Goal: Task Accomplishment & Management: Manage account settings

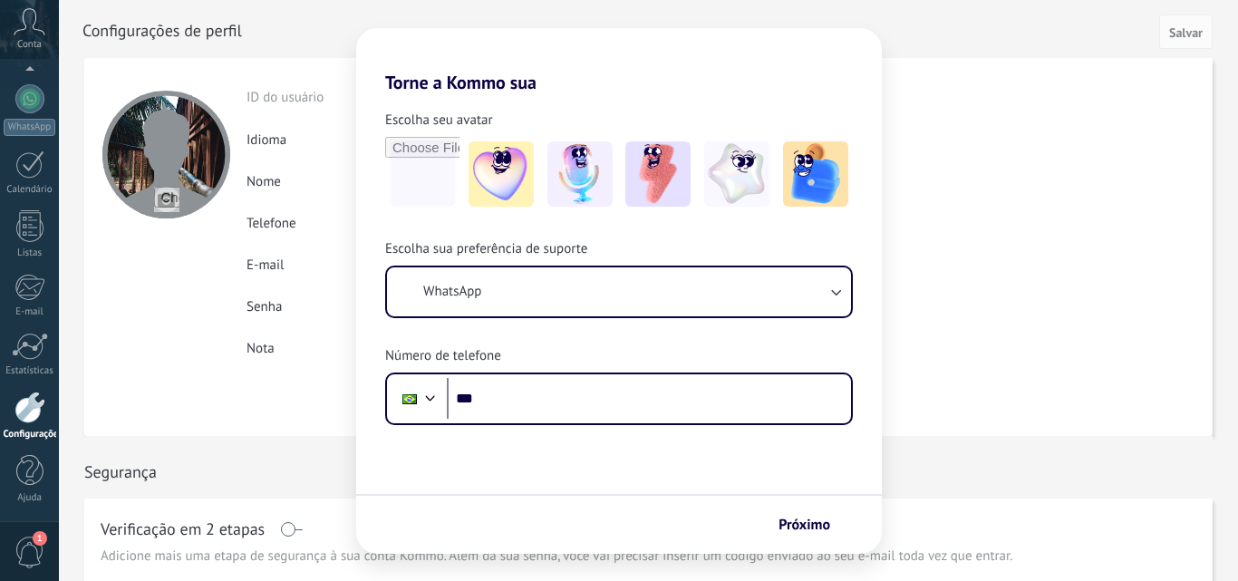
scroll to position [173, 0]
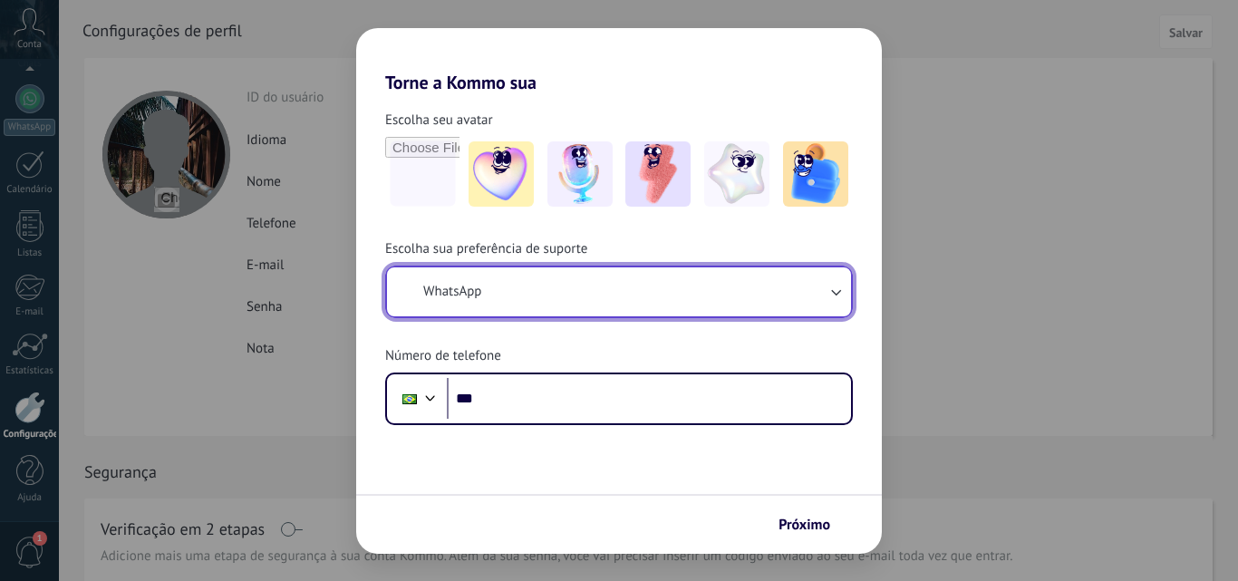
click at [719, 290] on button "WhatsApp" at bounding box center [619, 291] width 464 height 49
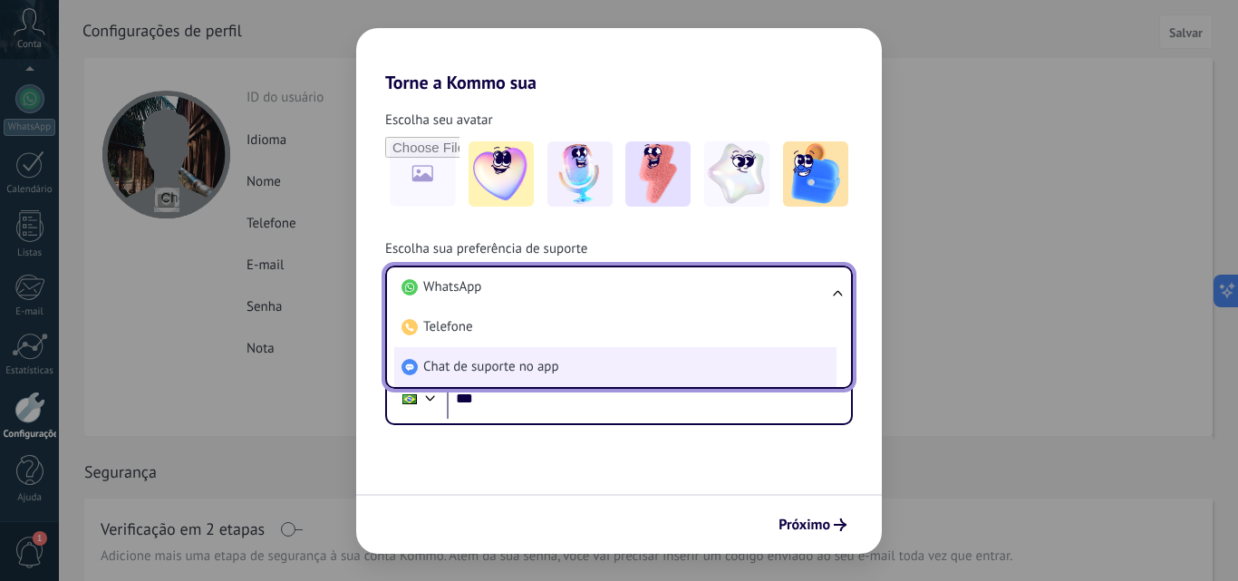
scroll to position [0, 0]
click at [600, 360] on li "Chat de suporte no app" at bounding box center [615, 367] width 442 height 40
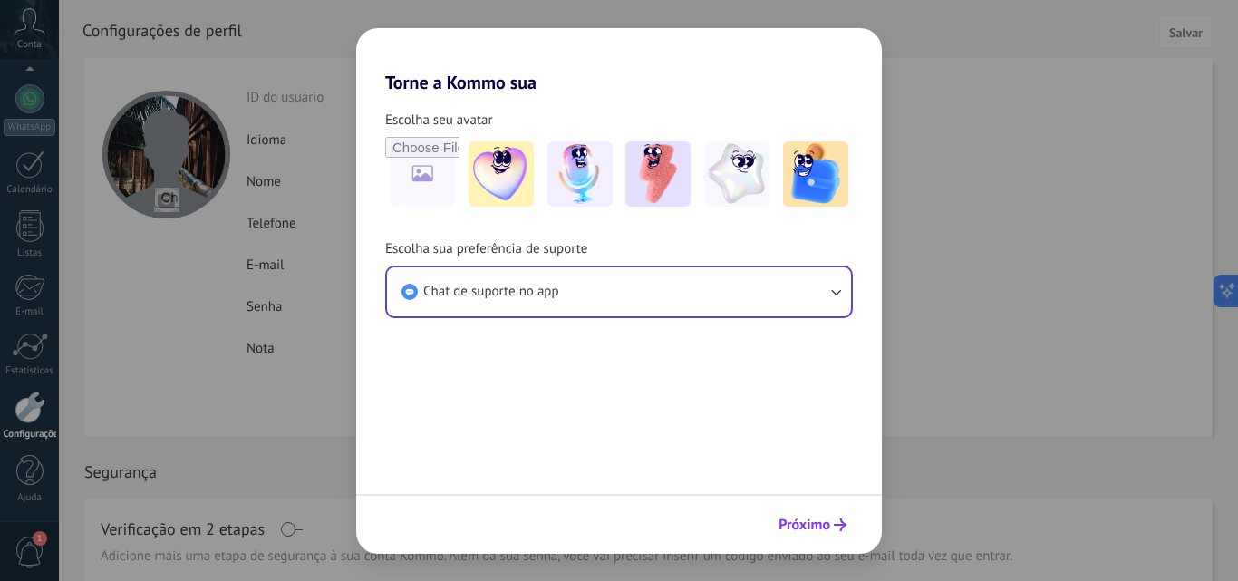
click at [820, 519] on span "Próximo" at bounding box center [805, 525] width 52 height 13
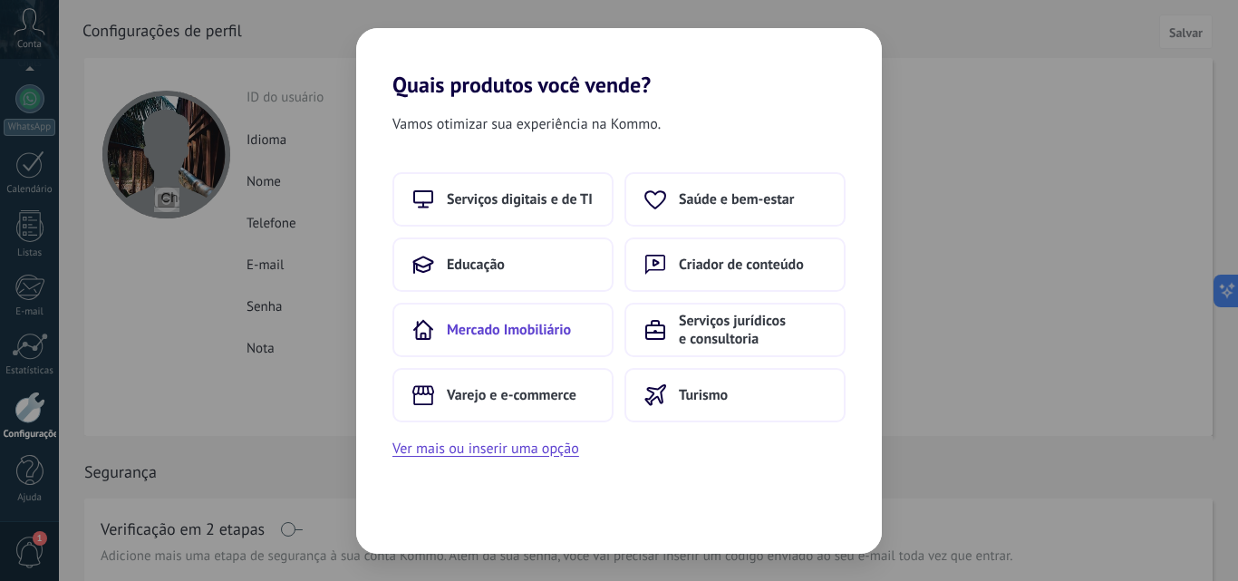
click at [529, 331] on span "Mercado Imobiliário" at bounding box center [509, 330] width 124 height 18
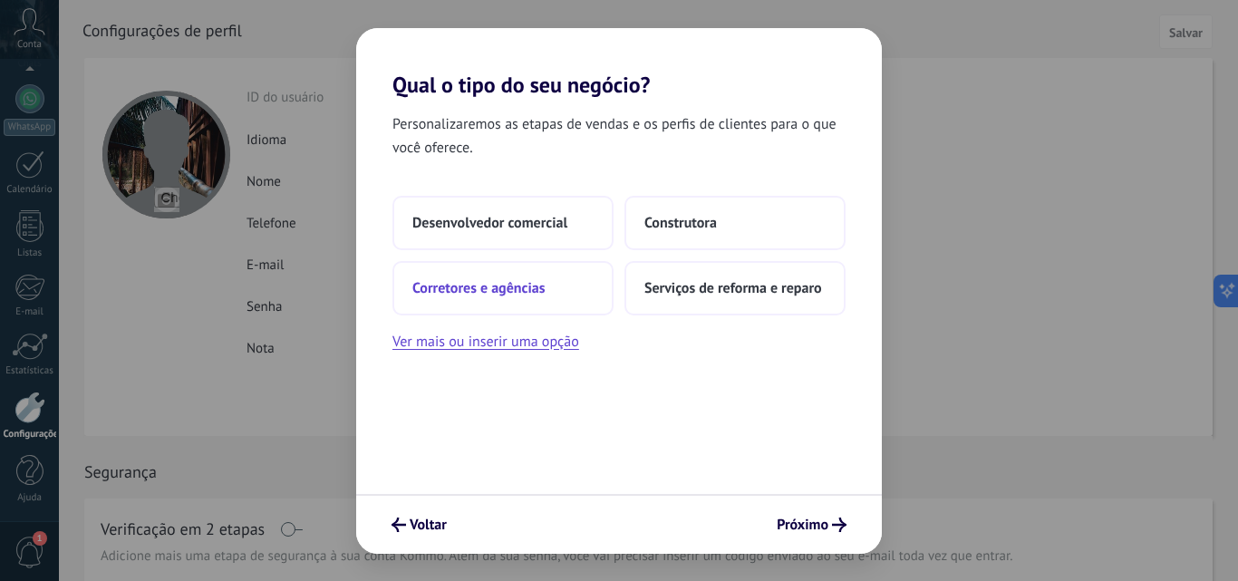
click at [534, 298] on button "Corretores e agências" at bounding box center [503, 288] width 221 height 54
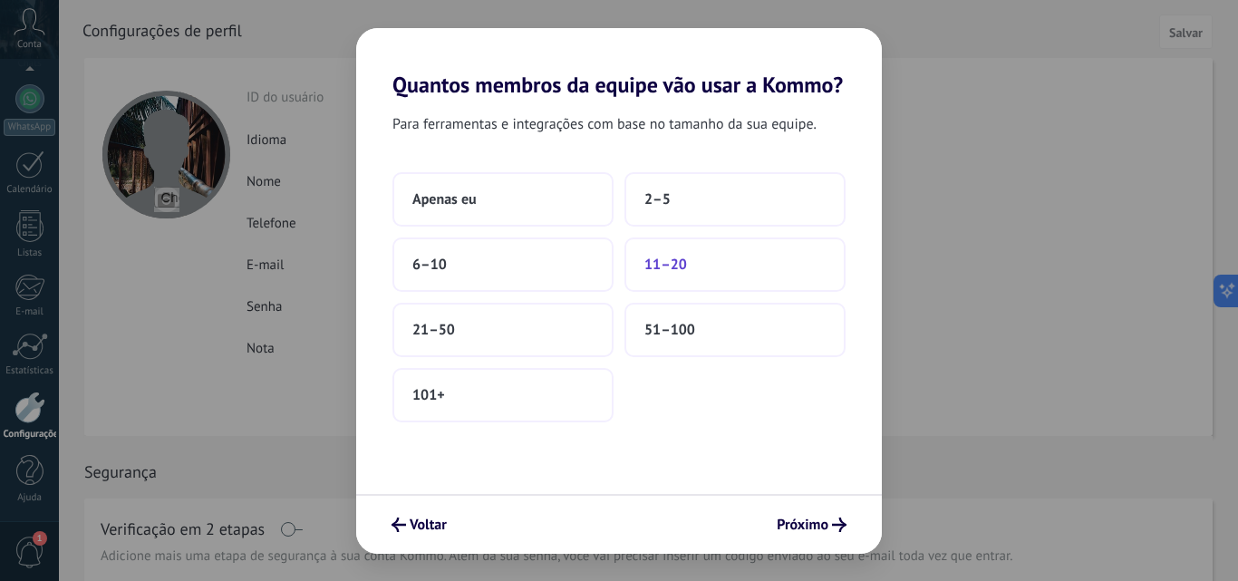
click at [671, 277] on button "11–20" at bounding box center [735, 265] width 221 height 54
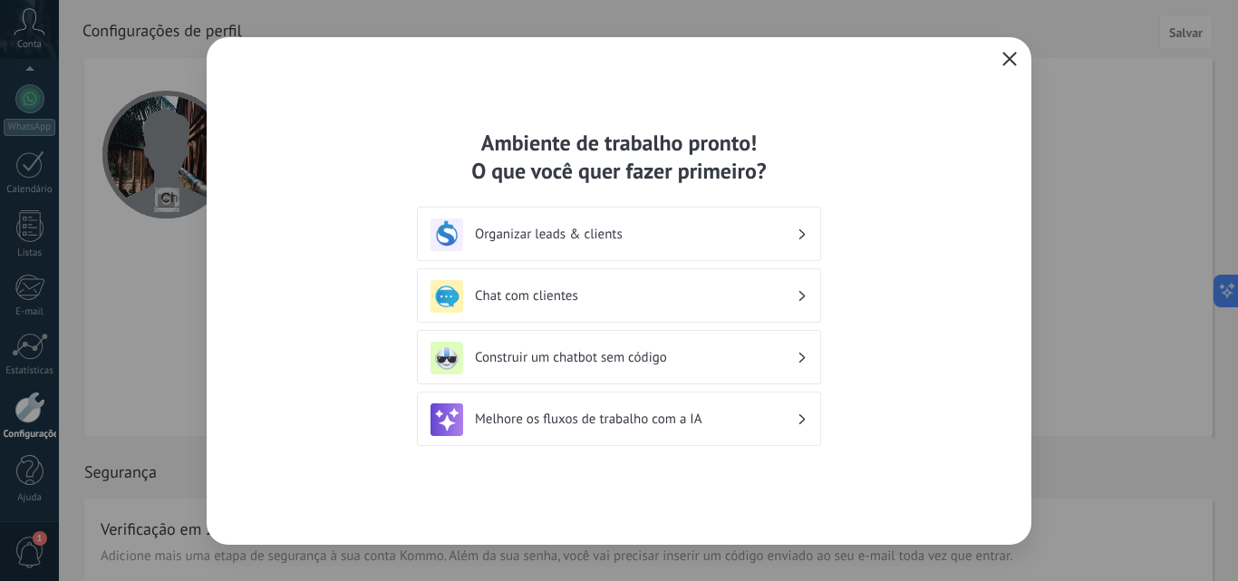
click at [1012, 55] on icon "button" at bounding box center [1010, 59] width 15 height 15
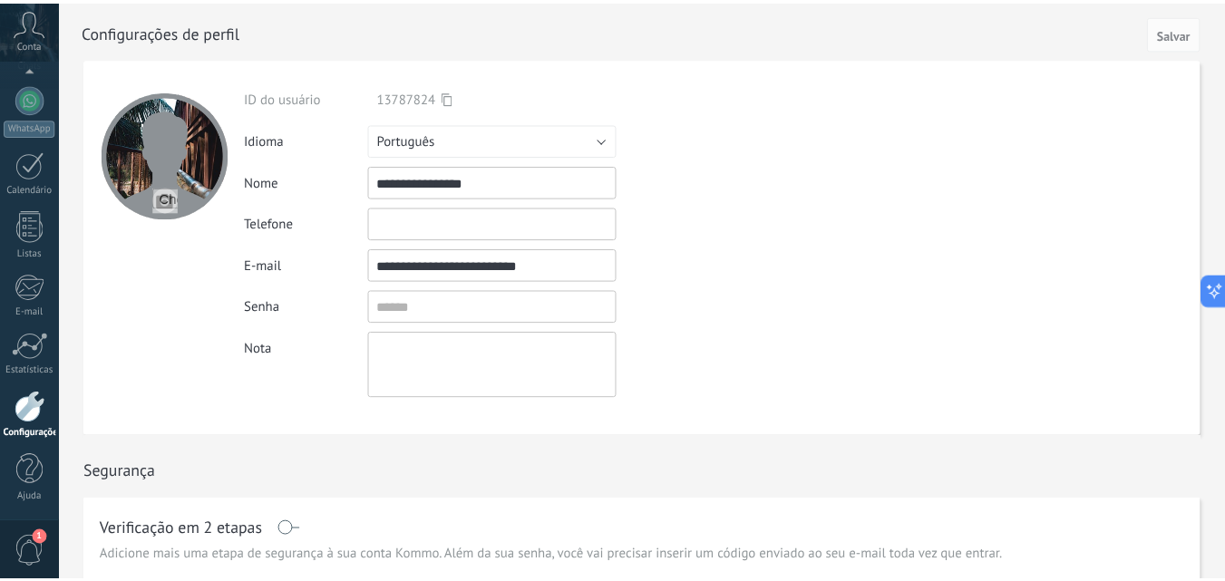
scroll to position [10, 0]
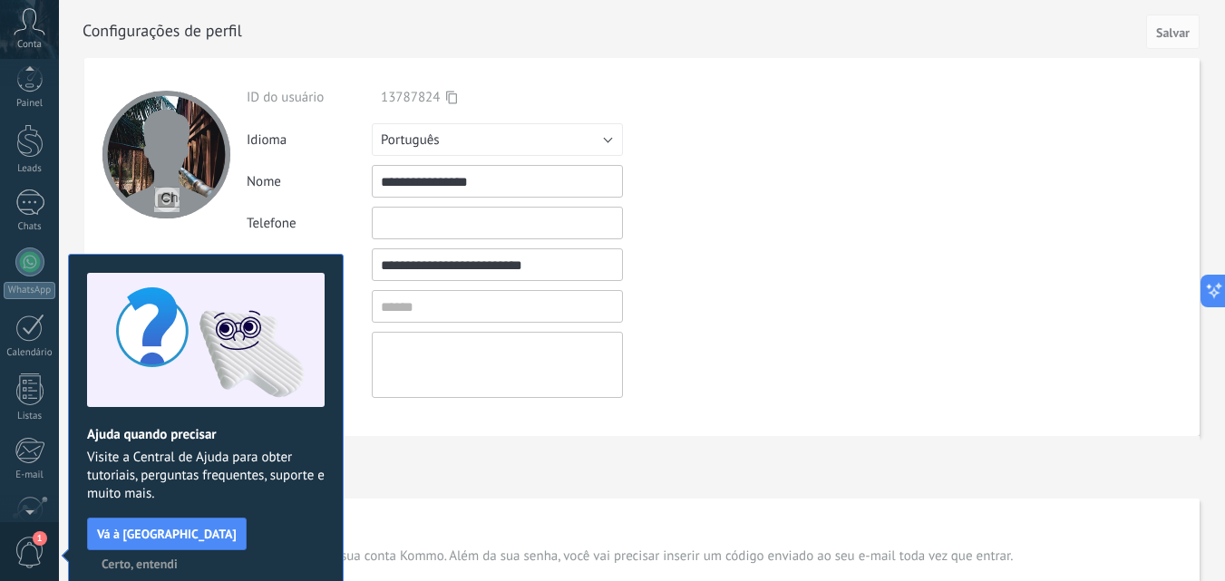
click at [186, 550] on button "Certo, entendi" at bounding box center [139, 563] width 92 height 27
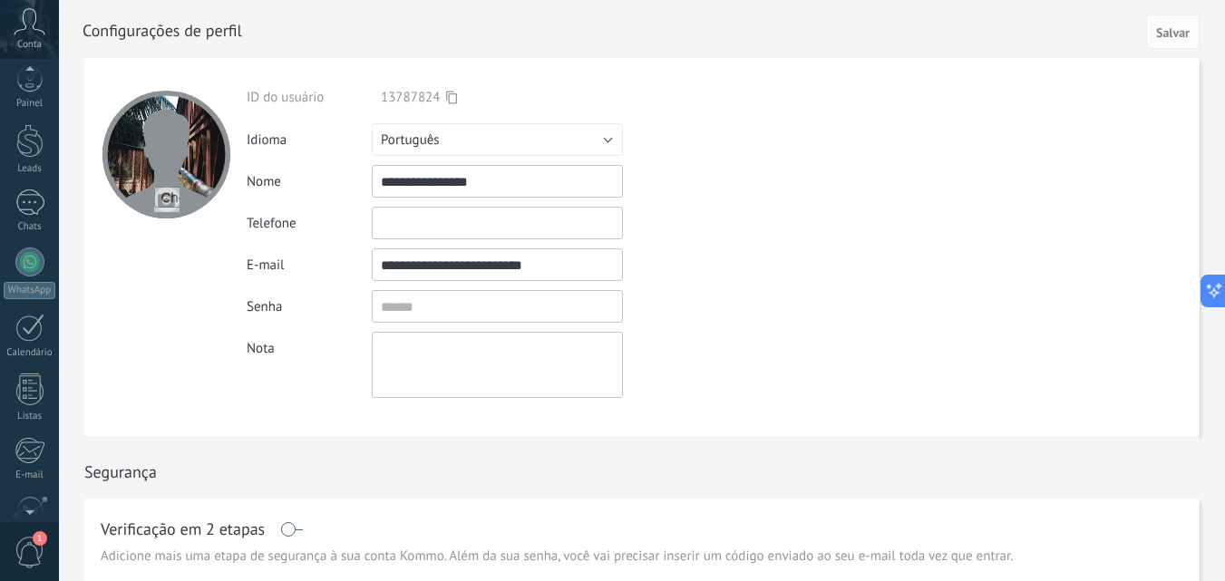
click at [168, 194] on input "file" at bounding box center [166, 199] width 25 height 25
click at [166, 196] on input "file" at bounding box center [166, 199] width 25 height 25
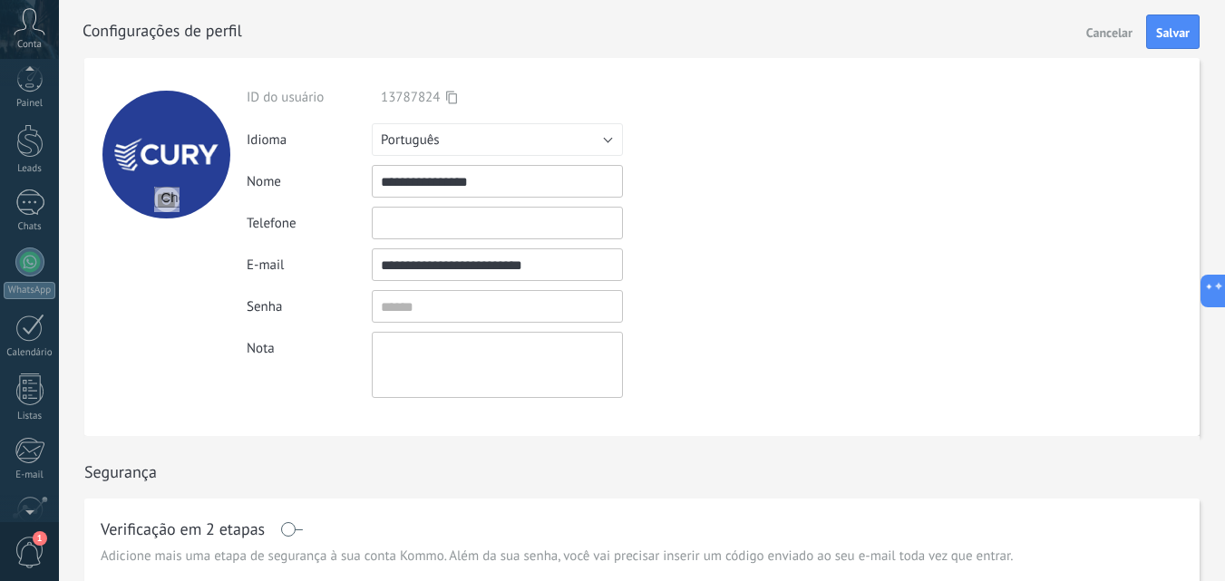
click at [170, 201] on input "file" at bounding box center [166, 199] width 25 height 25
type input "**********"
click at [1191, 38] on button "Salvar" at bounding box center [1172, 32] width 53 height 34
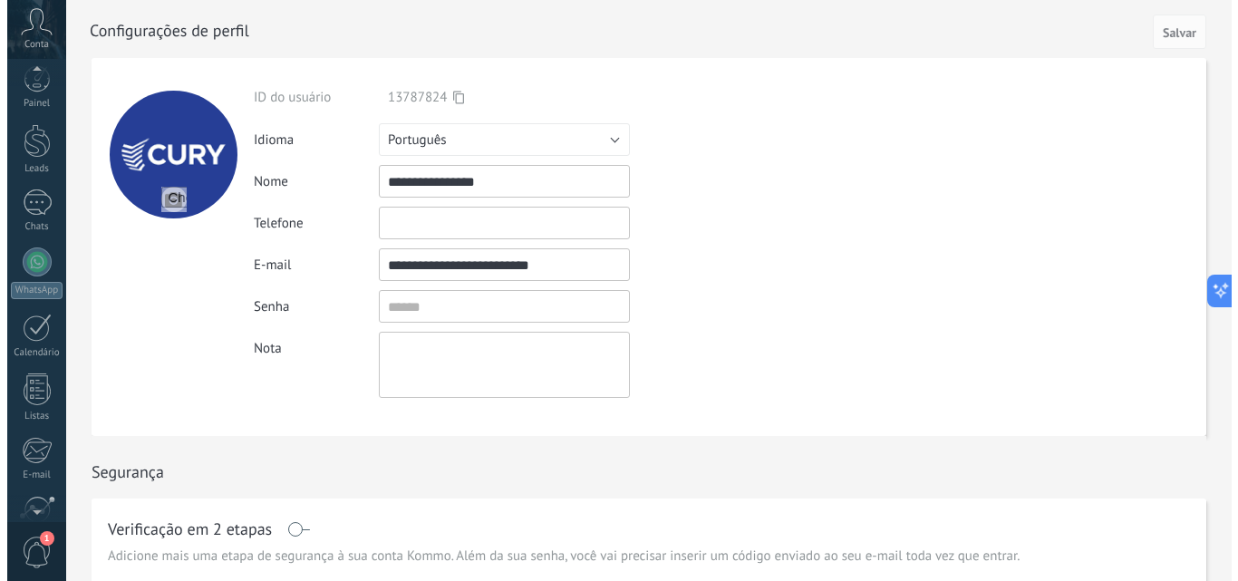
scroll to position [173, 0]
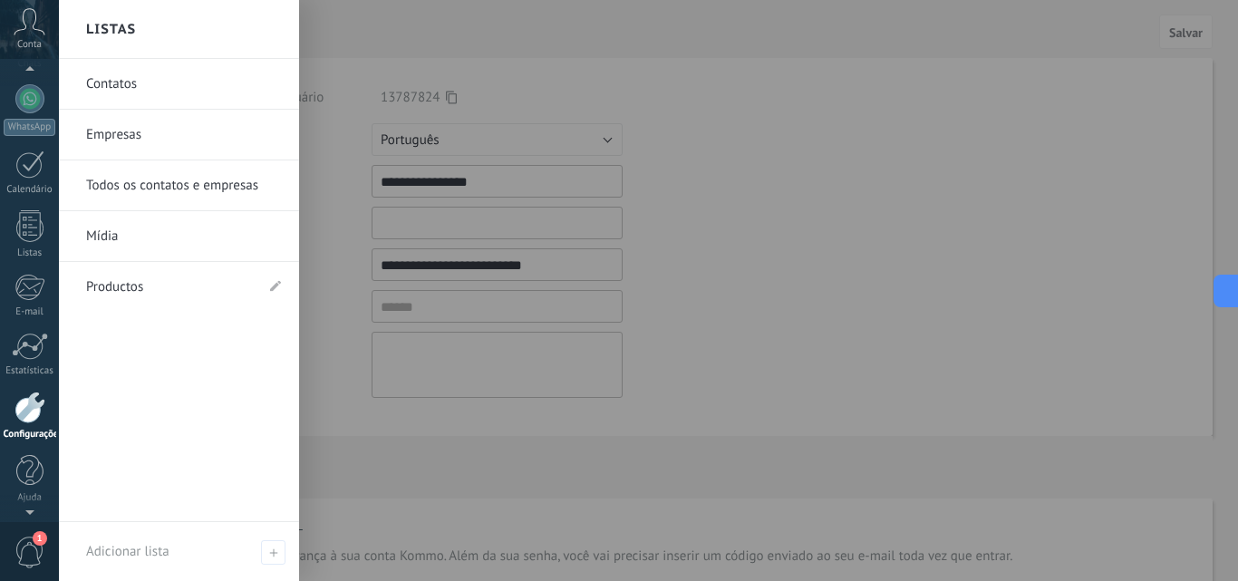
click at [24, 415] on div at bounding box center [30, 408] width 31 height 32
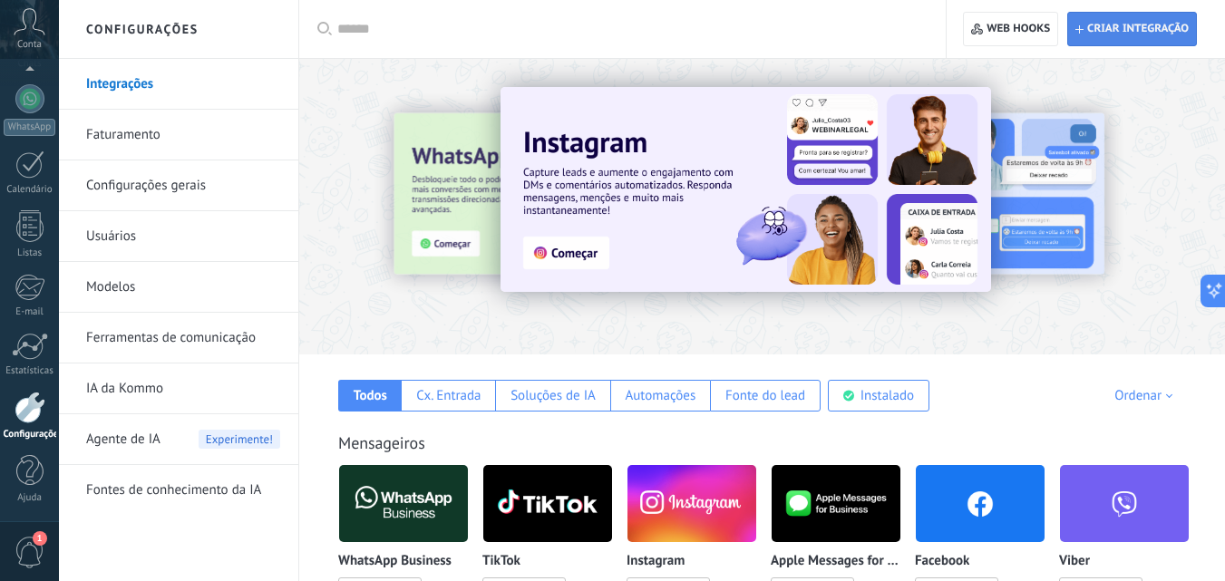
click at [1114, 34] on span "Criar integração" at bounding box center [1138, 29] width 102 height 15
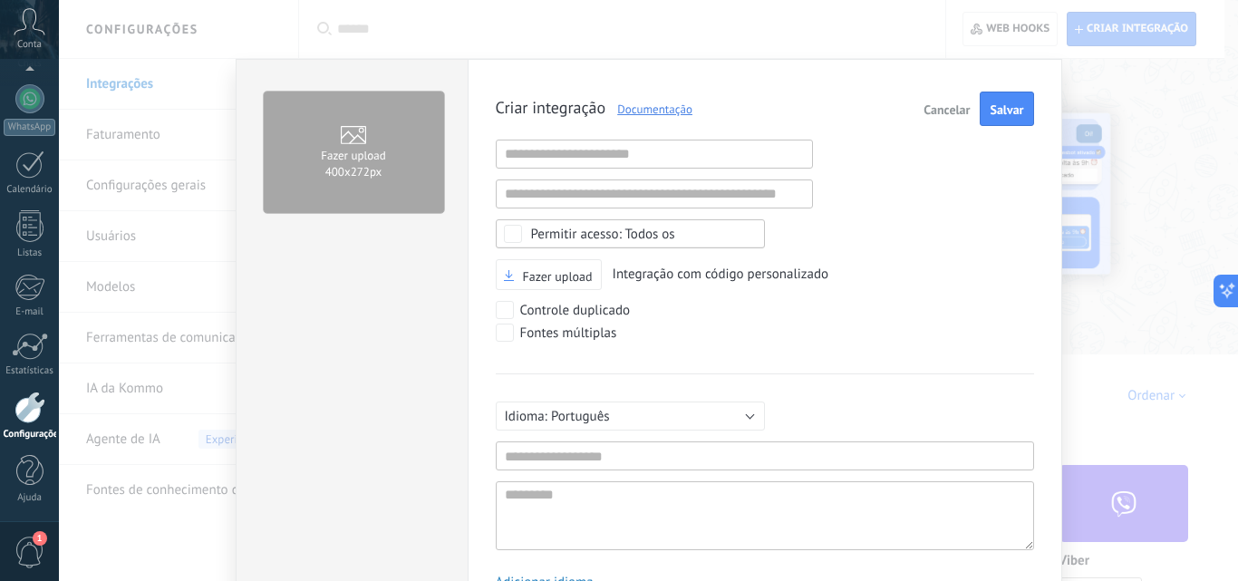
scroll to position [132, 0]
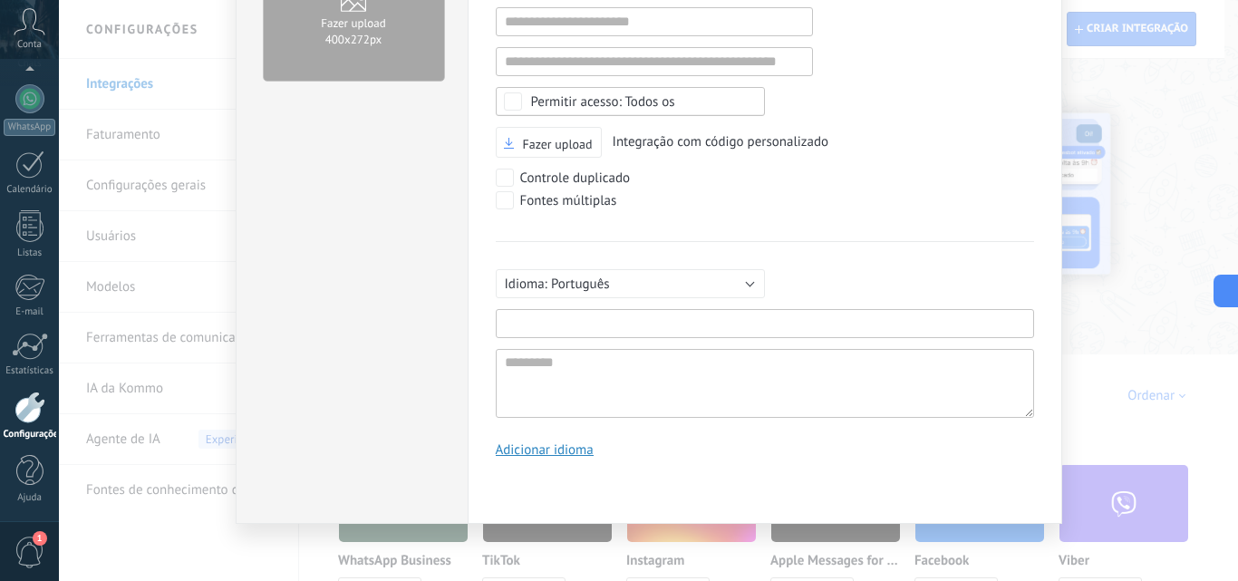
click at [646, 317] on input "text" at bounding box center [765, 323] width 539 height 29
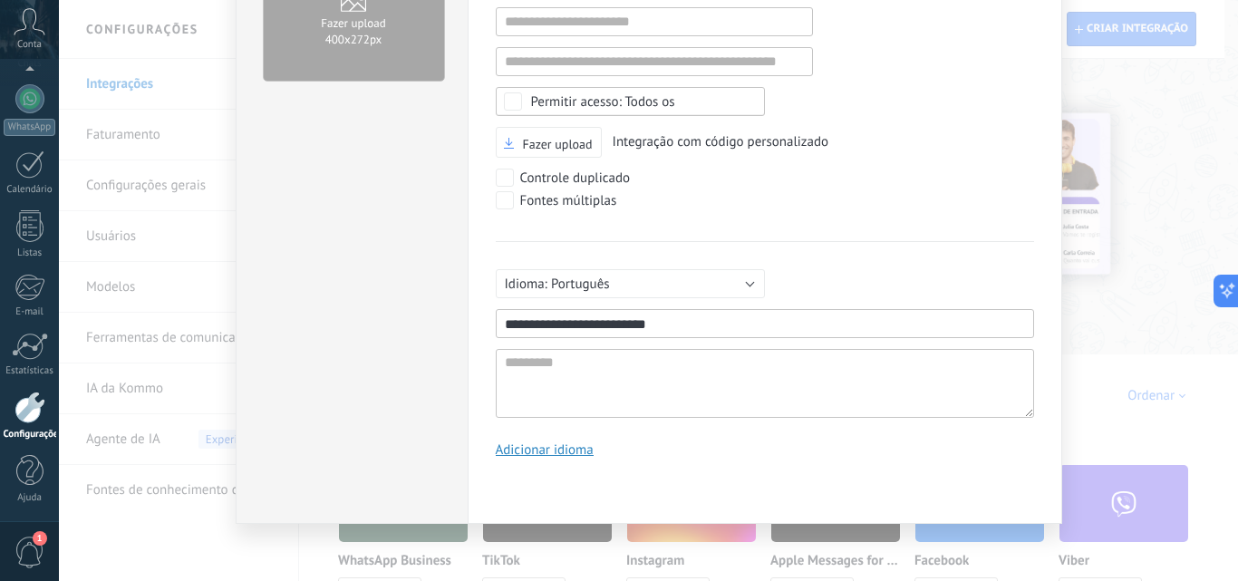
type input "**********"
click at [636, 368] on textarea at bounding box center [765, 383] width 539 height 69
paste textarea "**********"
type textarea "**********"
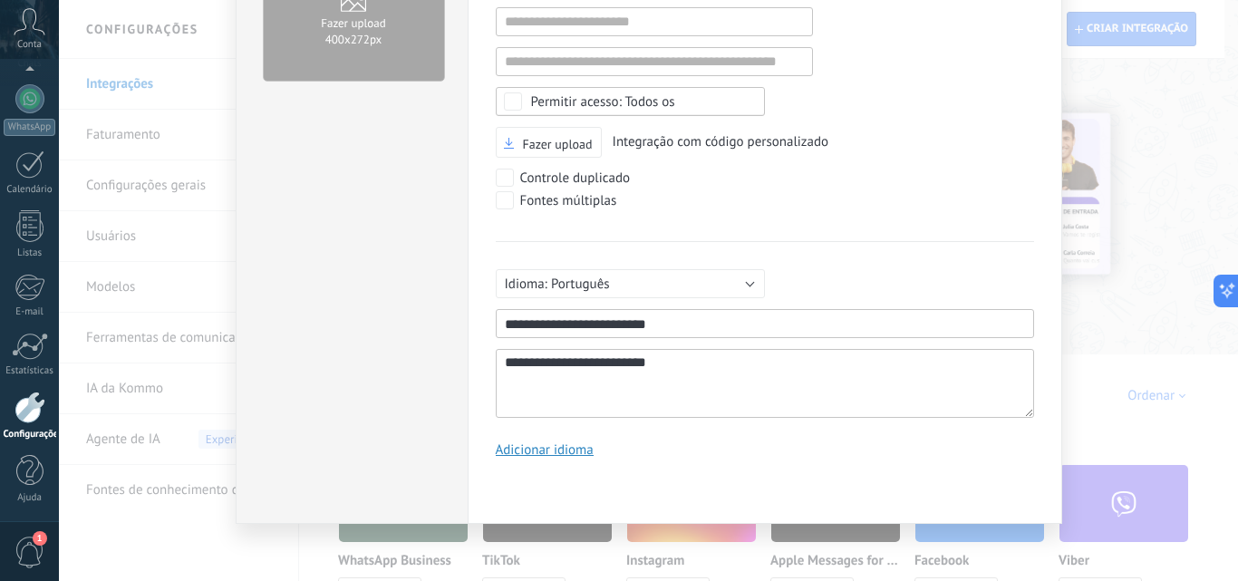
scroll to position [17, 0]
type textarea "**********"
click at [863, 266] on div "**********" at bounding box center [765, 329] width 539 height 177
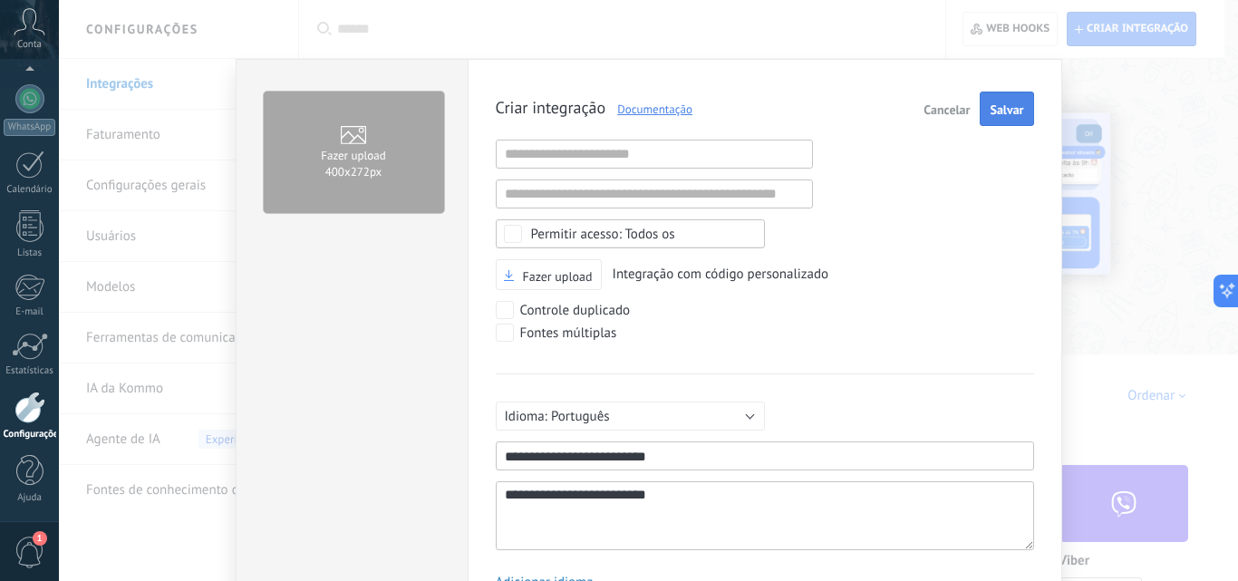
click at [1002, 119] on button "Salvar" at bounding box center [1006, 109] width 53 height 34
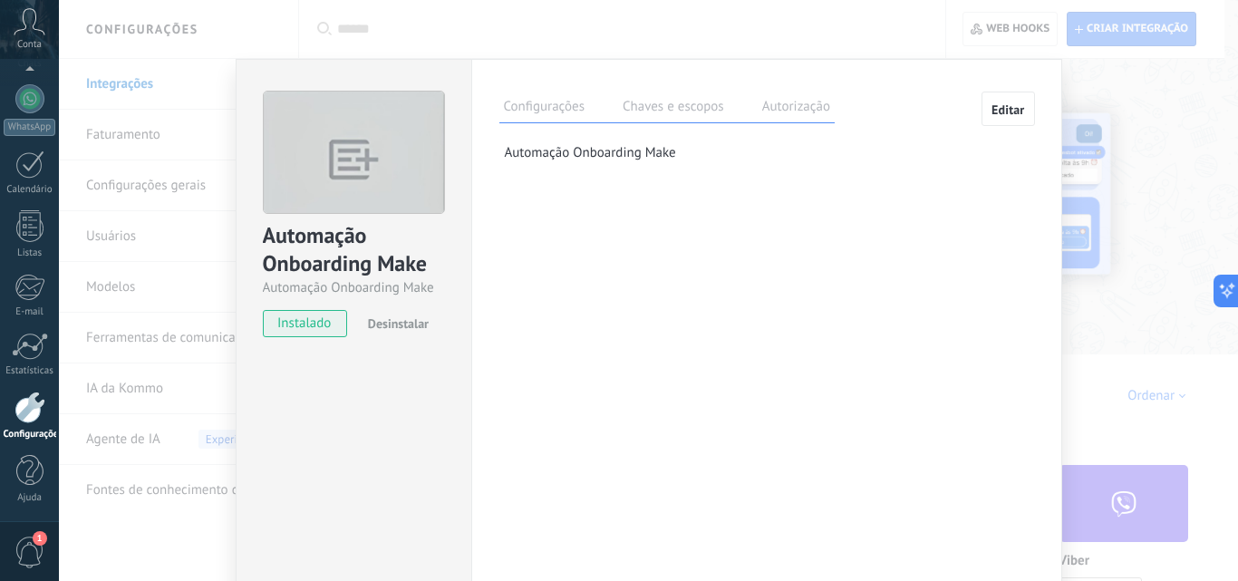
click at [671, 111] on label "Chaves e escopos" at bounding box center [673, 109] width 111 height 26
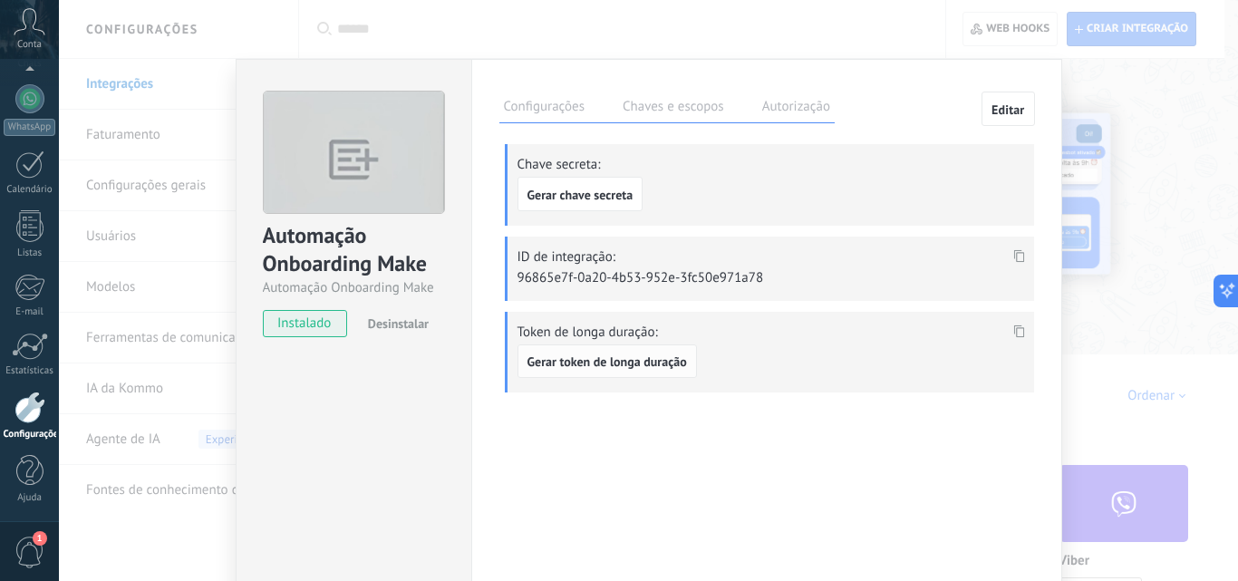
click at [645, 360] on span "Gerar token de longa duração" at bounding box center [608, 361] width 160 height 13
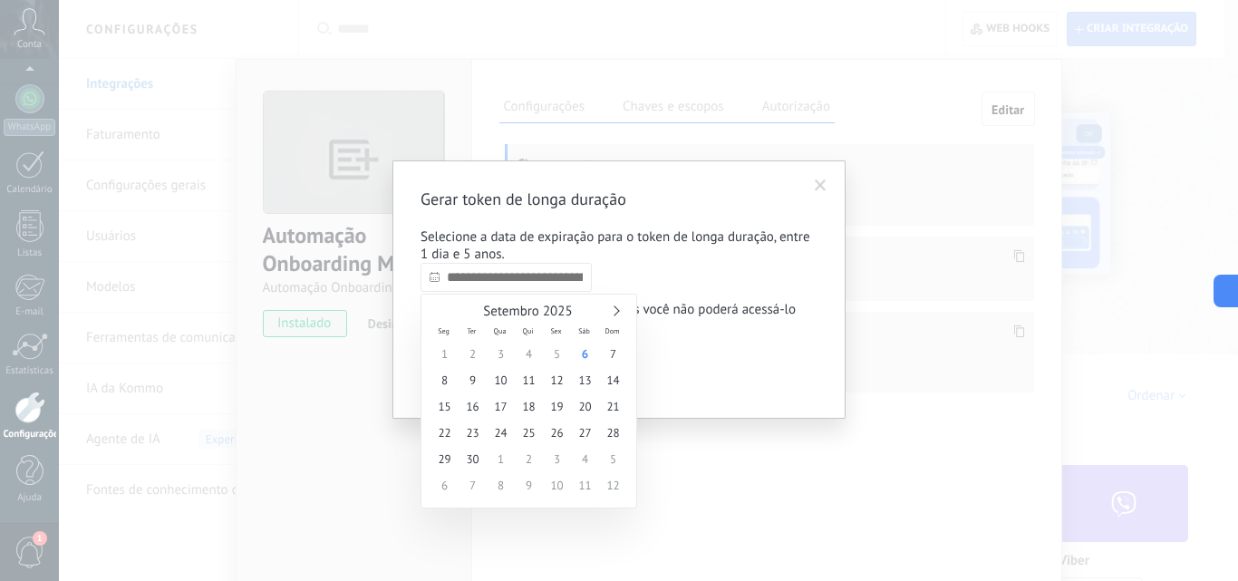
click at [568, 288] on input "text" at bounding box center [506, 277] width 171 height 29
click at [582, 354] on span "6" at bounding box center [585, 354] width 28 height 26
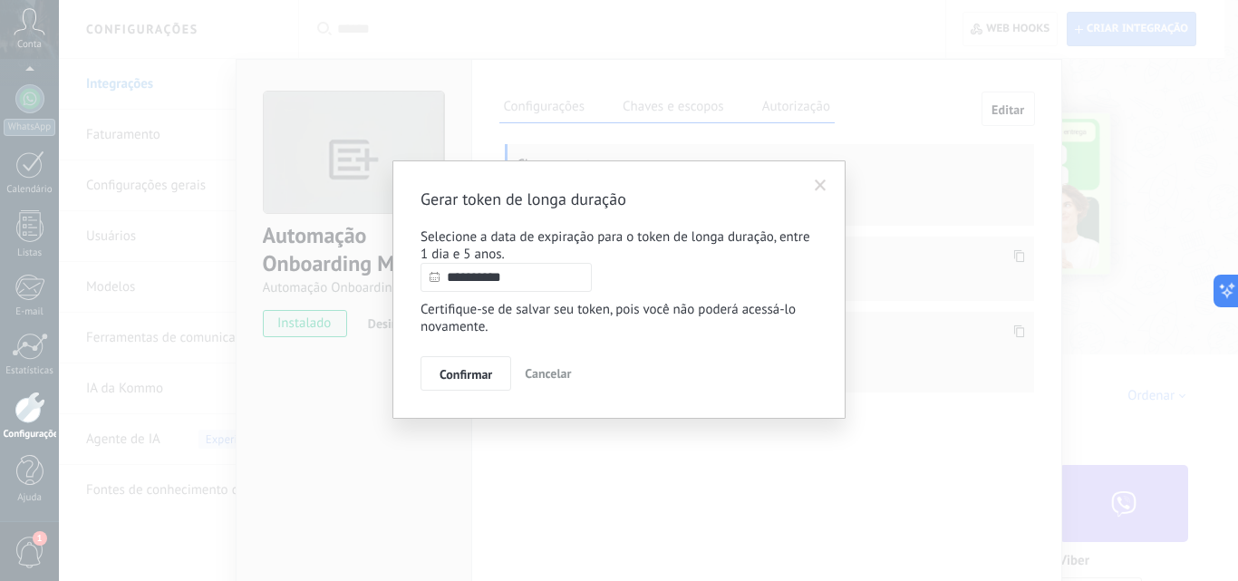
click at [554, 286] on input "**********" at bounding box center [506, 277] width 171 height 29
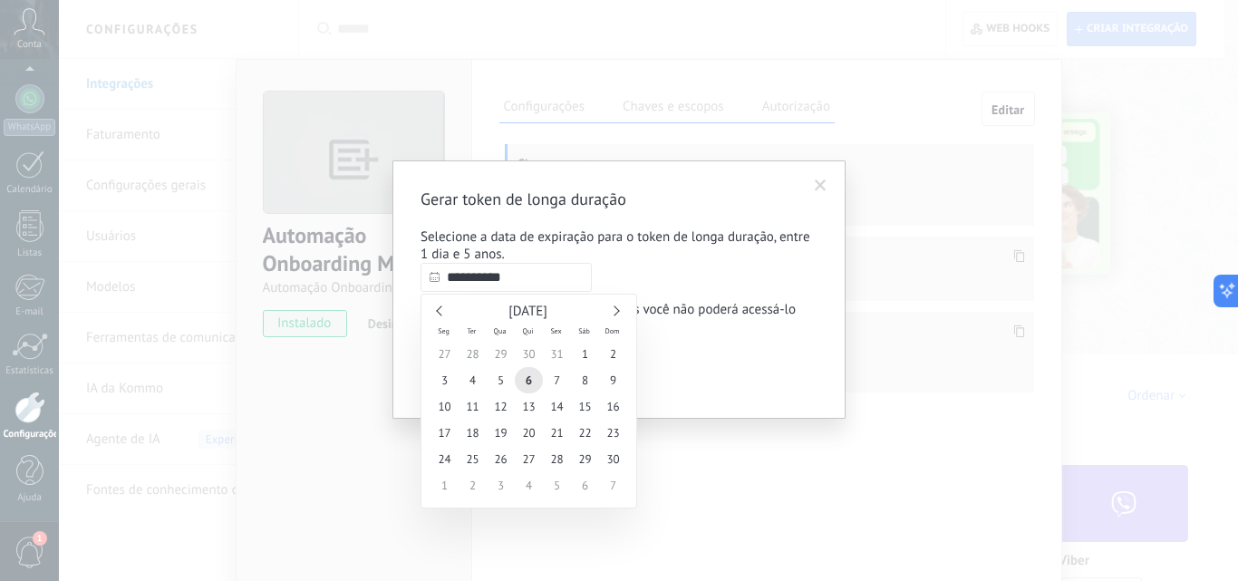
type input "**********"
click at [667, 286] on div "**********" at bounding box center [619, 290] width 397 height 202
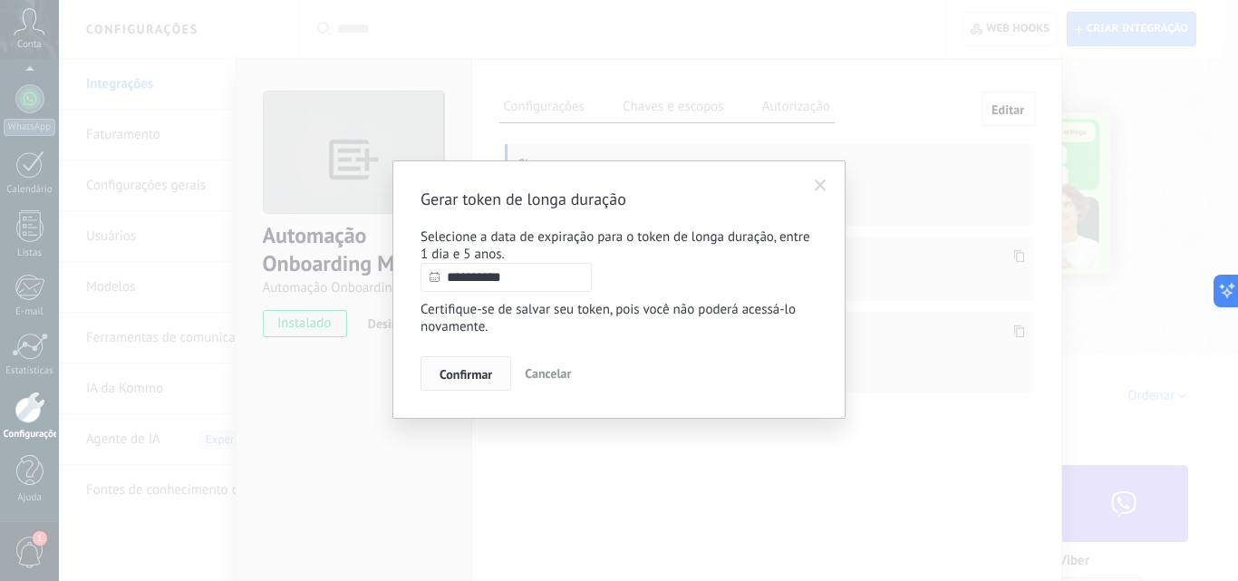
click at [464, 381] on span "Confirmar" at bounding box center [466, 374] width 53 height 13
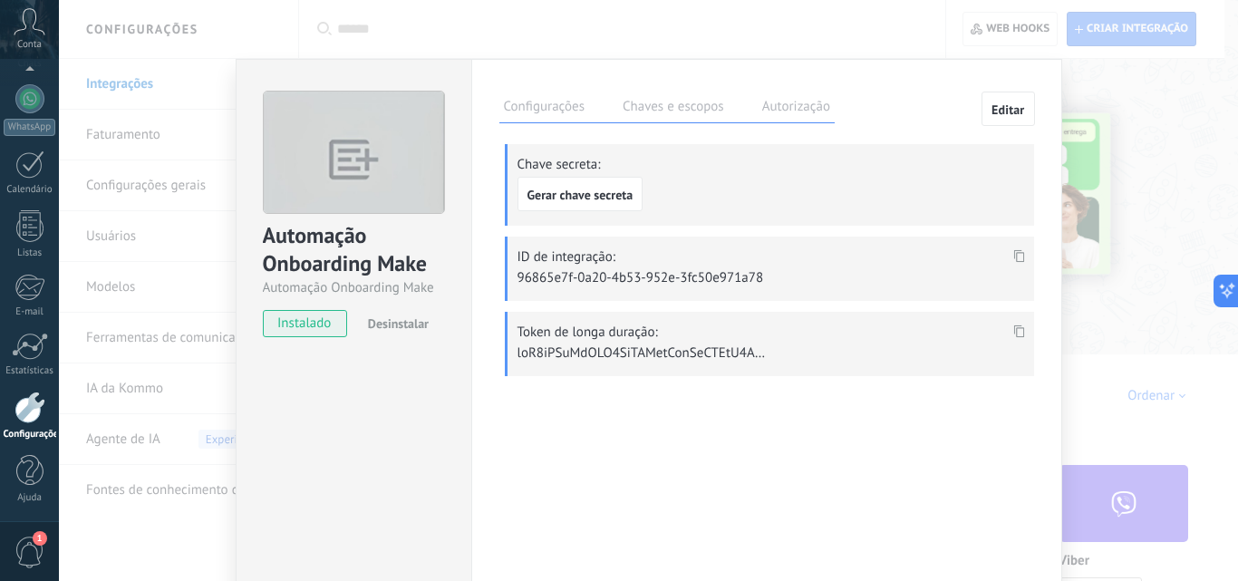
click at [1016, 332] on icon at bounding box center [1019, 331] width 11 height 13
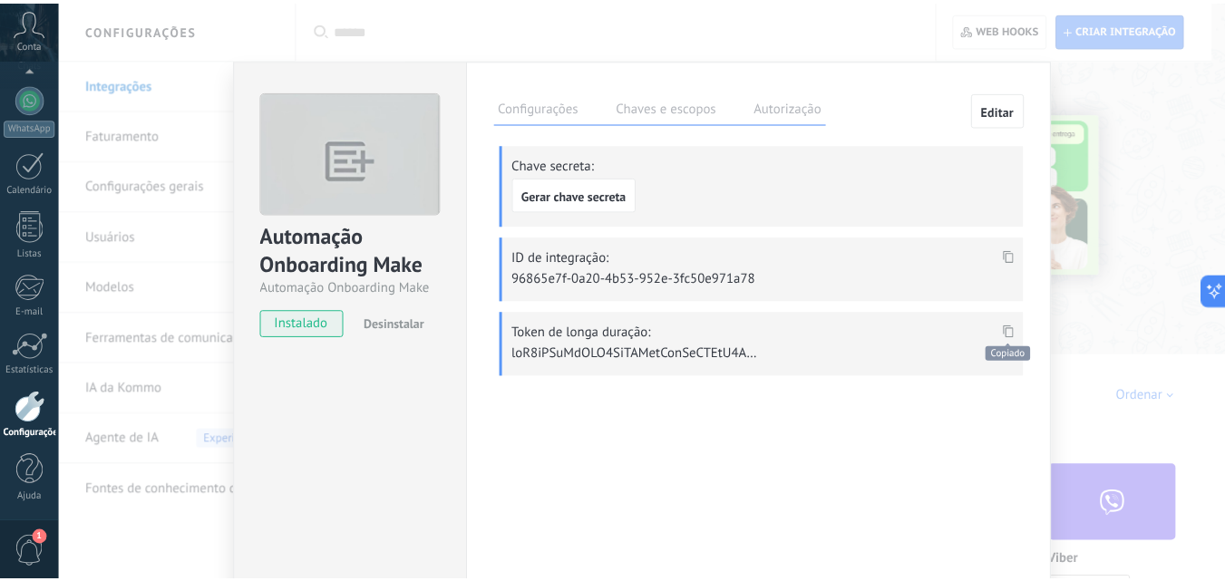
scroll to position [1034, 0]
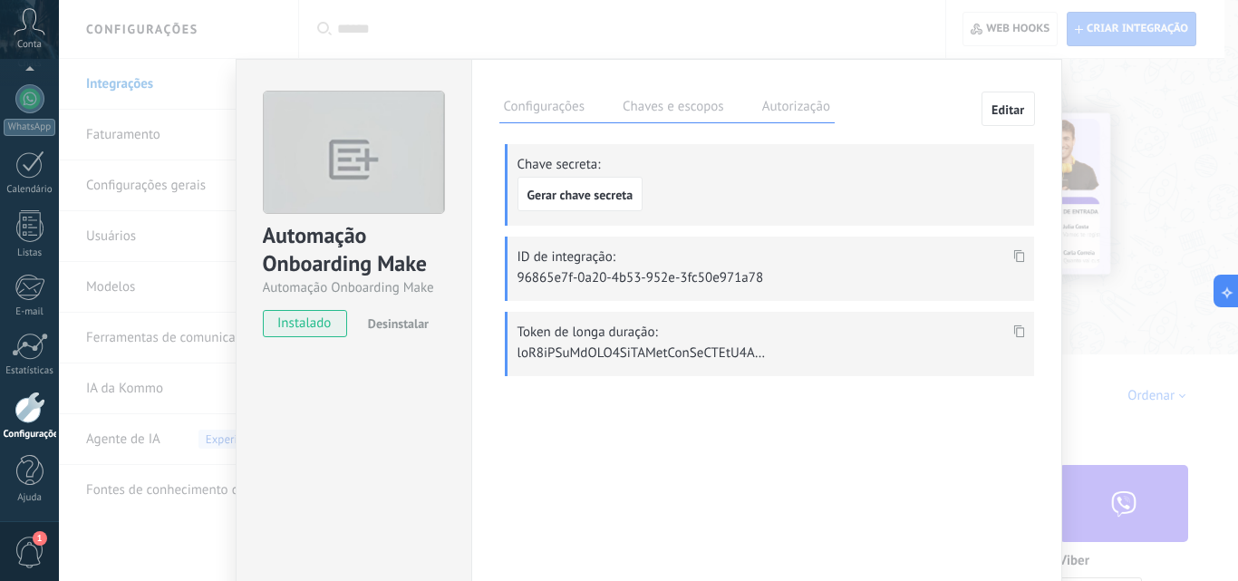
click at [1125, 323] on div "Automação Onboarding Make Automação Onboarding Make instalado Desinstalar Confi…" at bounding box center [648, 290] width 1179 height 581
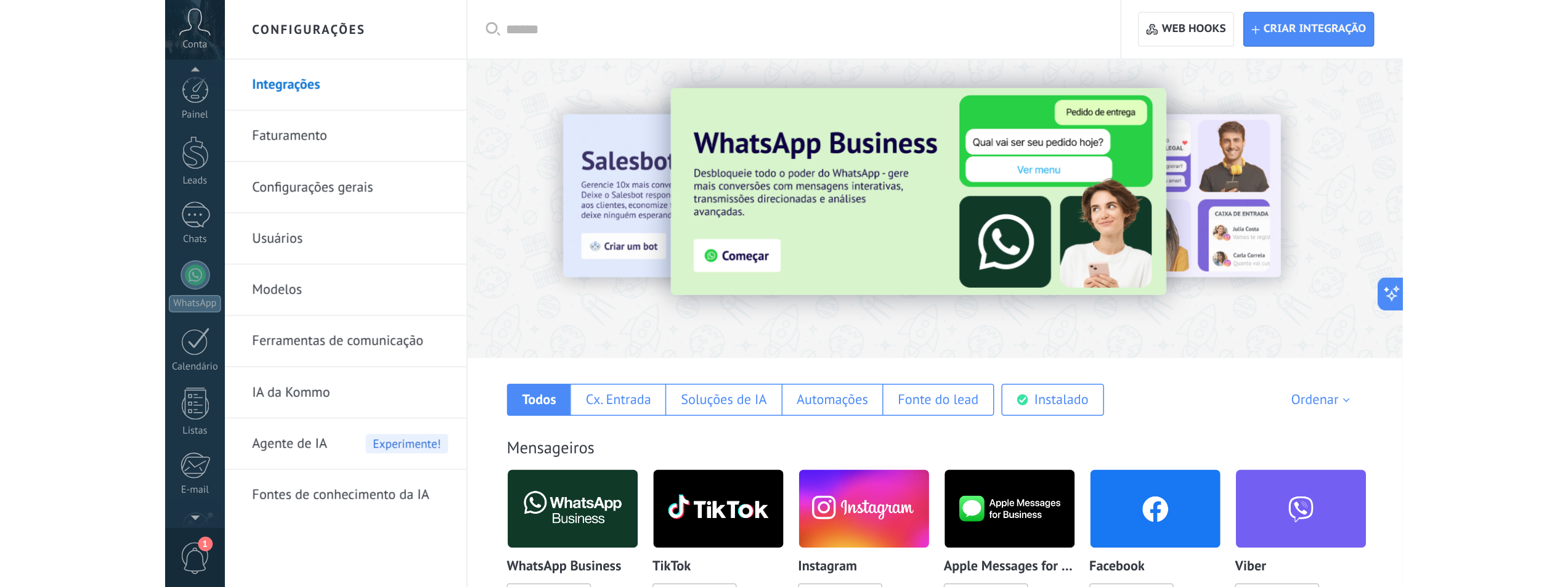
scroll to position [118, 0]
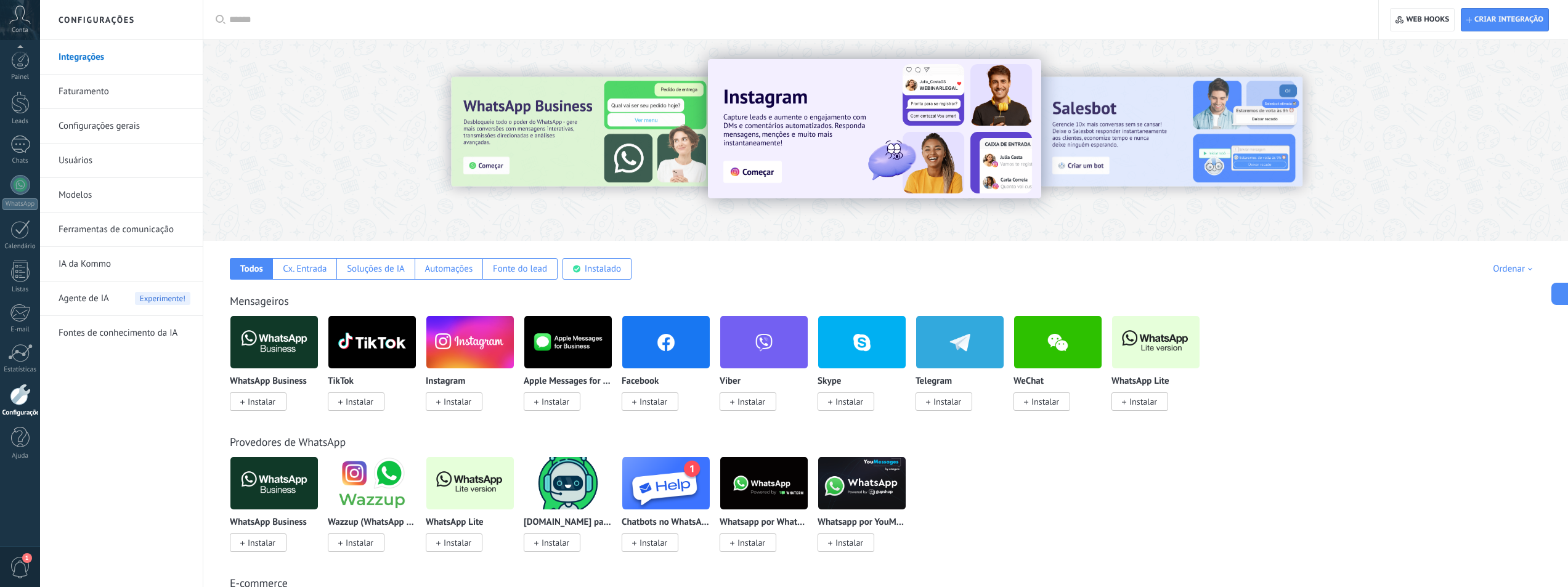
type textarea "**********"
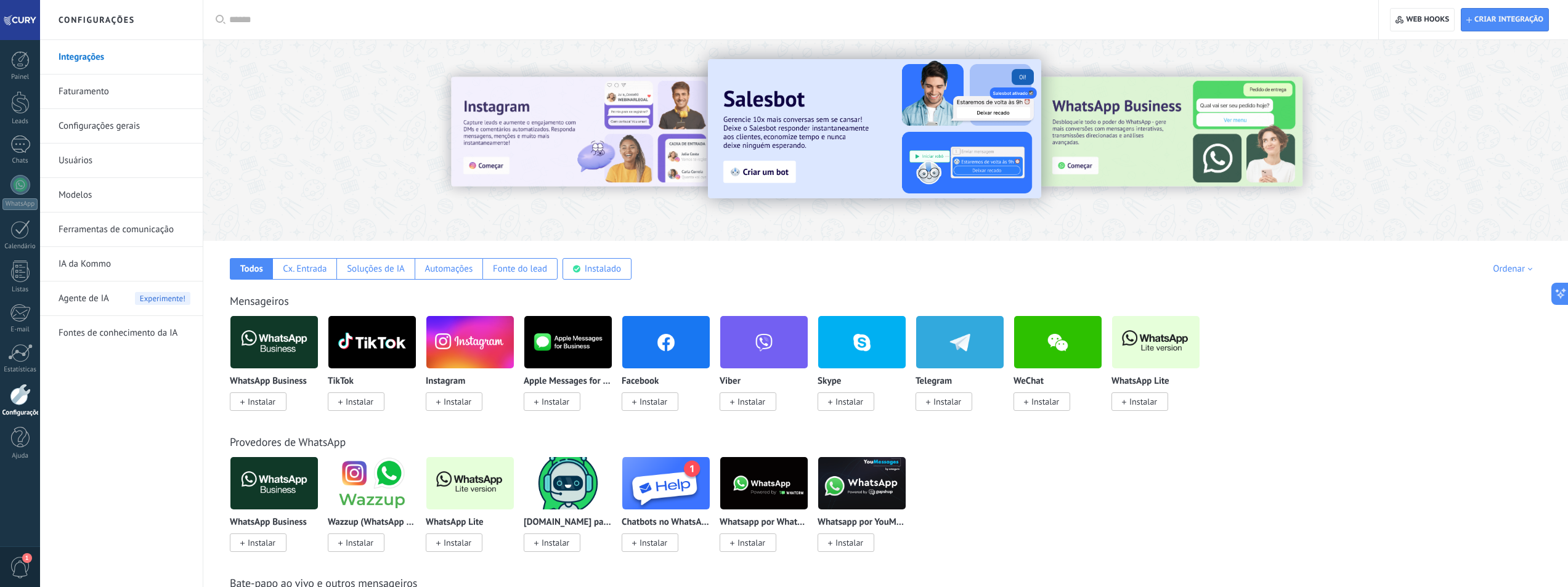
click at [31, 20] on div at bounding box center [20, 20] width 40 height 40
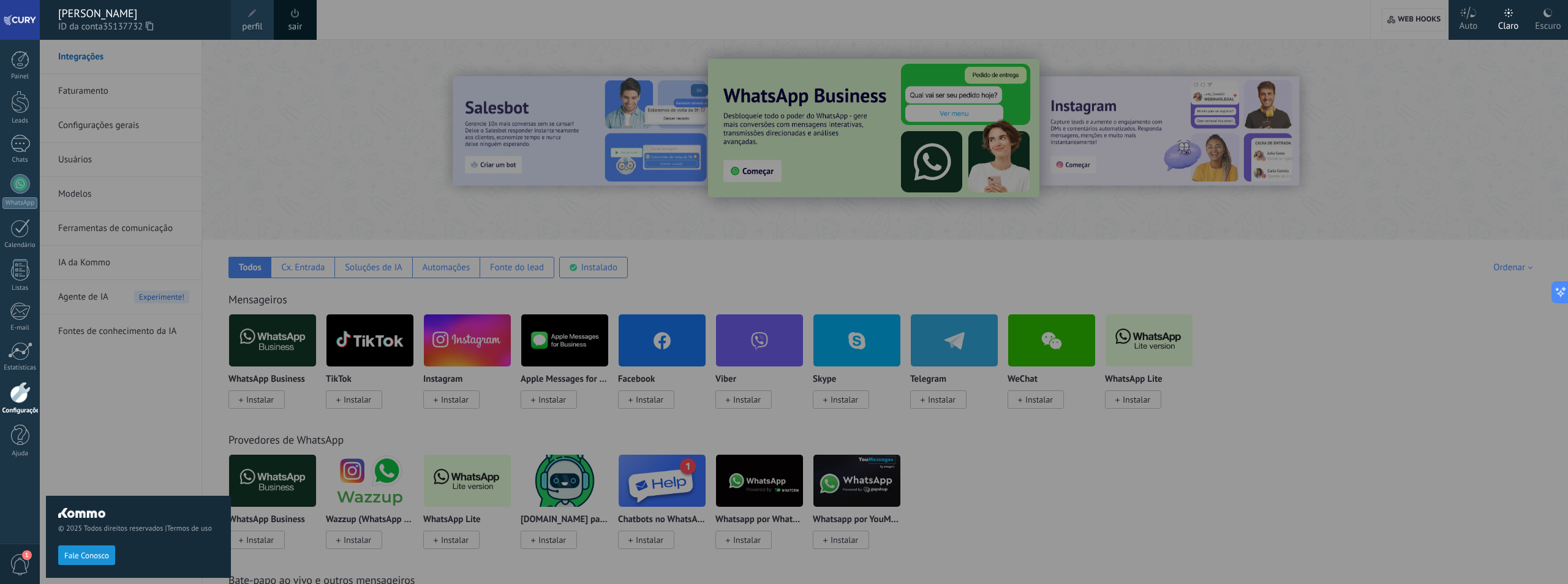
click at [1547, 26] on div "Escuro" at bounding box center [1548, 24] width 26 height 32
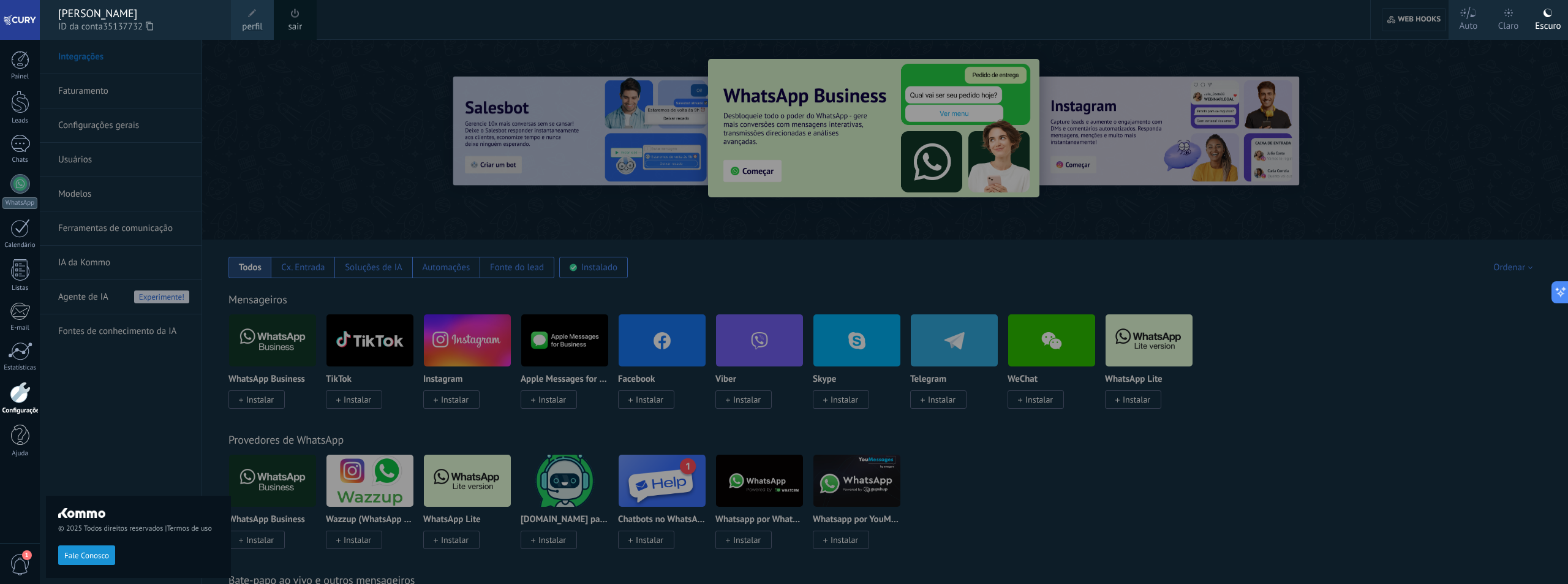
click at [375, 151] on div at bounding box center [824, 292] width 1568 height 584
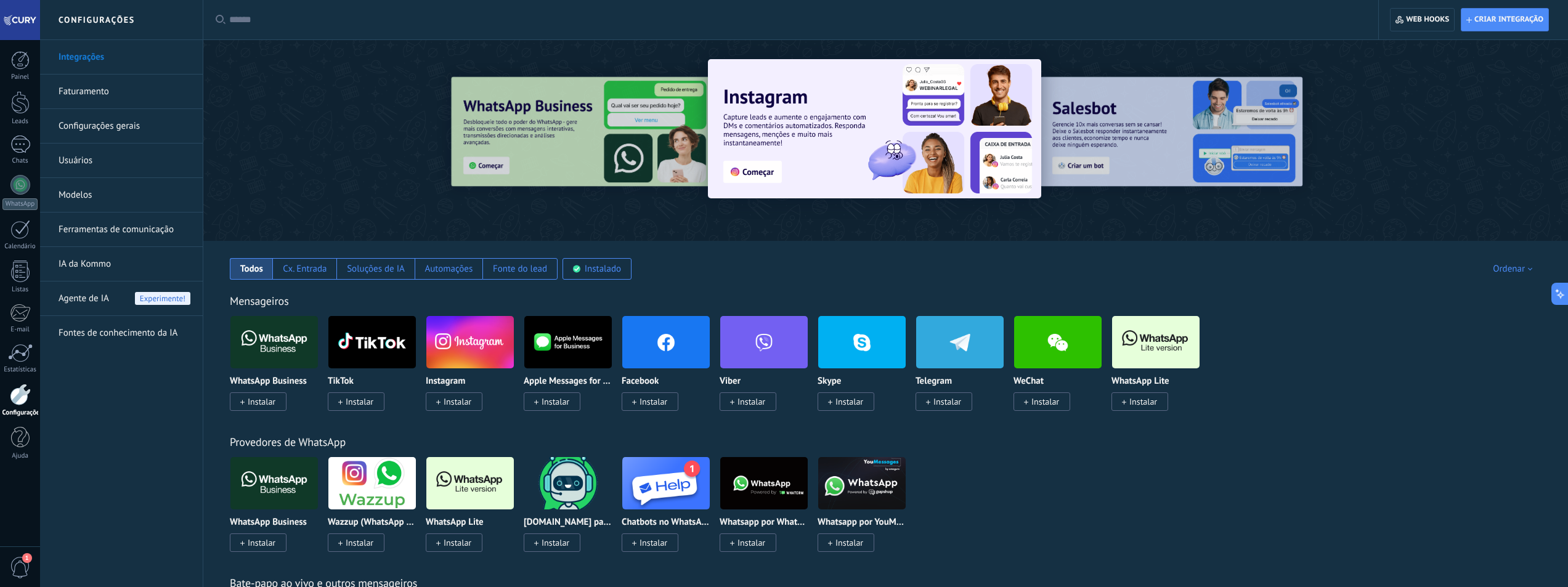
click at [112, 226] on link "Ferramentas de comunicação" at bounding box center [124, 230] width 132 height 35
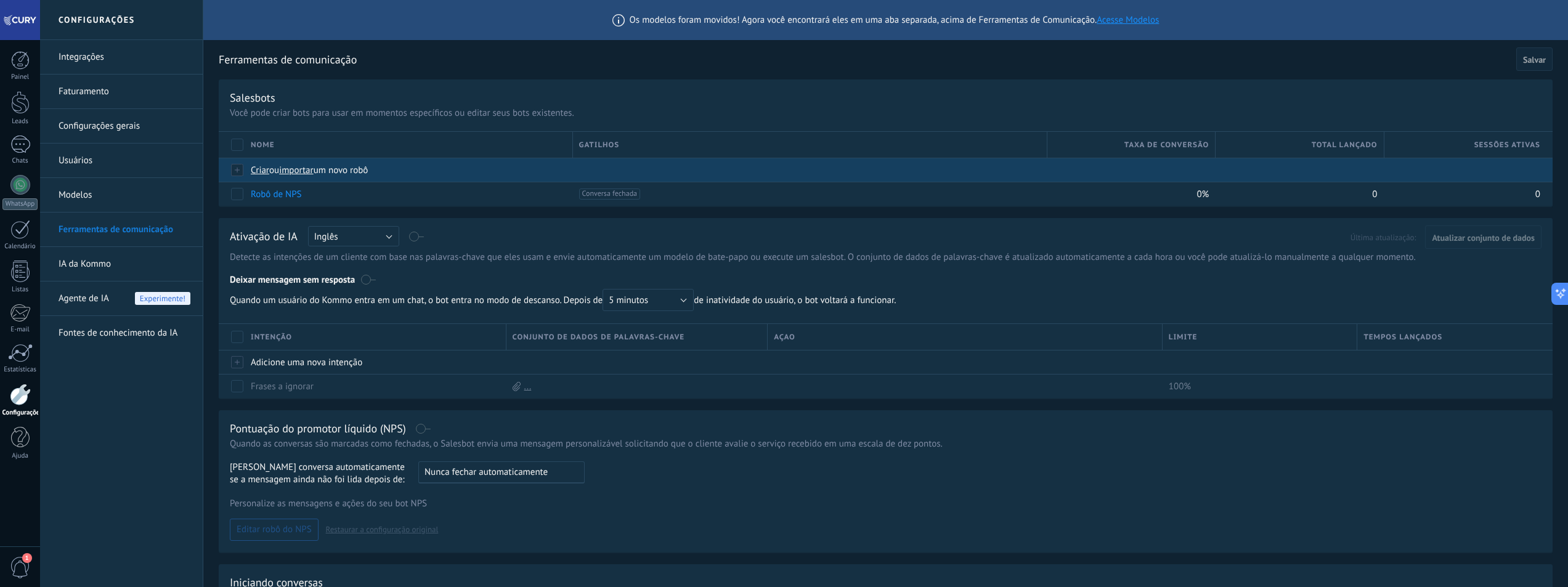
click at [310, 170] on span "importar" at bounding box center [296, 170] width 35 height 12
click at [0, 0] on input "importar um novo robô" at bounding box center [0, 0] width 0 height 0
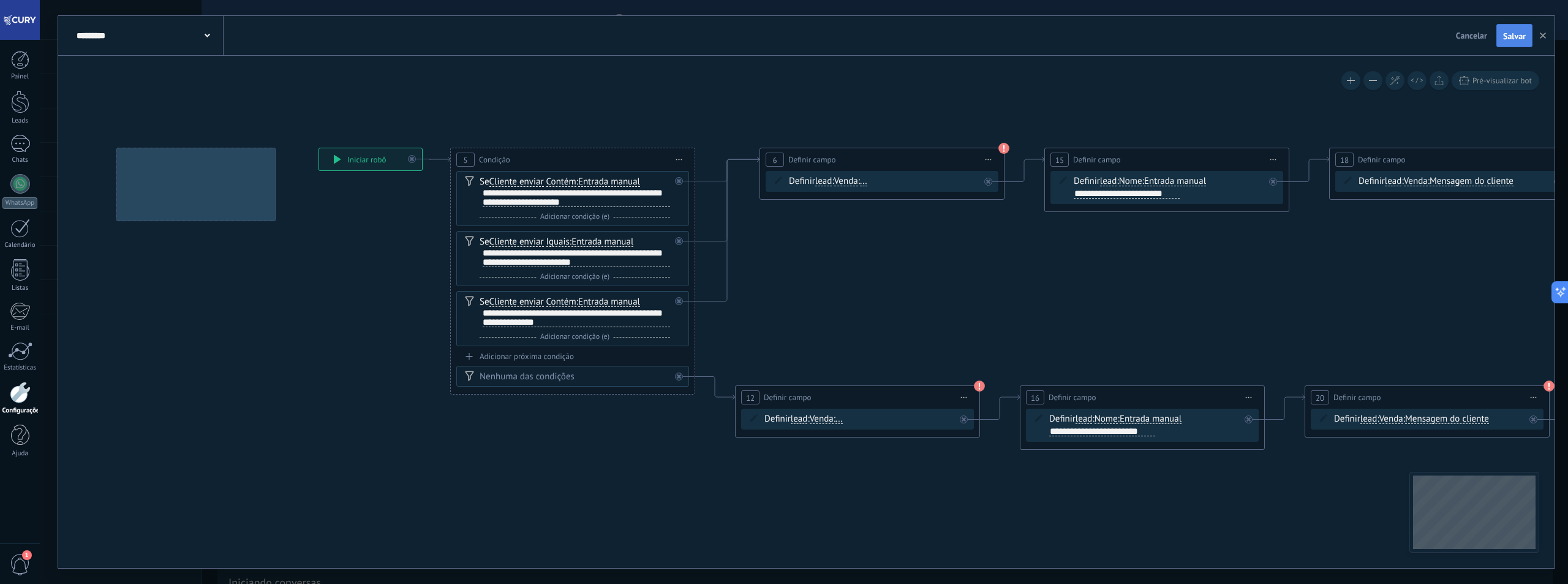
click at [1514, 40] on span "Salvar" at bounding box center [1515, 36] width 23 height 9
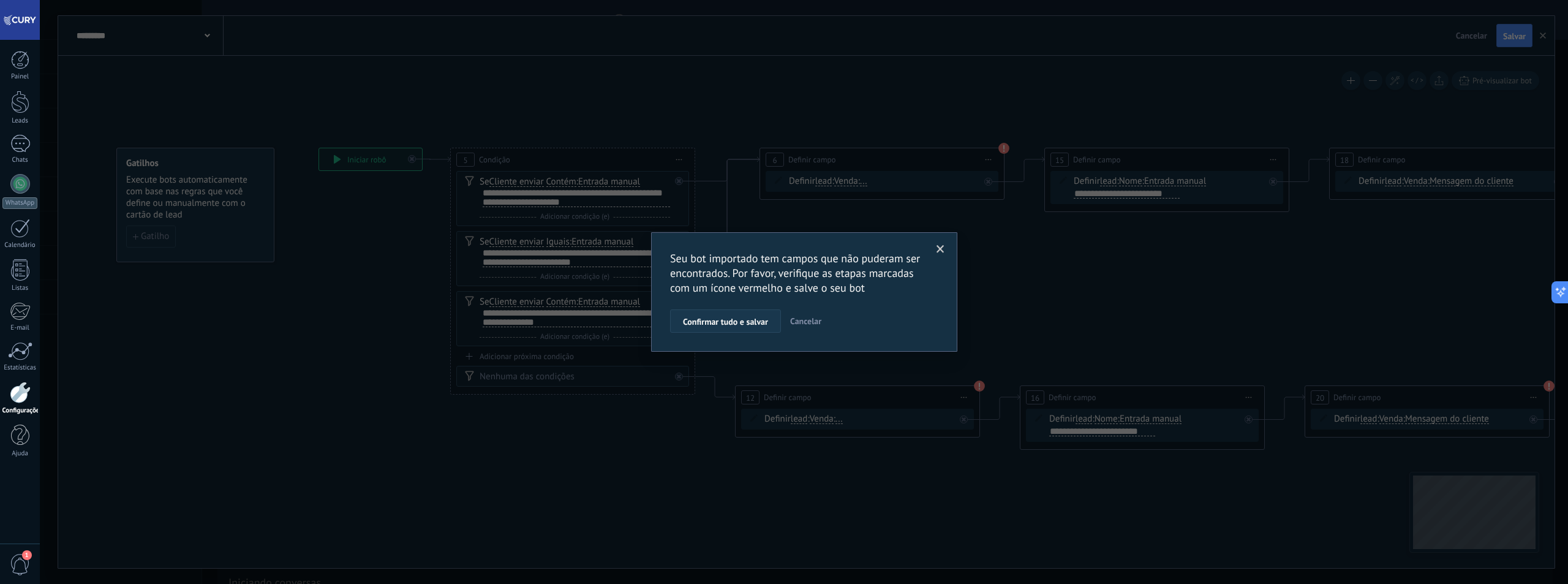
click at [753, 316] on button "Confirmar tudo e salvar" at bounding box center [726, 321] width 111 height 23
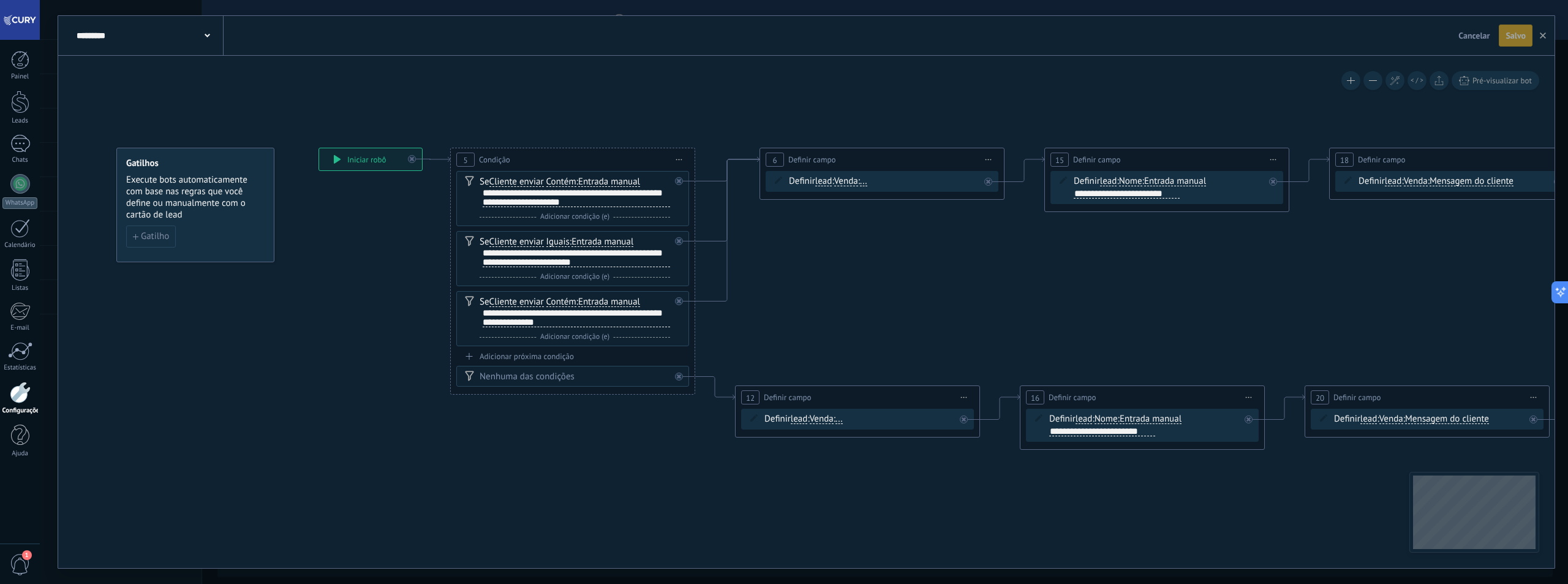
click at [1472, 34] on span "Cancelar" at bounding box center [1474, 35] width 31 height 11
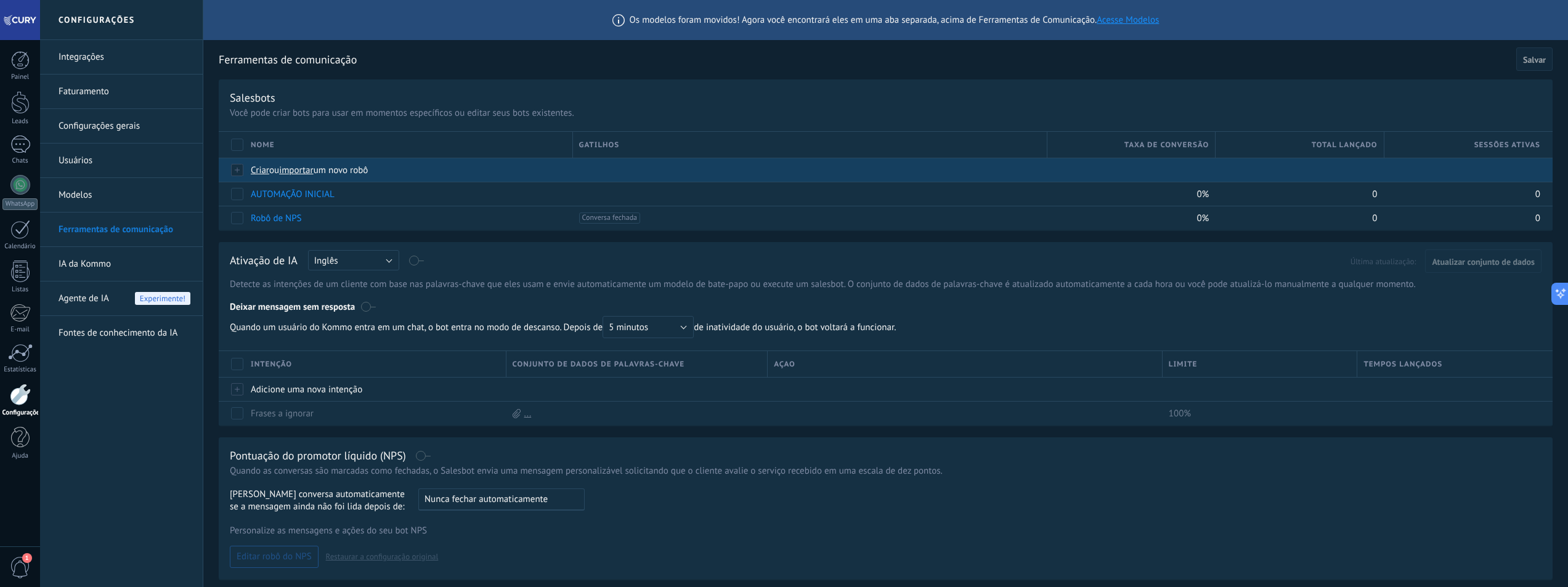
click at [313, 168] on span "importar" at bounding box center [296, 170] width 35 height 12
click at [0, 0] on input "importar um novo robô" at bounding box center [0, 0] width 0 height 0
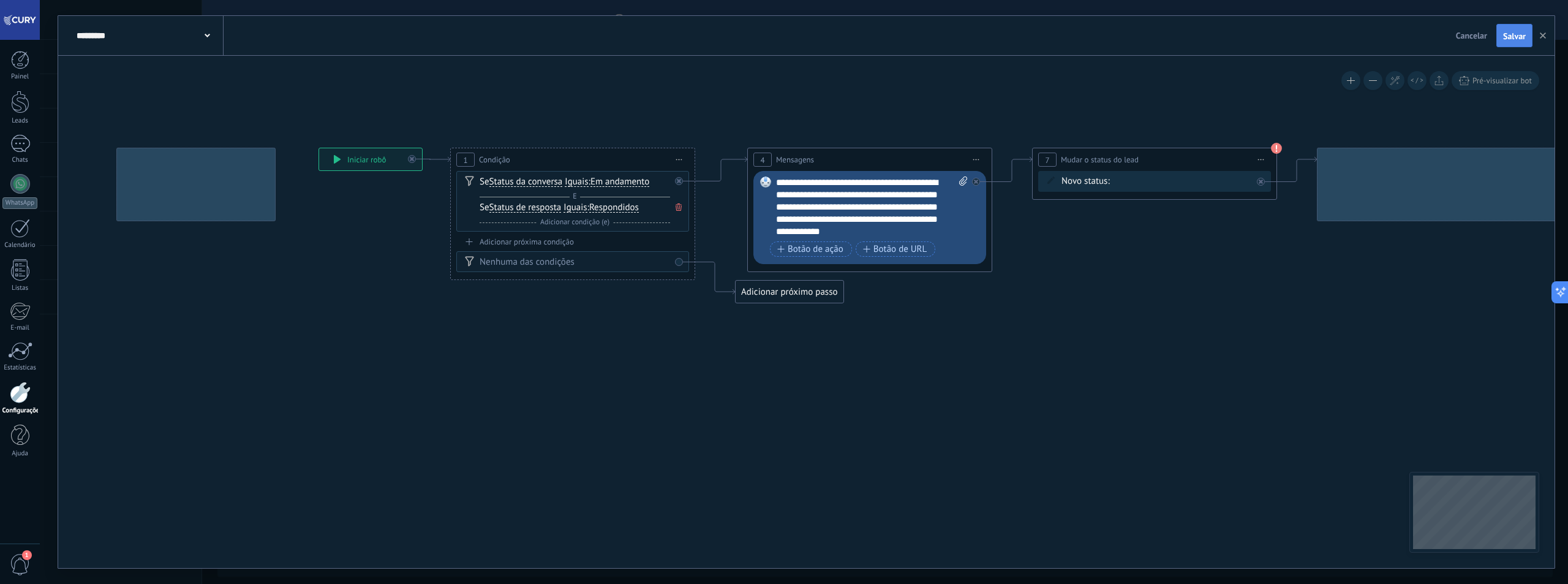
click at [1501, 28] on button "Salvar" at bounding box center [1514, 35] width 36 height 23
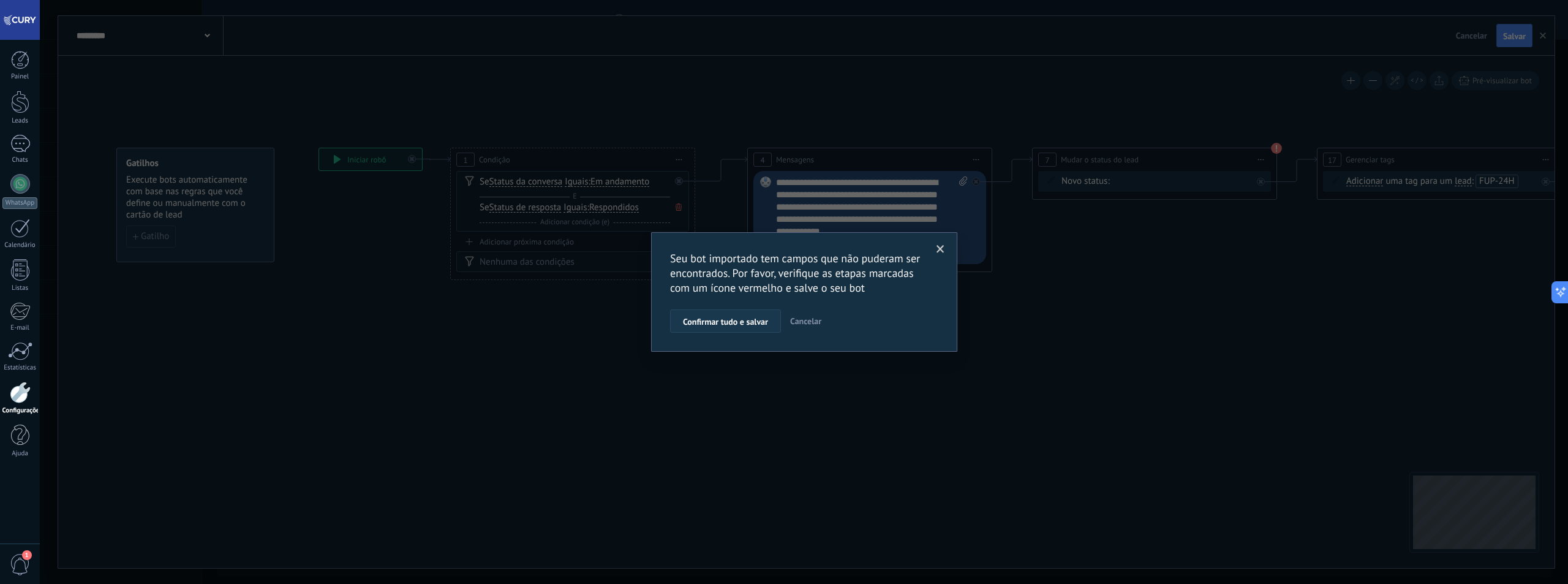
click at [734, 322] on span "Confirmar tudo e salvar" at bounding box center [726, 322] width 85 height 9
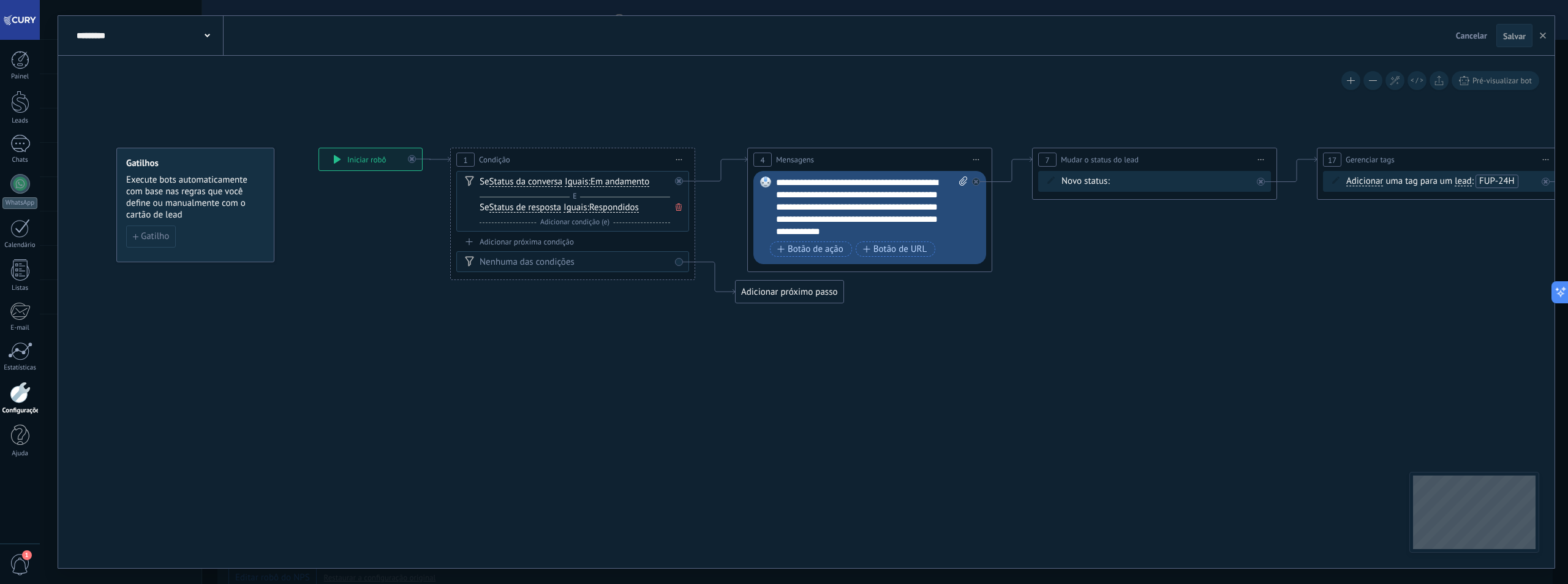
click at [1513, 30] on button "Salvar" at bounding box center [1514, 35] width 36 height 23
click at [1471, 37] on span "Cancelar" at bounding box center [1471, 35] width 31 height 11
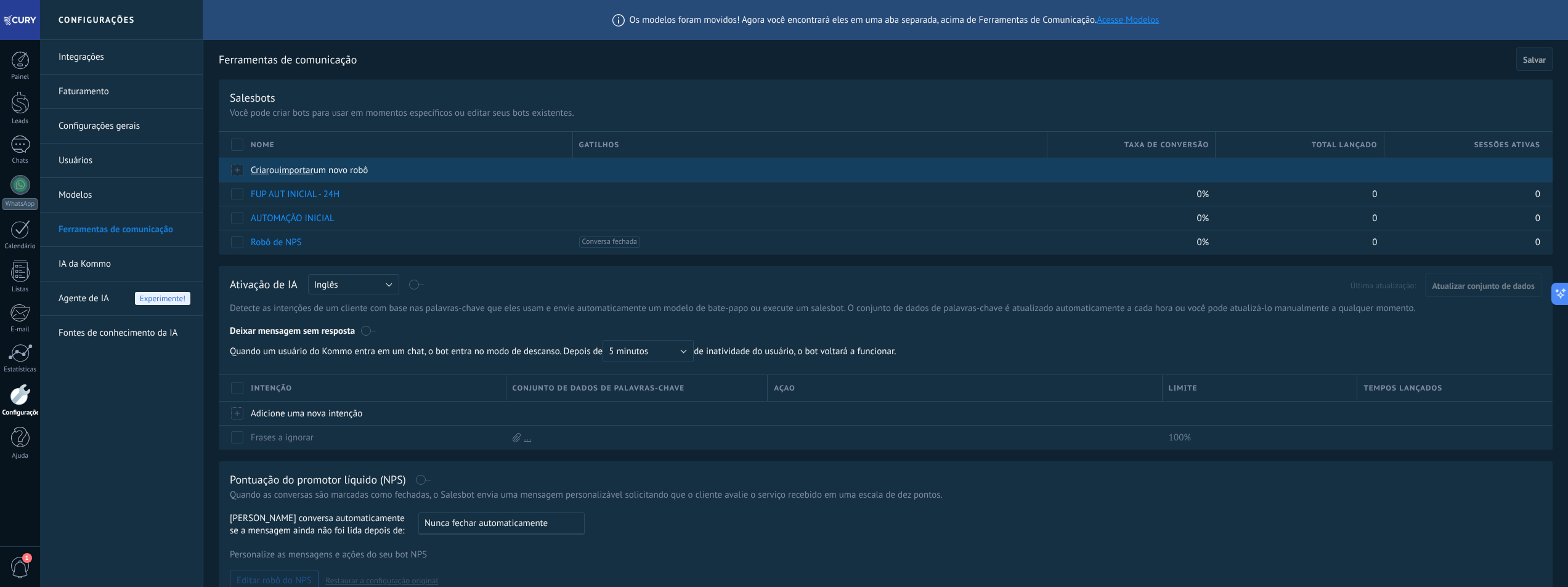
click at [292, 166] on span "importar" at bounding box center [296, 170] width 35 height 12
click at [0, 0] on input "importar um novo robô" at bounding box center [0, 0] width 0 height 0
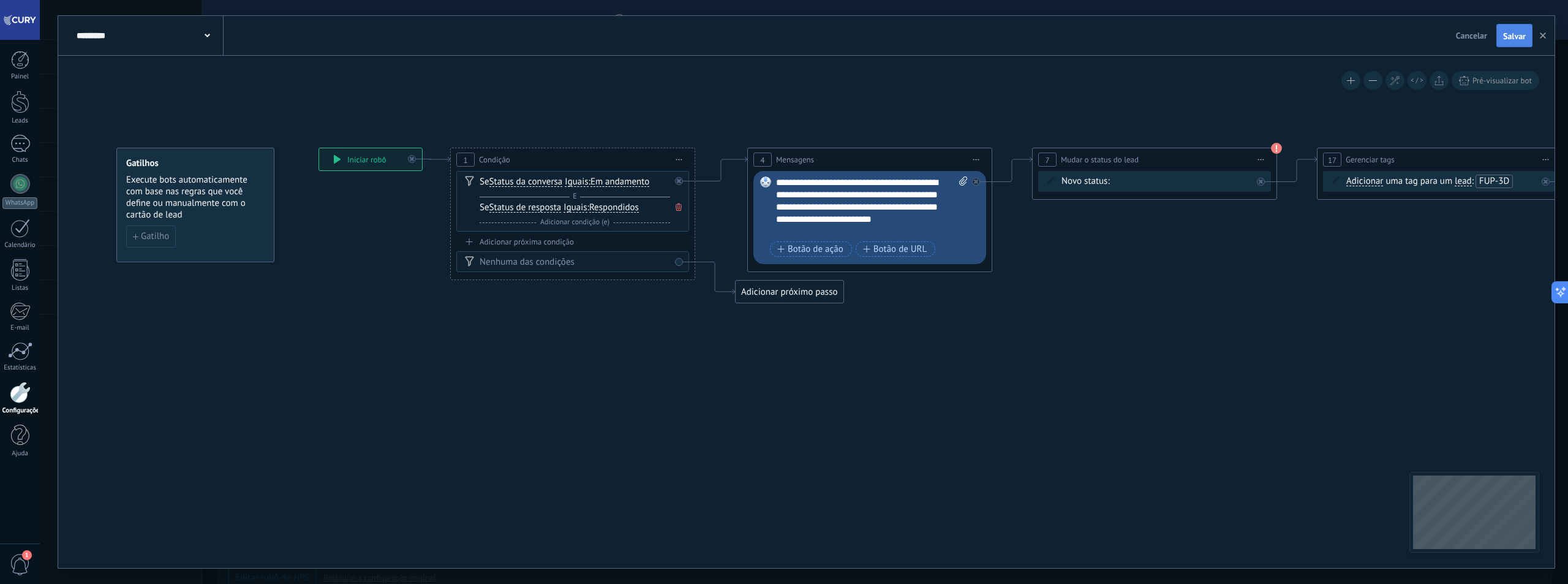
click at [1509, 40] on span "Salvar" at bounding box center [1515, 36] width 23 height 9
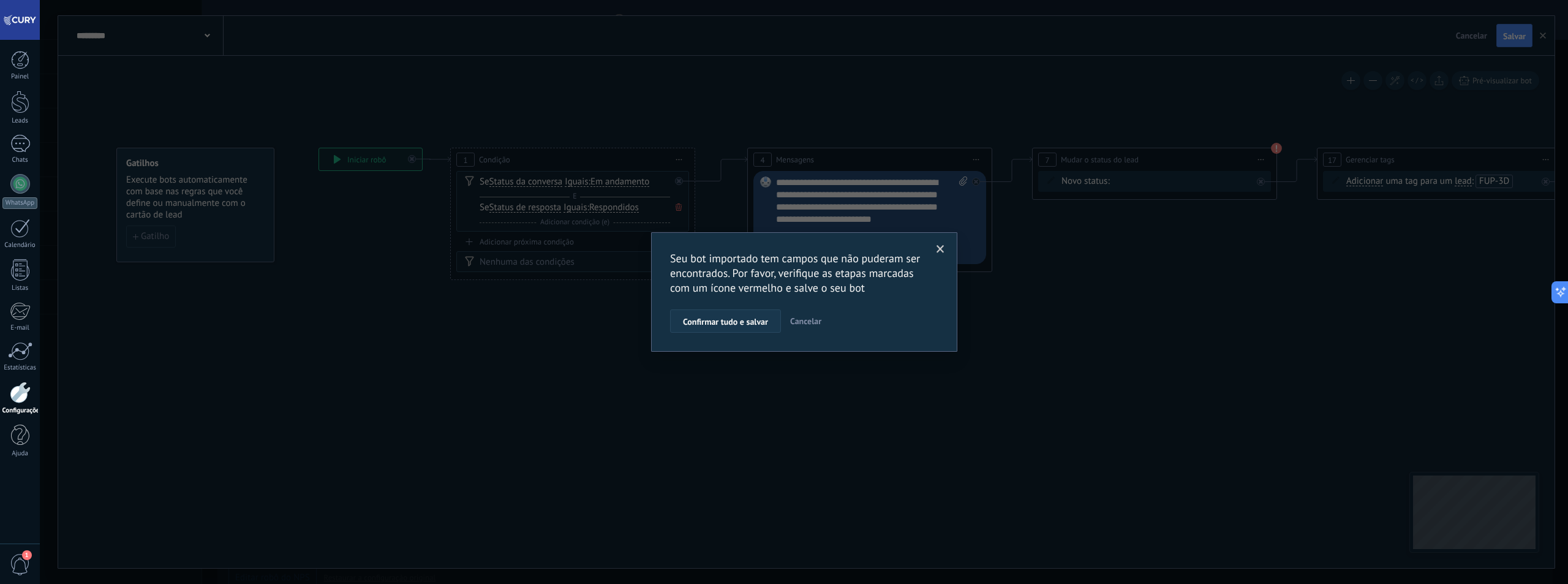
click at [715, 323] on span "Confirmar tudo e salvar" at bounding box center [726, 322] width 85 height 9
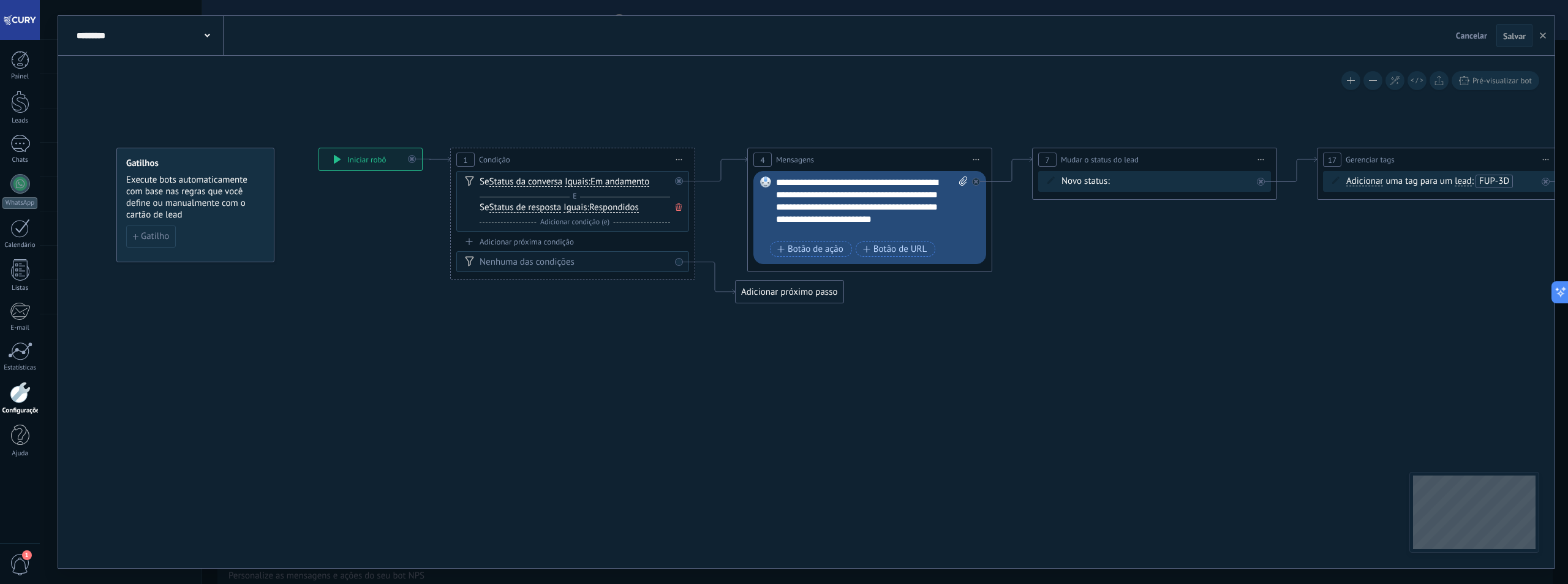
click at [1465, 41] on span "Cancelar" at bounding box center [1471, 35] width 31 height 11
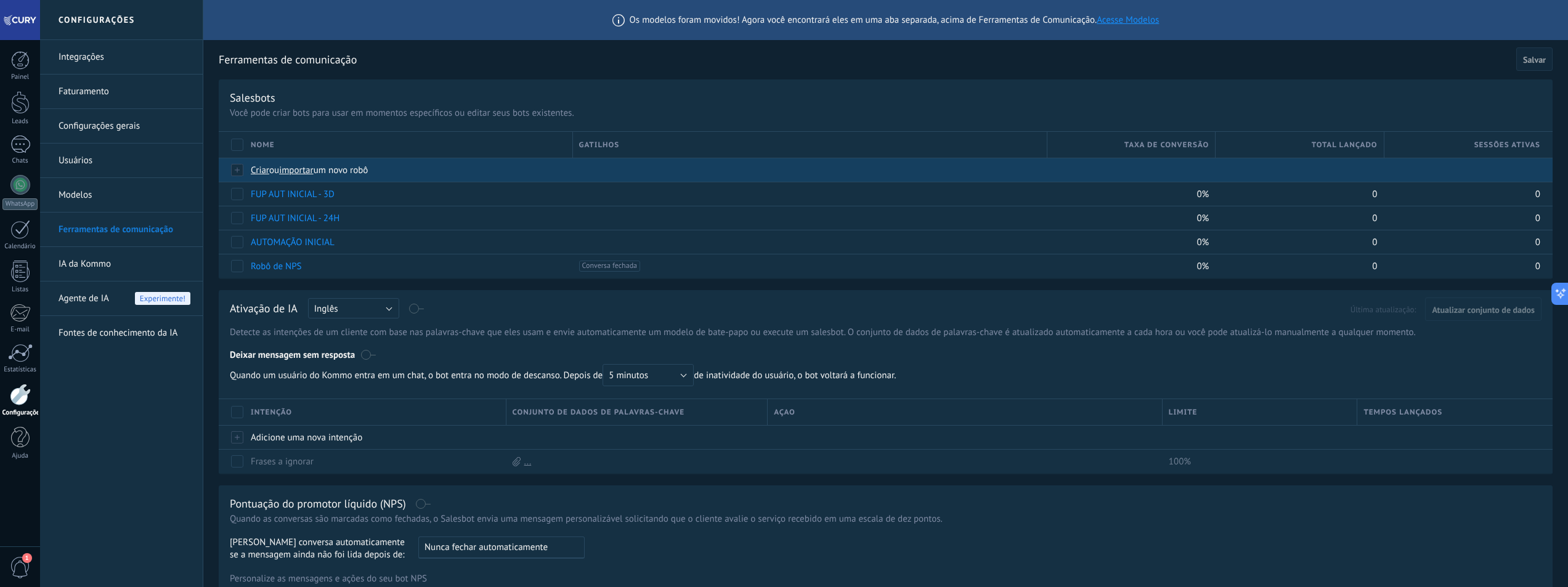
click at [300, 173] on span "importar" at bounding box center [296, 170] width 35 height 12
click at [0, 0] on input "importar um novo robô" at bounding box center [0, 0] width 0 height 0
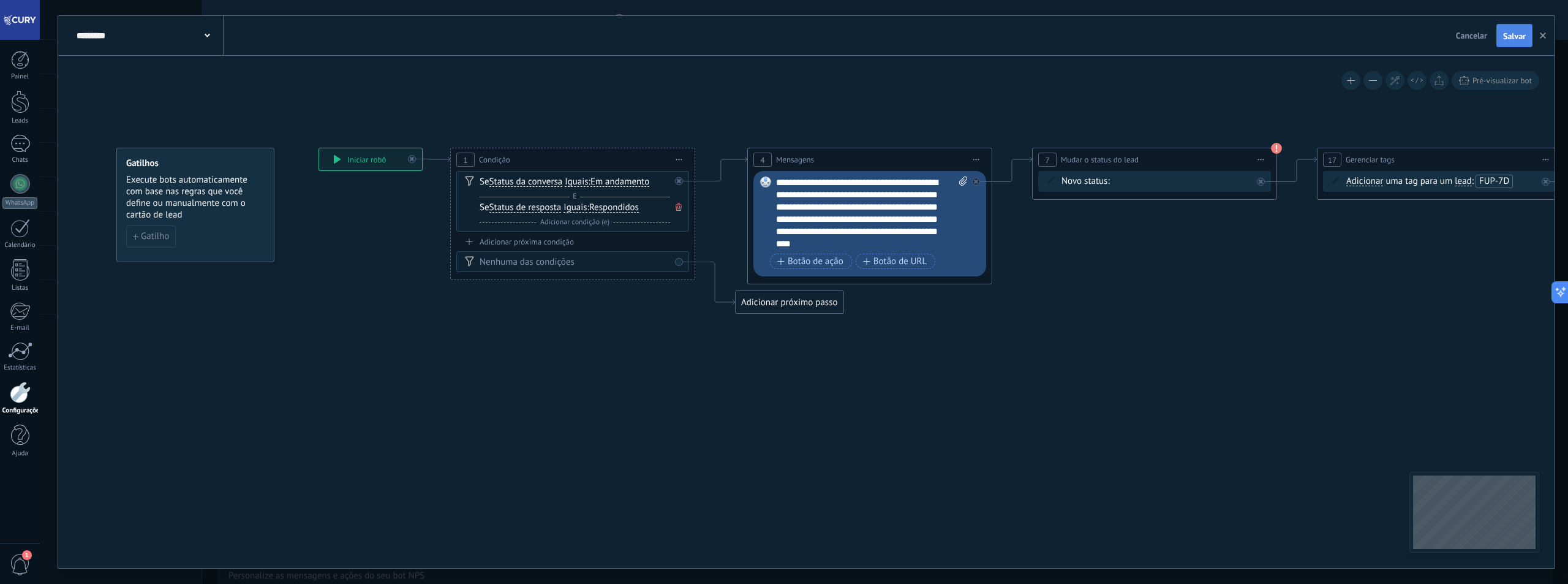
click at [1509, 42] on button "Salvar" at bounding box center [1514, 35] width 36 height 23
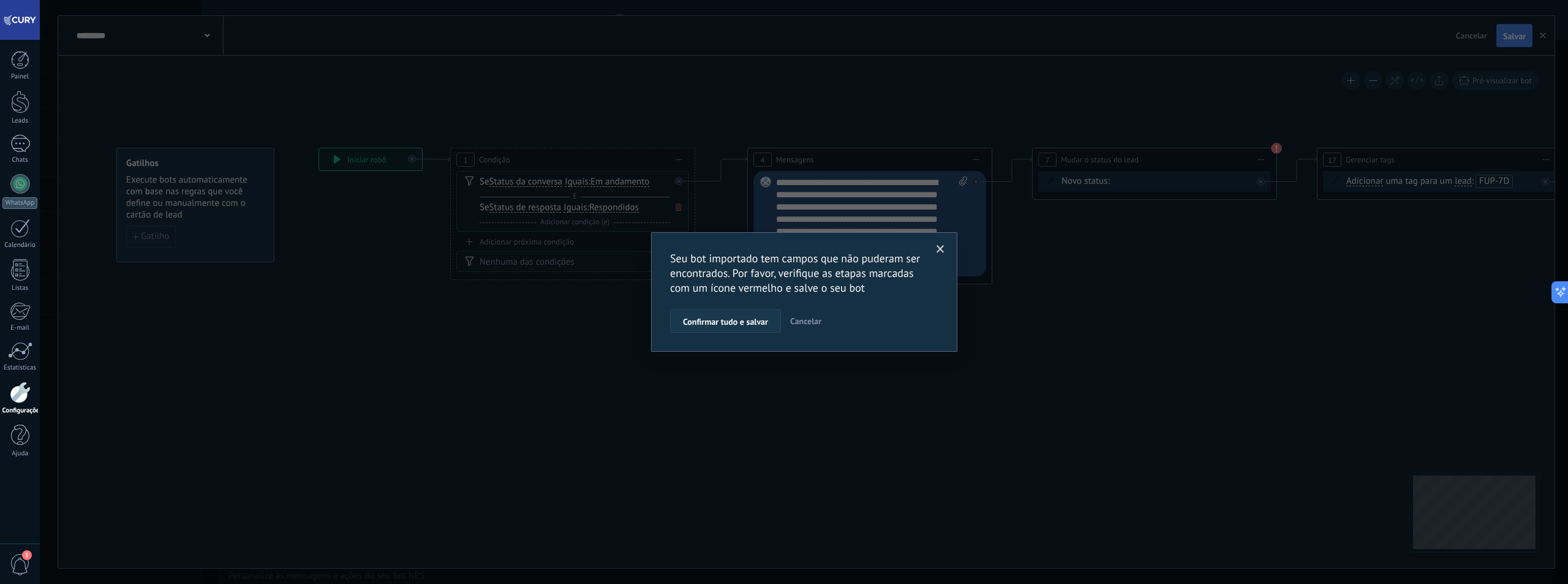
click at [754, 320] on span "Confirmar tudo e salvar" at bounding box center [726, 322] width 85 height 9
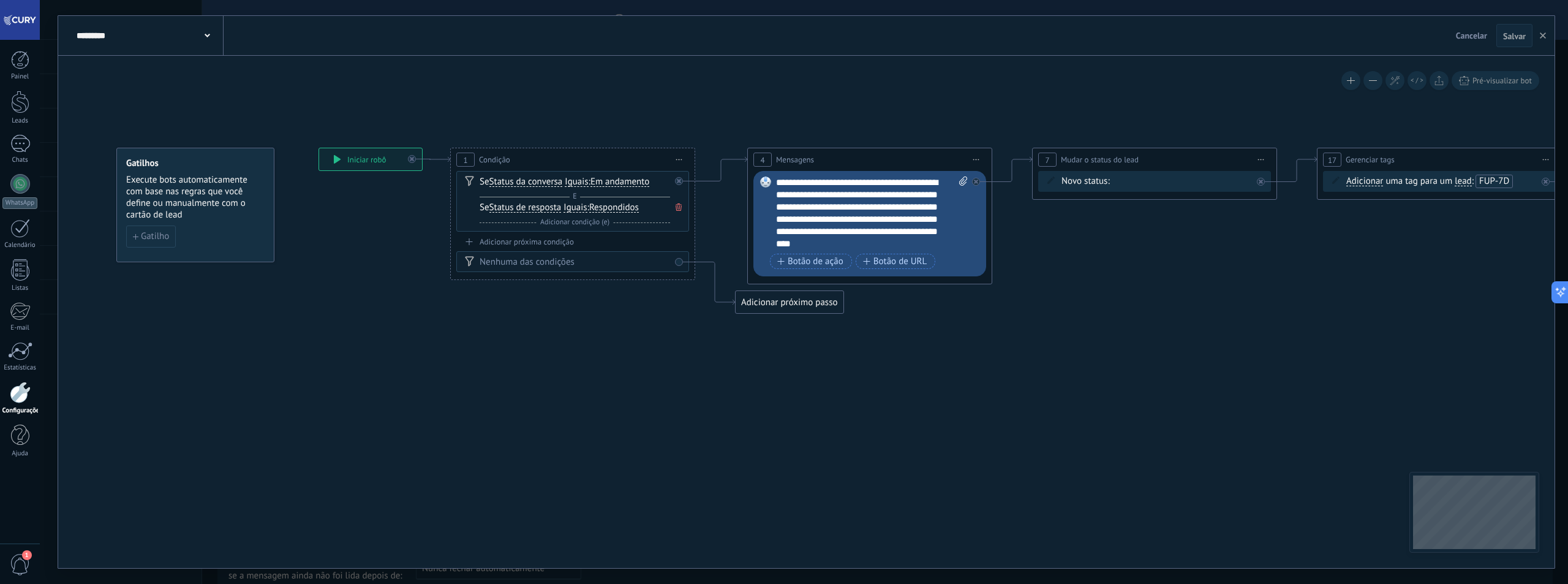
click at [1459, 36] on span "Cancelar" at bounding box center [1471, 35] width 31 height 11
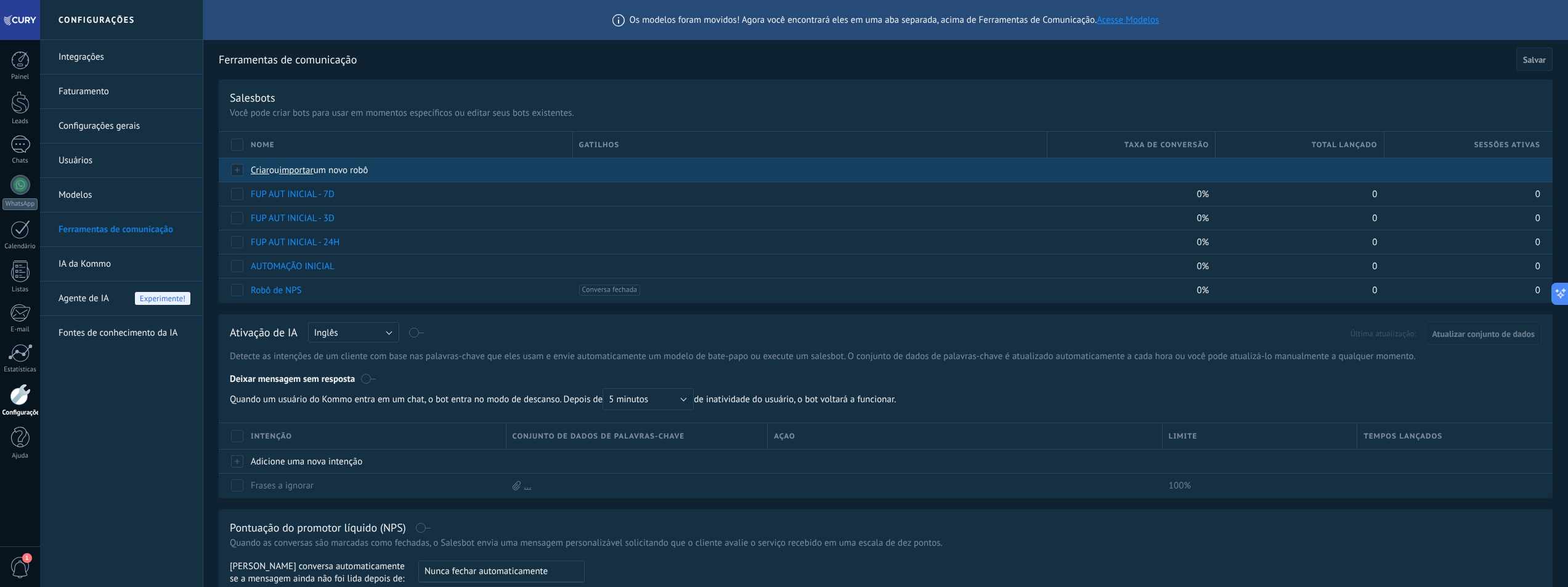
click at [302, 172] on span "importar" at bounding box center [296, 170] width 35 height 12
click at [0, 0] on input "importar um novo robô" at bounding box center [0, 0] width 0 height 0
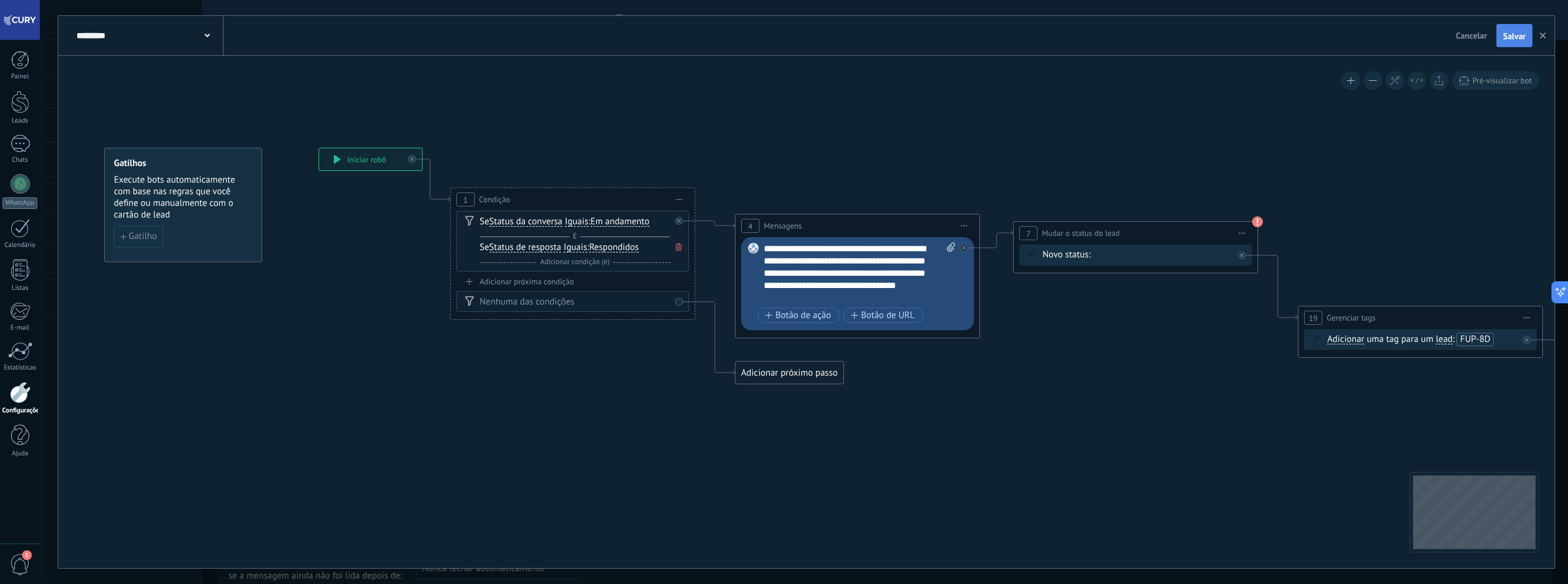
click at [1500, 38] on button "Salvar" at bounding box center [1514, 35] width 36 height 23
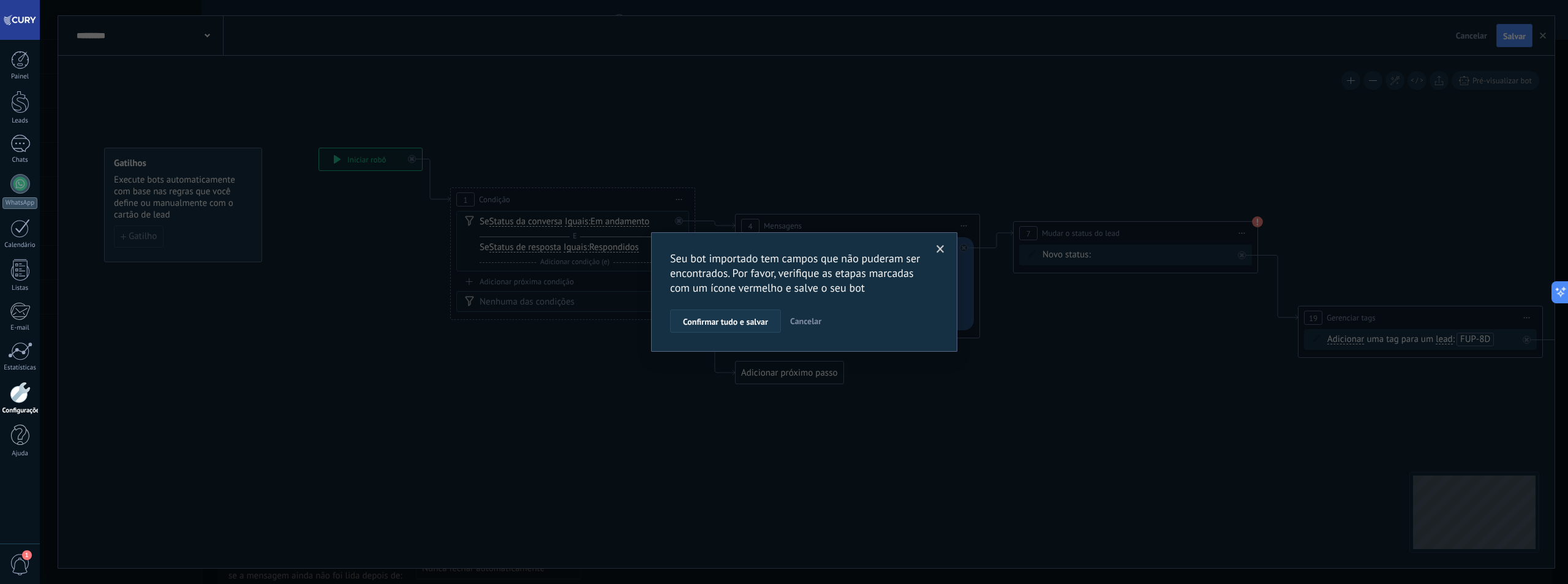
click at [751, 313] on button "Confirmar tudo e salvar" at bounding box center [726, 321] width 111 height 23
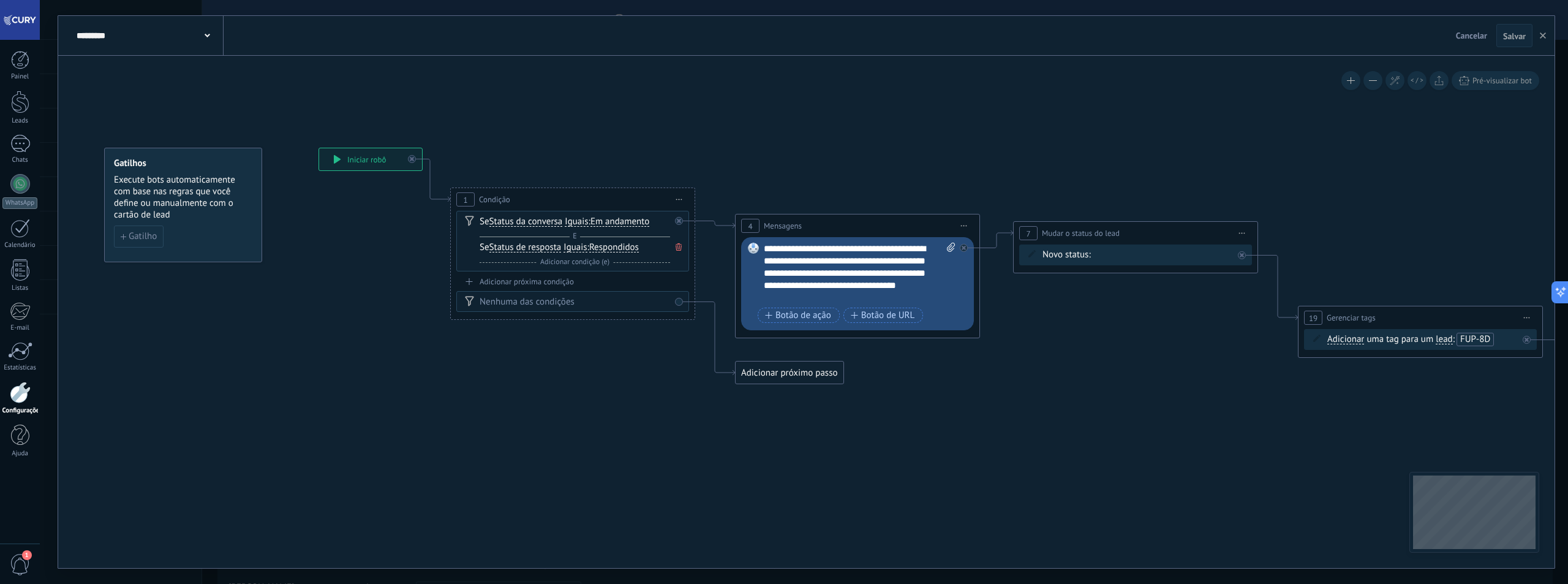
click at [1468, 33] on span "Cancelar" at bounding box center [1471, 35] width 31 height 11
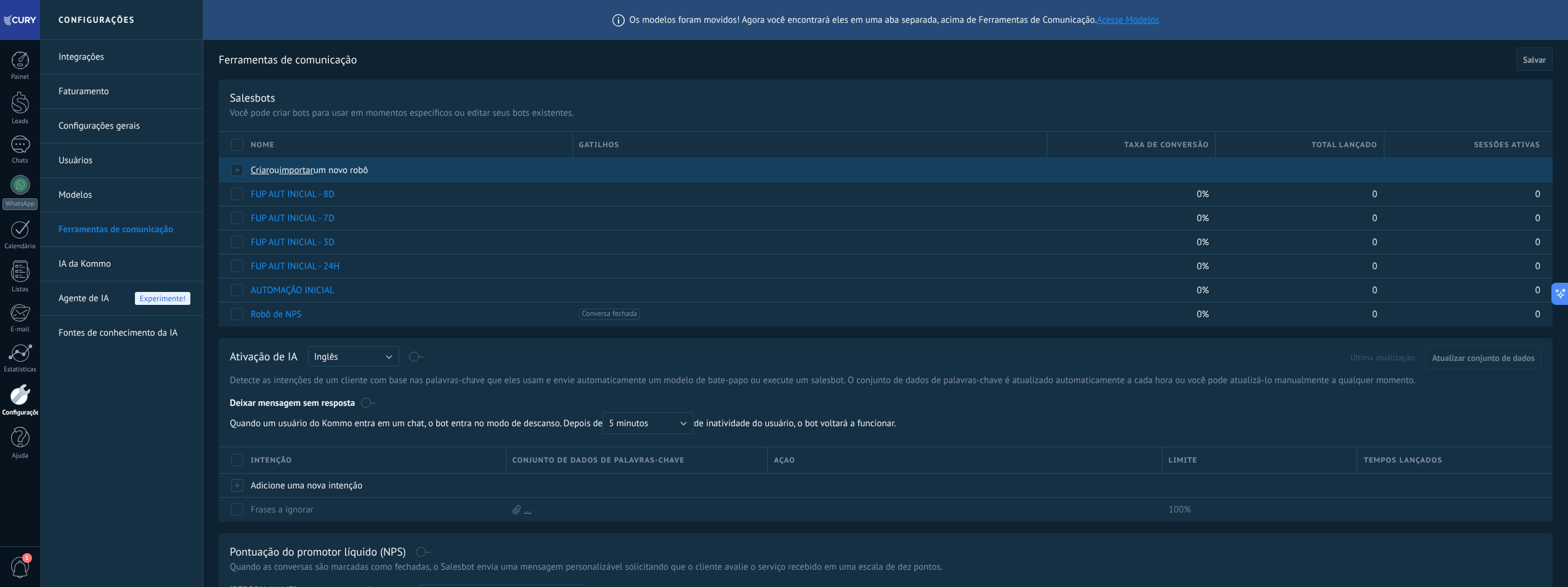
click at [309, 168] on span "importar" at bounding box center [296, 170] width 35 height 12
click at [0, 0] on input "importar um novo robô" at bounding box center [0, 0] width 0 height 0
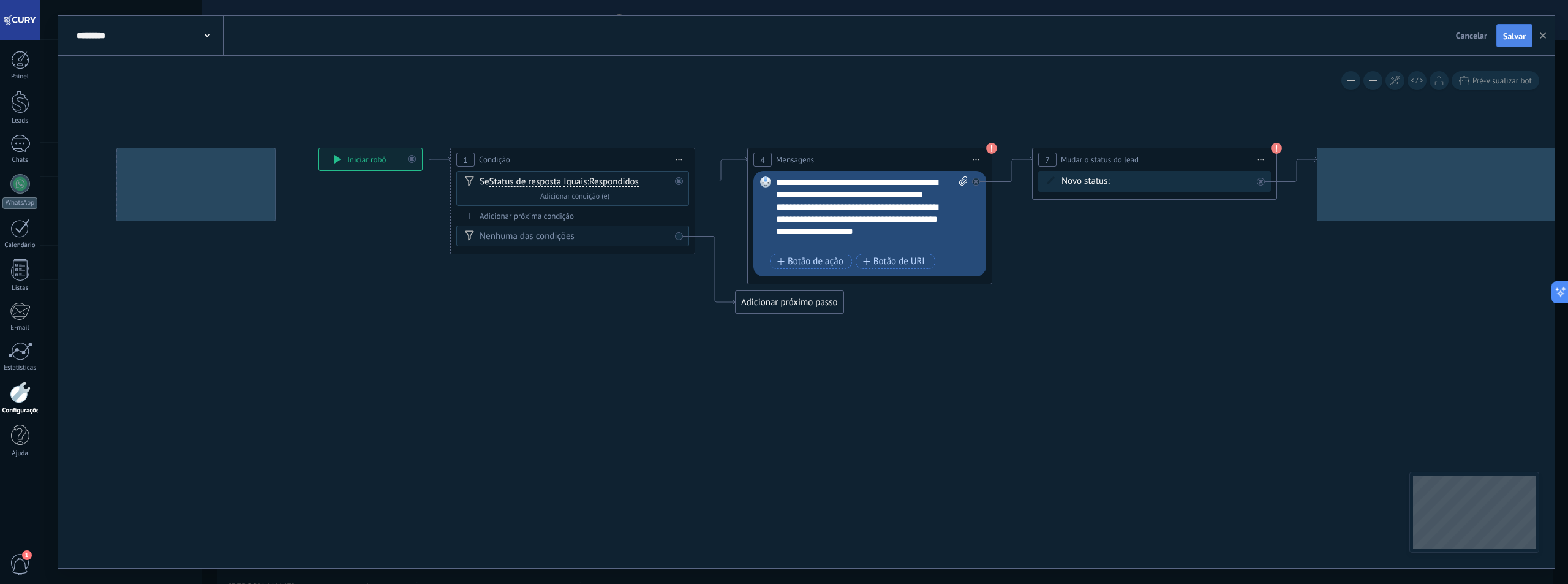
click at [1514, 34] on span "Salvar" at bounding box center [1515, 36] width 23 height 9
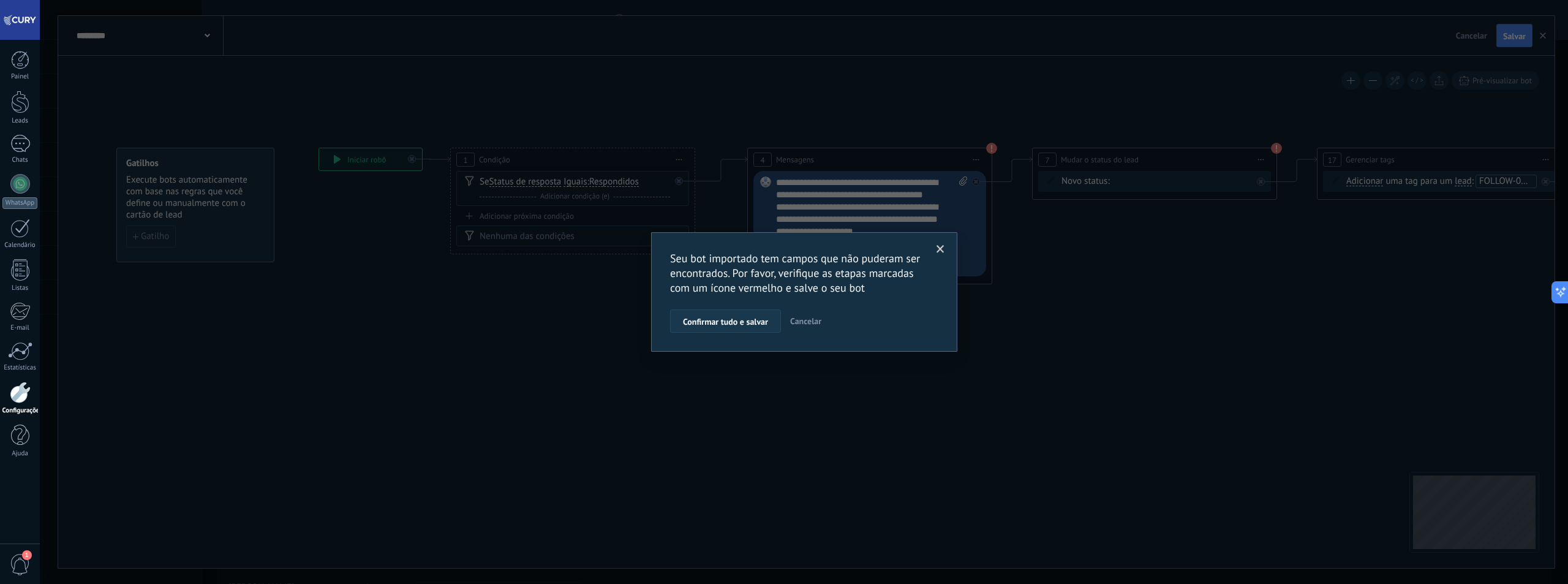
click at [736, 325] on span "Confirmar tudo e salvar" at bounding box center [726, 322] width 85 height 9
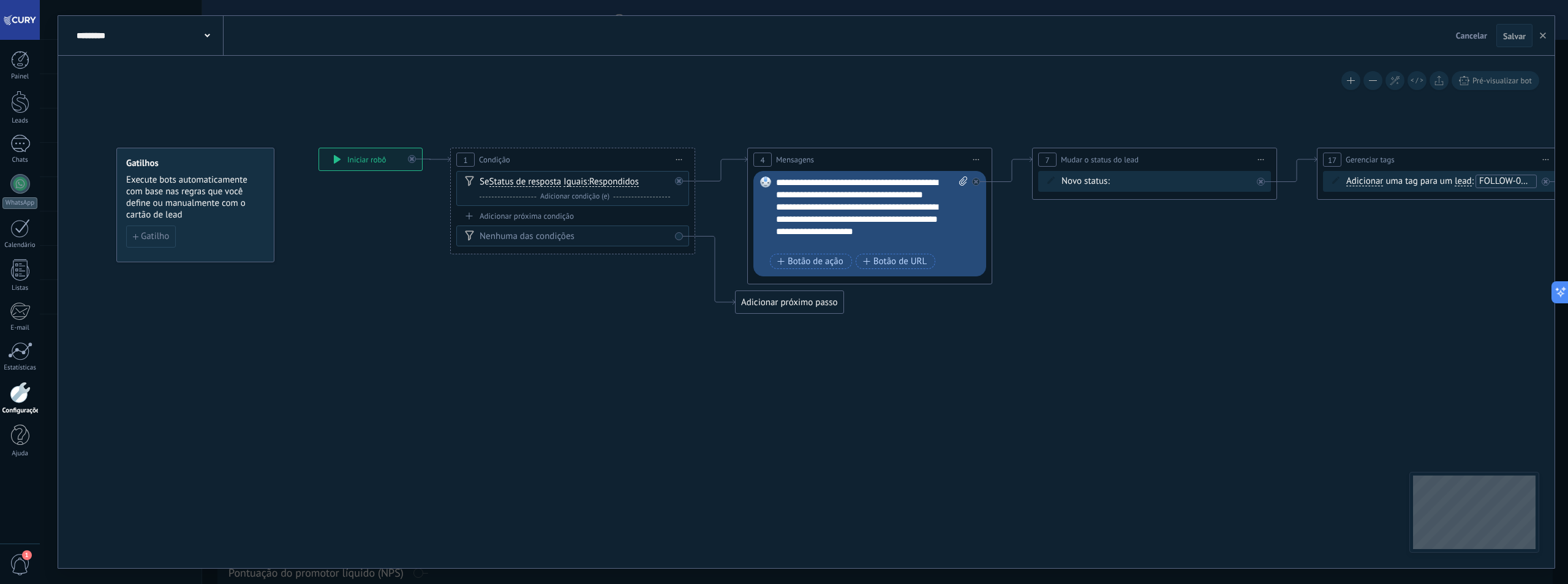
click at [1480, 35] on span "Cancelar" at bounding box center [1471, 35] width 31 height 11
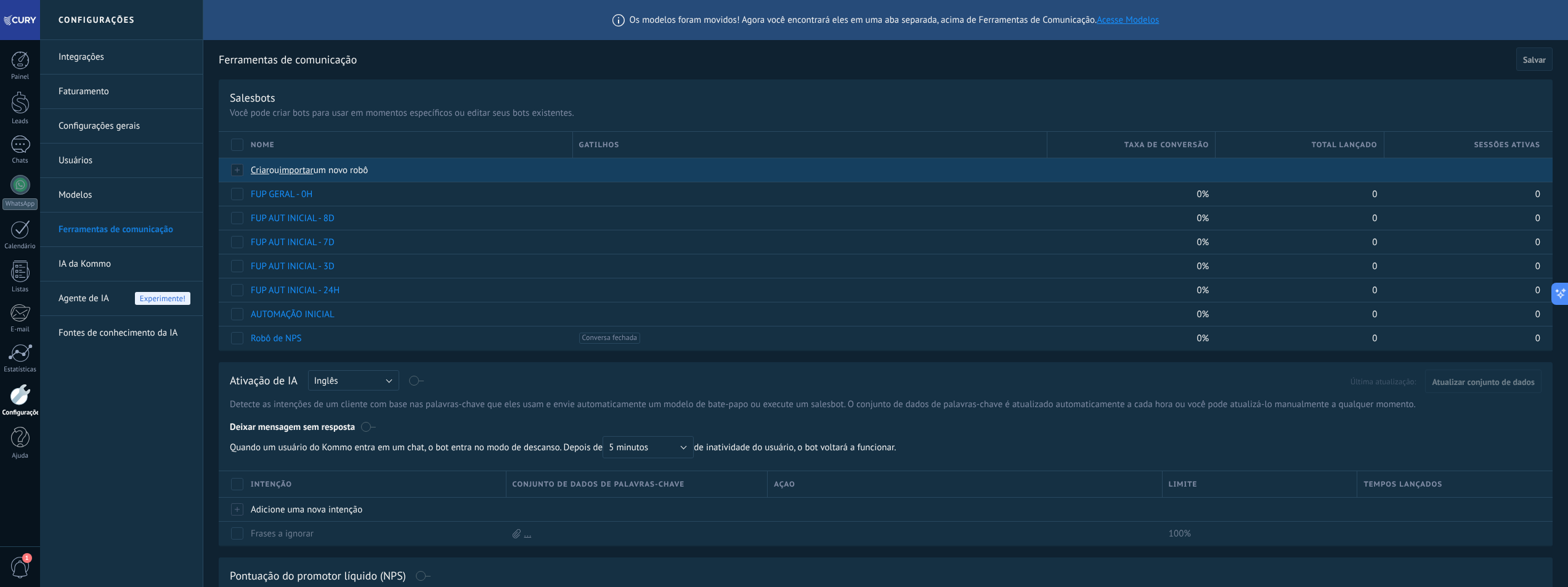
click at [307, 169] on span "importar" at bounding box center [296, 170] width 35 height 12
click at [0, 0] on input "importar um novo robô" at bounding box center [0, 0] width 0 height 0
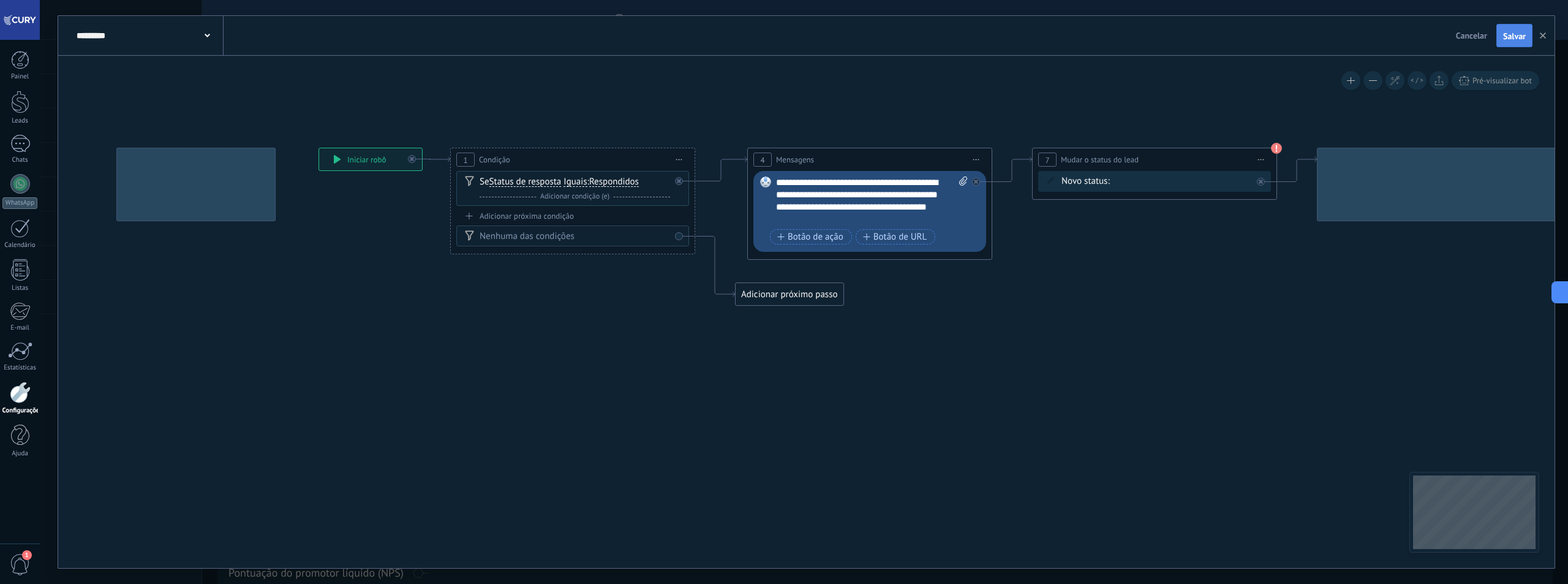
click at [1509, 36] on span "Salvar" at bounding box center [1515, 36] width 23 height 9
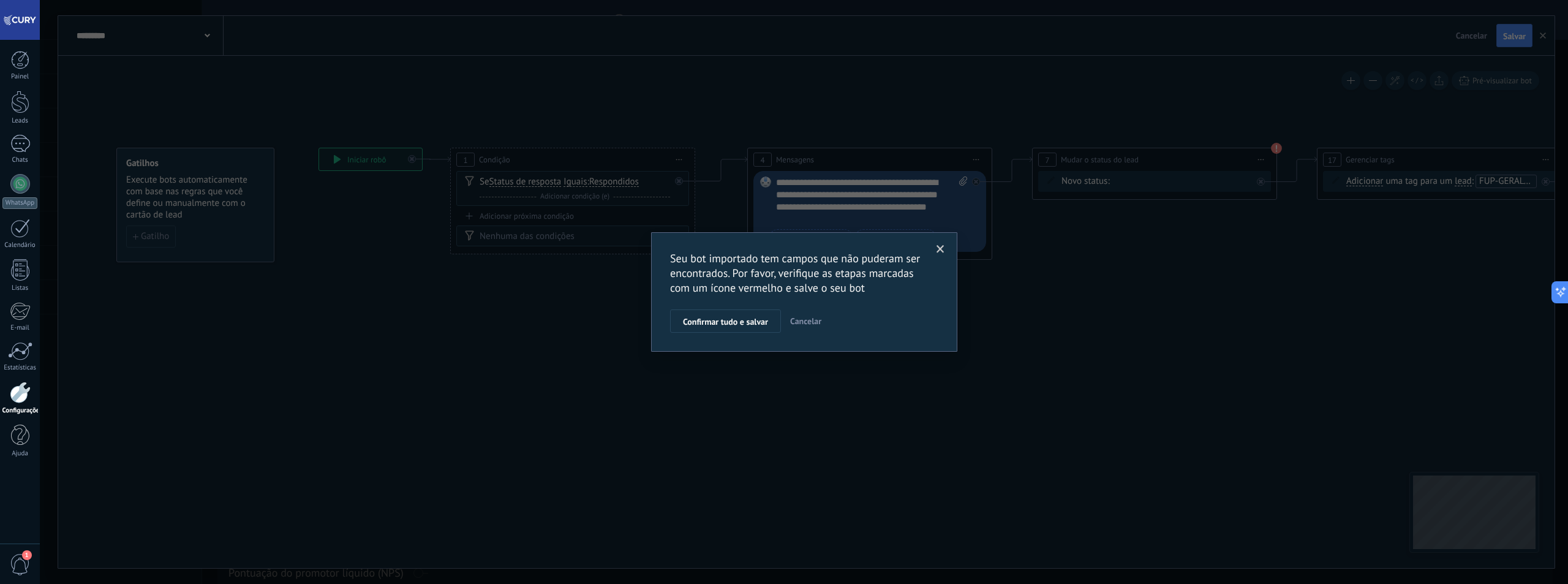
drag, startPoint x: 705, startPoint y: 315, endPoint x: 719, endPoint y: 314, distance: 14.0
click at [705, 315] on button "Confirmar tudo e salvar" at bounding box center [726, 321] width 111 height 23
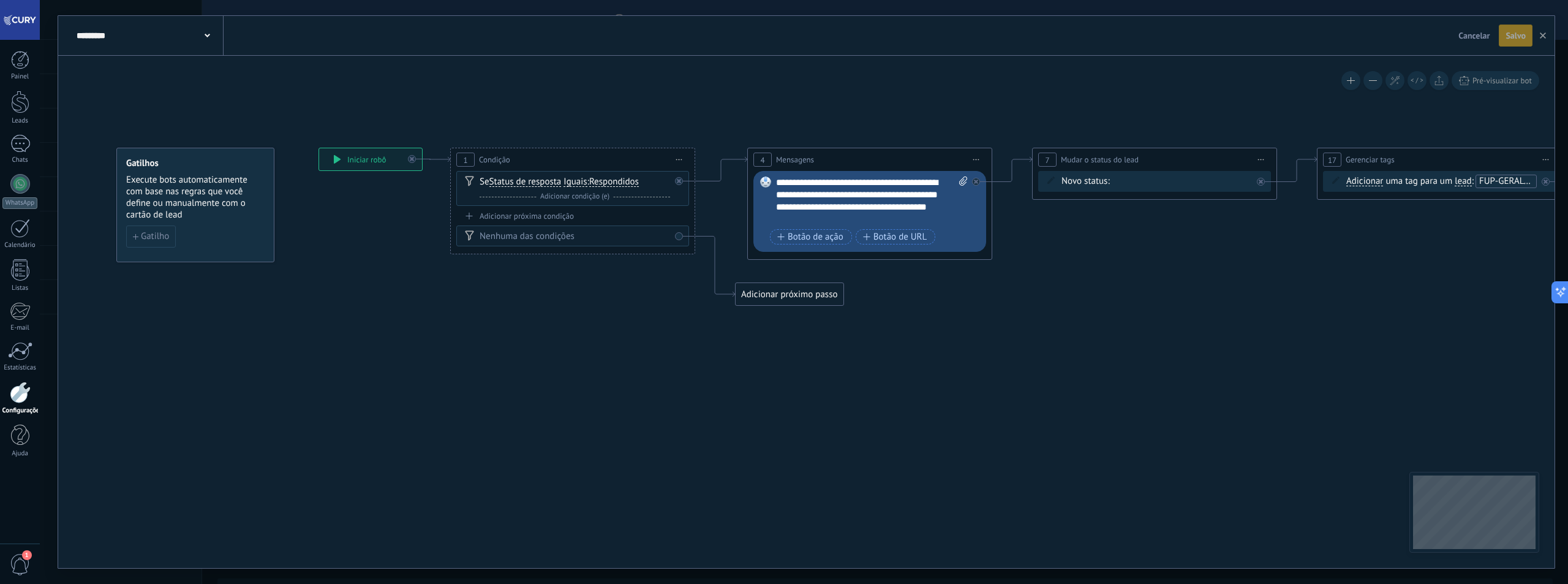
click at [1468, 35] on span "Cancelar" at bounding box center [1474, 35] width 31 height 11
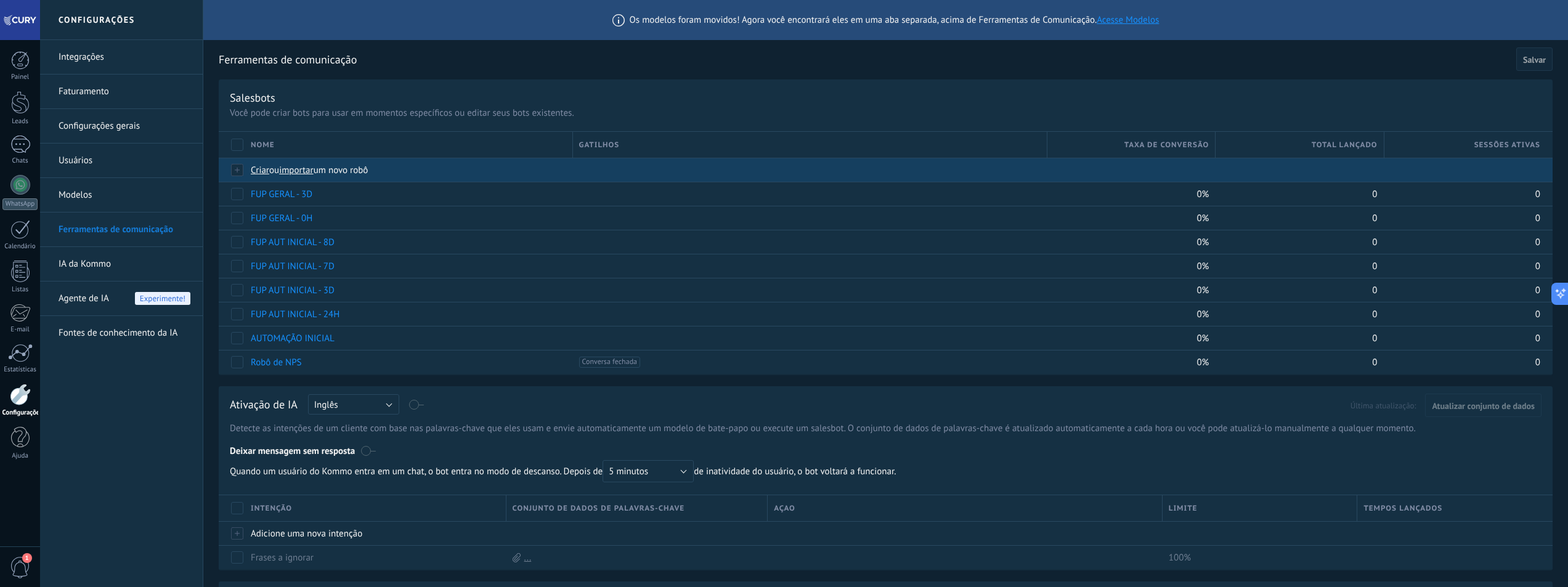
click at [307, 168] on span "importar" at bounding box center [296, 170] width 35 height 12
click at [0, 0] on input "importar um novo robô" at bounding box center [0, 0] width 0 height 0
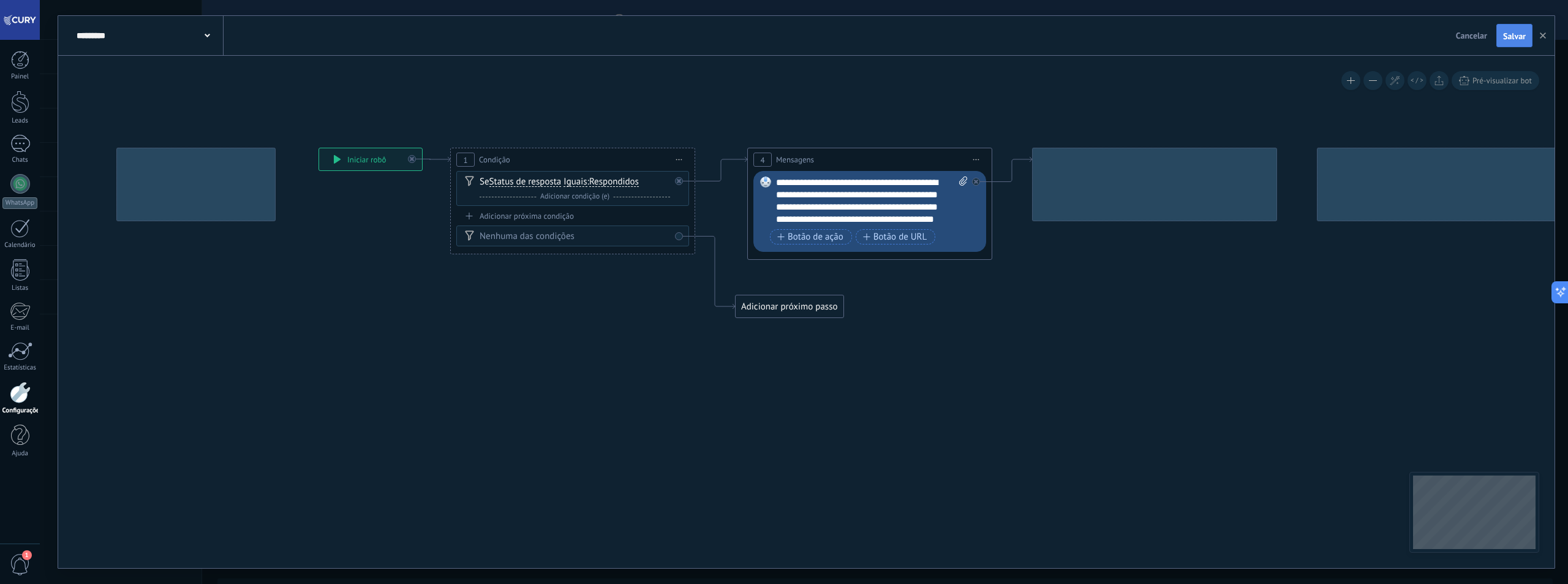
click at [1523, 43] on button "Salvar" at bounding box center [1514, 35] width 36 height 23
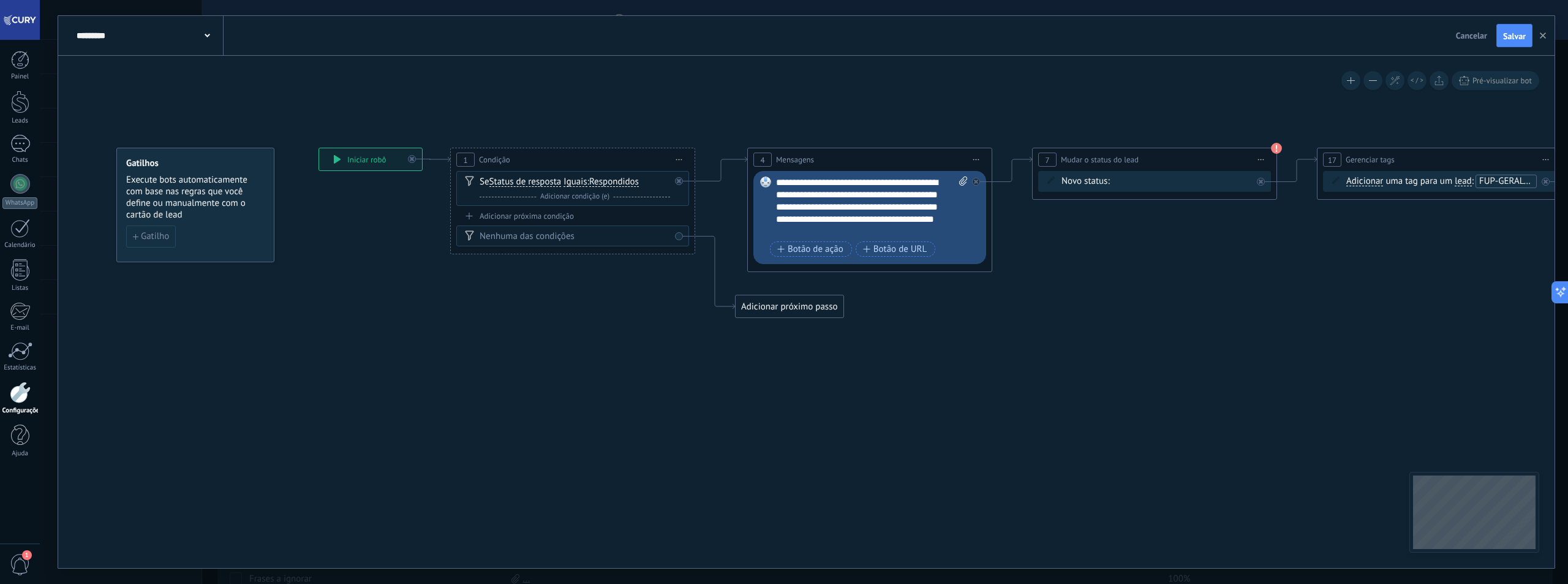
click at [1479, 33] on span "Cancelar" at bounding box center [1471, 35] width 31 height 11
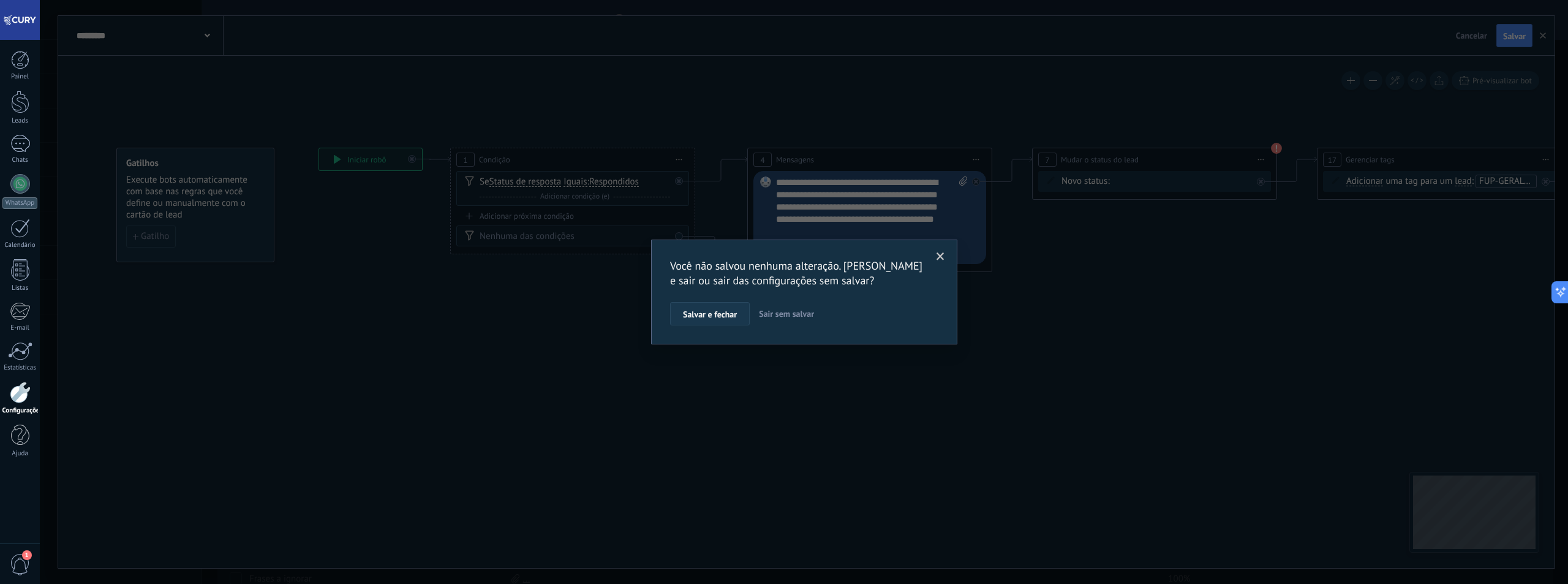
click at [713, 320] on button "Salvar e fechar" at bounding box center [710, 314] width 80 height 23
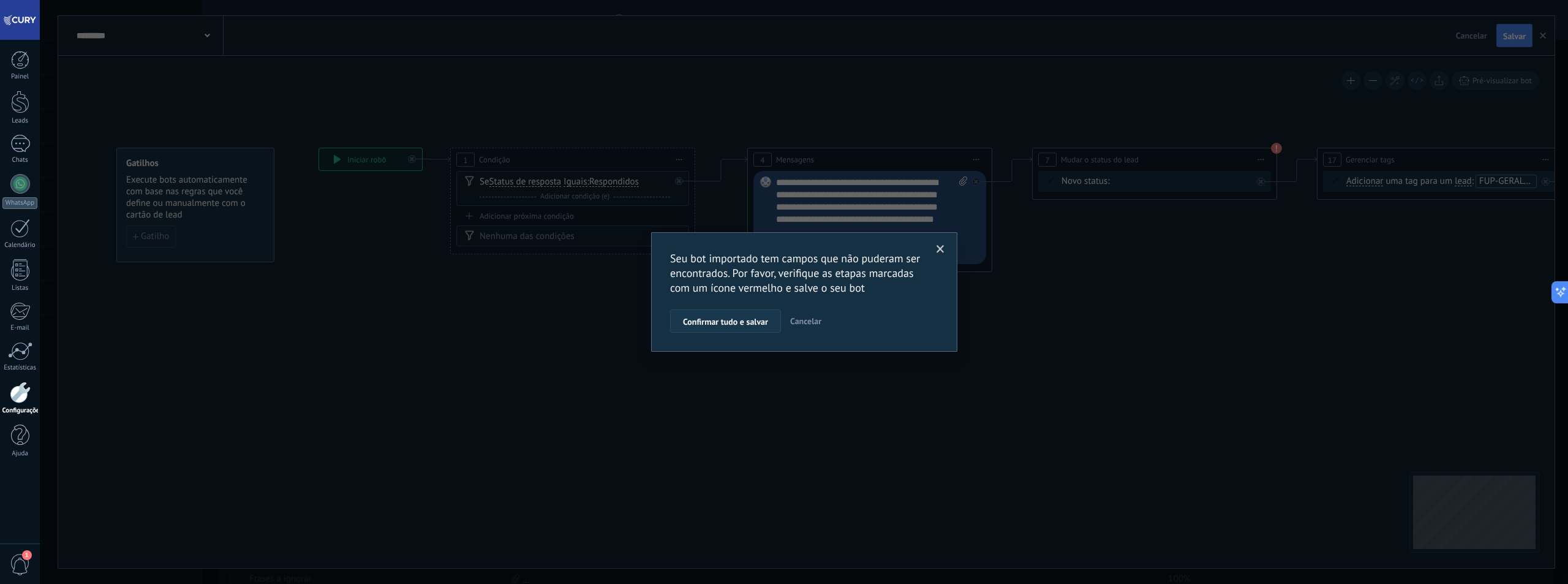
click at [718, 323] on span "Confirmar tudo e salvar" at bounding box center [726, 322] width 85 height 9
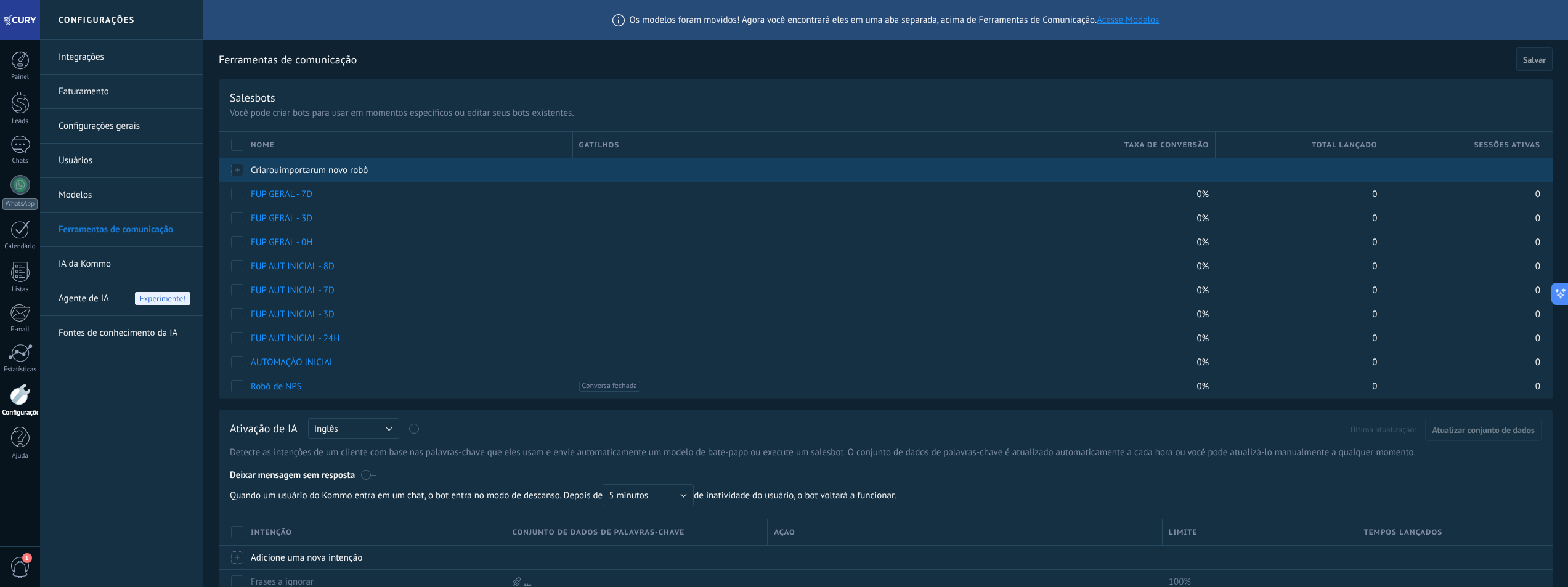
click at [307, 168] on span "importar" at bounding box center [296, 170] width 35 height 12
click at [0, 0] on input "importar um novo robô" at bounding box center [0, 0] width 0 height 0
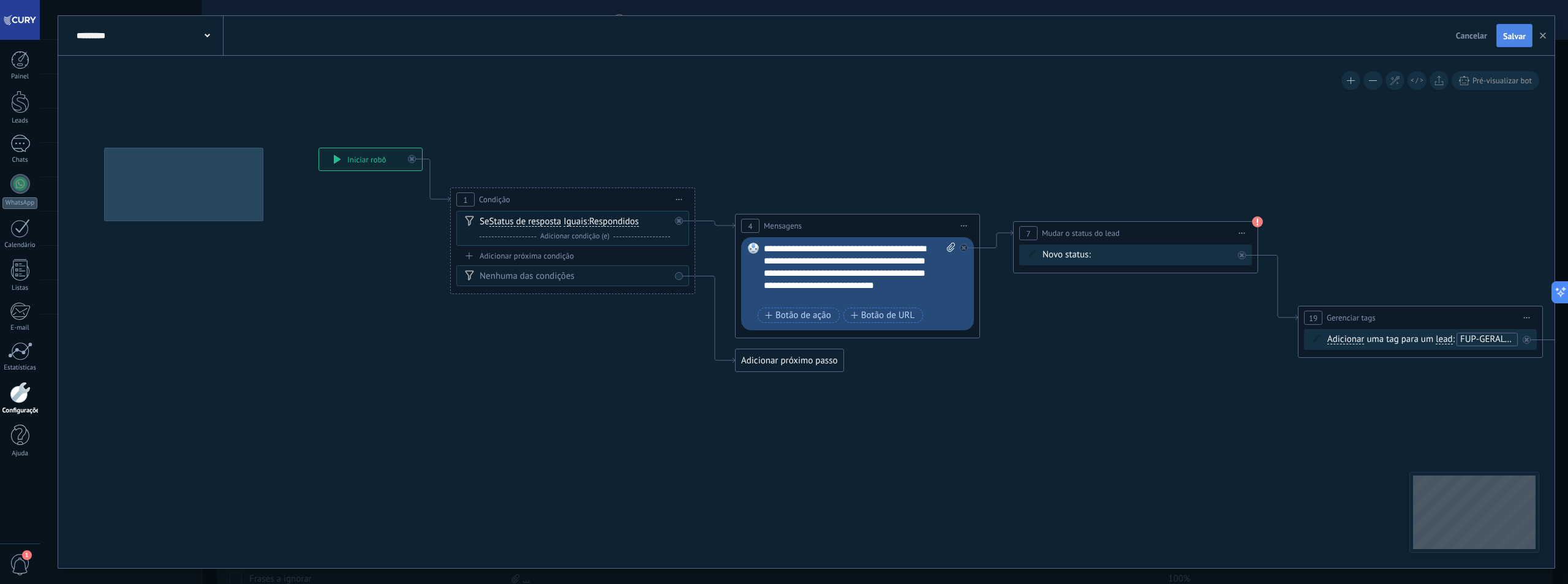
click at [1503, 36] on span "Salvar" at bounding box center [1515, 36] width 23 height 9
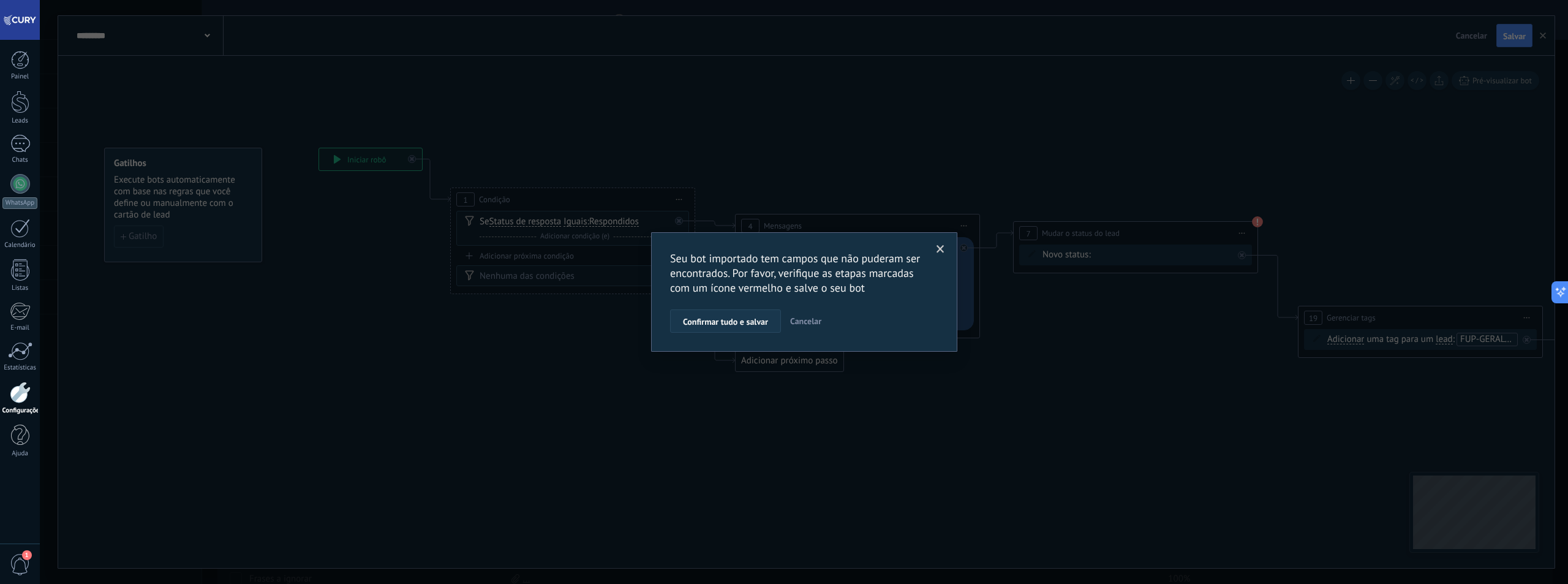
click at [733, 324] on span "Confirmar tudo e salvar" at bounding box center [726, 322] width 85 height 9
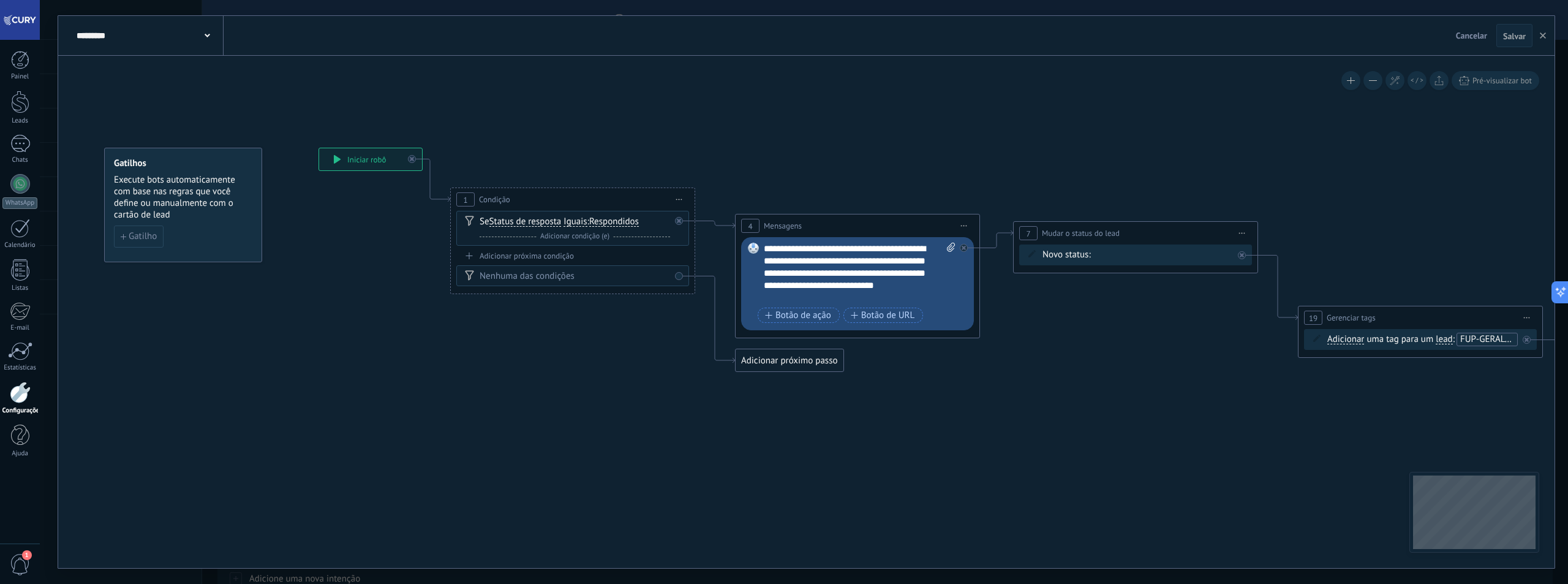
click at [1467, 34] on span "Cancelar" at bounding box center [1471, 35] width 31 height 11
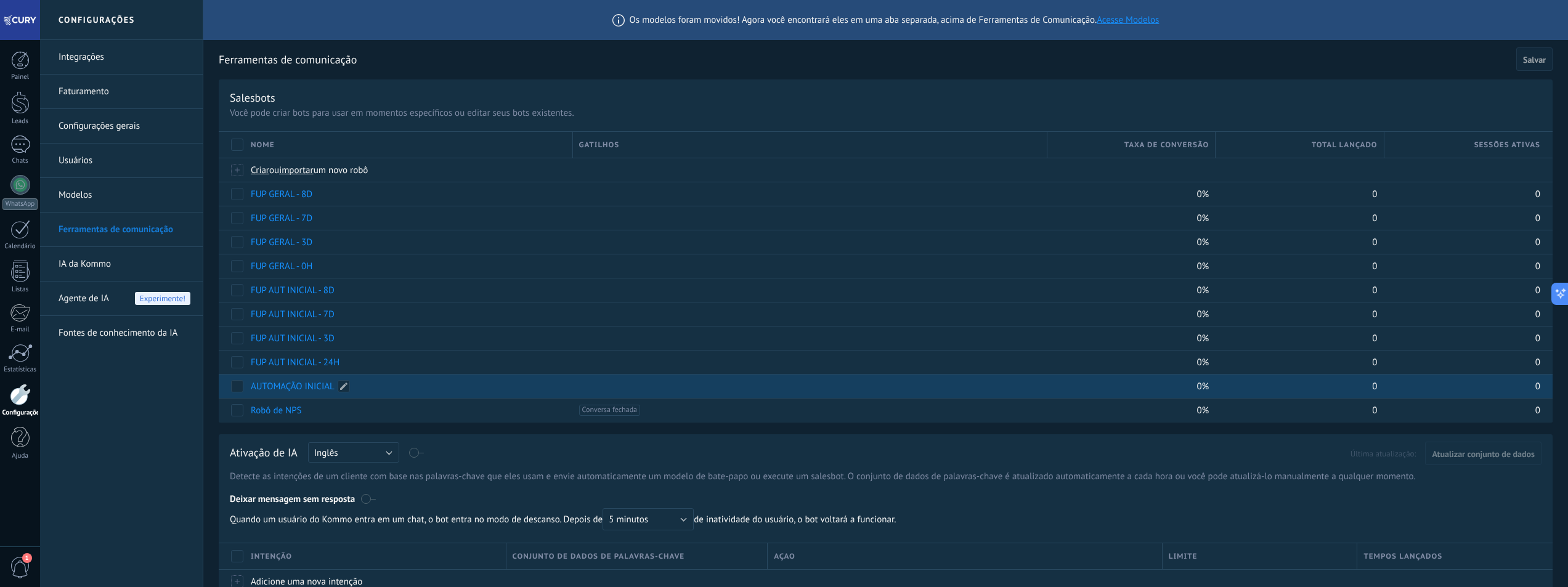
click at [312, 385] on link "AUTOMAÇÃO INICIAL" at bounding box center [292, 386] width 84 height 12
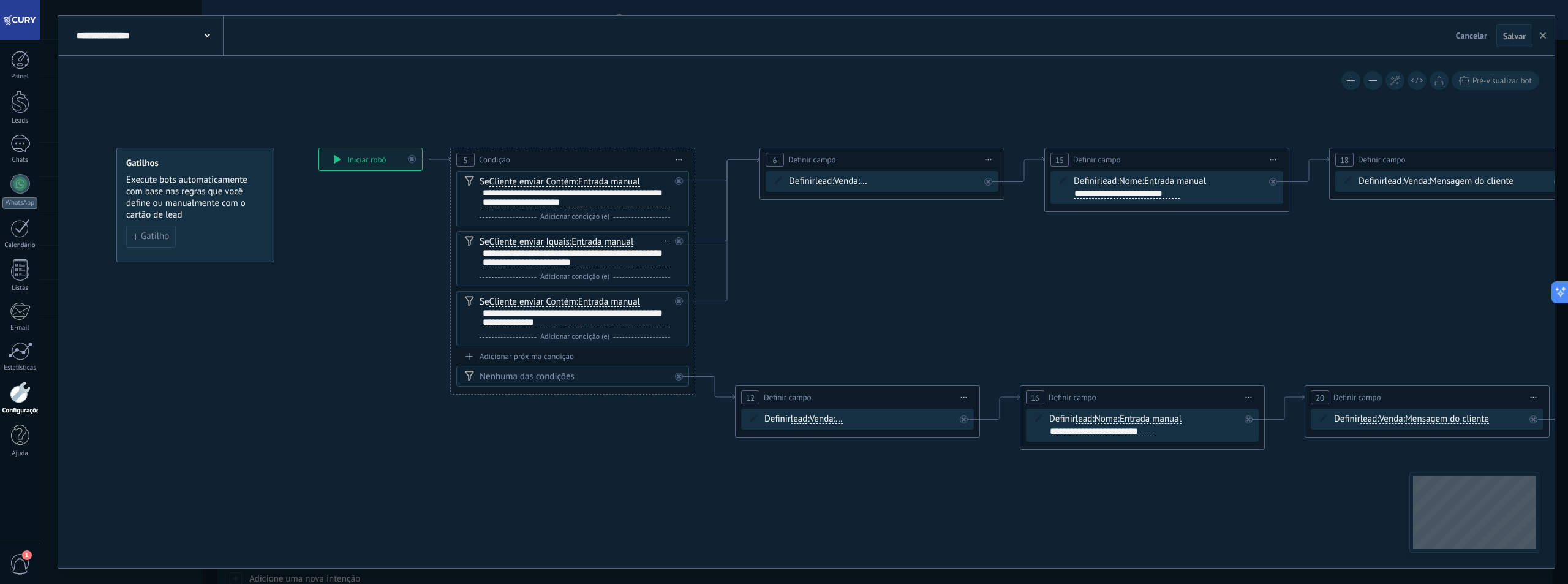
drag, startPoint x: 676, startPoint y: 241, endPoint x: 682, endPoint y: 273, distance: 32.6
click at [677, 241] on div at bounding box center [679, 241] width 8 height 8
click at [678, 301] on icon at bounding box center [679, 301] width 4 height 4
click at [664, 239] on div "Excluir" at bounding box center [666, 241] width 14 height 18
click at [678, 253] on div "Excluir" at bounding box center [686, 258] width 57 height 21
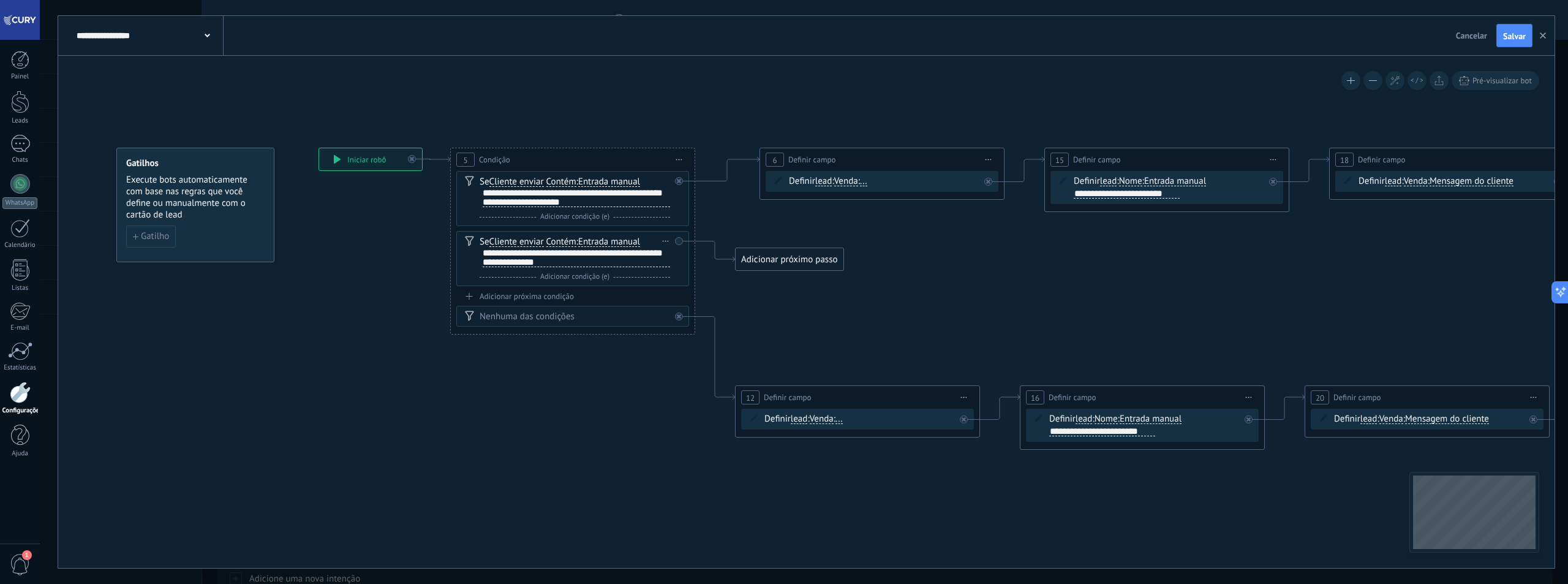
click at [662, 240] on div "Excluir" at bounding box center [666, 241] width 14 height 18
click at [679, 262] on div "Excluir" at bounding box center [686, 258] width 57 height 21
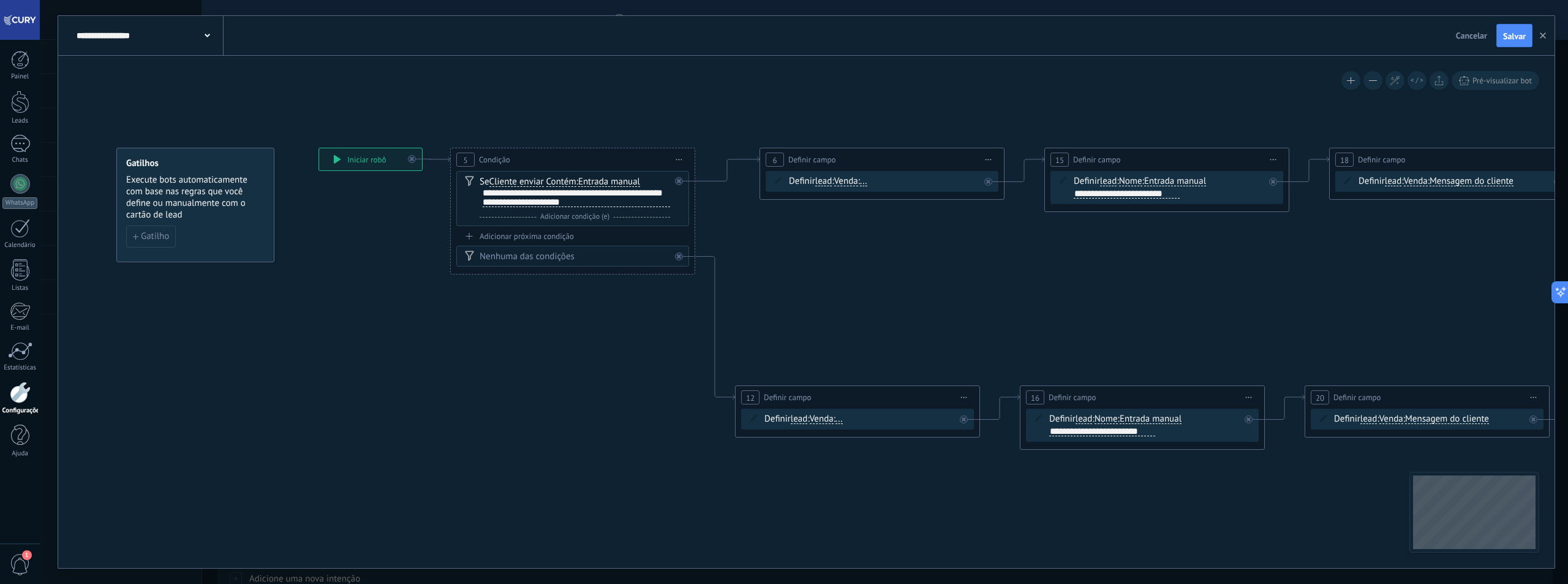
click at [643, 199] on div "**********" at bounding box center [576, 197] width 187 height 19
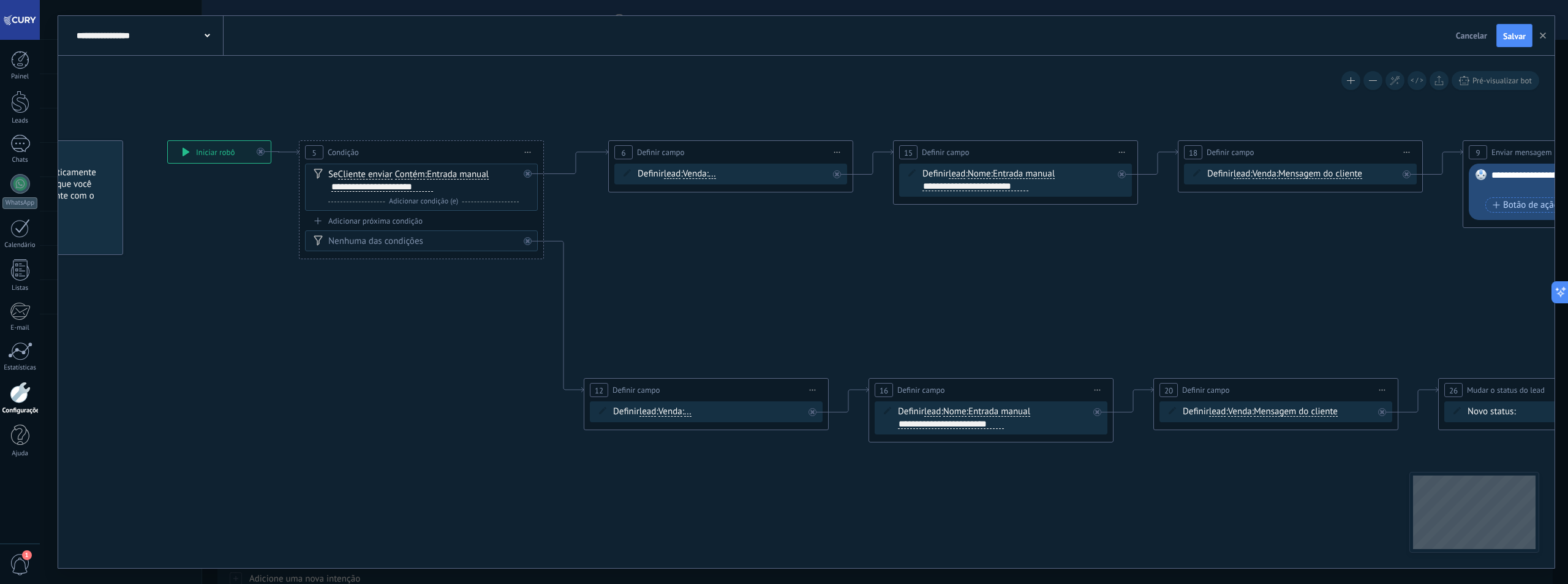
drag, startPoint x: 986, startPoint y: 300, endPoint x: 834, endPoint y: 292, distance: 152.2
click at [672, 174] on span "lead" at bounding box center [672, 174] width 17 height 10
click at [672, 174] on button "lead" at bounding box center [734, 174] width 153 height 22
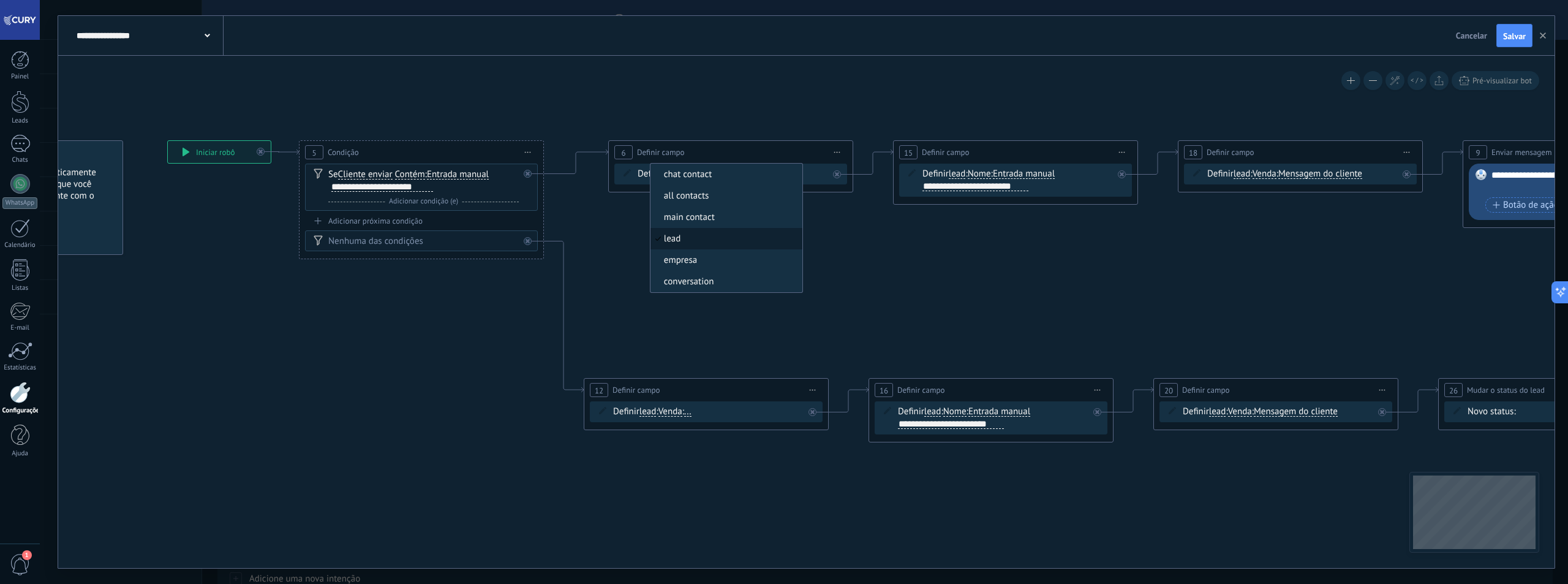
click at [699, 236] on span "lead" at bounding box center [724, 239] width 148 height 12
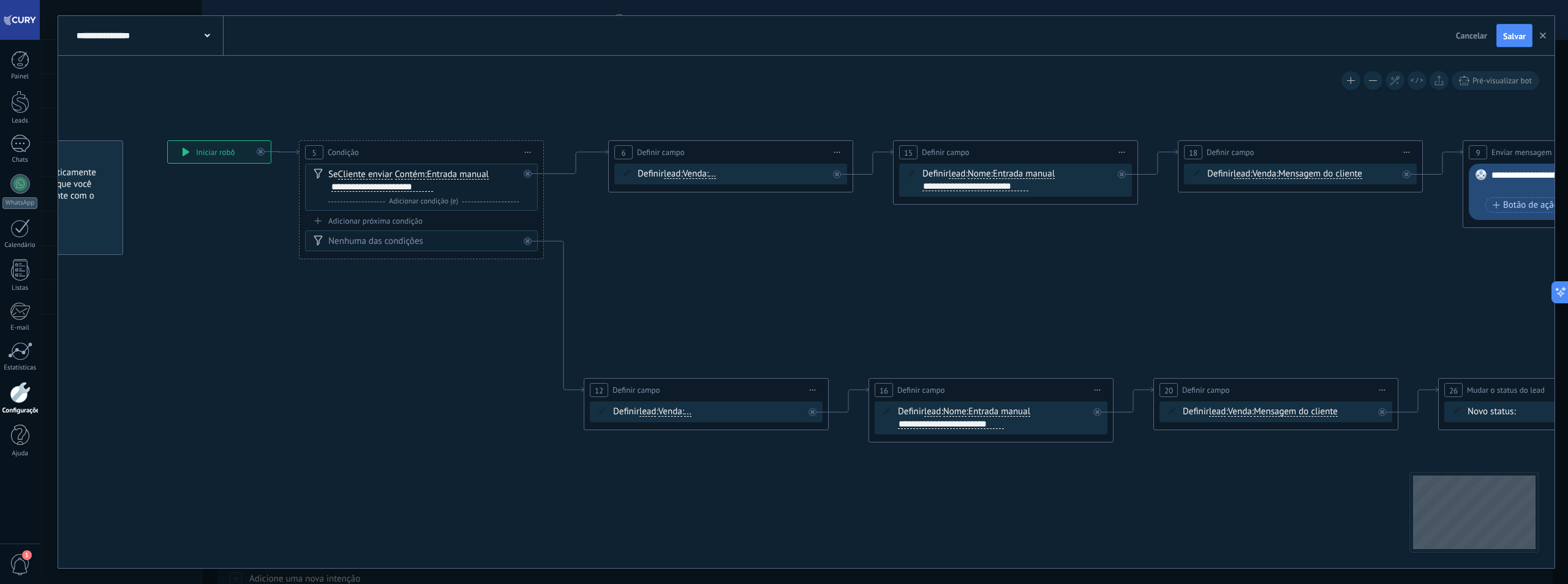
click at [705, 171] on span "Venda" at bounding box center [694, 174] width 24 height 10
click at [705, 171] on button "Venda" at bounding box center [753, 174] width 153 height 22
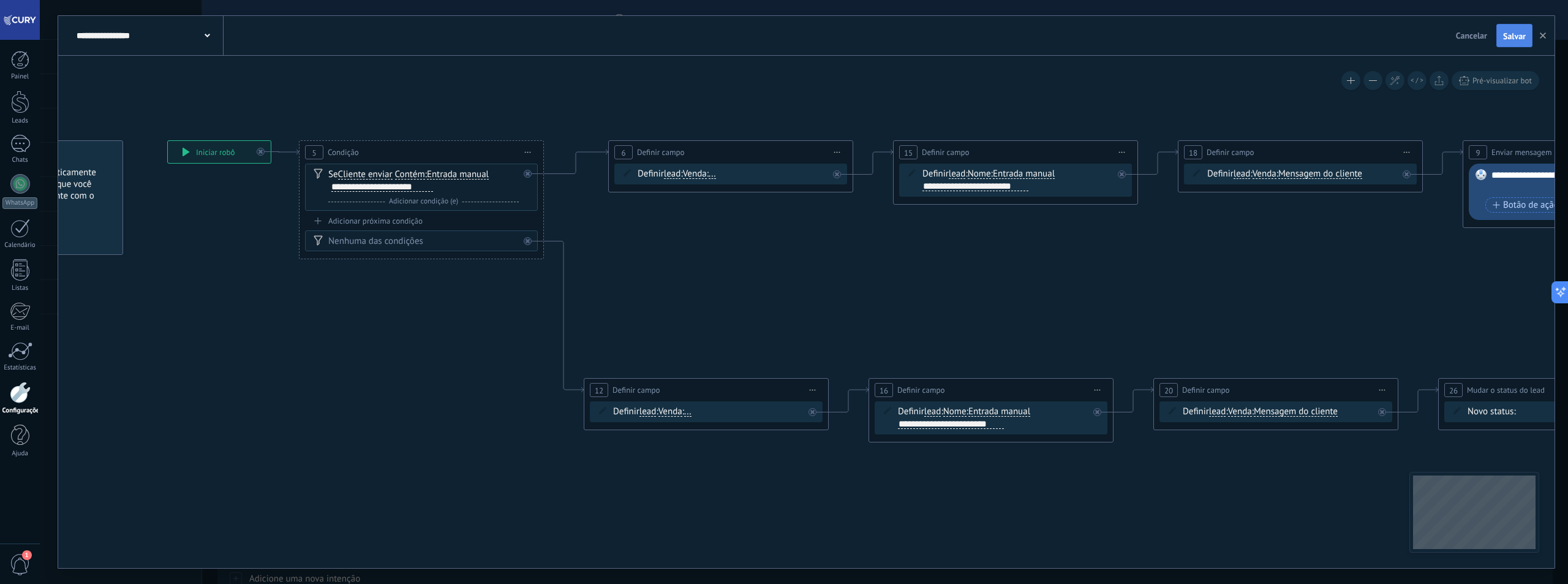
click at [1507, 40] on span "Salvar" at bounding box center [1515, 36] width 23 height 9
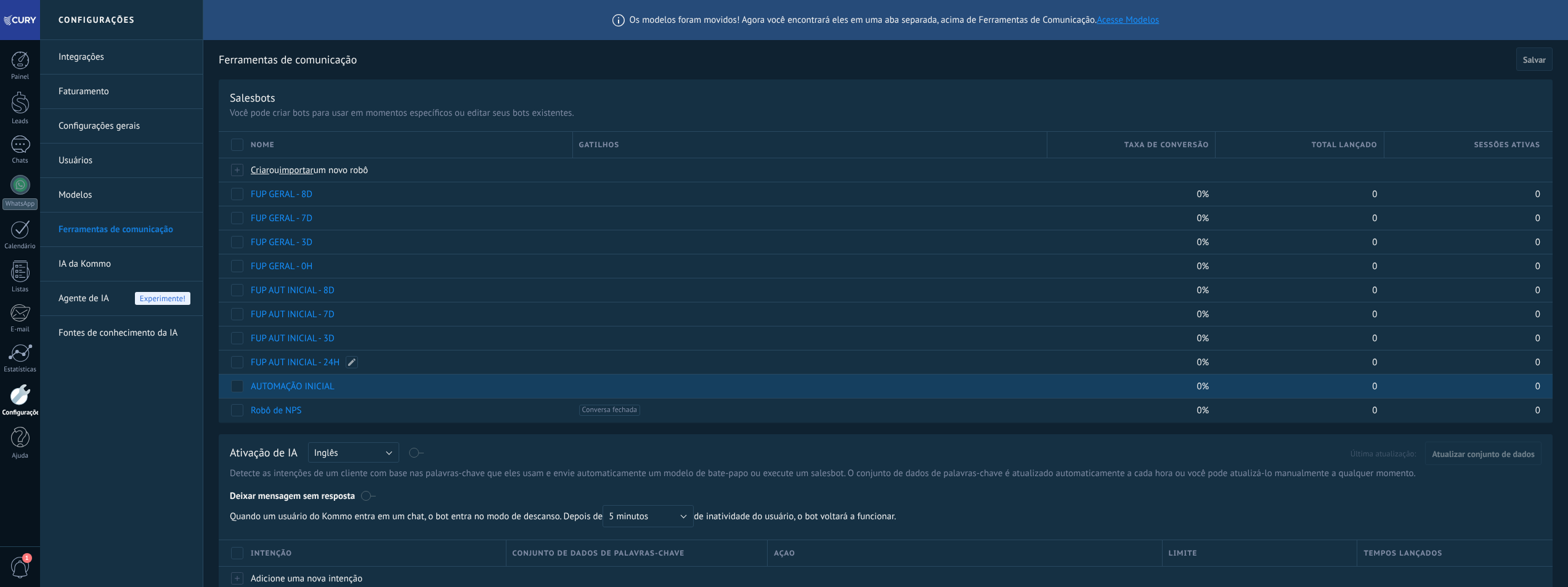
click at [311, 383] on link "AUTOMAÇÃO INICIAL" at bounding box center [292, 386] width 84 height 12
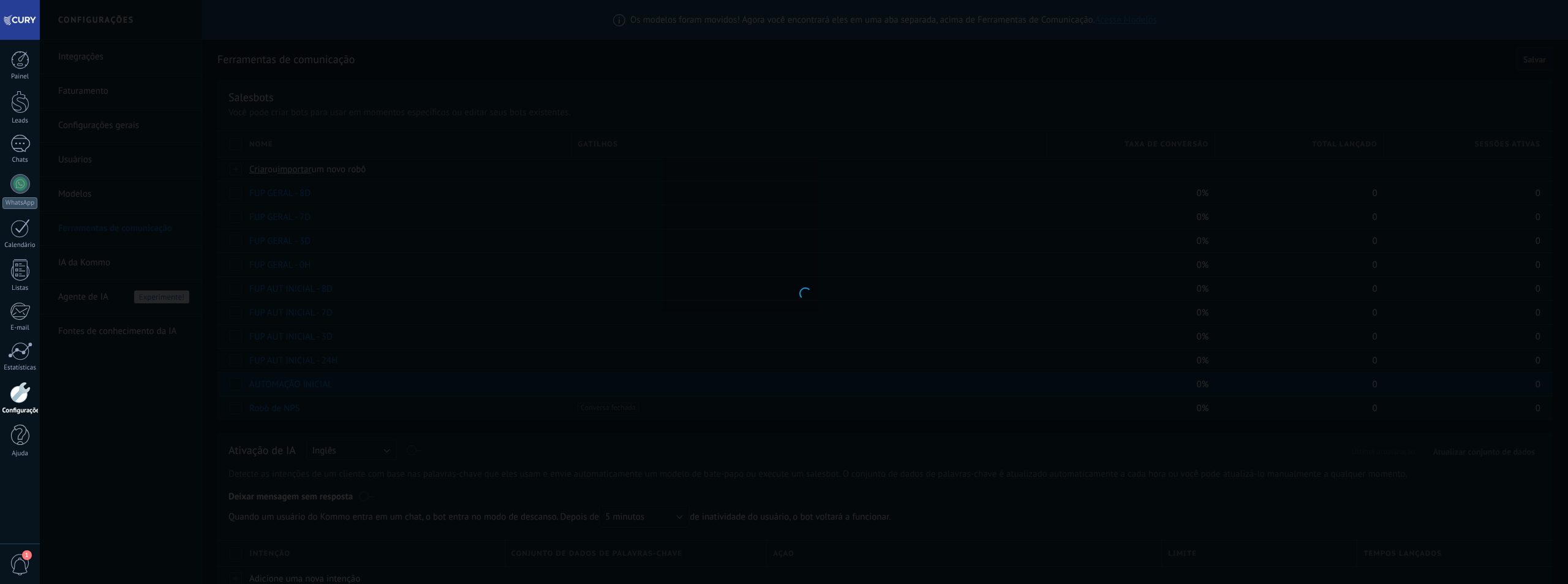
type input "**********"
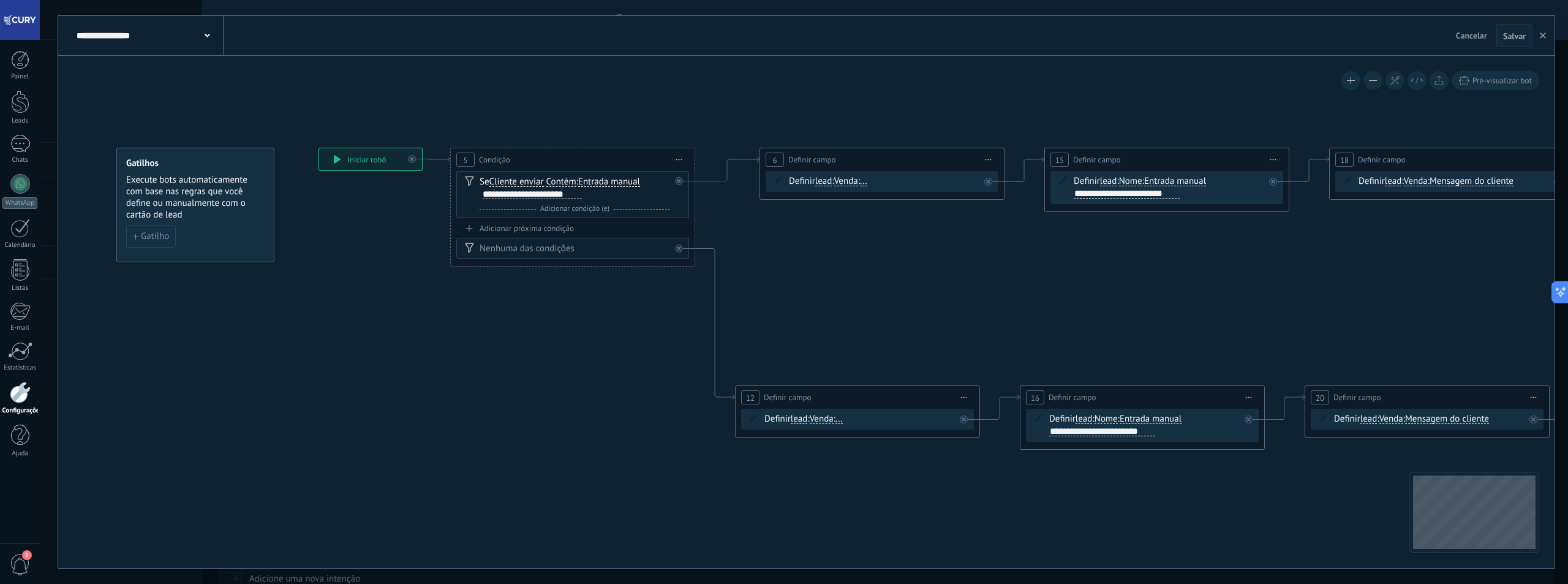
click at [853, 182] on span "Venda" at bounding box center [846, 181] width 24 height 10
click at [853, 182] on button "Venda" at bounding box center [905, 181] width 153 height 22
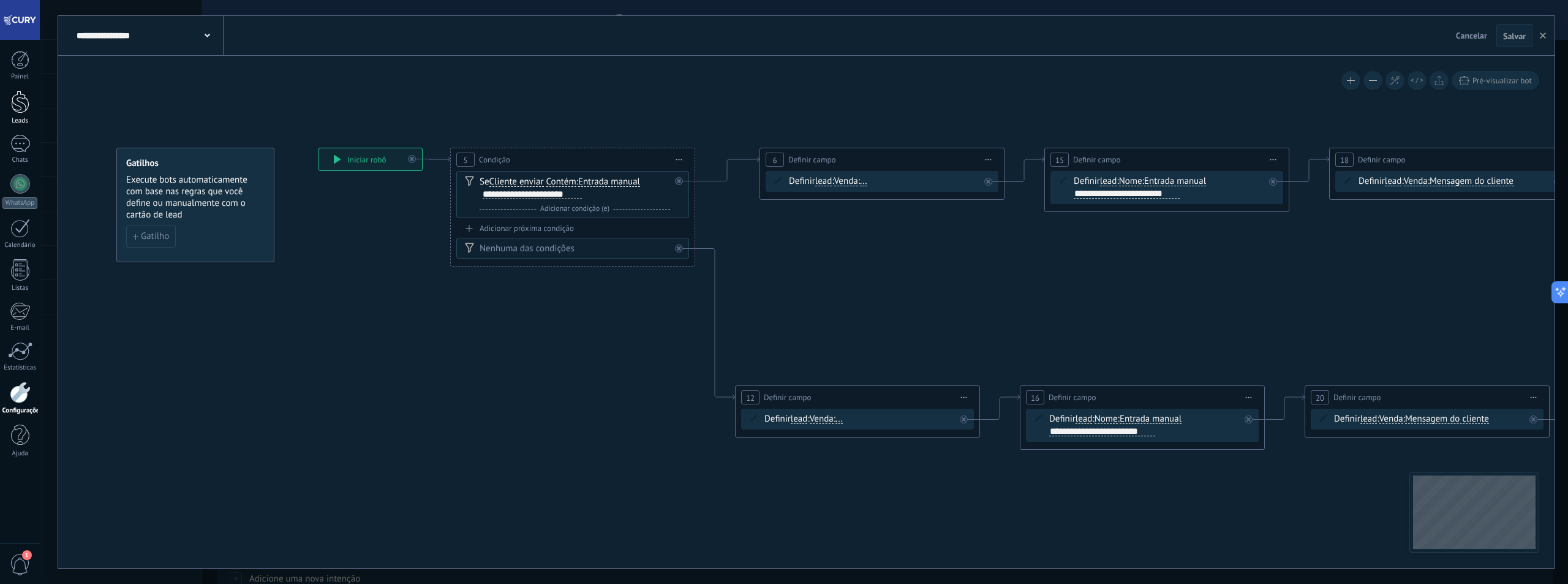
click at [16, 110] on div at bounding box center [20, 102] width 18 height 23
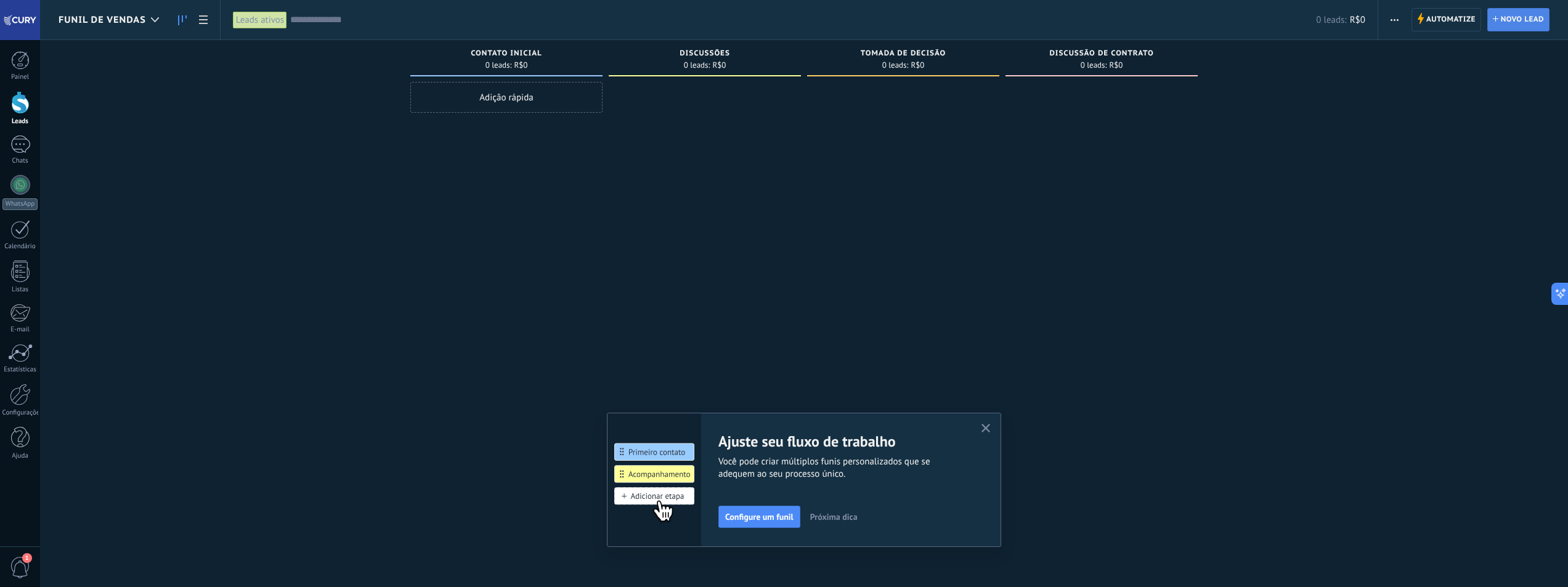
click at [1512, 24] on span "Novo lead" at bounding box center [1522, 20] width 43 height 22
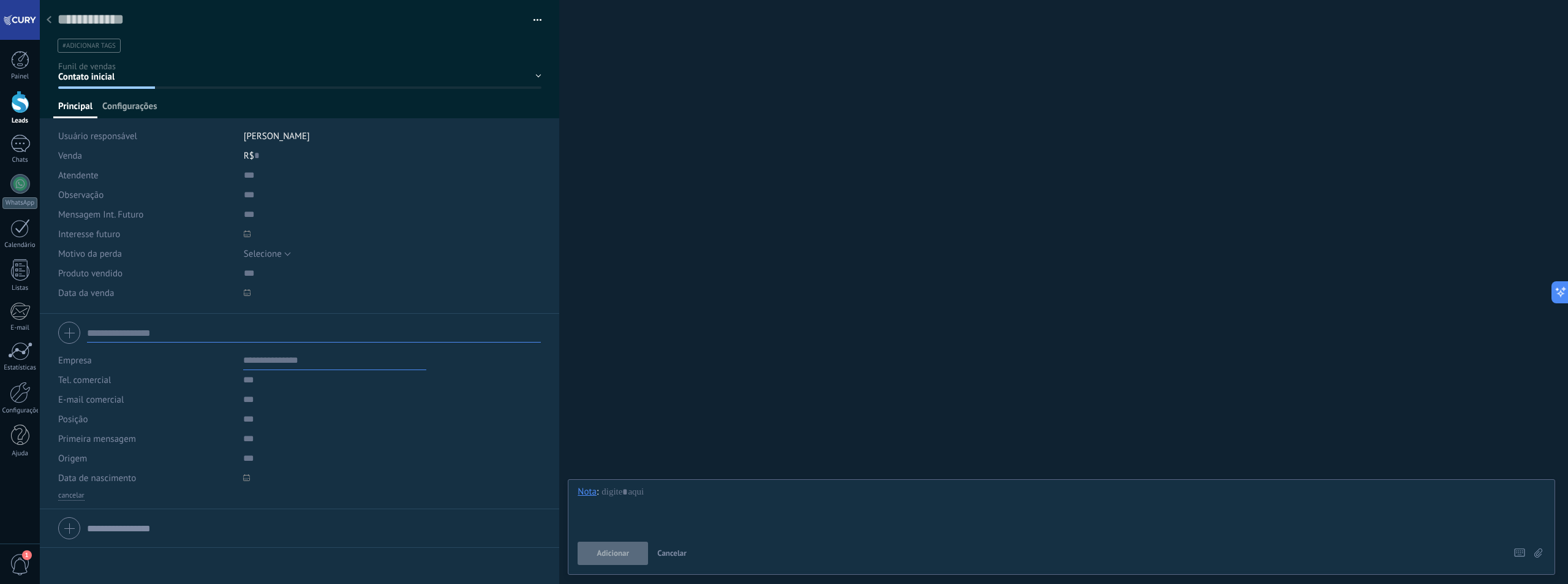
click at [148, 110] on span "Configurações" at bounding box center [129, 110] width 55 height 18
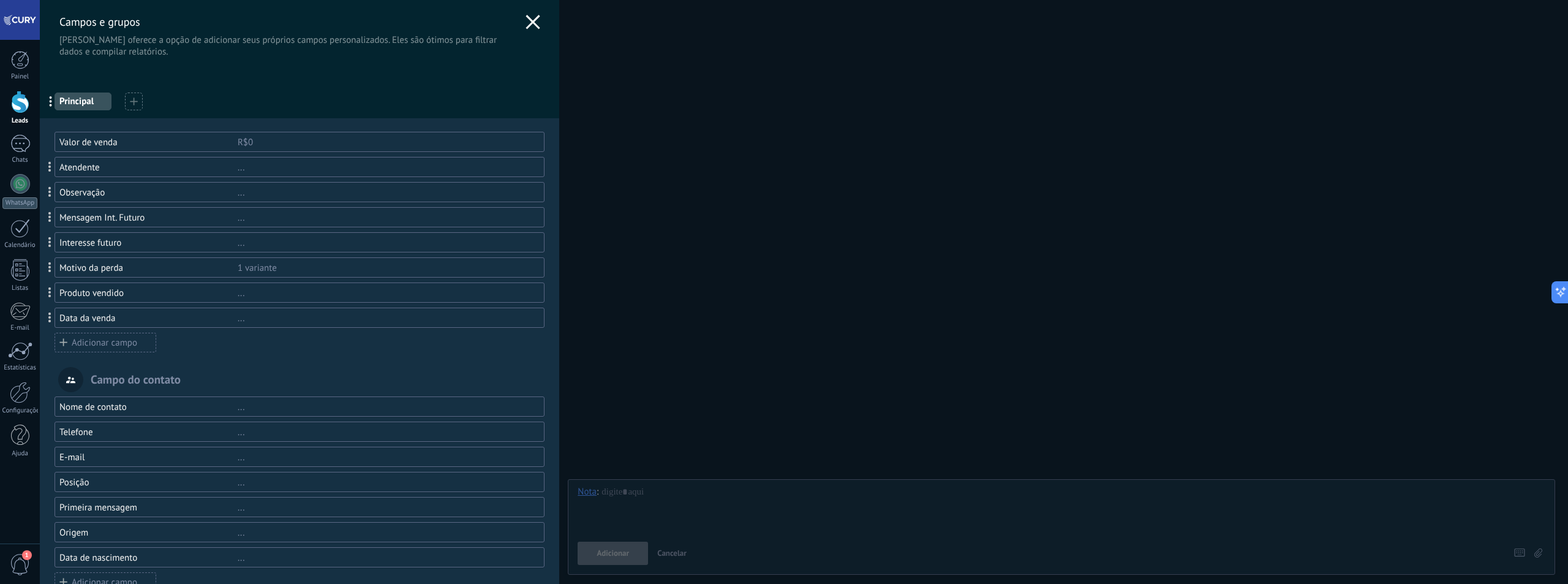
click at [125, 345] on div "Adicionar campo" at bounding box center [105, 342] width 101 height 20
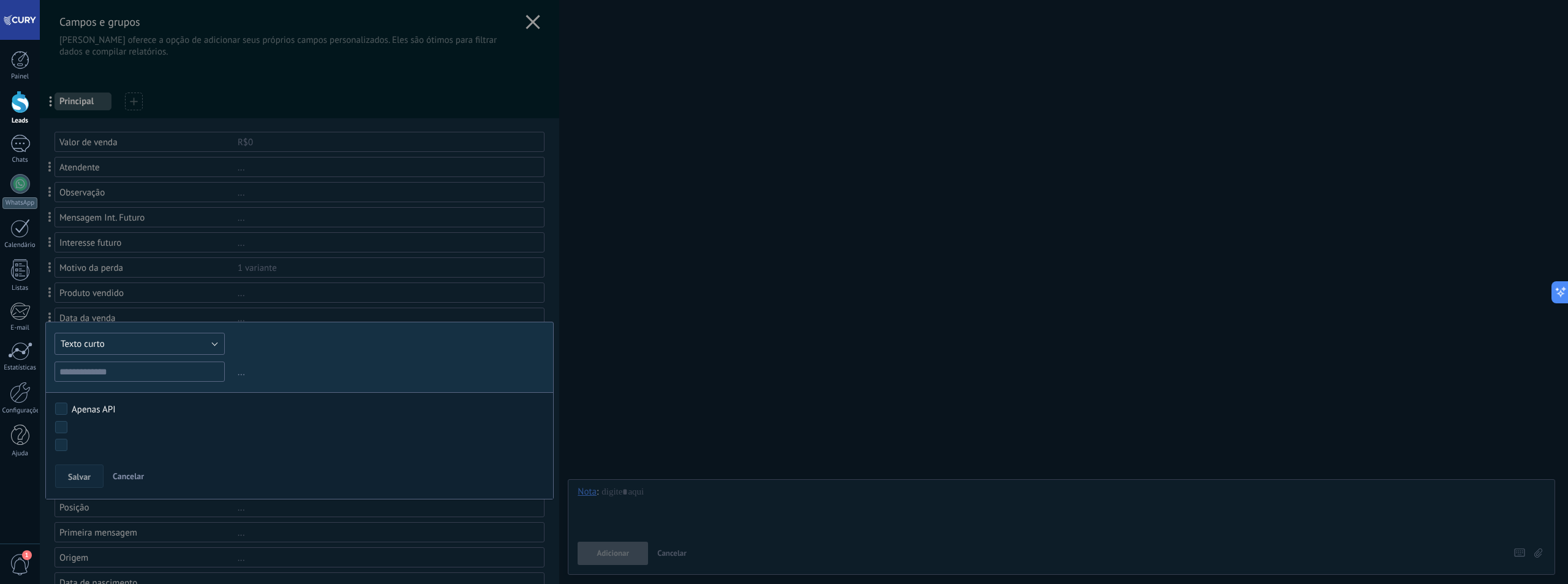
click at [125, 345] on button "Texto curto" at bounding box center [140, 343] width 170 height 22
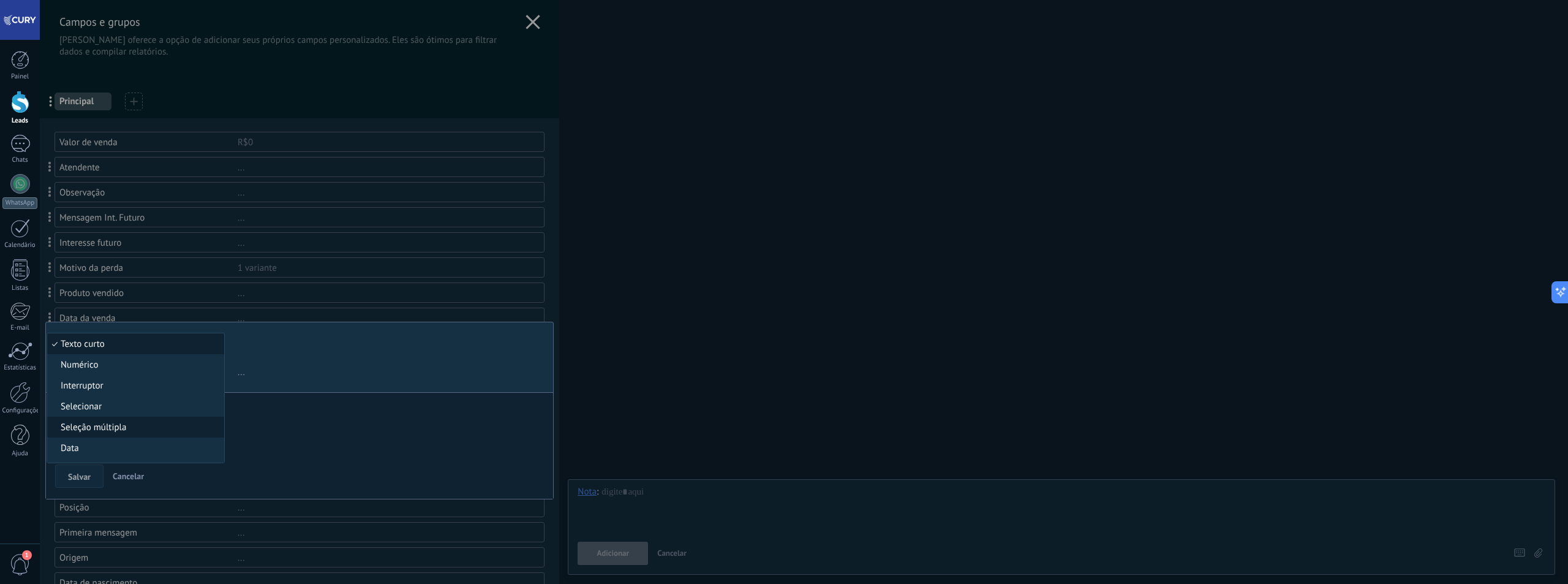
click at [142, 418] on li "Seleção múltipla" at bounding box center [136, 427] width 177 height 21
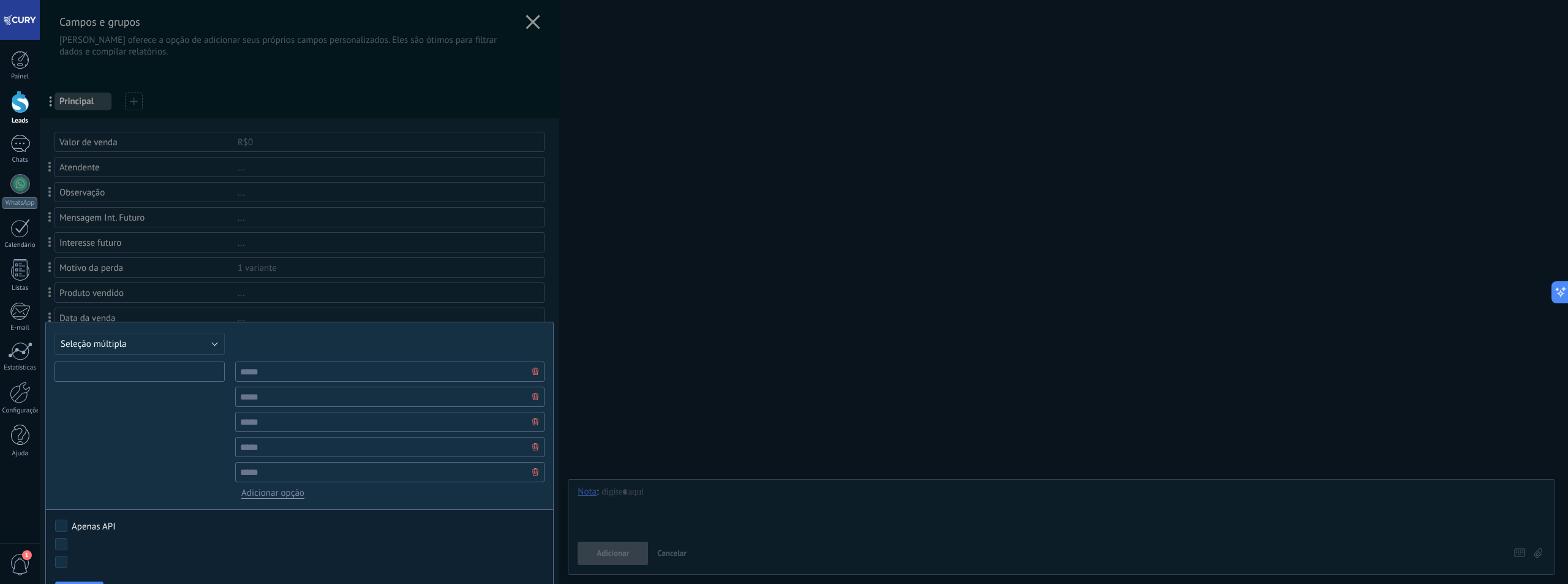
click at [148, 366] on input "text" at bounding box center [140, 372] width 170 height 20
type input "******"
click at [299, 379] on input "text" at bounding box center [390, 372] width 309 height 20
type input "********"
type input "**********"
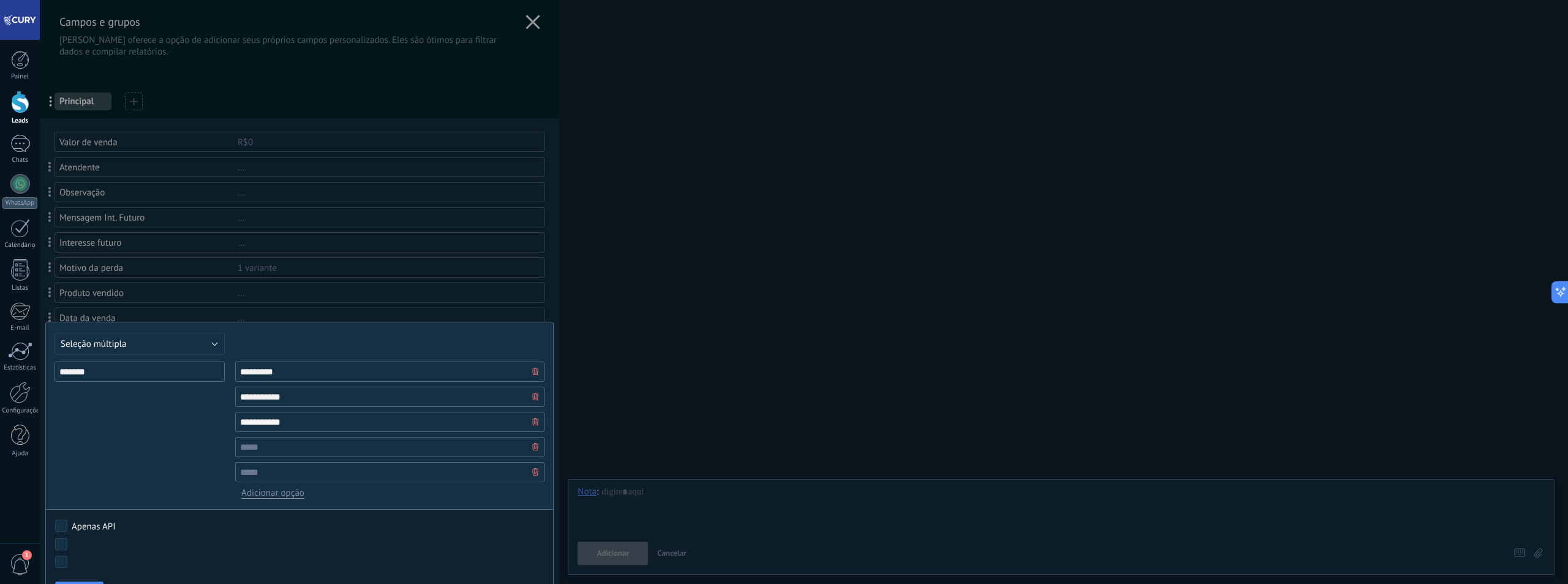
type input "**********"
type input "***"
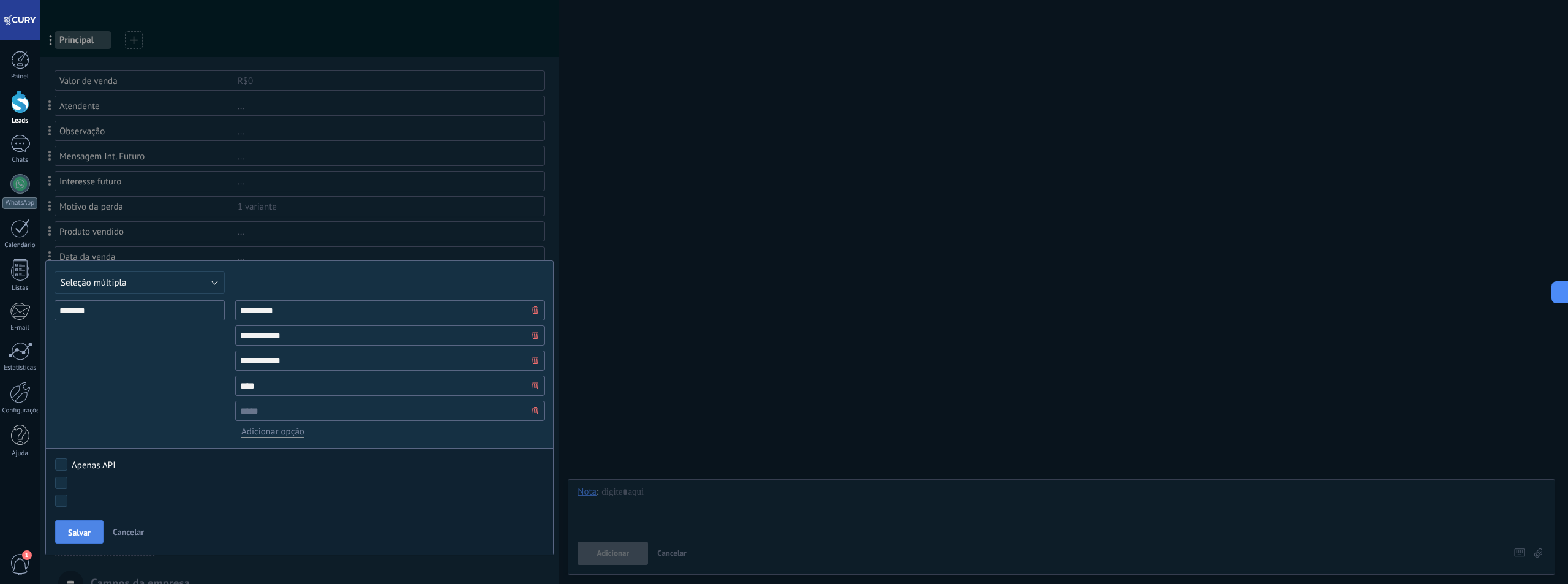
click at [91, 535] on span "Salvar" at bounding box center [80, 532] width 23 height 9
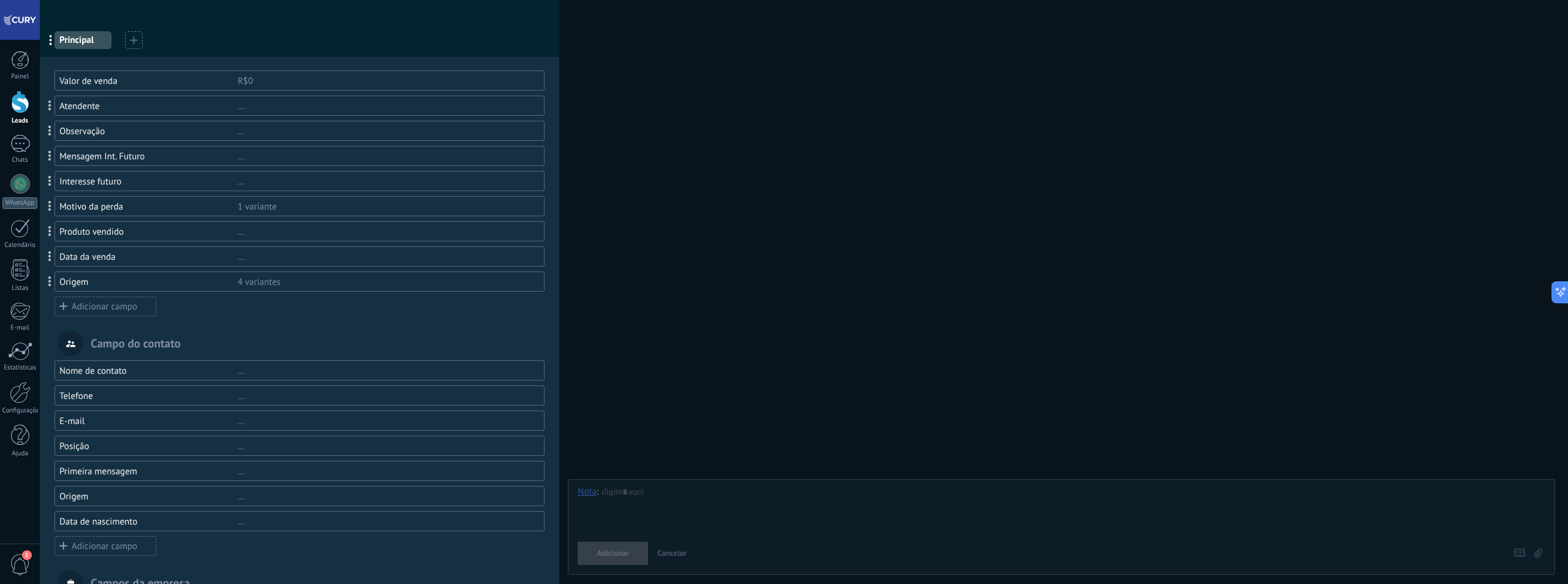
click at [128, 183] on div "Interesse futuro" at bounding box center [149, 181] width 178 height 11
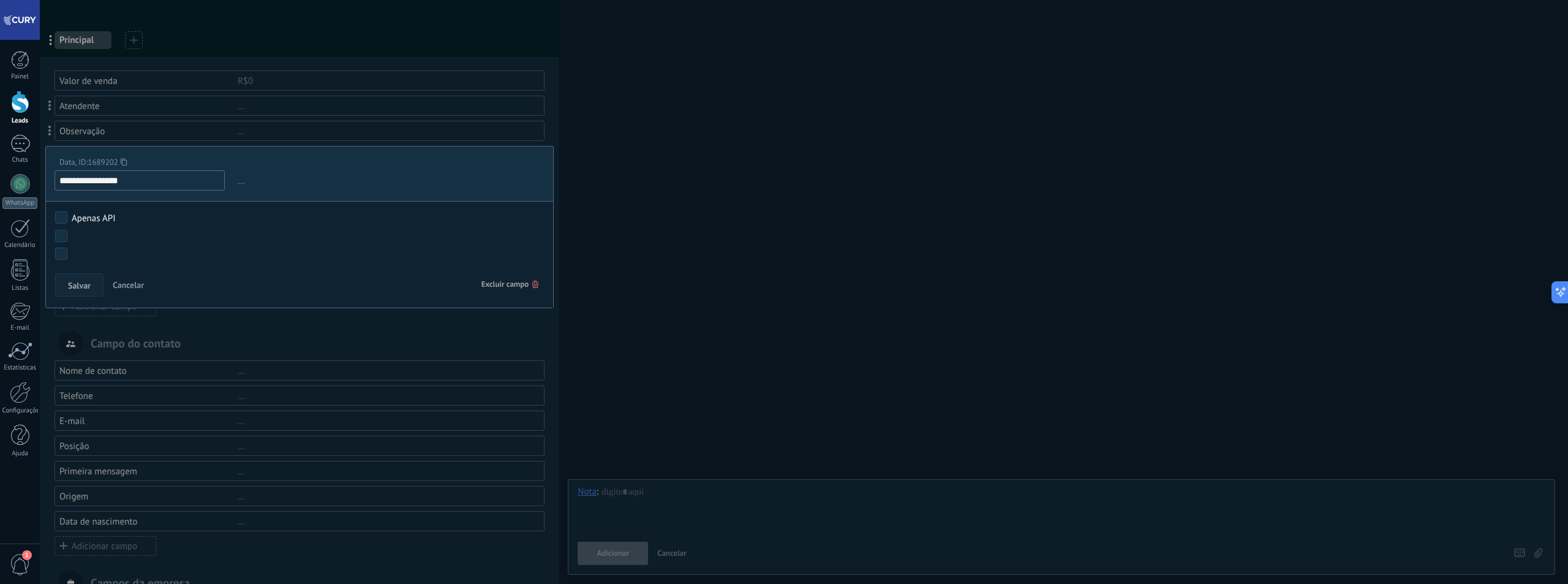
click at [128, 183] on input "**********" at bounding box center [140, 180] width 170 height 20
type input "**********"
click at [97, 279] on button "Salvar" at bounding box center [80, 285] width 49 height 23
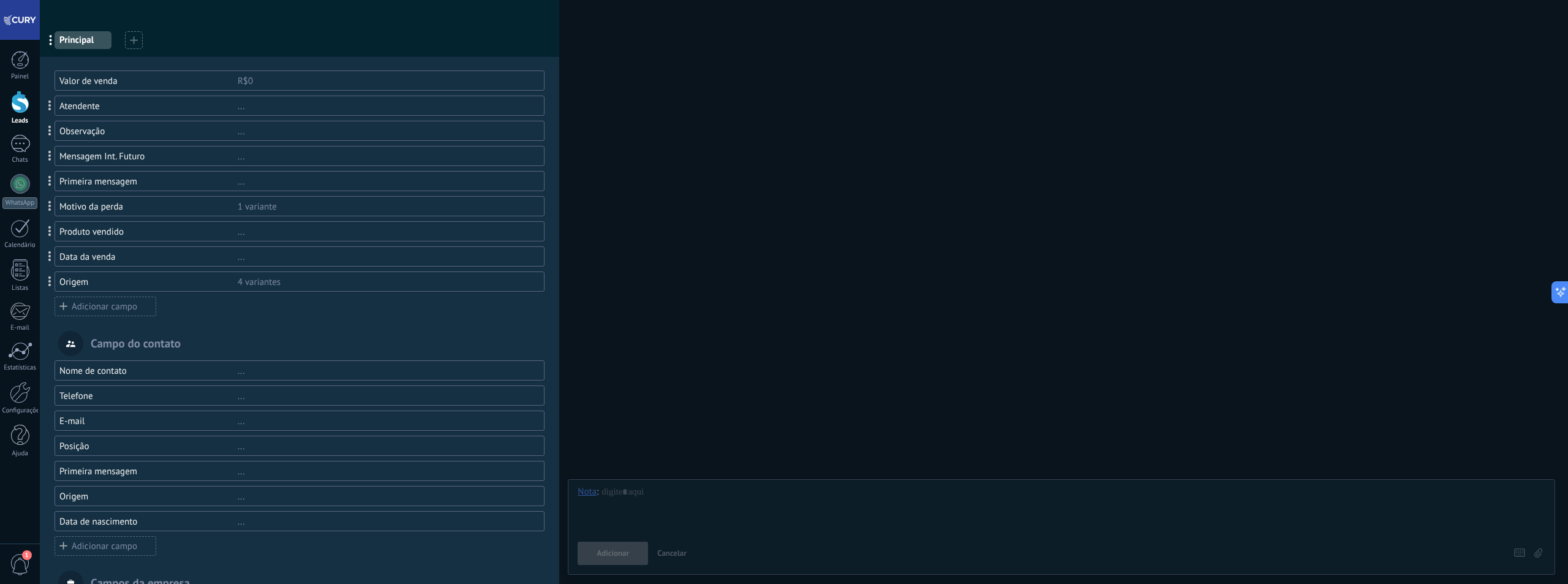
click at [143, 233] on div "Produto vendido" at bounding box center [149, 232] width 178 height 11
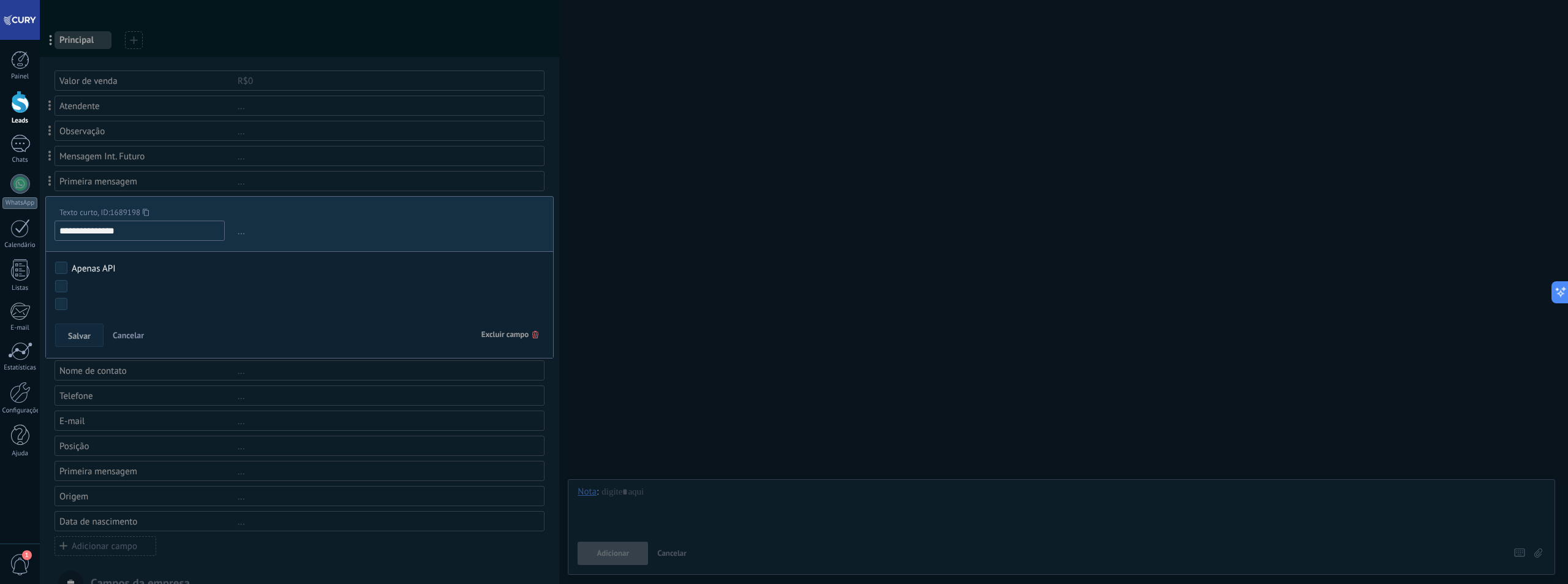
click at [509, 339] on span "Excluir campo" at bounding box center [510, 335] width 57 height 22
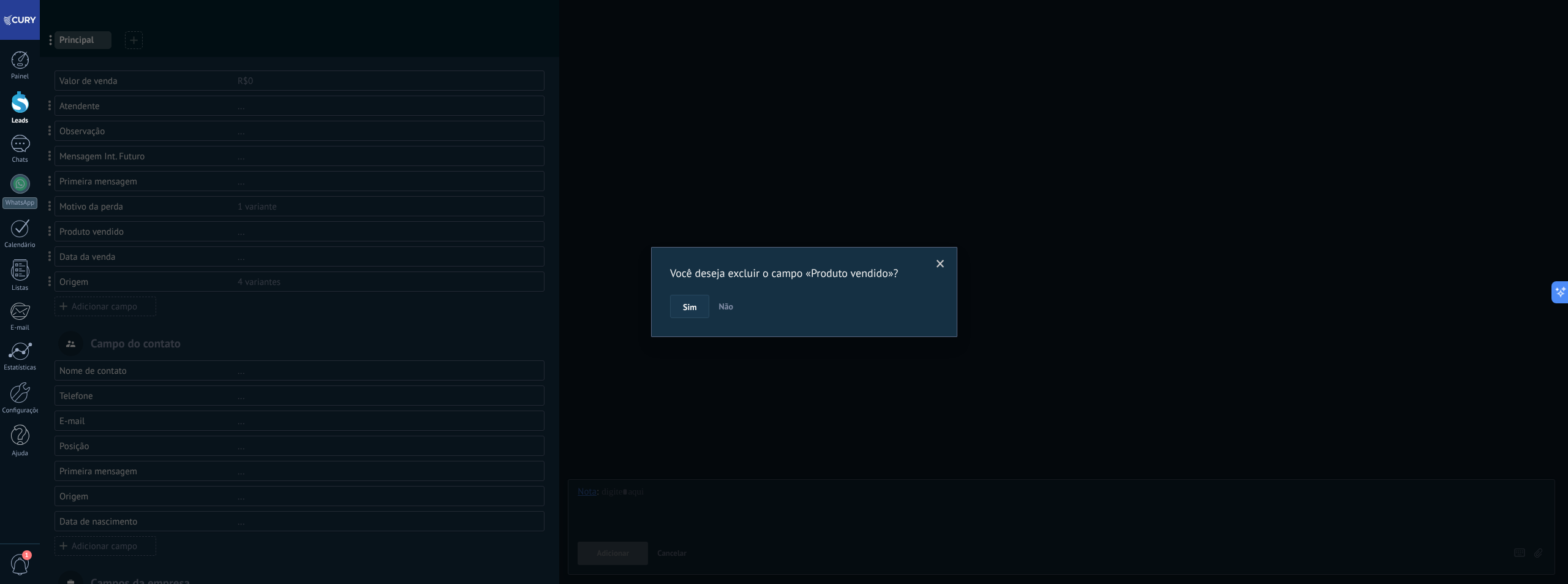
click at [676, 314] on button "Sim" at bounding box center [690, 306] width 39 height 23
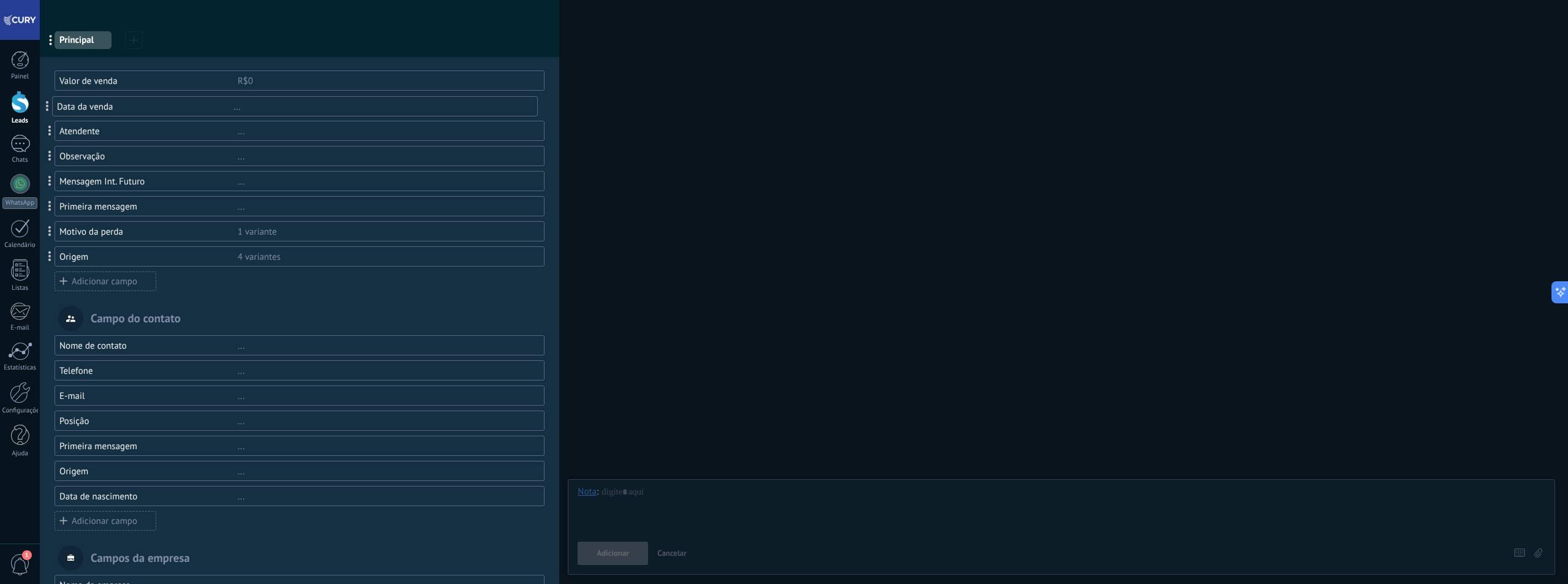
drag, startPoint x: 49, startPoint y: 235, endPoint x: 47, endPoint y: 110, distance: 125.0
click at [129, 135] on div "Atendente" at bounding box center [149, 131] width 178 height 11
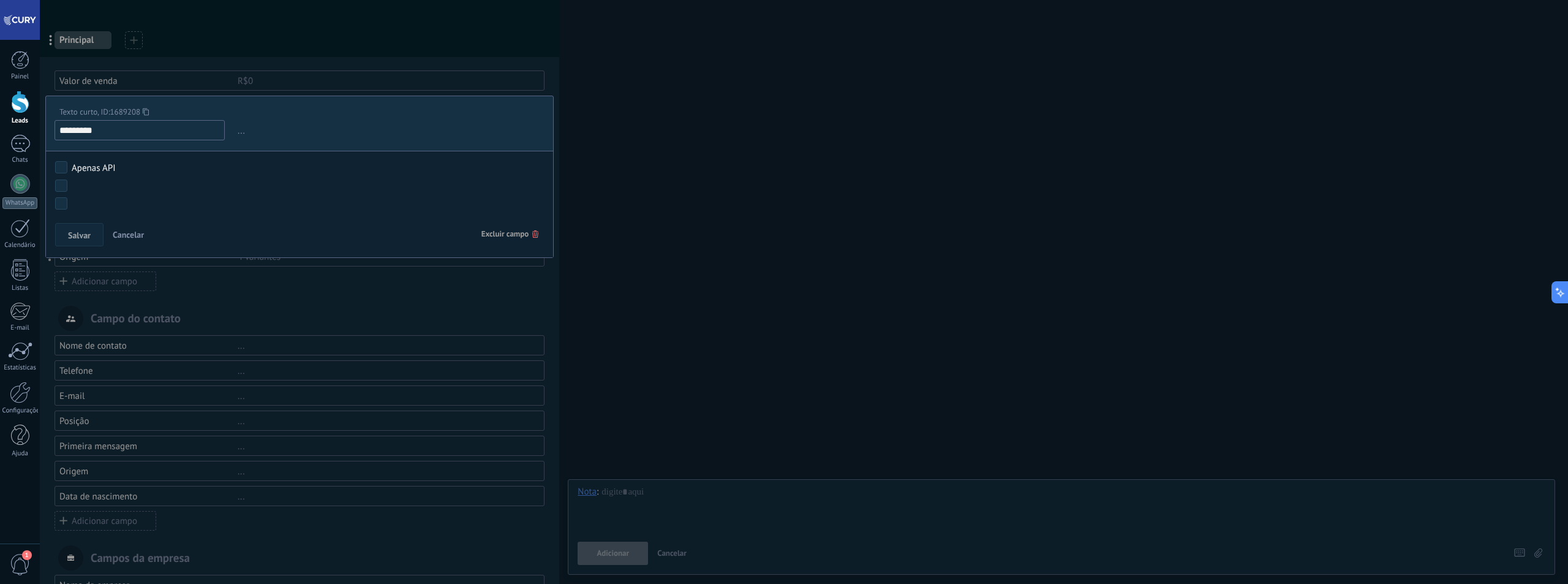
click at [503, 241] on span "Excluir campo" at bounding box center [510, 234] width 57 height 22
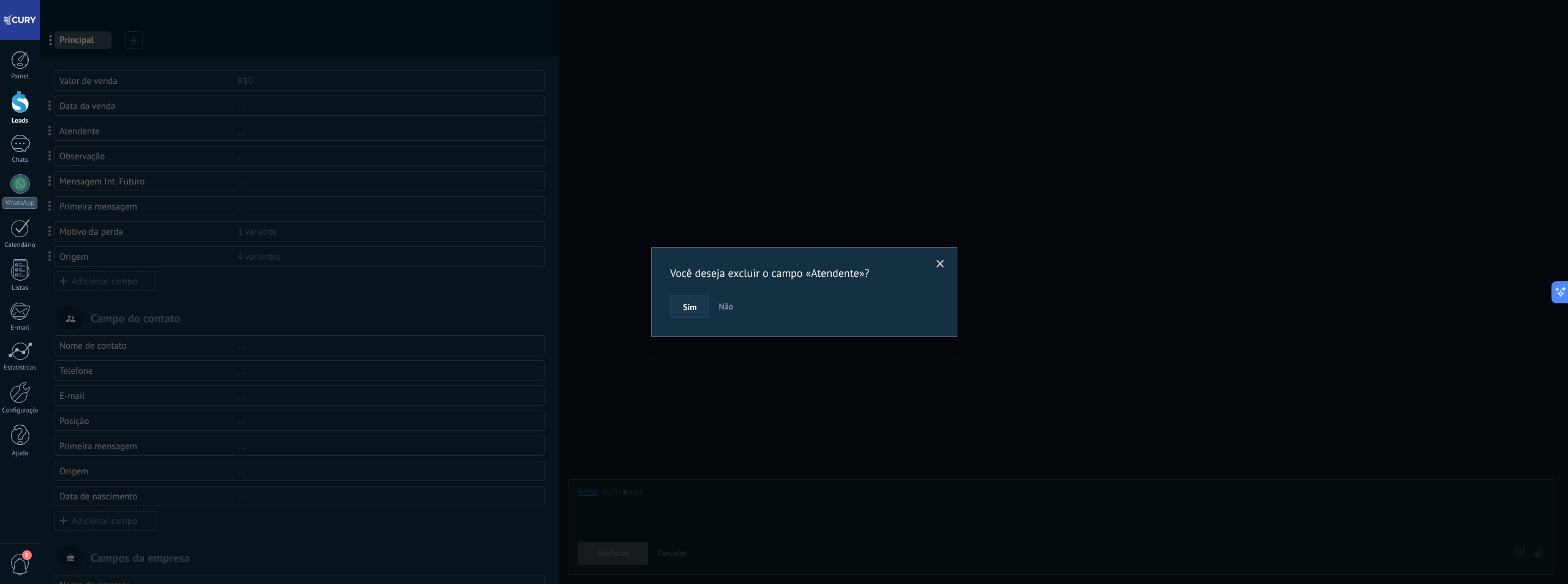
click at [691, 308] on span "Sim" at bounding box center [690, 307] width 14 height 9
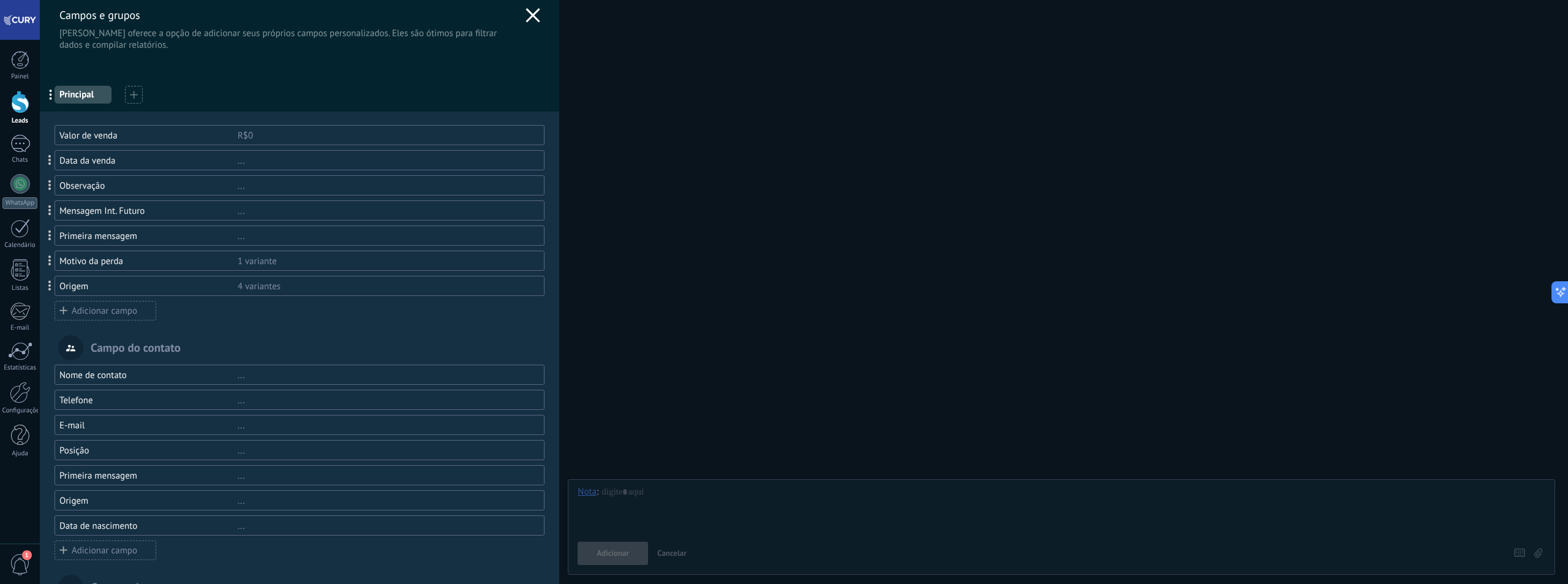
scroll to position [0, 0]
click at [533, 19] on use at bounding box center [533, 22] width 14 height 14
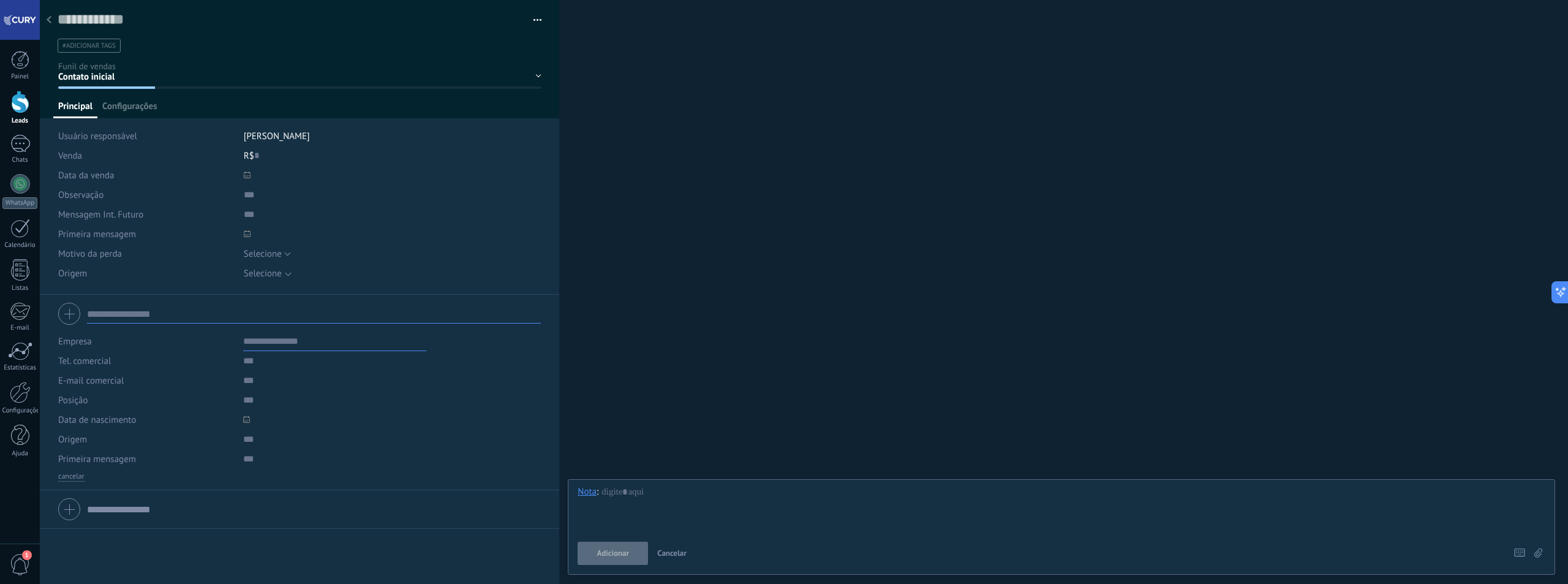
click at [141, 100] on div at bounding box center [300, 59] width 520 height 118
click at [143, 105] on span "Configurações" at bounding box center [129, 110] width 55 height 18
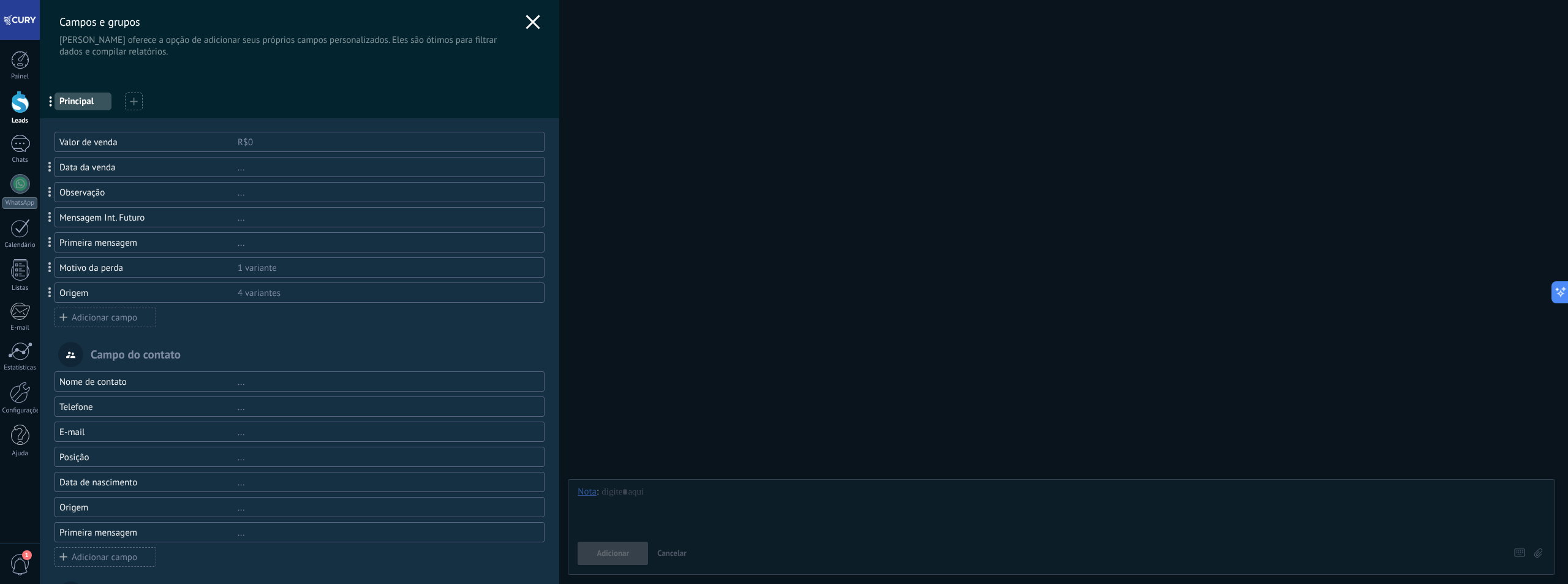
click at [156, 246] on div "Primeira mensagem" at bounding box center [149, 243] width 178 height 11
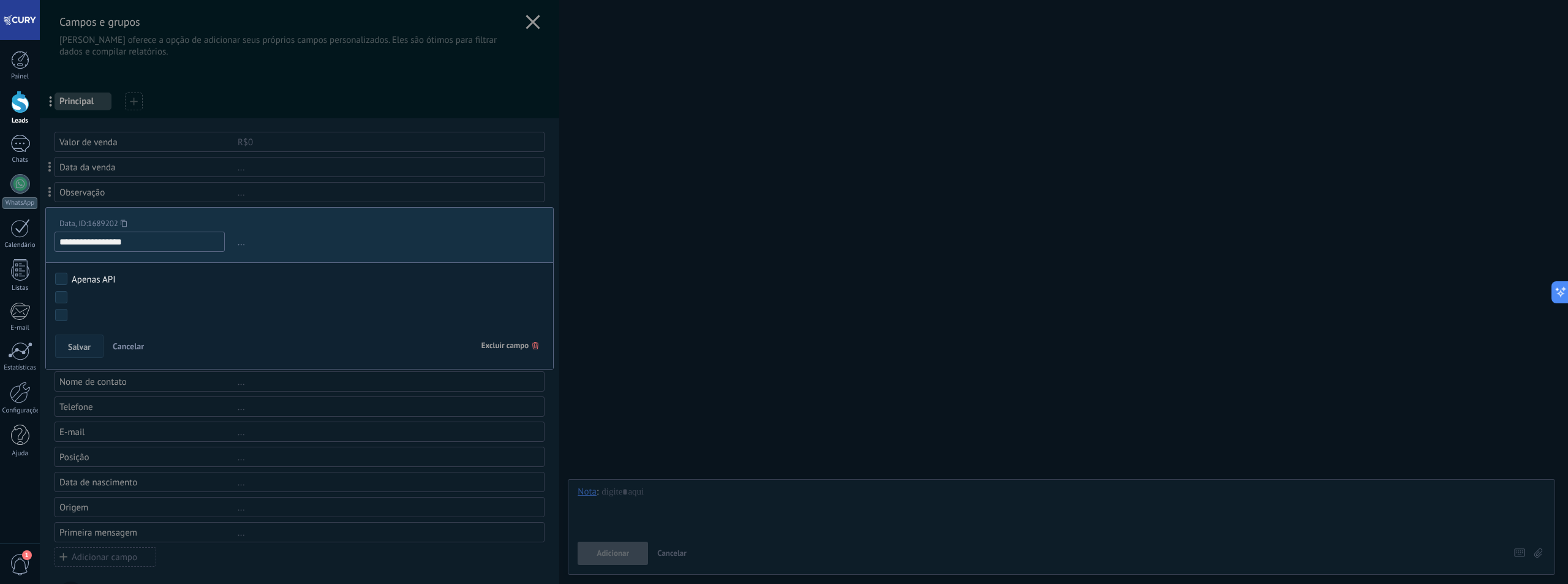
click at [507, 346] on span "Excluir campo" at bounding box center [510, 345] width 57 height 22
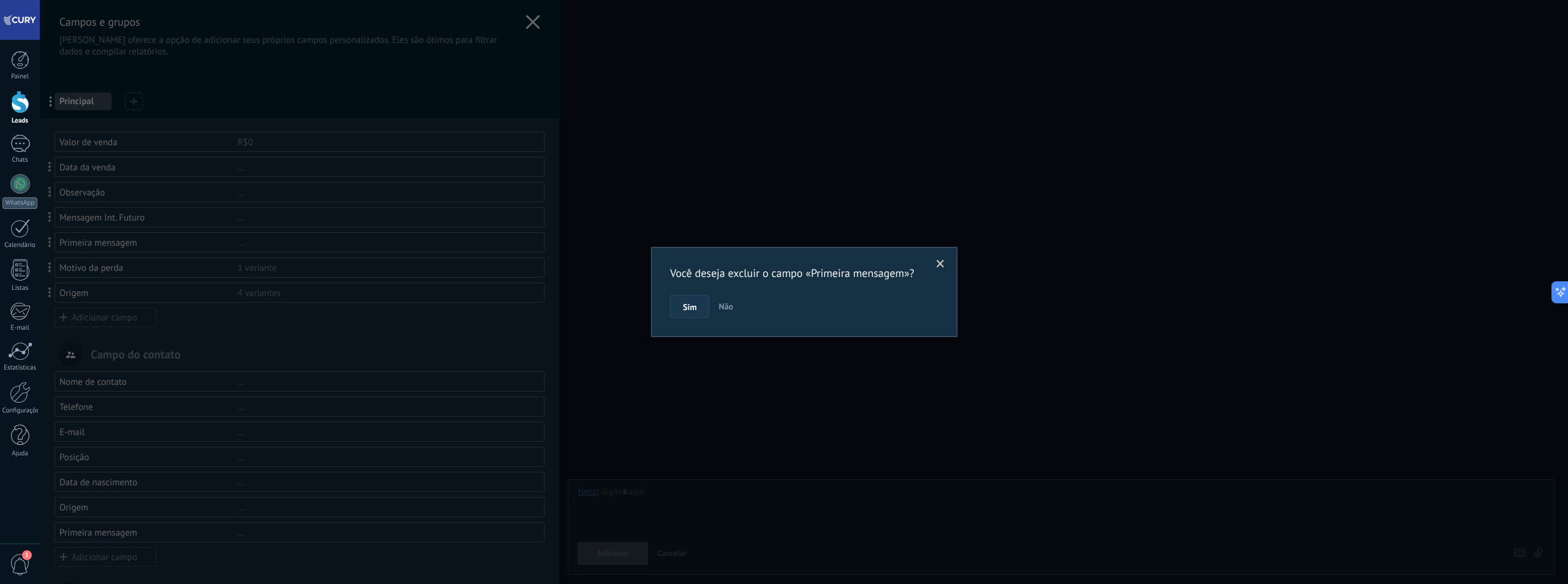
click at [687, 309] on span "Sim" at bounding box center [690, 307] width 14 height 9
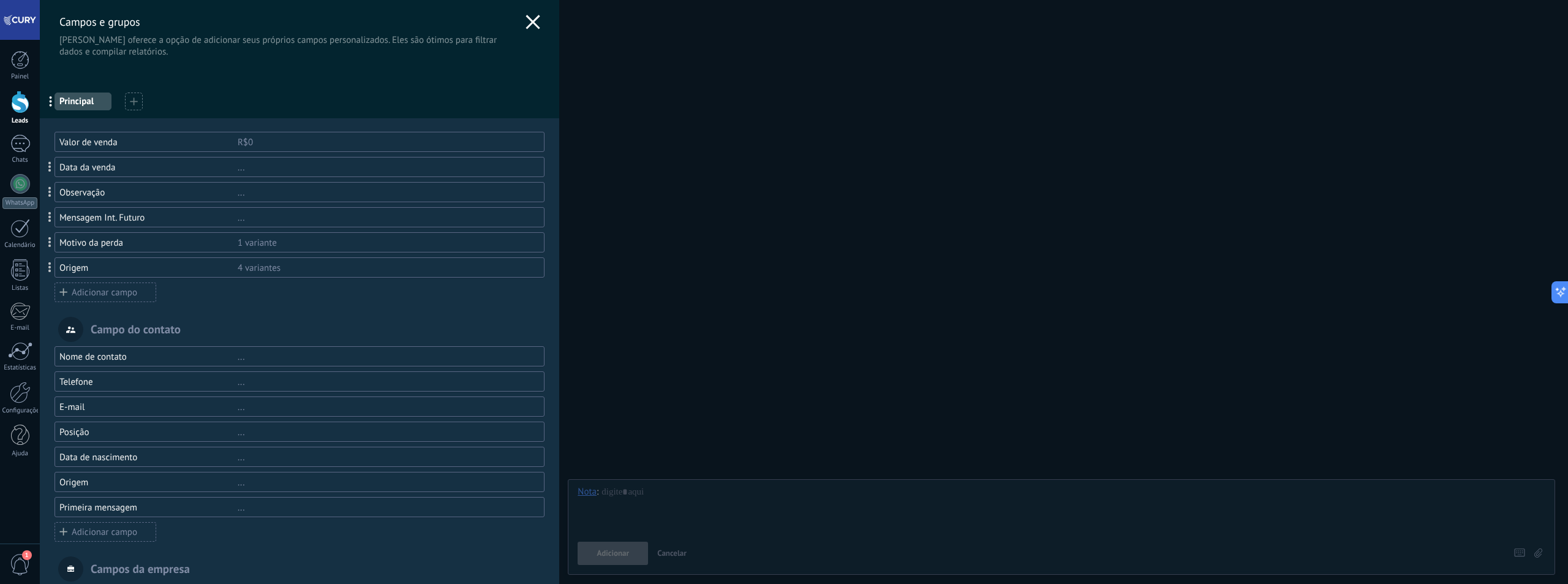
click at [115, 298] on div "Adicionar campo" at bounding box center [105, 292] width 101 height 20
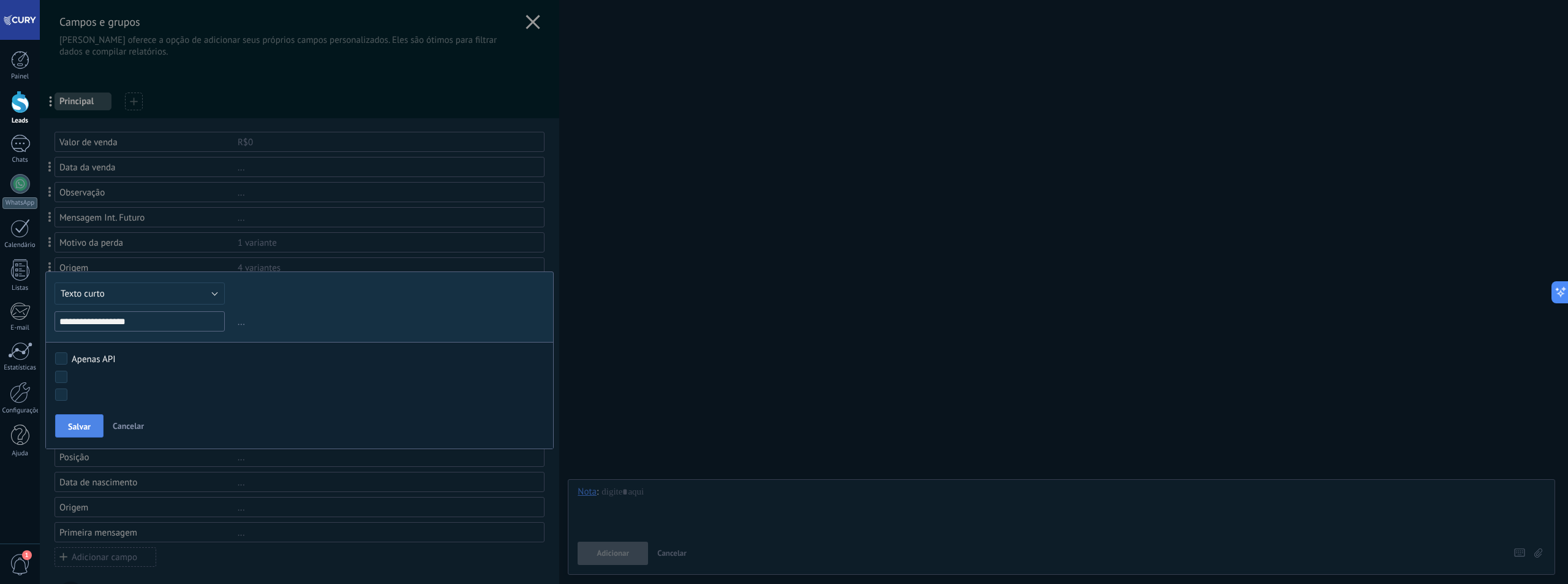
type input "**********"
click at [82, 423] on span "Salvar" at bounding box center [80, 427] width 23 height 9
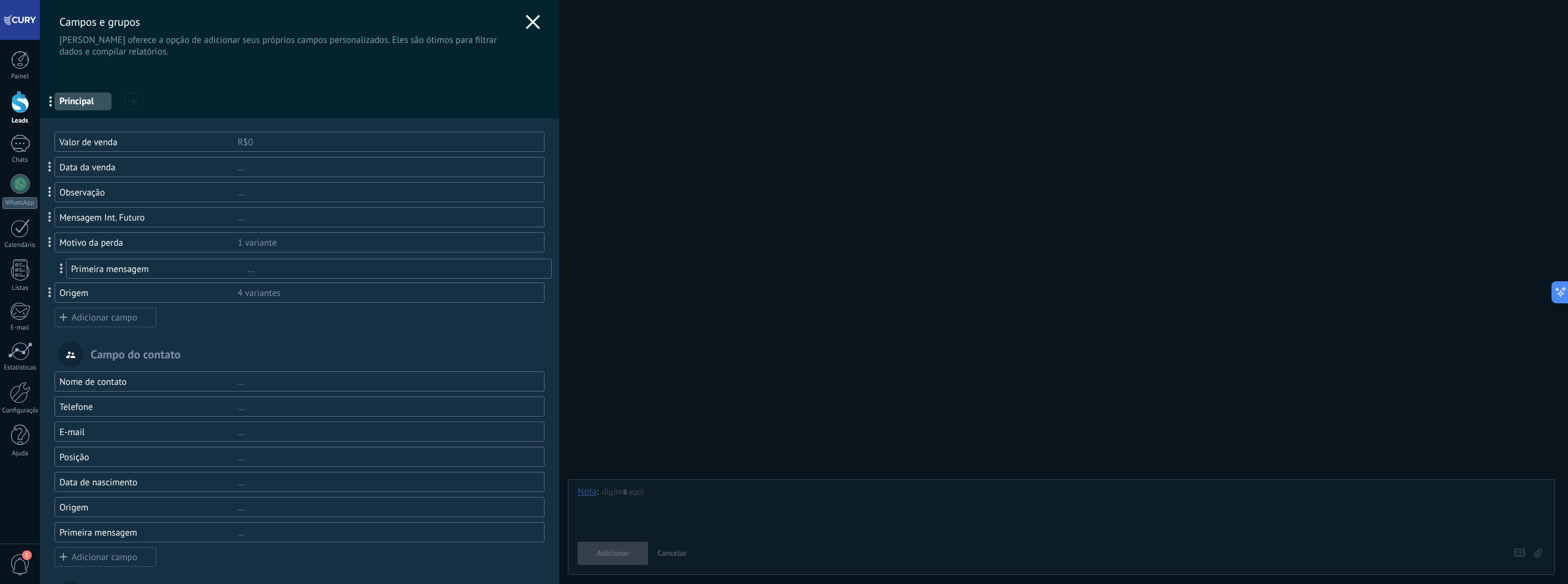
drag, startPoint x: 52, startPoint y: 262, endPoint x: 62, endPoint y: 268, distance: 11.7
click at [521, 23] on div "Campos e grupos Kommo oferece a opção de adicionar seus próprios campos persona…" at bounding box center [299, 28] width 520 height 57
click at [528, 22] on use at bounding box center [533, 22] width 14 height 14
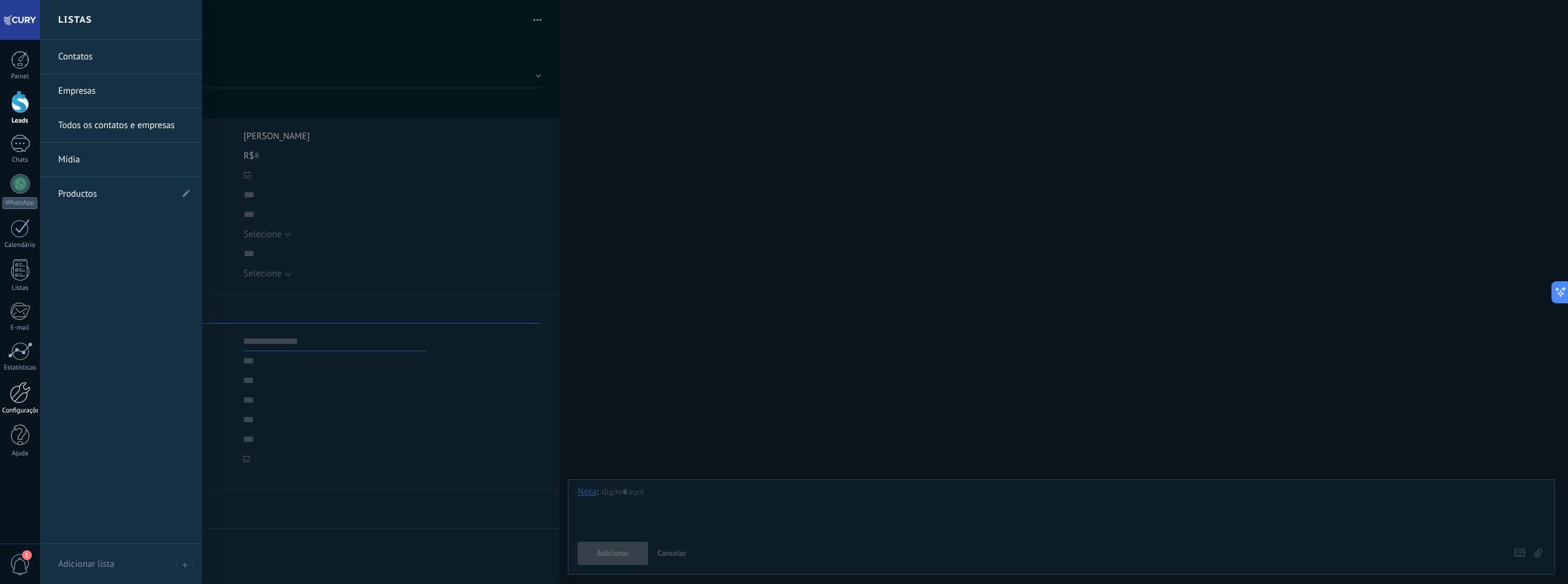
click at [24, 397] on div at bounding box center [20, 393] width 21 height 22
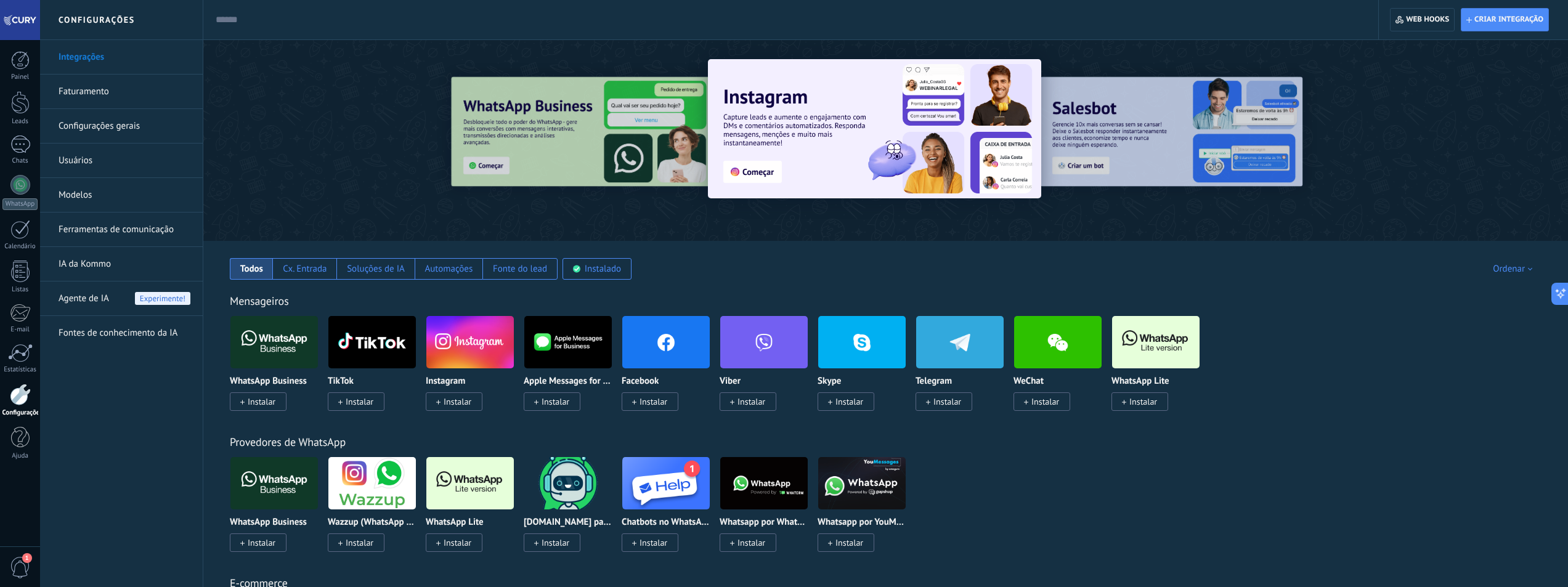
click at [144, 226] on link "Ferramentas de comunicação" at bounding box center [124, 230] width 132 height 35
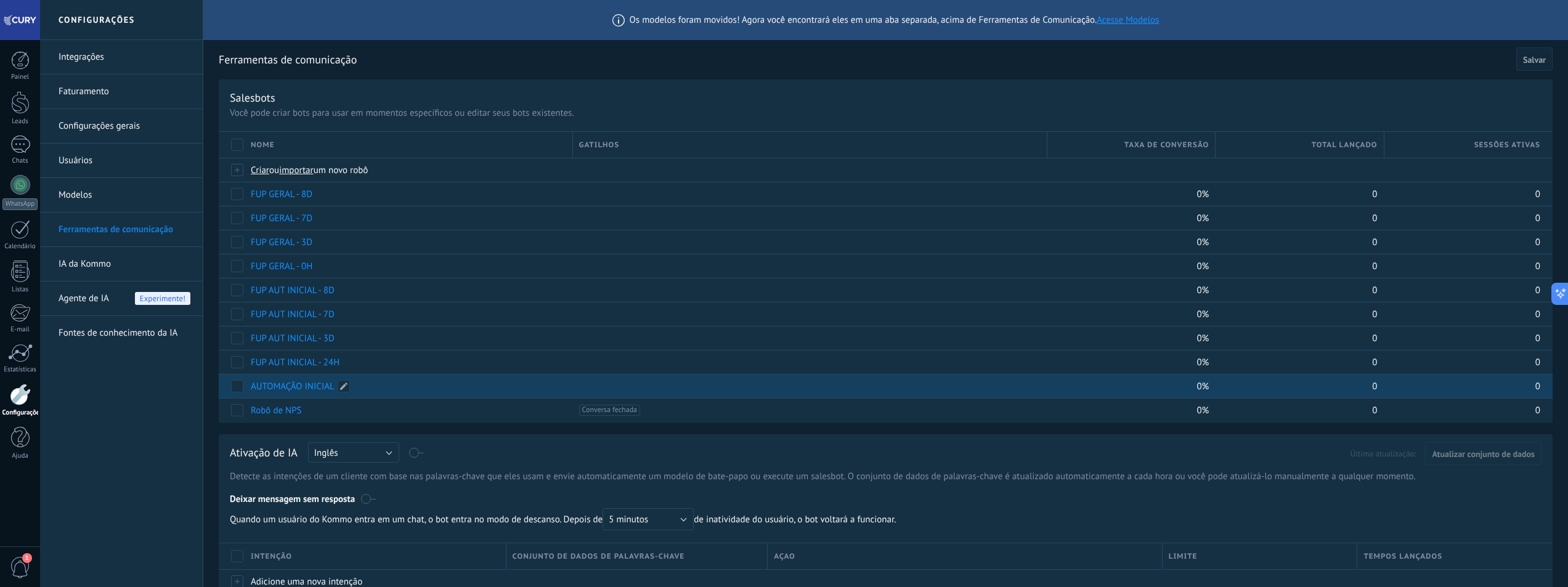
click at [300, 383] on link "AUTOMAÇÃO INICIAL" at bounding box center [292, 386] width 84 height 12
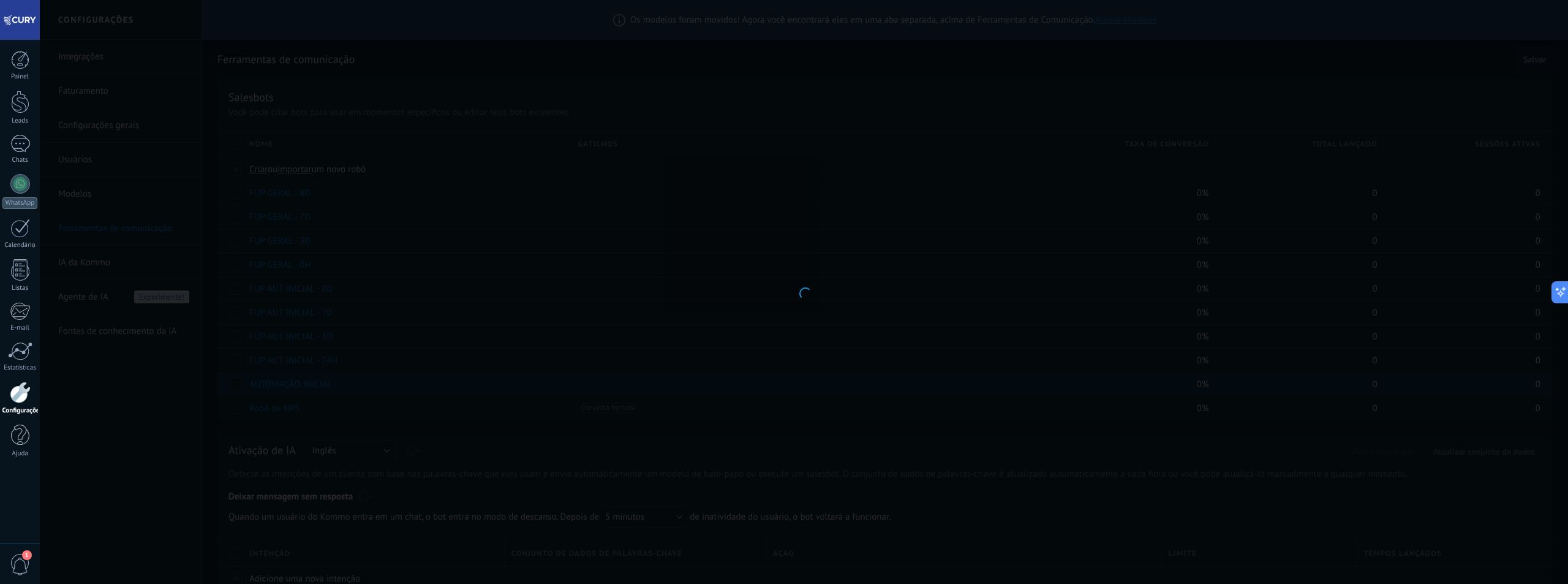
type input "**********"
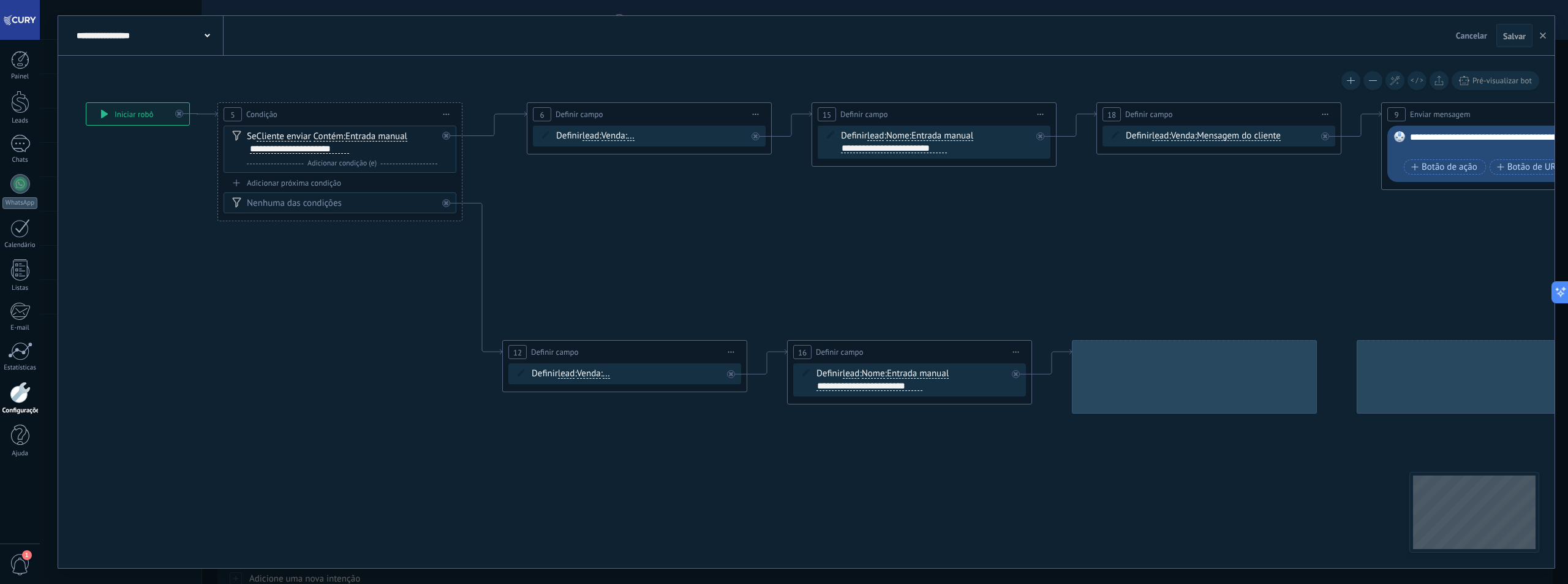
drag, startPoint x: 828, startPoint y: 287, endPoint x: 714, endPoint y: 254, distance: 118.7
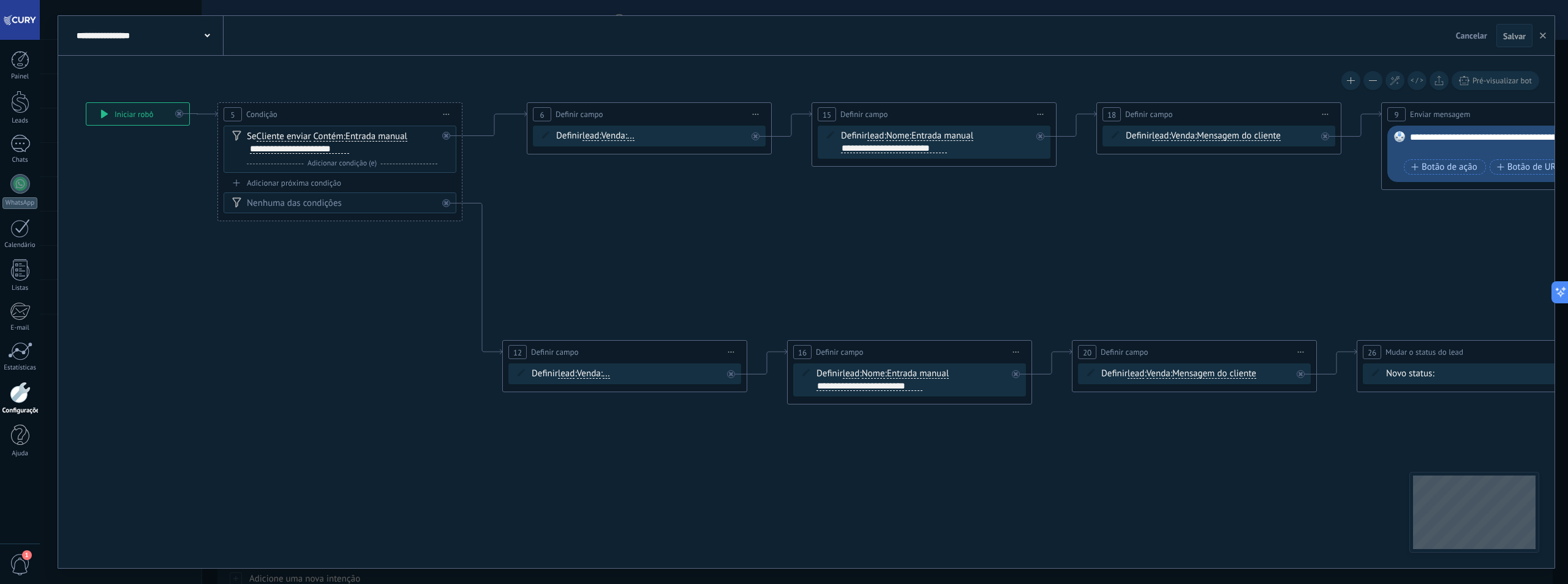
click at [619, 139] on span "Venda" at bounding box center [613, 136] width 24 height 10
click at [619, 139] on button "Venda" at bounding box center [672, 136] width 153 height 22
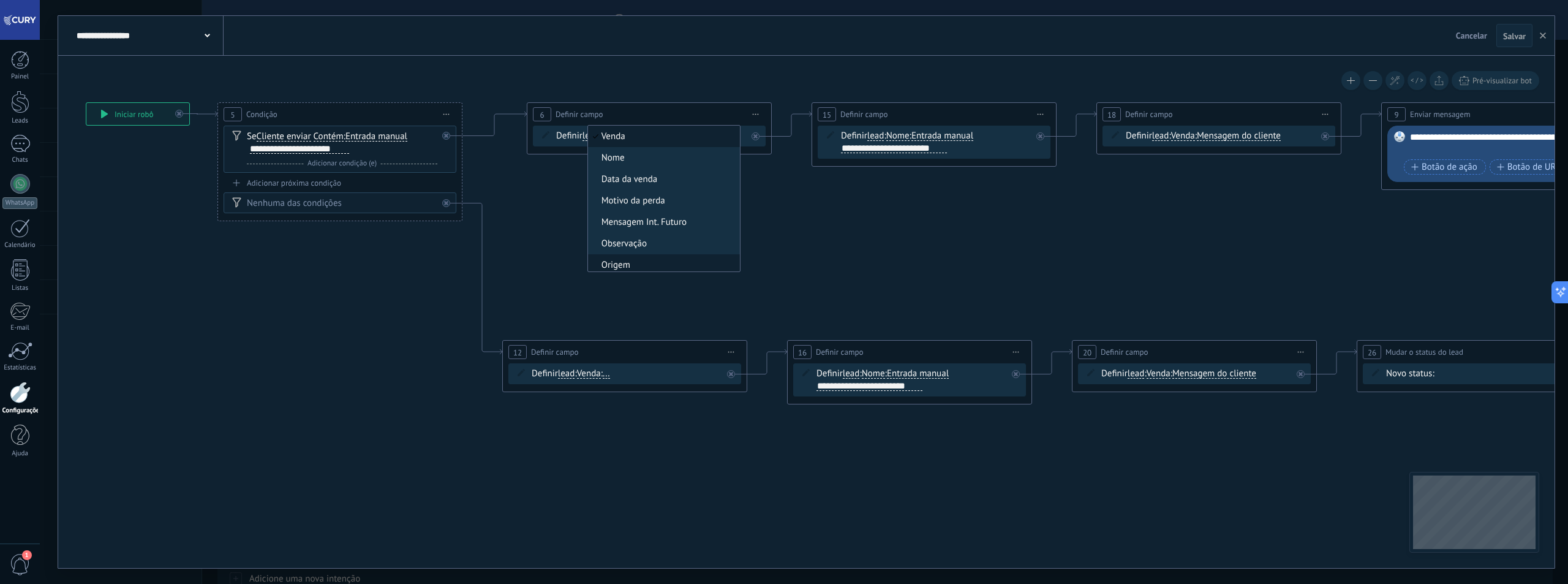
click at [645, 266] on span "Origem" at bounding box center [661, 265] width 148 height 12
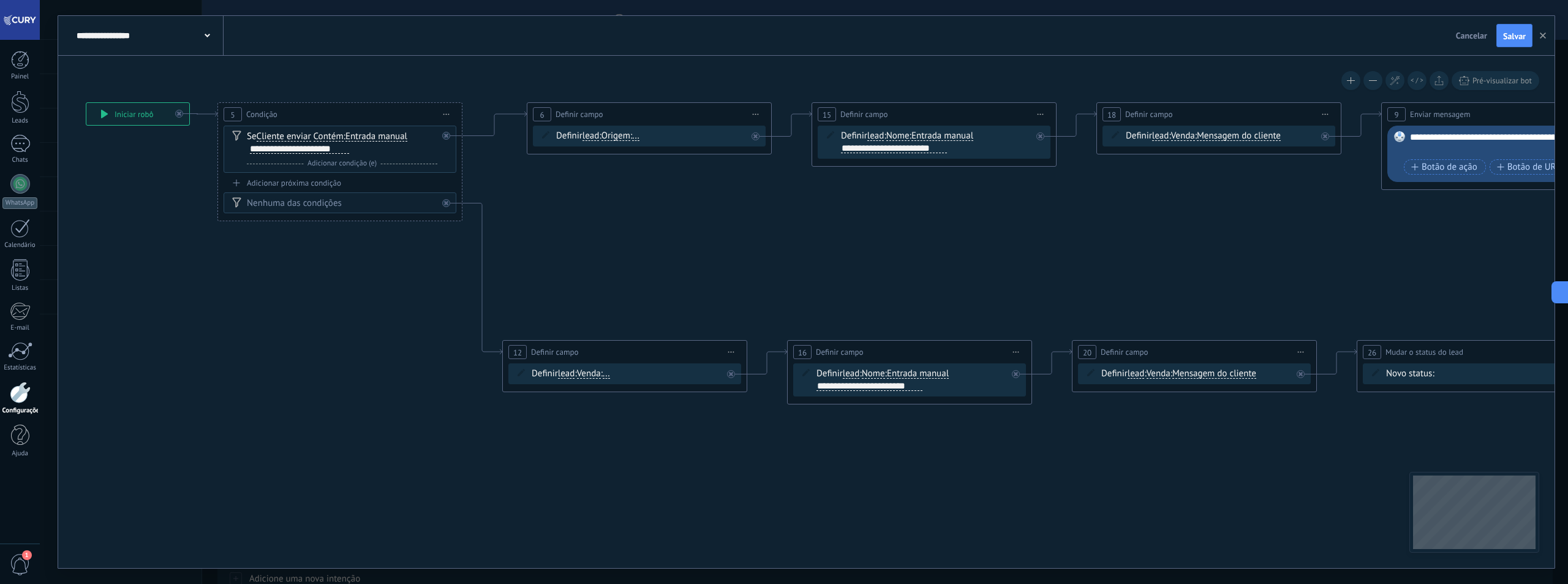
click at [648, 141] on div "Definir lead chat contact all contacts main contact lead empresa conversation l…" at bounding box center [651, 136] width 191 height 12
click at [647, 135] on div "Definir lead chat contact all contacts main contact lead empresa conversation l…" at bounding box center [651, 136] width 191 height 12
click at [639, 135] on span "..." at bounding box center [636, 136] width 7 height 10
click at [644, 135] on button "..." at bounding box center [703, 136] width 153 height 22
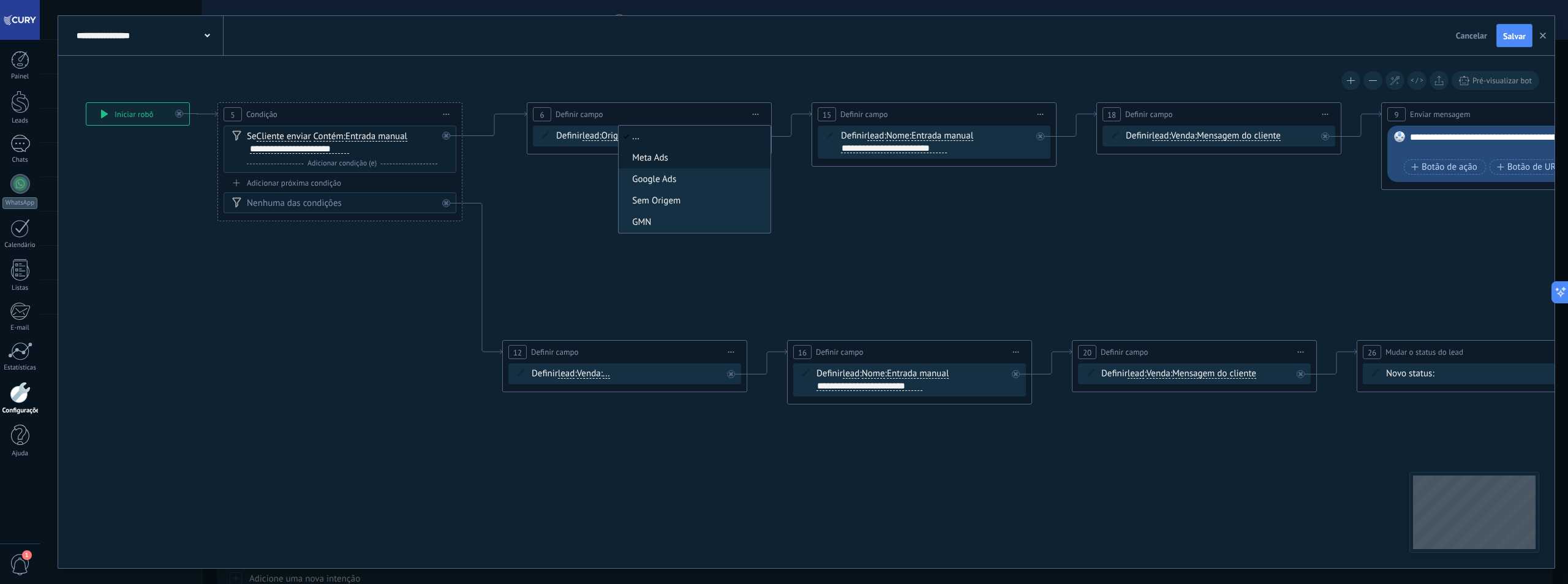
click at [649, 157] on span "Meta Ads" at bounding box center [692, 158] width 148 height 12
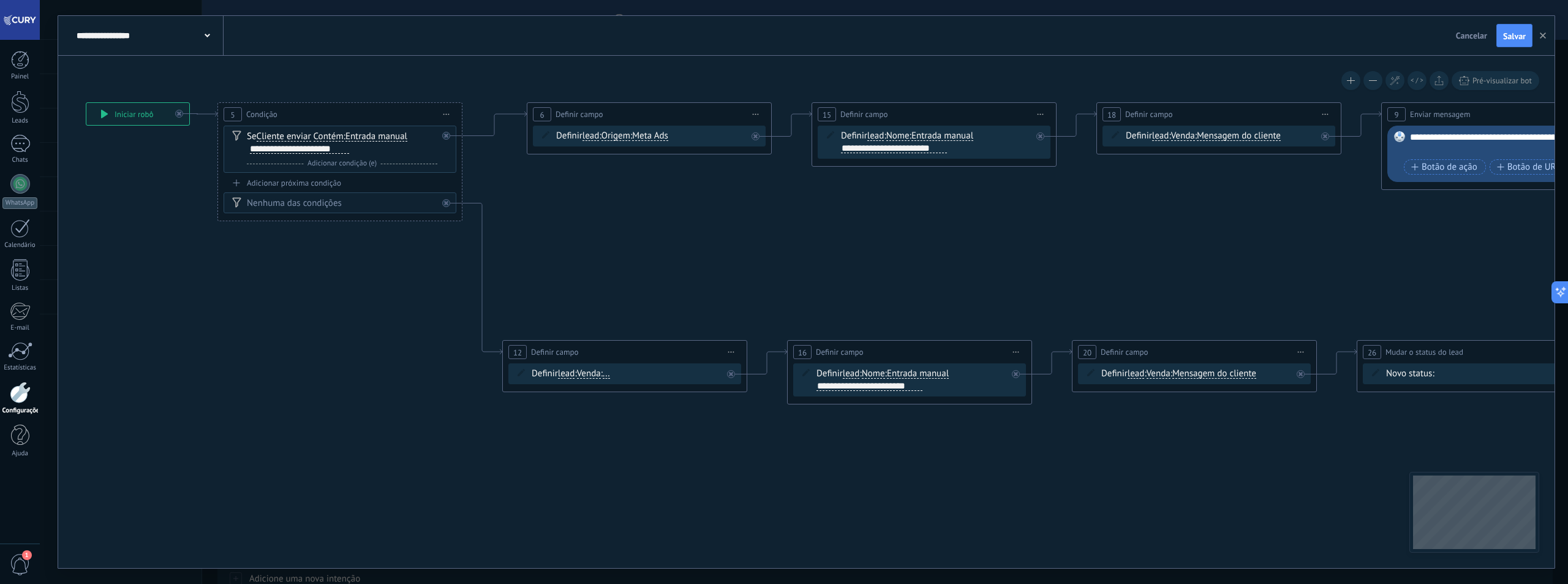
click at [600, 374] on span "Venda" at bounding box center [588, 374] width 24 height 10
click at [600, 374] on button "Venda" at bounding box center [647, 374] width 153 height 22
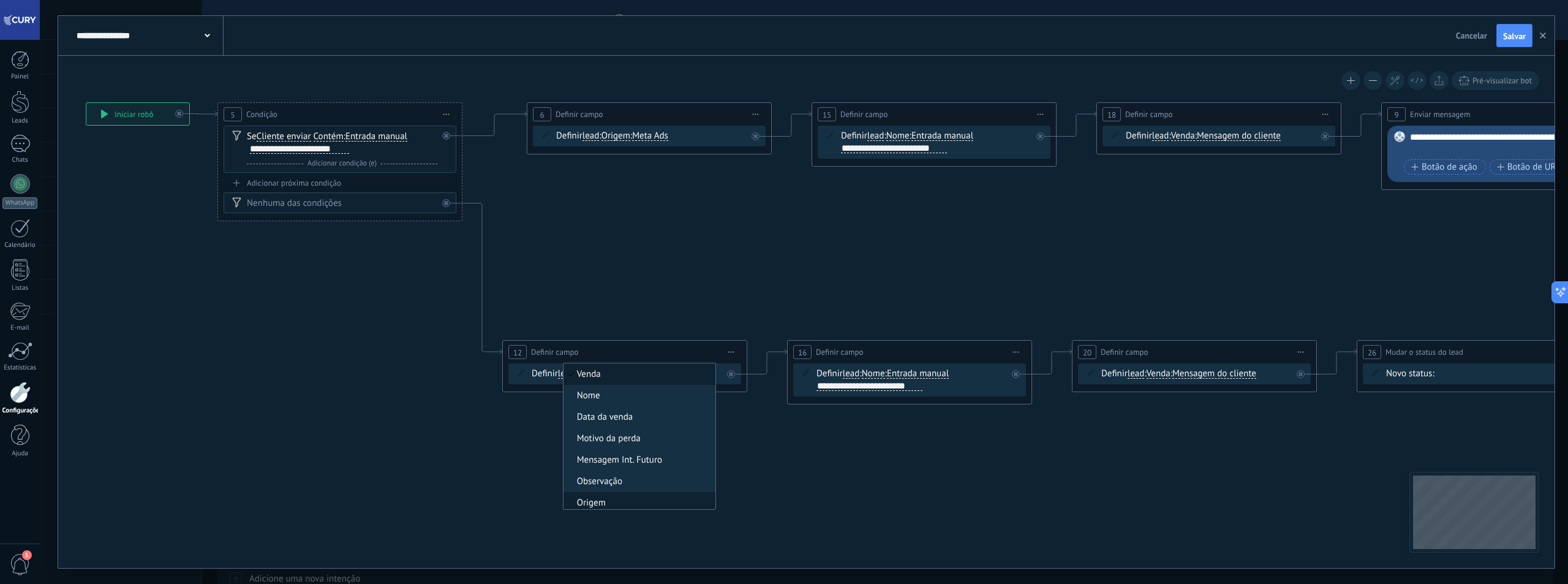
click at [632, 497] on span "Origem" at bounding box center [637, 503] width 148 height 12
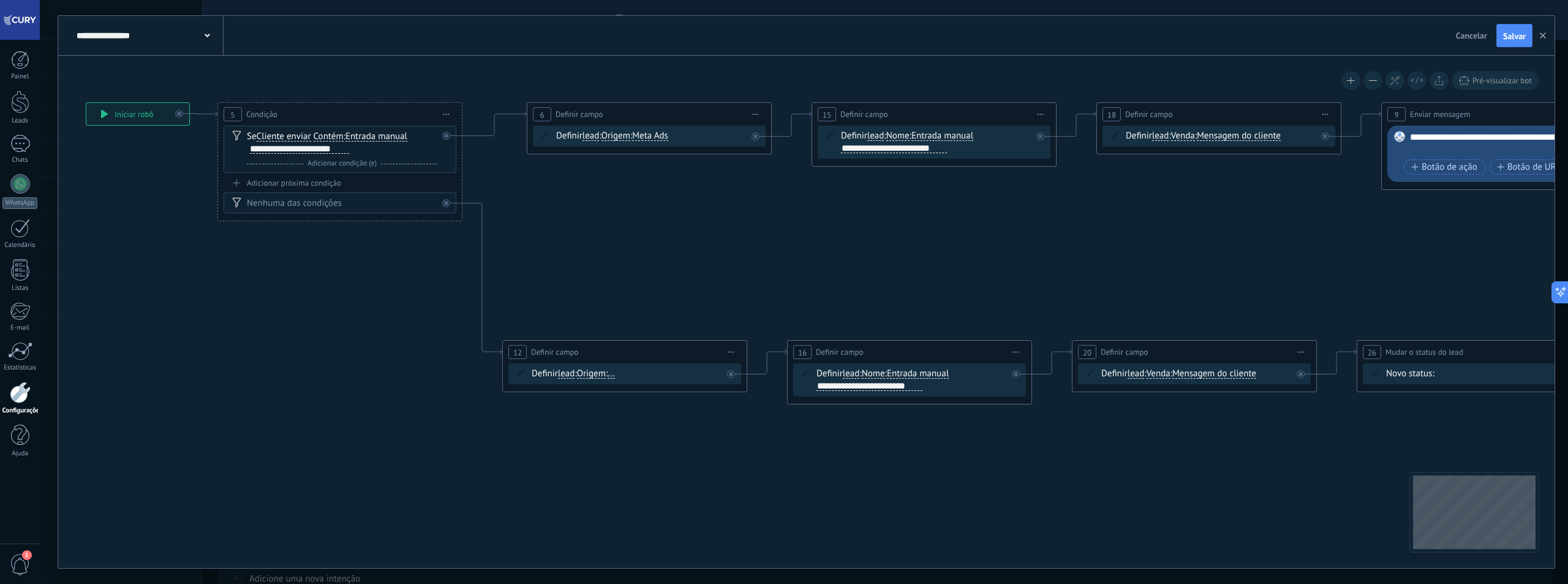
click at [615, 376] on span "..." at bounding box center [611, 374] width 7 height 10
click at [619, 376] on button "..." at bounding box center [678, 374] width 153 height 22
click at [649, 435] on span "Sem Origem" at bounding box center [667, 439] width 148 height 12
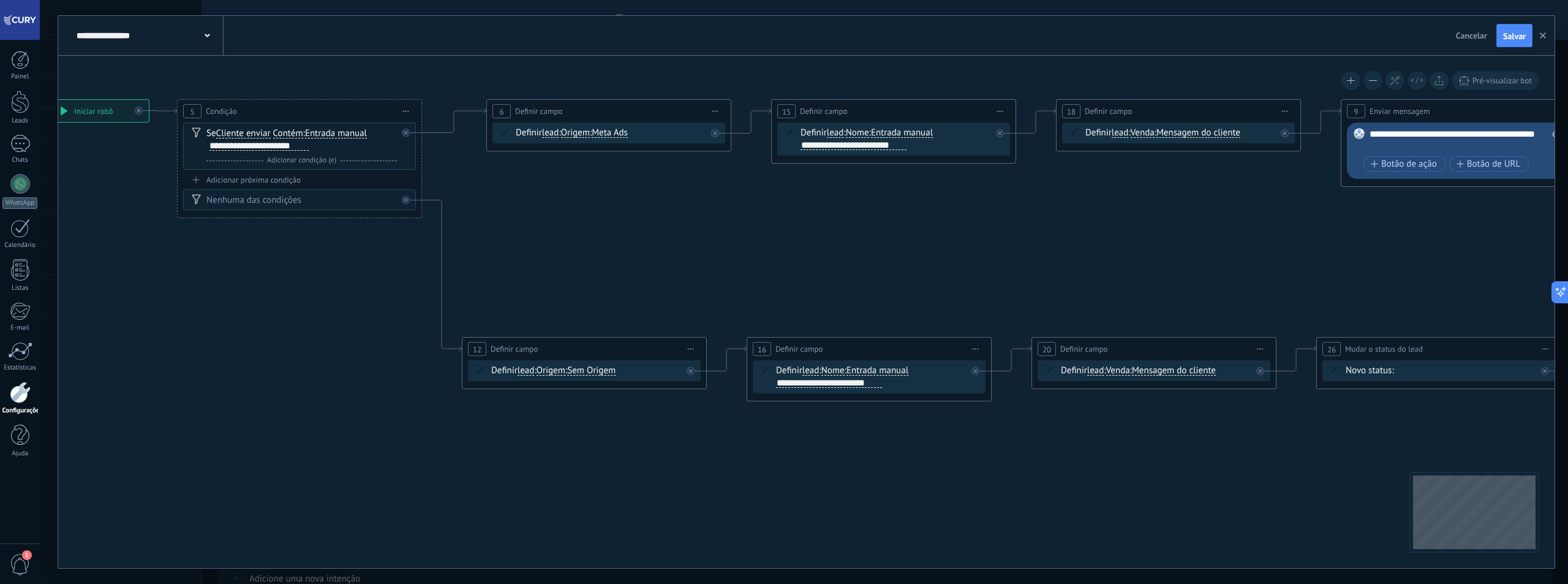
drag, startPoint x: 830, startPoint y: 460, endPoint x: 613, endPoint y: 427, distance: 219.5
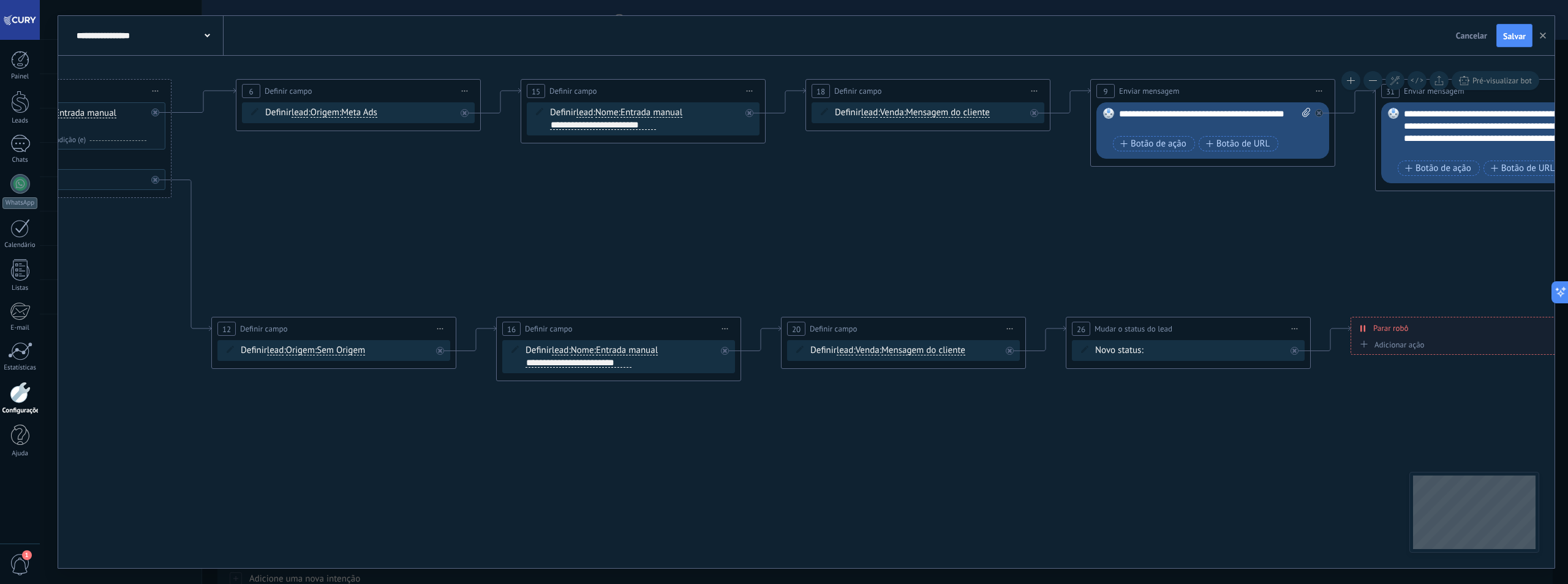
drag, startPoint x: 870, startPoint y: 224, endPoint x: 838, endPoint y: 237, distance: 34.5
click at [838, 237] on icon at bounding box center [1560, 230] width 4143 height 915
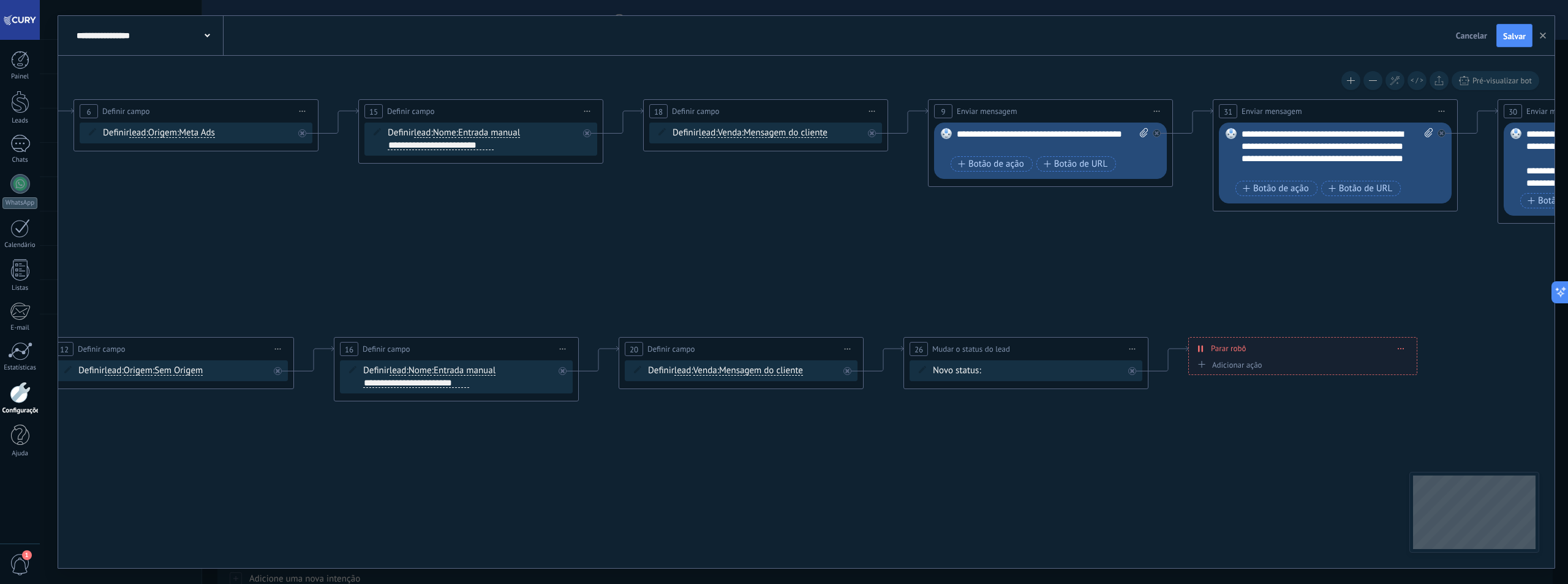
drag, startPoint x: 908, startPoint y: 233, endPoint x: 702, endPoint y: 258, distance: 207.5
click at [702, 260] on icon at bounding box center [1398, 251] width 4143 height 915
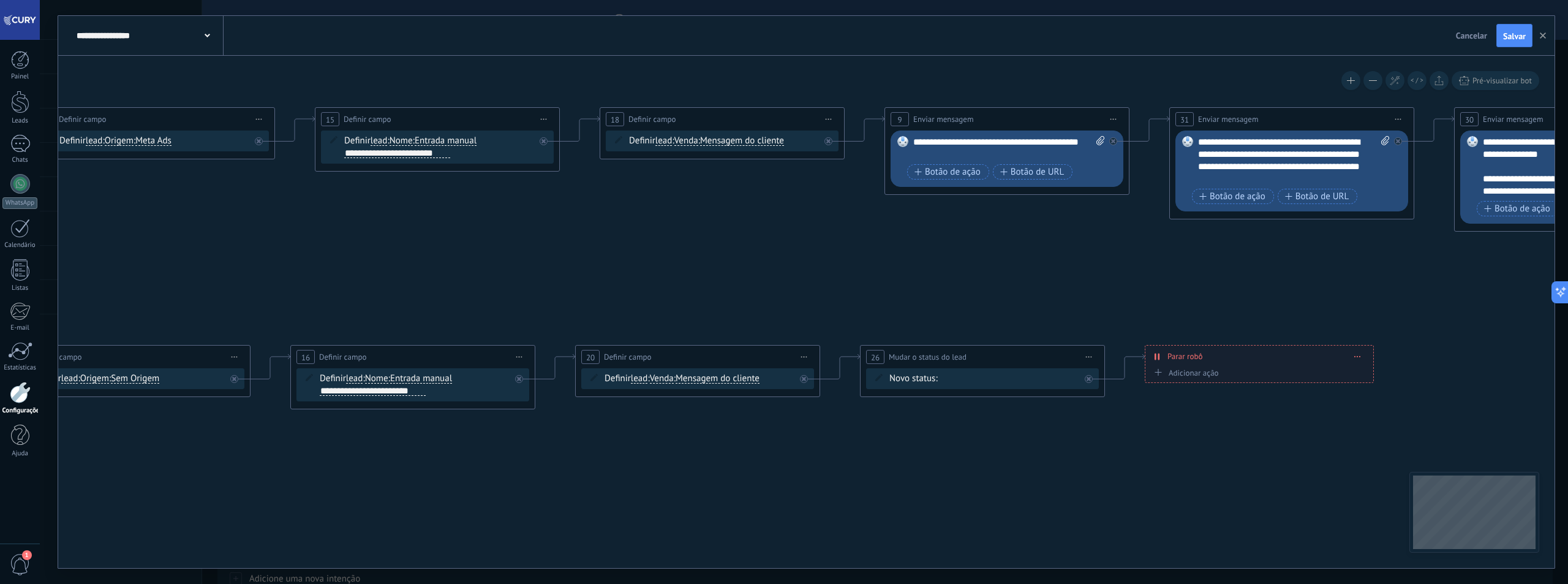
click at [693, 141] on span "Venda" at bounding box center [686, 141] width 24 height 10
click at [693, 141] on button "Venda" at bounding box center [744, 141] width 153 height 22
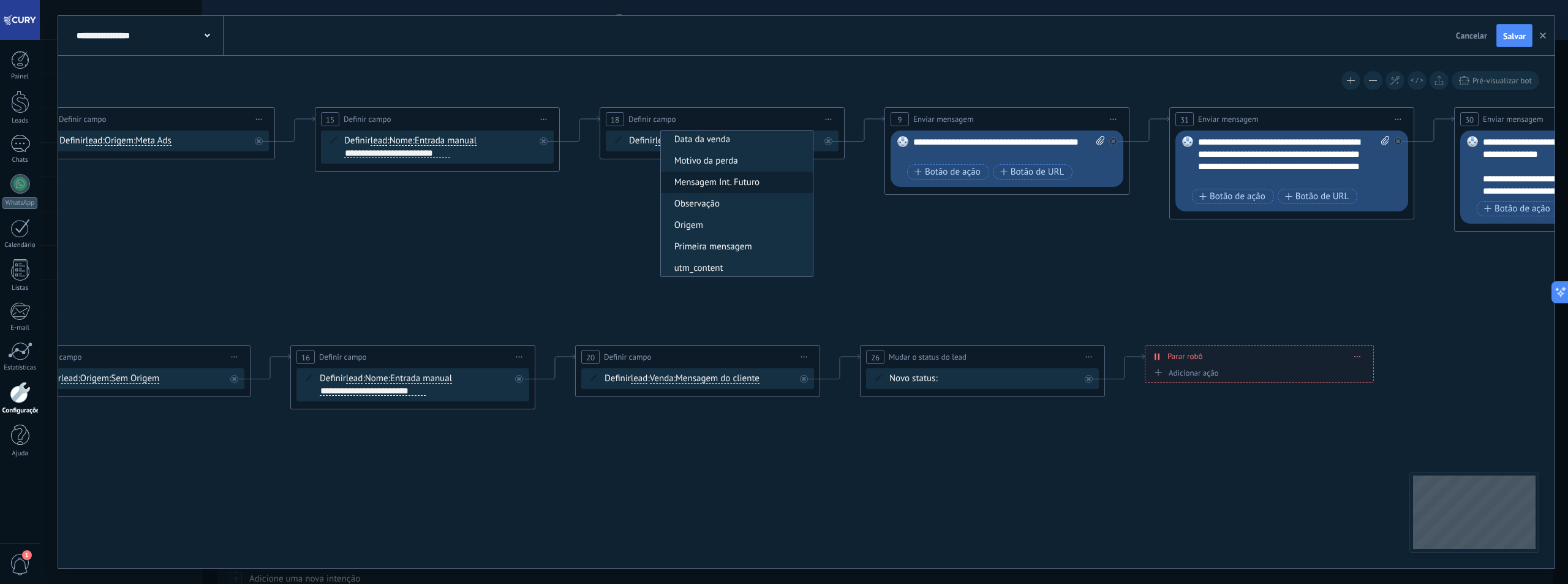
scroll to position [62, 0]
click at [724, 228] on span "Primeira mensagem" at bounding box center [734, 230] width 148 height 12
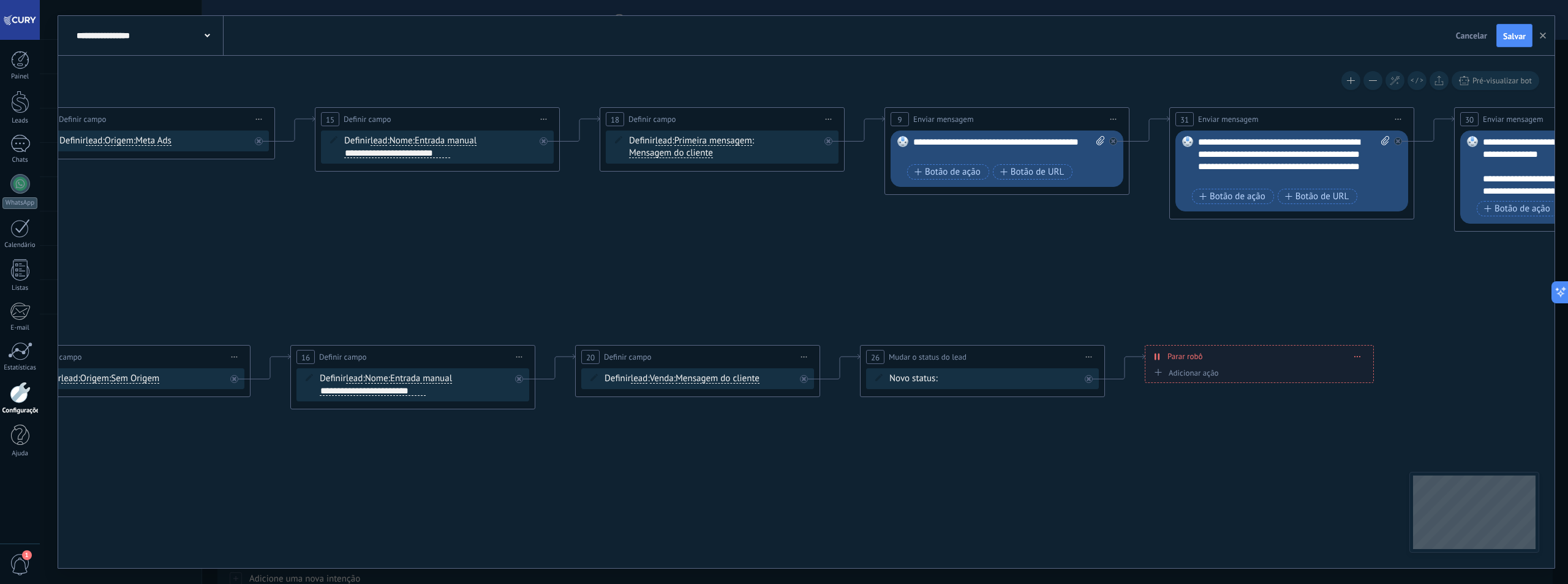
click at [669, 377] on span "Venda" at bounding box center [661, 379] width 24 height 10
click at [669, 377] on button "Venda" at bounding box center [720, 379] width 153 height 22
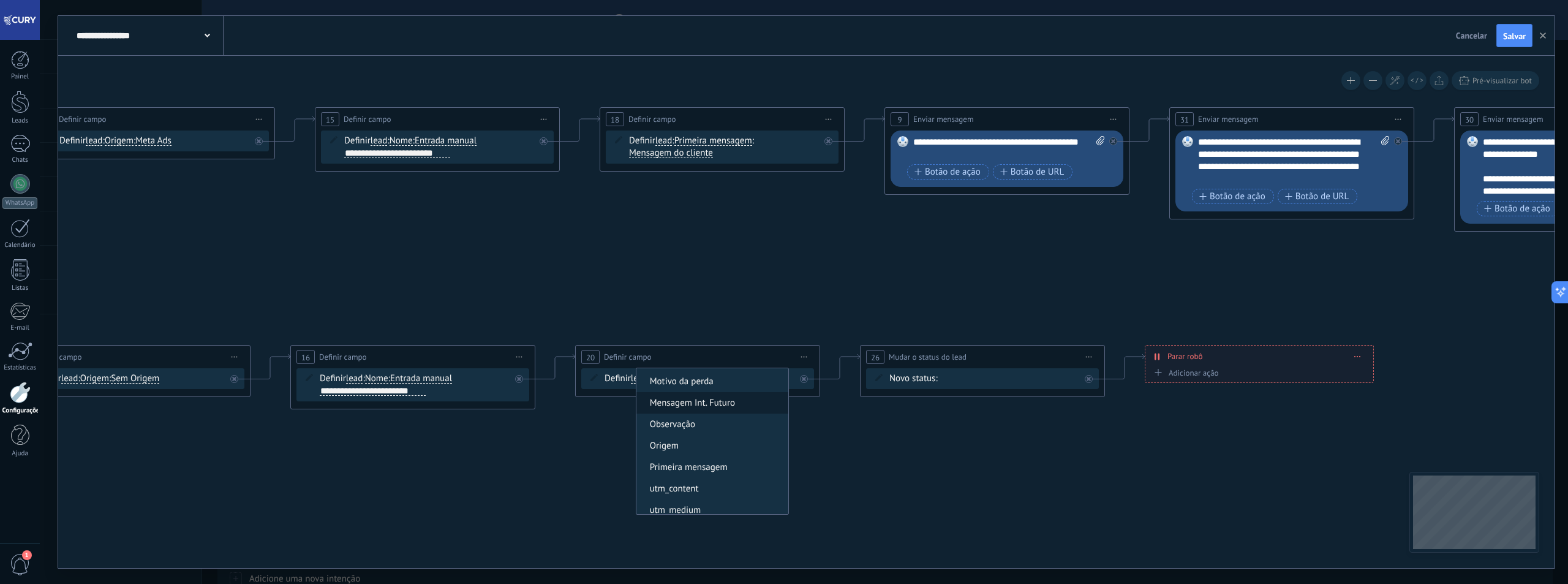
scroll to position [122, 0]
click at [710, 406] on span "Primeira mensagem" at bounding box center [710, 407] width 148 height 12
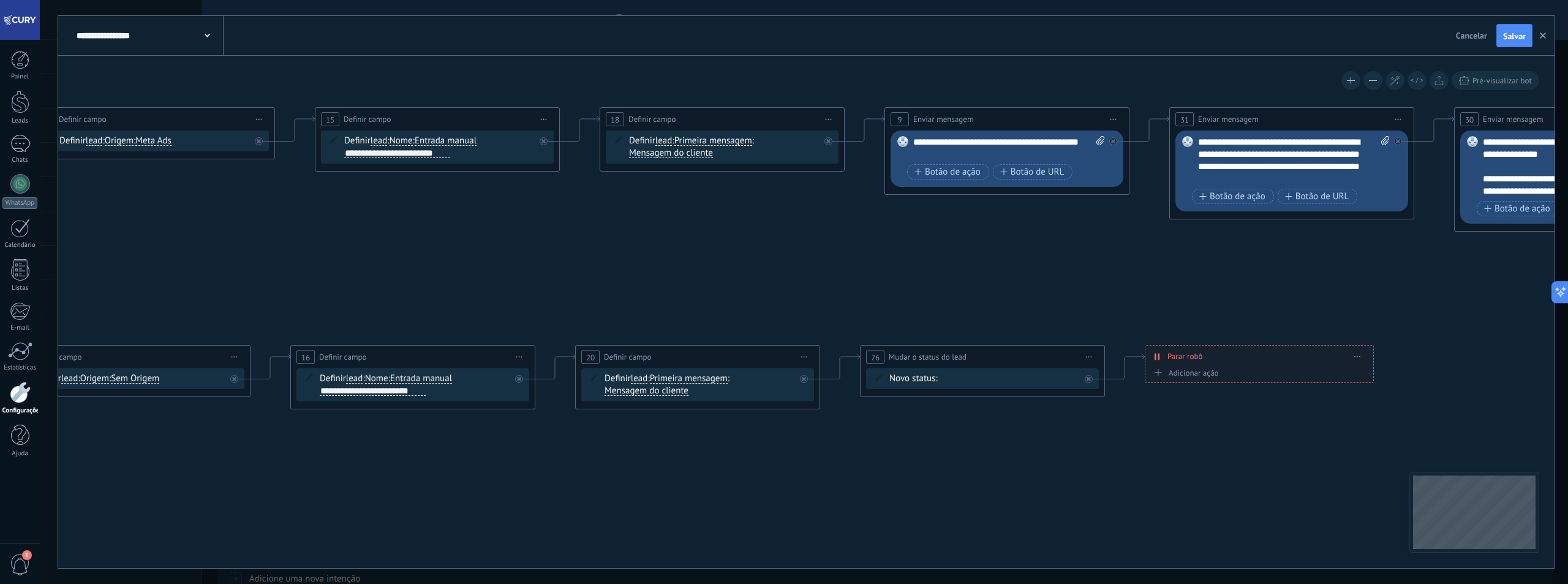
drag, startPoint x: 919, startPoint y: 288, endPoint x: 701, endPoint y: 262, distance: 219.5
click at [701, 262] on icon at bounding box center [1354, 258] width 4143 height 915
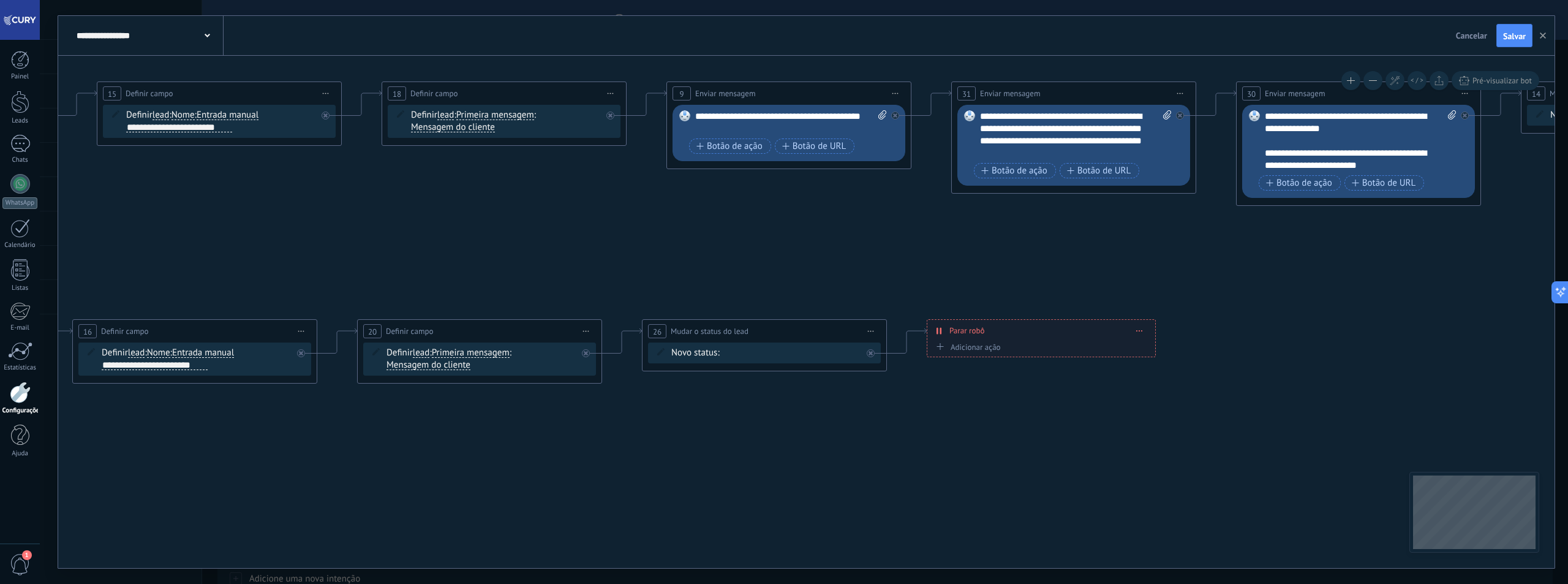
click at [0, 0] on div "Contato inicial Discussões Tomada de decisão Discussão de contrato Fechado - ga…" at bounding box center [0, 0] width 0 height 0
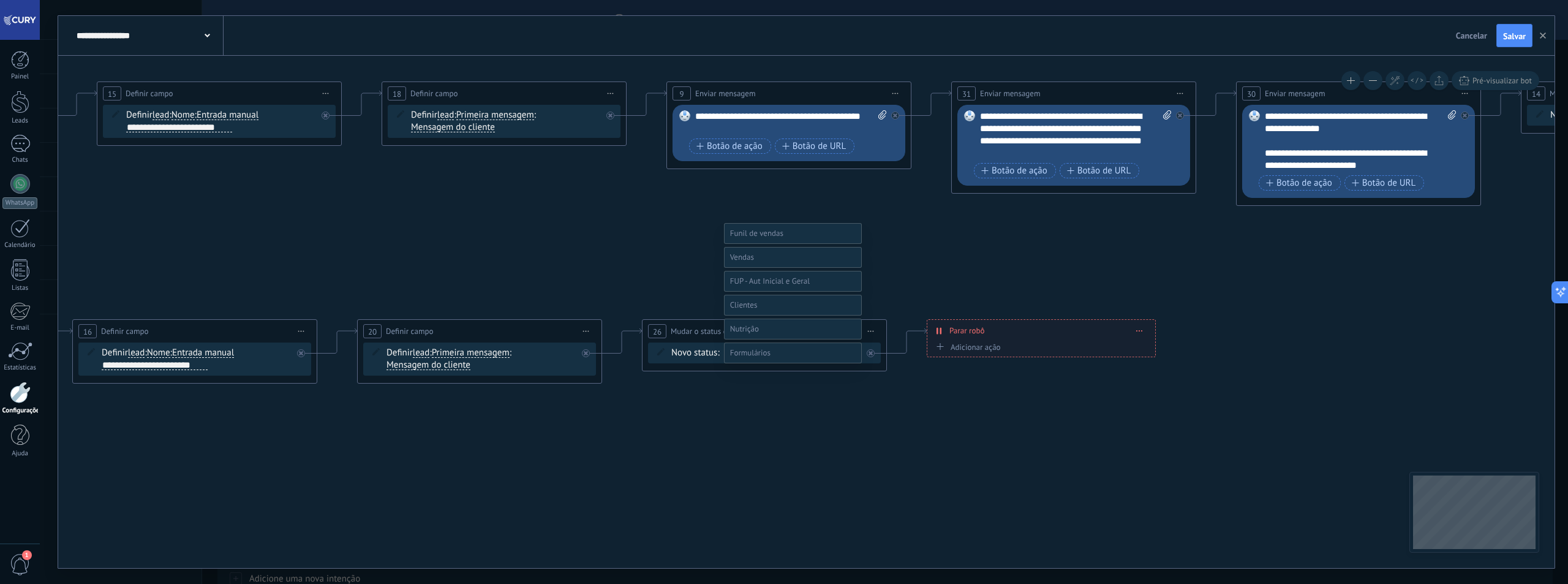
click at [764, 268] on label at bounding box center [793, 257] width 138 height 21
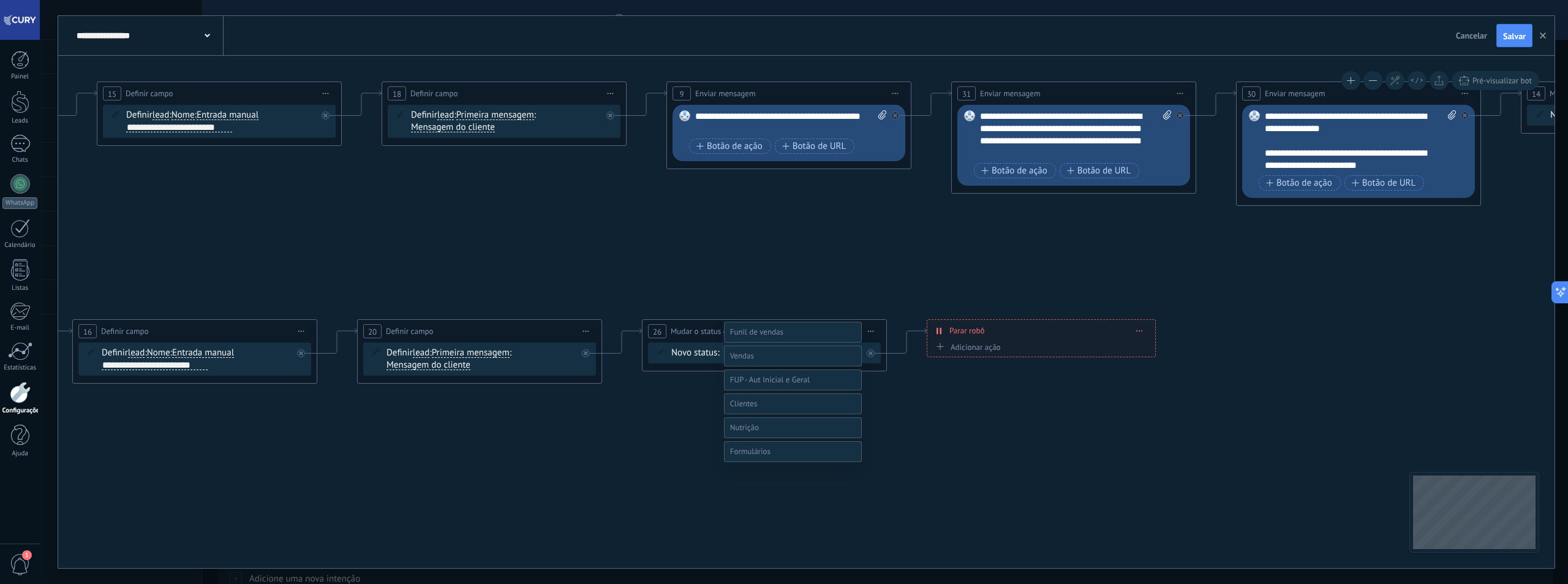
click at [0, 0] on label "Qualificação (MQL)" at bounding box center [0, 0] width 0 height 0
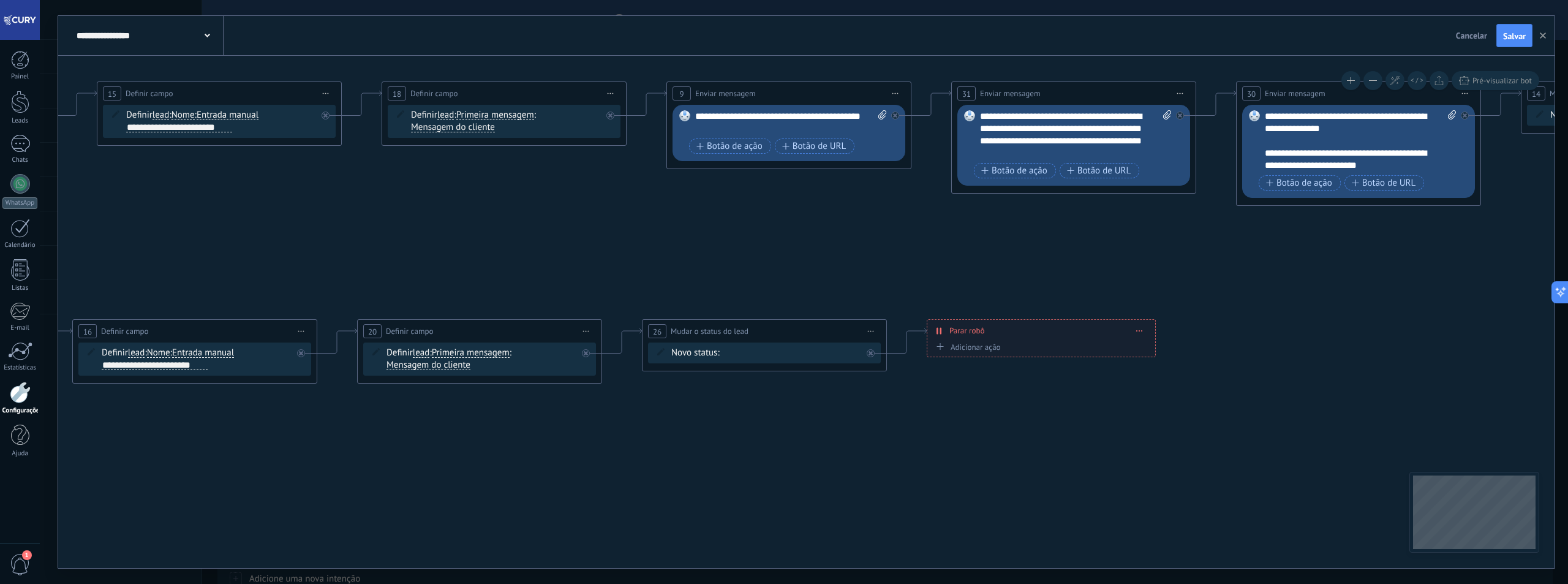
scroll to position [0, 0]
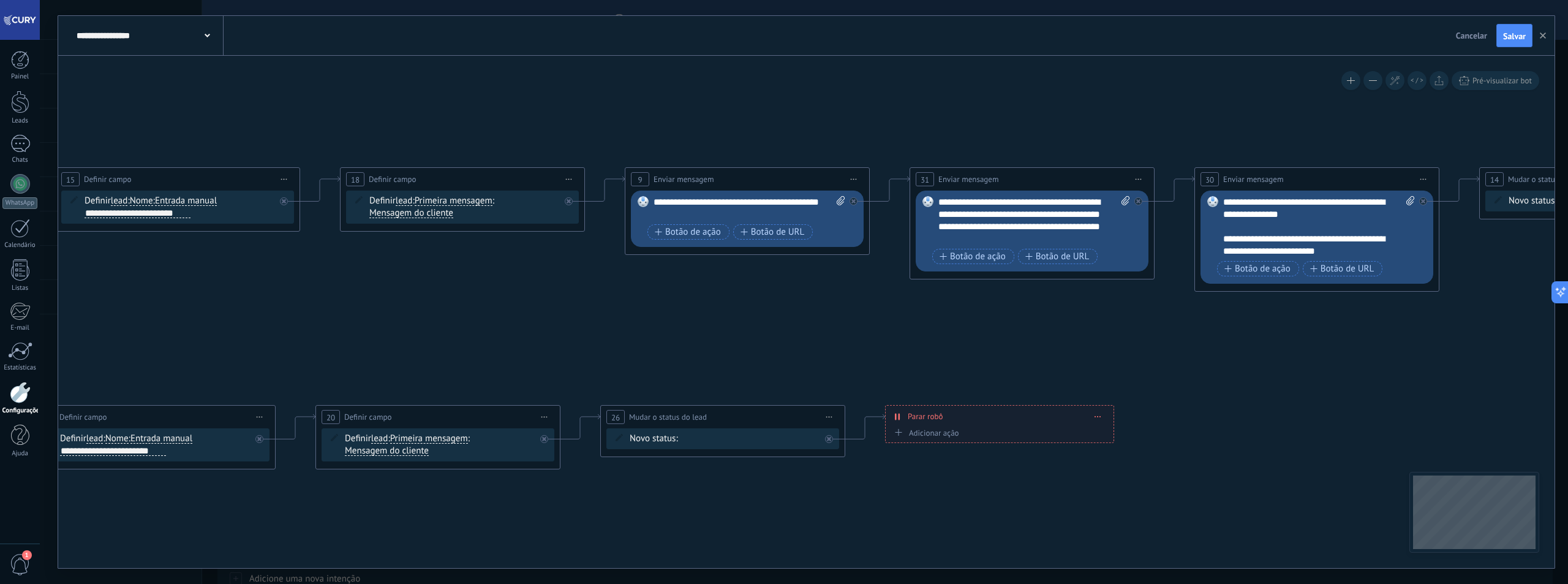
drag, startPoint x: 821, startPoint y: 270, endPoint x: 793, endPoint y: 319, distance: 56.4
click at [793, 319] on icon at bounding box center [1094, 318] width 4143 height 915
click at [746, 202] on div "**********" at bounding box center [749, 208] width 192 height 24
paste div
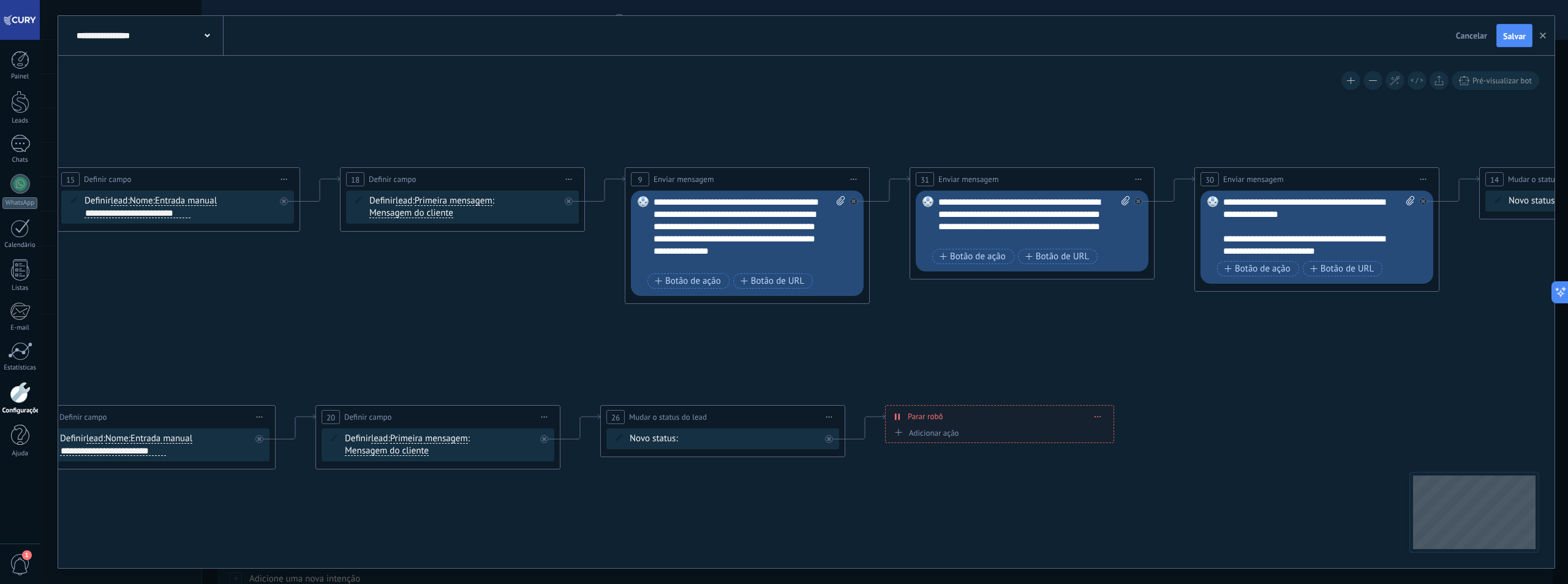
click at [767, 140] on icon at bounding box center [1094, 318] width 4143 height 915
click at [757, 204] on div "**********" at bounding box center [749, 233] width 192 height 74
click at [771, 141] on icon at bounding box center [1094, 318] width 4143 height 915
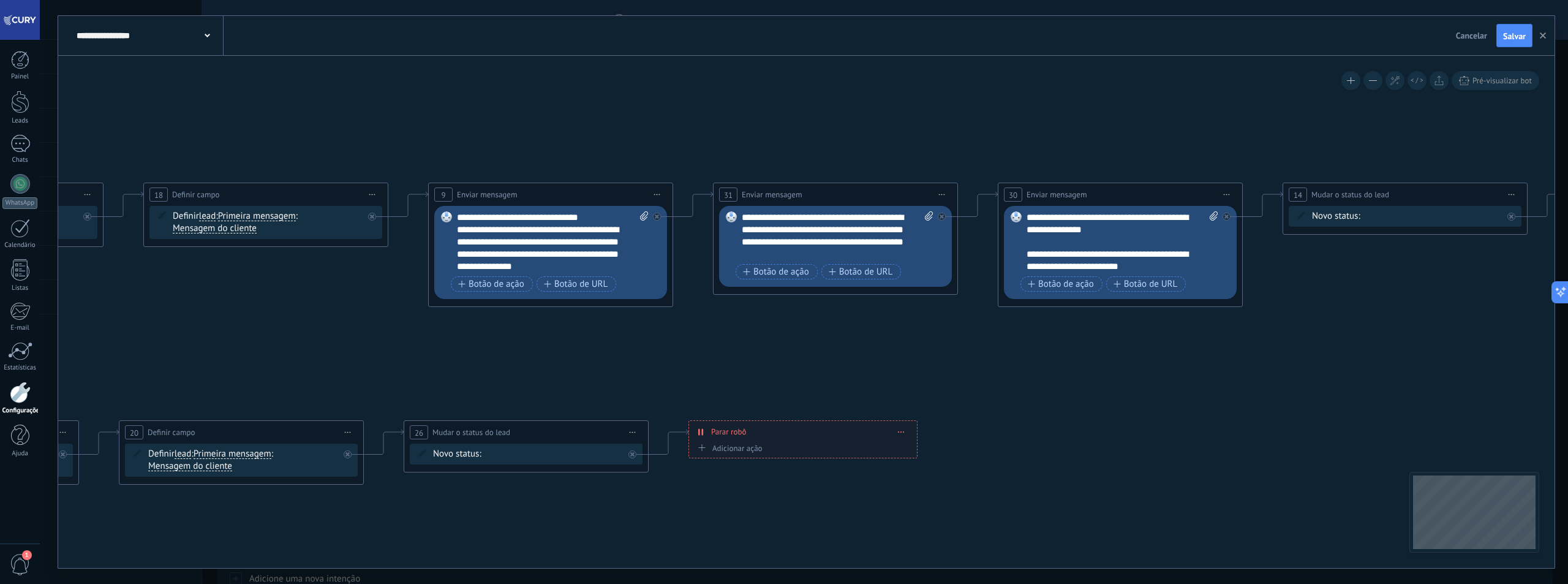
drag, startPoint x: 954, startPoint y: 319, endPoint x: 740, endPoint y: 330, distance: 214.3
click at [741, 331] on icon at bounding box center [898, 334] width 4143 height 915
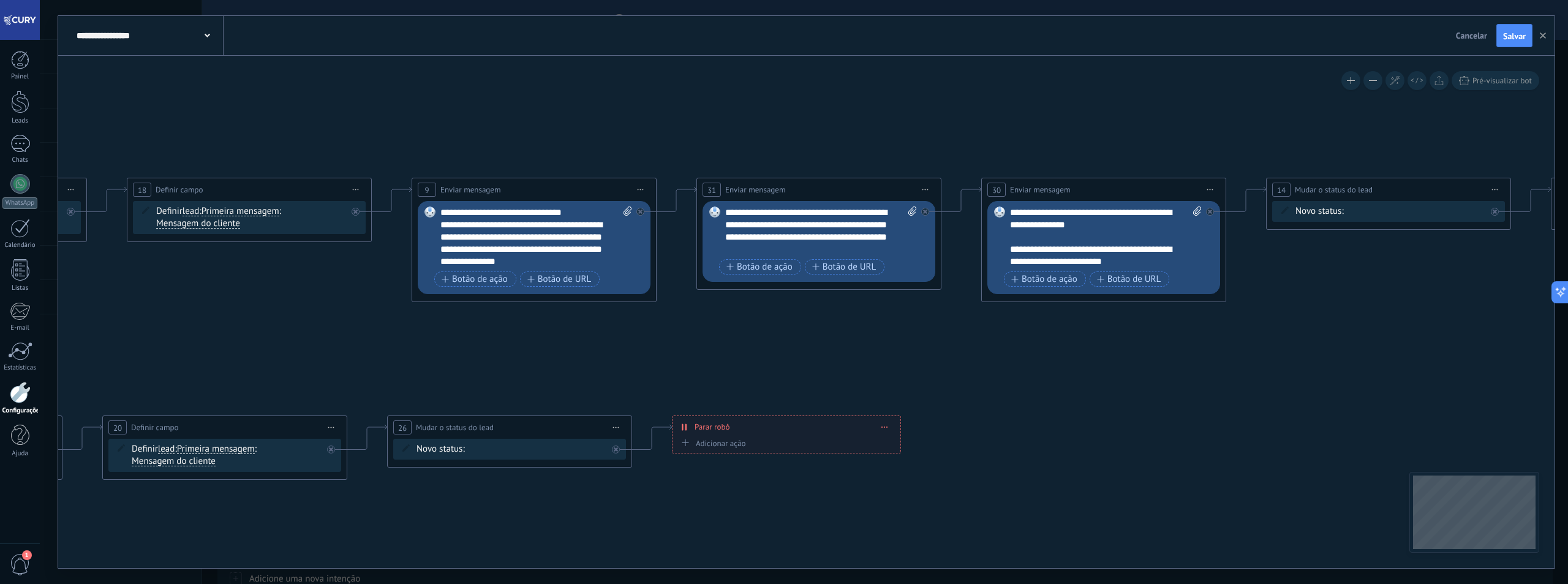
click at [808, 237] on div "**********" at bounding box center [821, 231] width 192 height 49
paste div
click at [818, 131] on icon at bounding box center [881, 329] width 4143 height 915
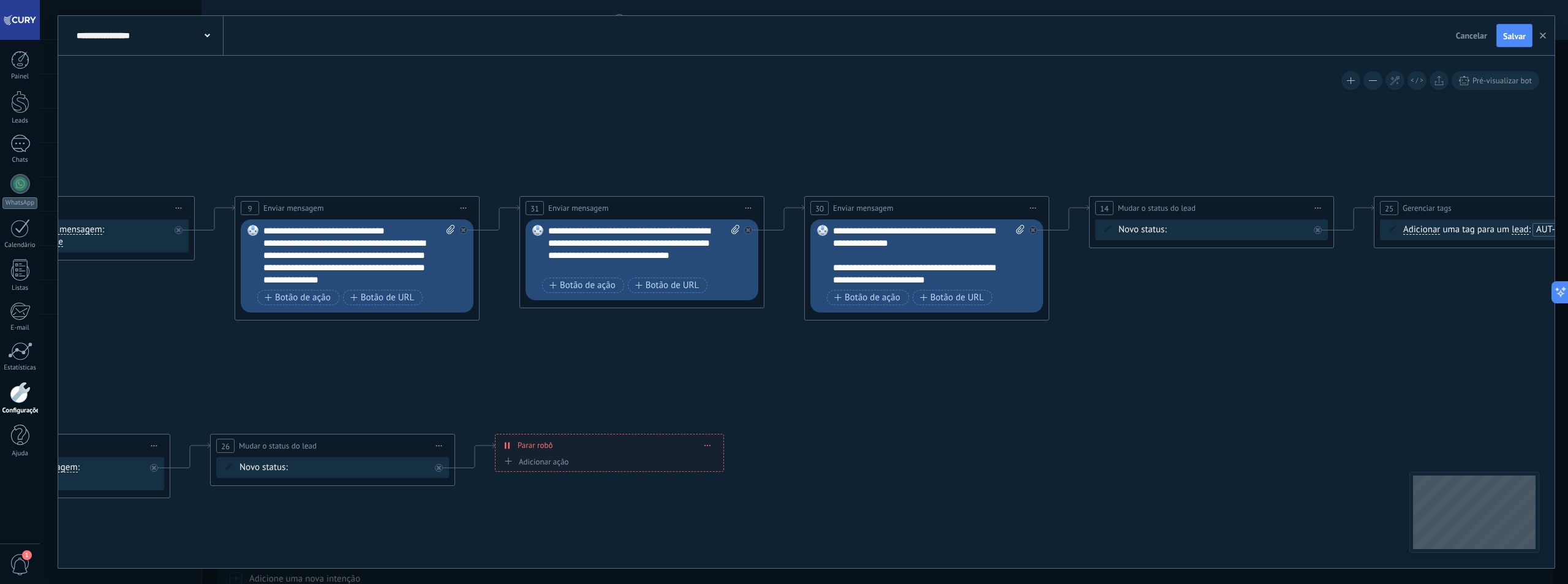
drag, startPoint x: 967, startPoint y: 114, endPoint x: 679, endPoint y: 124, distance: 288.2
click at [666, 123] on icon at bounding box center [704, 347] width 4143 height 915
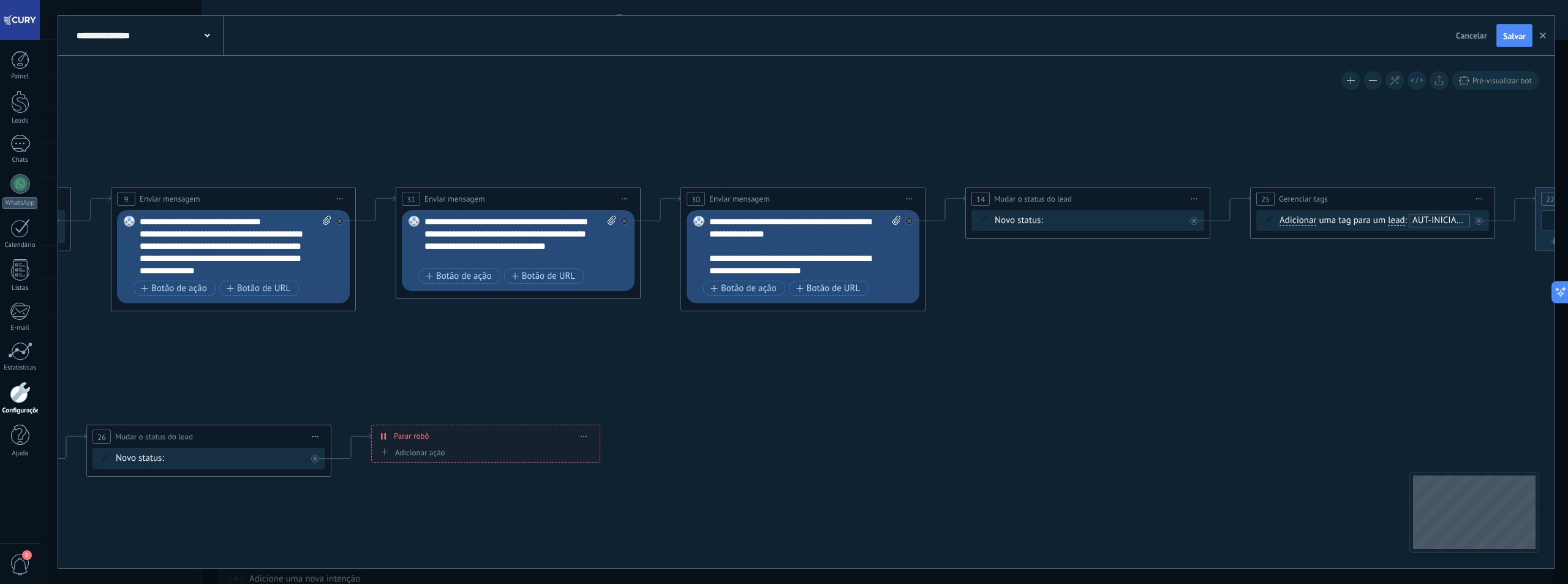
click at [902, 193] on span "Iniciar pré-visualização aqui Renomear Duplicar Excluir" at bounding box center [909, 199] width 20 height 18
click at [955, 280] on div "Excluir" at bounding box center [975, 278] width 141 height 21
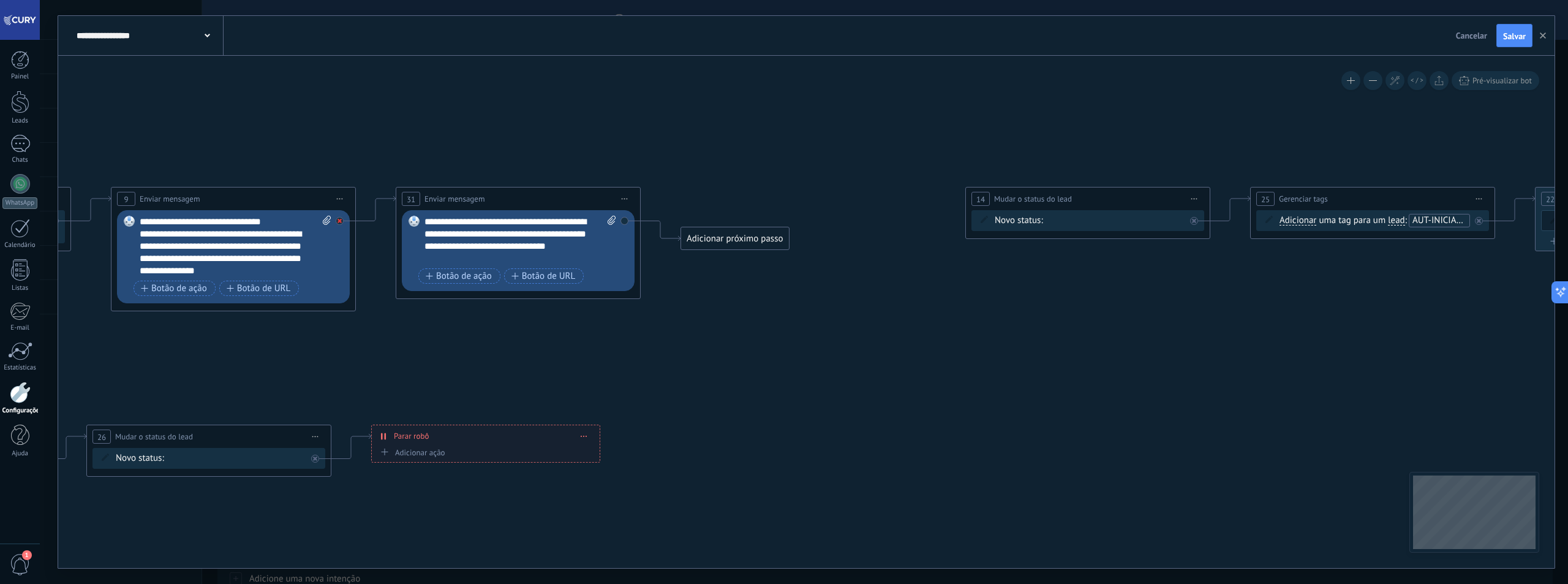
click at [340, 221] on icon at bounding box center [340, 221] width 4 height 4
drag, startPoint x: 730, startPoint y: 237, endPoint x: 1019, endPoint y: 208, distance: 290.5
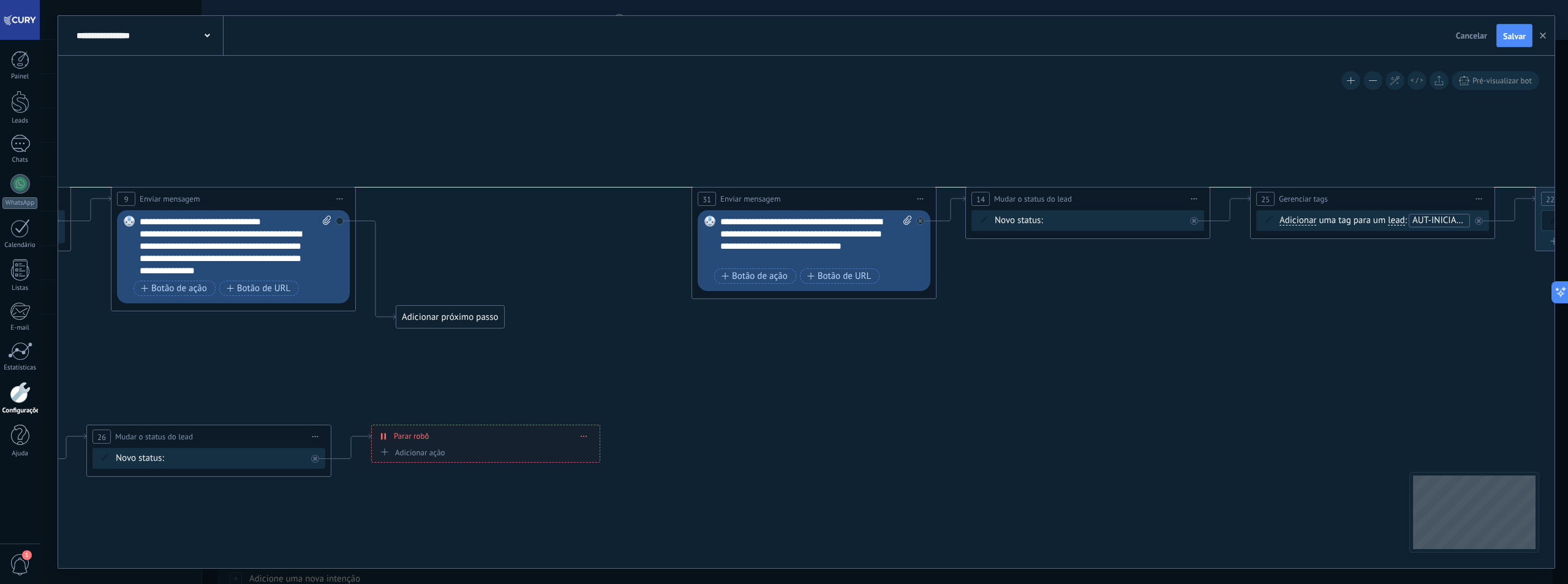
drag, startPoint x: 533, startPoint y: 202, endPoint x: 829, endPoint y: 199, distance: 296.0
click at [829, 199] on div "**********" at bounding box center [813, 199] width 244 height 23
click at [469, 313] on div "Adicionar próximo passo" at bounding box center [451, 317] width 108 height 20
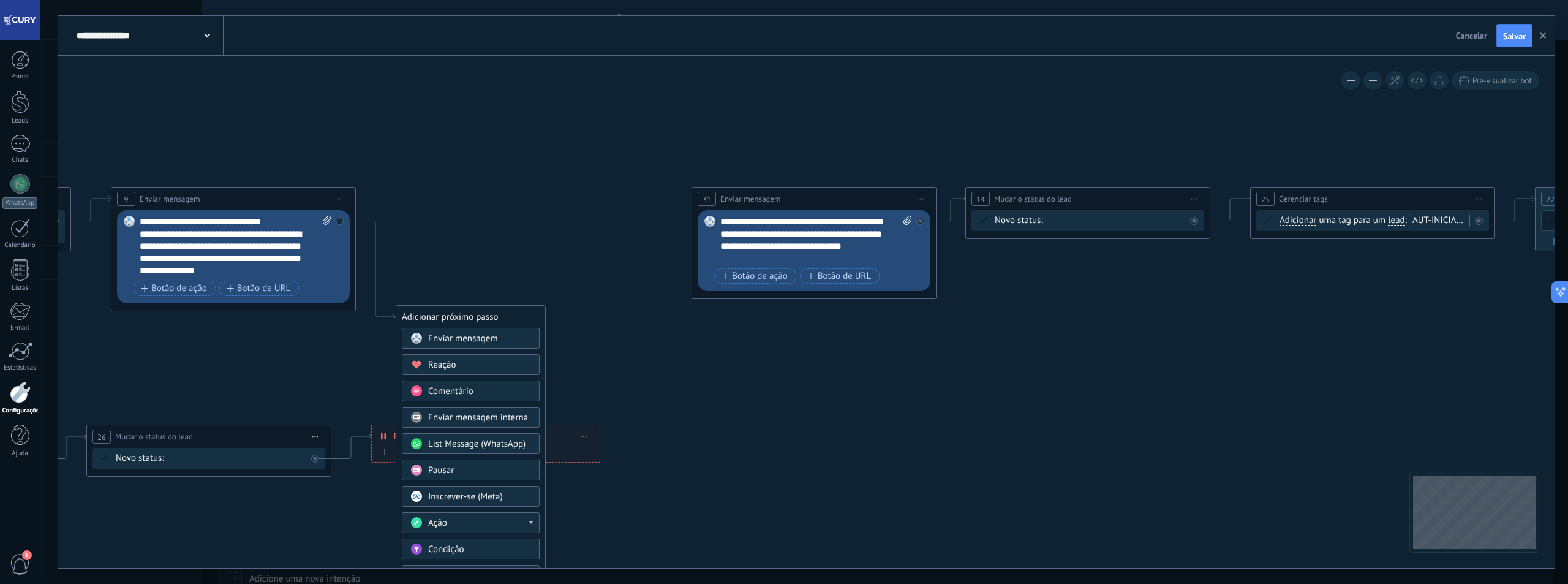
click at [456, 472] on div "Pausar" at bounding box center [480, 470] width 103 height 12
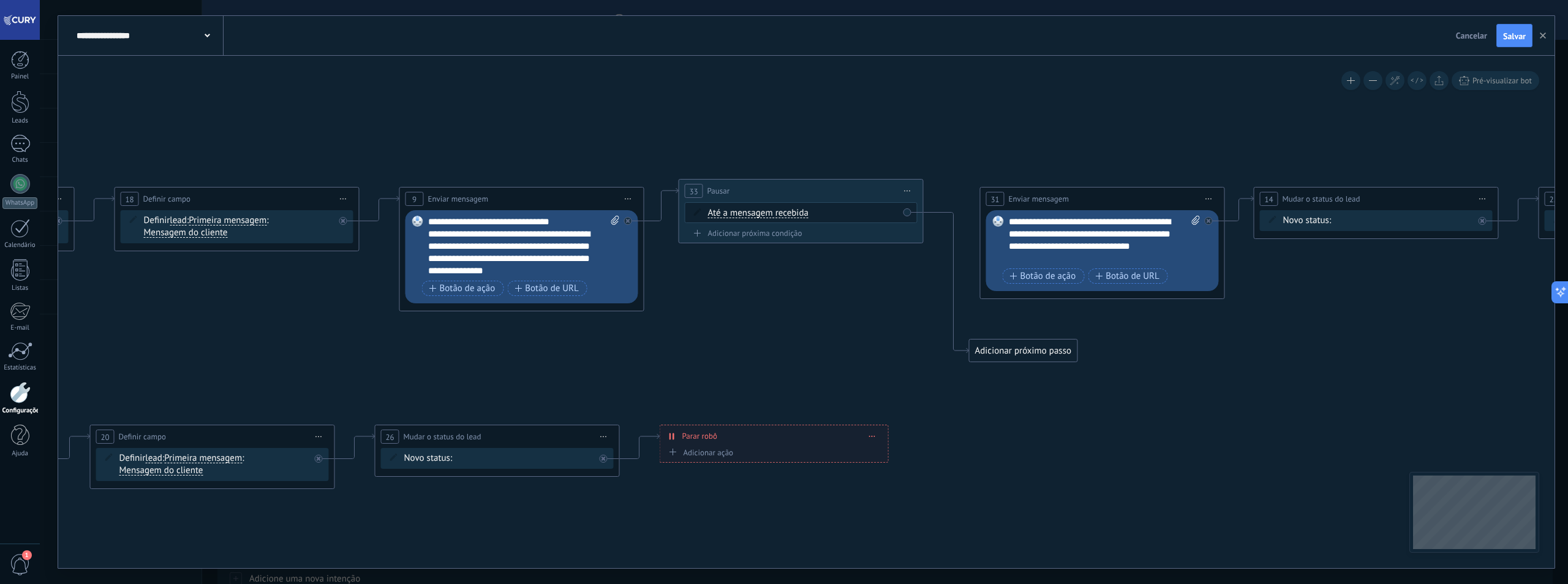
drag, startPoint x: 742, startPoint y: 320, endPoint x: 737, endPoint y: 194, distance: 126.1
click at [737, 194] on div "33 Pausar ****** Iniciar pré-visualização aqui Renomear Duplicar Excluir" at bounding box center [801, 191] width 244 height 23
drag, startPoint x: 737, startPoint y: 194, endPoint x: 771, endPoint y: 262, distance: 76.0
click at [738, 199] on div "33 Pausar ****** Iniciar pré-visualização aqui Renomear Duplicar Excluir" at bounding box center [801, 199] width 244 height 23
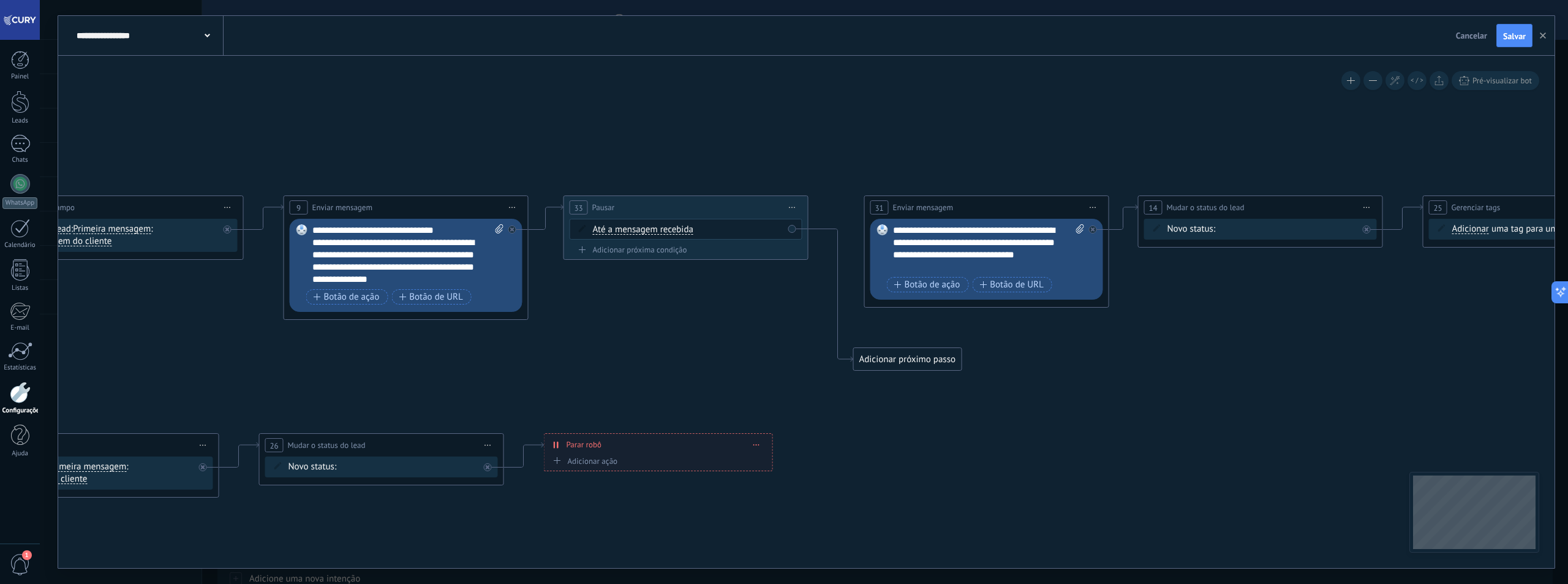
click at [669, 296] on icon at bounding box center [753, 347] width 4143 height 915
drag, startPoint x: 884, startPoint y: 358, endPoint x: 927, endPoint y: 277, distance: 91.7
click at [649, 233] on span "Até a mensagem recebida" at bounding box center [643, 230] width 101 height 10
click at [649, 233] on button "Até a mensagem recebida" at bounding box center [663, 230] width 153 height 22
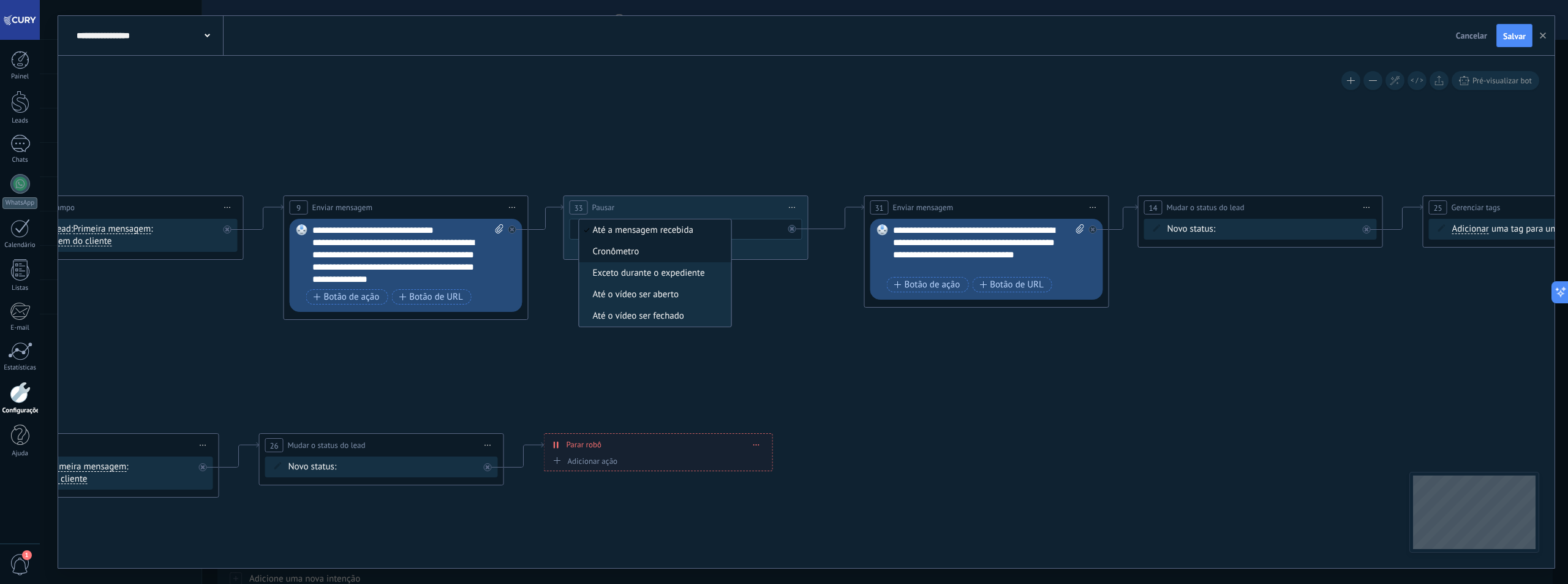
click at [613, 260] on li "Cronômetro" at bounding box center [655, 251] width 152 height 22
click at [686, 230] on span ": * horas * min * seg" at bounding box center [678, 229] width 78 height 11
click at [680, 233] on input "*" at bounding box center [677, 230] width 5 height 10
type input "*"
click at [703, 230] on input "*" at bounding box center [701, 230] width 5 height 10
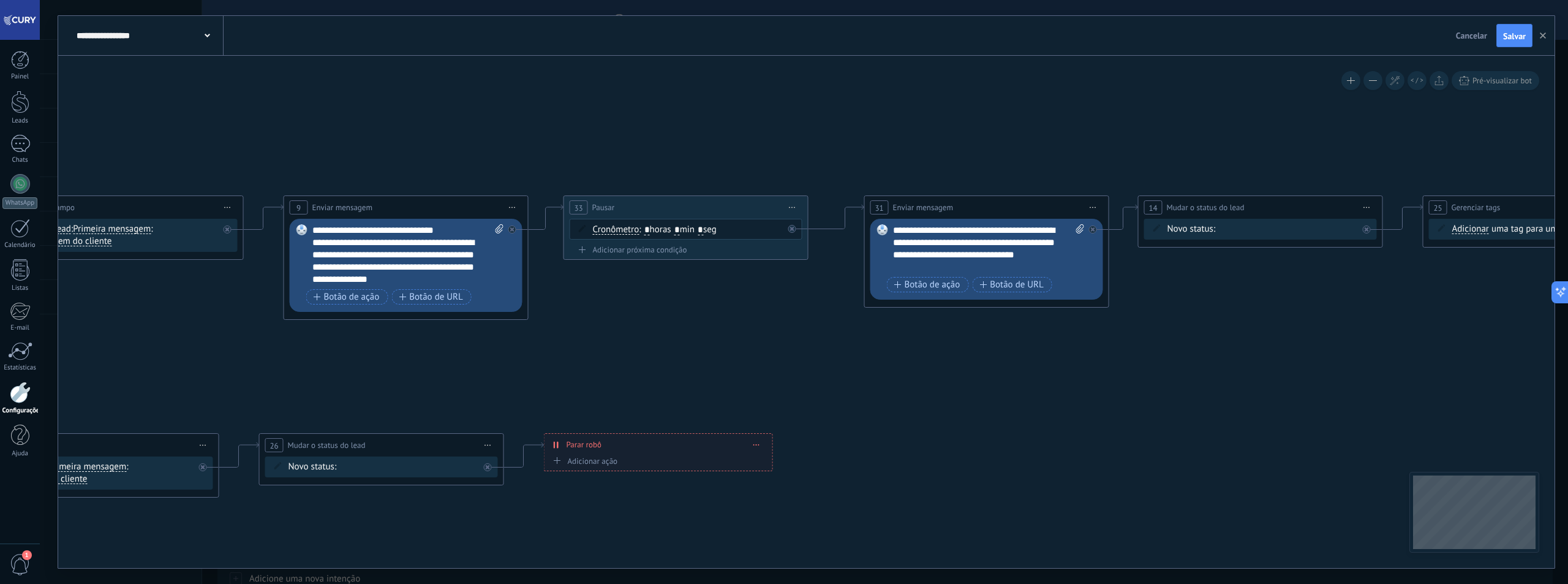
type input "*"
click at [736, 144] on icon at bounding box center [753, 347] width 4143 height 915
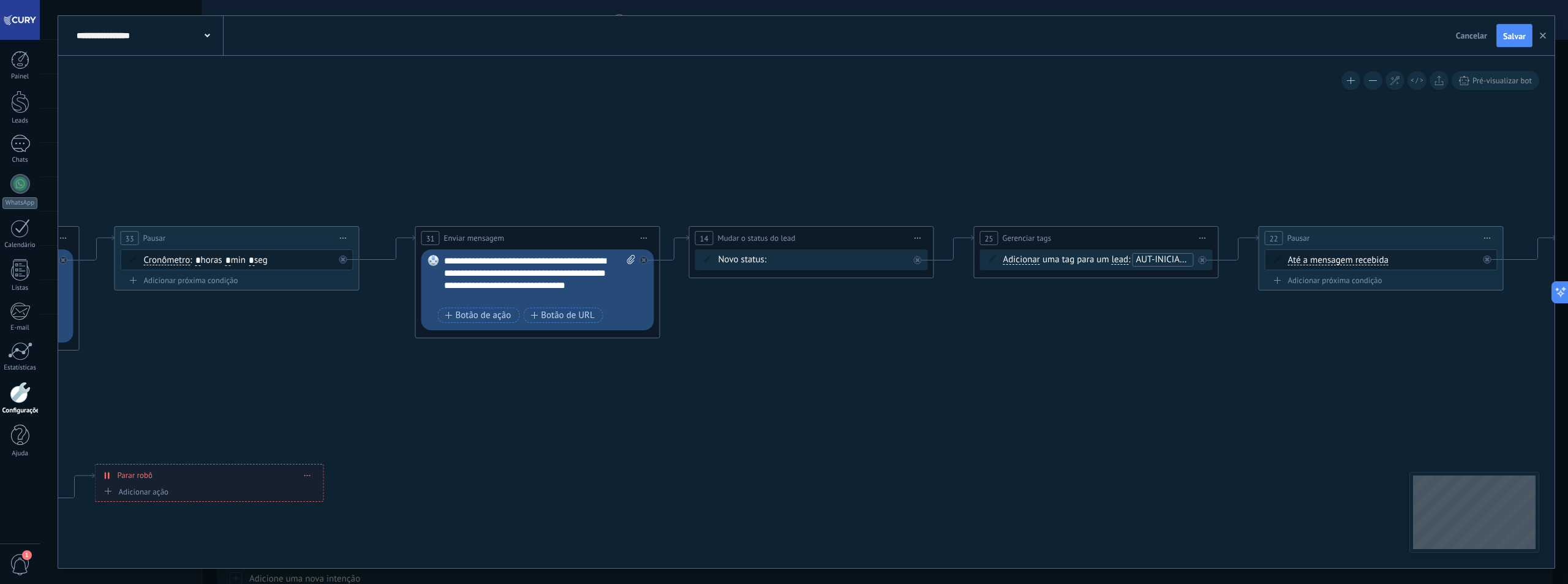
drag, startPoint x: 913, startPoint y: 146, endPoint x: 463, endPoint y: 176, distance: 451.0
click at [463, 176] on icon at bounding box center [304, 377] width 4143 height 915
click at [765, 262] on span "Novo status:" at bounding box center [742, 260] width 49 height 12
click at [917, 237] on span "Iniciar pré-visualização aqui Renomear Duplicar Excluir" at bounding box center [917, 238] width 20 height 18
click at [951, 321] on div "Excluir" at bounding box center [984, 318] width 141 height 21
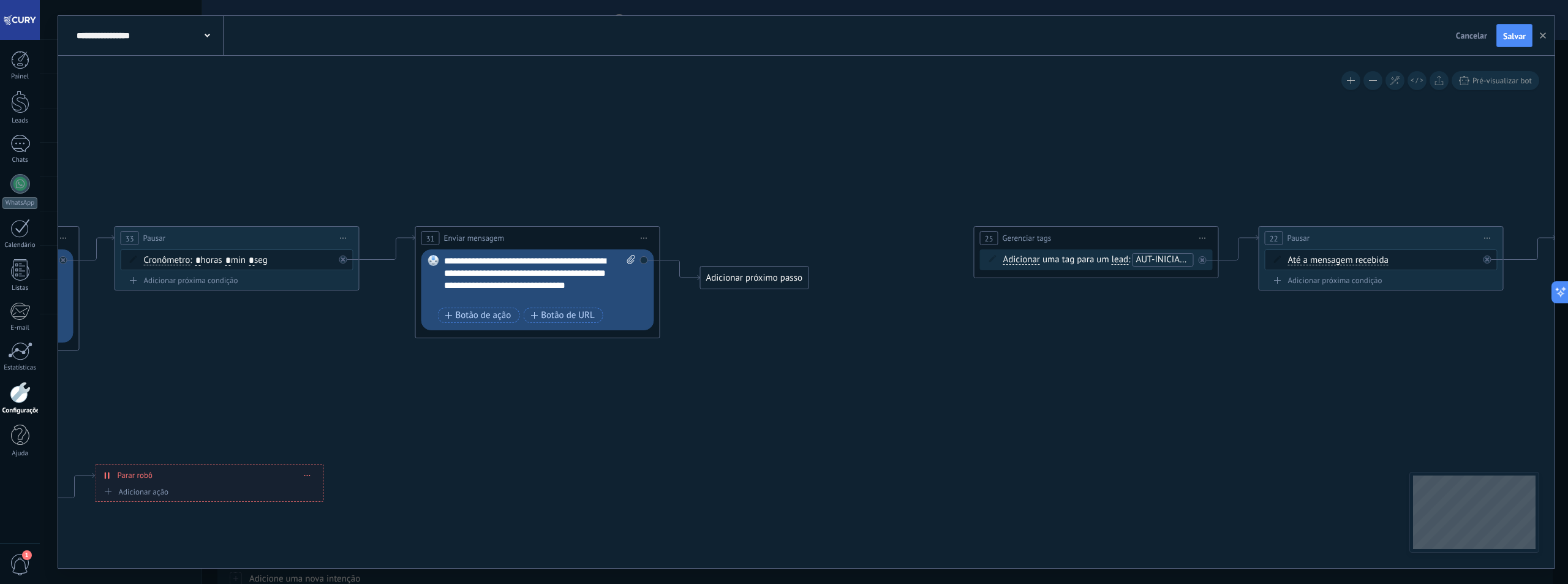
click at [777, 276] on div "Adicionar próximo passo" at bounding box center [755, 278] width 108 height 20
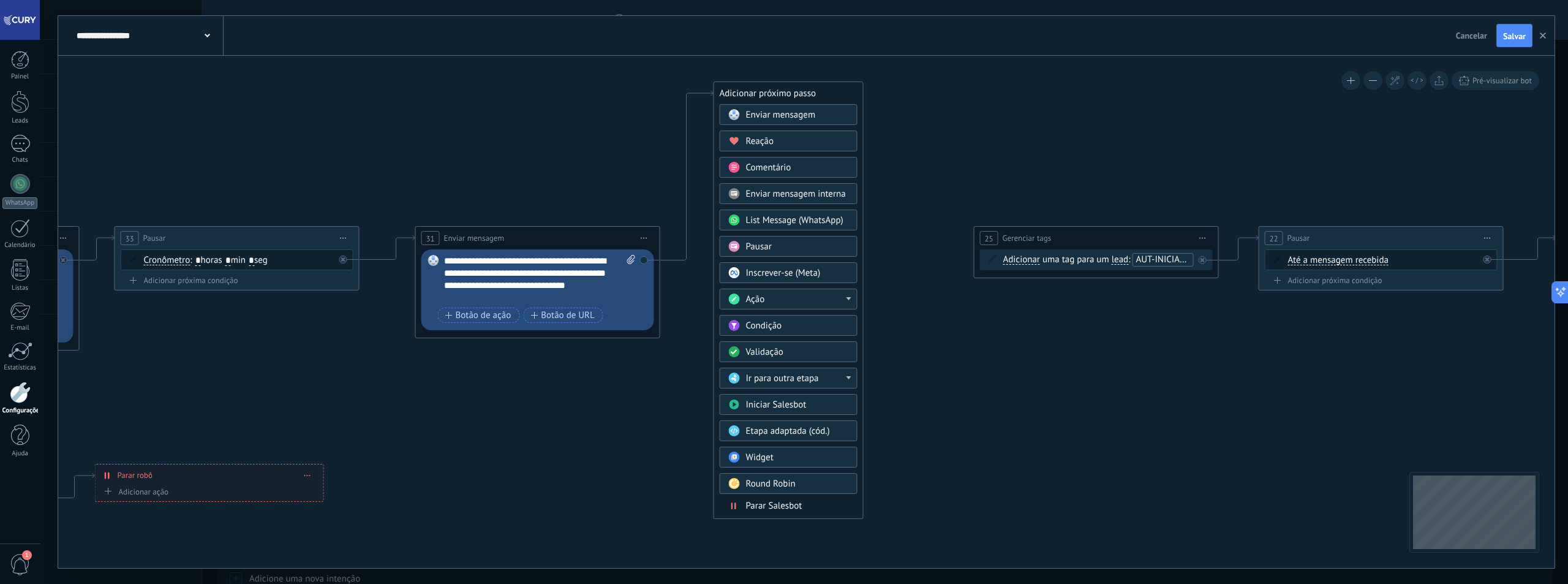
drag, startPoint x: 804, startPoint y: 280, endPoint x: 817, endPoint y: 89, distance: 191.4
click at [817, 89] on div "Adicionar próximo passo" at bounding box center [788, 93] width 149 height 20
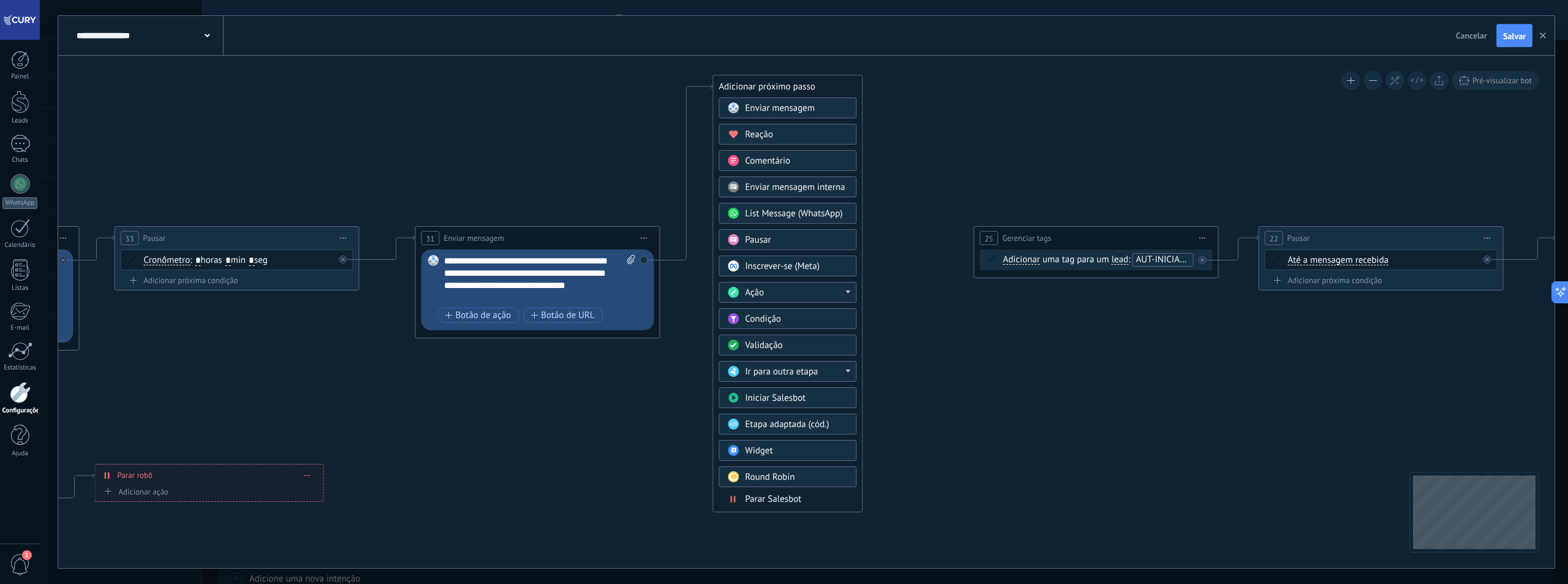
click at [809, 293] on div "Ação" at bounding box center [796, 293] width 103 height 12
click at [812, 372] on div "Mudar o status do lead" at bounding box center [788, 380] width 136 height 21
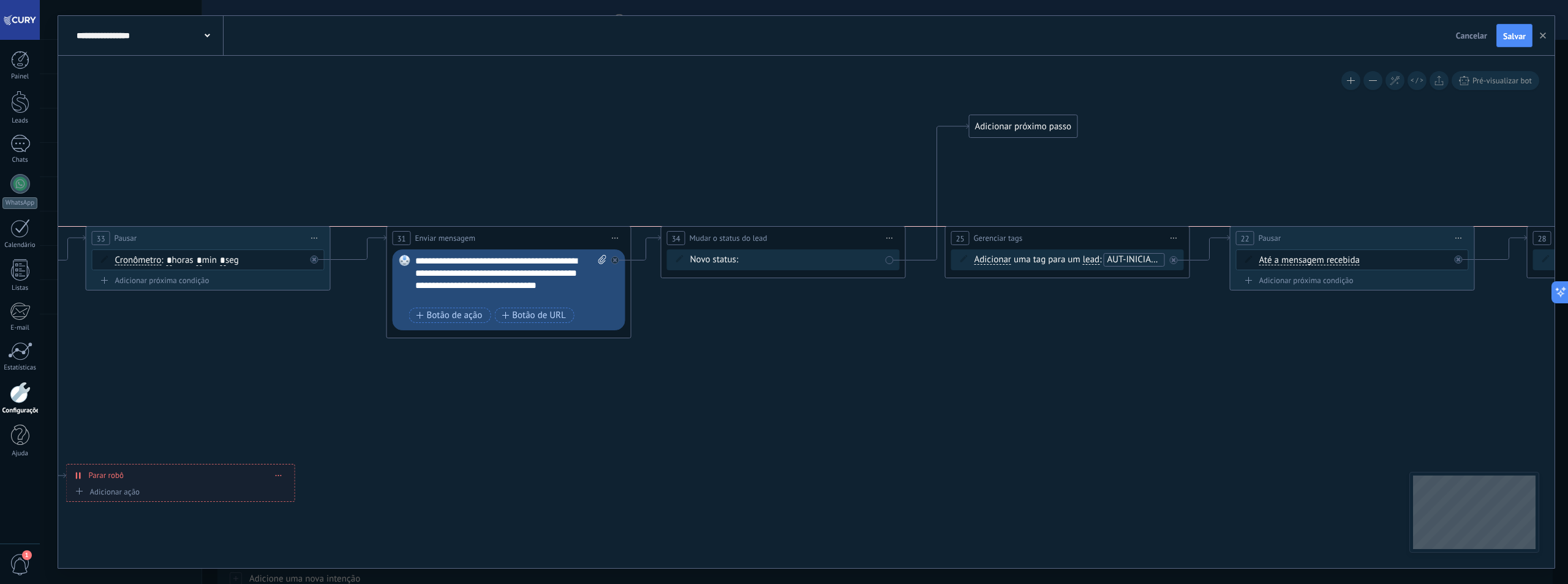
drag, startPoint x: 797, startPoint y: 89, endPoint x: 774, endPoint y: 239, distance: 151.8
click at [774, 239] on div "**********" at bounding box center [783, 238] width 244 height 23
click at [0, 0] on div "Contato inicial Discussões Tomada de decisão Discussão de contrato Fechado - ga…" at bounding box center [0, 0] width 0 height 0
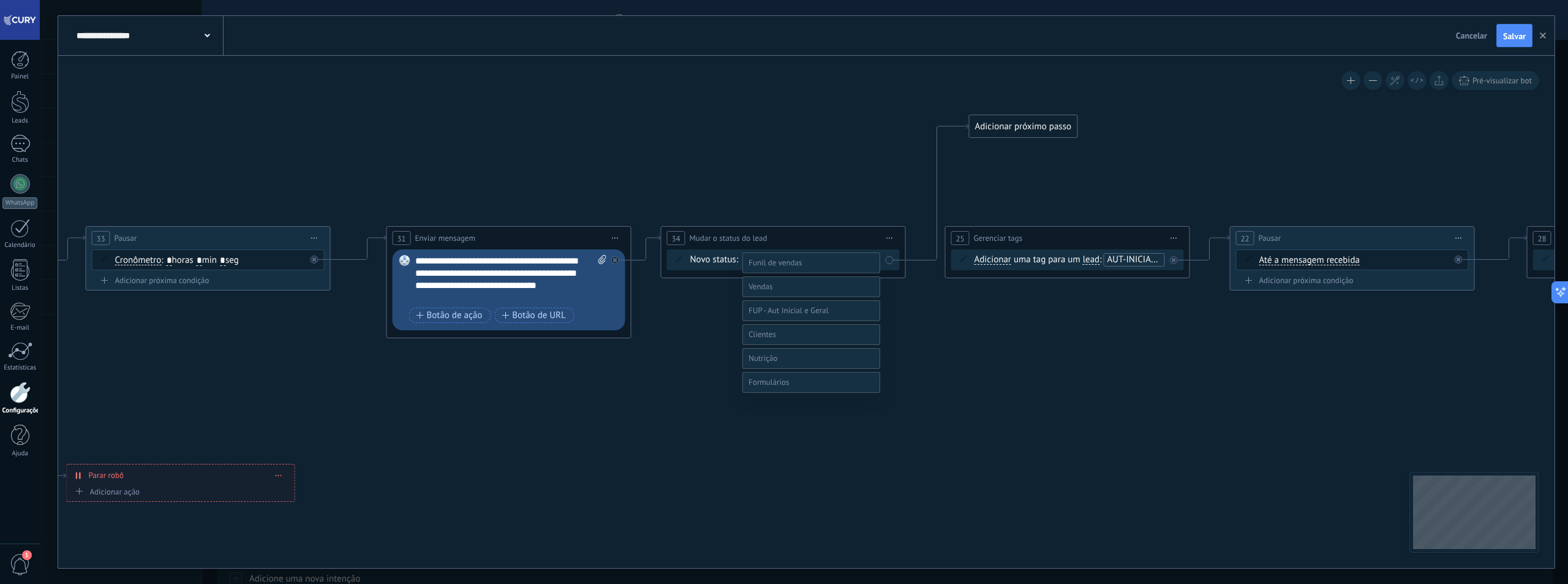
click at [760, 292] on span at bounding box center [760, 286] width 24 height 10
click at [0, 0] on label "Qualificação (MQL)" at bounding box center [0, 0] width 0 height 0
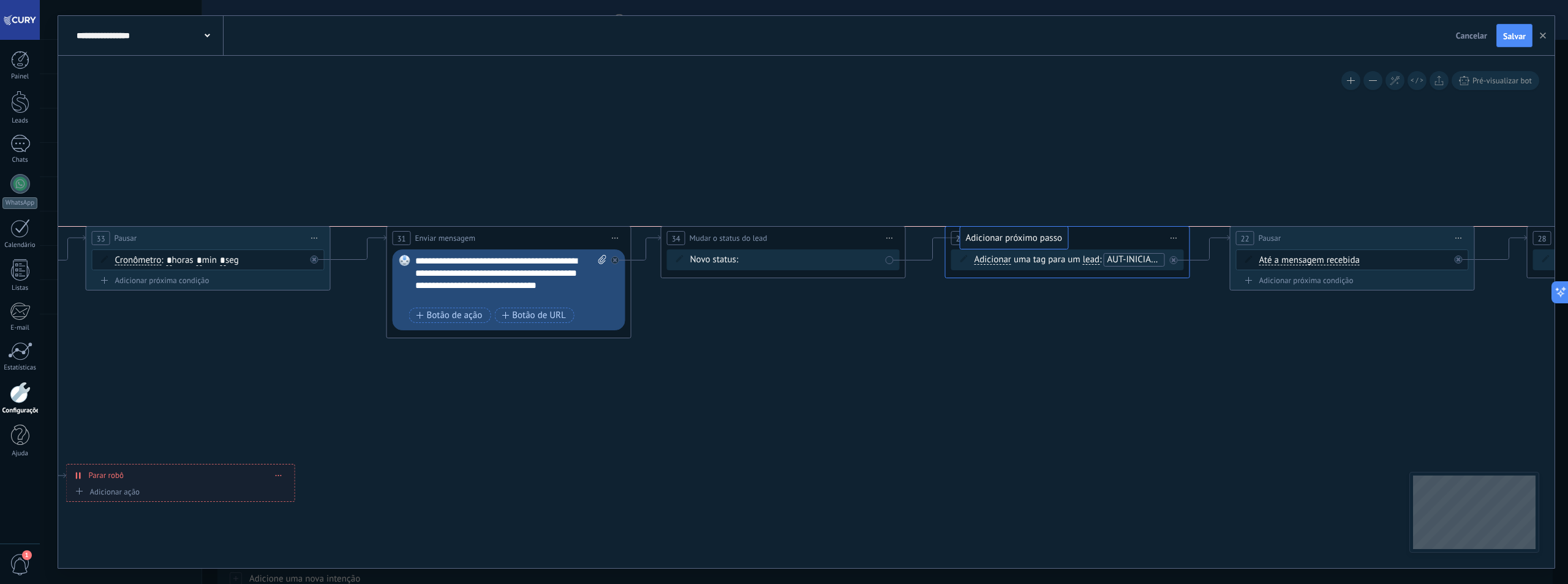
drag, startPoint x: 1011, startPoint y: 116, endPoint x: 1010, endPoint y: 237, distance: 121.0
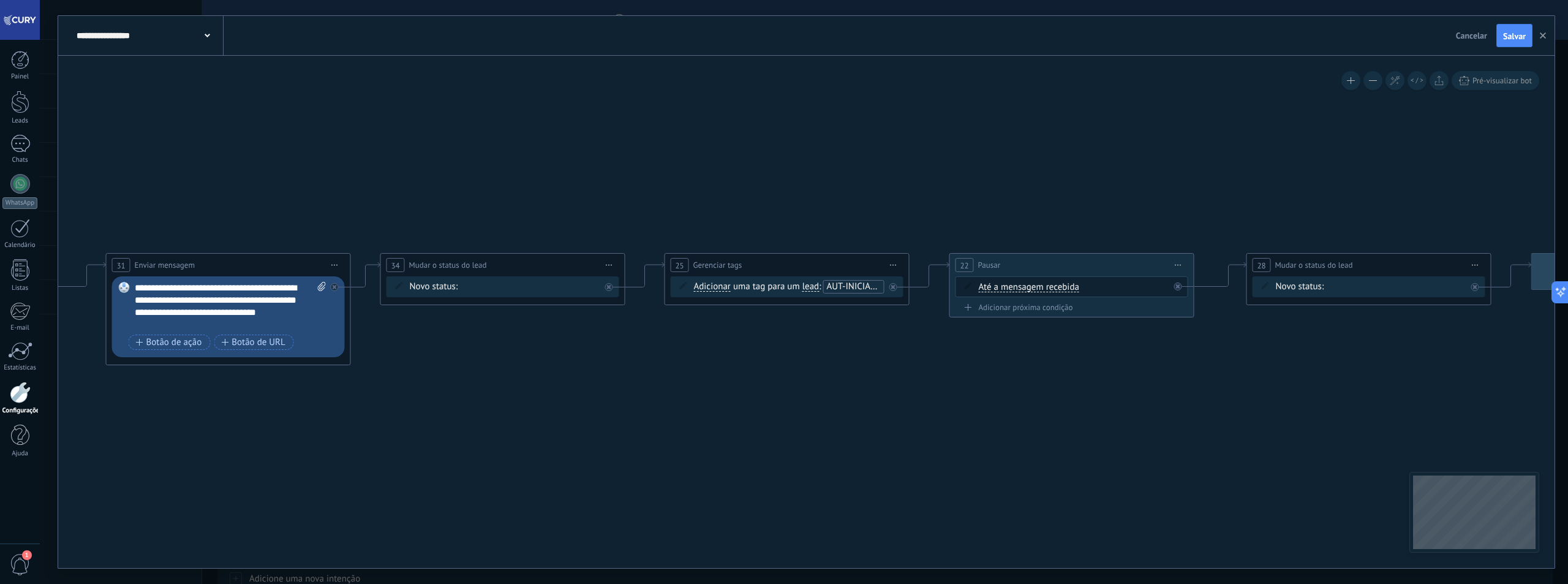
drag, startPoint x: 1072, startPoint y: 312, endPoint x: 792, endPoint y: 333, distance: 280.8
click at [846, 292] on span "AUT-INICIAL-VAR1" at bounding box center [859, 286] width 72 height 11
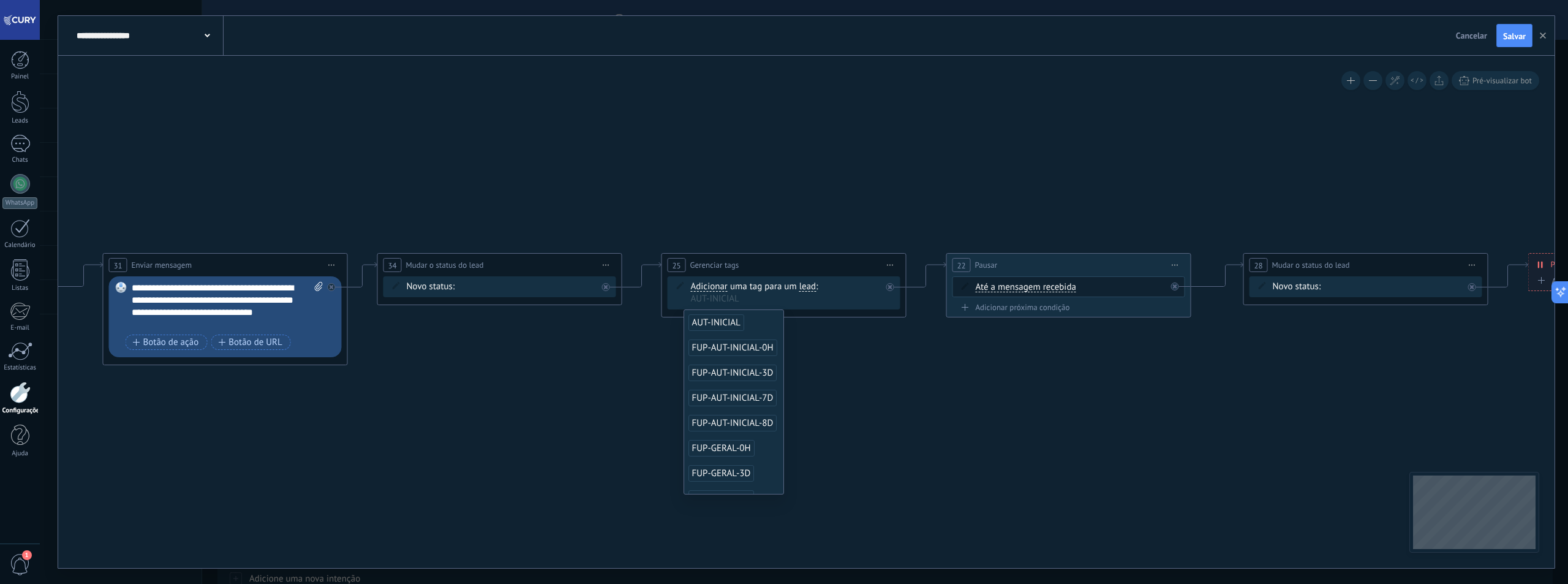
click at [731, 324] on span "AUT-INICIAL" at bounding box center [716, 322] width 56 height 16
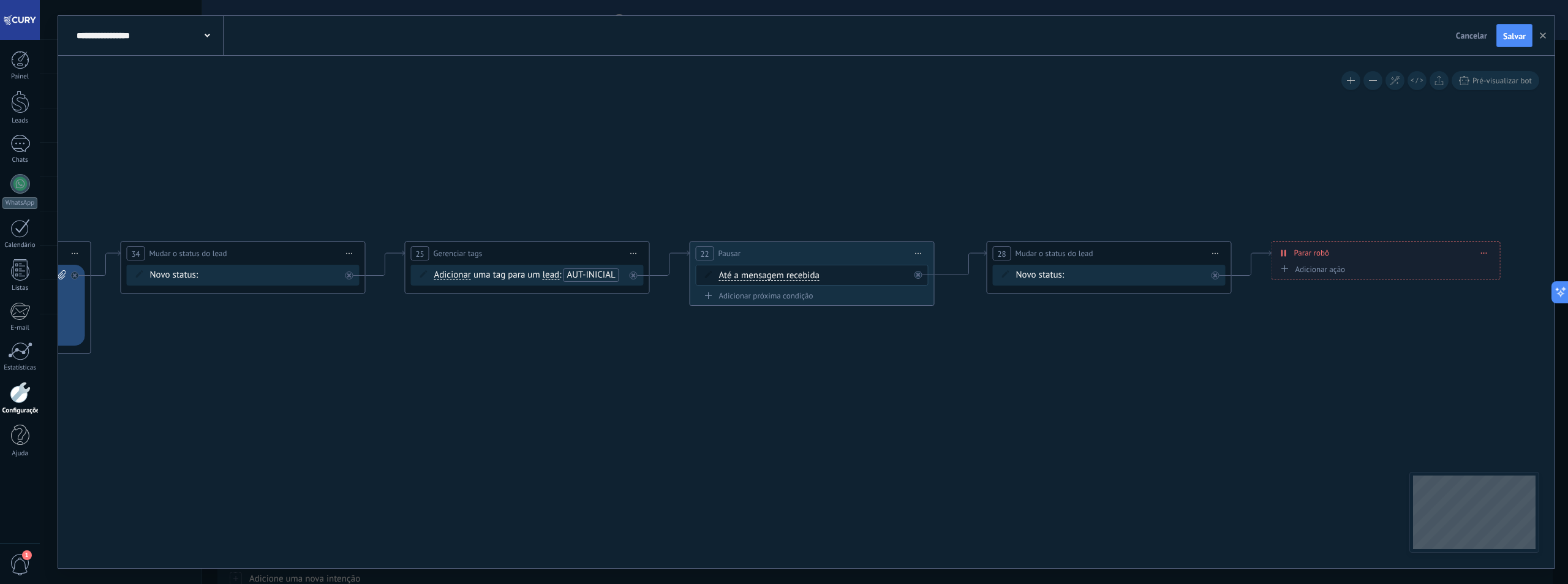
drag, startPoint x: 1094, startPoint y: 411, endPoint x: 782, endPoint y: 399, distance: 312.2
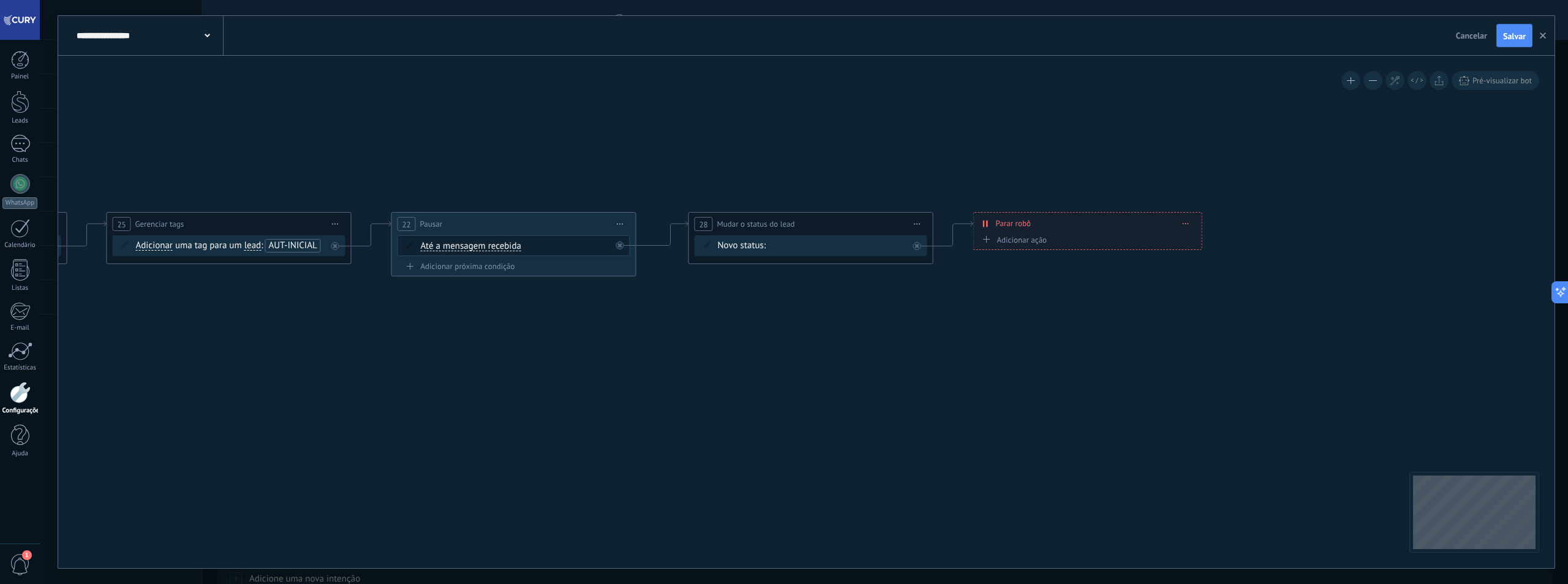
drag, startPoint x: 1022, startPoint y: 357, endPoint x: 780, endPoint y: 328, distance: 243.7
click at [919, 224] on icon at bounding box center [917, 224] width 6 height 1
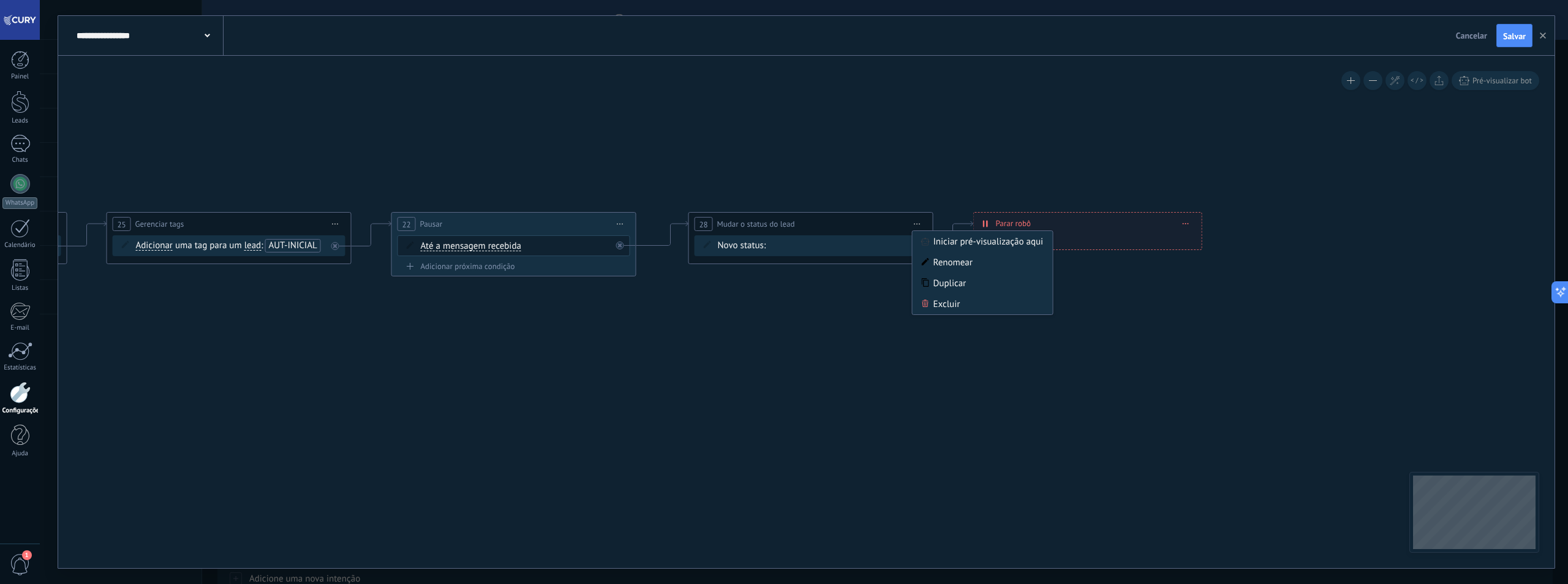
drag, startPoint x: 938, startPoint y: 295, endPoint x: 884, endPoint y: 289, distance: 54.3
click at [938, 295] on div "Excluir" at bounding box center [983, 303] width 141 height 21
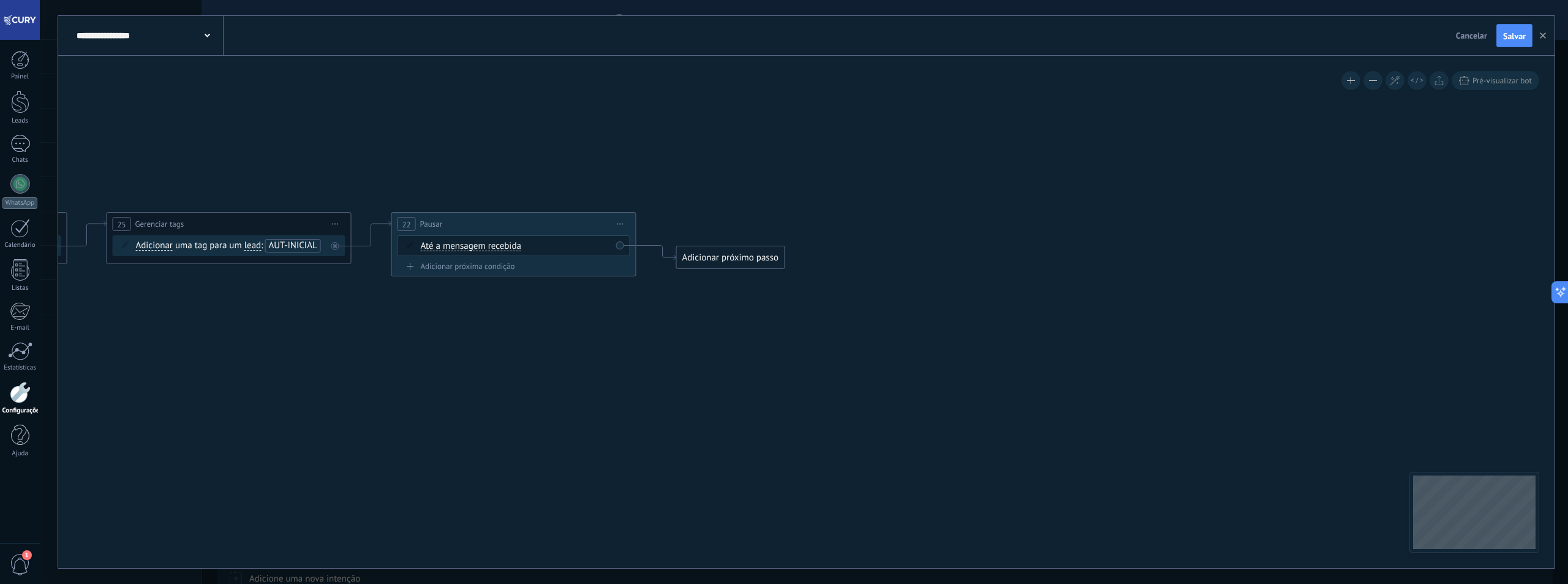
click at [723, 257] on div "Adicionar próximo passo" at bounding box center [731, 258] width 108 height 20
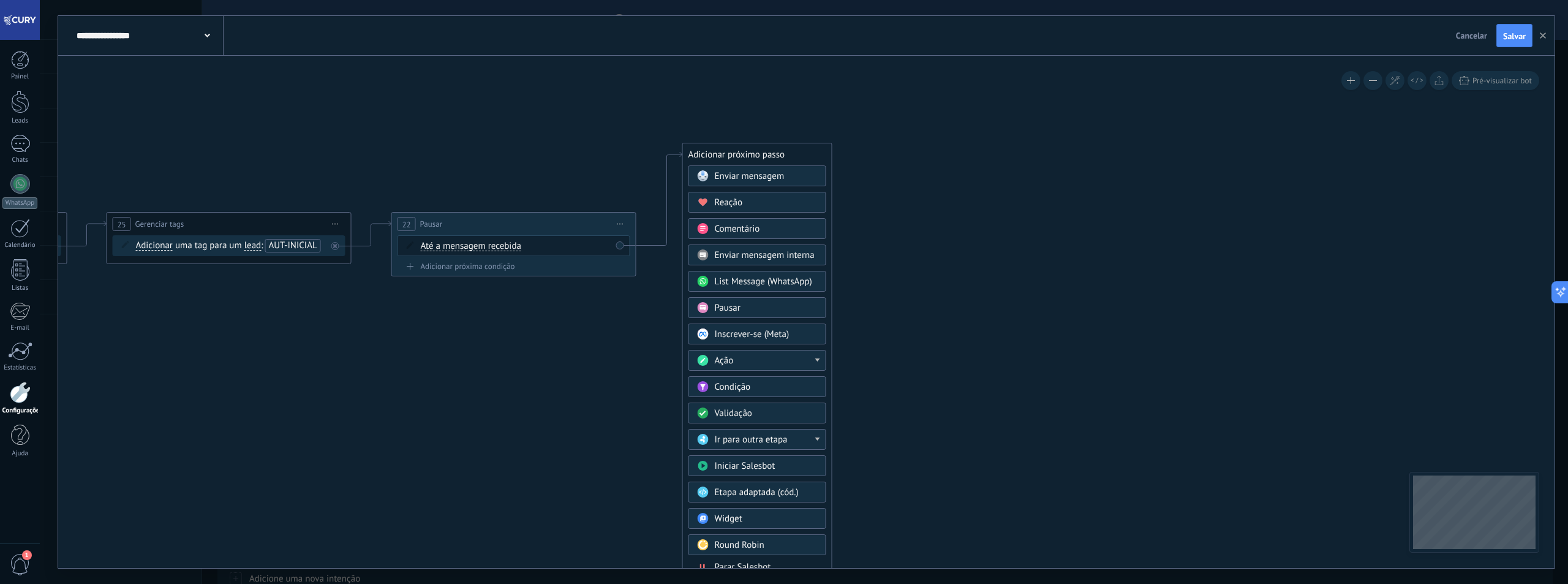
drag, startPoint x: 784, startPoint y: 260, endPoint x: 790, endPoint y: 157, distance: 103.2
click at [790, 157] on div "Adicionar próximo passo" at bounding box center [757, 155] width 149 height 20
click at [753, 365] on div "Ação" at bounding box center [766, 361] width 103 height 12
click at [754, 445] on div "Mudar o status do lead" at bounding box center [757, 447] width 136 height 21
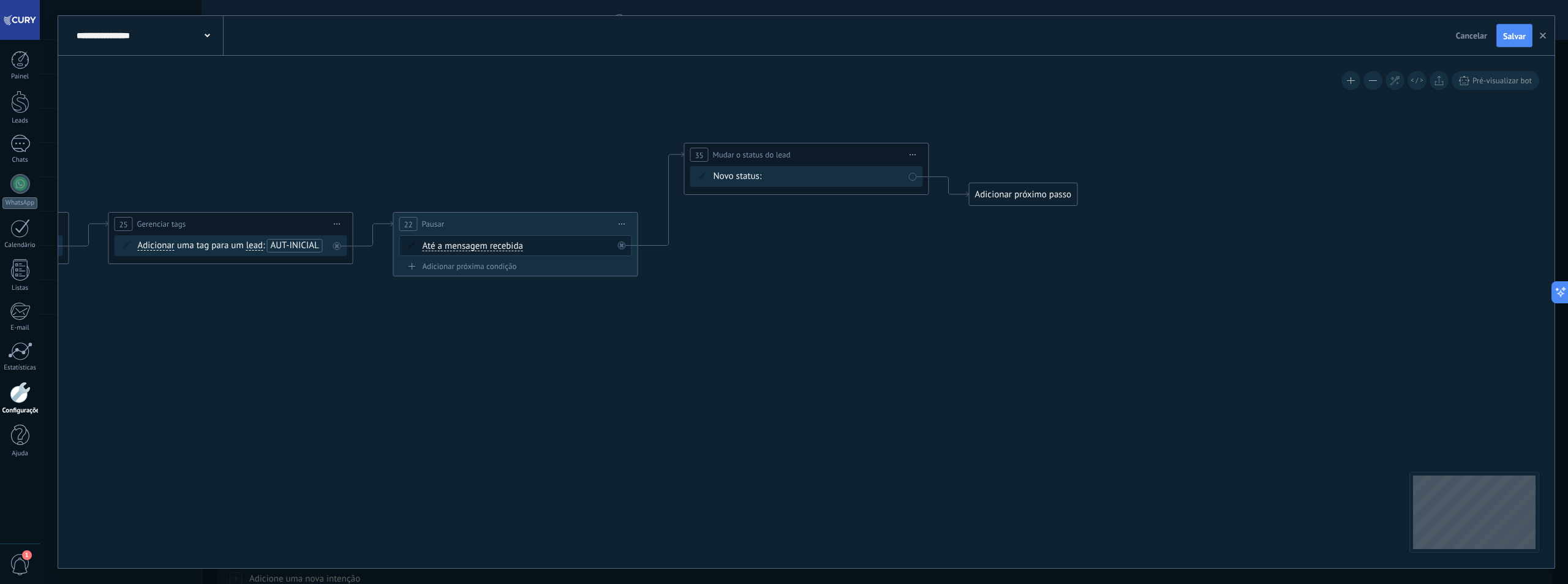
click at [0, 0] on div "Contato inicial Discussões Tomada de decisão Discussão de contrato Fechado - ga…" at bounding box center [0, 0] width 0 height 0
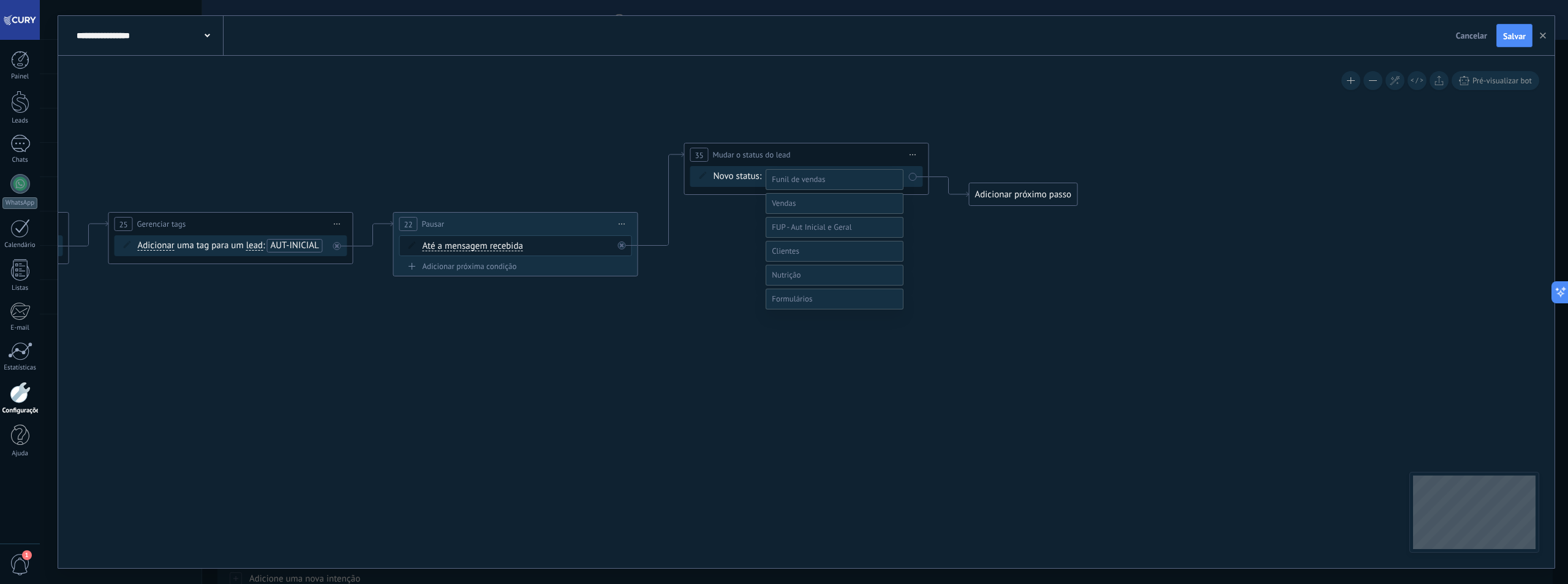
click at [811, 214] on label at bounding box center [834, 203] width 138 height 21
click at [0, 0] on label "Qualificação (MQL)" at bounding box center [0, 0] width 0 height 0
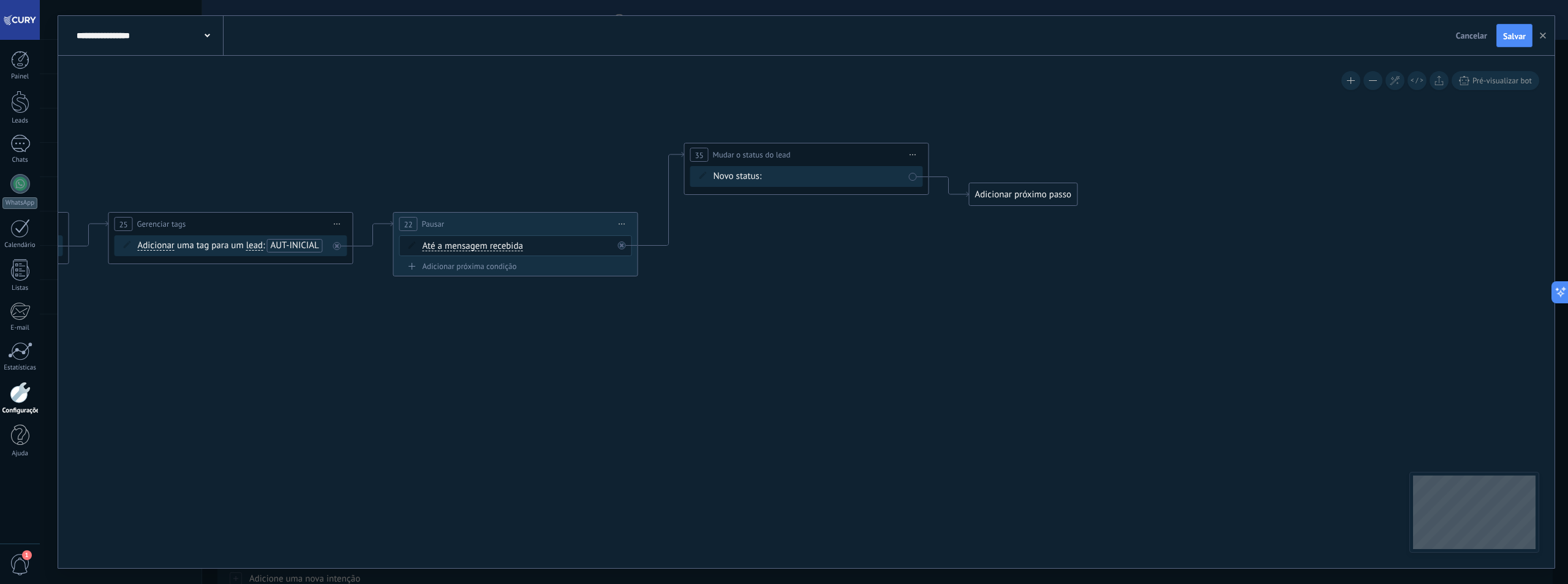
click at [992, 197] on div "Adicionar próximo passo" at bounding box center [1023, 195] width 108 height 20
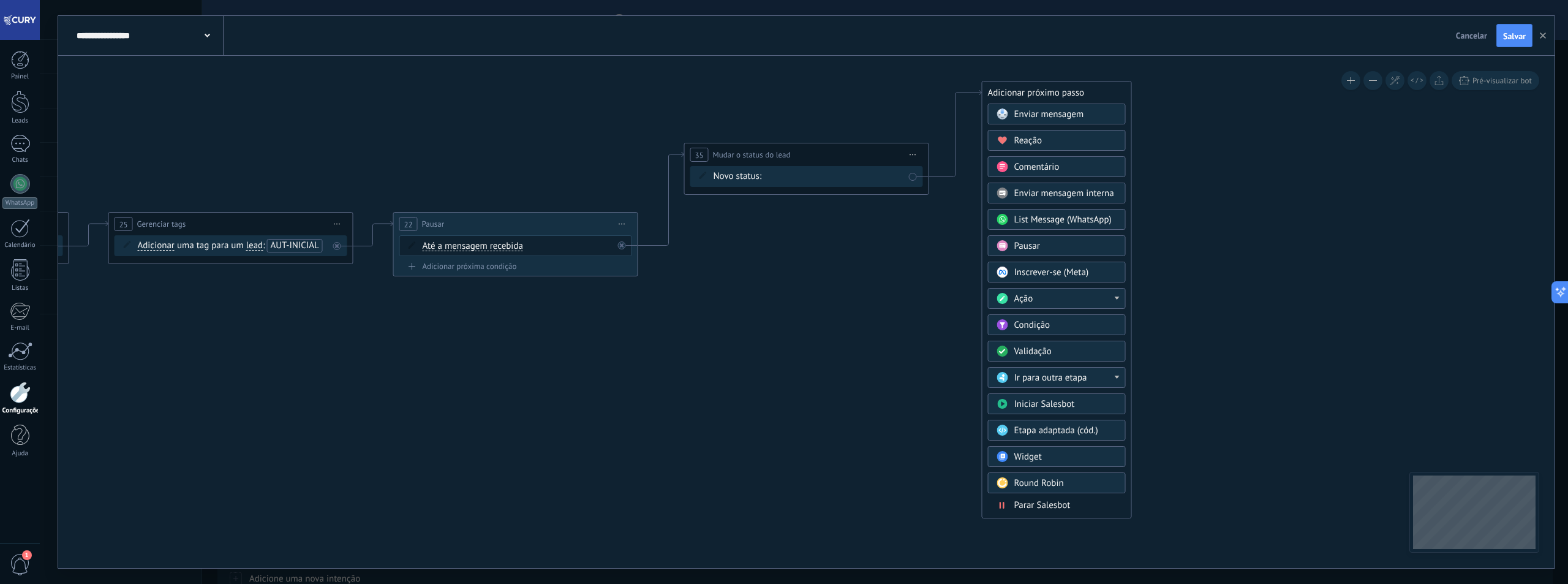
drag, startPoint x: 1084, startPoint y: 200, endPoint x: 1092, endPoint y: 102, distance: 98.3
click at [1095, 91] on div "Adicionar próximo passo" at bounding box center [1057, 93] width 149 height 20
click at [1039, 498] on span "Parar Salesbot" at bounding box center [1041, 498] width 56 height 11
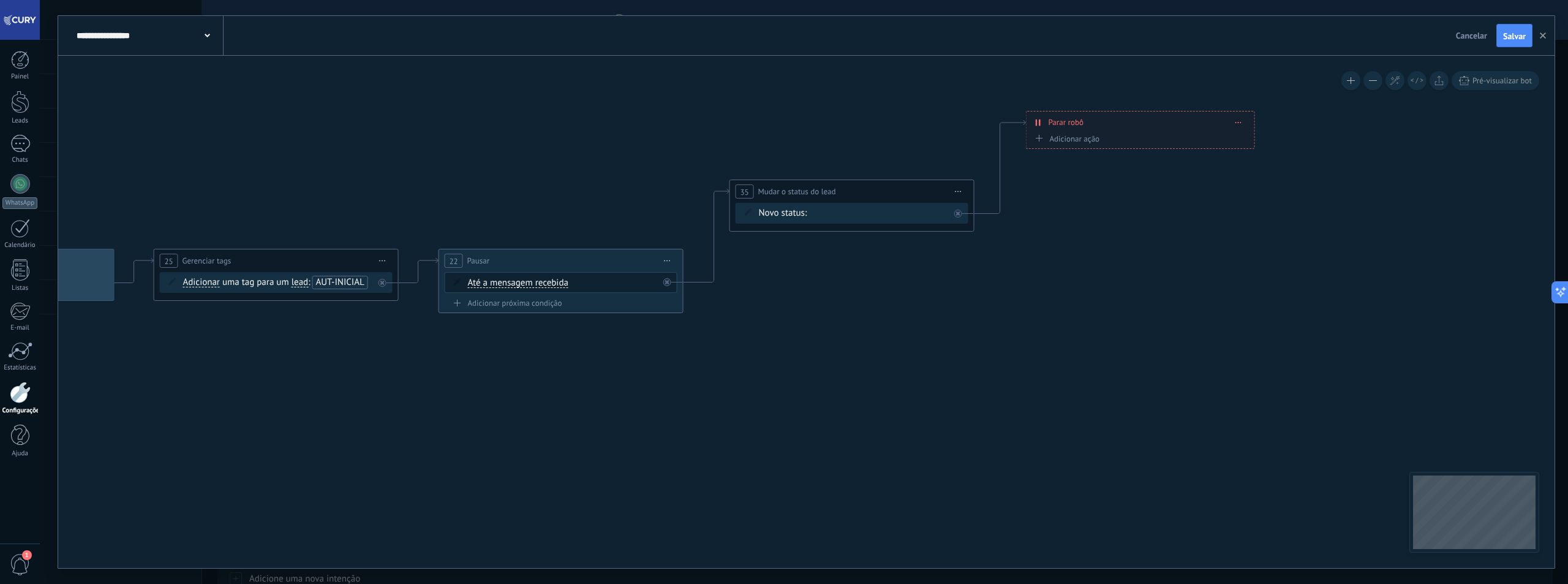
drag, startPoint x: 547, startPoint y: 371, endPoint x: 991, endPoint y: 389, distance: 444.4
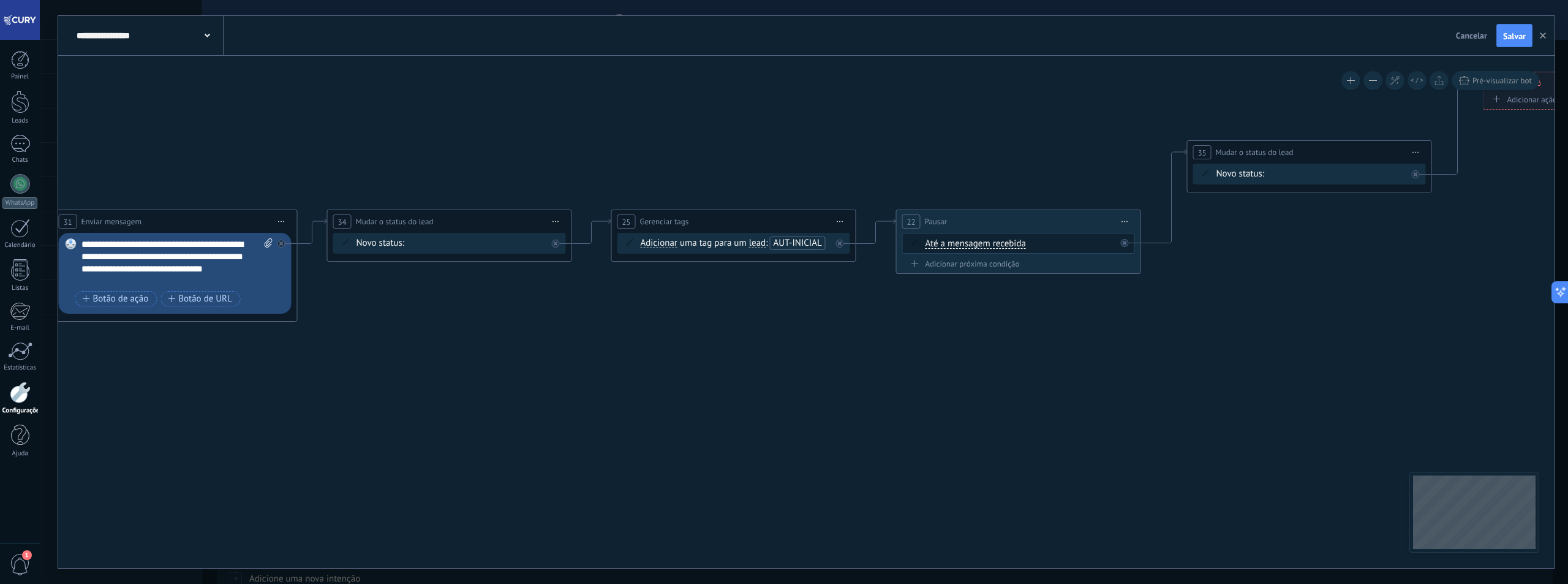
drag, startPoint x: 628, startPoint y: 410, endPoint x: 917, endPoint y: 397, distance: 289.3
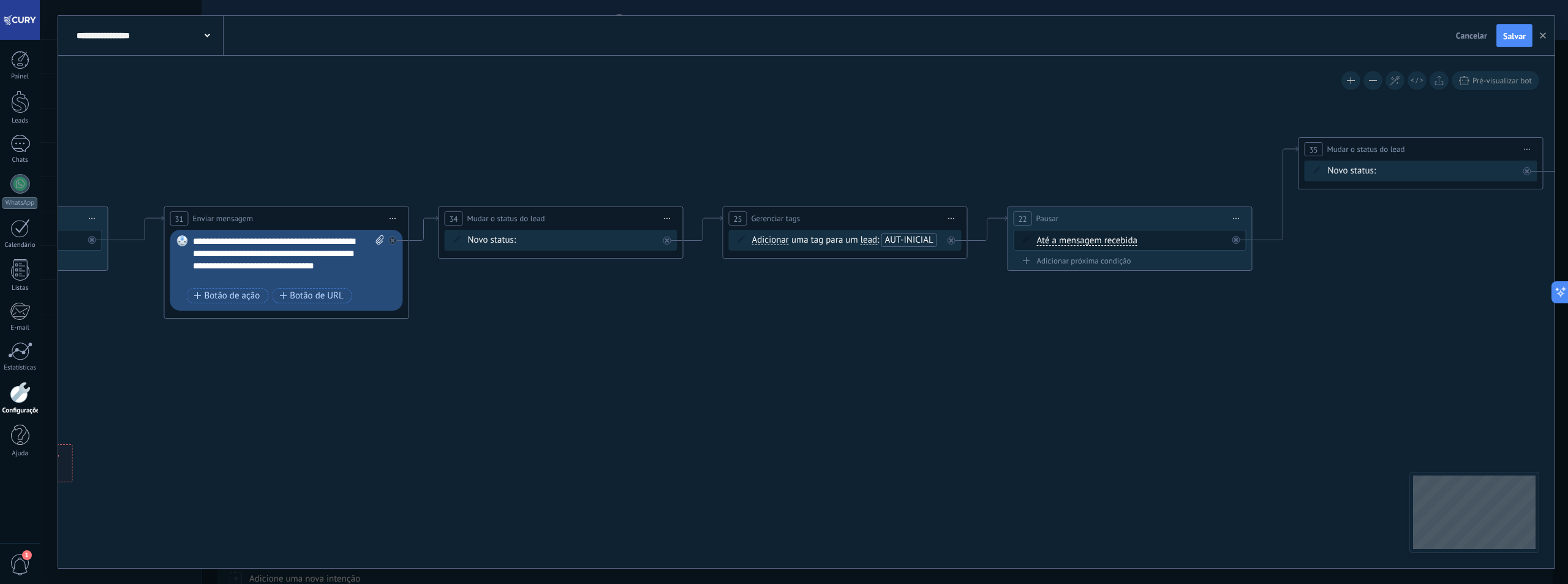
drag, startPoint x: 605, startPoint y: 383, endPoint x: 697, endPoint y: 387, distance: 92.1
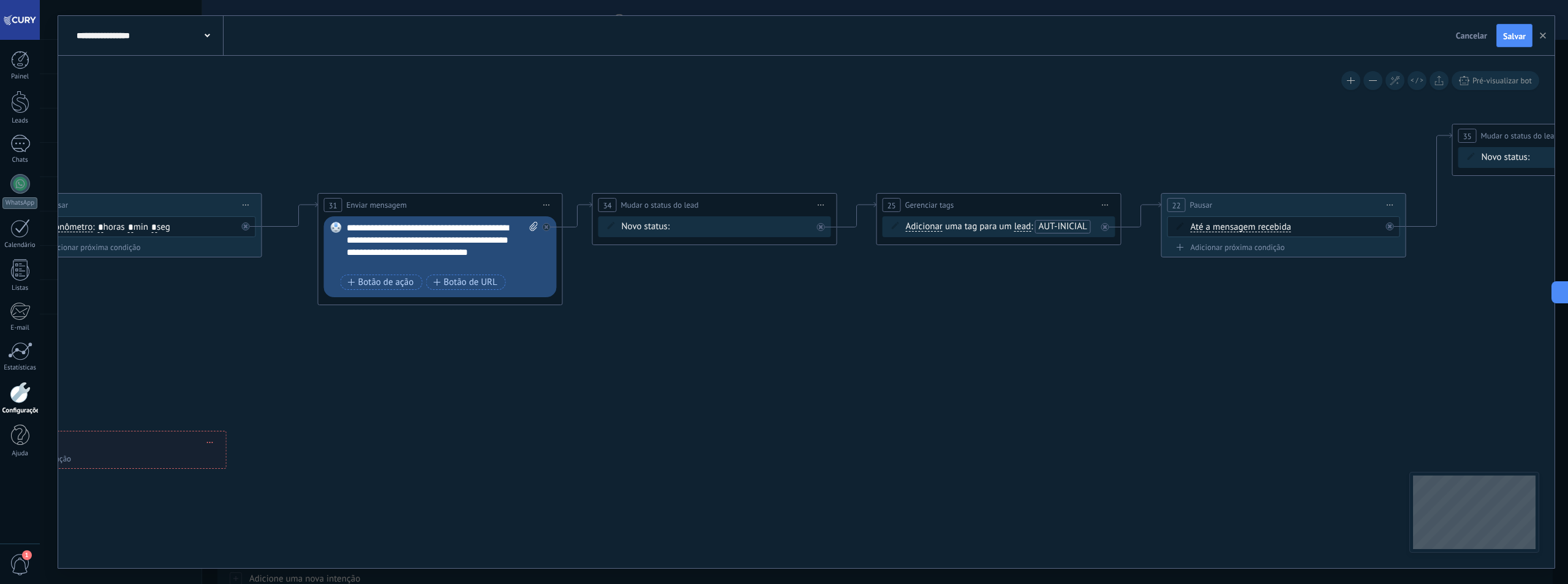
drag, startPoint x: 584, startPoint y: 343, endPoint x: 738, endPoint y: 330, distance: 154.5
click at [738, 330] on icon at bounding box center [128, 243] width 3987 height 988
click at [818, 205] on icon at bounding box center [821, 205] width 6 height 1
click at [869, 289] on div "Excluir" at bounding box center [887, 285] width 141 height 21
drag, startPoint x: 677, startPoint y: 247, endPoint x: 907, endPoint y: 233, distance: 230.4
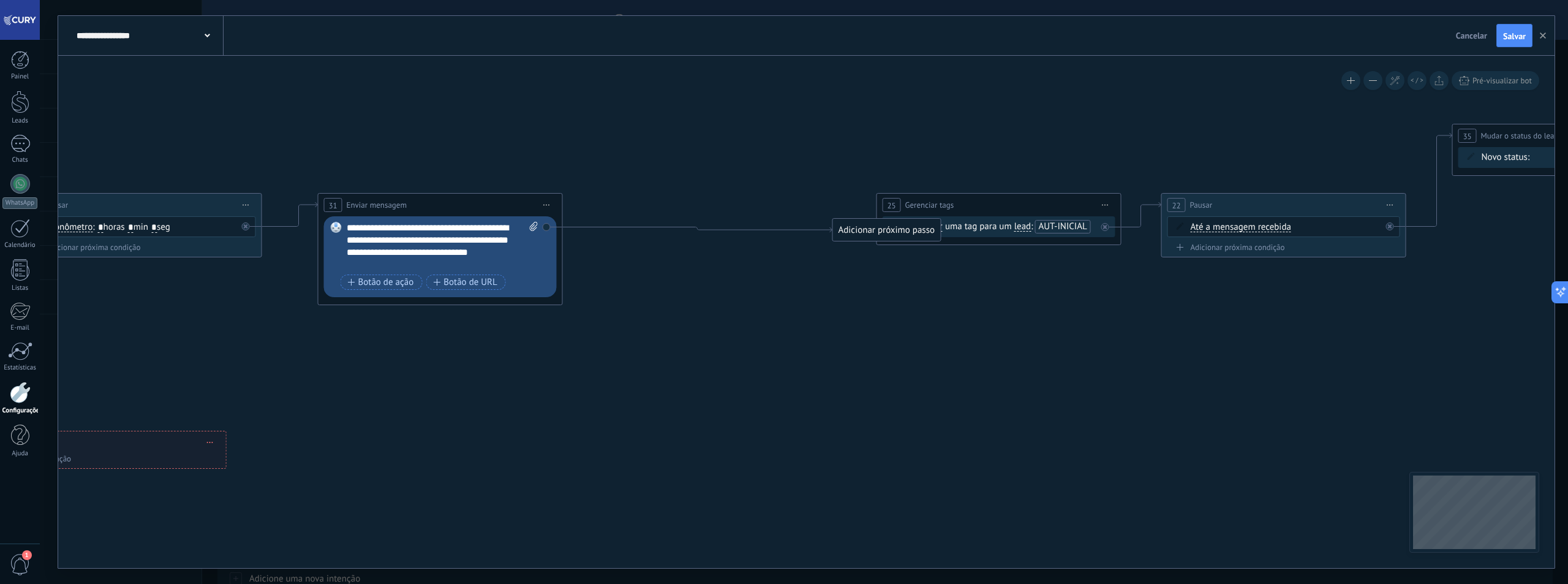
click at [907, 233] on div "Adicionar próximo passo" at bounding box center [887, 230] width 108 height 20
drag, startPoint x: 906, startPoint y: 260, endPoint x: 957, endPoint y: 220, distance: 64.8
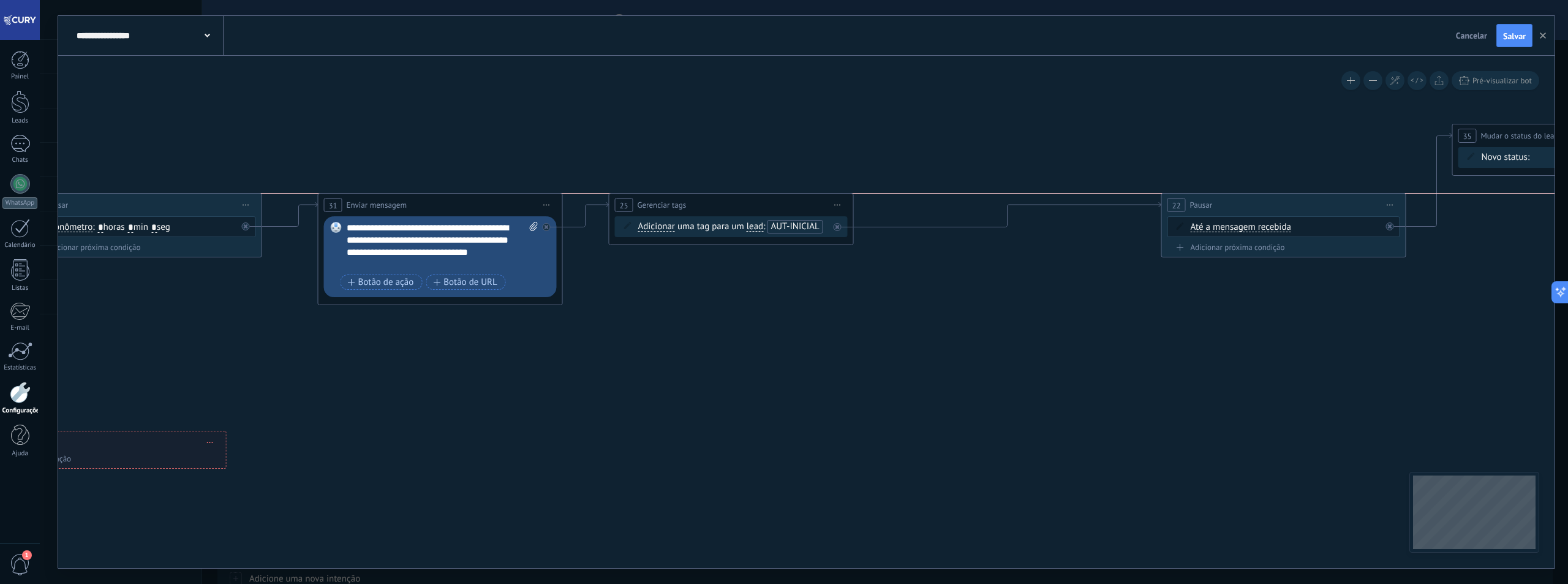
drag, startPoint x: 1003, startPoint y: 204, endPoint x: 735, endPoint y: 207, distance: 268.0
click at [735, 207] on div "**********" at bounding box center [731, 205] width 244 height 23
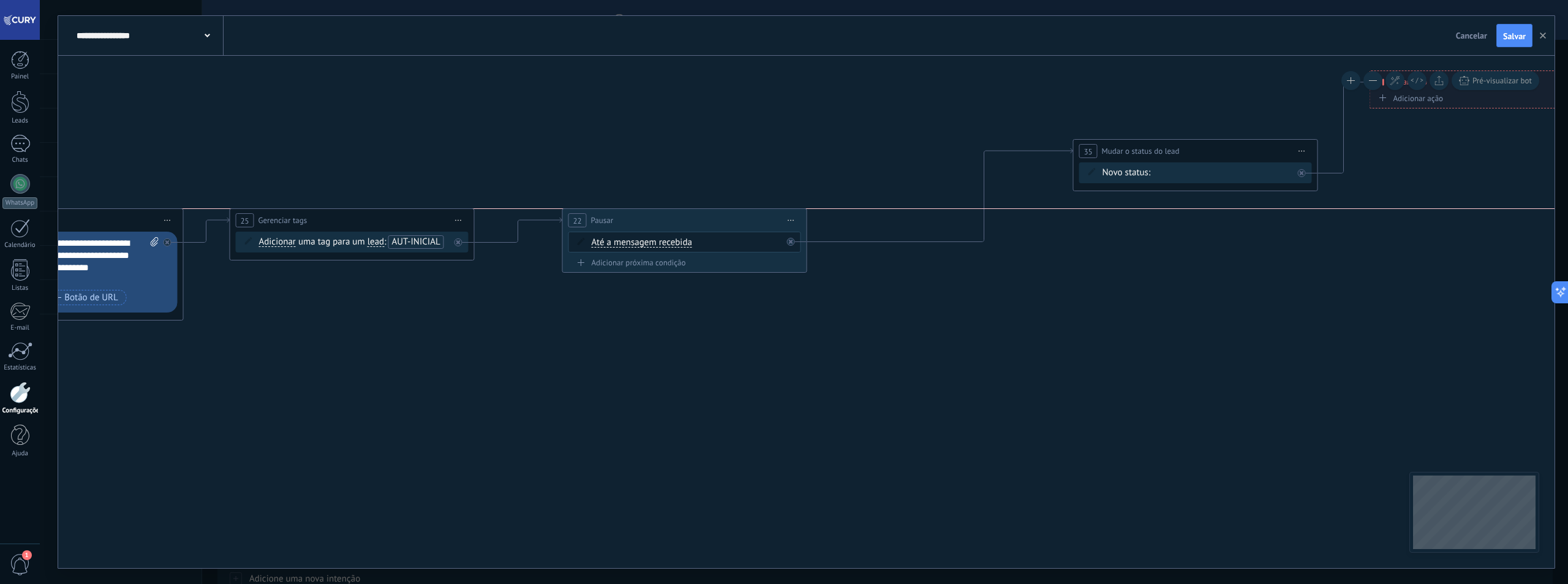
drag, startPoint x: 888, startPoint y: 222, endPoint x: 669, endPoint y: 226, distance: 219.0
click at [669, 226] on div "22 Pausar ****** Iniciar pré-visualização aqui Renomear Duplicar Excluir" at bounding box center [684, 220] width 244 height 23
drag, startPoint x: 1184, startPoint y: 160, endPoint x: 990, endPoint y: 220, distance: 203.1
click at [990, 220] on div "**********" at bounding box center [980, 220] width 244 height 23
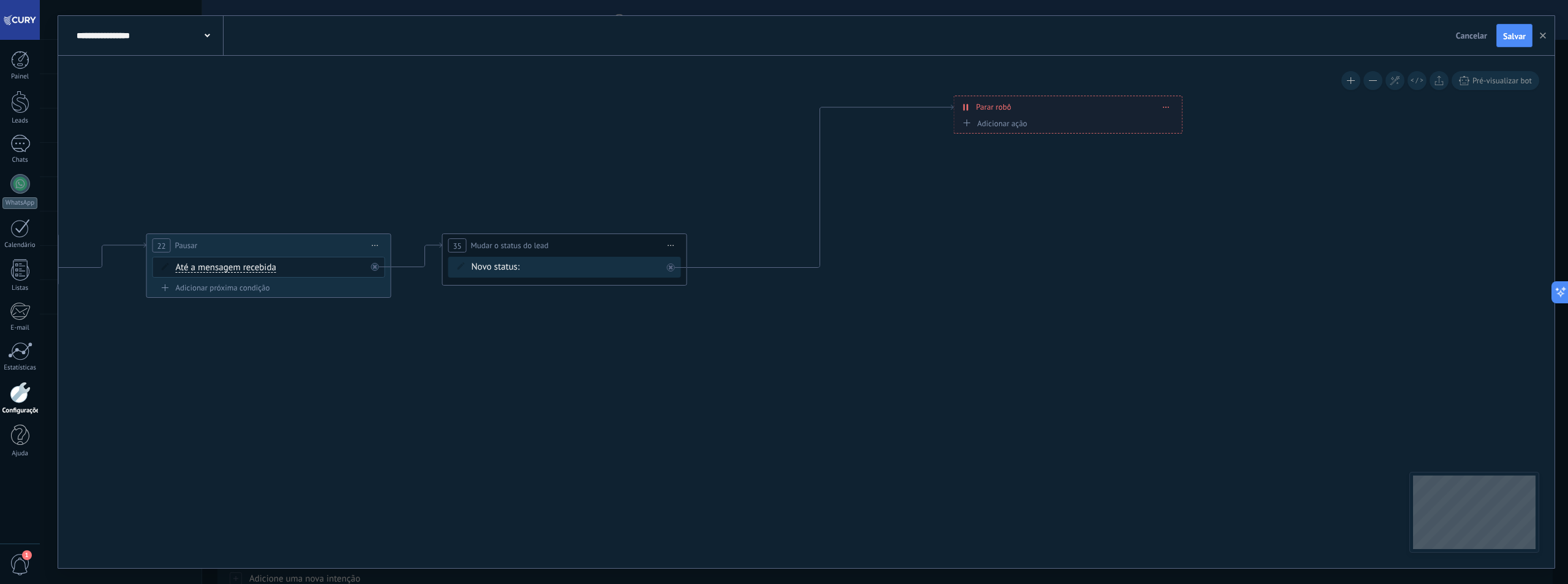
drag, startPoint x: 1282, startPoint y: 309, endPoint x: 915, endPoint y: 305, distance: 367.0
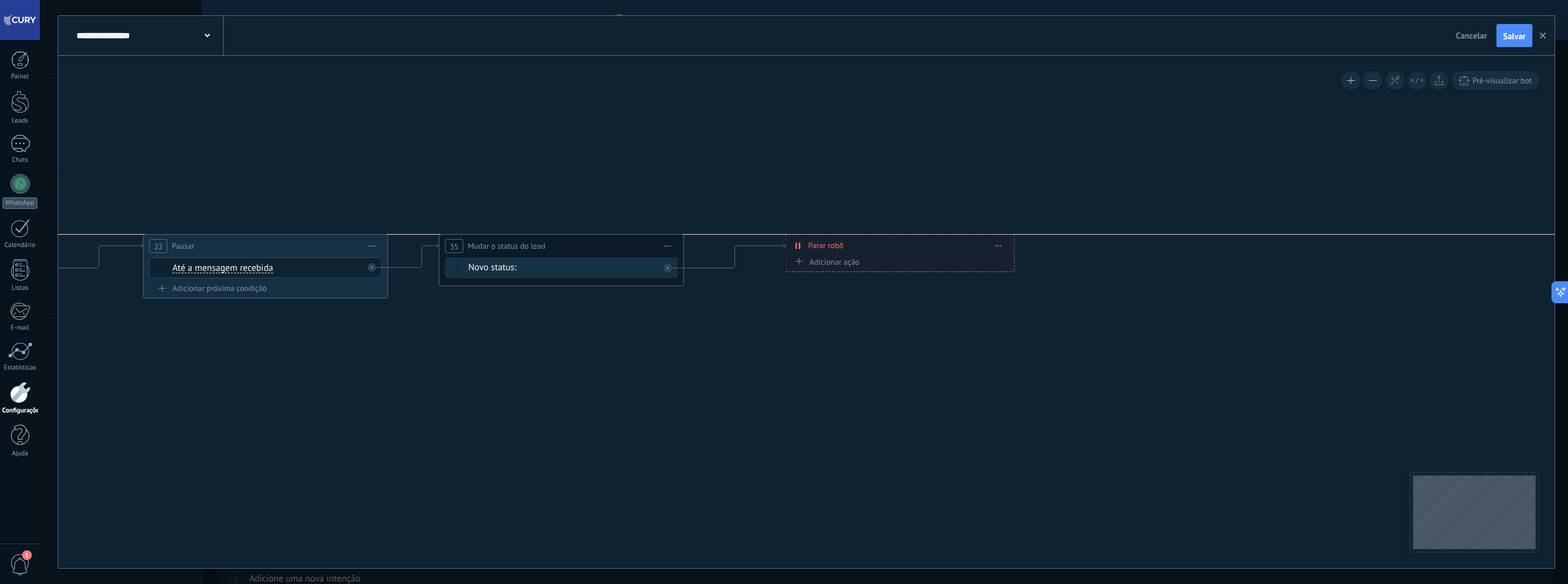
drag, startPoint x: 1077, startPoint y: 112, endPoint x: 912, endPoint y: 249, distance: 214.5
click at [912, 249] on div "**********" at bounding box center [900, 245] width 228 height 22
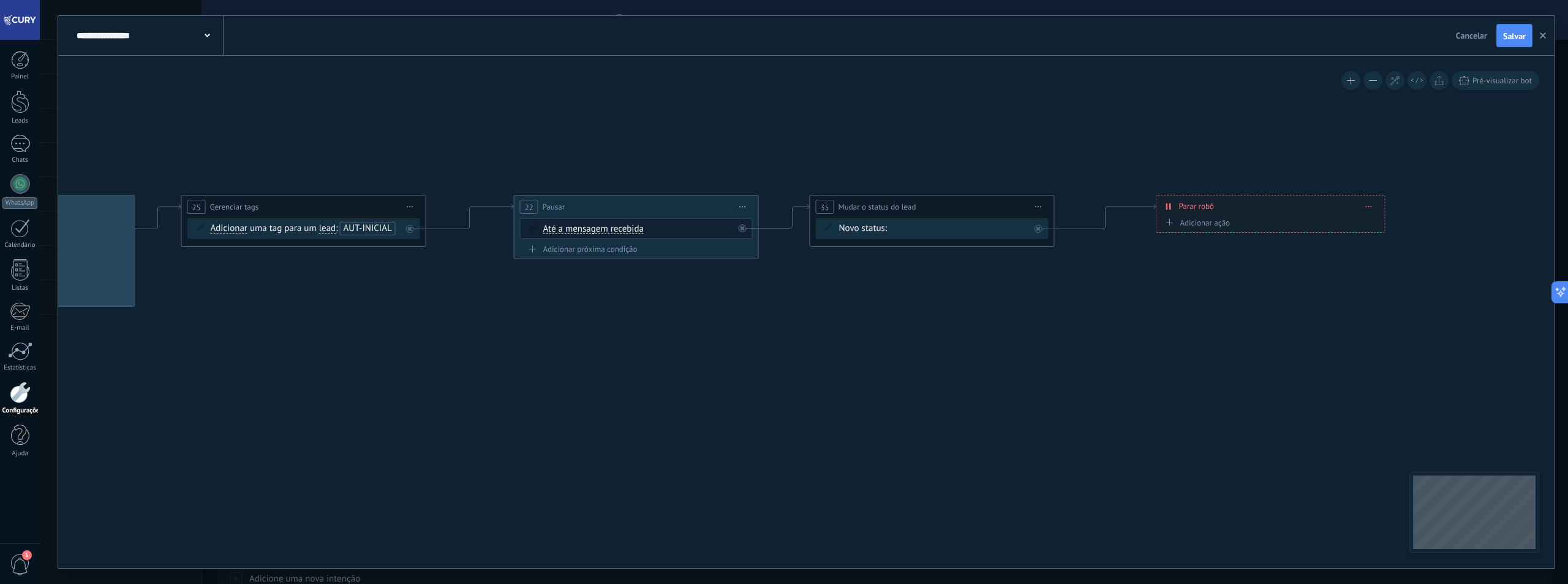
drag, startPoint x: 626, startPoint y: 338, endPoint x: 994, endPoint y: 299, distance: 370.1
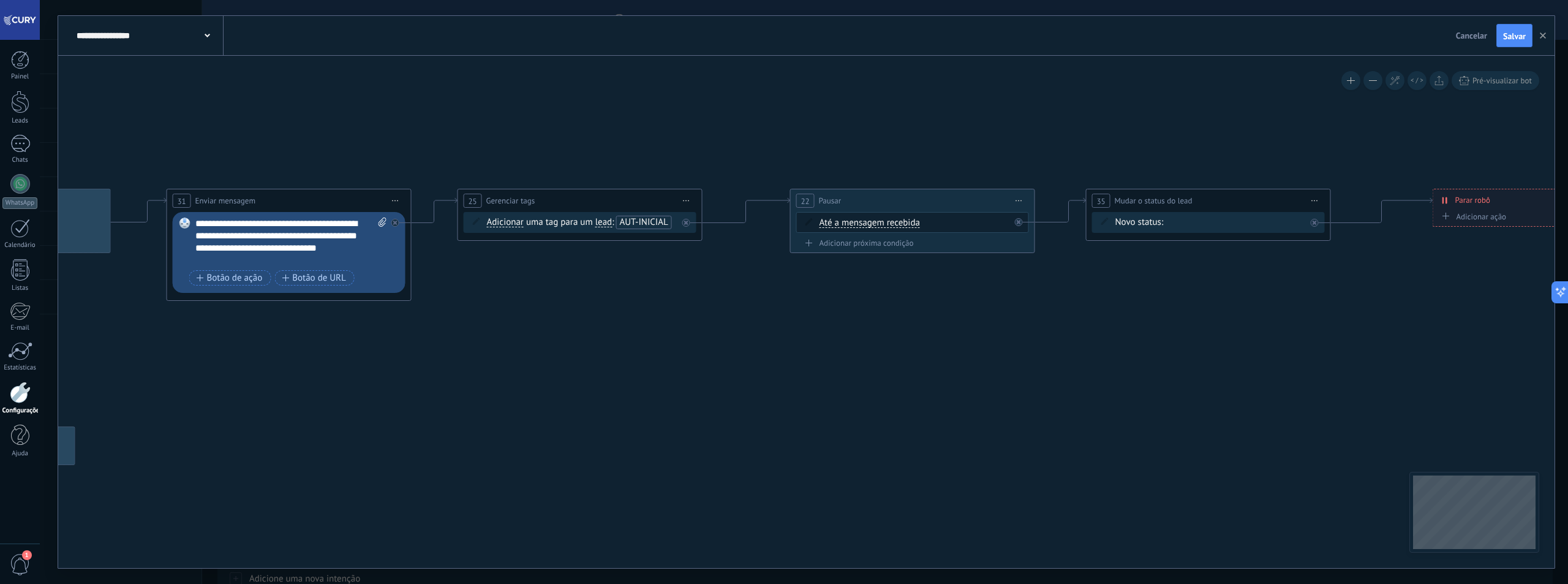
drag, startPoint x: 888, startPoint y: 331, endPoint x: 1018, endPoint y: 326, distance: 130.1
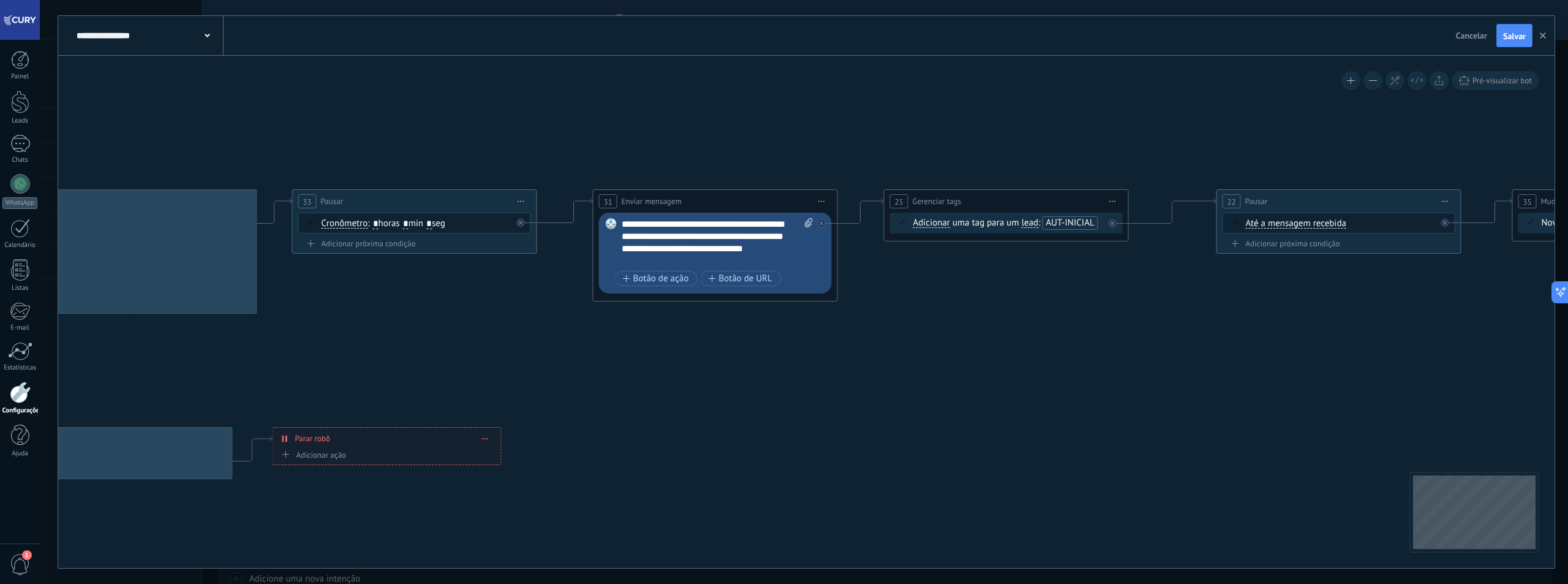
drag, startPoint x: 777, startPoint y: 366, endPoint x: 1008, endPoint y: 370, distance: 231.0
click at [1008, 370] on icon at bounding box center [402, 308] width 3984 height 850
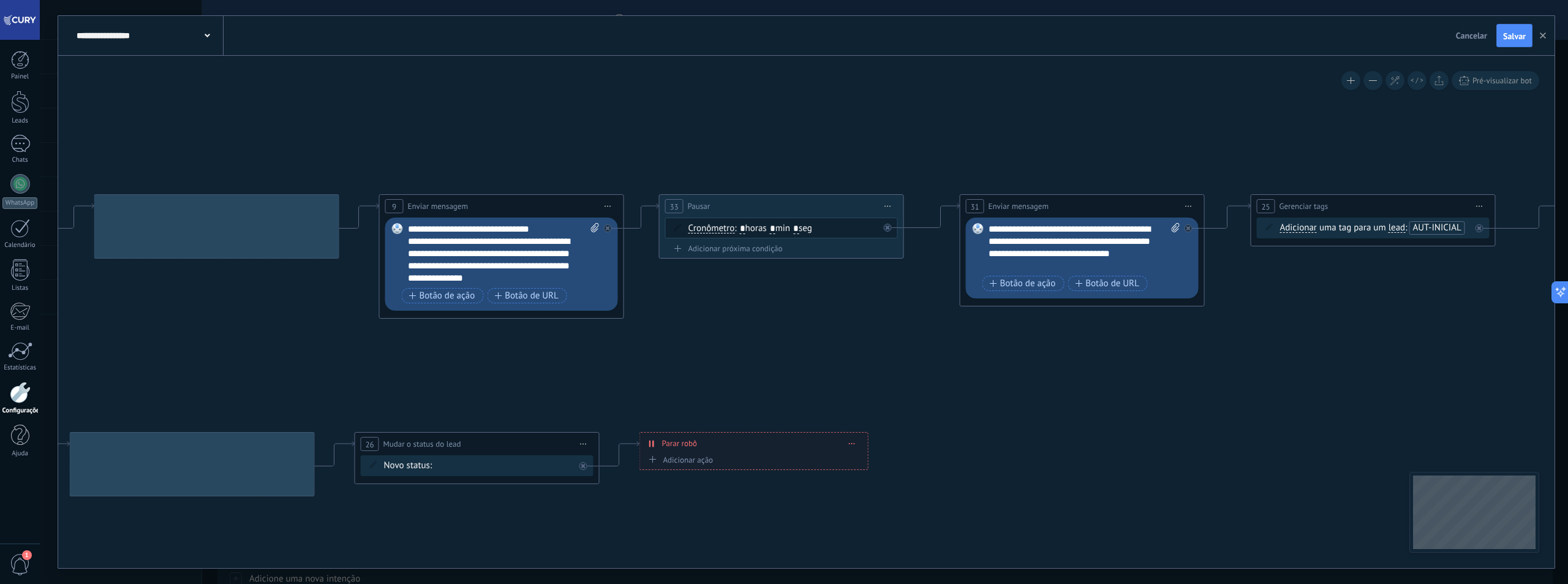
drag, startPoint x: 721, startPoint y: 358, endPoint x: 867, endPoint y: 360, distance: 146.0
click at [1013, 354] on icon at bounding box center [769, 313] width 3984 height 850
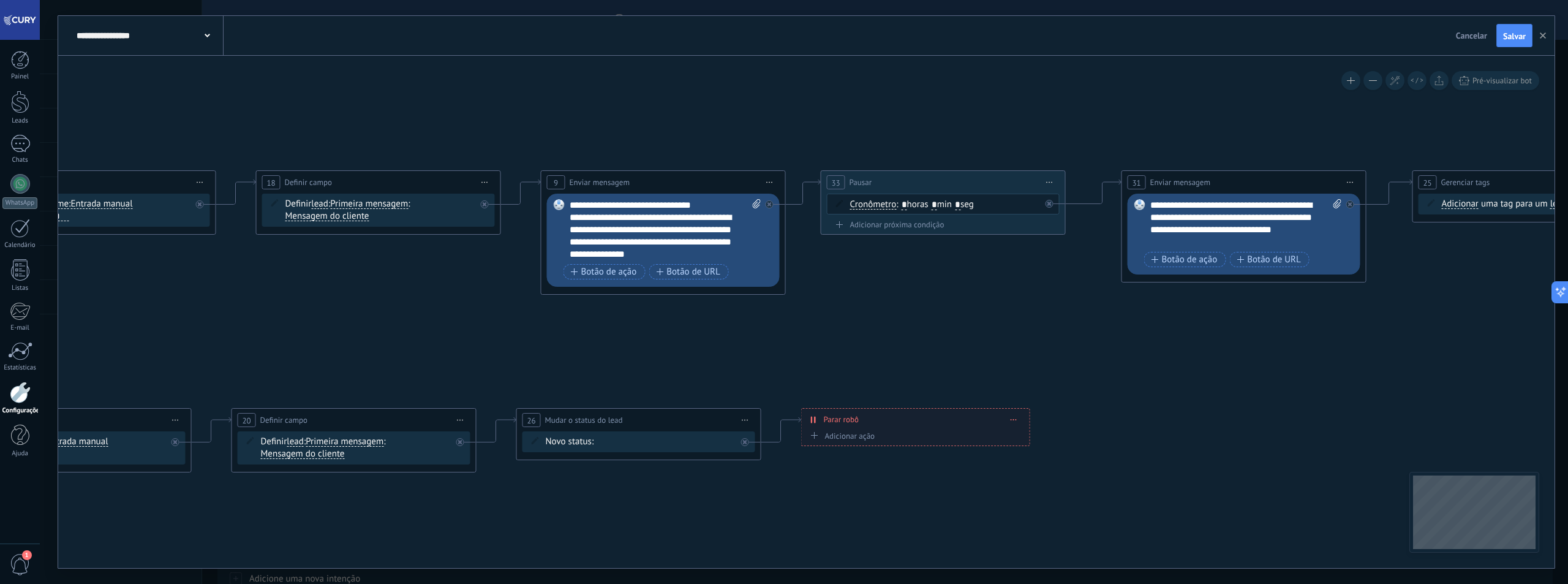
drag, startPoint x: 684, startPoint y: 370, endPoint x: 940, endPoint y: 339, distance: 257.9
click at [983, 331] on icon at bounding box center [931, 289] width 3984 height 850
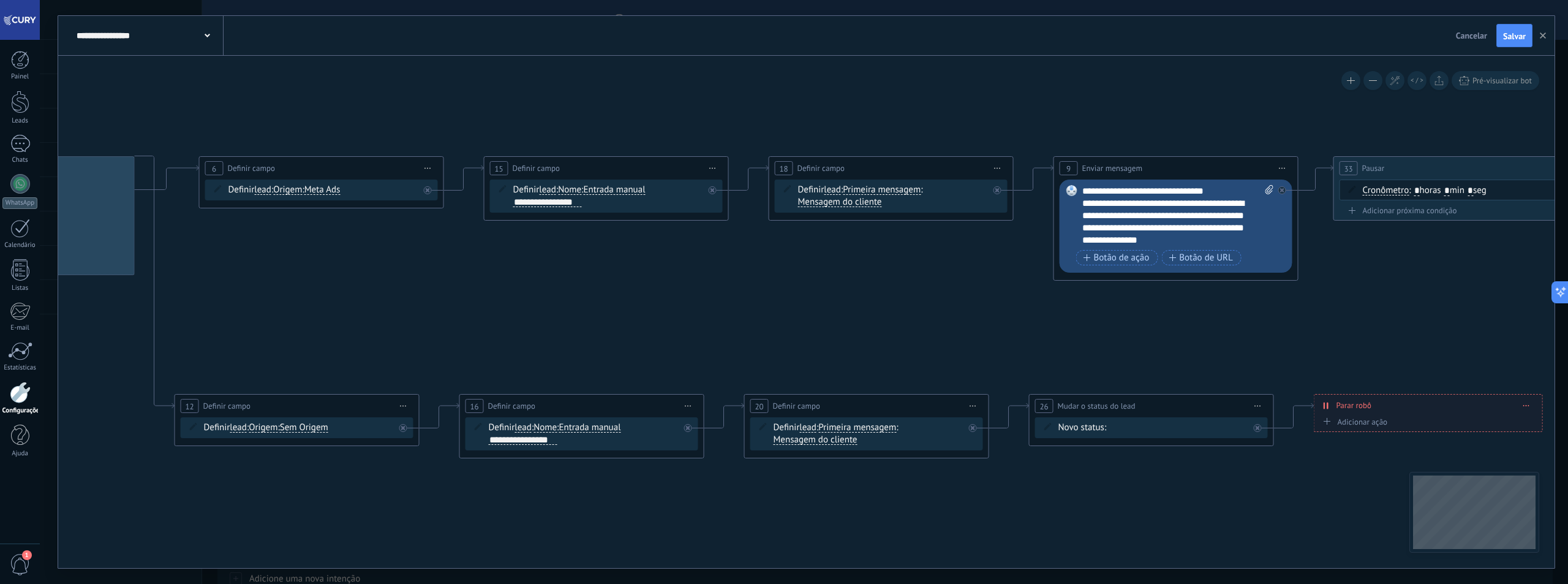
drag, startPoint x: 540, startPoint y: 316, endPoint x: 921, endPoint y: 317, distance: 381.0
click at [921, 317] on icon at bounding box center [1444, 275] width 3984 height 850
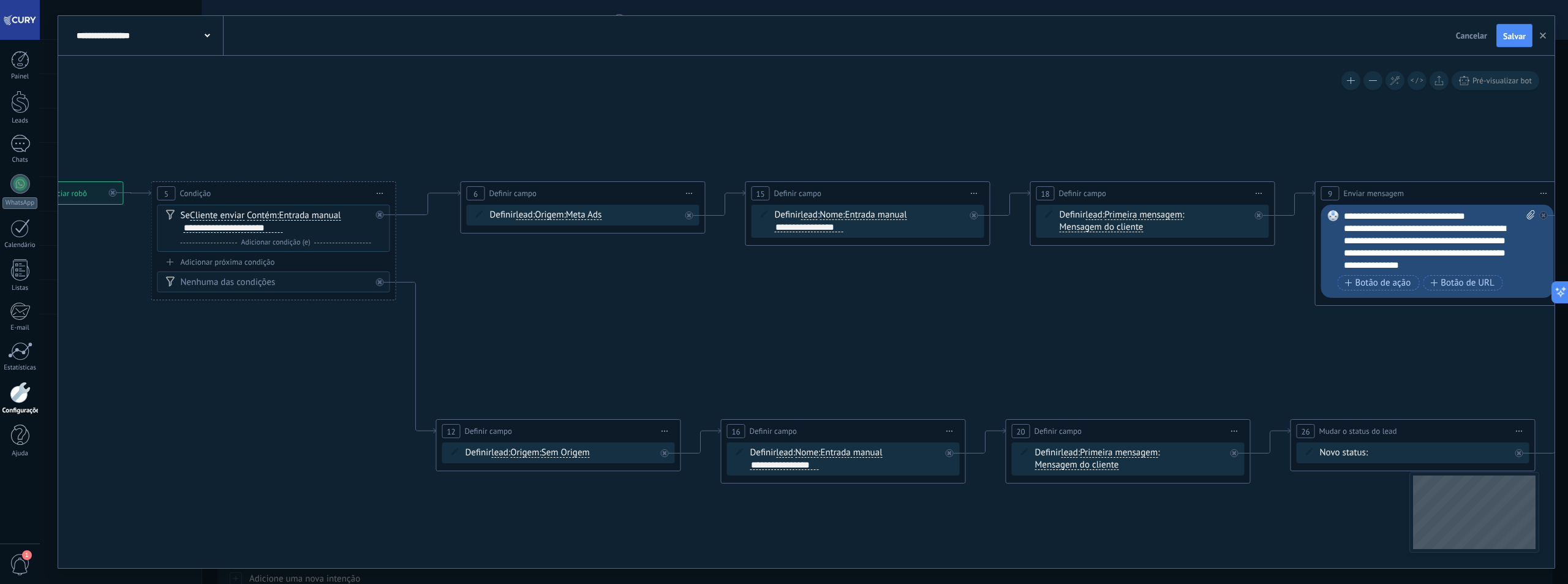
drag, startPoint x: 669, startPoint y: 305, endPoint x: 917, endPoint y: 333, distance: 249.6
click at [1518, 43] on button "Salvar" at bounding box center [1514, 35] width 36 height 23
click at [1478, 34] on span "Cancelar" at bounding box center [1471, 35] width 31 height 11
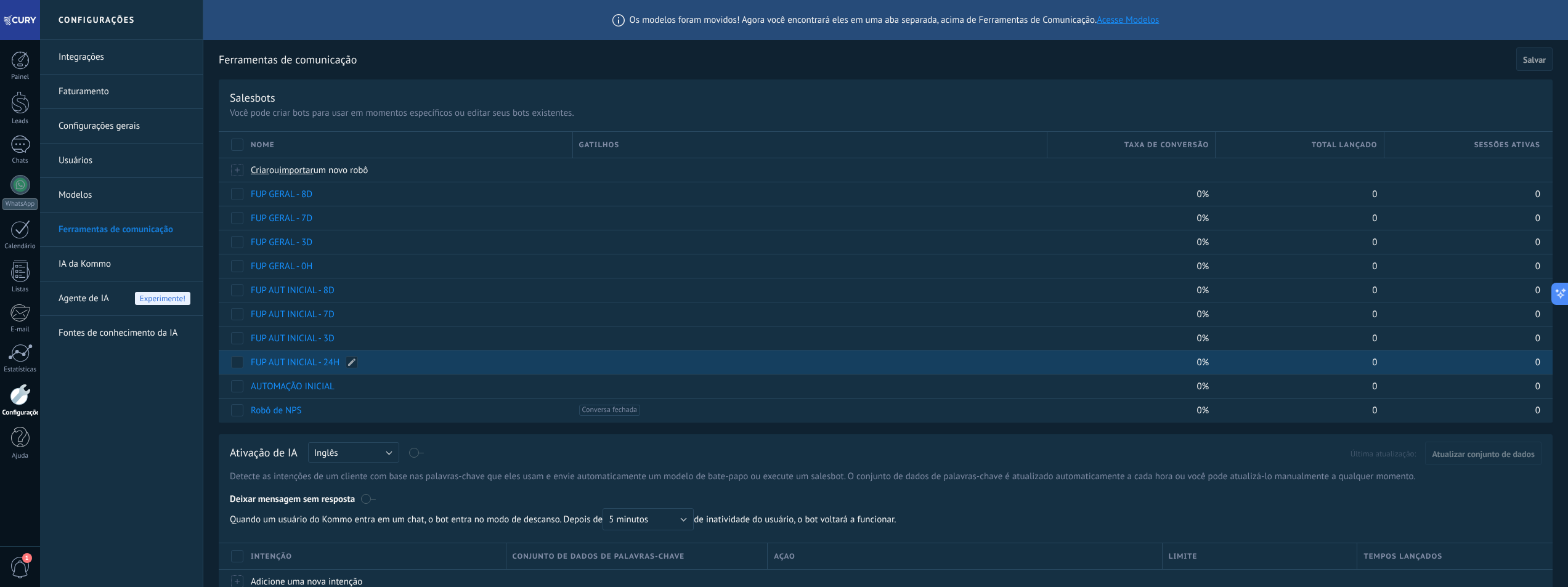
click at [316, 363] on link "FUP AUT INICIAL - 24H" at bounding box center [295, 362] width 89 height 12
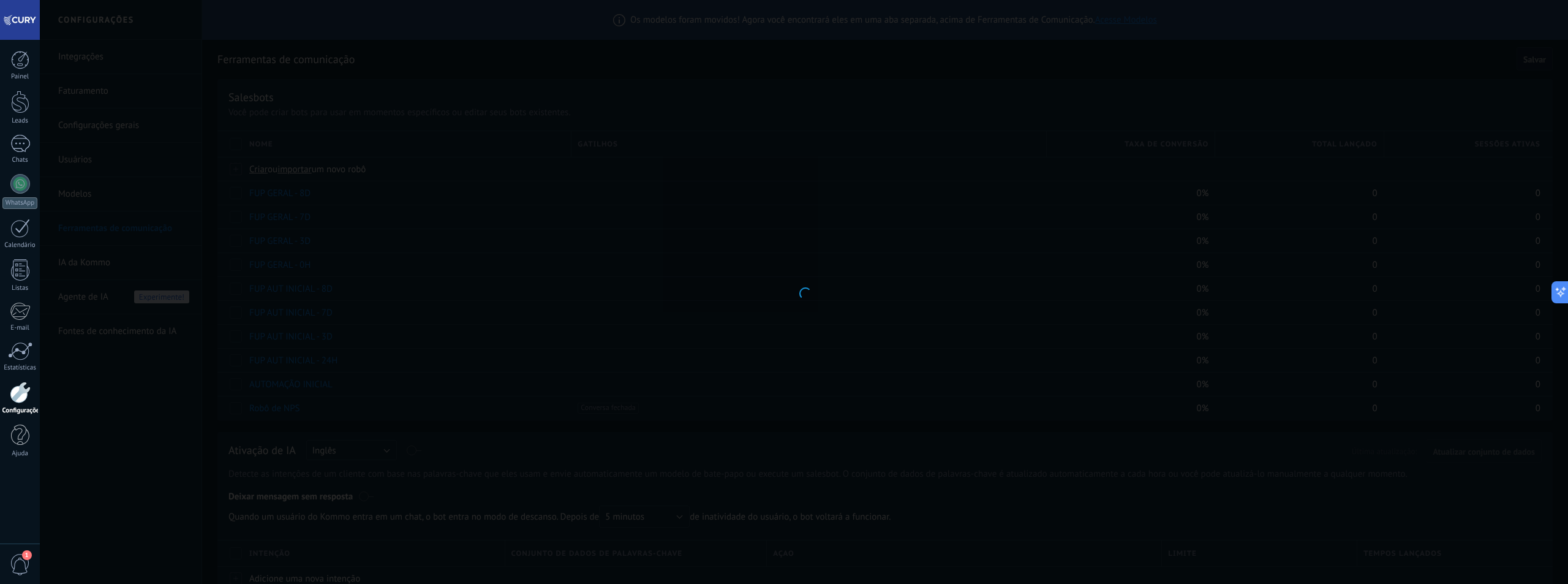
type input "**********"
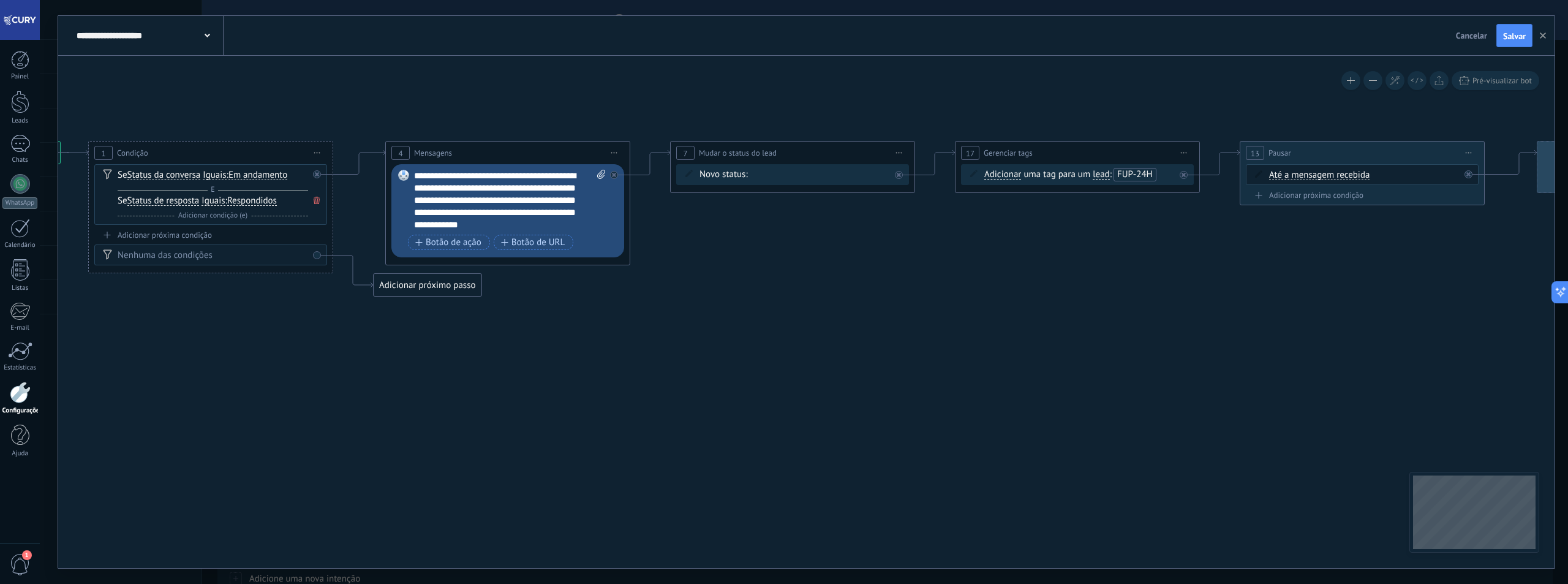
drag, startPoint x: 1000, startPoint y: 379, endPoint x: 638, endPoint y: 372, distance: 362.1
click at [638, 372] on icon at bounding box center [1003, 218] width 2706 height 769
click at [467, 196] on div "**********" at bounding box center [510, 200] width 192 height 62
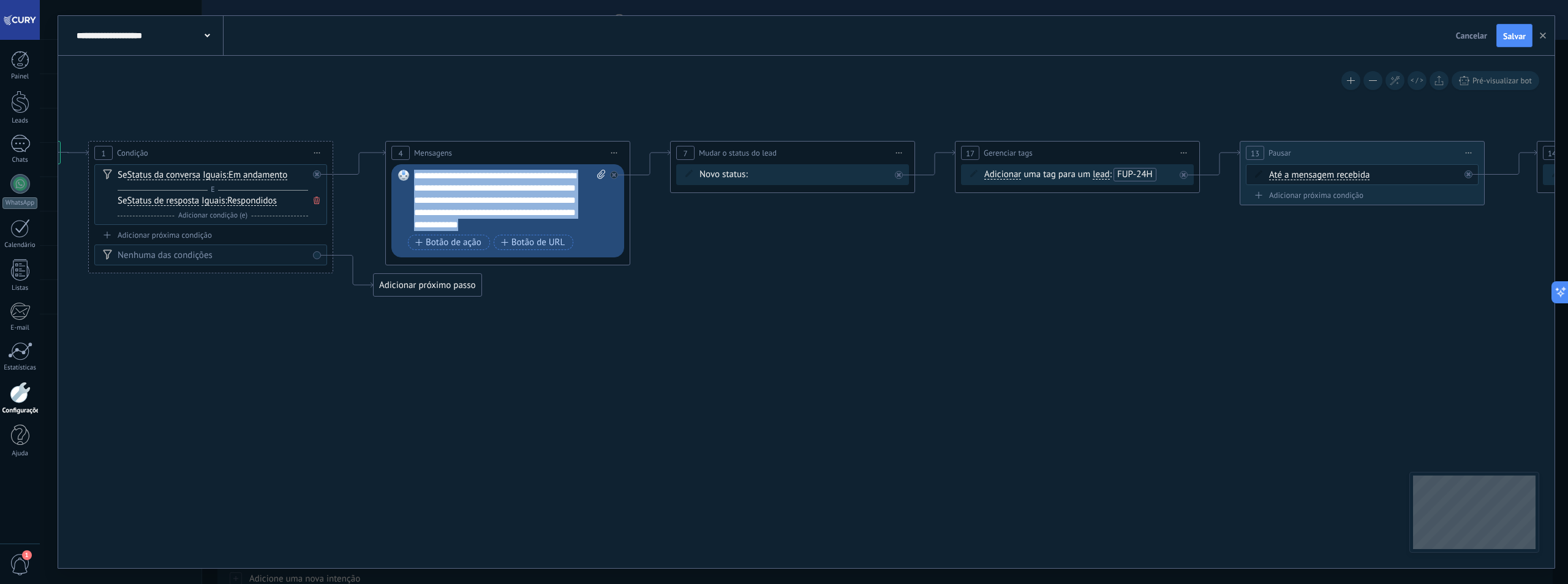
paste div
click at [605, 282] on icon at bounding box center [1003, 218] width 2706 height 769
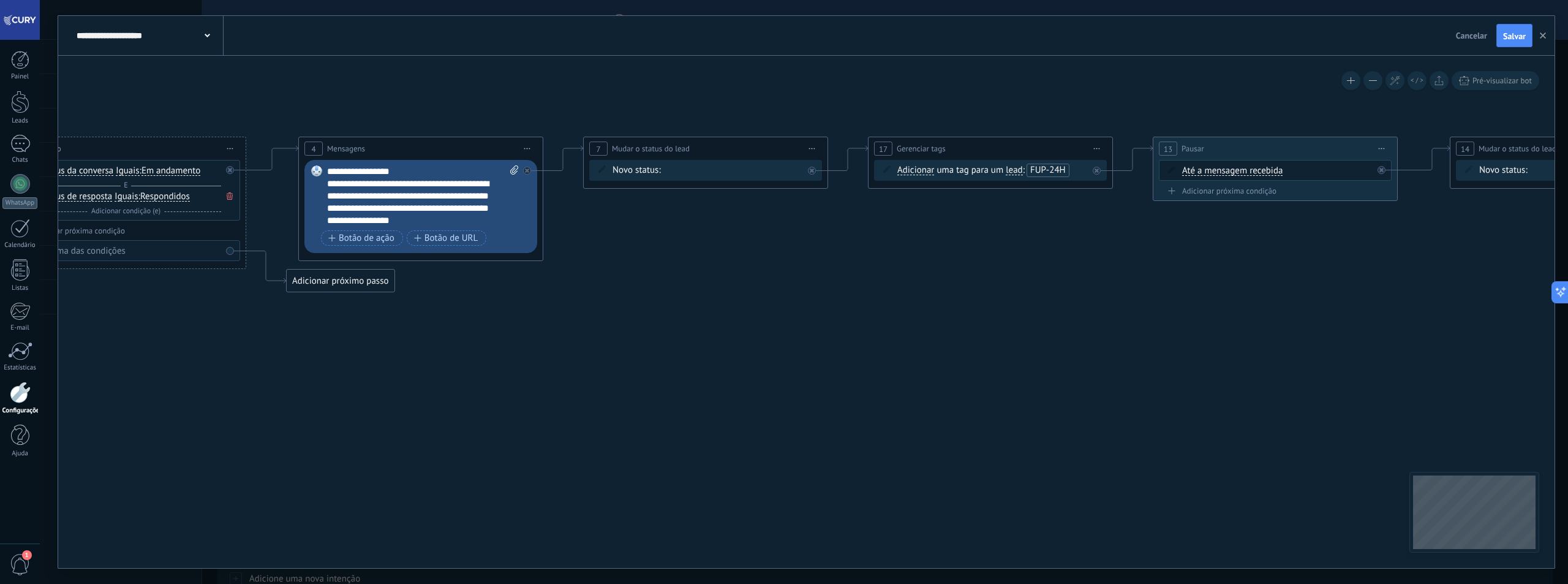
drag, startPoint x: 895, startPoint y: 281, endPoint x: 808, endPoint y: 276, distance: 87.1
click at [808, 276] on icon at bounding box center [917, 214] width 2706 height 769
click at [812, 147] on span "Iniciar pré-visualização aqui Renomear Duplicar Excluir" at bounding box center [812, 149] width 20 height 18
click at [848, 224] on div "Excluir" at bounding box center [878, 228] width 141 height 21
click at [644, 187] on div "Adicionar próximo passo" at bounding box center [638, 189] width 108 height 20
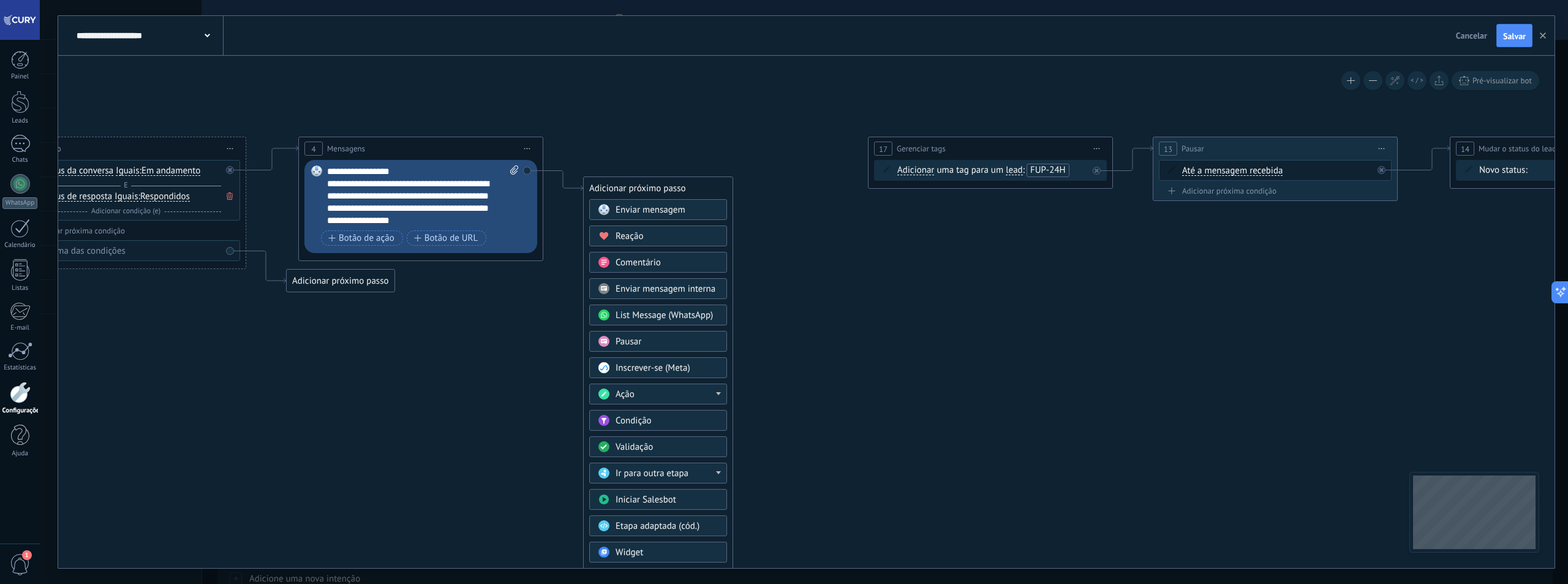
click at [644, 333] on div "Pausar" at bounding box center [658, 341] width 138 height 21
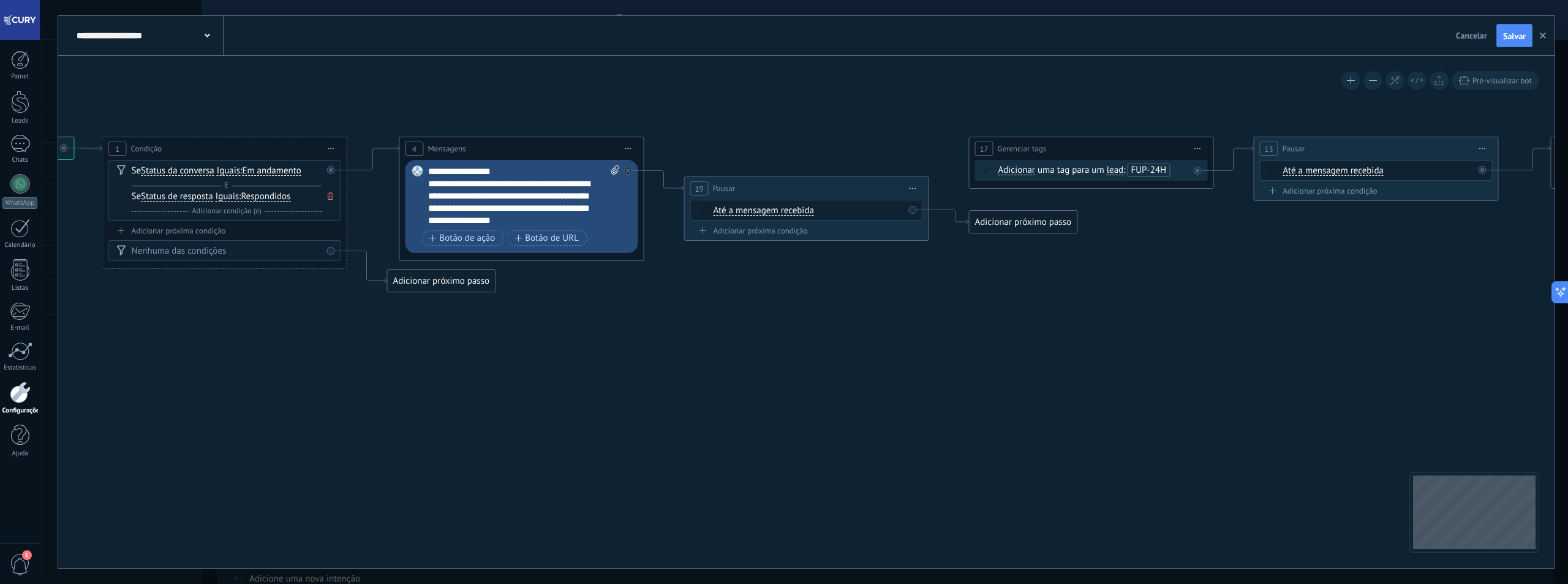
click at [747, 208] on span "Até a mensagem recebida" at bounding box center [763, 211] width 101 height 10
click at [747, 208] on button "Até a mensagem recebida" at bounding box center [784, 211] width 153 height 22
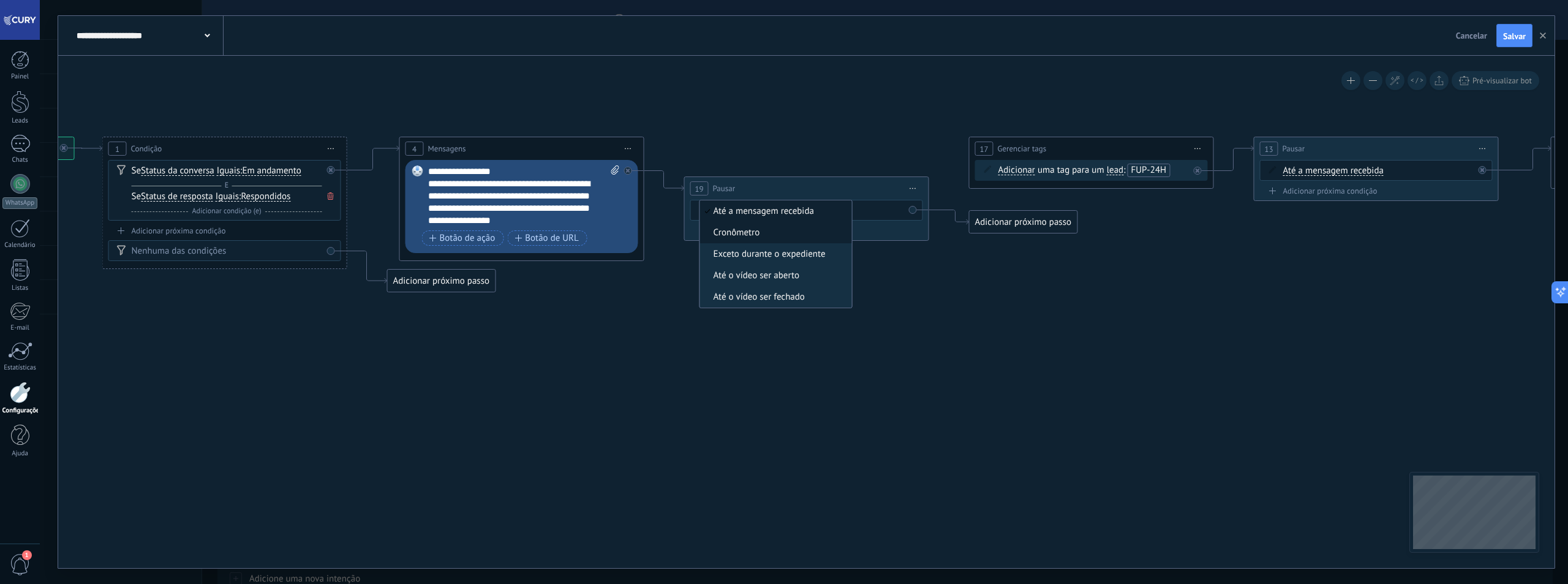
click at [757, 242] on li "Cronômetro" at bounding box center [776, 233] width 152 height 22
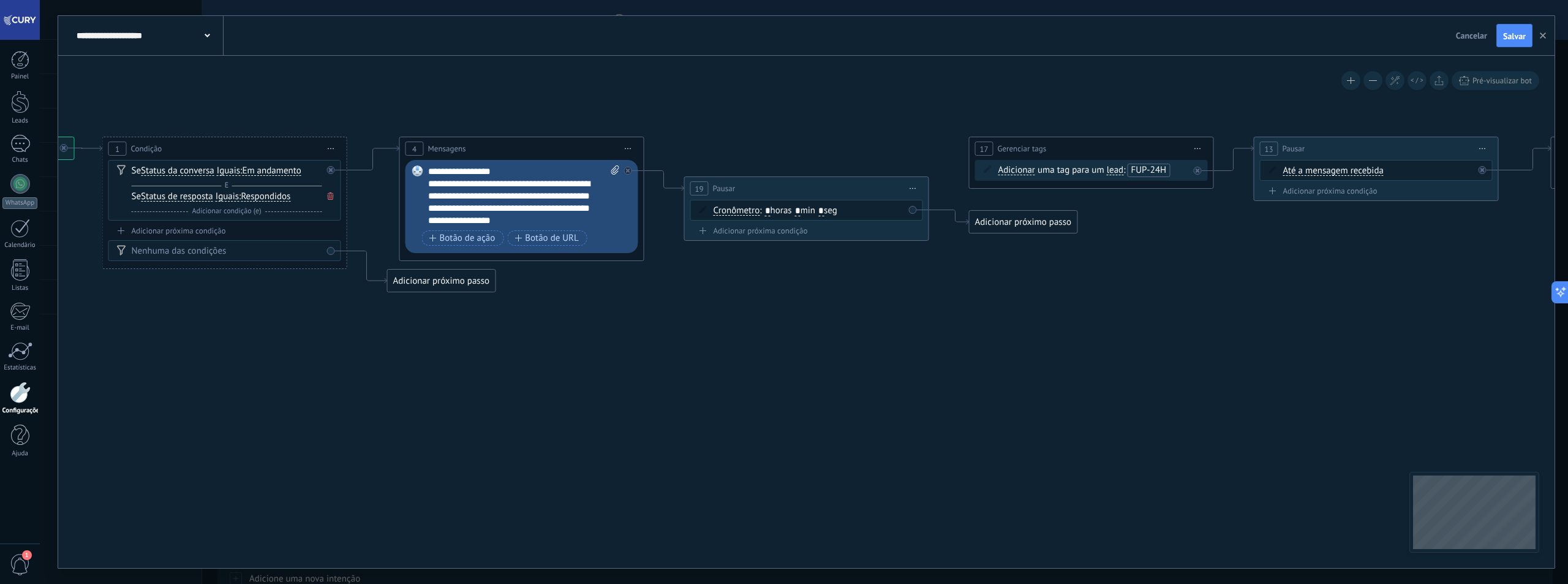
click at [801, 211] on input "*" at bounding box center [798, 212] width 5 height 10
type input "*"
click at [824, 212] on input "*" at bounding box center [821, 212] width 5 height 10
type input "*"
click at [883, 281] on icon at bounding box center [1017, 214] width 2706 height 769
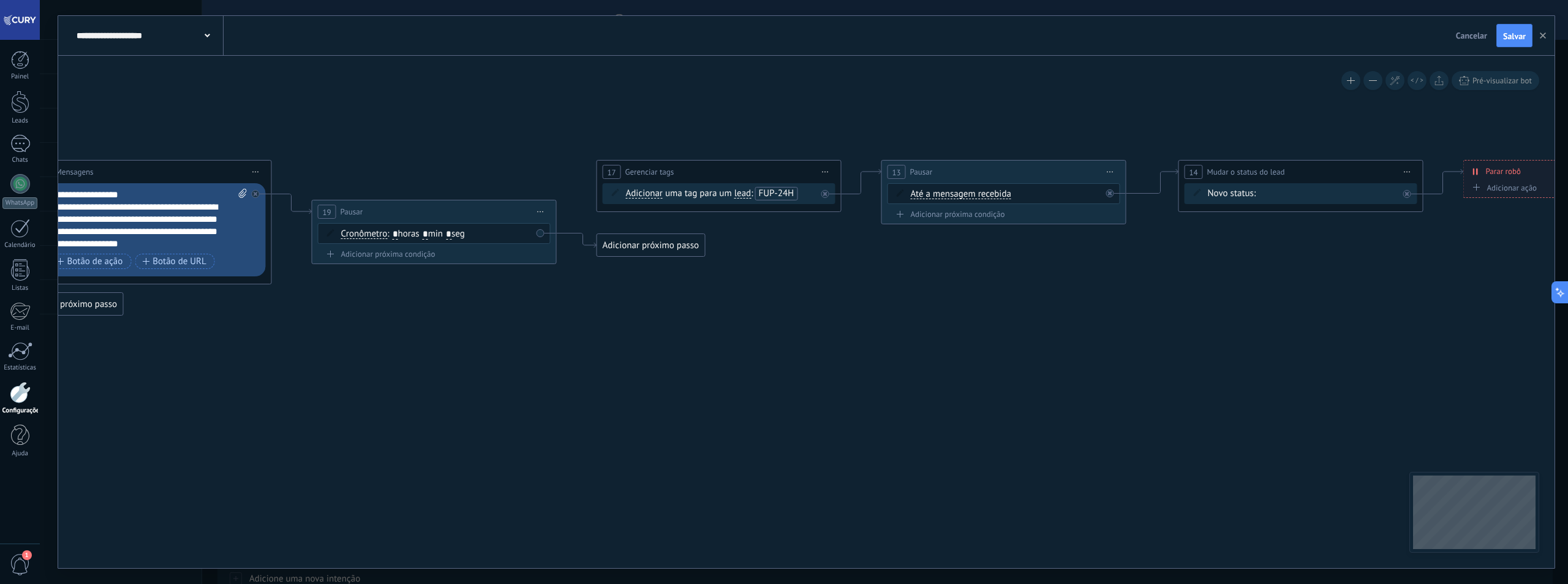
drag, startPoint x: 1066, startPoint y: 292, endPoint x: 694, endPoint y: 316, distance: 372.8
click at [694, 316] on icon at bounding box center [645, 237] width 2706 height 769
click at [1409, 170] on span "Iniciar pré-visualização aqui Renomear Duplicar Excluir" at bounding box center [1407, 172] width 20 height 18
click at [1434, 247] on div "Excluir" at bounding box center [1473, 251] width 141 height 21
click at [1111, 175] on span "Iniciar pré-visualização aqui Renomear Duplicar Excluir" at bounding box center [1110, 172] width 20 height 18
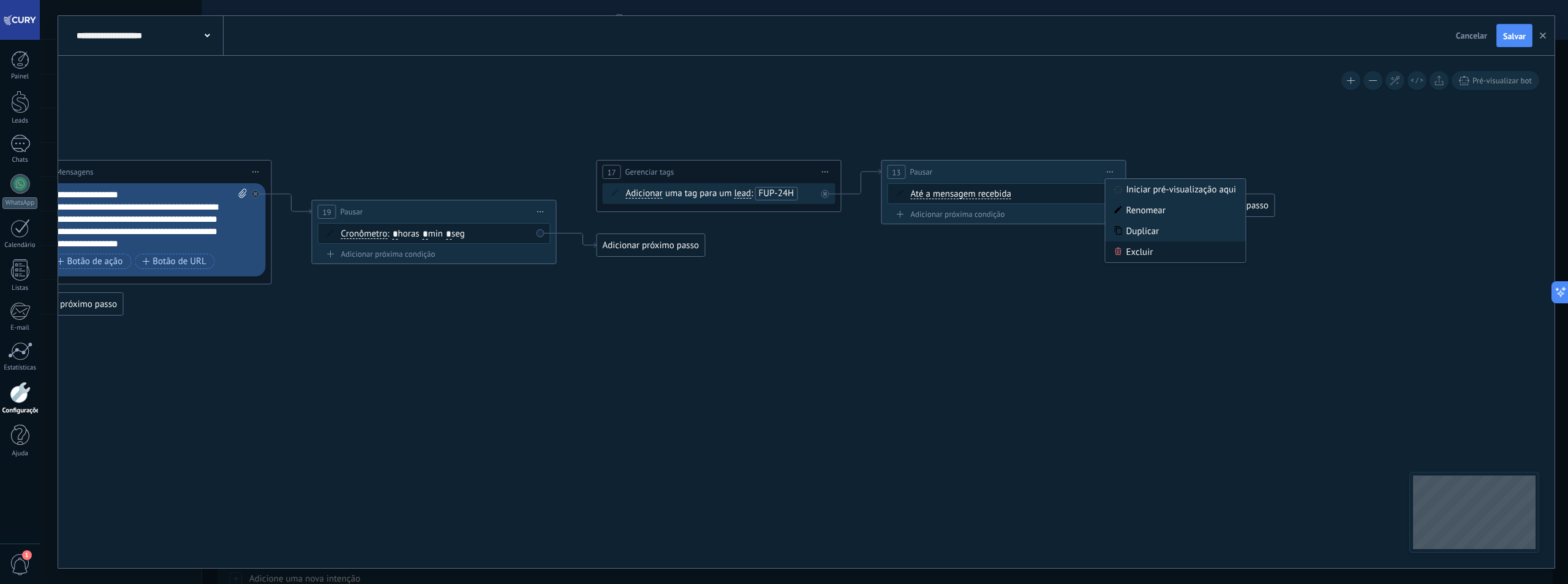
click at [1124, 255] on div "Excluir" at bounding box center [1175, 251] width 141 height 21
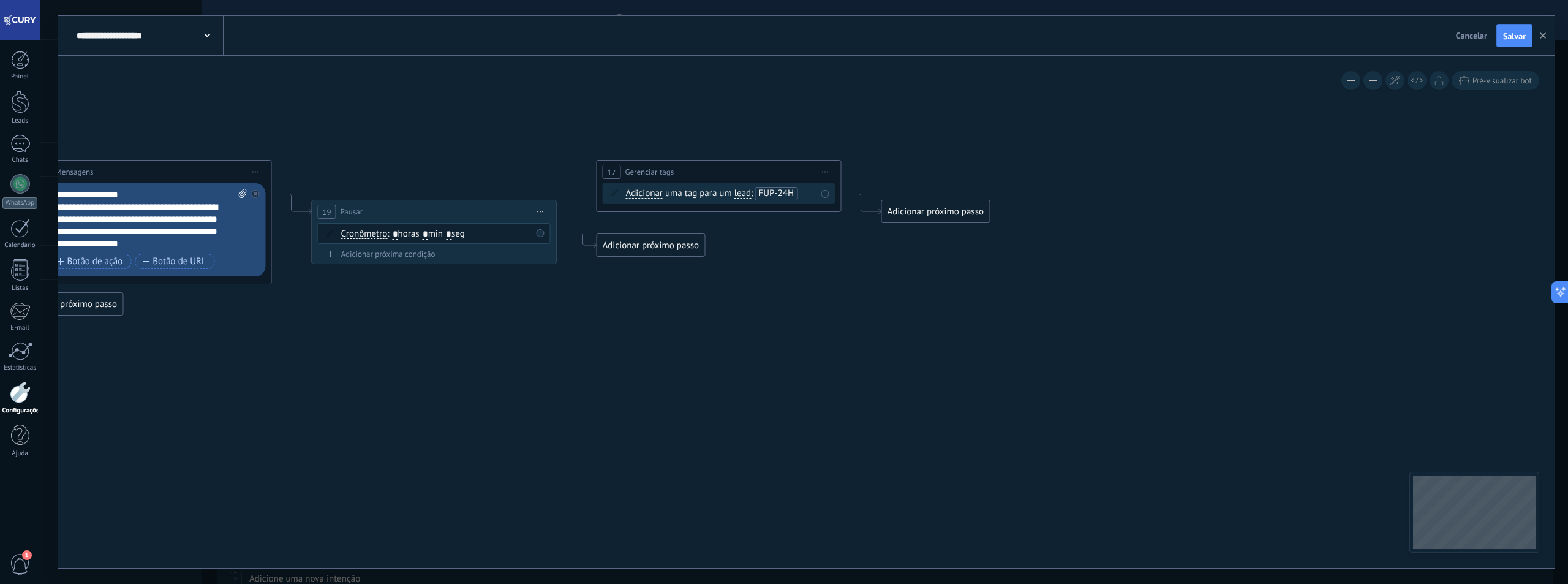
click at [827, 170] on span "Iniciar pré-visualização aqui Renomear Duplicar Excluir" at bounding box center [826, 172] width 20 height 18
click at [869, 253] on div "Excluir" at bounding box center [891, 251] width 141 height 21
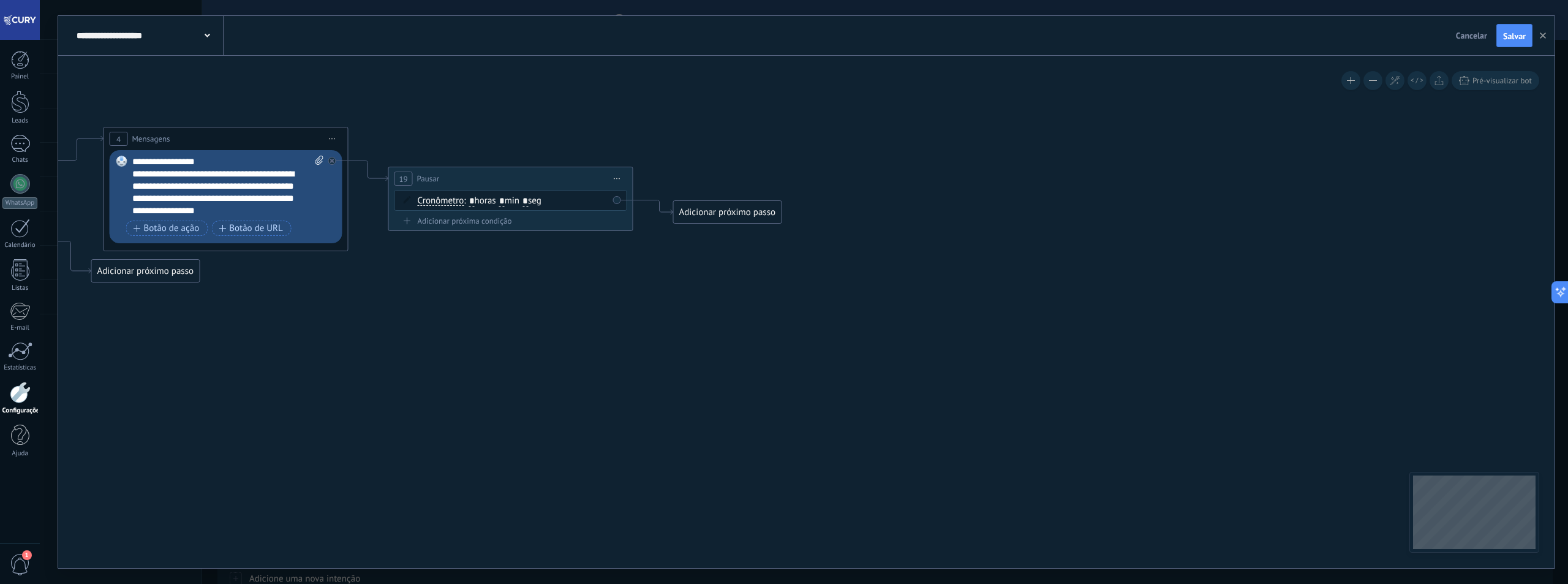
drag, startPoint x: 757, startPoint y: 273, endPoint x: 833, endPoint y: 240, distance: 82.9
click at [833, 240] on icon at bounding box center [349, 204] width 1963 height 769
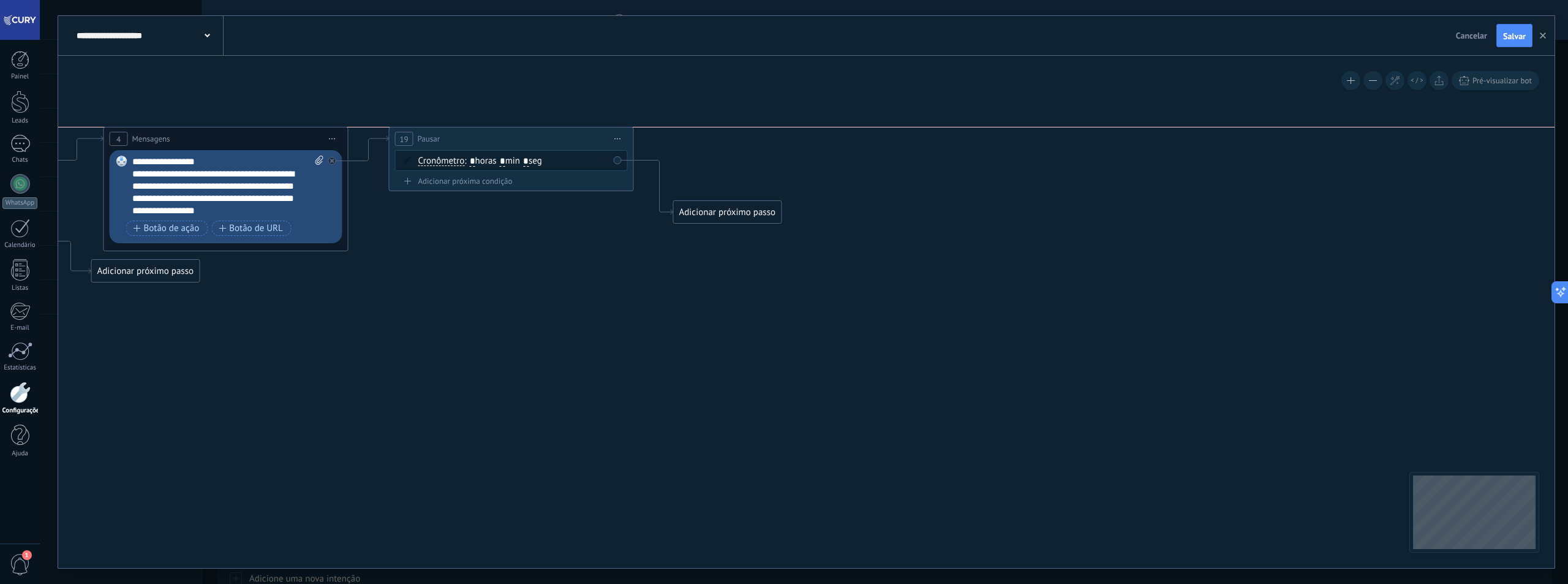
drag, startPoint x: 557, startPoint y: 178, endPoint x: 558, endPoint y: 139, distance: 39.0
click at [558, 139] on div "19 Pausar ****** Iniciar pré-visualização aqui Renomear Duplicar Excluir" at bounding box center [511, 139] width 244 height 23
click at [708, 214] on div "Adicionar próximo passo" at bounding box center [728, 212] width 108 height 20
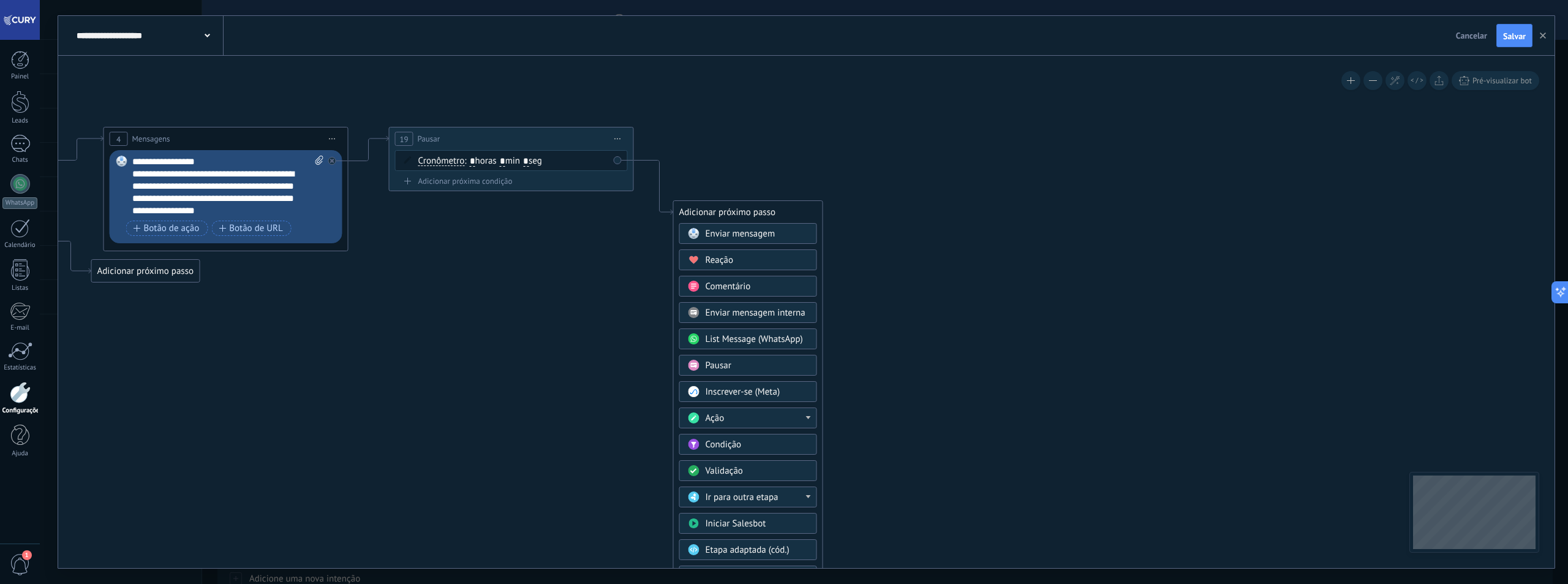
click at [739, 228] on span "Enviar mensagem" at bounding box center [740, 233] width 70 height 11
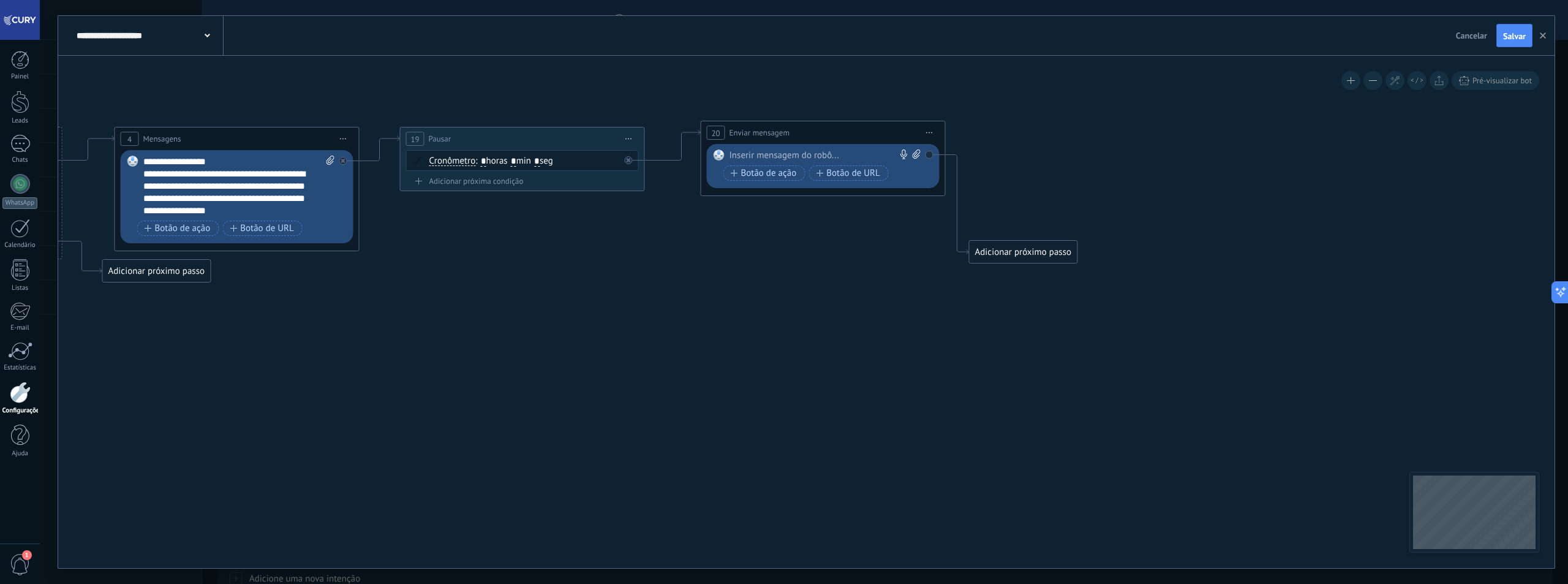
drag, startPoint x: 768, startPoint y: 207, endPoint x: 784, endPoint y: 127, distance: 81.6
click at [784, 127] on span "Enviar mensagem" at bounding box center [760, 132] width 61 height 11
click at [759, 155] on div at bounding box center [820, 155] width 182 height 12
paste div
click at [811, 259] on icon at bounding box center [361, 204] width 1963 height 769
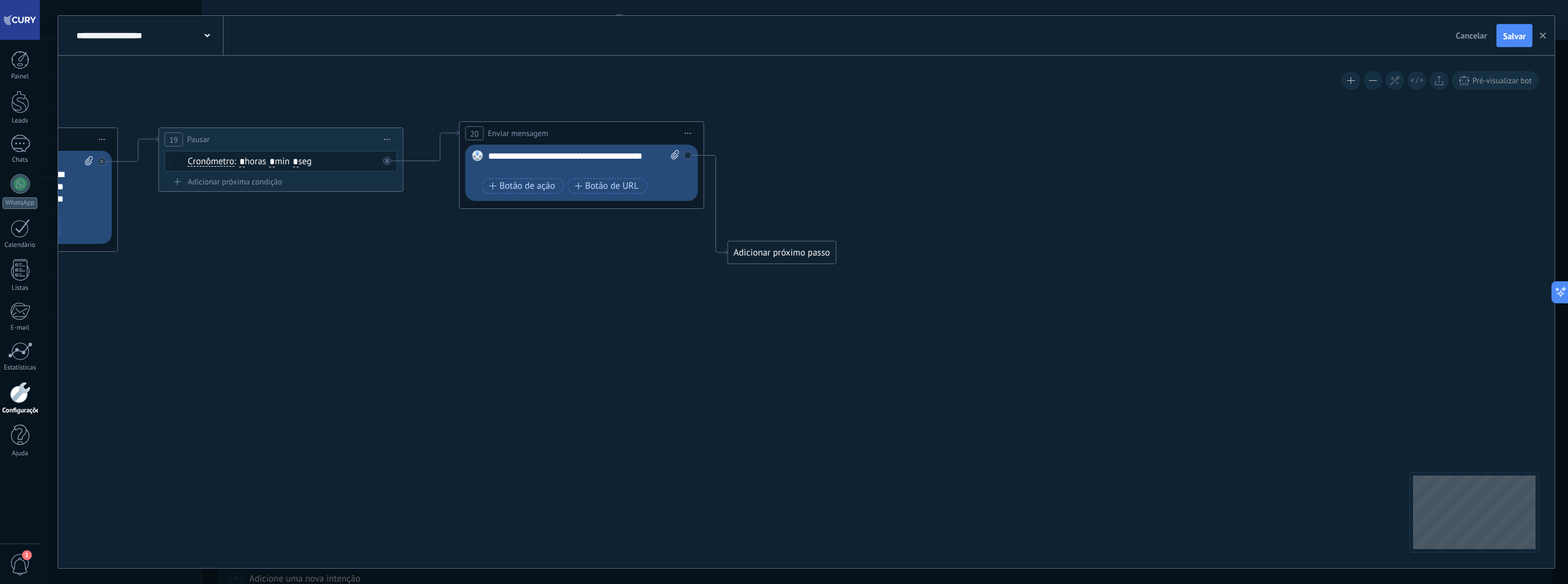
drag, startPoint x: 819, startPoint y: 268, endPoint x: 760, endPoint y: 257, distance: 60.0
click at [630, 269] on icon at bounding box center [119, 205] width 1963 height 769
drag, startPoint x: 767, startPoint y: 253, endPoint x: 796, endPoint y: 137, distance: 119.6
click at [796, 137] on div "Adicionar próximo passo" at bounding box center [811, 134] width 108 height 20
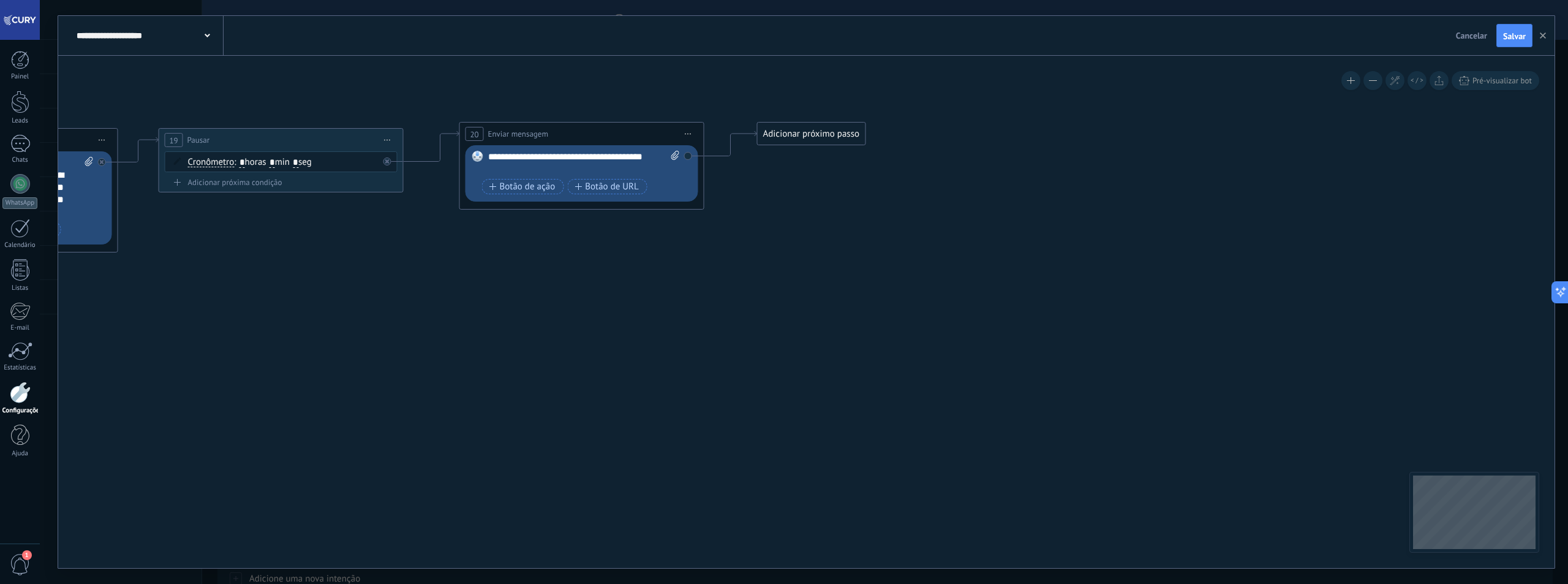
click at [796, 128] on div "Adicionar próximo passo" at bounding box center [811, 134] width 108 height 20
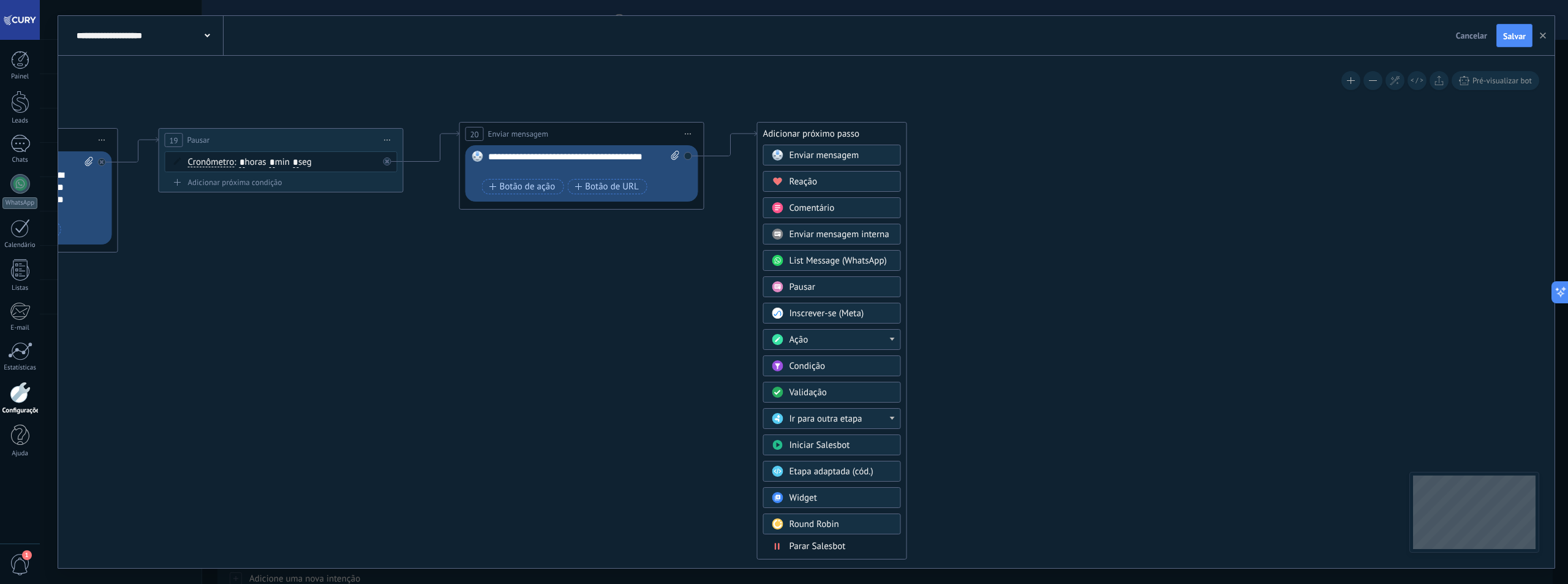
click at [825, 339] on div "Ação" at bounding box center [841, 340] width 103 height 12
click at [836, 390] on div "Gerenciar tags" at bounding box center [832, 385] width 136 height 21
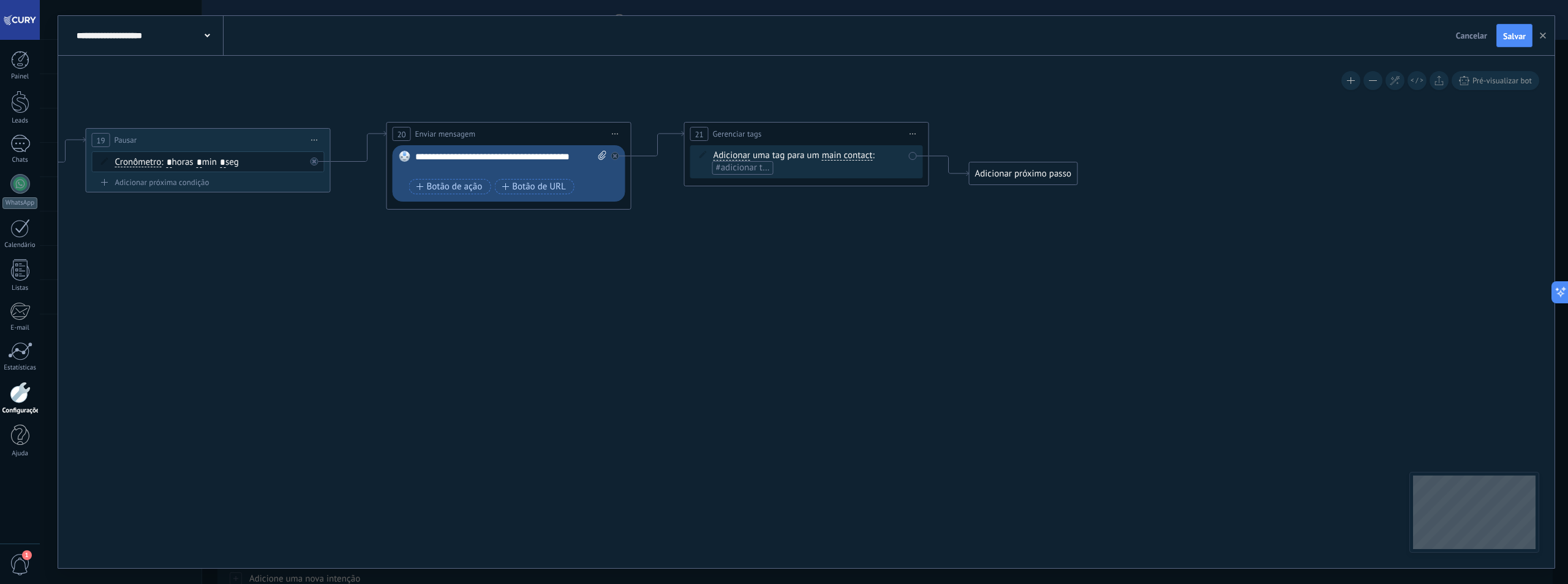
click at [744, 174] on li "#adicionar tags" at bounding box center [742, 168] width 61 height 14
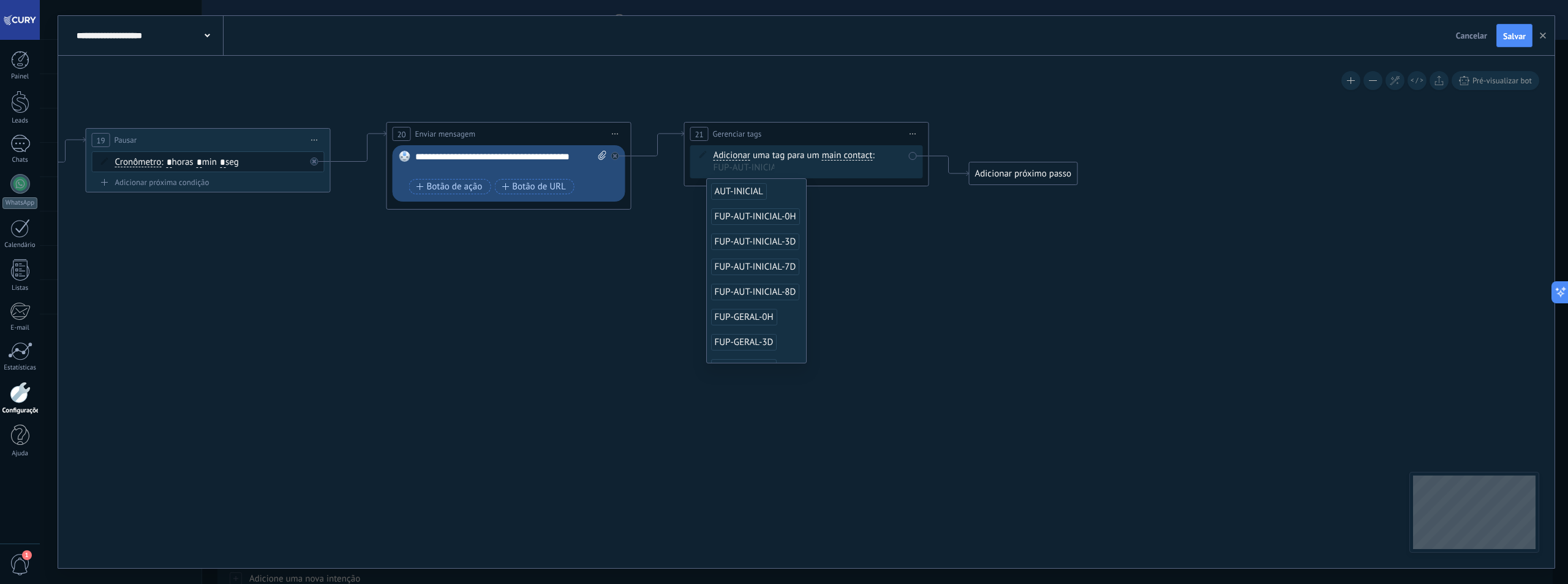
click at [759, 212] on span "FUP-AUT-INICIAL-0H" at bounding box center [755, 216] width 88 height 16
click at [856, 219] on icon at bounding box center [204, 201] width 2277 height 773
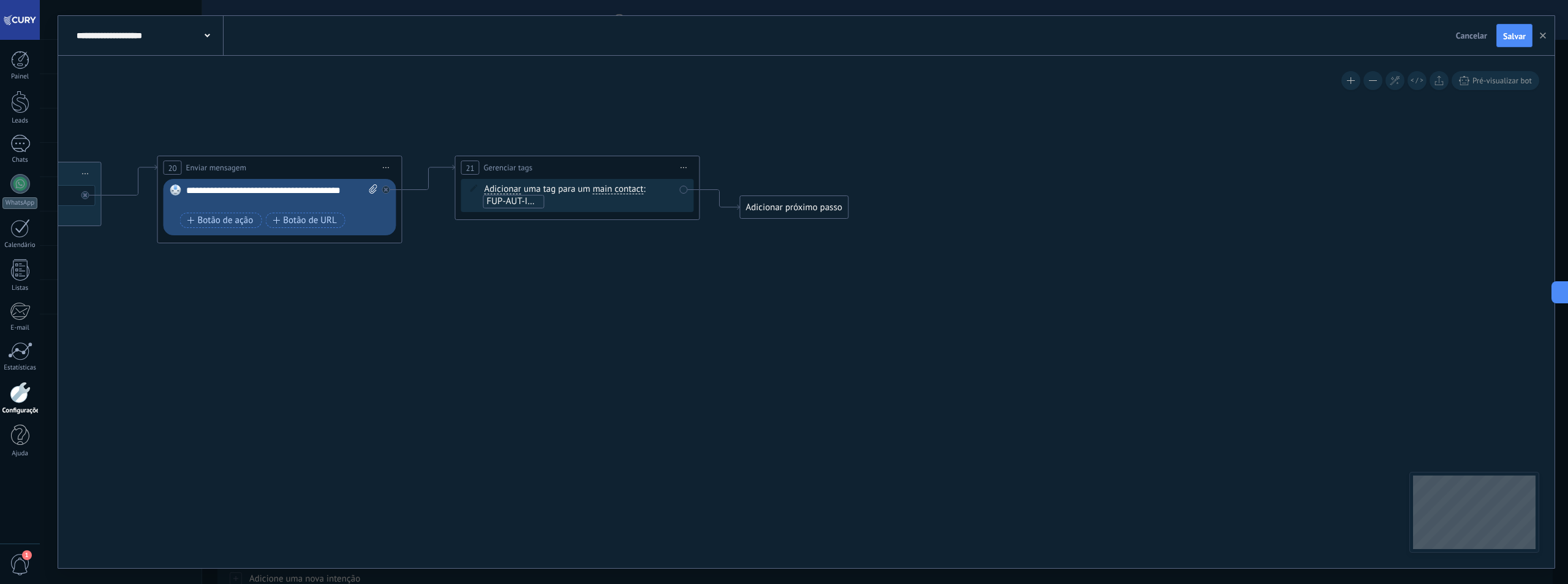
drag, startPoint x: 928, startPoint y: 221, endPoint x: 699, endPoint y: 255, distance: 231.5
click at [810, 208] on div "Adicionar próximo passo" at bounding box center [794, 208] width 108 height 20
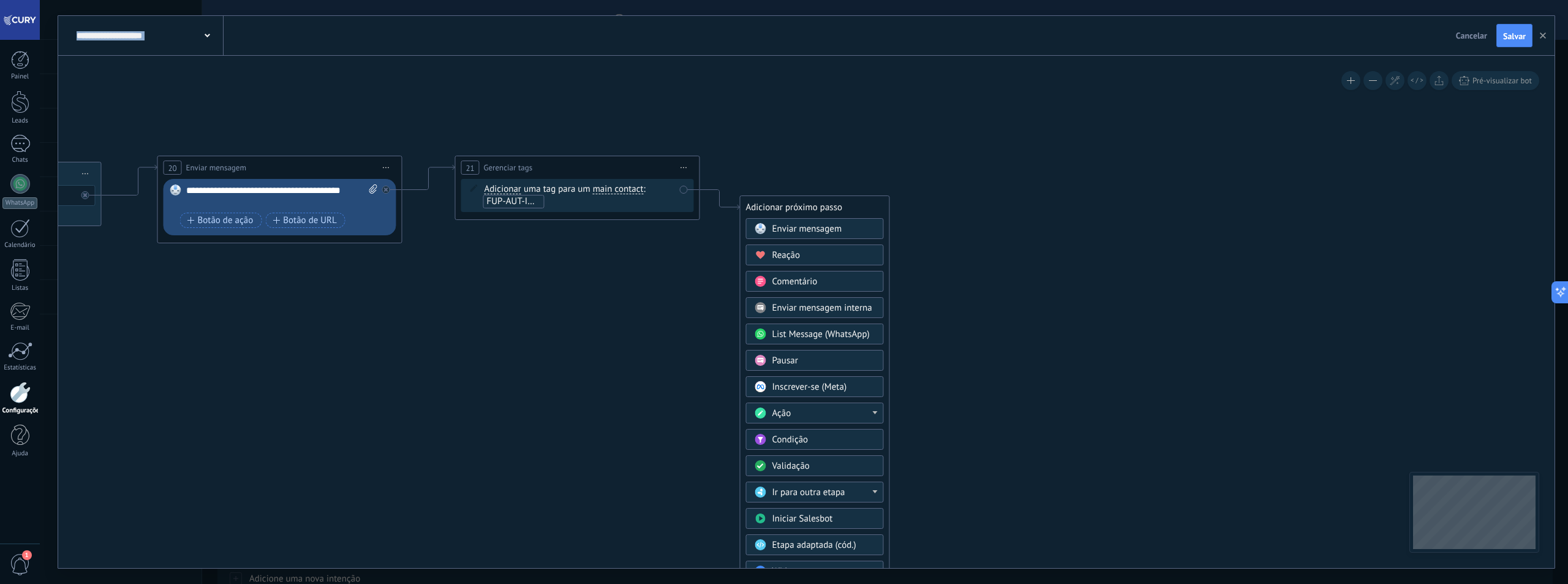
click at [805, 360] on div "Pausar" at bounding box center [824, 361] width 103 height 12
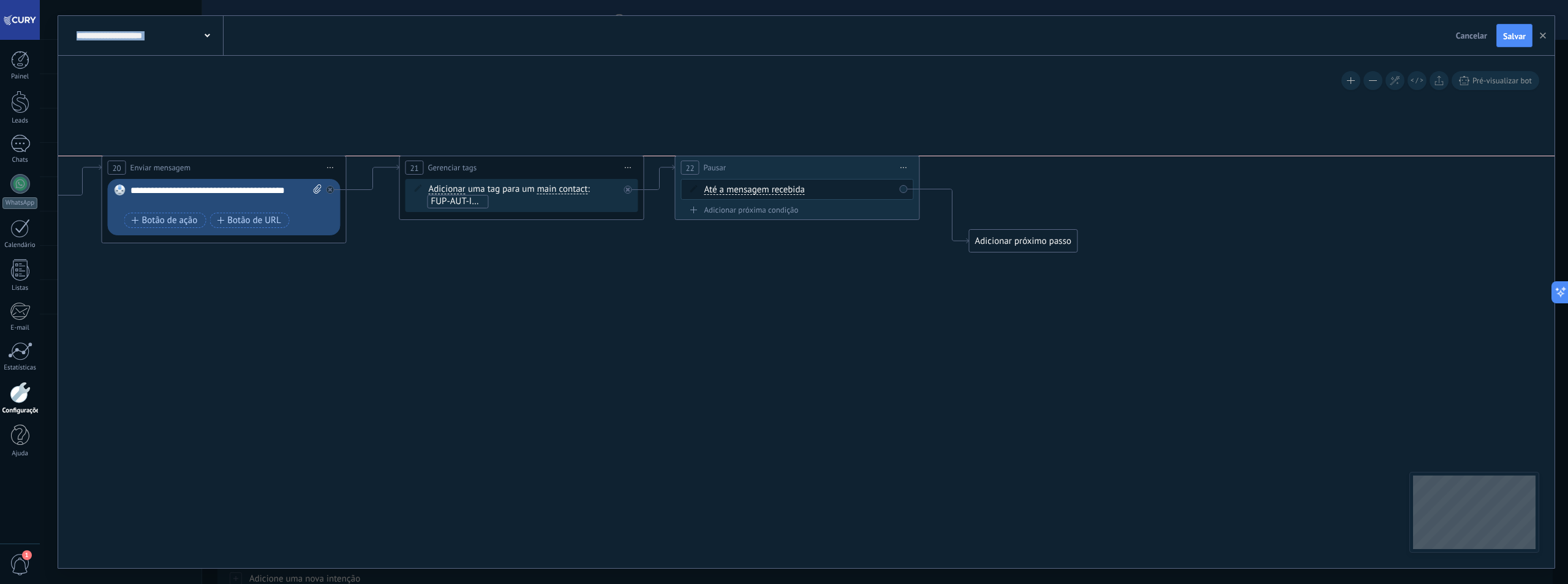
drag, startPoint x: 854, startPoint y: 201, endPoint x: 844, endPoint y: 172, distance: 30.7
click at [844, 172] on div "22 Pausar ****** Iniciar pré-visualização aqui Renomear Duplicar Excluir" at bounding box center [797, 168] width 244 height 23
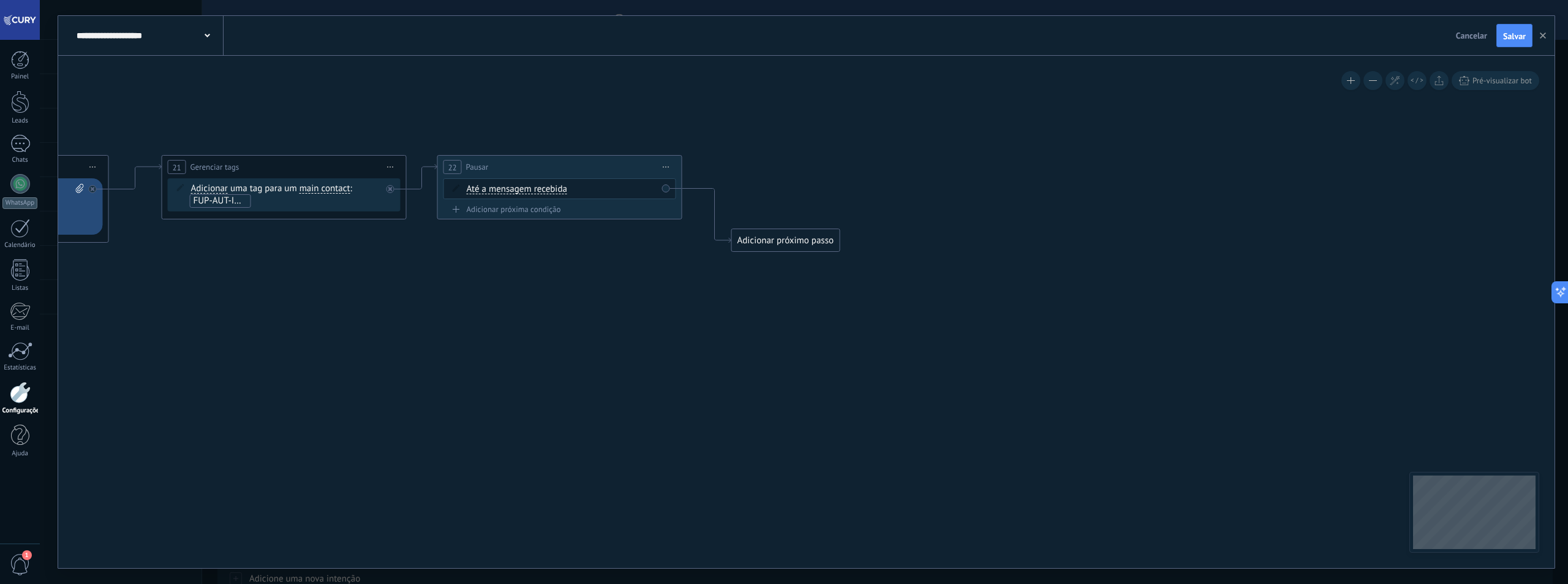
drag, startPoint x: 896, startPoint y: 301, endPoint x: 648, endPoint y: 301, distance: 248.0
click at [757, 236] on div "Adicionar próximo passo" at bounding box center [775, 241] width 108 height 20
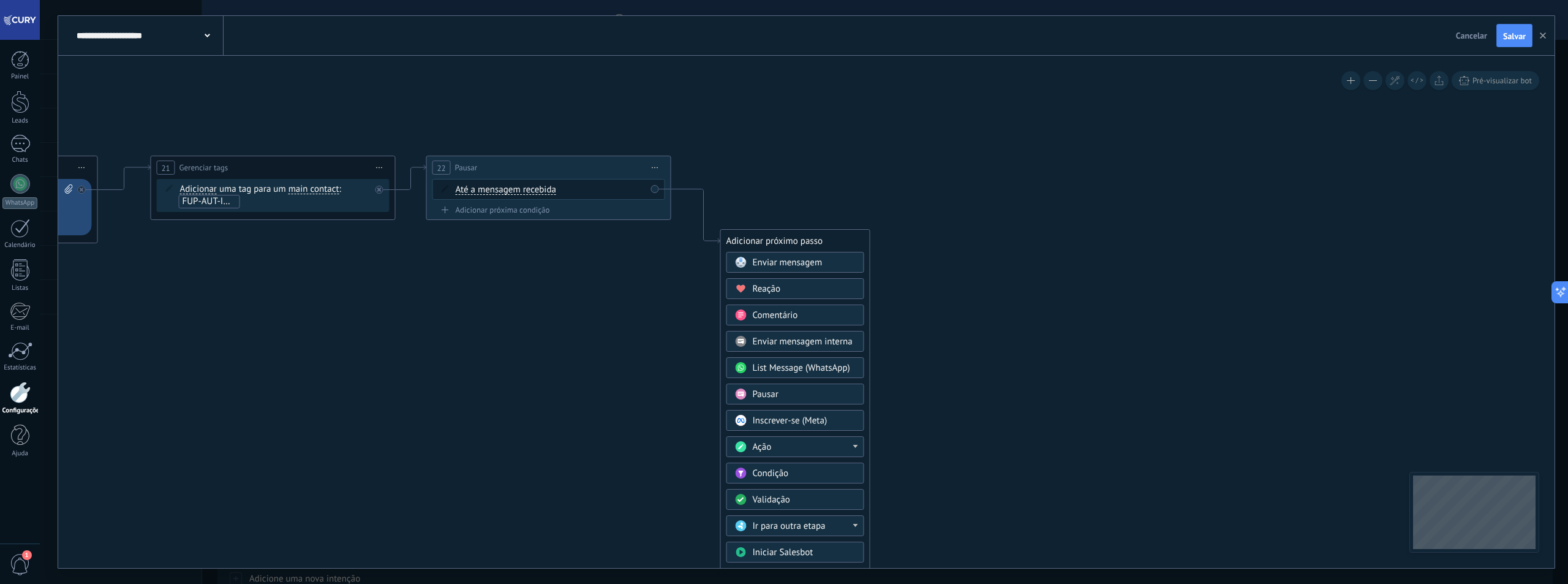
click at [784, 447] on div "Ação" at bounding box center [804, 447] width 103 height 12
click at [803, 535] on div "Mudar o status do lead" at bounding box center [795, 534] width 136 height 21
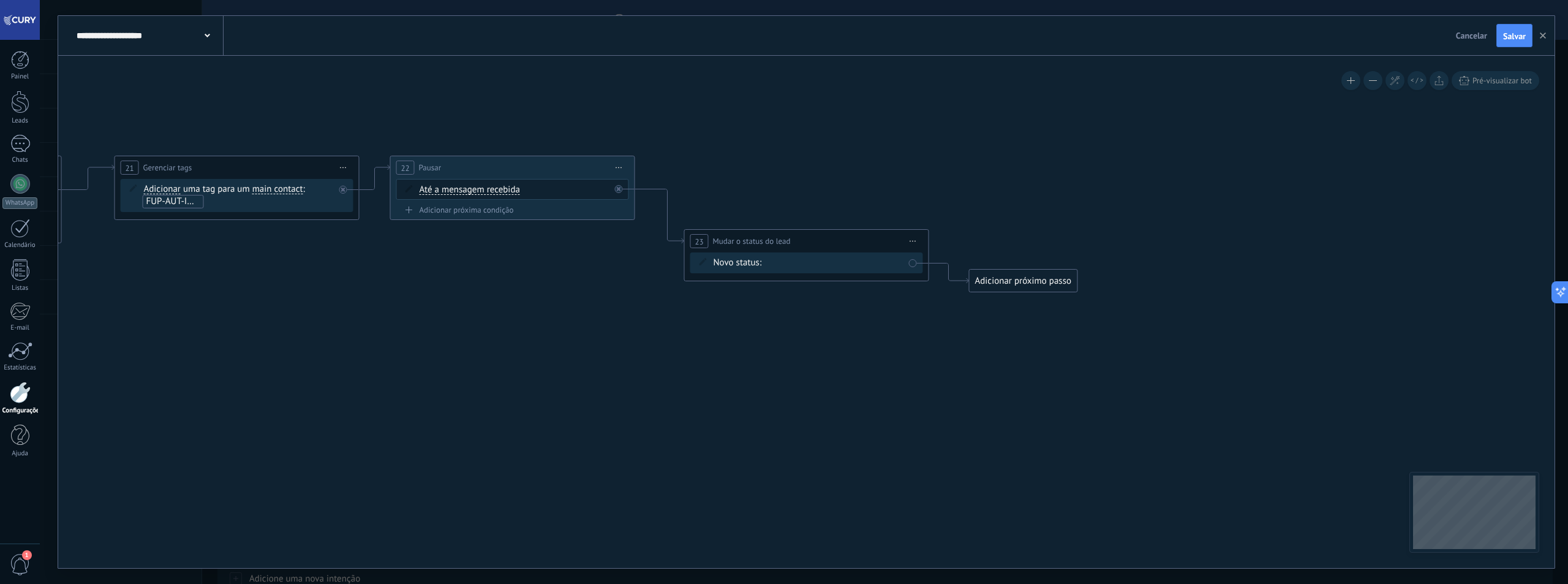
click at [0, 0] on div "Contato inicial Discussões Tomada de decisão Discussão de contrato Fechado - ga…" at bounding box center [0, 0] width 0 height 0
click at [0, 0] on span at bounding box center [0, 0] width 0 height 0
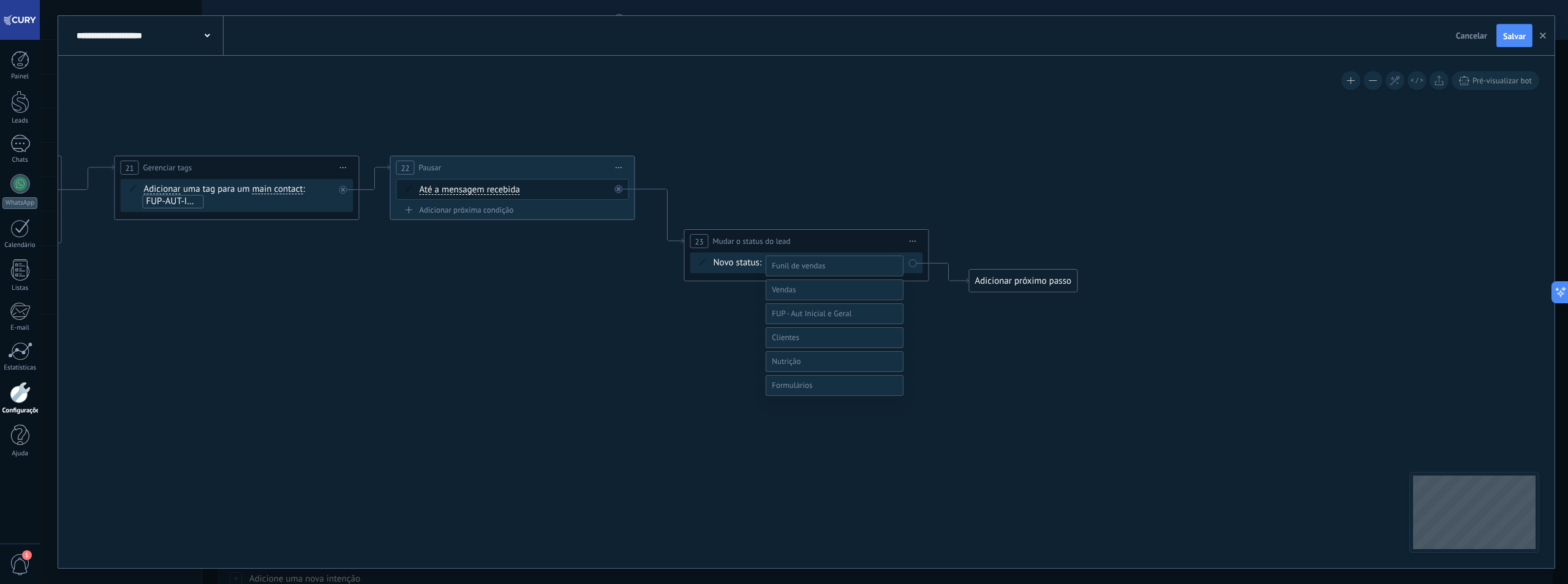
click at [817, 300] on label at bounding box center [834, 289] width 138 height 21
click at [0, 0] on label "Qualificação (MQL)" at bounding box center [0, 0] width 0 height 0
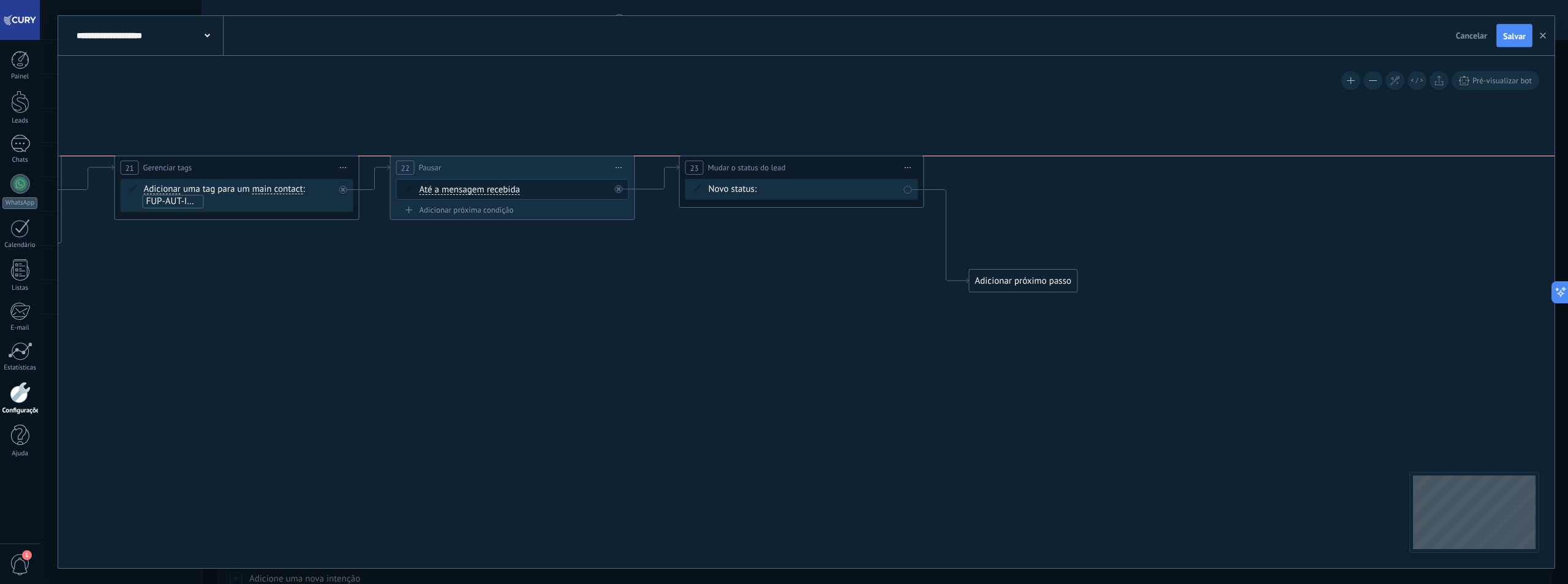
drag, startPoint x: 825, startPoint y: 241, endPoint x: 820, endPoint y: 168, distance: 73.2
click at [820, 168] on div "**********" at bounding box center [801, 168] width 244 height 23
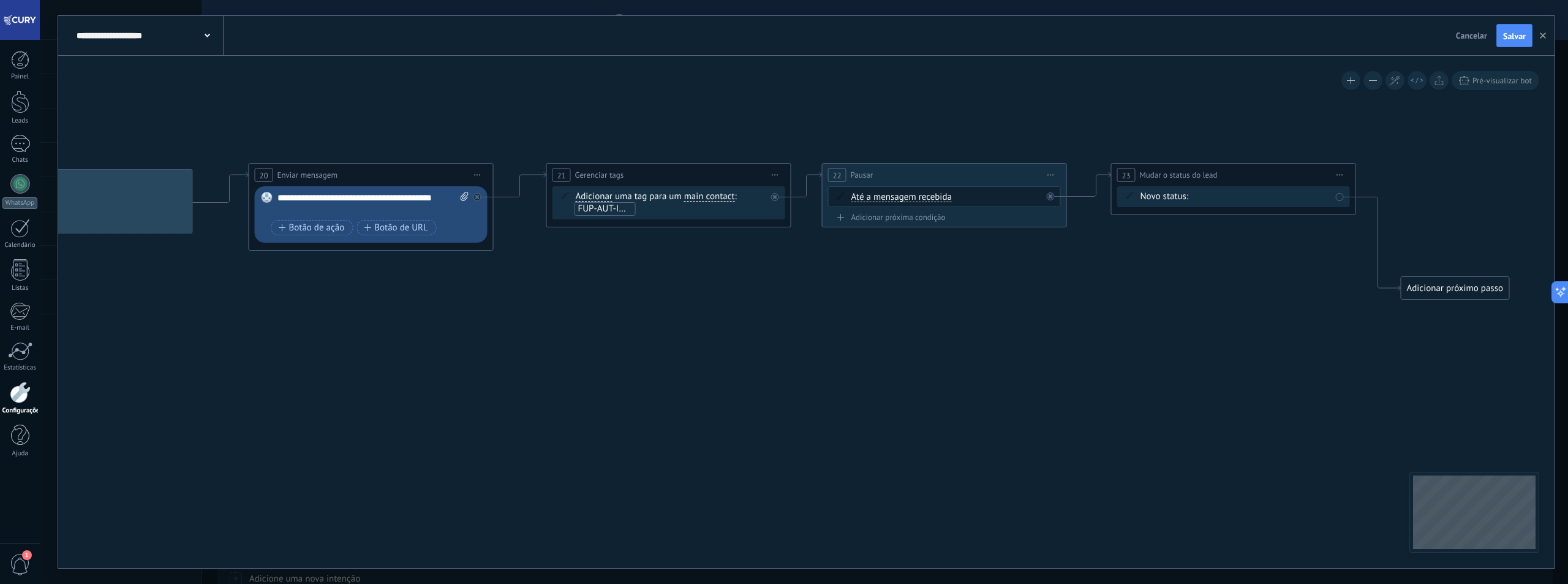
drag, startPoint x: 772, startPoint y: 321, endPoint x: 1012, endPoint y: 334, distance: 240.4
click at [1012, 334] on icon at bounding box center [351, 231] width 2846 height 750
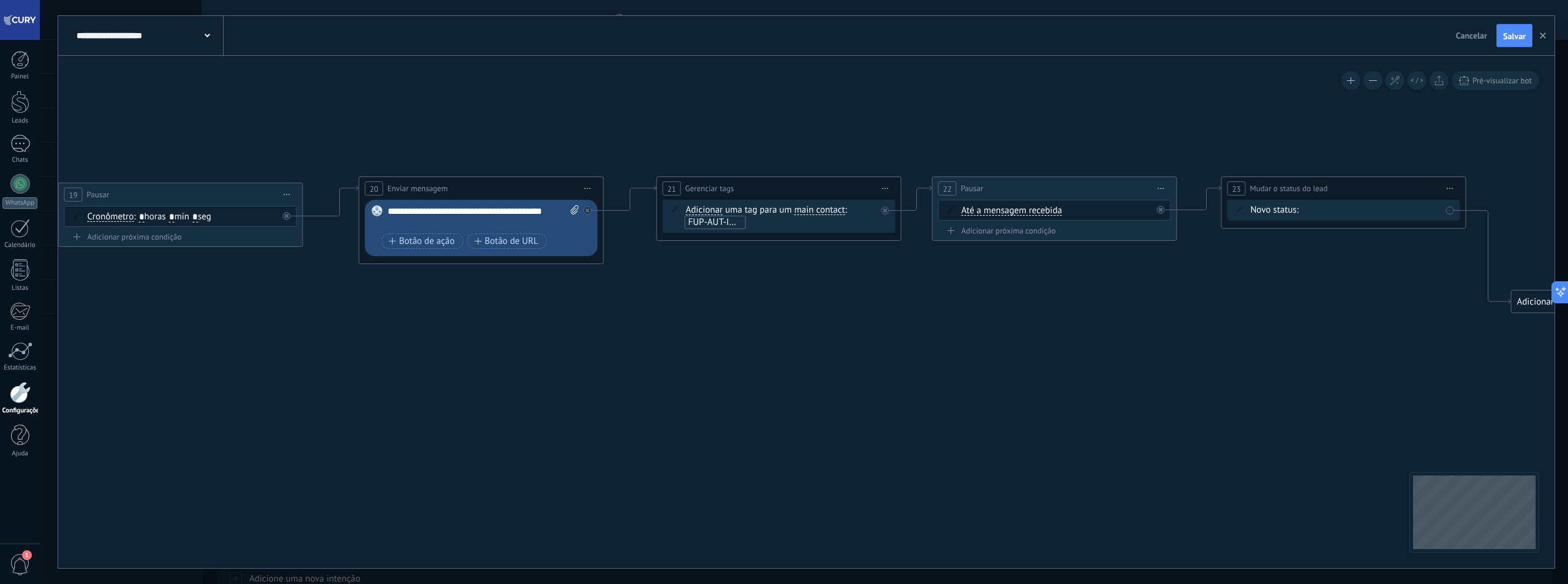
drag, startPoint x: 628, startPoint y: 351, endPoint x: 684, endPoint y: 384, distance: 65.0
click at [679, 374] on icon at bounding box center [461, 245] width 2846 height 750
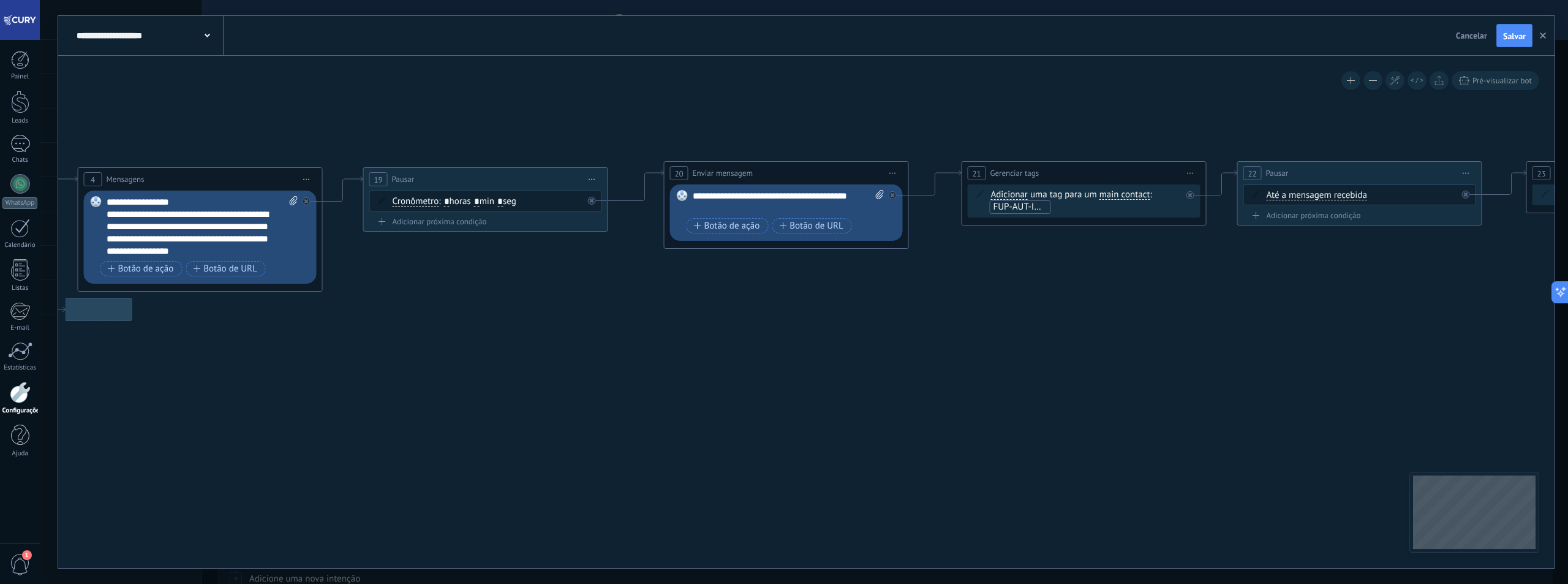
drag, startPoint x: 449, startPoint y: 354, endPoint x: 824, endPoint y: 324, distance: 376.2
click at [824, 324] on icon at bounding box center [765, 229] width 2846 height 750
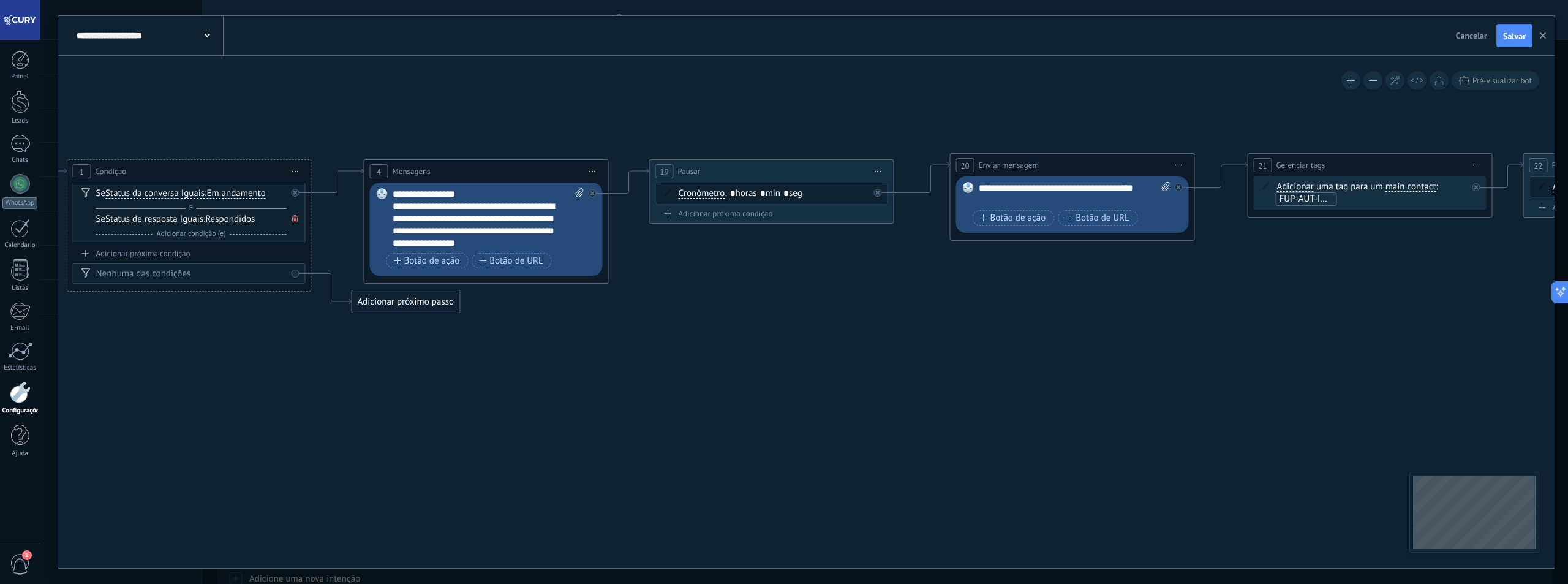
drag, startPoint x: 502, startPoint y: 338, endPoint x: 777, endPoint y: 335, distance: 275.0
click at [777, 335] on icon at bounding box center [1052, 221] width 2846 height 750
click at [597, 195] on div at bounding box center [595, 190] width 14 height 15
click at [695, 253] on icon at bounding box center [1052, 233] width 2846 height 773
click at [697, 247] on div "Adicionar próximo passo" at bounding box center [704, 242] width 108 height 20
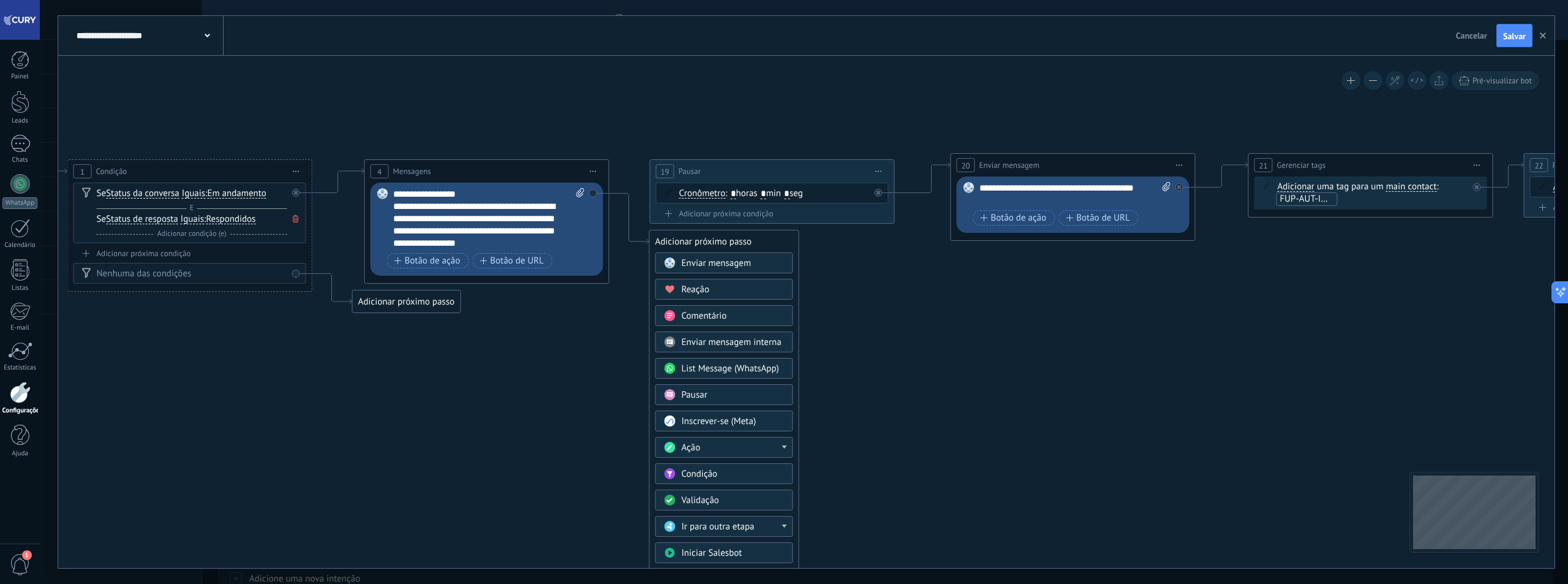
click at [751, 448] on div "Ação" at bounding box center [733, 448] width 103 height 12
click at [737, 532] on div "Mudar o status do lead" at bounding box center [724, 535] width 136 height 21
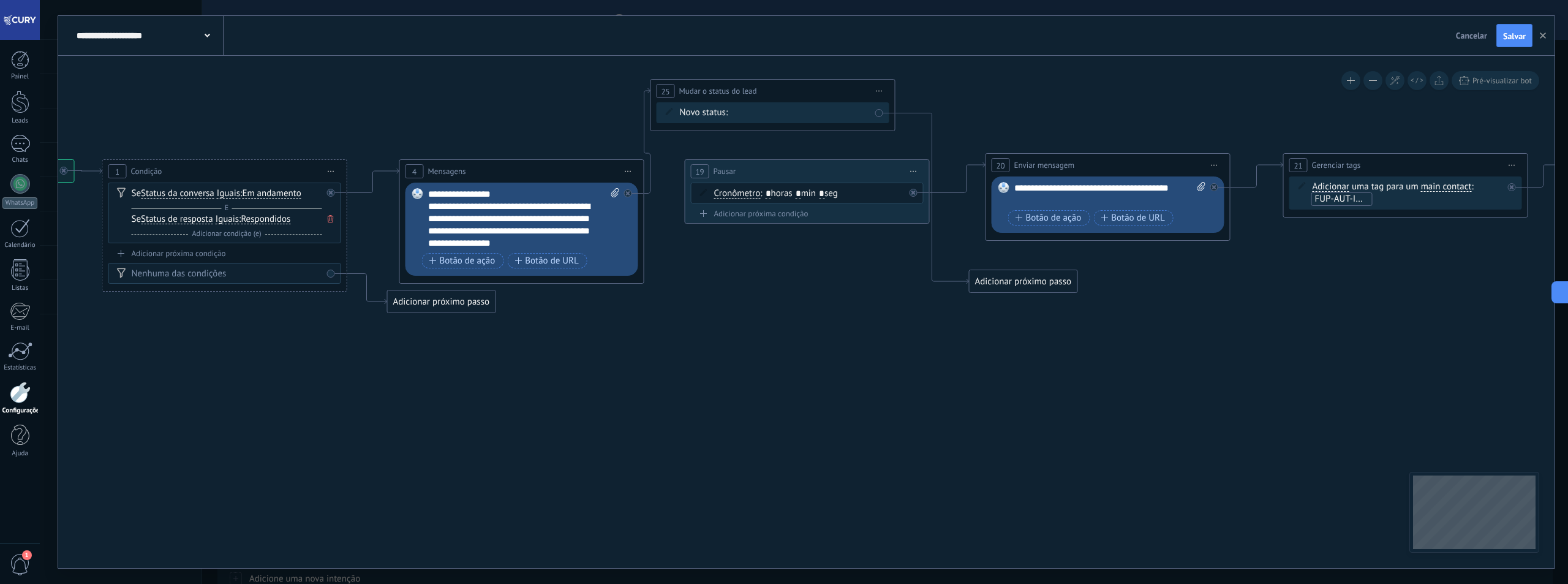
drag, startPoint x: 777, startPoint y: 243, endPoint x: 743, endPoint y: 93, distance: 153.8
click at [743, 93] on span "Mudar o status do lead" at bounding box center [717, 91] width 78 height 11
click at [0, 0] on div "Contato inicial Discussões Tomada de decisão Discussão de contrato Fechado - ga…" at bounding box center [0, 0] width 0 height 0
click at [778, 168] on span at bounding box center [778, 163] width 80 height 10
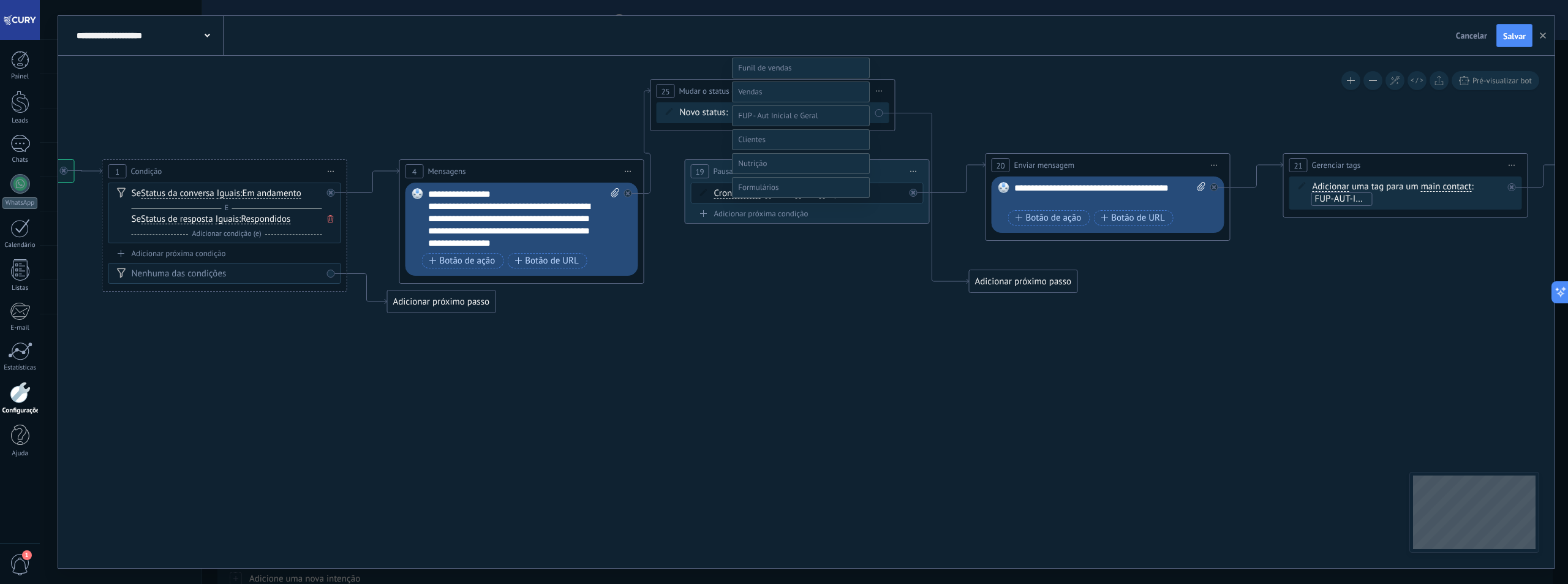
click at [0, 0] on label "FUP - Aut Inicial - 3D" at bounding box center [0, 0] width 0 height 0
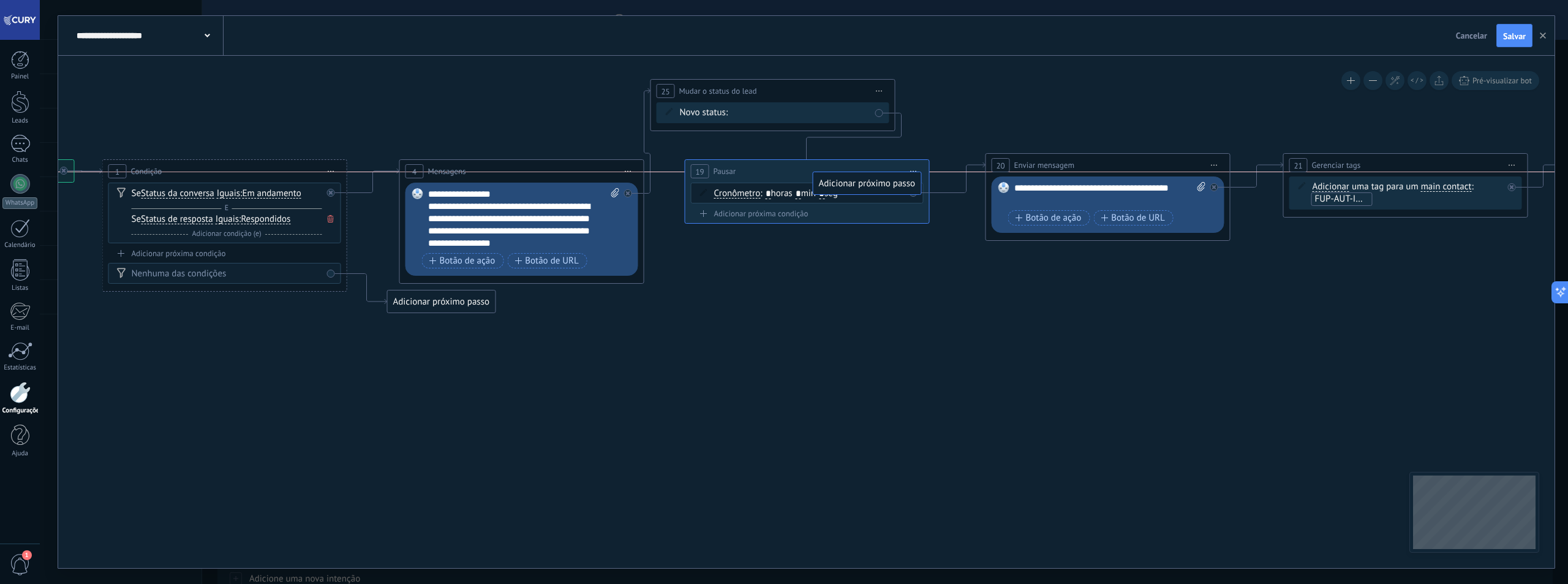
drag, startPoint x: 1005, startPoint y: 281, endPoint x: 849, endPoint y: 188, distance: 181.6
drag, startPoint x: 784, startPoint y: 87, endPoint x: 814, endPoint y: 70, distance: 34.5
click at [814, 70] on div "**********" at bounding box center [807, 74] width 244 height 23
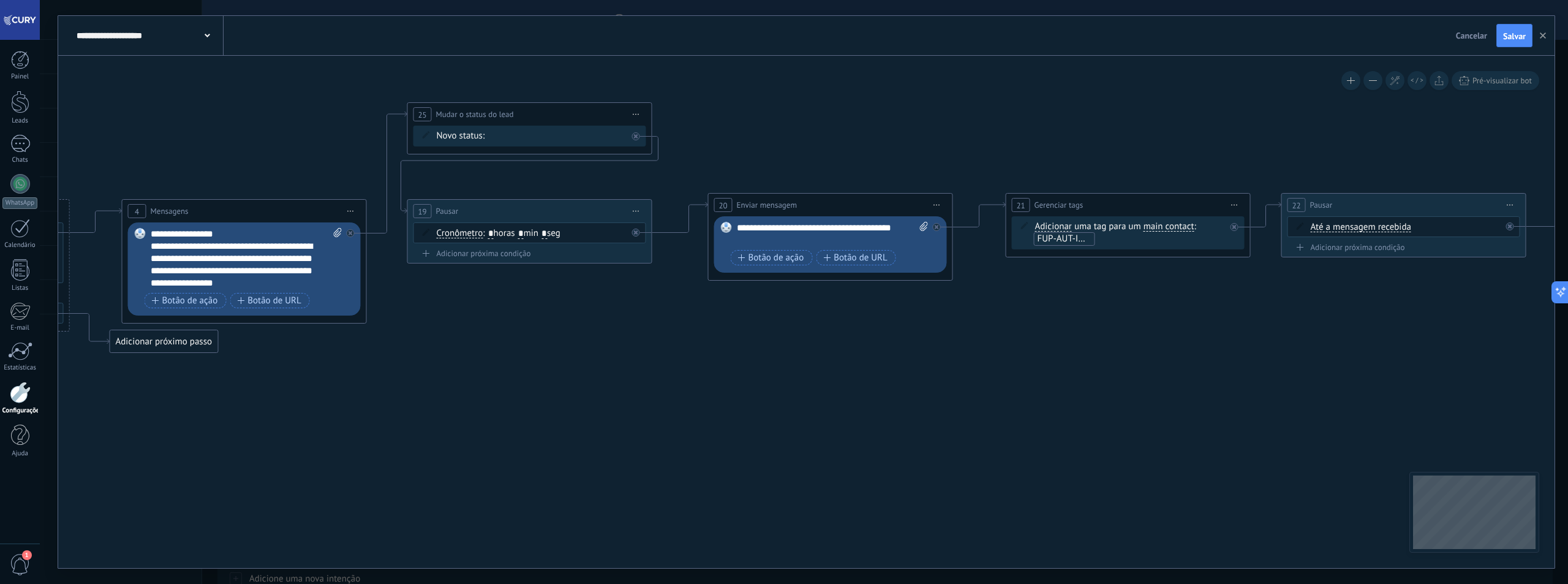
drag, startPoint x: 1116, startPoint y: 308, endPoint x: 721, endPoint y: 364, distance: 398.9
click at [702, 368] on icon at bounding box center [809, 228] width 2846 height 863
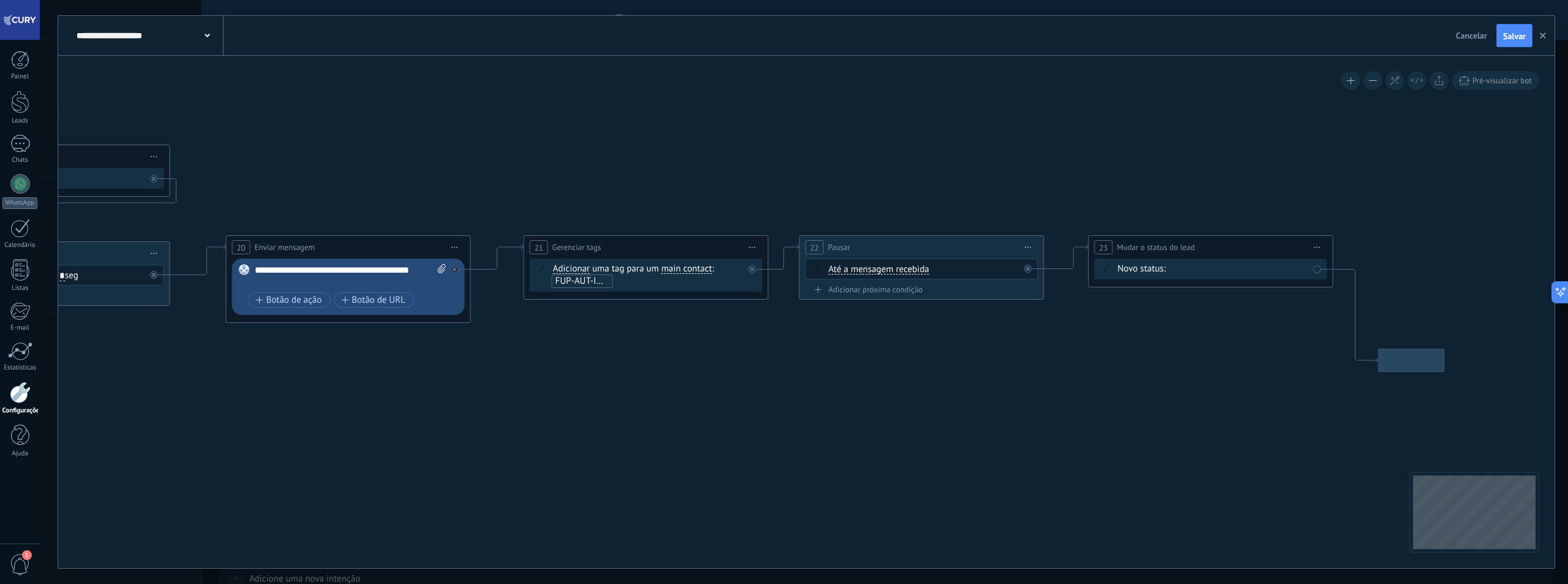
drag, startPoint x: 1131, startPoint y: 338, endPoint x: 657, endPoint y: 354, distance: 474.3
click at [657, 354] on icon at bounding box center [328, 270] width 2846 height 863
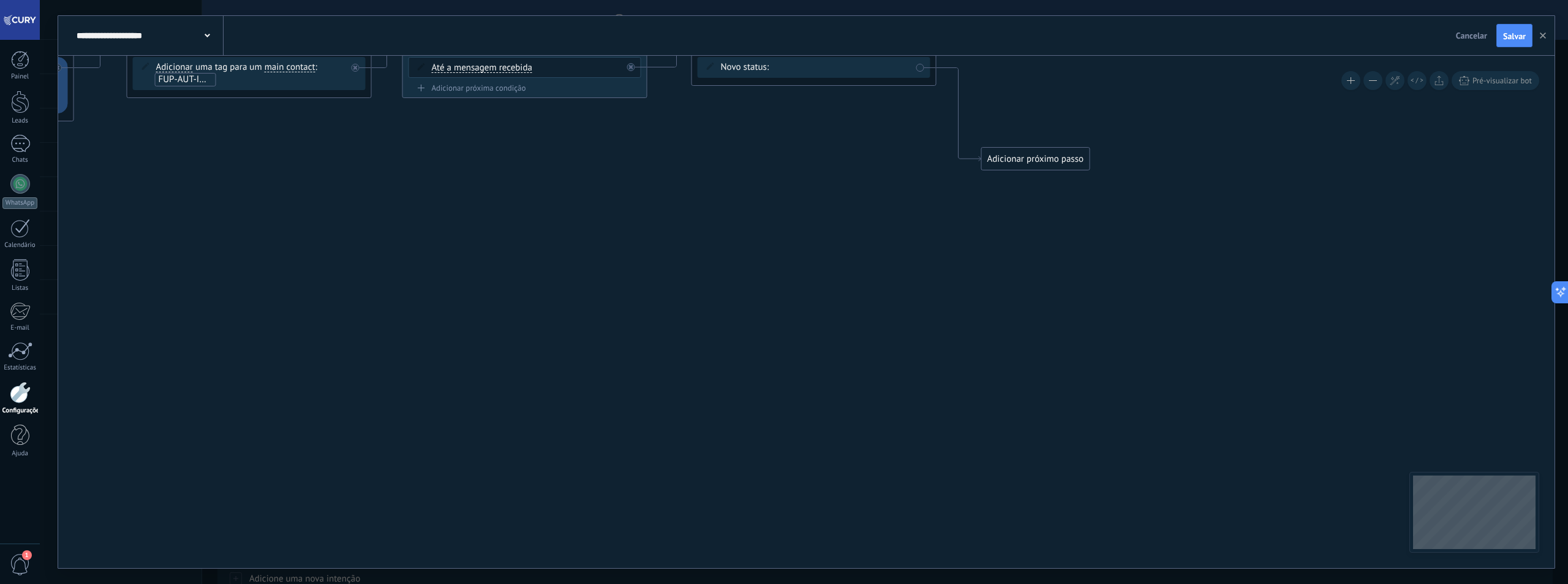
drag, startPoint x: 1291, startPoint y: 250, endPoint x: 1023, endPoint y: 55, distance: 331.4
click at [1023, 55] on div "**********" at bounding box center [806, 292] width 1496 height 552
click at [1039, 157] on div "Adicionar próximo passo" at bounding box center [1036, 159] width 108 height 20
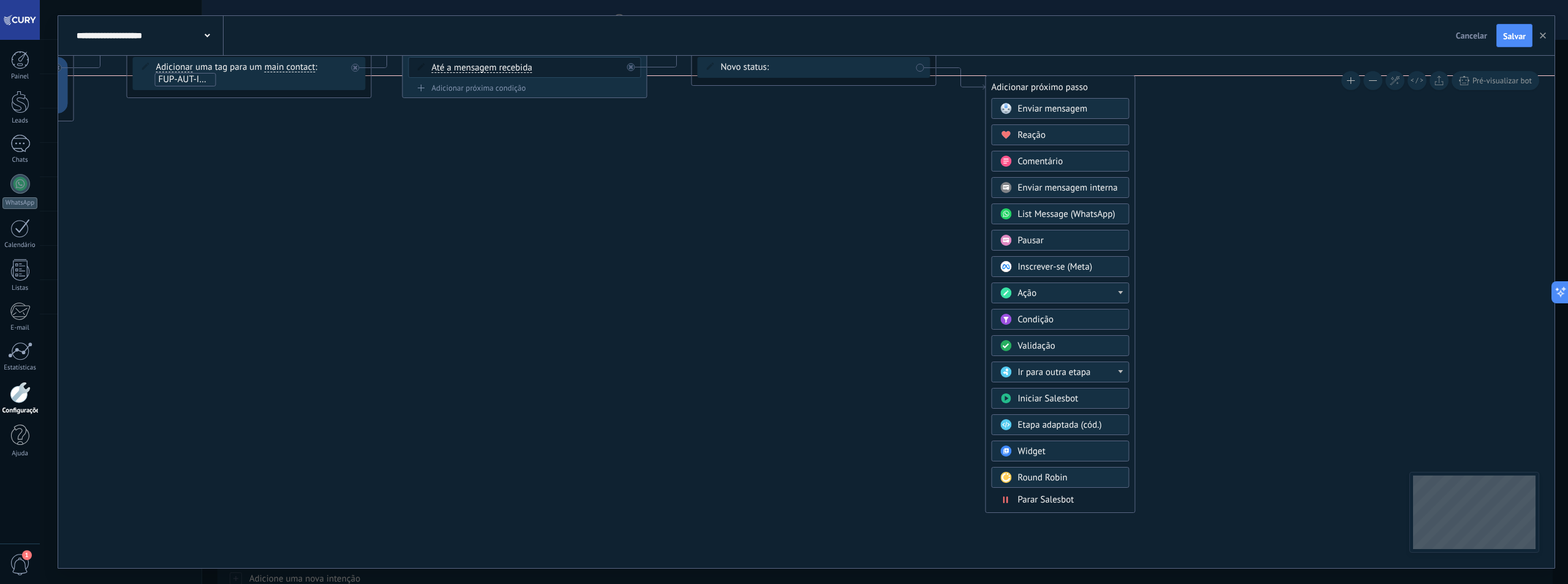
drag, startPoint x: 1084, startPoint y: 156, endPoint x: 1086, endPoint y: 89, distance: 67.0
click at [1089, 77] on div "Adicionar próximo passo" at bounding box center [1061, 87] width 149 height 20
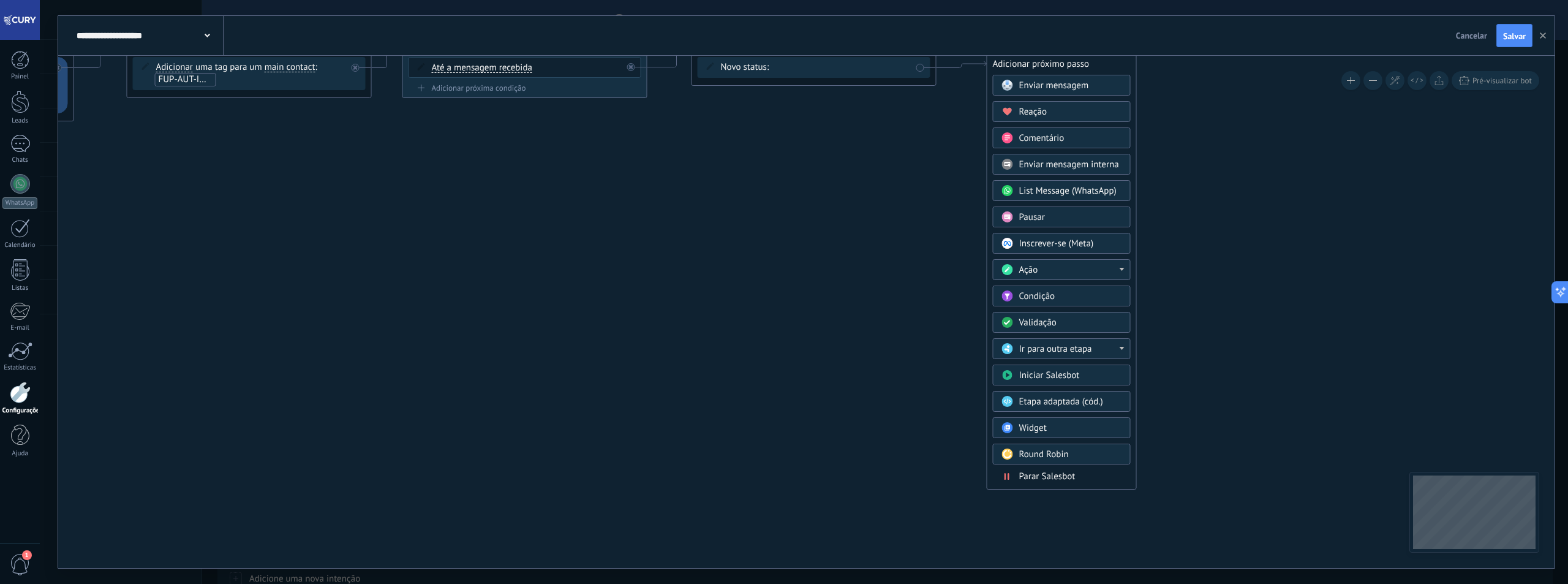
click at [1069, 477] on span "Parar Salesbot" at bounding box center [1047, 476] width 56 height 11
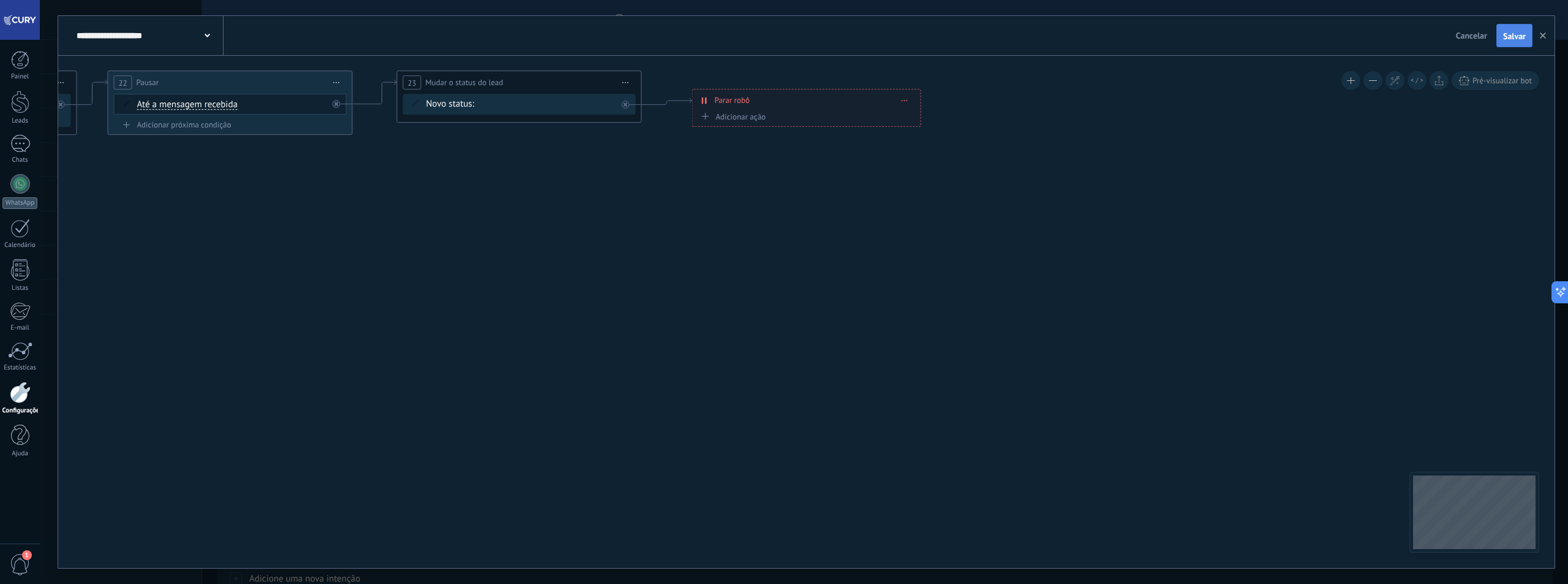
click at [1506, 34] on span "Salvar" at bounding box center [1515, 36] width 23 height 9
click at [1466, 34] on span "Cancelar" at bounding box center [1471, 35] width 31 height 11
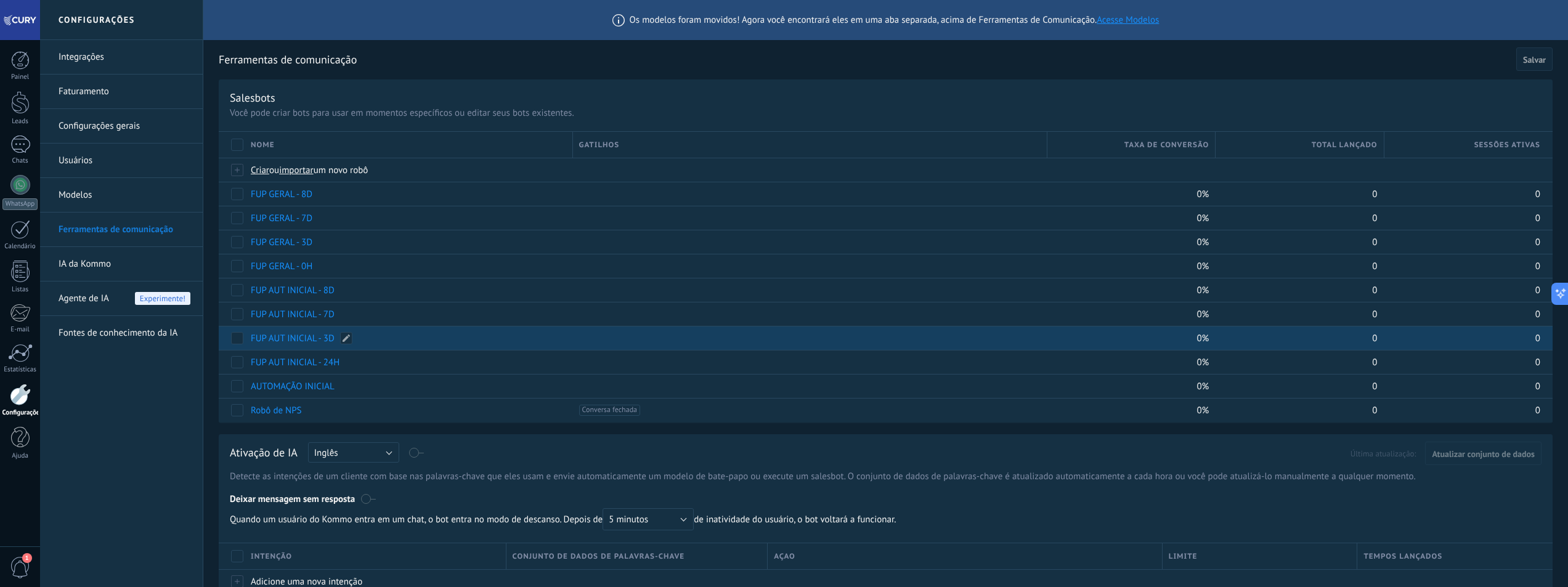
click at [306, 339] on link "FUP AUT INICIAL - 3D" at bounding box center [292, 338] width 84 height 12
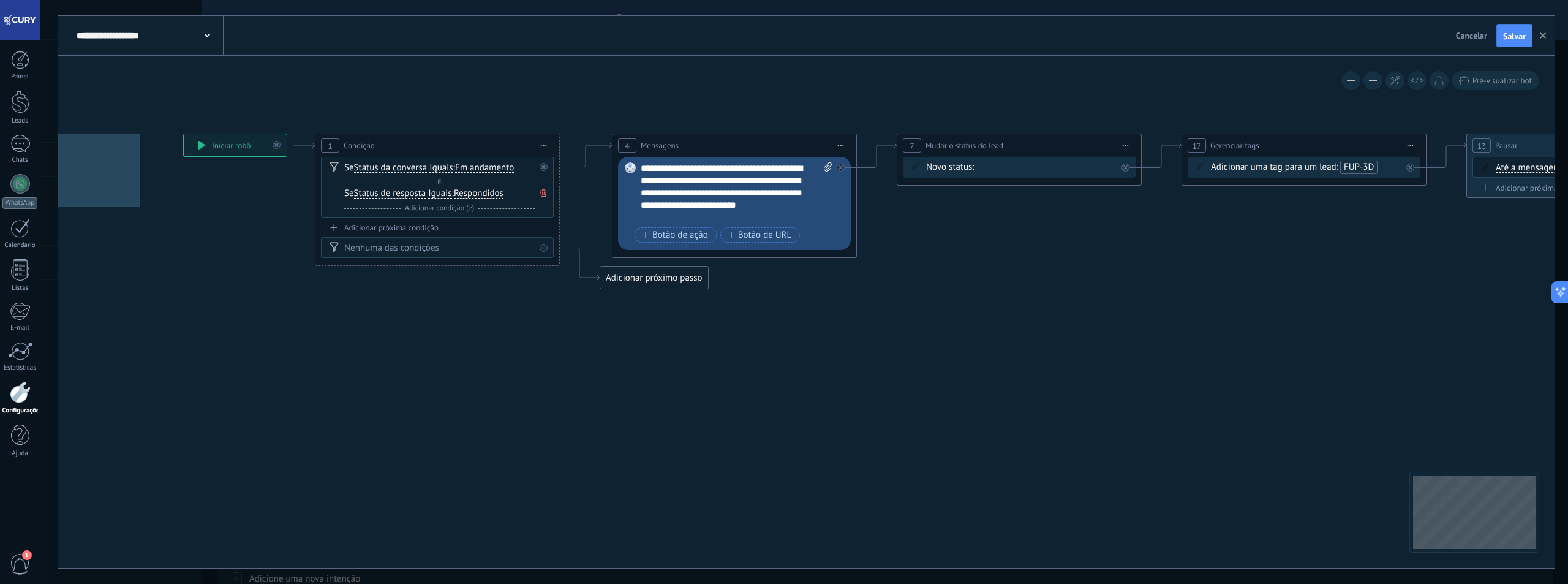
drag, startPoint x: 1053, startPoint y: 339, endPoint x: 917, endPoint y: 325, distance: 136.7
click at [917, 325] on icon at bounding box center [1230, 211] width 2706 height 769
click at [686, 176] on div "**********" at bounding box center [736, 193] width 192 height 62
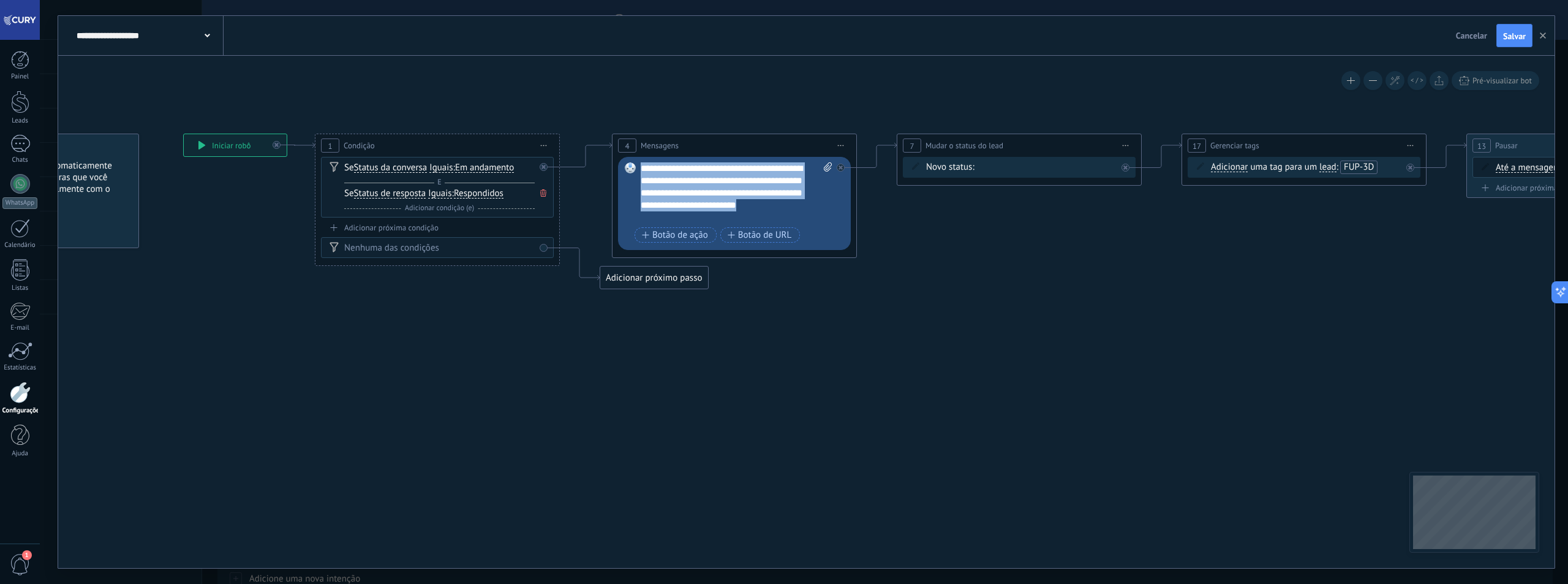
paste div
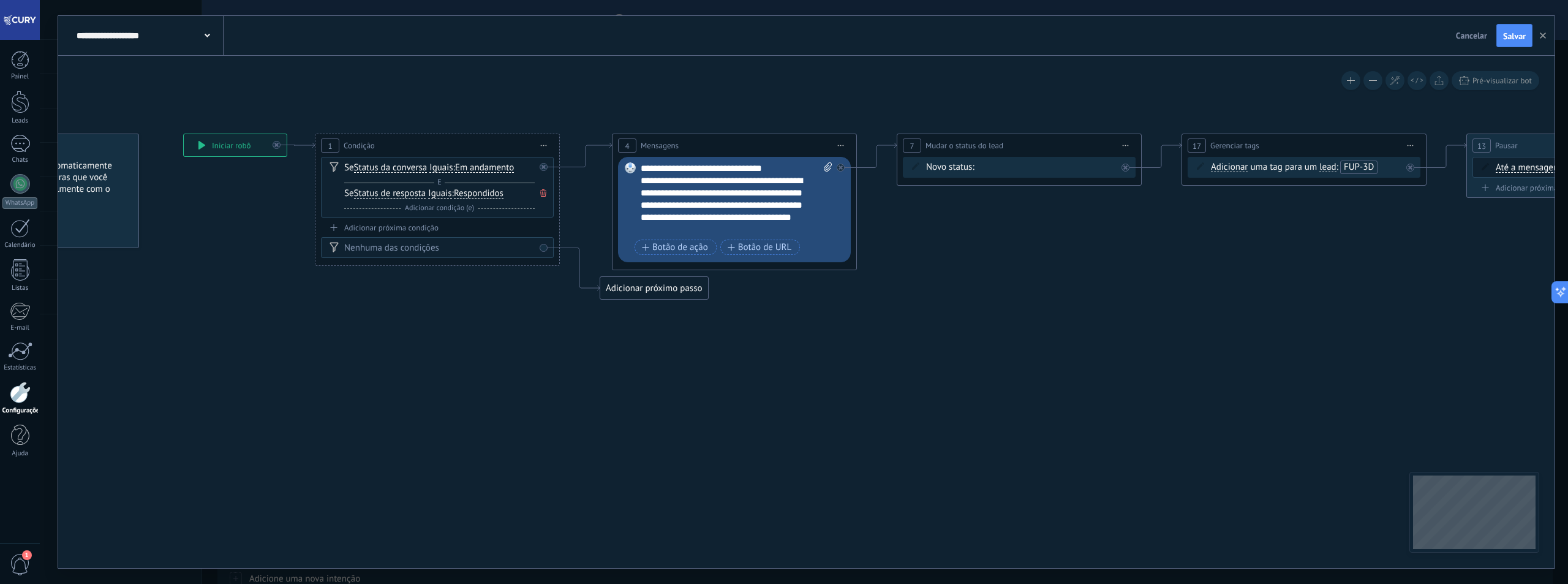
click at [940, 278] on icon at bounding box center [1230, 211] width 2706 height 769
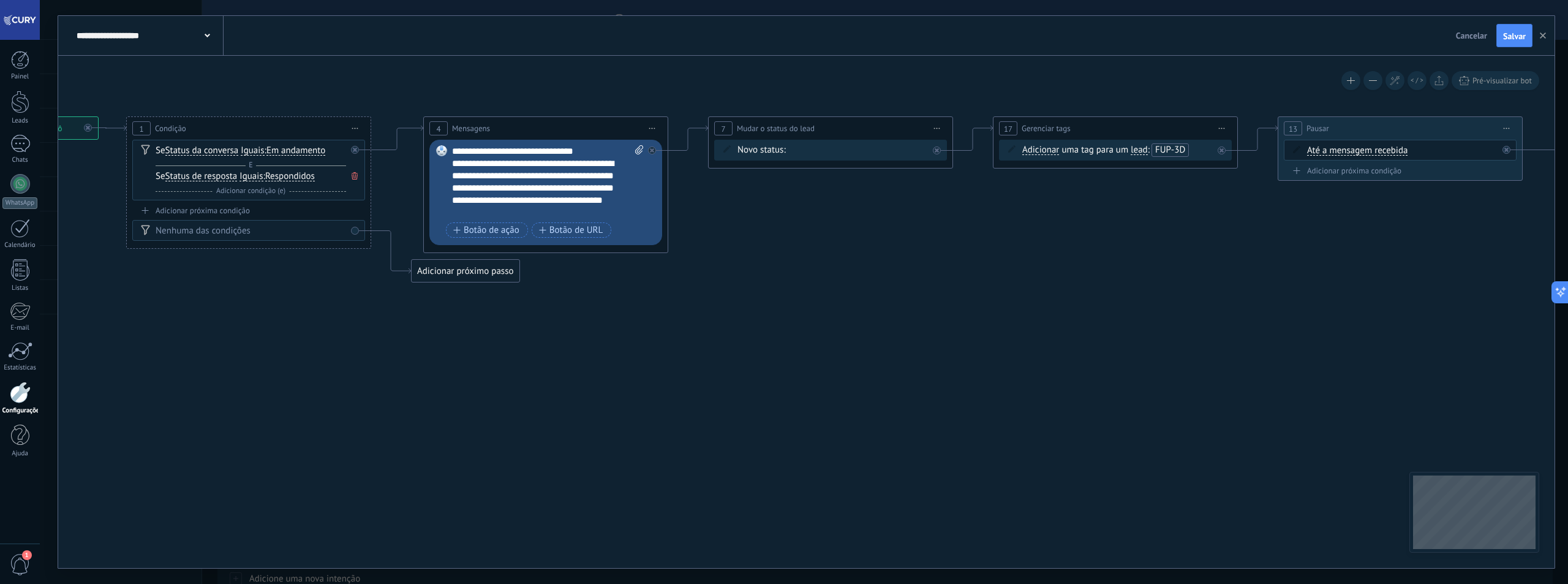
drag, startPoint x: 1042, startPoint y: 264, endPoint x: 853, endPoint y: 246, distance: 189.9
click at [853, 246] on icon at bounding box center [1042, 194] width 2706 height 769
click at [655, 149] on div at bounding box center [652, 151] width 8 height 8
click at [0, 0] on div "Contato inicial Discussões Tomada de decisão Discussão de contrato Fechado - ga…" at bounding box center [0, 0] width 0 height 0
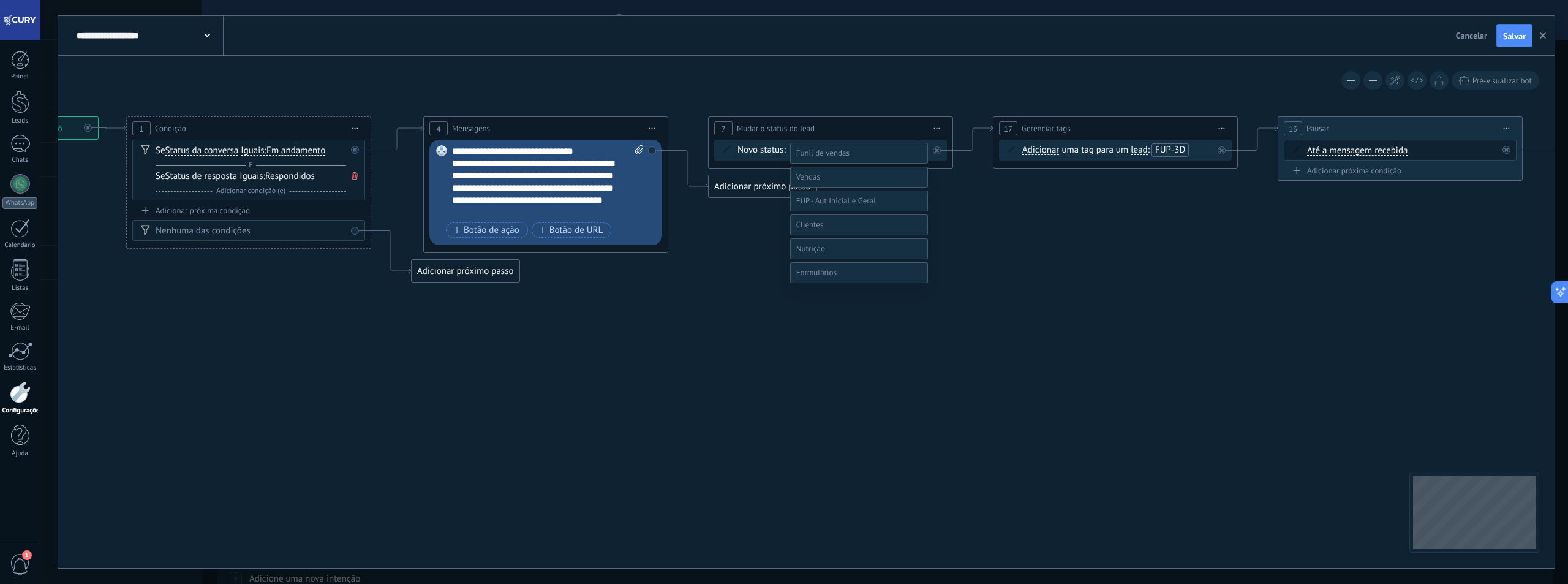
click at [836, 206] on span at bounding box center [836, 200] width 80 height 10
click at [0, 0] on label "FUP - Aut Inicial - 7D" at bounding box center [0, 0] width 0 height 0
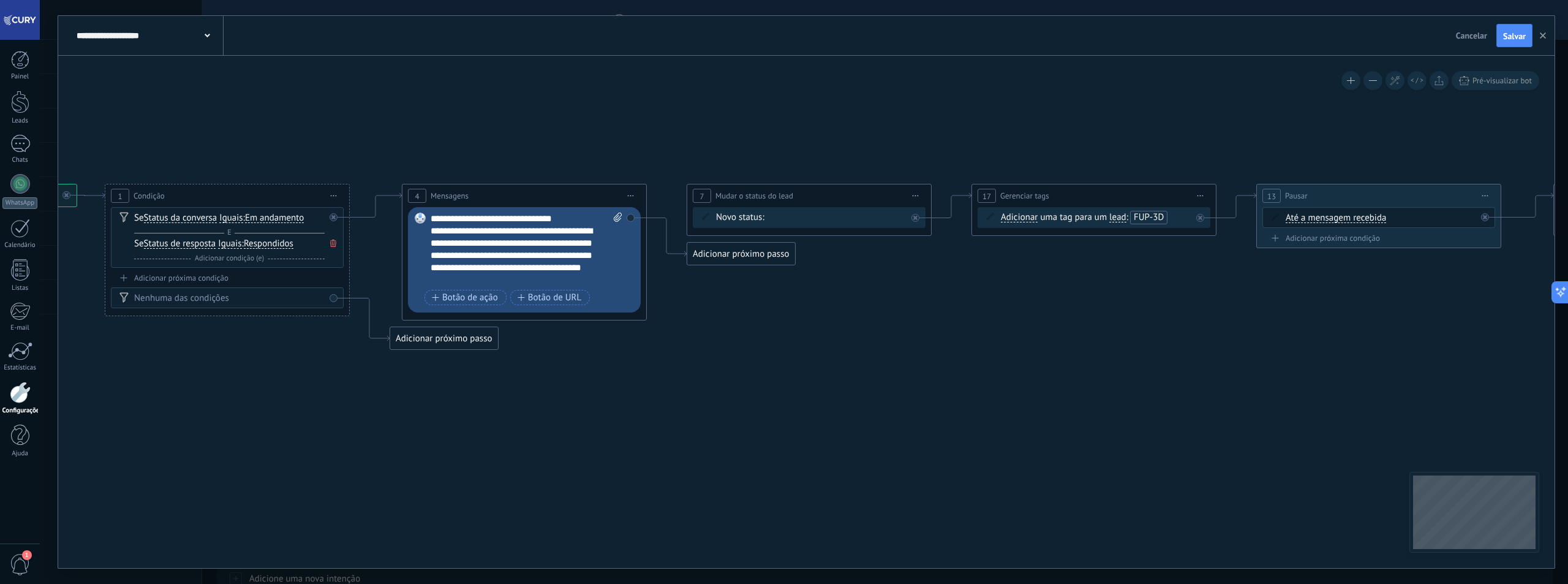
drag, startPoint x: 917, startPoint y: 225, endPoint x: 894, endPoint y: 292, distance: 70.8
click at [895, 294] on icon at bounding box center [1020, 267] width 2706 height 779
drag, startPoint x: 846, startPoint y: 193, endPoint x: 855, endPoint y: 62, distance: 131.3
click at [855, 62] on div "**********" at bounding box center [816, 67] width 244 height 23
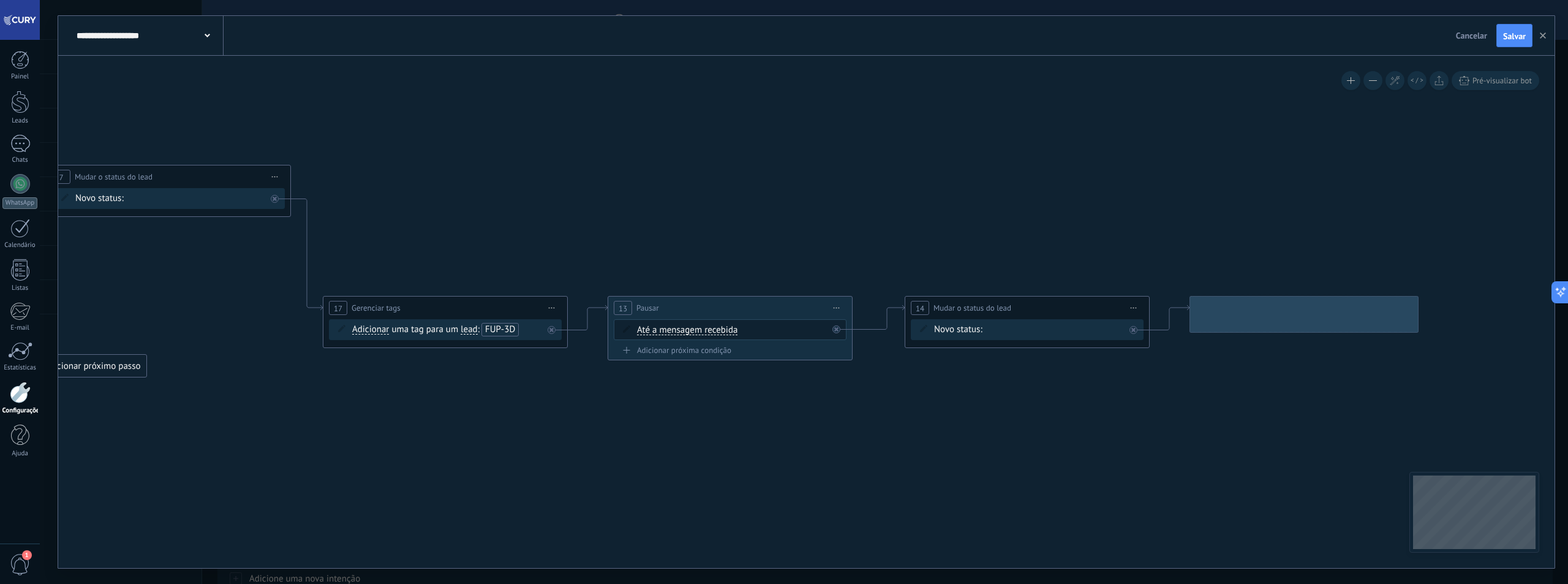
drag, startPoint x: 1178, startPoint y: 349, endPoint x: 742, endPoint y: 456, distance: 448.9
click at [497, 457] on icon at bounding box center [372, 313] width 2706 height 909
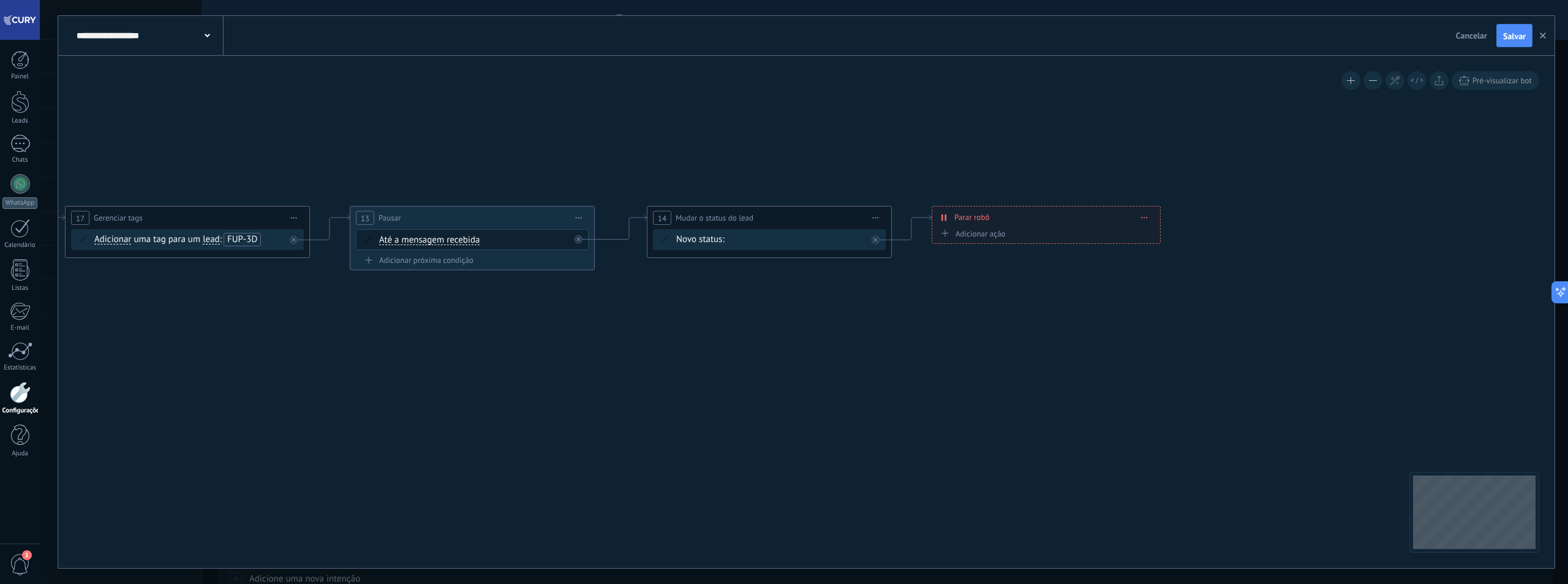
drag, startPoint x: 987, startPoint y: 462, endPoint x: 836, endPoint y: 315, distance: 210.7
click at [761, 372] on icon at bounding box center [113, 223] width 2706 height 910
drag, startPoint x: 1022, startPoint y: 230, endPoint x: 1282, endPoint y: 201, distance: 261.6
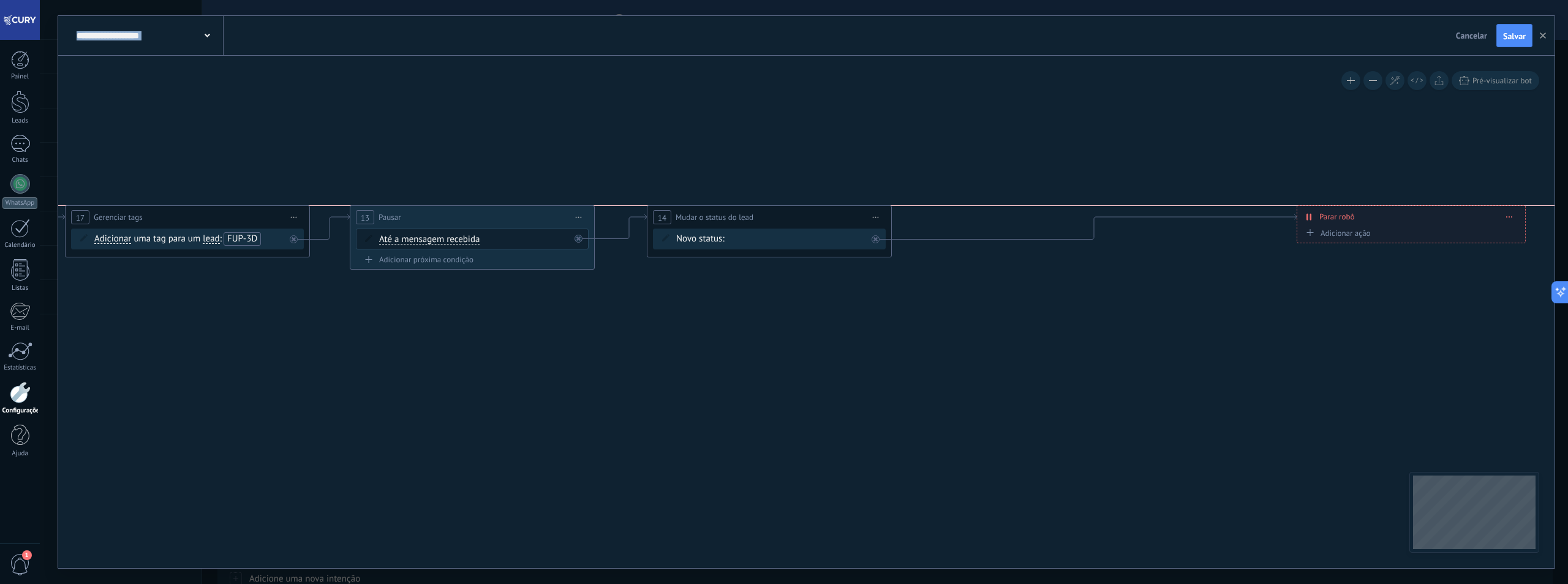
drag, startPoint x: 1044, startPoint y: 222, endPoint x: 1409, endPoint y: 218, distance: 365.0
click at [1409, 218] on div "**********" at bounding box center [1411, 217] width 228 height 22
click at [0, 0] on div "Contato inicial Discussões Tomada de decisão Discussão de contrato Fechado - ga…" at bounding box center [0, 0] width 0 height 0
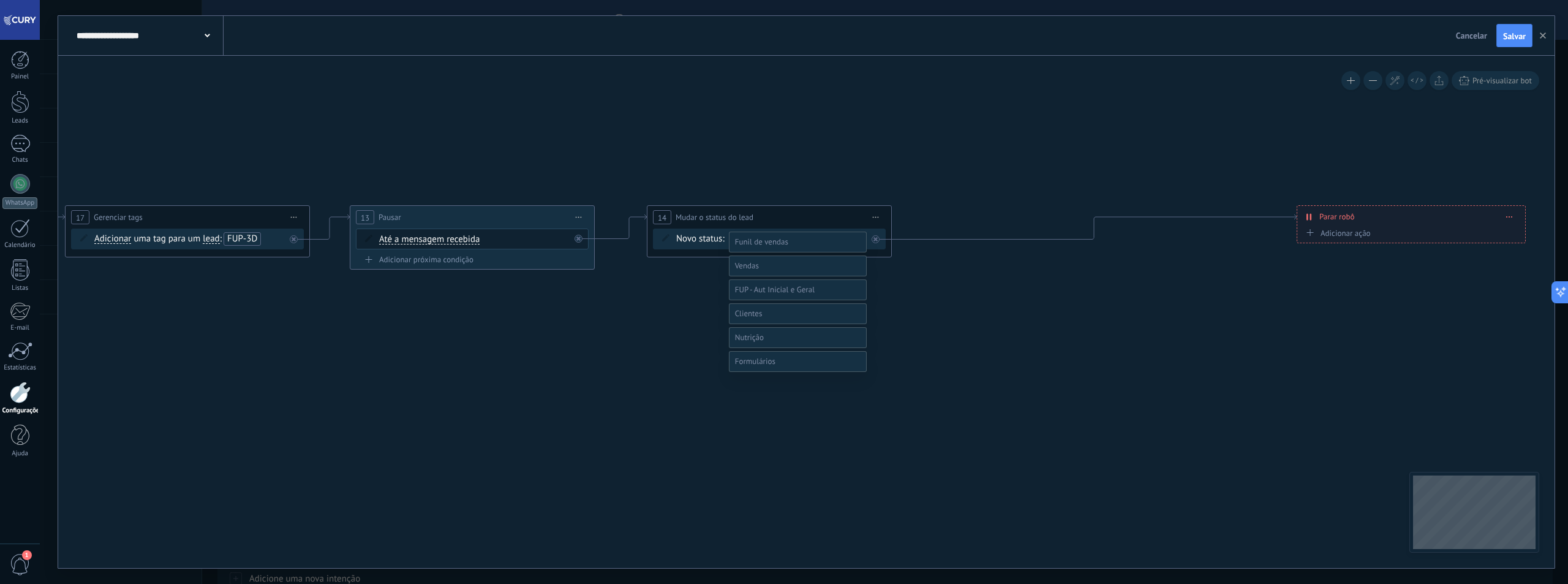
click at [757, 271] on span at bounding box center [747, 265] width 24 height 10
click at [0, 0] on label "Qualificação (MQL)" at bounding box center [0, 0] width 0 height 0
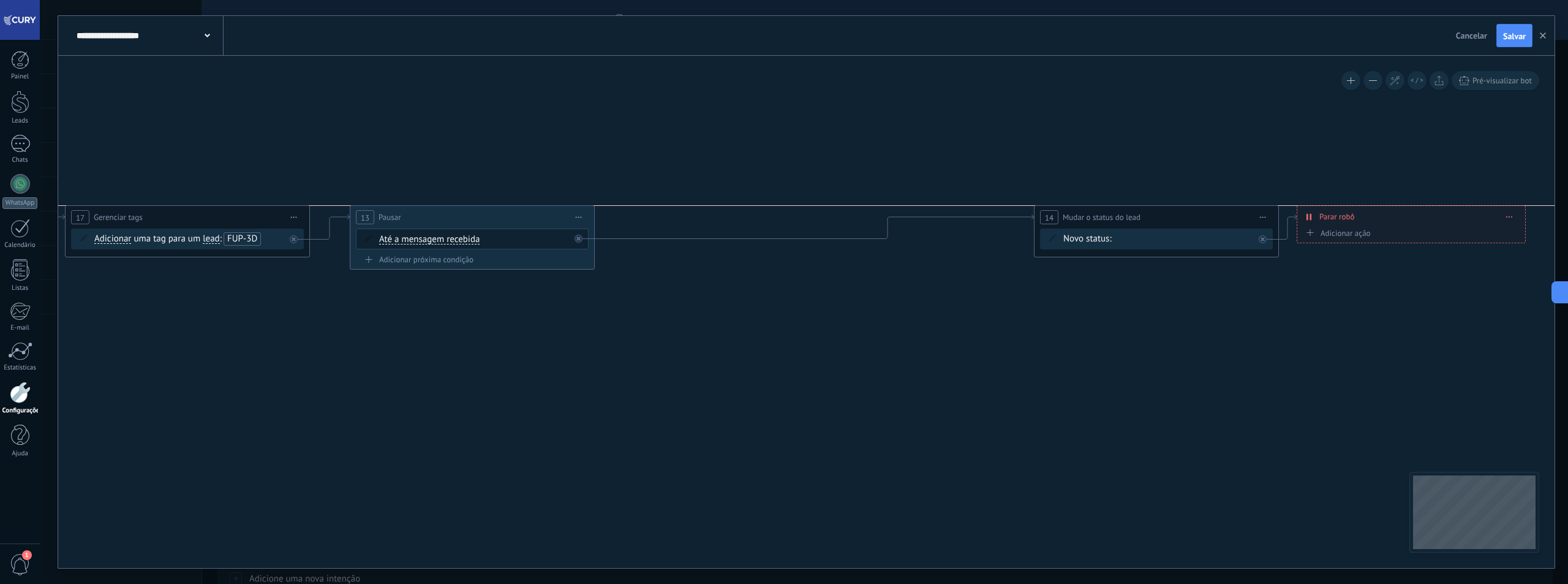
drag, startPoint x: 744, startPoint y: 218, endPoint x: 1126, endPoint y: 216, distance: 382.0
click at [1126, 216] on span "Mudar o status do lead" at bounding box center [1101, 217] width 78 height 11
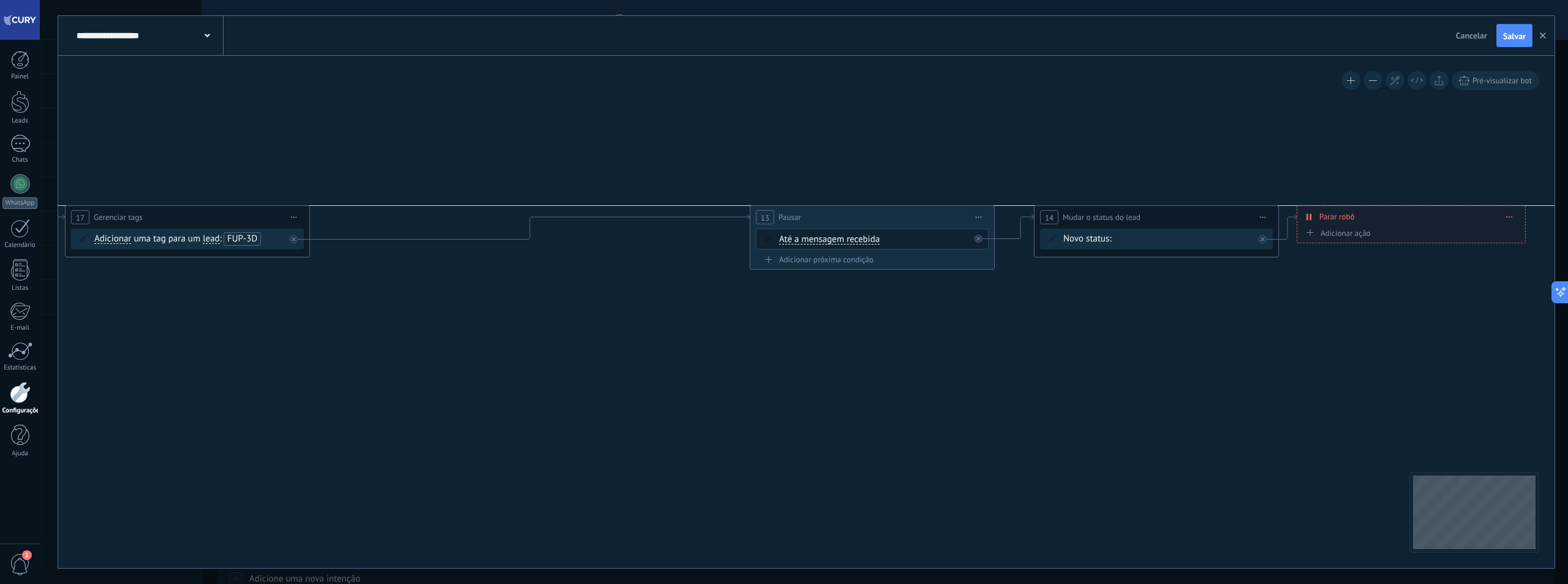
drag, startPoint x: 469, startPoint y: 214, endPoint x: 868, endPoint y: 214, distance: 399.0
click at [868, 214] on div "13 Pausar ****** Iniciar pré-visualização aqui Renomear Duplicar Excluir" at bounding box center [872, 218] width 244 height 23
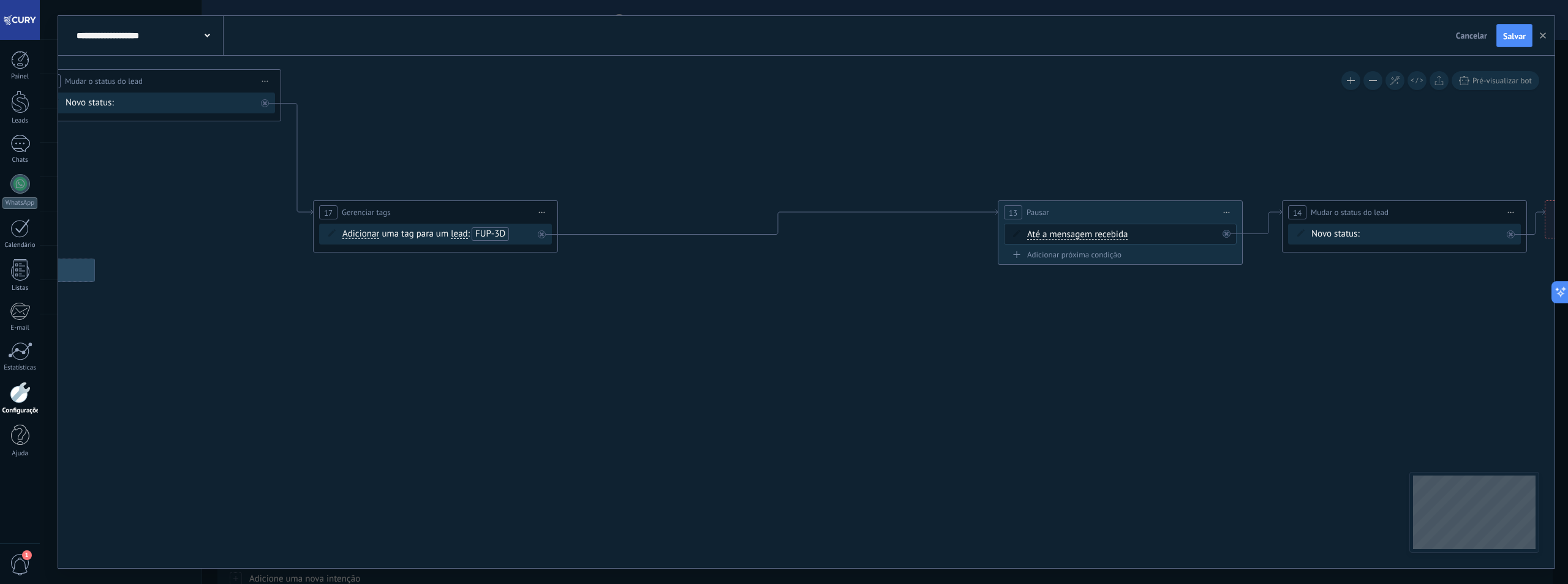
drag, startPoint x: 515, startPoint y: 345, endPoint x: 752, endPoint y: 341, distance: 237.0
click at [752, 341] on icon at bounding box center [544, 175] width 3072 height 825
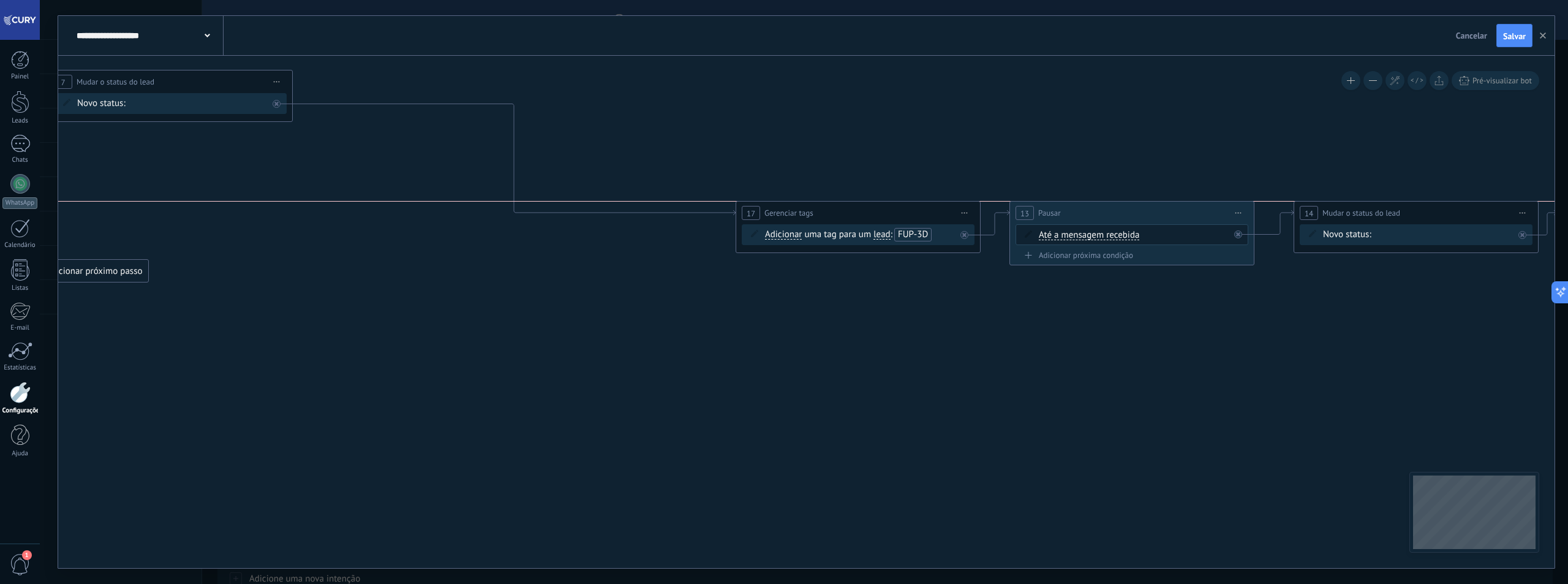
drag, startPoint x: 478, startPoint y: 207, endPoint x: 888, endPoint y: 209, distance: 410.0
click at [888, 209] on div "**********" at bounding box center [858, 213] width 244 height 23
click at [906, 233] on span "FUP-3D" at bounding box center [913, 234] width 30 height 11
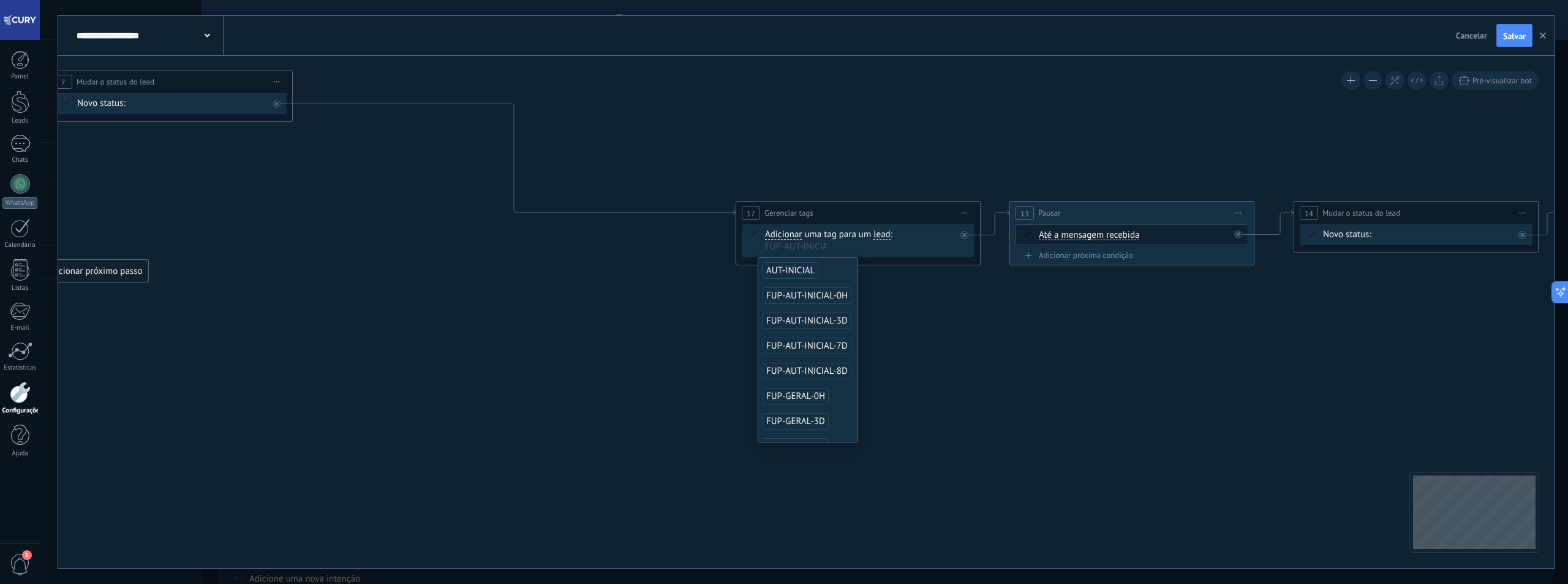
click at [837, 318] on span "FUP-AUT-INICIAL-3D" at bounding box center [807, 320] width 88 height 16
click at [653, 320] on icon at bounding box center [555, 218] width 3072 height 910
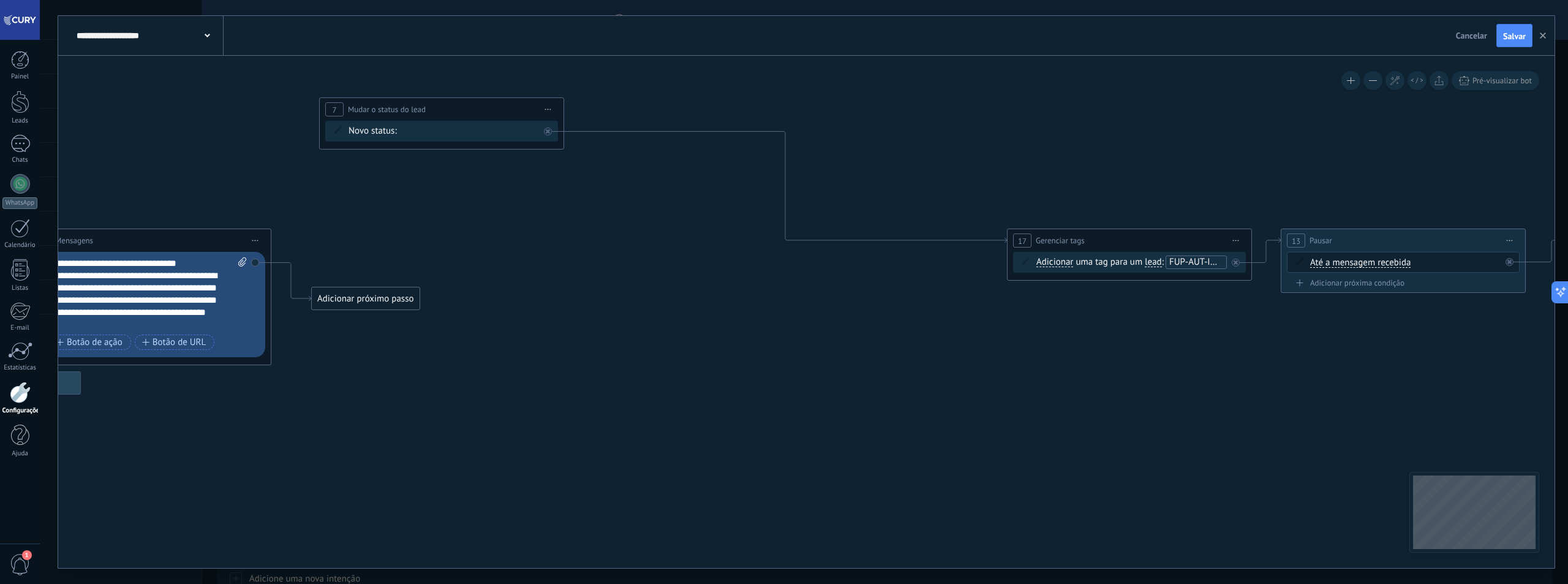
drag, startPoint x: 531, startPoint y: 299, endPoint x: 803, endPoint y: 326, distance: 273.3
click at [803, 326] on icon at bounding box center [827, 246] width 3072 height 910
drag, startPoint x: 565, startPoint y: 132, endPoint x: 407, endPoint y: 303, distance: 232.8
click at [878, 239] on div "**********" at bounding box center [856, 241] width 244 height 23
click at [399, 303] on div "Adicionar próximo passo" at bounding box center [365, 299] width 108 height 20
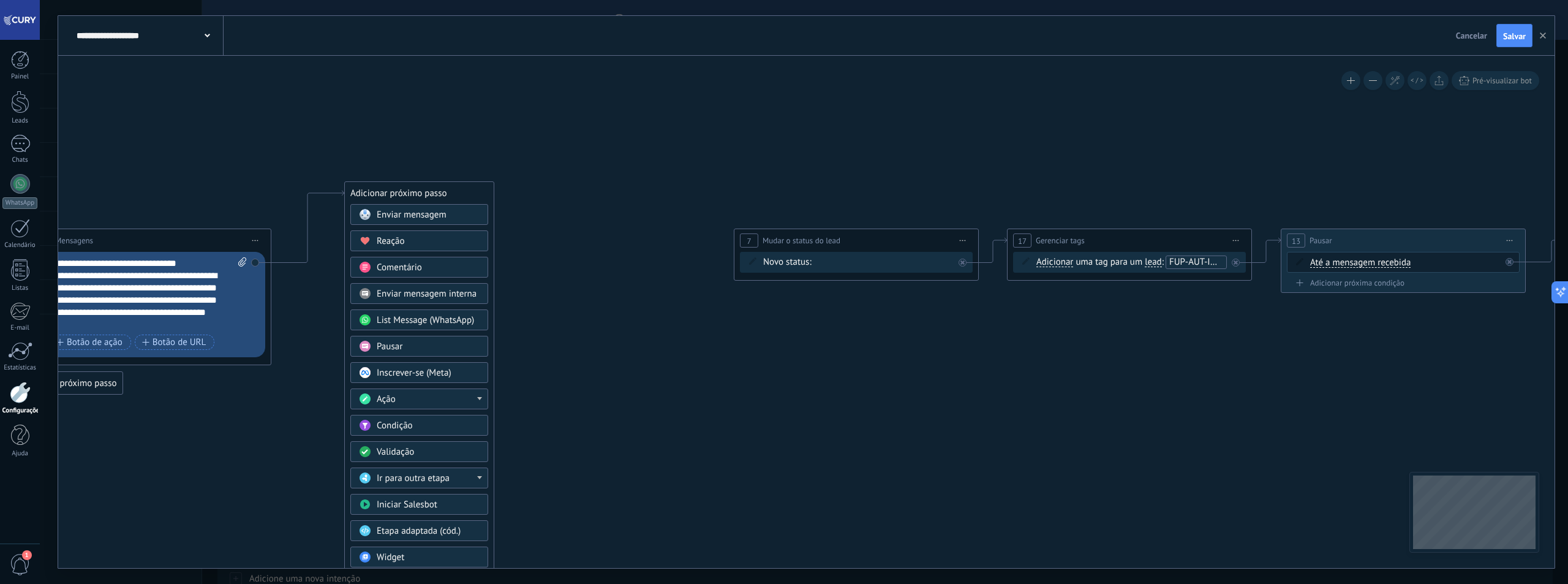
drag, startPoint x: 430, startPoint y: 295, endPoint x: 464, endPoint y: 184, distance: 116.1
click at [464, 185] on div "Adicionar próximo passo" at bounding box center [419, 193] width 149 height 20
click at [419, 421] on div "Condição" at bounding box center [428, 420] width 103 height 12
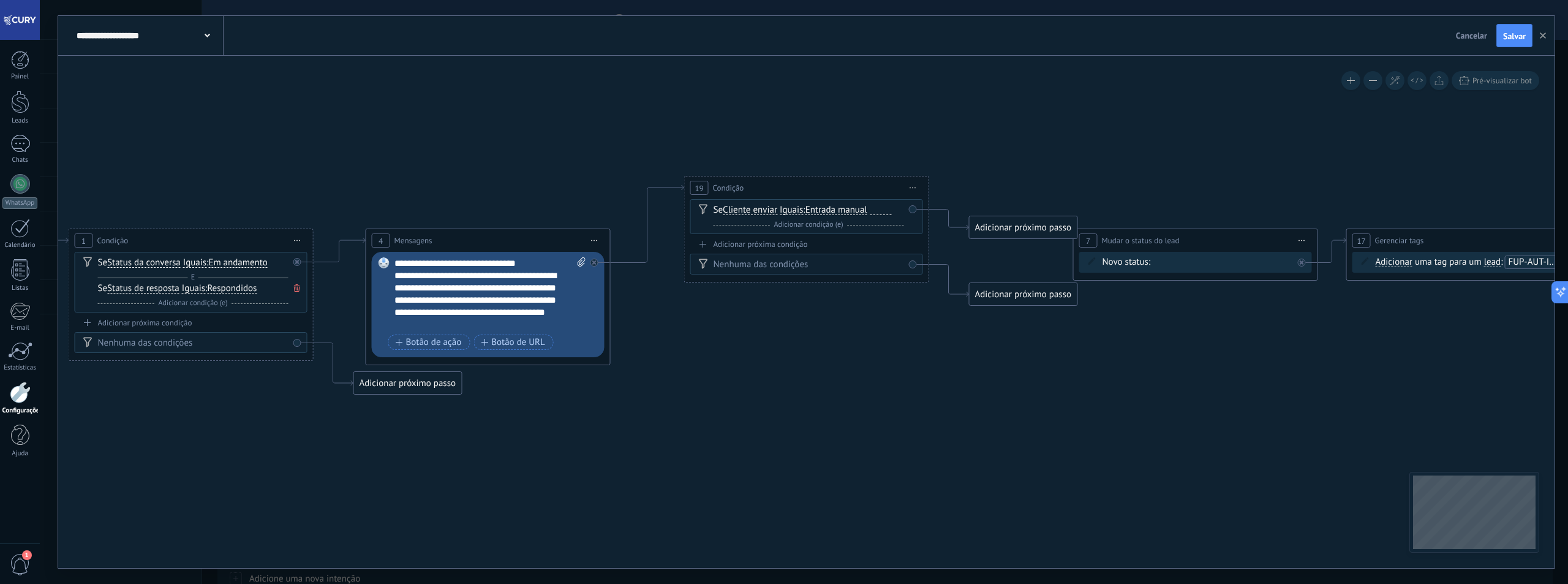
click at [914, 183] on span "Iniciar pré-visualização aqui Renomear Duplicar Excluir" at bounding box center [913, 188] width 20 height 18
click at [946, 263] on div "Excluir" at bounding box center [978, 268] width 141 height 21
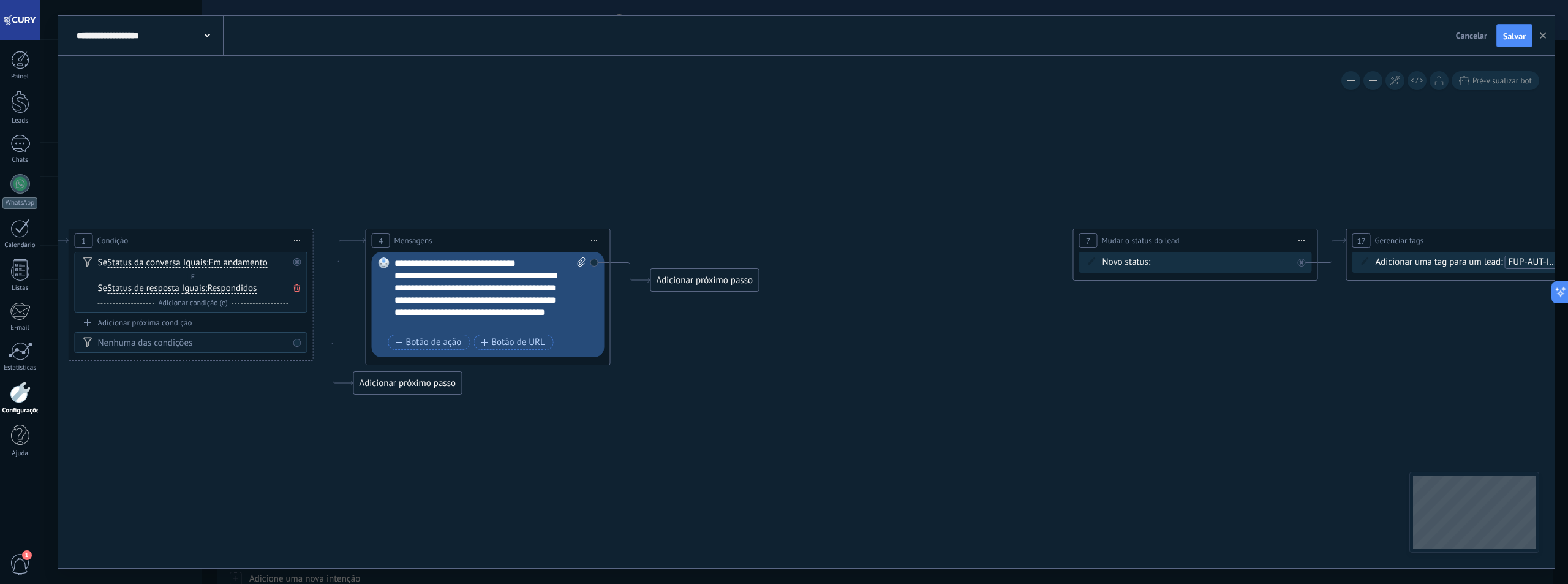
click at [703, 281] on div "Adicionar próximo passo" at bounding box center [705, 281] width 108 height 20
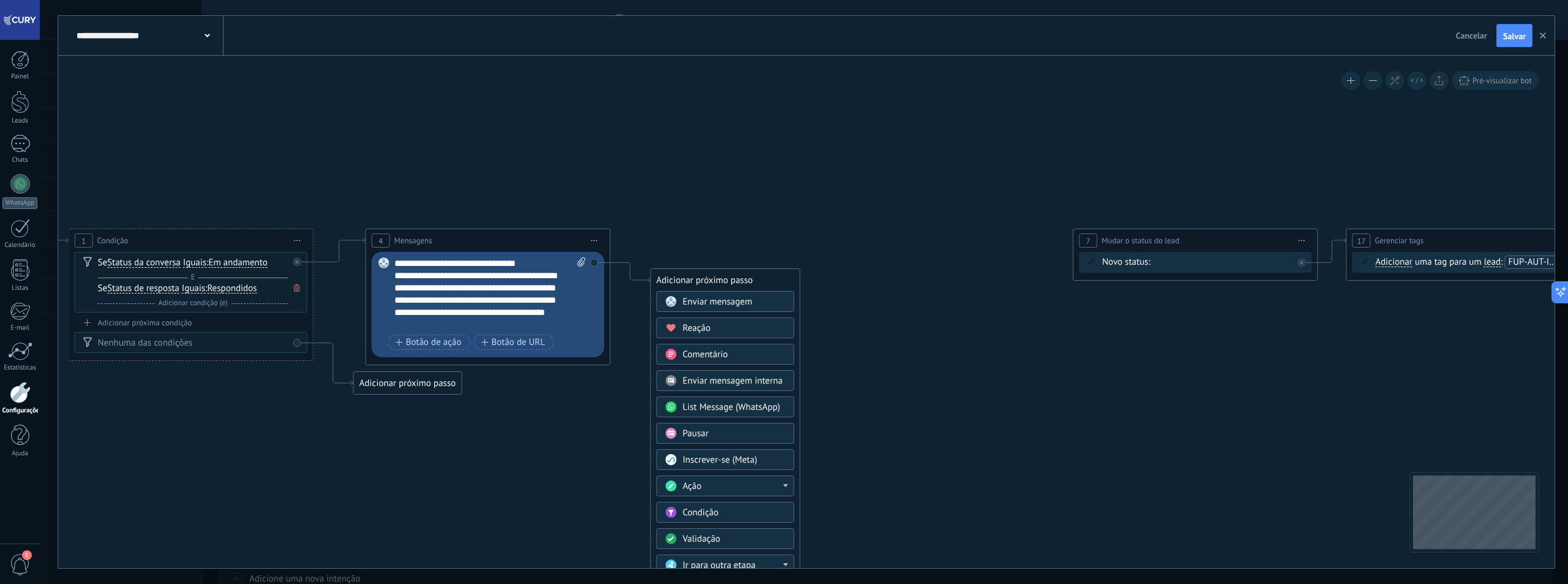
click at [722, 431] on div "Pausar" at bounding box center [734, 434] width 103 height 12
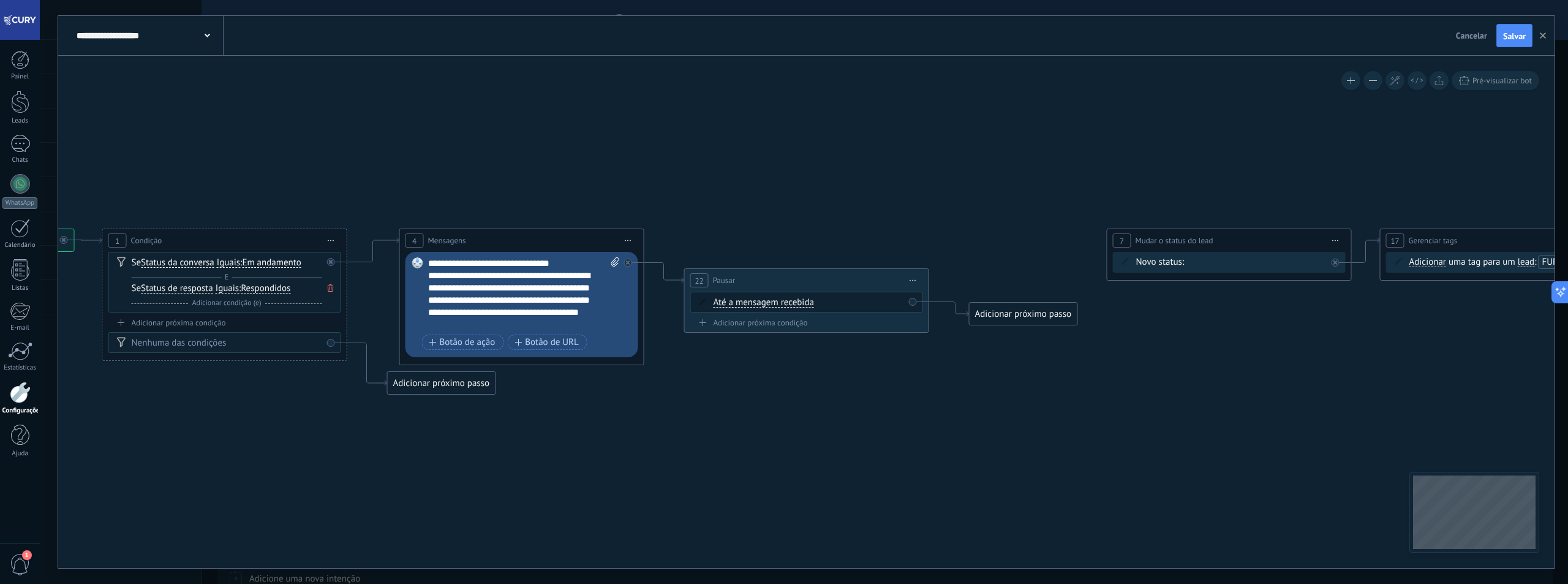
click at [771, 302] on span "Até a mensagem recebida" at bounding box center [763, 303] width 101 height 10
click at [771, 302] on button "Até a mensagem recebida" at bounding box center [784, 303] width 153 height 22
click at [742, 327] on span "Cronômetro" at bounding box center [774, 324] width 148 height 12
click at [801, 299] on input "*" at bounding box center [798, 303] width 5 height 10
type input "*"
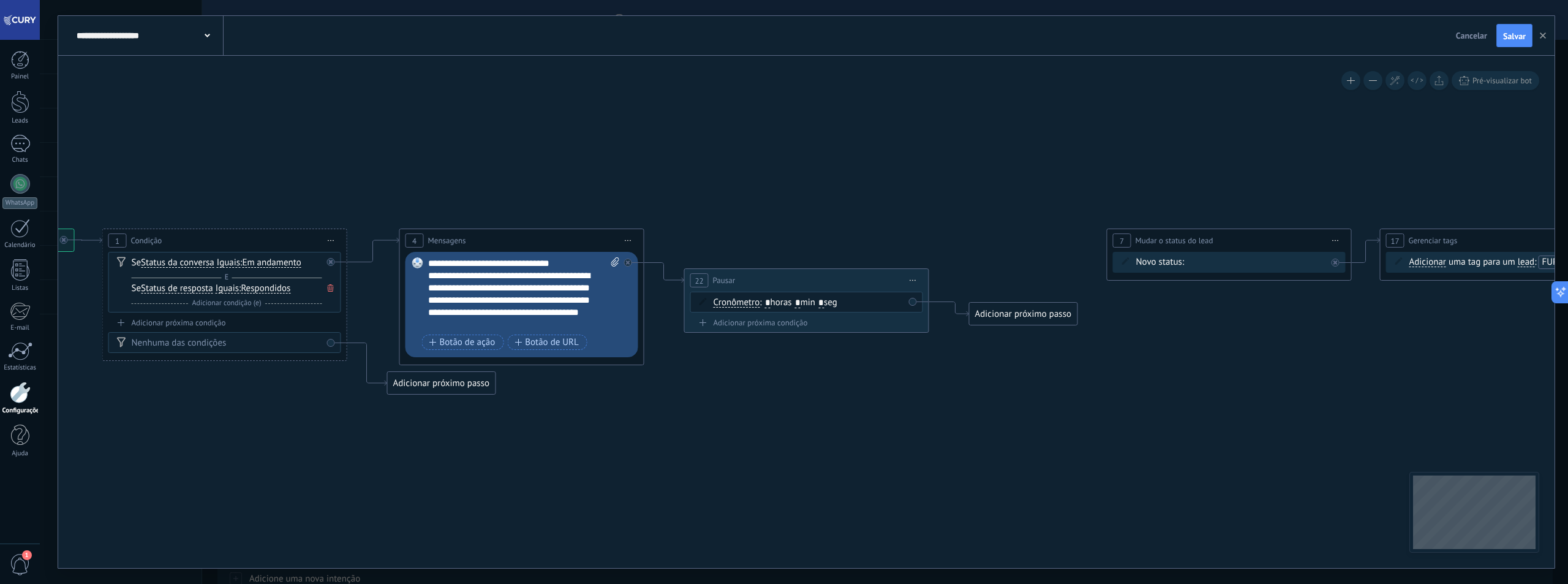
click at [824, 302] on input "*" at bounding box center [821, 303] width 5 height 10
type input "*"
click at [821, 217] on icon at bounding box center [1200, 312] width 3072 height 779
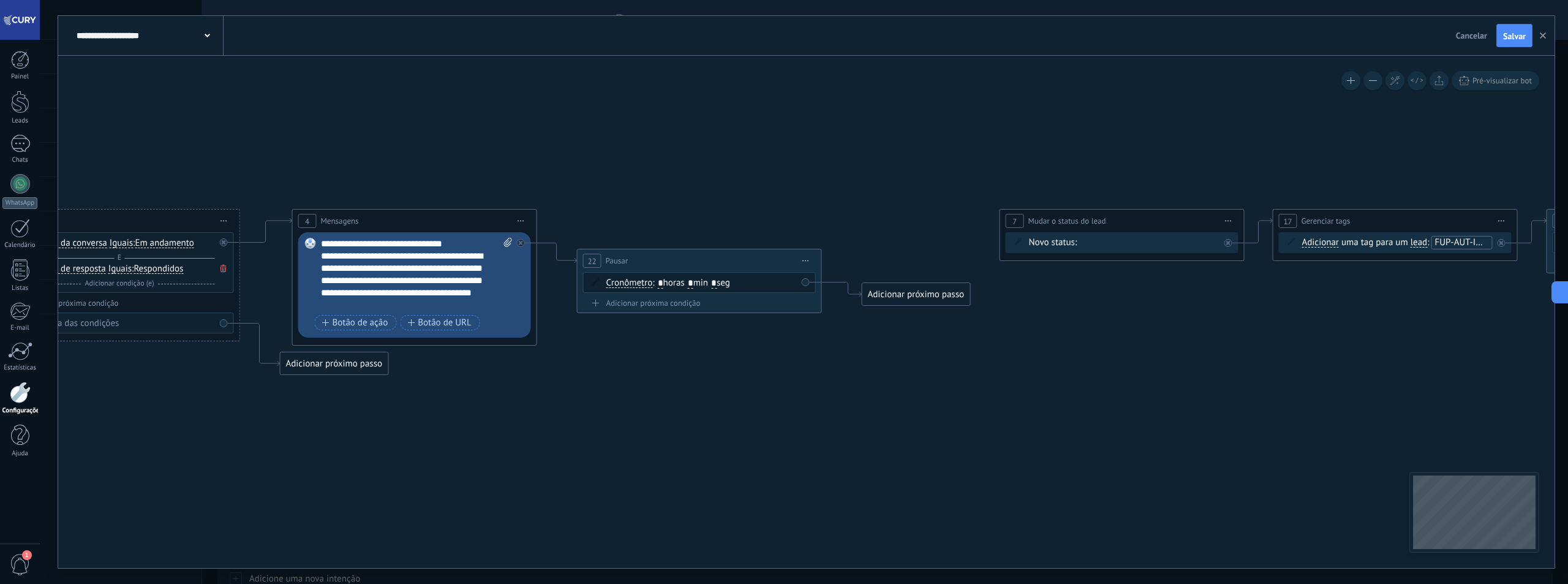
drag, startPoint x: 936, startPoint y: 351, endPoint x: 850, endPoint y: 322, distance: 90.8
click at [850, 322] on icon at bounding box center [1093, 292] width 3072 height 779
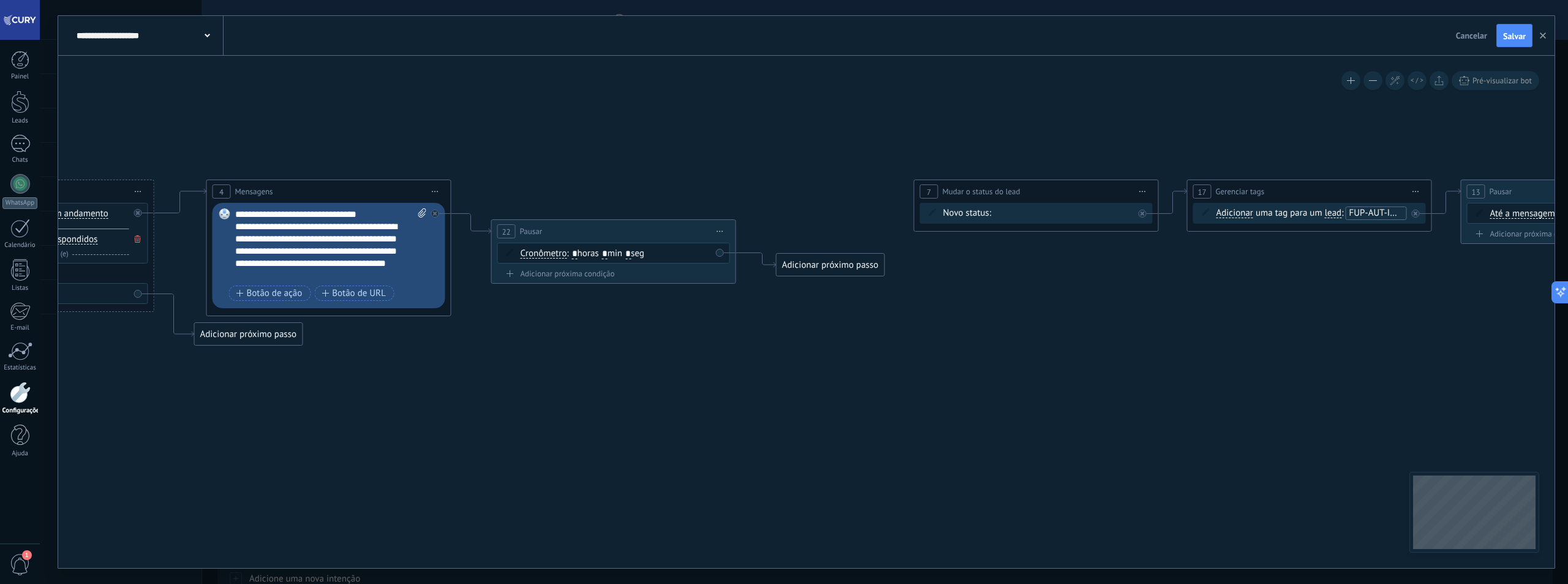
click at [849, 269] on div "Adicionar próximo passo" at bounding box center [831, 265] width 108 height 20
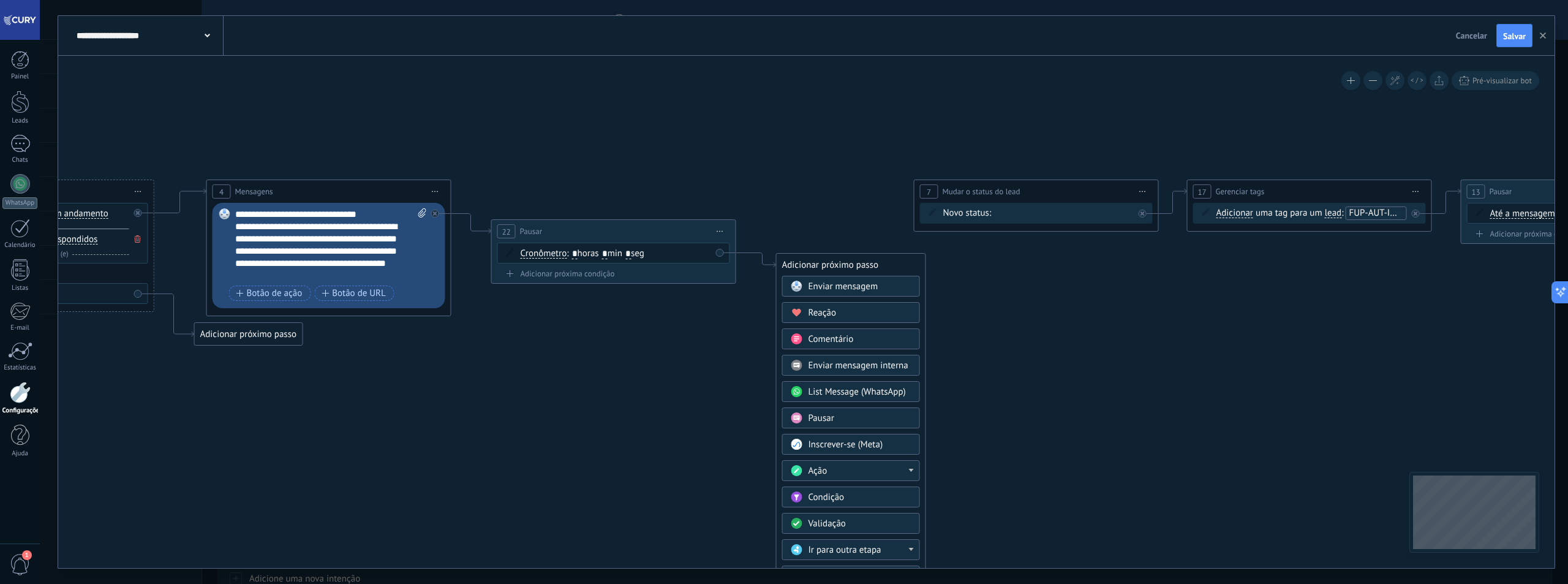
click at [856, 294] on div "Enviar mensagem" at bounding box center [851, 286] width 138 height 21
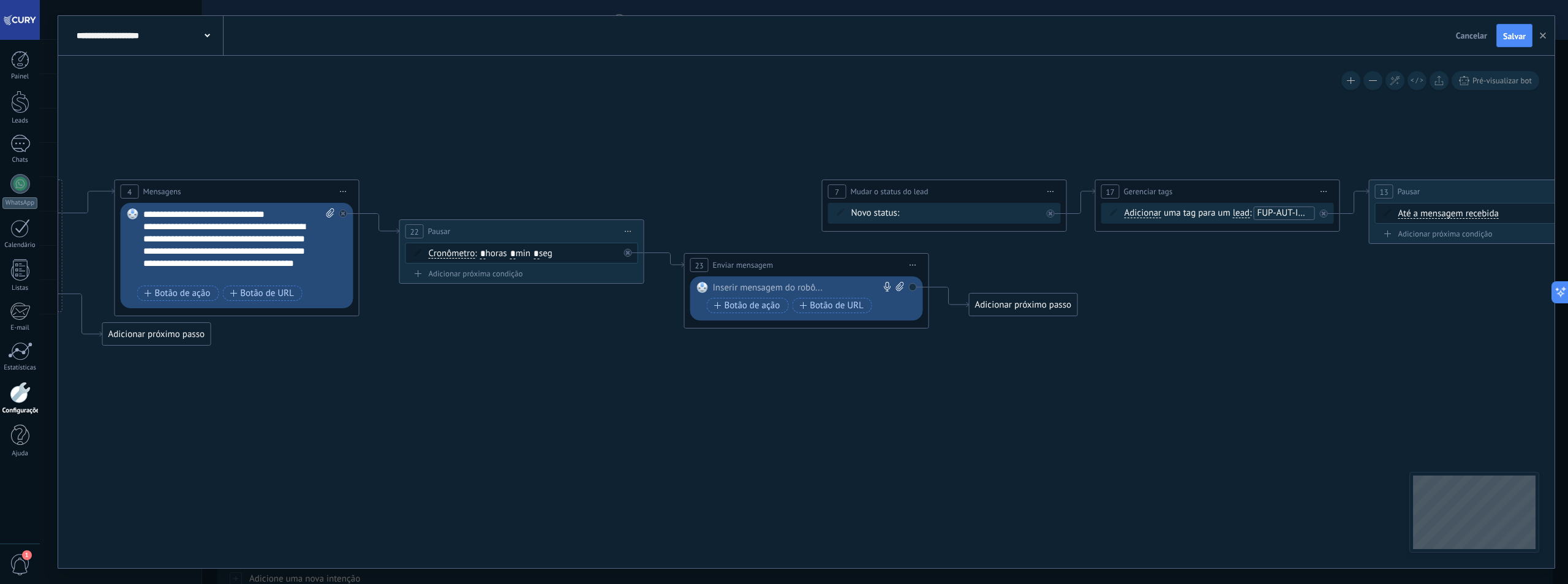
click at [796, 287] on div at bounding box center [803, 288] width 182 height 12
paste div
click at [828, 366] on icon at bounding box center [915, 262] width 3072 height 779
drag, startPoint x: 1003, startPoint y: 307, endPoint x: 963, endPoint y: 220, distance: 95.8
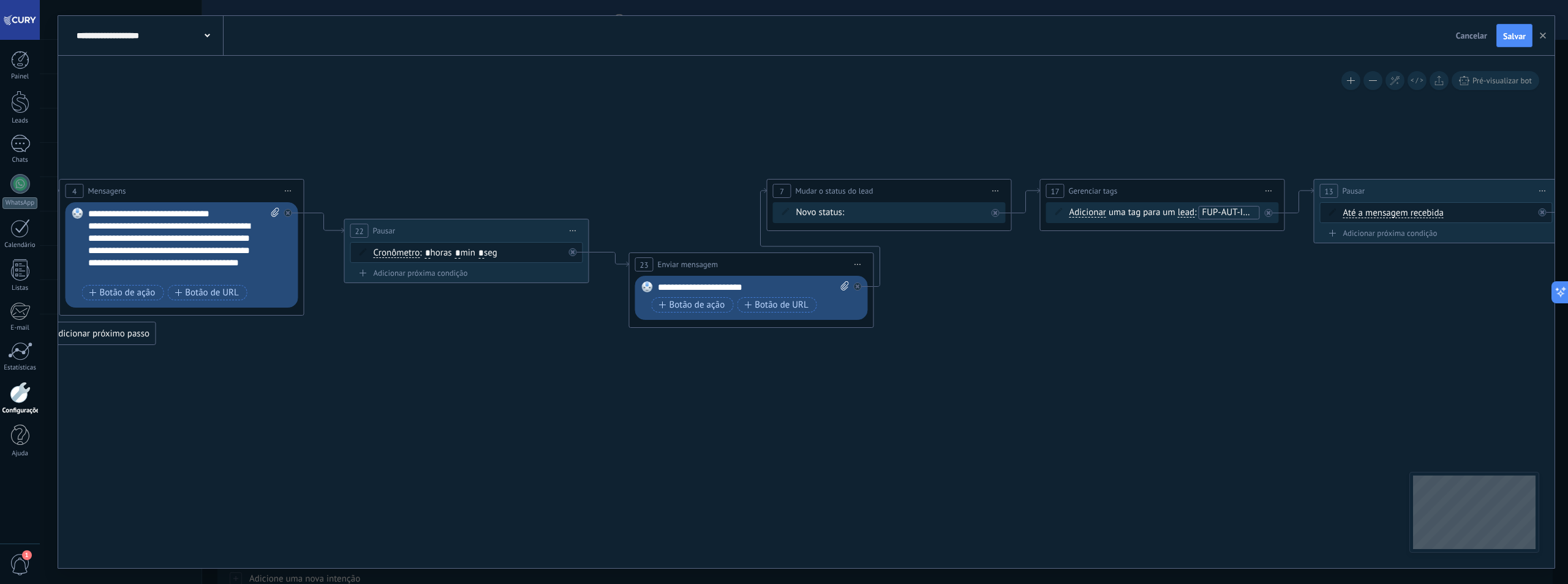
drag, startPoint x: 1007, startPoint y: 287, endPoint x: 951, endPoint y: 286, distance: 56.0
click at [951, 286] on icon at bounding box center [860, 262] width 3072 height 779
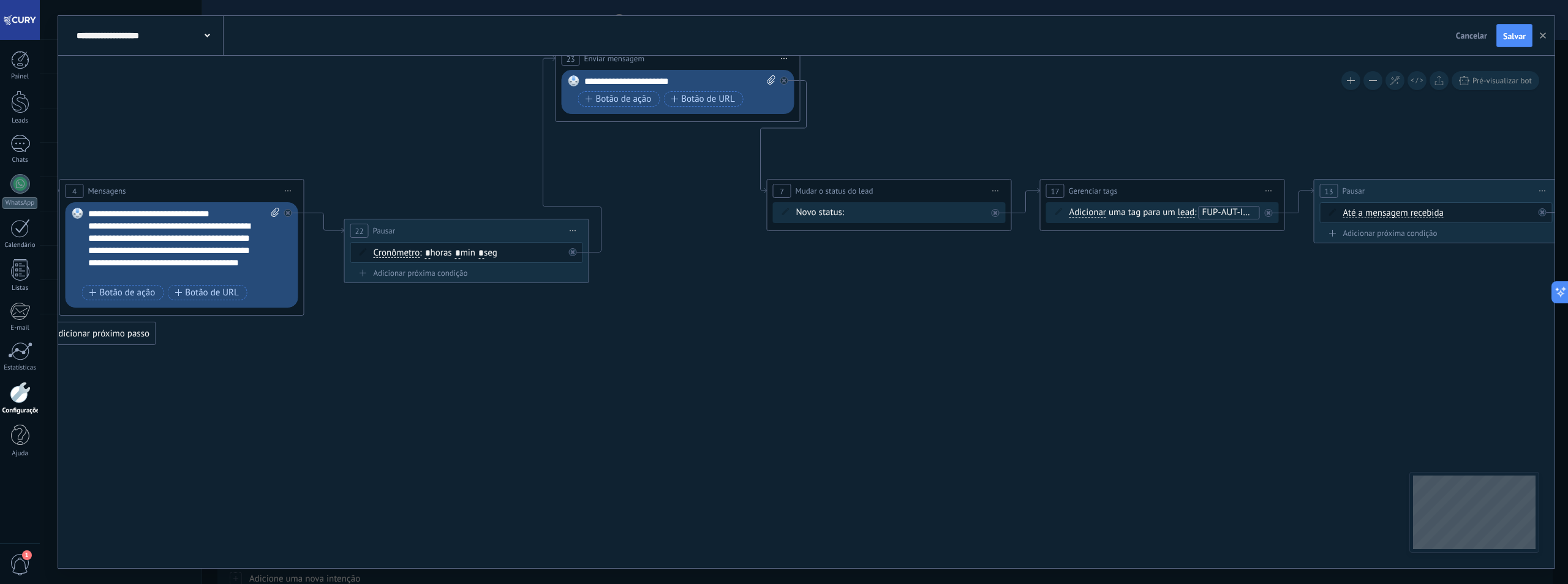
drag, startPoint x: 761, startPoint y: 270, endPoint x: 685, endPoint y: 81, distance: 203.7
click at [687, 66] on div "**********" at bounding box center [678, 59] width 244 height 23
click at [1508, 42] on button "Salvar" at bounding box center [1514, 35] width 36 height 23
click at [1469, 35] on span "Cancelar" at bounding box center [1471, 35] width 31 height 11
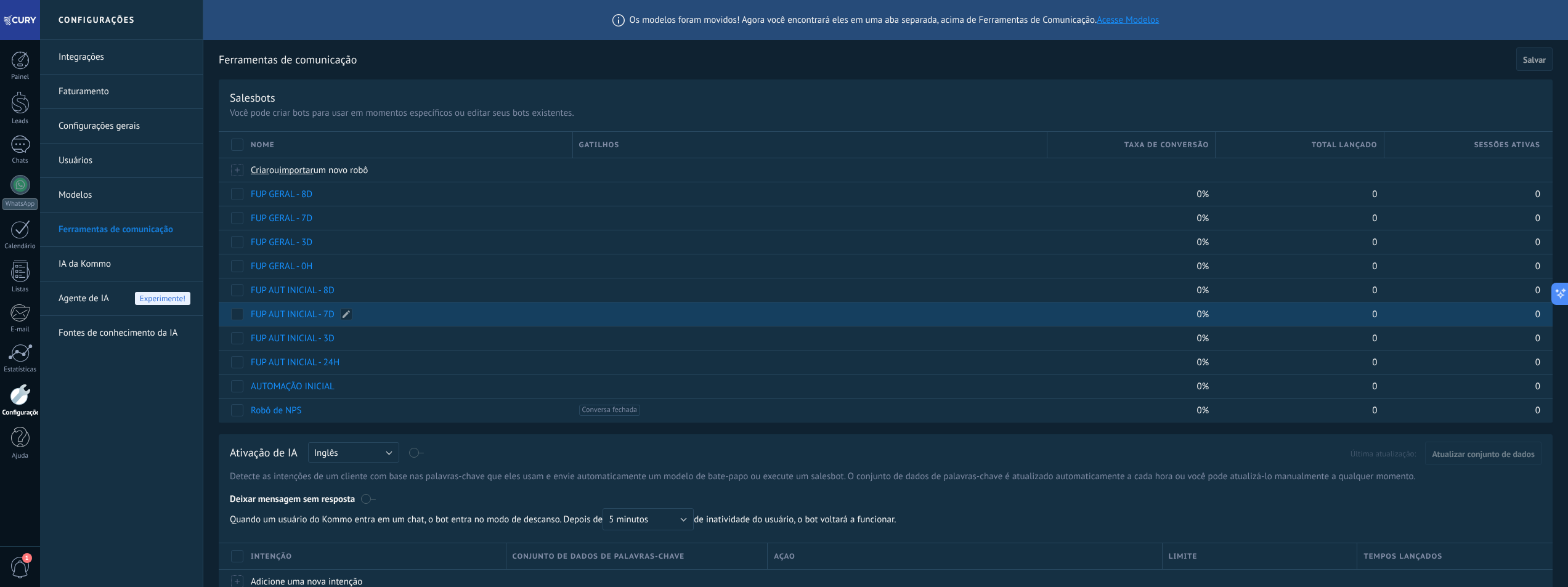
click at [296, 313] on link "FUP AUT INICIAL - 7D" at bounding box center [292, 314] width 84 height 12
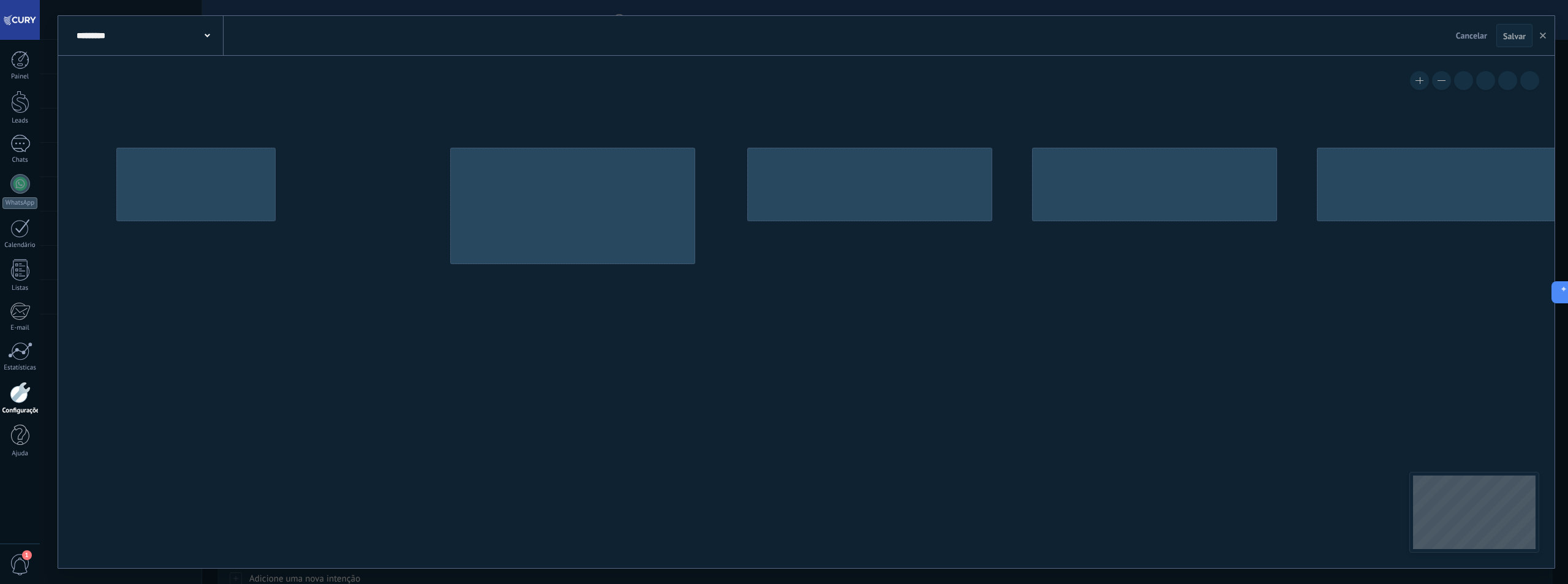
type input "**********"
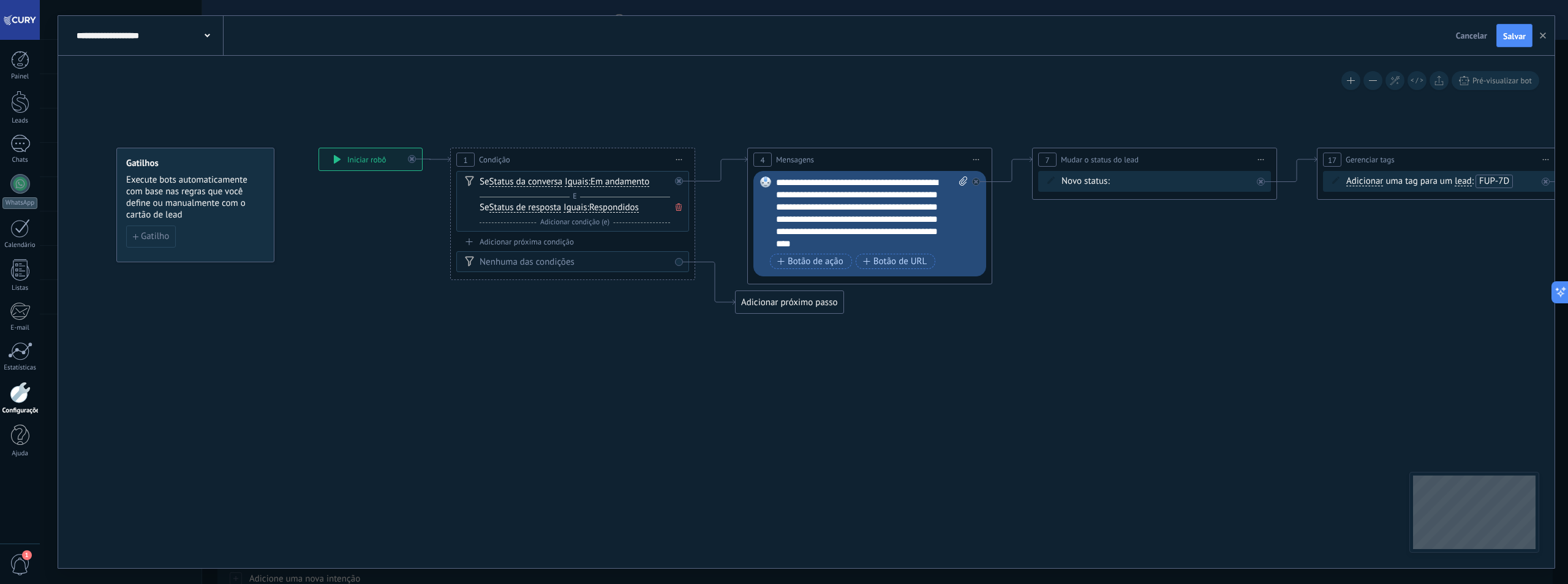
click at [890, 215] on div "**********" at bounding box center [872, 213] width 192 height 74
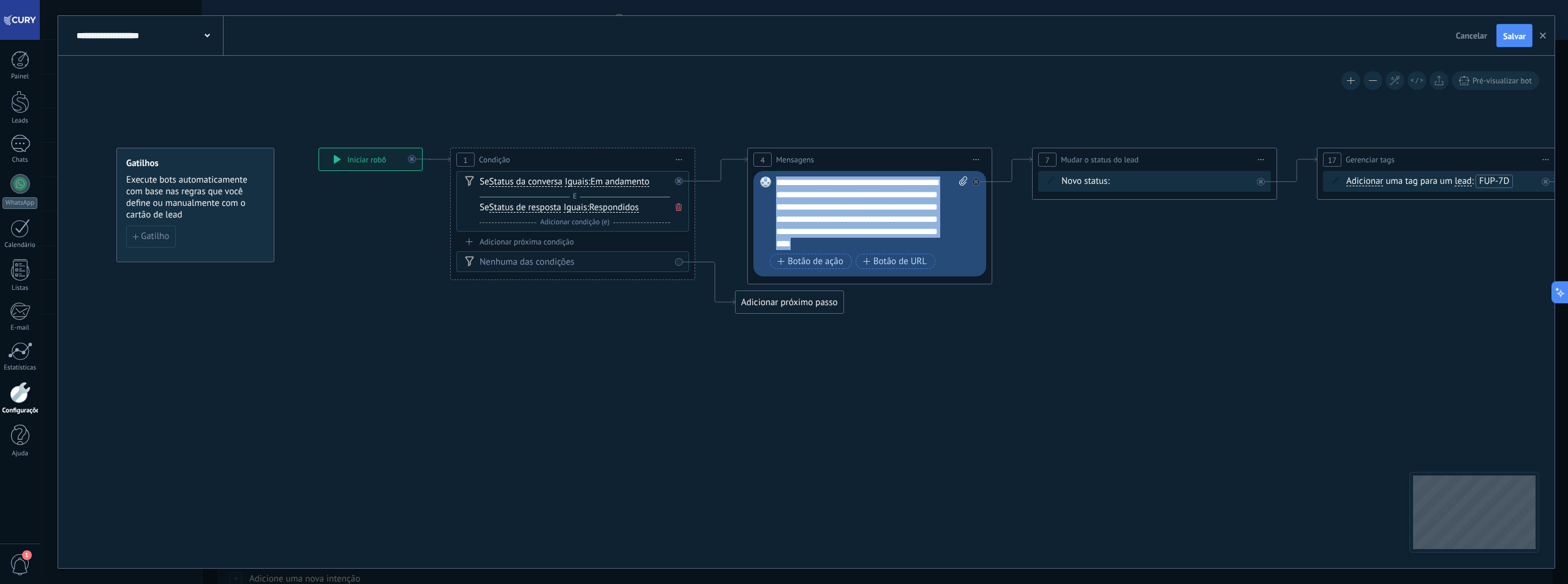
paste div
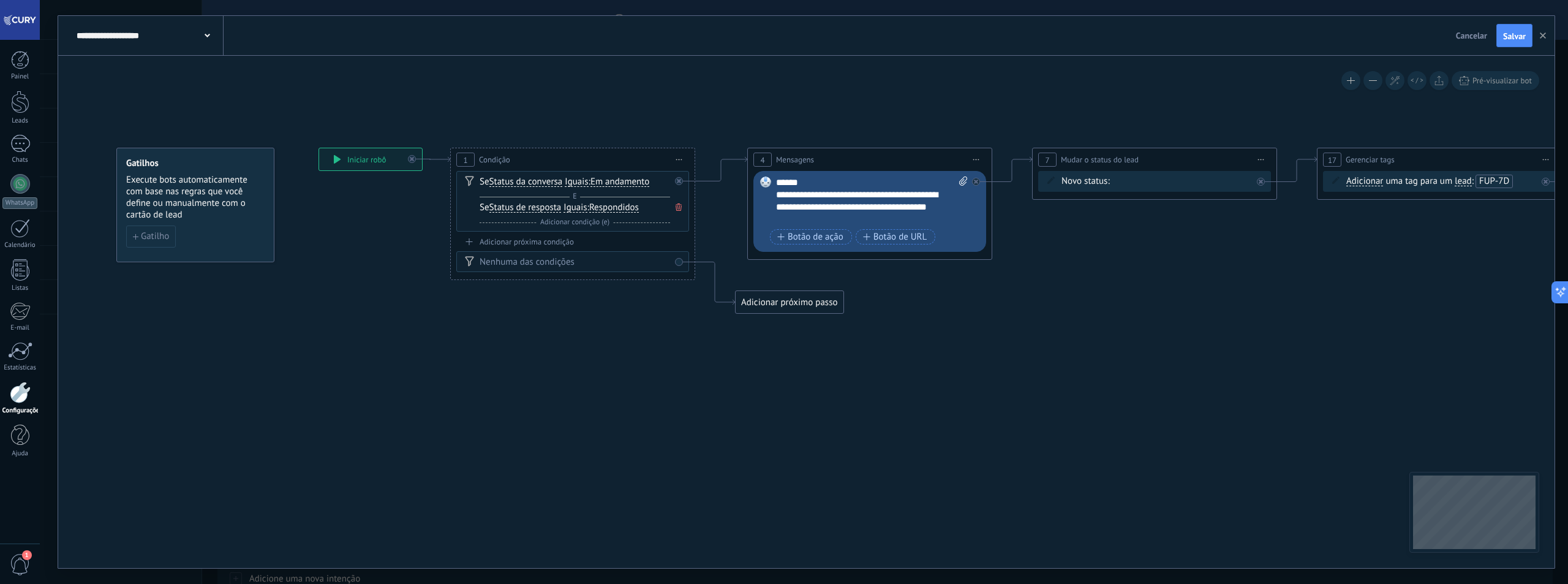
click at [776, 193] on div "**********" at bounding box center [861, 207] width 170 height 36
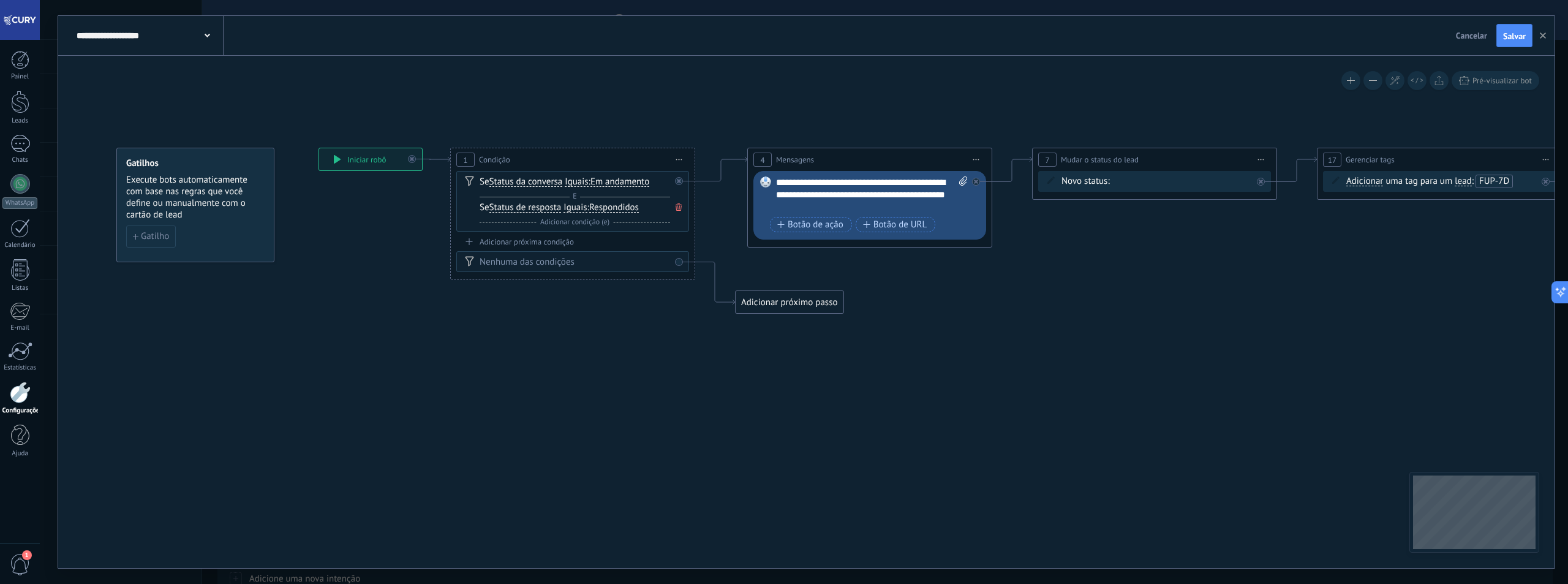
click at [999, 310] on icon at bounding box center [1365, 230] width 2706 height 779
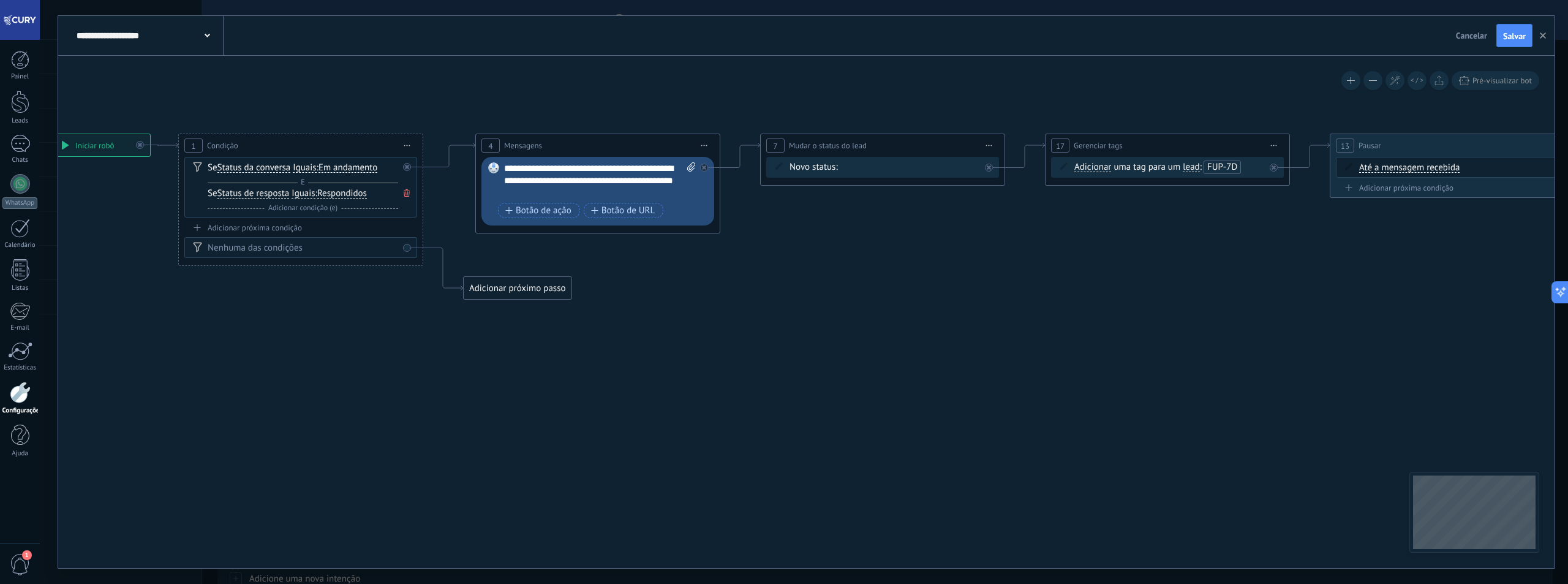
drag, startPoint x: 1108, startPoint y: 312, endPoint x: 836, endPoint y: 296, distance: 272.5
click at [836, 296] on icon at bounding box center [1094, 216] width 2706 height 779
click at [702, 164] on icon at bounding box center [703, 166] width 4 height 4
click at [796, 202] on div "Adicionar próximo passo" at bounding box center [814, 202] width 108 height 20
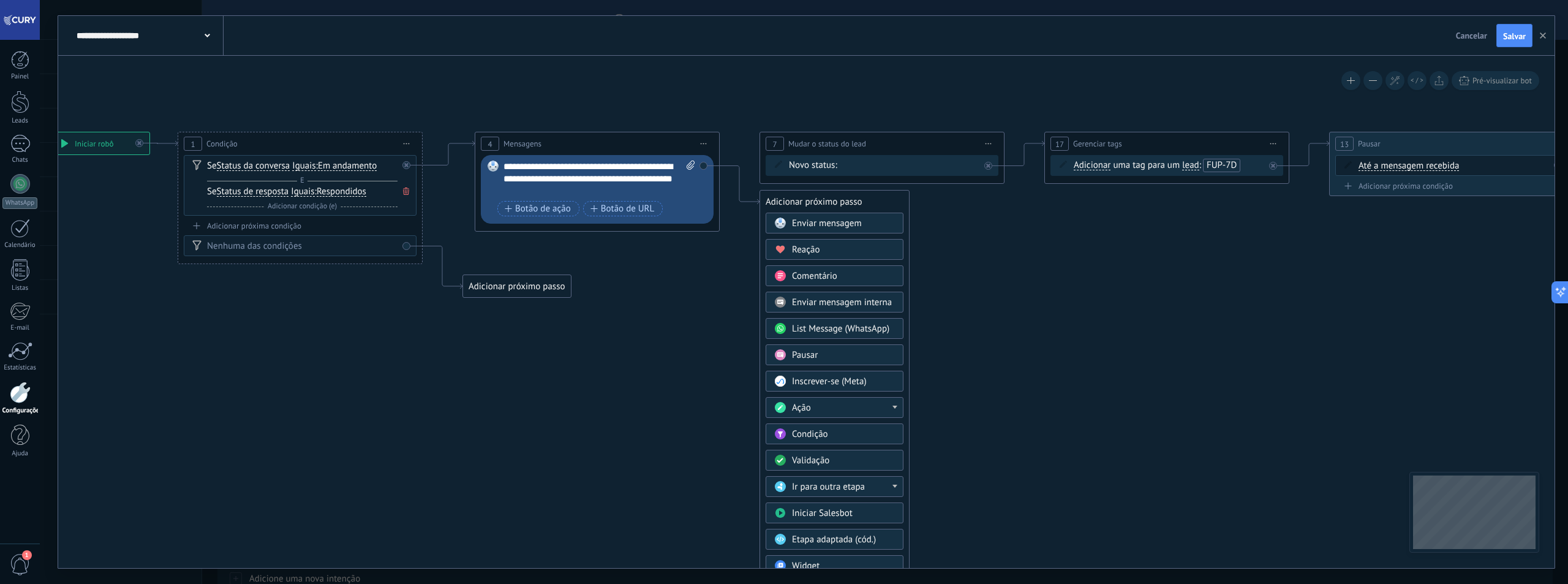
click at [805, 358] on span "Pausar" at bounding box center [805, 355] width 26 height 11
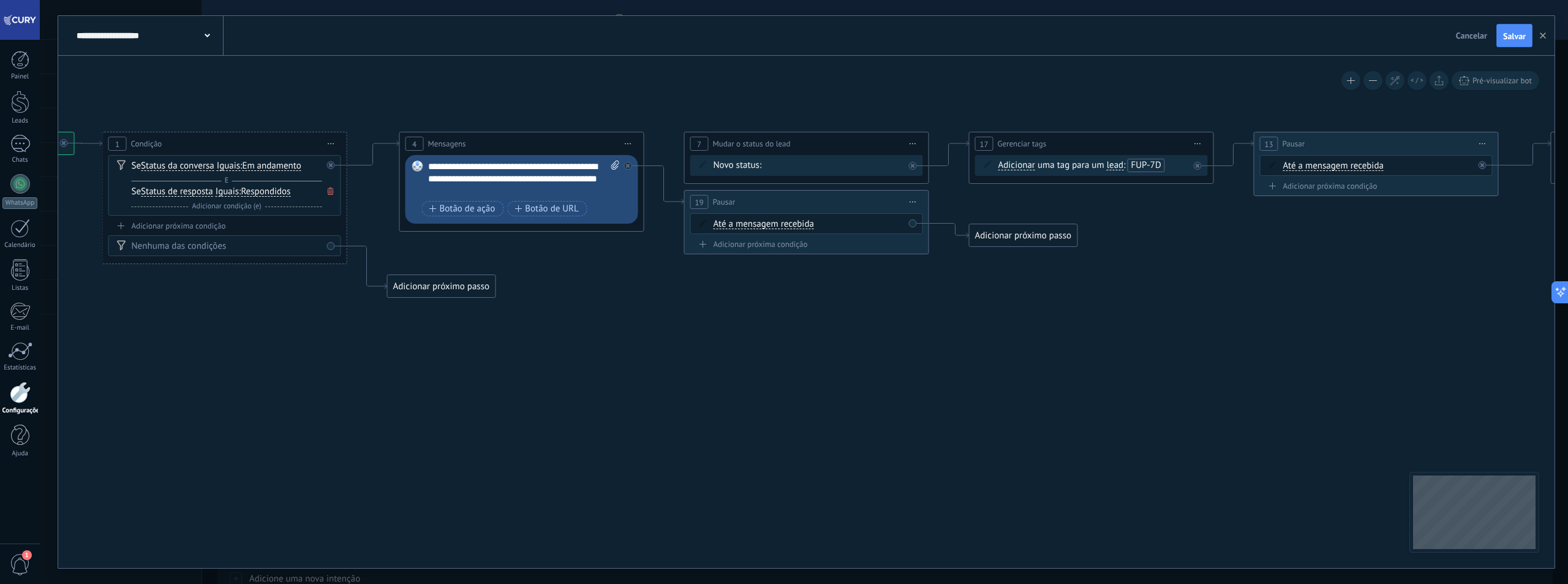
click at [782, 223] on span "Até a mensagem recebida" at bounding box center [763, 224] width 101 height 10
click at [782, 223] on button "Até a mensagem recebida" at bounding box center [784, 224] width 153 height 22
click at [759, 252] on span "Cronômetro" at bounding box center [774, 246] width 148 height 12
click at [801, 224] on input "*" at bounding box center [798, 224] width 5 height 10
type input "*"
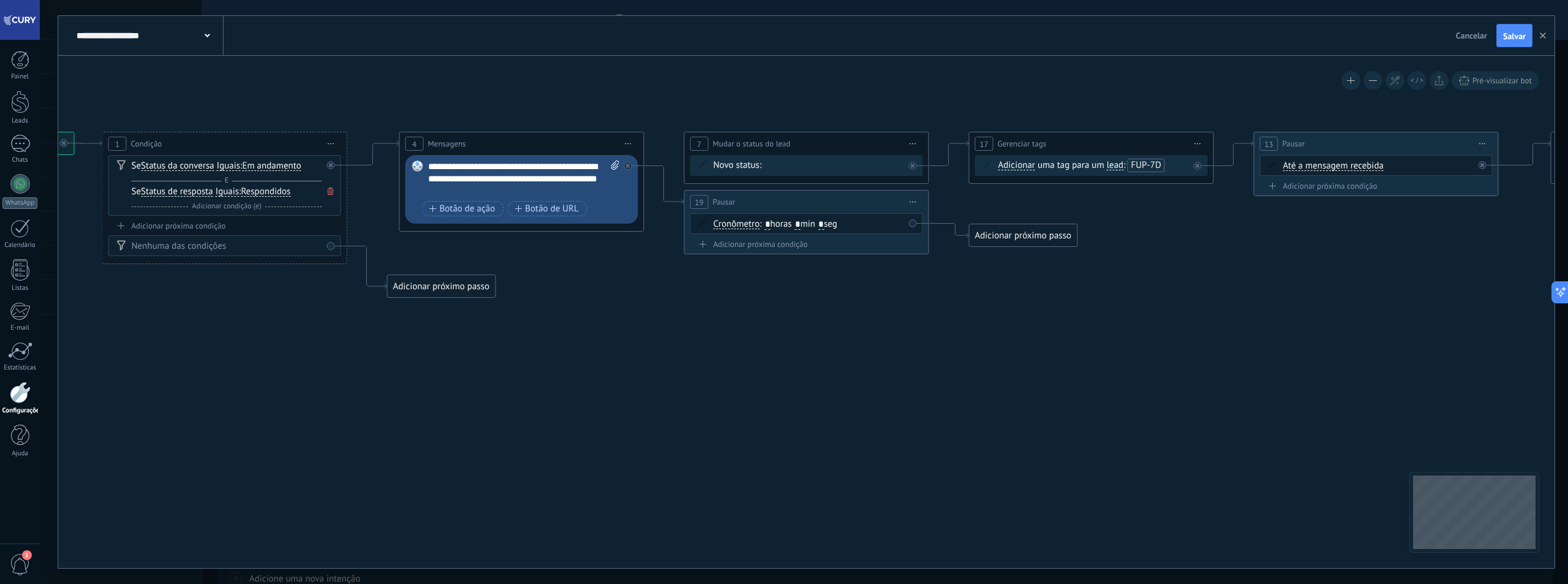
click at [824, 221] on input "*" at bounding box center [821, 224] width 5 height 10
type input "*"
click at [809, 375] on icon at bounding box center [1017, 215] width 2706 height 779
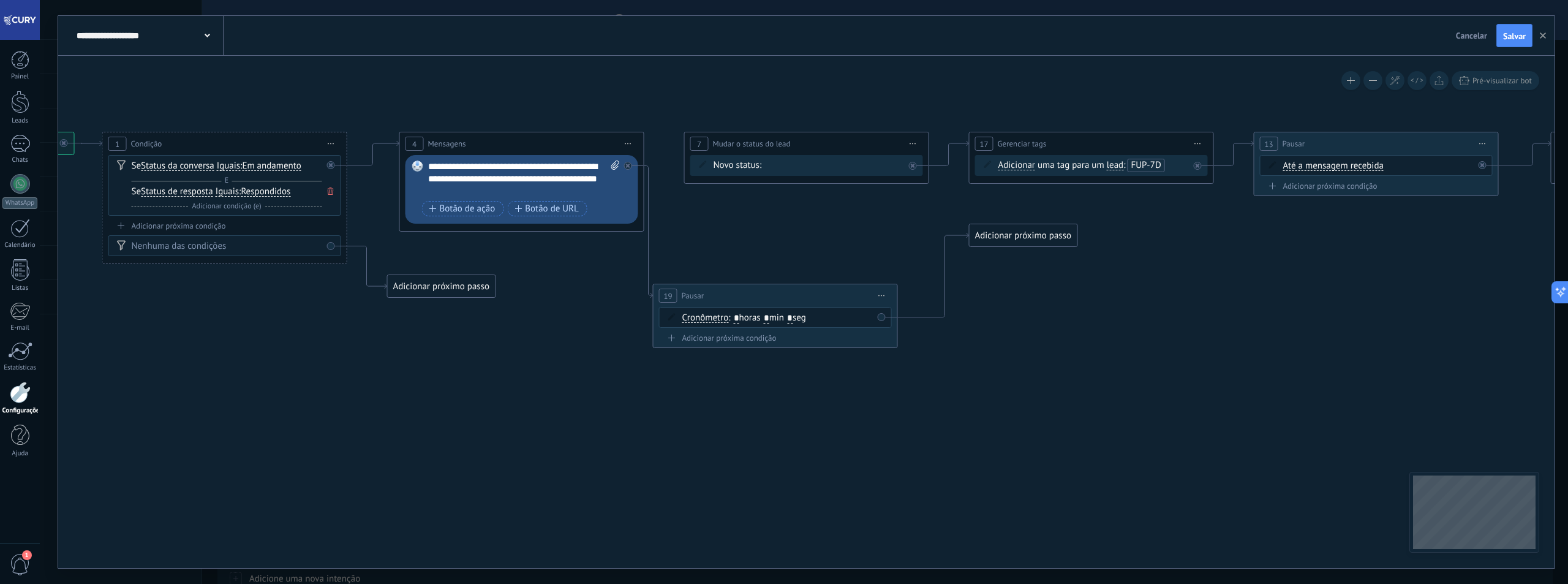
drag, startPoint x: 815, startPoint y: 202, endPoint x: 784, endPoint y: 296, distance: 99.0
click at [784, 296] on div "19 Pausar ****** Iniciar pré-visualização aqui [GEOGRAPHIC_DATA] Duplicar Exclu…" at bounding box center [775, 296] width 244 height 23
click at [998, 243] on div "Adicionar próximo passo" at bounding box center [1023, 236] width 108 height 20
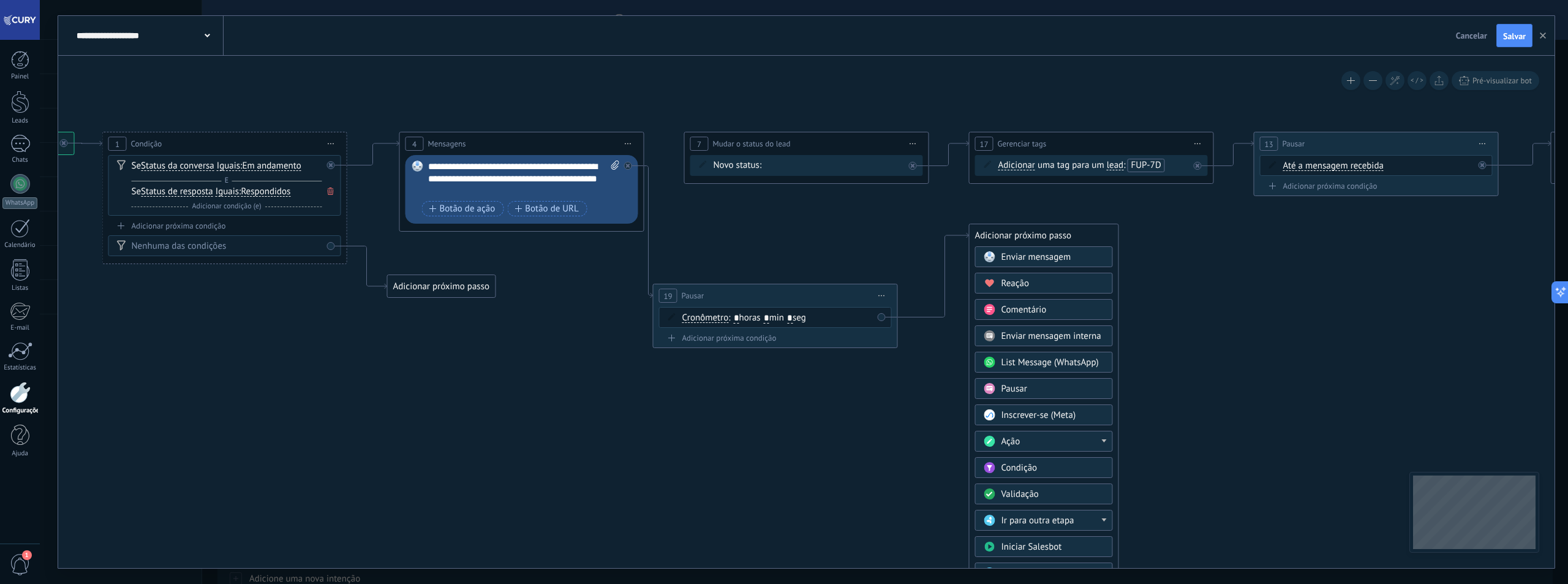
click at [1013, 258] on span "Enviar mensagem" at bounding box center [1036, 257] width 70 height 11
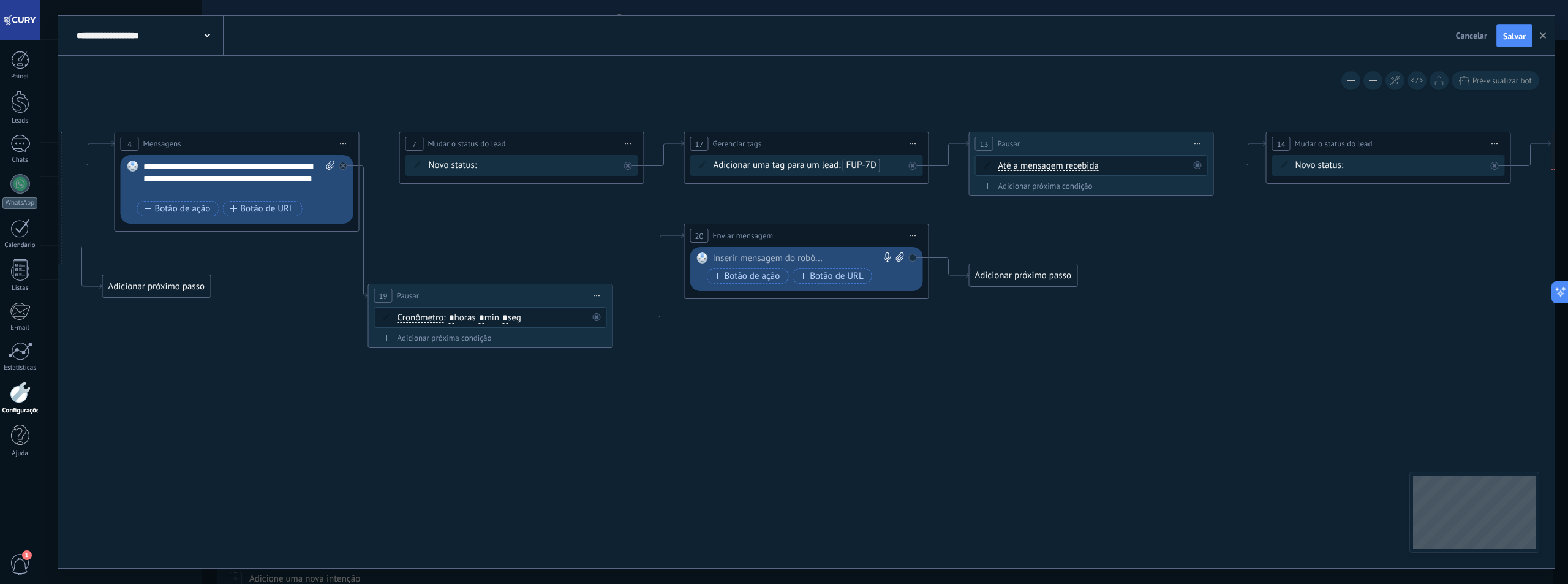
click at [800, 256] on div at bounding box center [803, 259] width 182 height 12
paste div
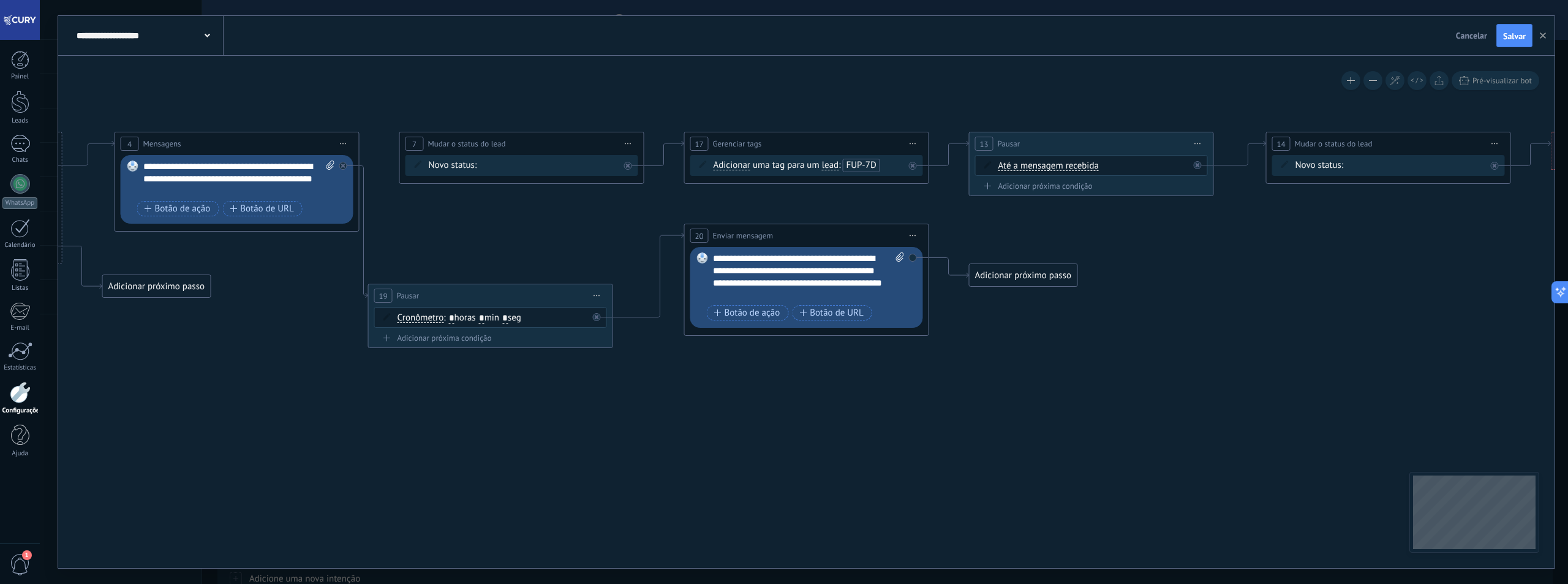
click at [767, 407] on icon at bounding box center [733, 240] width 2706 height 829
click at [0, 0] on div "Contato inicial Discussões Tomada de decisão Discussão de contrato Fechado - [P…" at bounding box center [0, 0] width 0 height 0
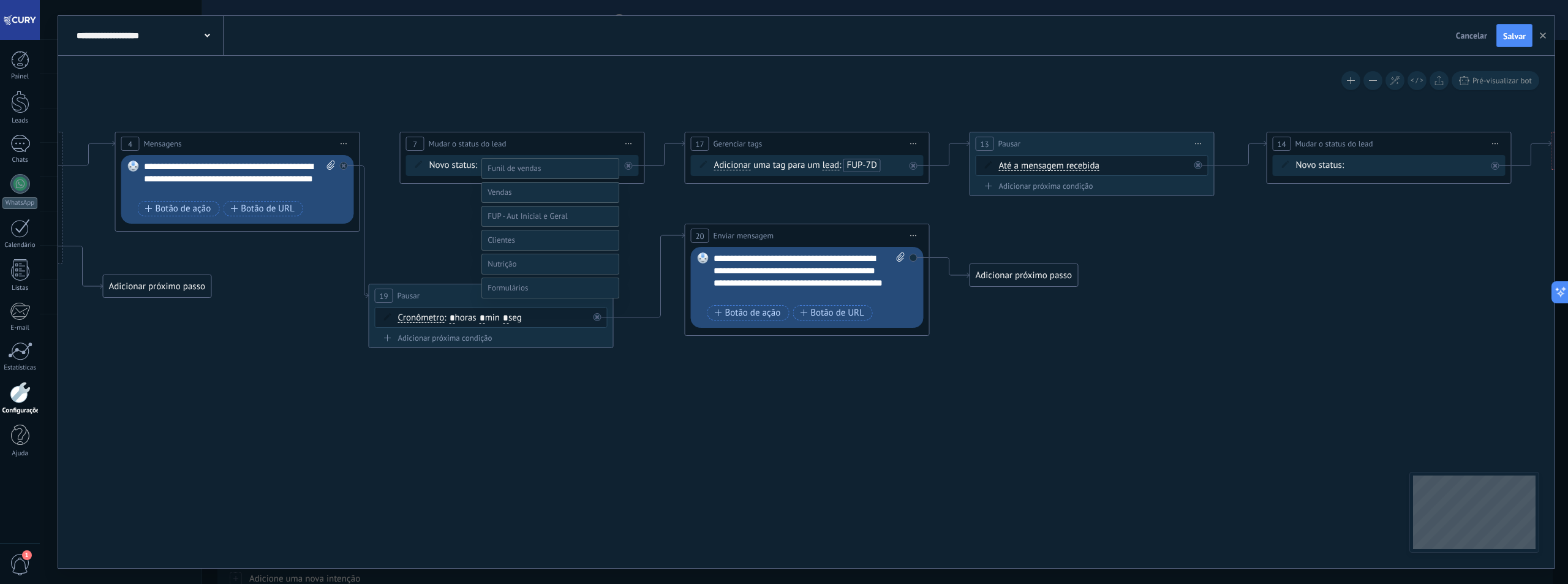
click at [530, 221] on span at bounding box center [528, 216] width 80 height 10
click at [0, 0] on label "FUP - Aut Inicial - 8D" at bounding box center [0, 0] width 0 height 0
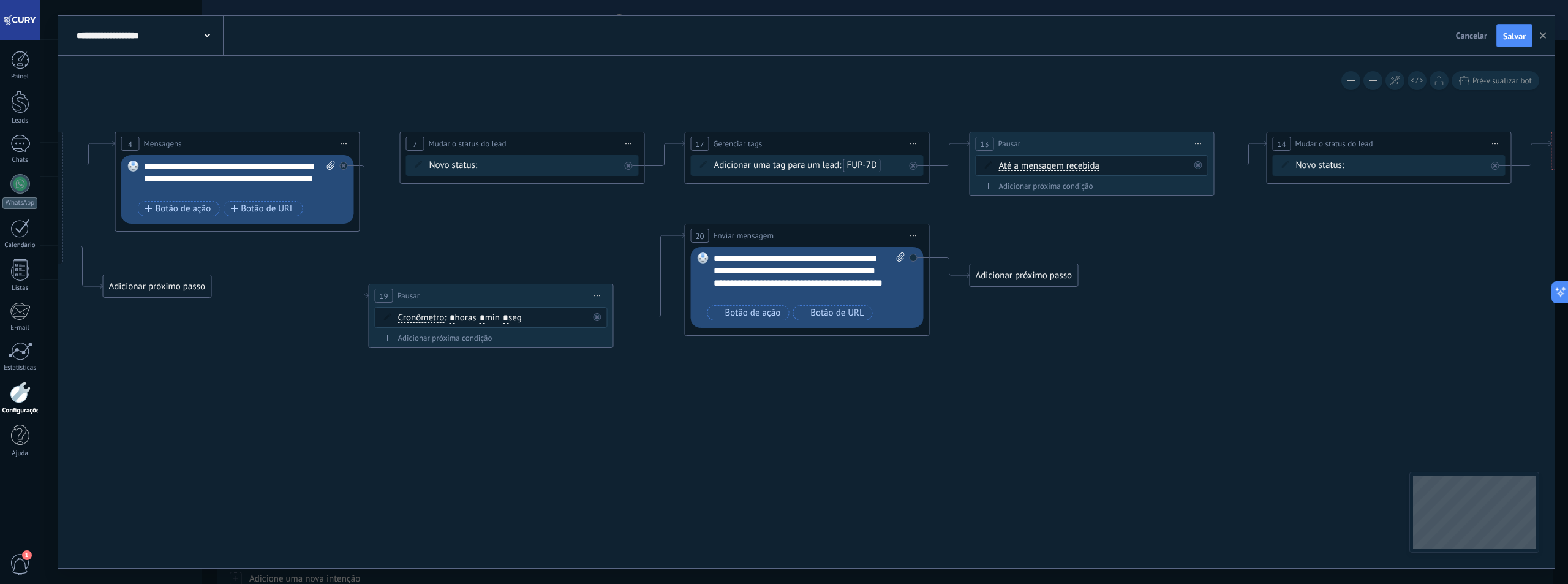
click at [667, 374] on icon at bounding box center [734, 240] width 2706 height 829
drag, startPoint x: 1019, startPoint y: 269, endPoint x: 505, endPoint y: 169, distance: 523.6
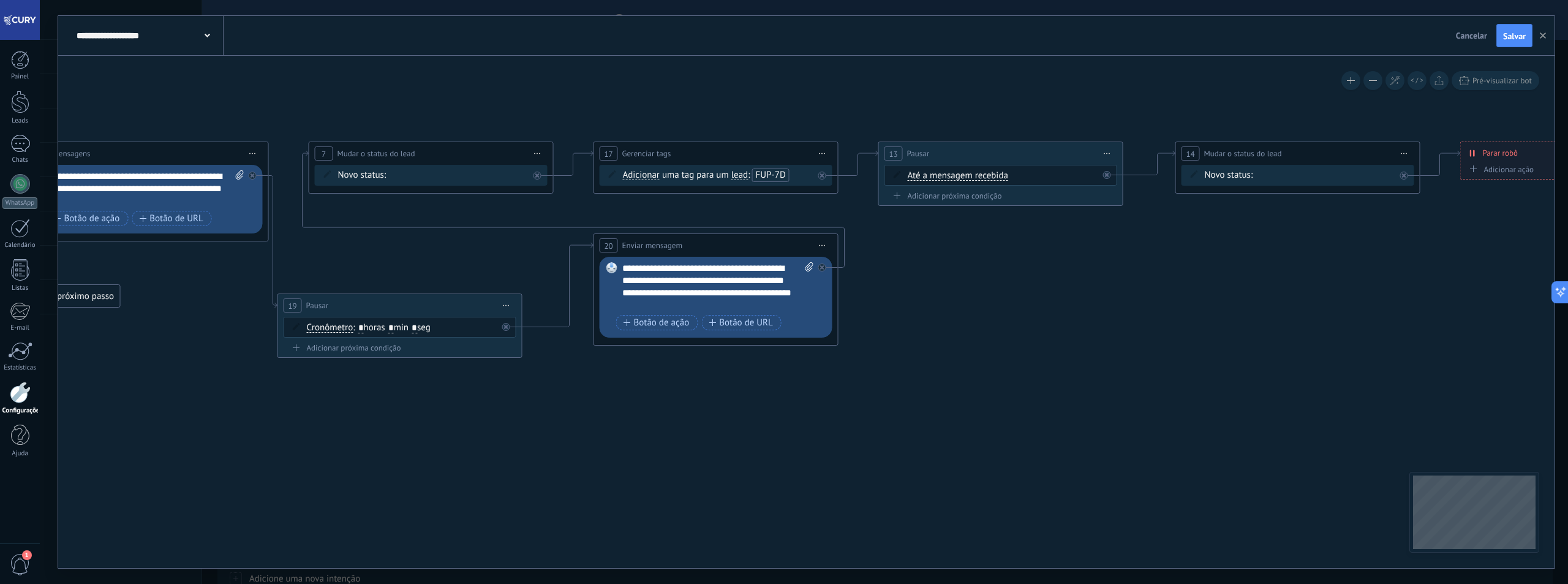
drag, startPoint x: 917, startPoint y: 387, endPoint x: 812, endPoint y: 351, distance: 111.0
click at [826, 396] on icon at bounding box center [642, 249] width 2706 height 829
click at [767, 176] on span "FUP-7D" at bounding box center [770, 174] width 30 height 11
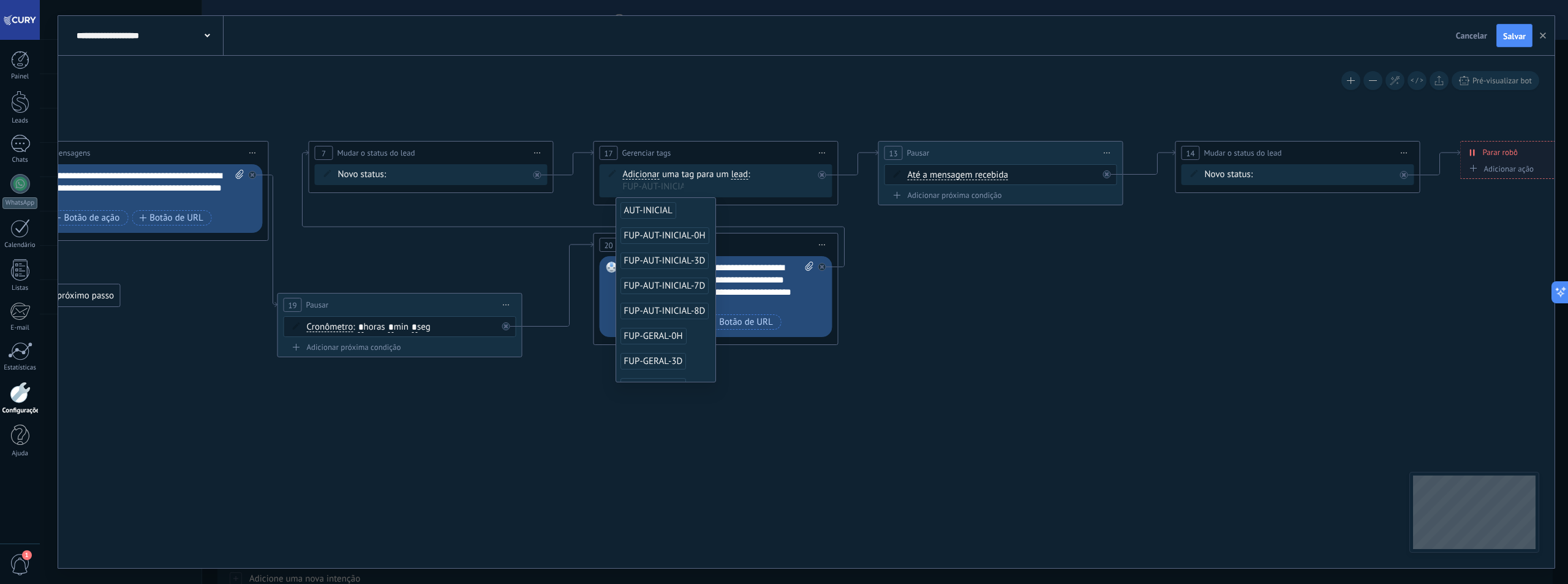
click at [679, 287] on span "FUP-AUT-INICIAL-7D" at bounding box center [664, 286] width 88 height 16
click at [848, 394] on icon at bounding box center [642, 249] width 2706 height 829
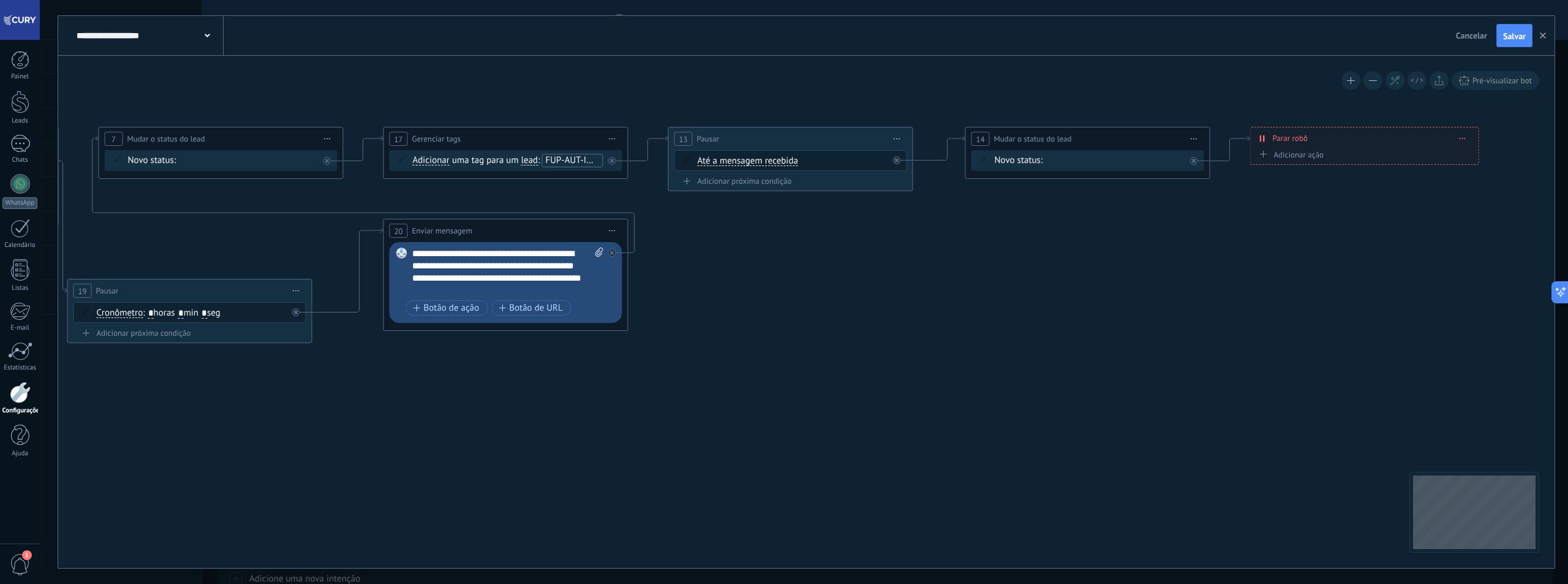
drag, startPoint x: 1221, startPoint y: 343, endPoint x: 1011, endPoint y: 329, distance: 210.5
click at [1011, 329] on icon at bounding box center [432, 235] width 2706 height 829
click at [0, 0] on div "Contato inicial Discussões Tomada de decisão Discussão de contrato Fechado - [P…" at bounding box center [0, 0] width 0 height 0
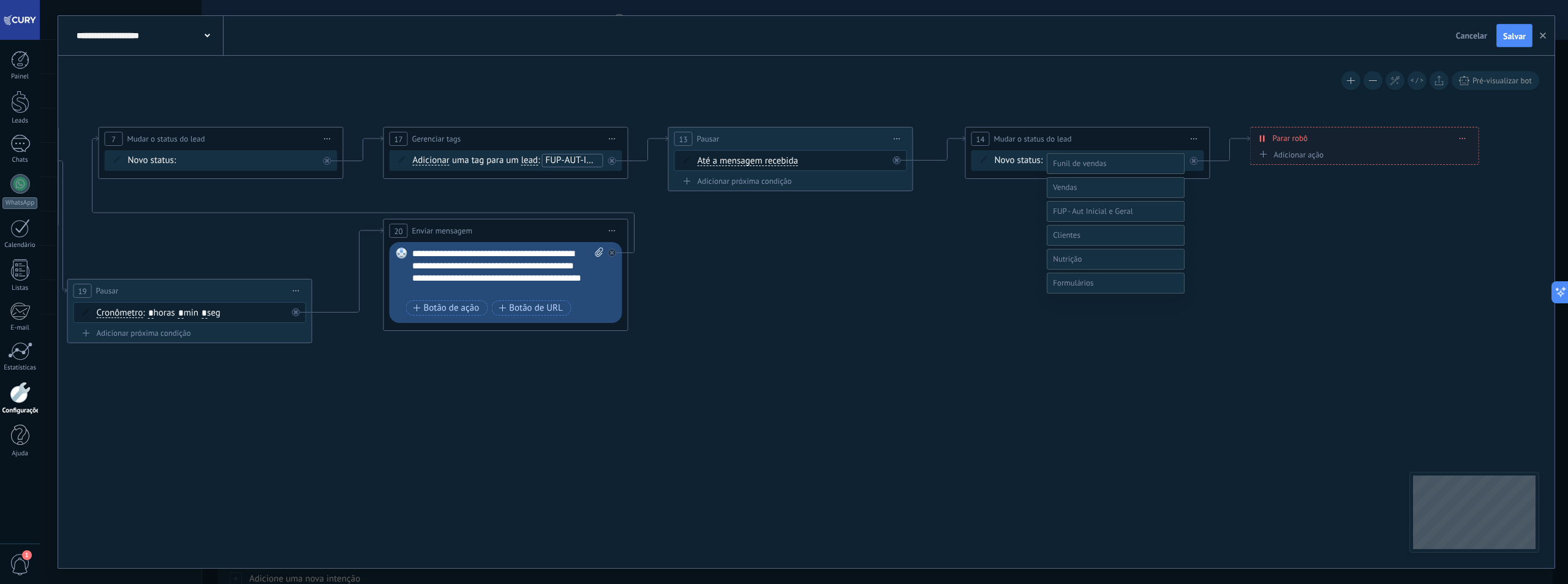
click at [1090, 198] on label at bounding box center [1115, 187] width 138 height 21
click at [0, 0] on label "Qualificação (MQL)" at bounding box center [0, 0] width 0 height 0
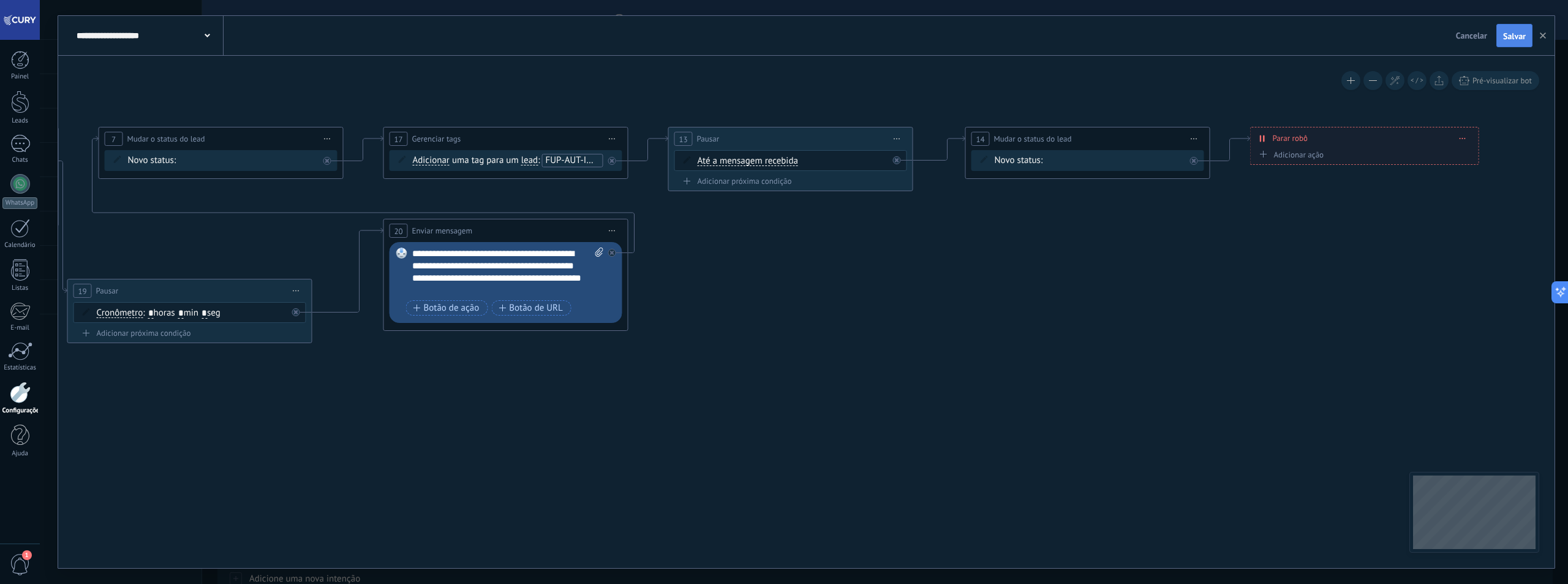
click at [1507, 45] on button "Salvar" at bounding box center [1514, 35] width 36 height 23
click at [1473, 39] on span "Cancelar" at bounding box center [1471, 35] width 31 height 11
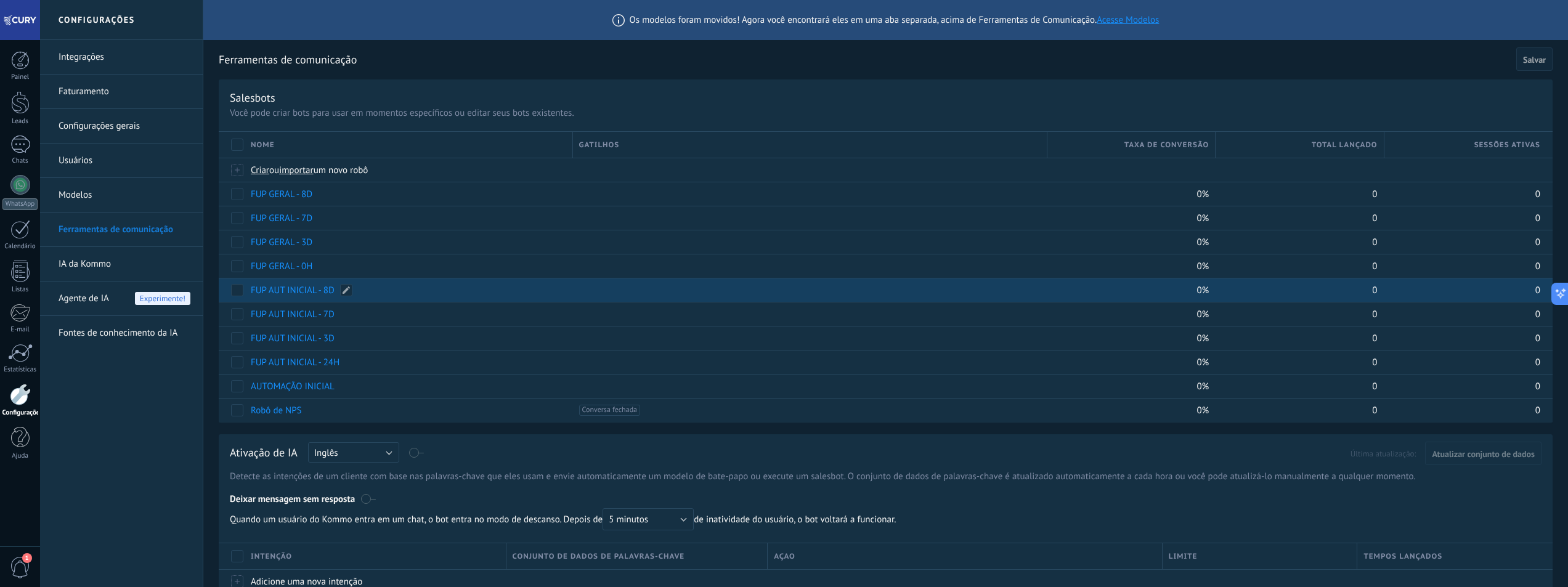
click at [318, 291] on link "FUP AUT INICIAL - 8D" at bounding box center [292, 290] width 84 height 12
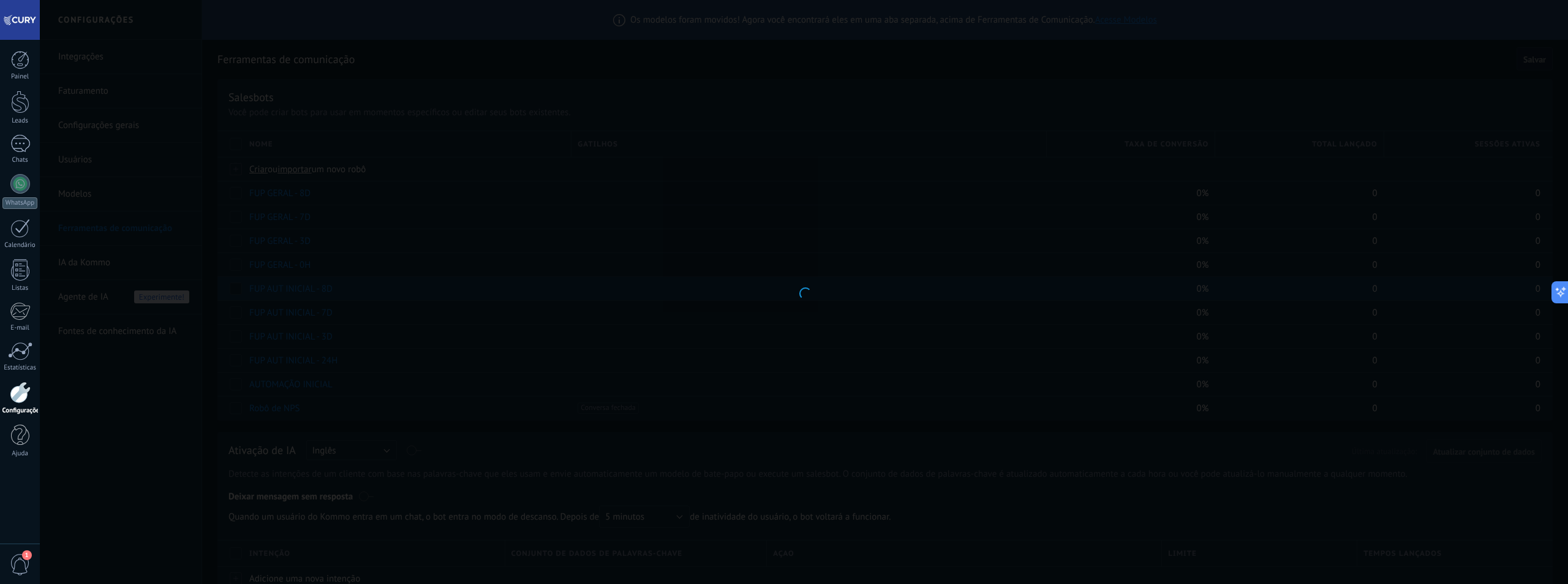
type input "**********"
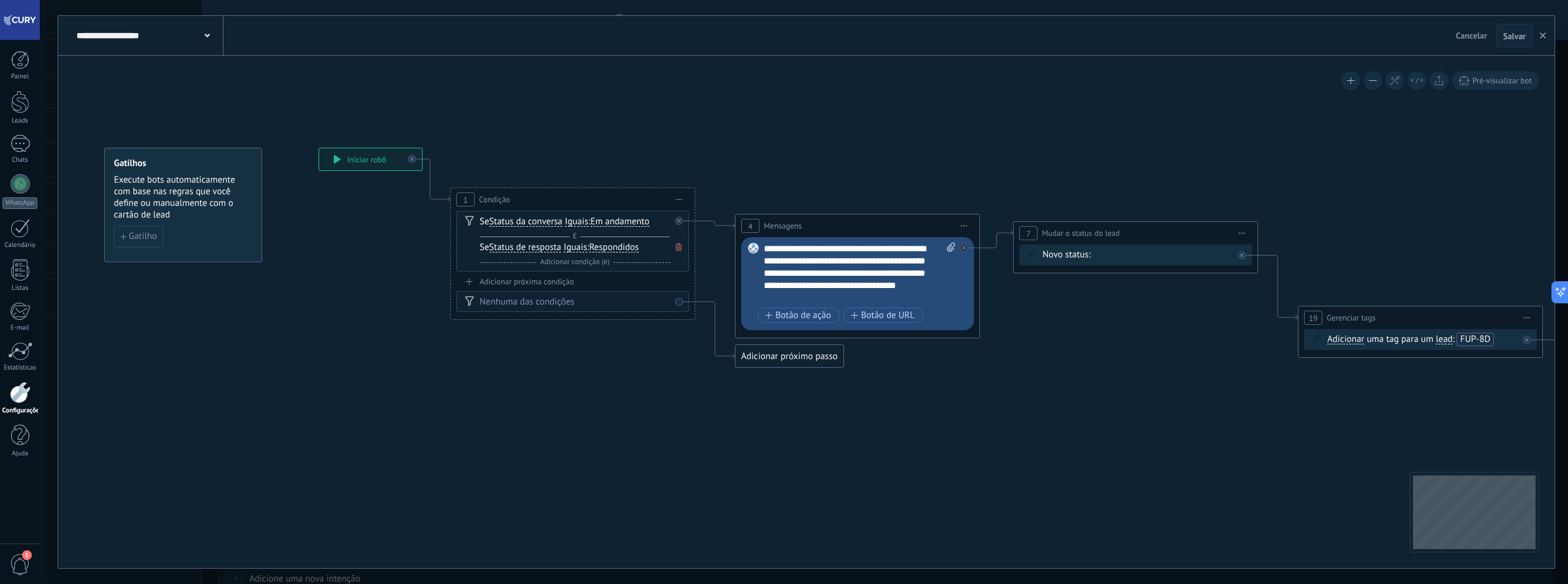
click at [818, 289] on div "**********" at bounding box center [860, 273] width 192 height 62
paste div
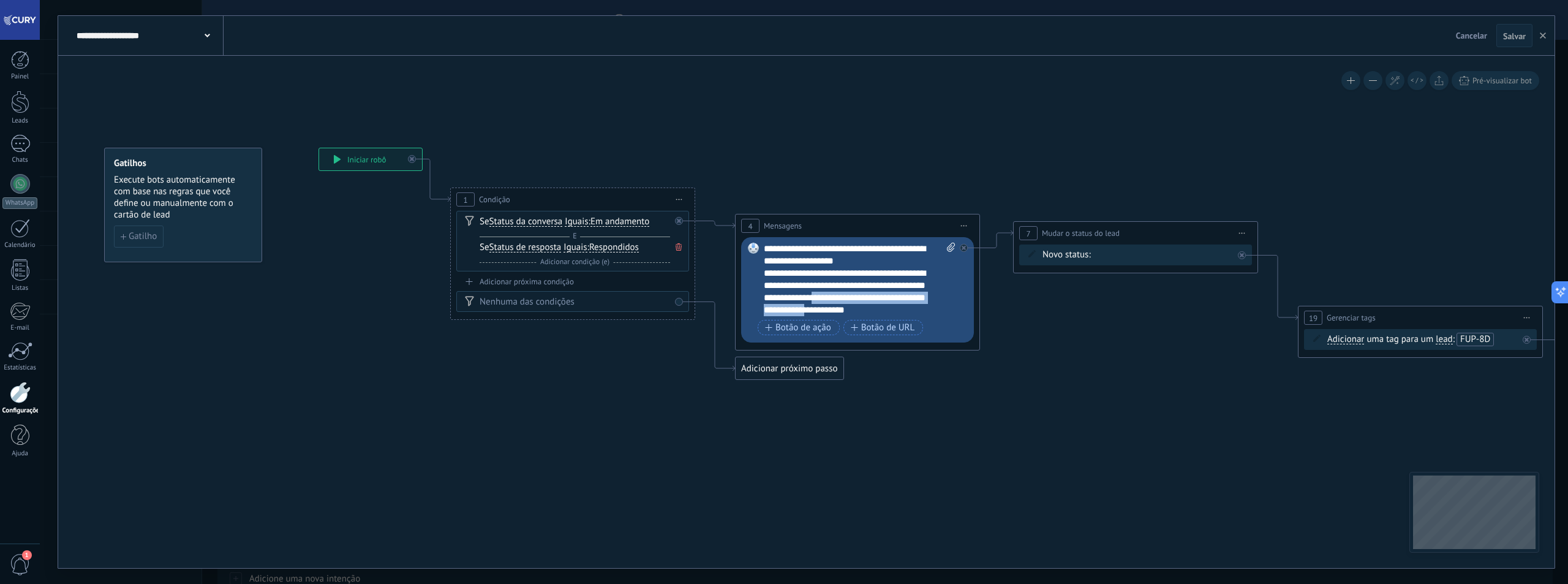
scroll to position [3, 0]
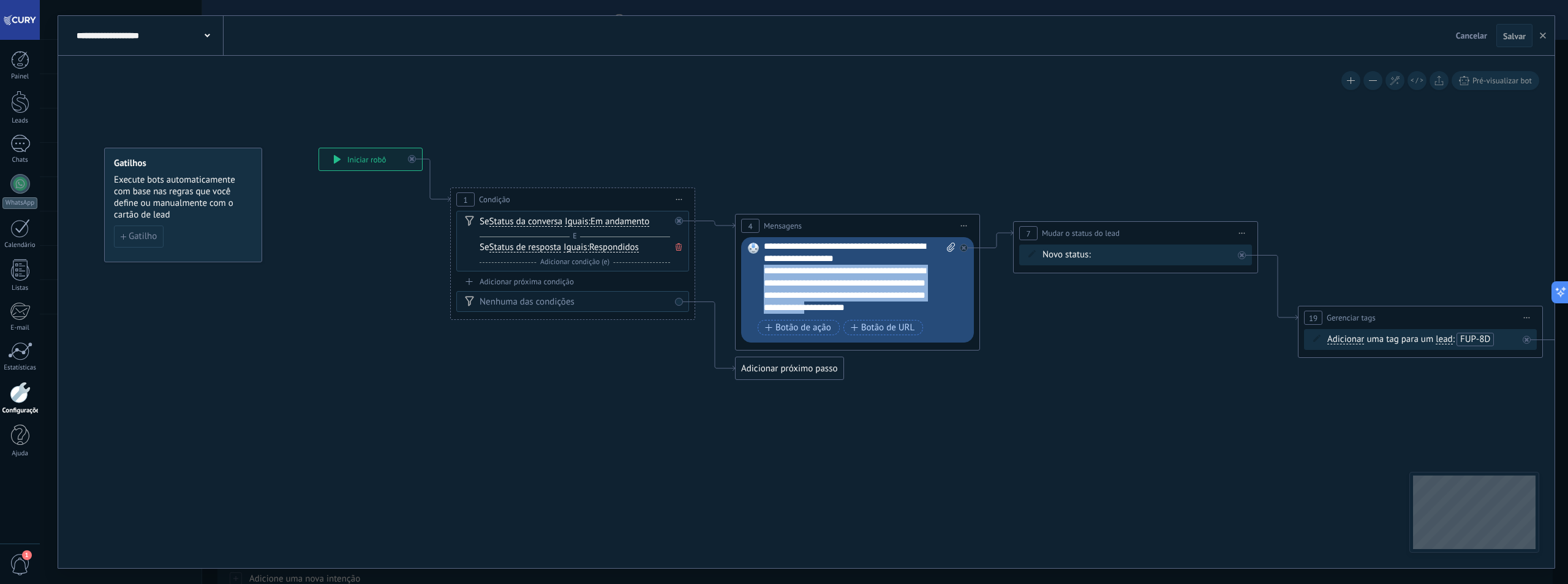
drag, startPoint x: 934, startPoint y: 309, endPoint x: 765, endPoint y: 270, distance: 173.4
click at [765, 270] on div "**********" at bounding box center [860, 279] width 192 height 74
copy div "**********"
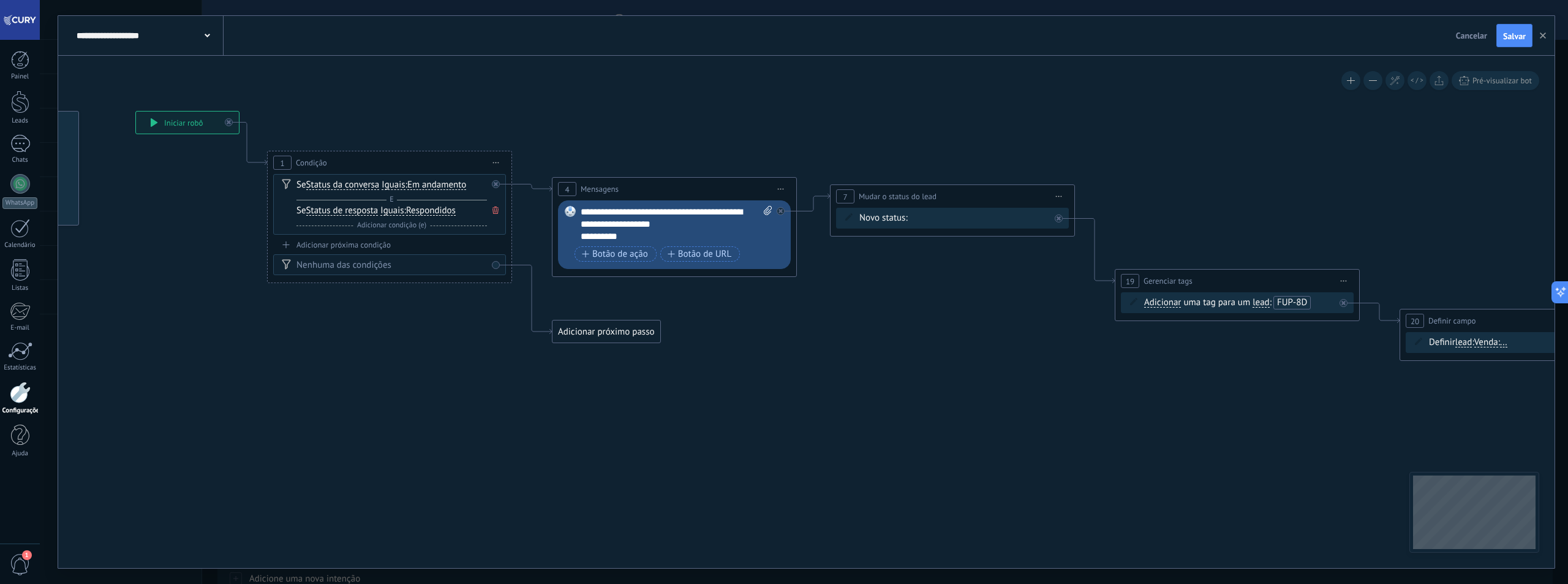
drag, startPoint x: 1140, startPoint y: 382, endPoint x: 957, endPoint y: 345, distance: 186.7
click at [957, 345] on icon at bounding box center [1024, 262] width 2390 height 915
click at [787, 210] on div at bounding box center [784, 208] width 14 height 15
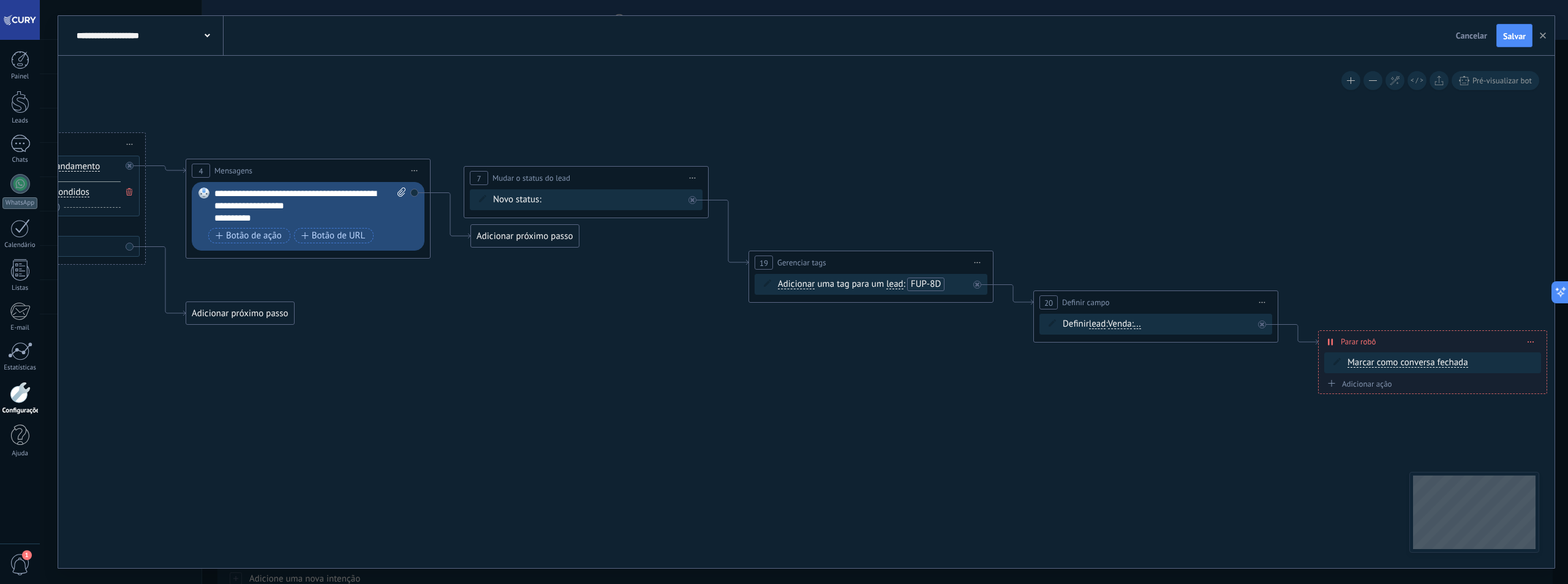
drag, startPoint x: 1117, startPoint y: 348, endPoint x: 600, endPoint y: 324, distance: 517.6
click at [564, 324] on icon at bounding box center [658, 244] width 2390 height 915
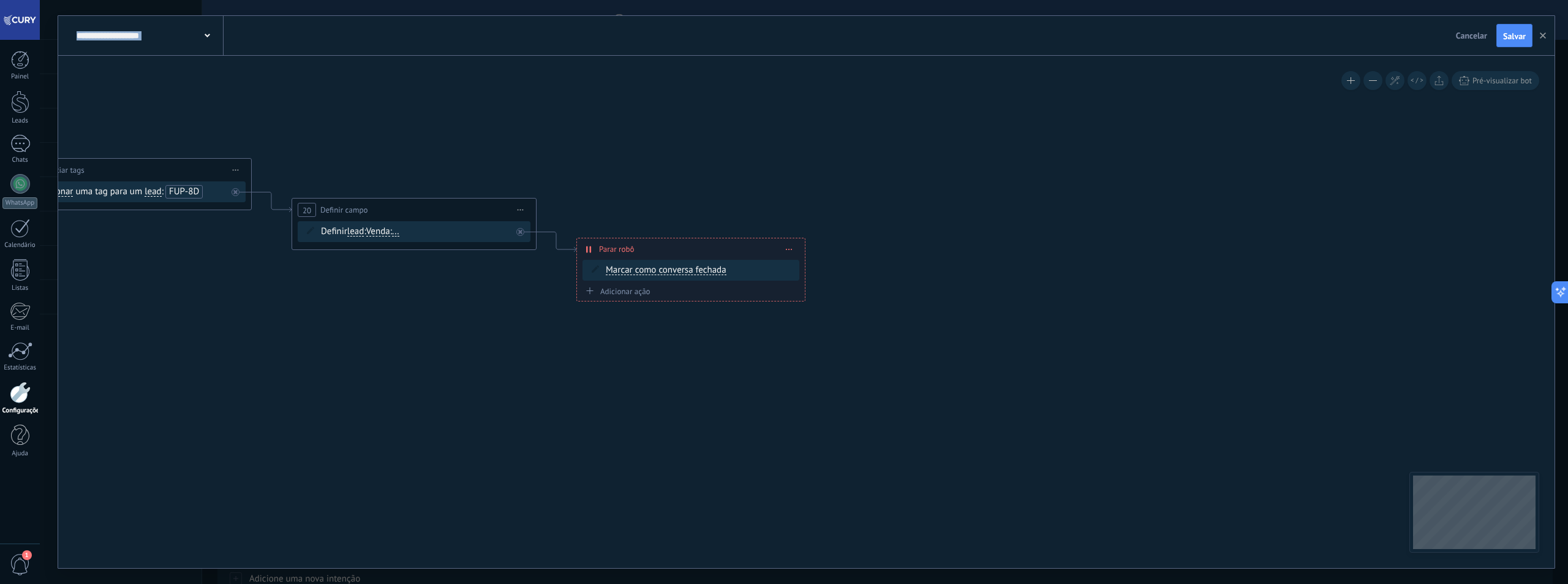
drag, startPoint x: 1149, startPoint y: 465, endPoint x: 594, endPoint y: 378, distance: 561.8
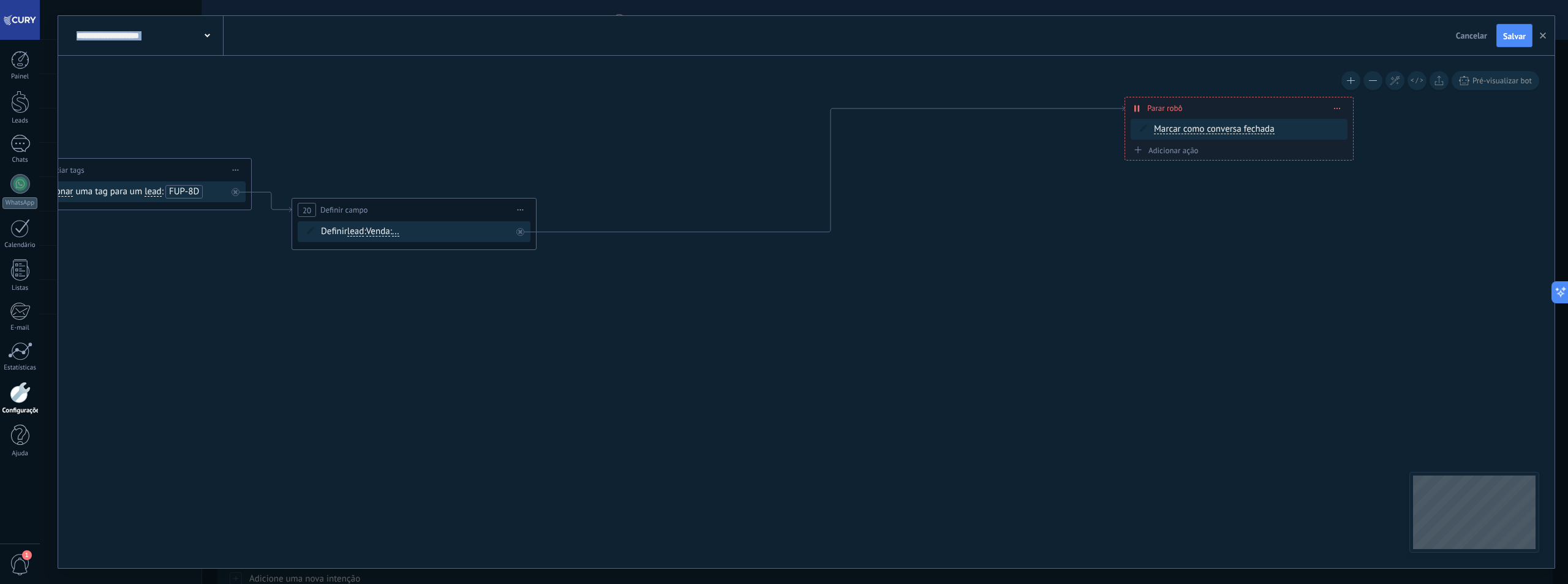
drag, startPoint x: 693, startPoint y: 247, endPoint x: 1242, endPoint y: 106, distance: 566.8
click at [1242, 106] on div "**********" at bounding box center [1238, 108] width 228 height 22
click at [995, 106] on div "**********" at bounding box center [965, 109] width 244 height 23
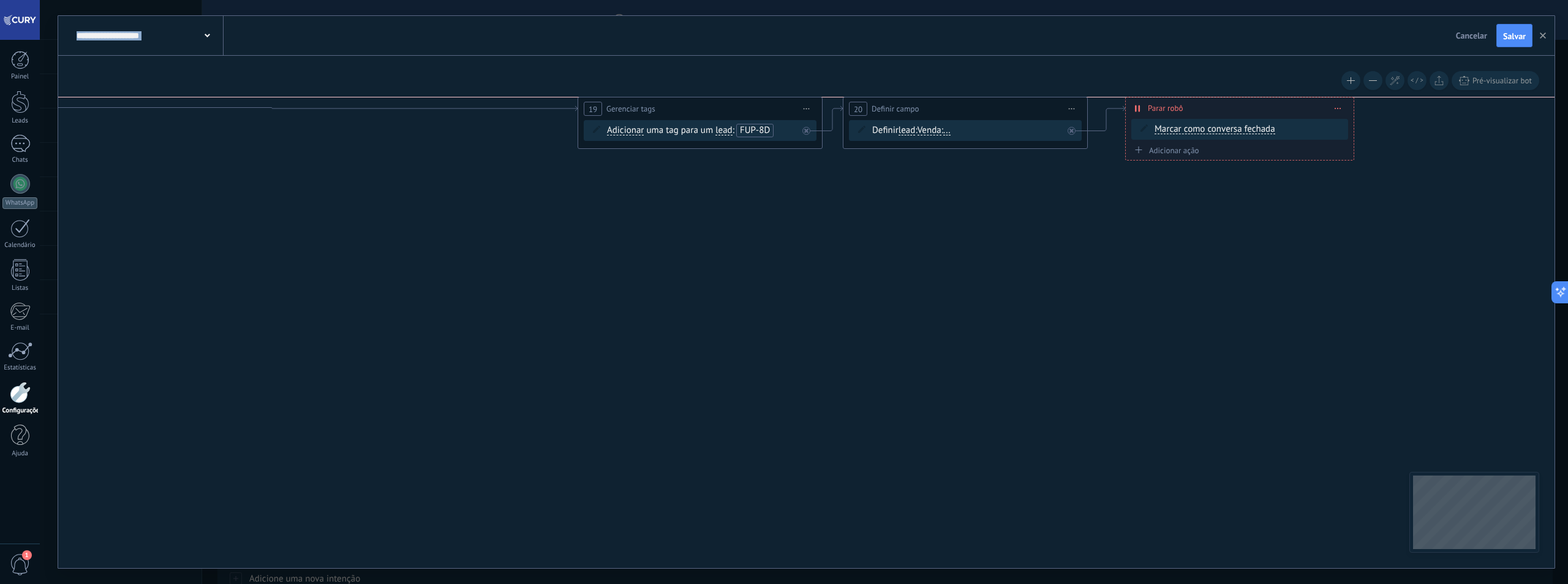
click at [765, 109] on div "**********" at bounding box center [700, 109] width 244 height 23
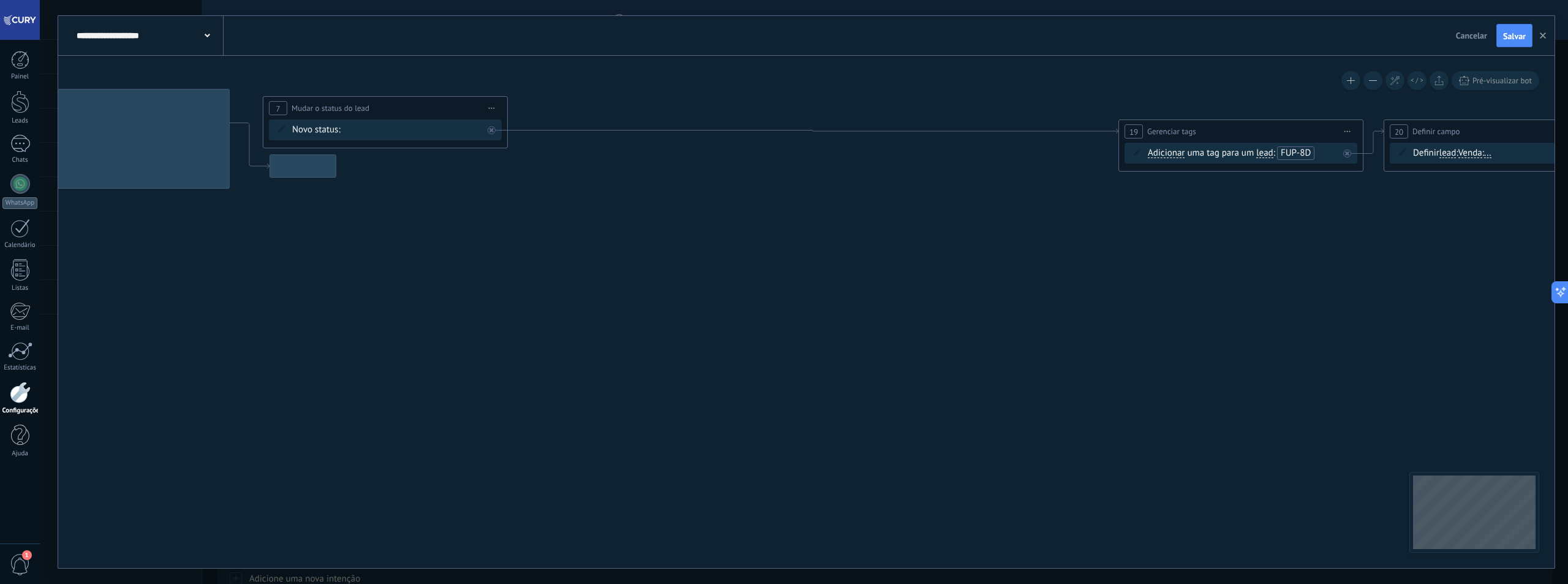
drag, startPoint x: 459, startPoint y: 258, endPoint x: 969, endPoint y: 273, distance: 510.2
click at [1012, 284] on icon at bounding box center [732, 103] width 2939 height 774
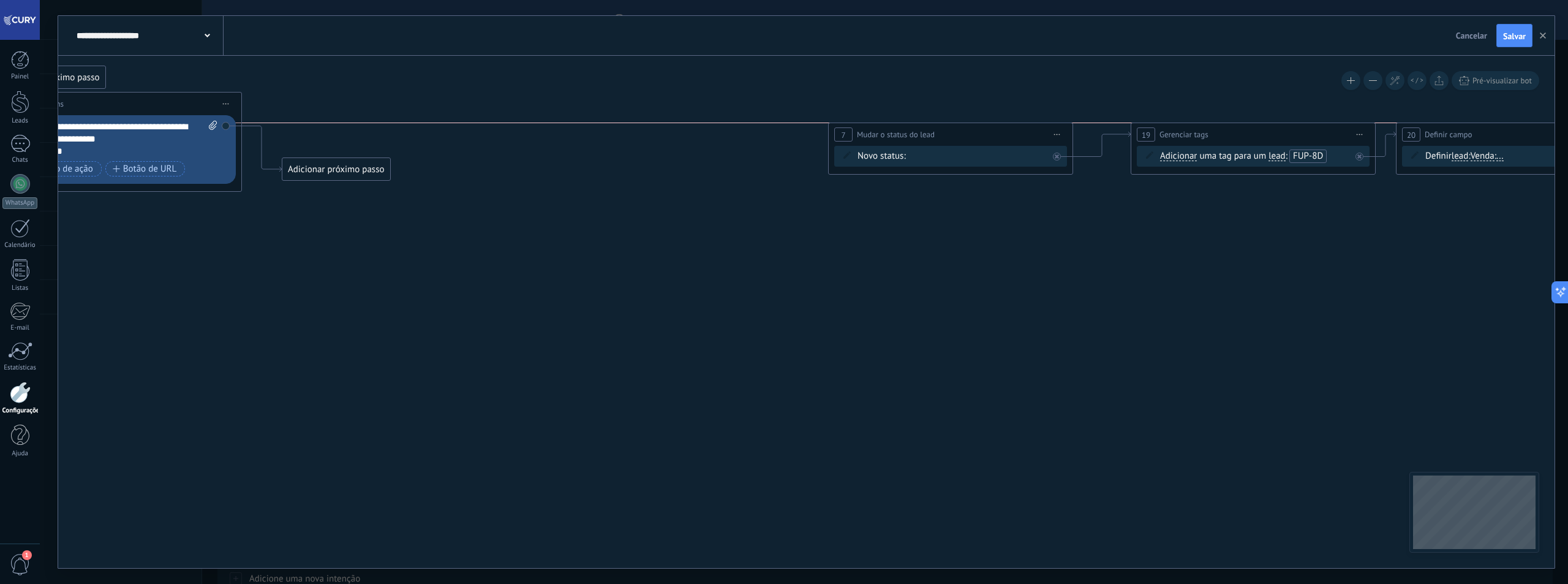
drag, startPoint x: 455, startPoint y: 110, endPoint x: 1008, endPoint y: 136, distance: 553.6
click at [1008, 136] on div "**********" at bounding box center [951, 135] width 244 height 23
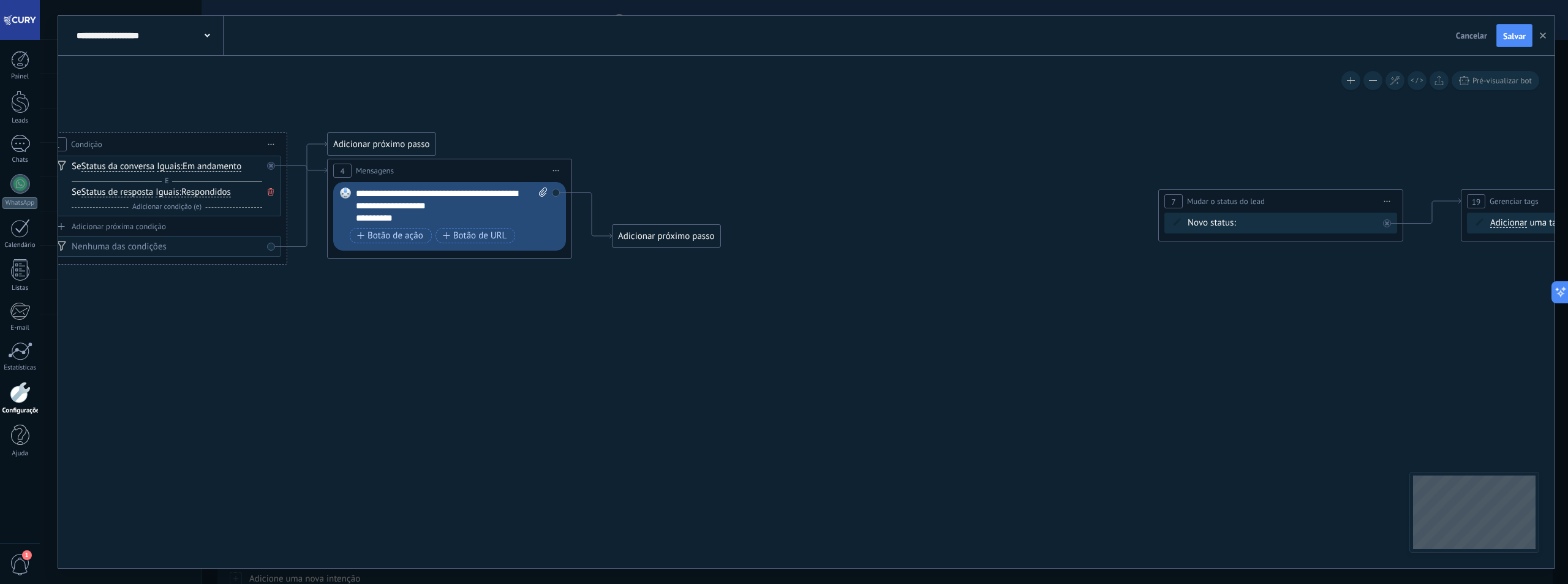
drag, startPoint x: 518, startPoint y: 190, endPoint x: 874, endPoint y: 280, distance: 367.2
click at [874, 280] on icon at bounding box center [1073, 178] width 2939 height 785
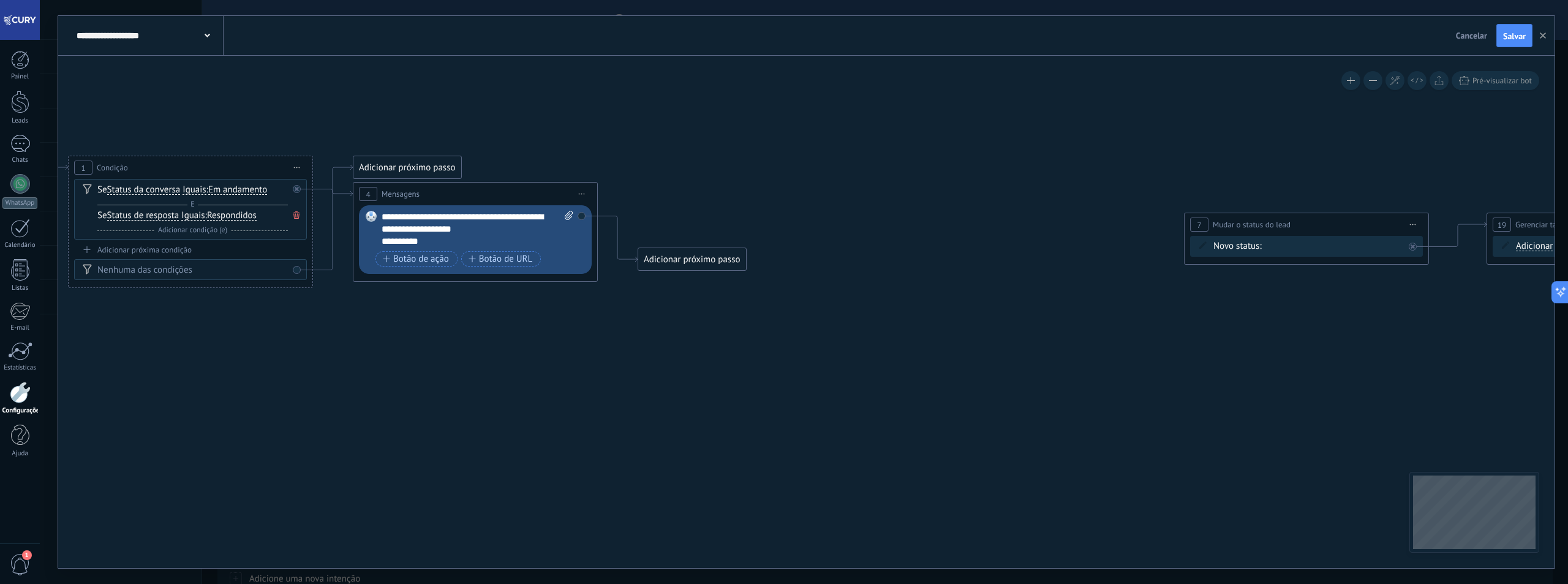
click at [680, 262] on div "Adicionar próximo passo" at bounding box center [692, 260] width 108 height 20
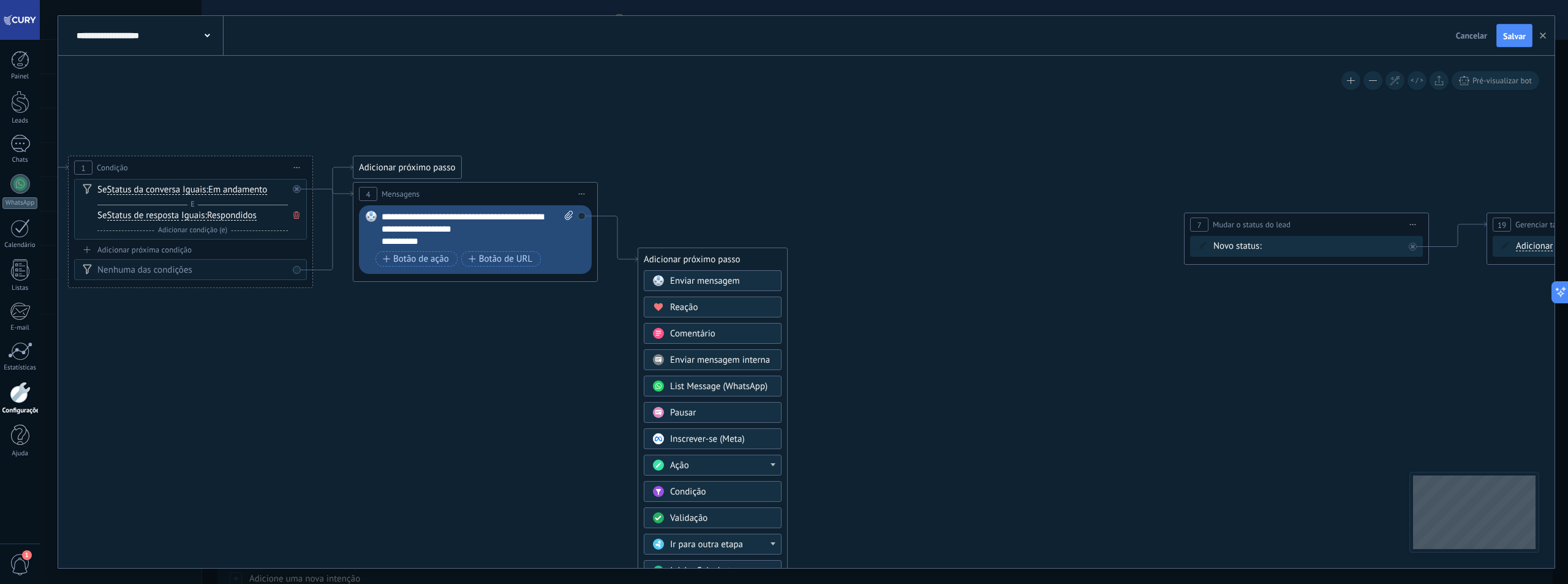
click at [702, 411] on div "Pausar" at bounding box center [722, 413] width 103 height 12
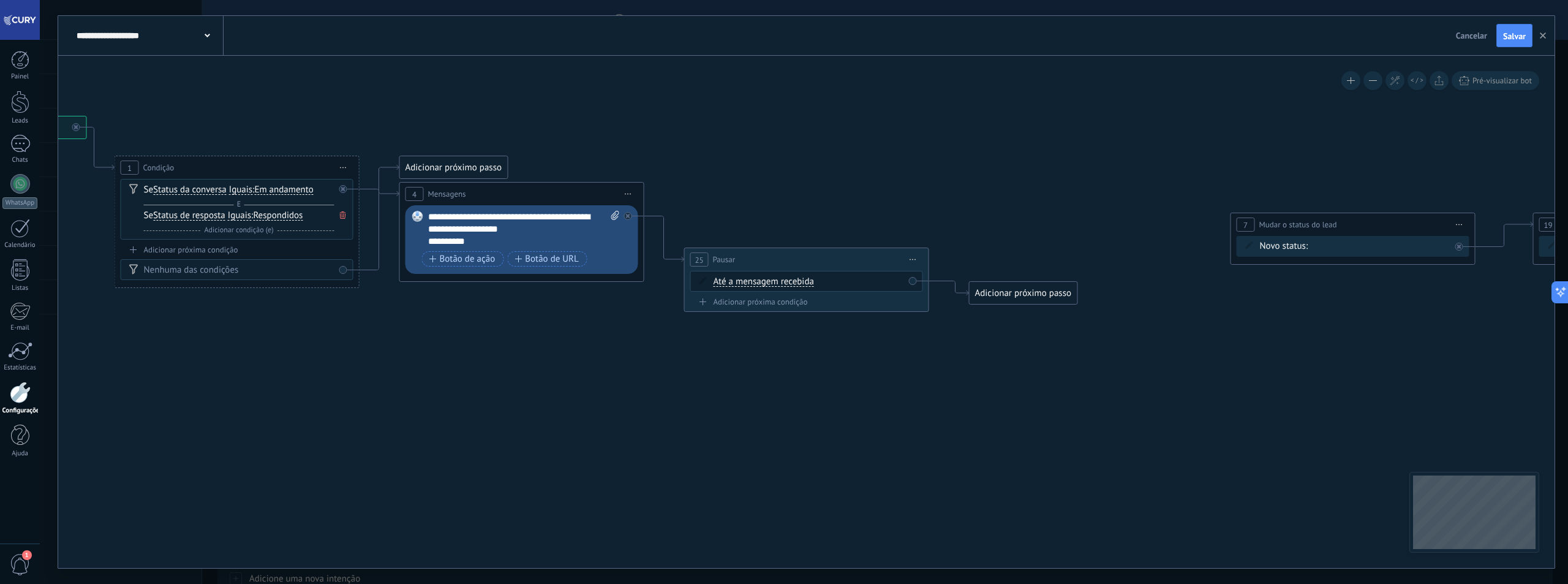
click at [792, 282] on span "Até a mensagem recebida" at bounding box center [763, 282] width 101 height 10
click at [792, 282] on button "Até a mensagem recebida" at bounding box center [784, 282] width 153 height 22
click at [757, 204] on icon at bounding box center [1146, 214] width 2939 height 809
click at [538, 242] on div "**********" at bounding box center [524, 229] width 192 height 36
paste div
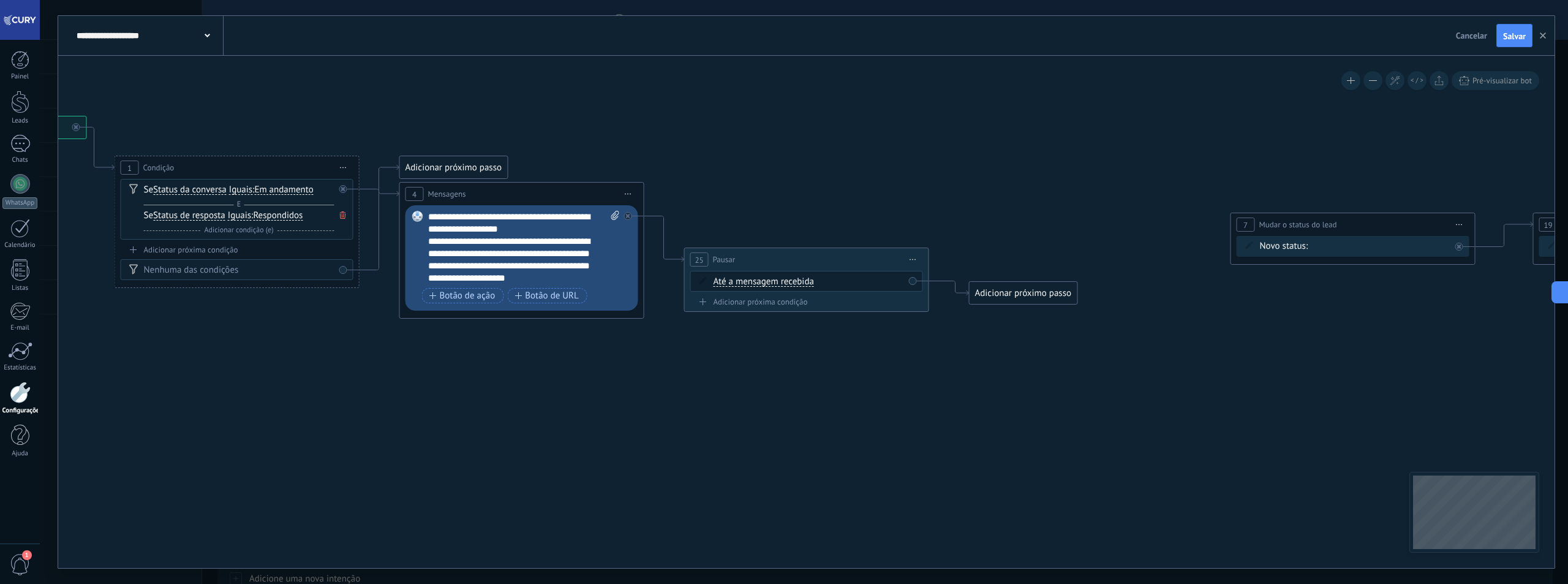
scroll to position [12, 0]
drag, startPoint x: 529, startPoint y: 276, endPoint x: 476, endPoint y: 228, distance: 71.5
click at [476, 228] on div "**********" at bounding box center [524, 247] width 192 height 74
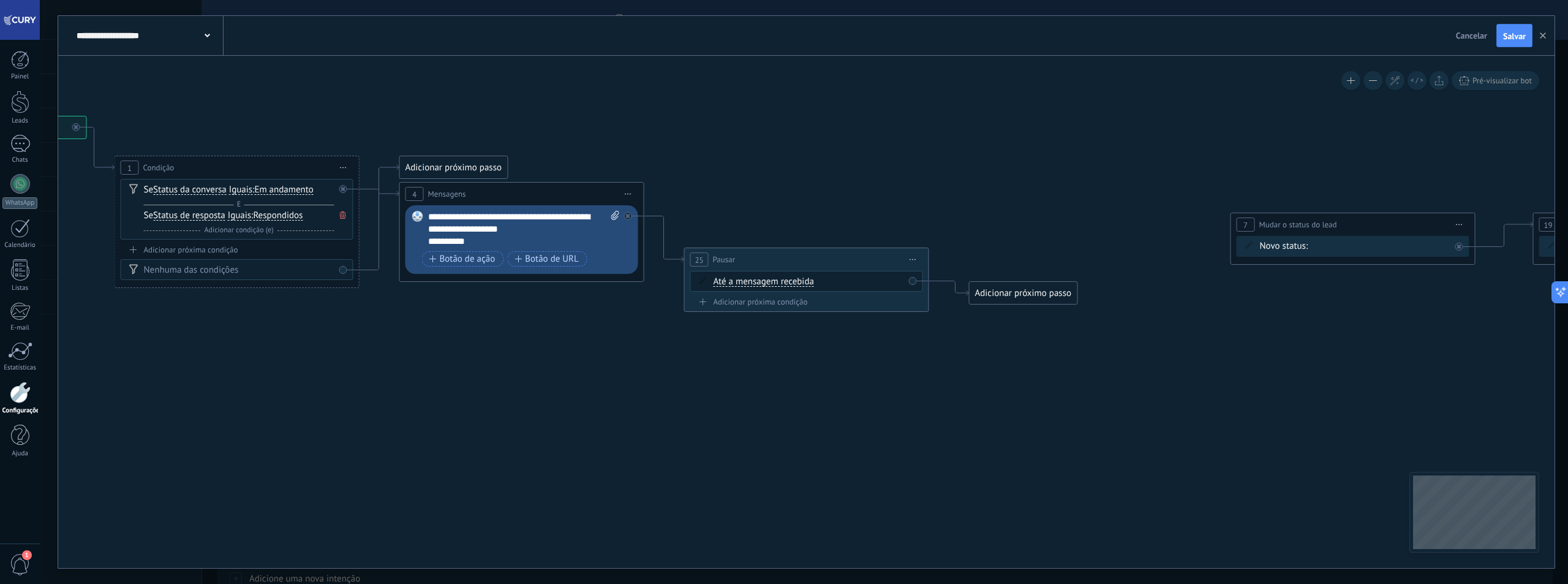
click at [499, 241] on div "**********" at bounding box center [524, 229] width 192 height 36
click at [474, 241] on div "**********" at bounding box center [524, 235] width 192 height 49
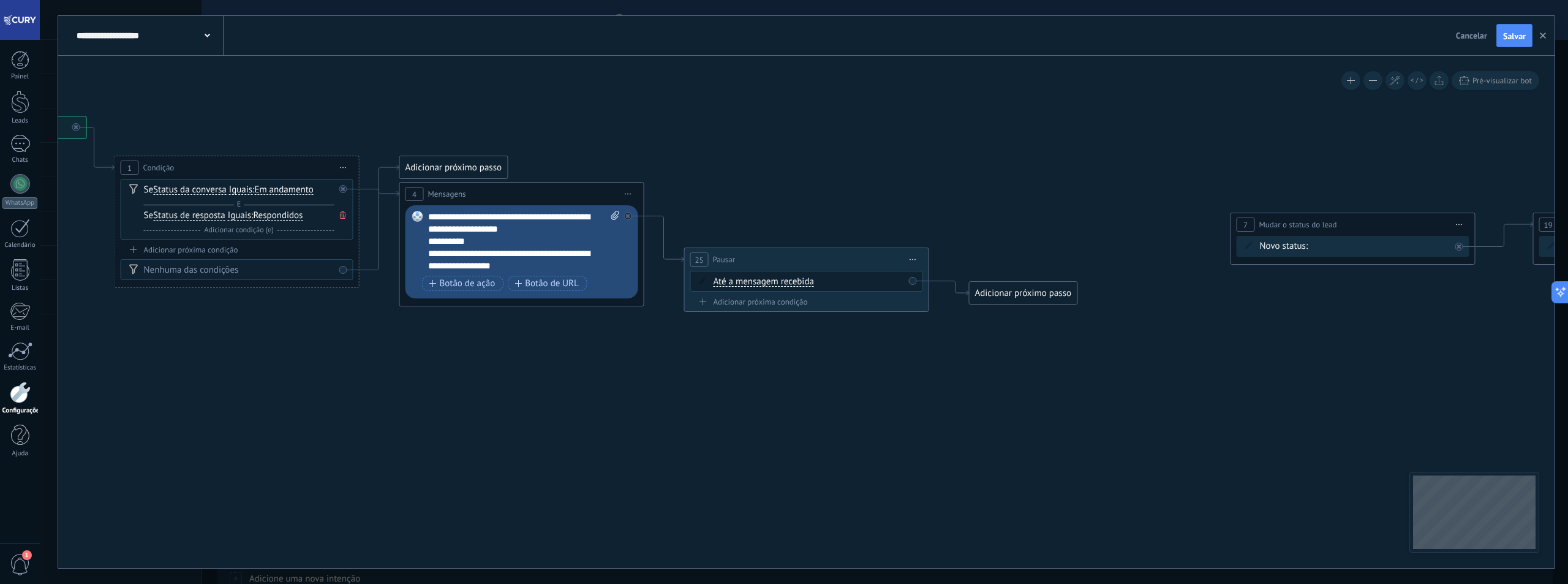
click at [543, 345] on icon at bounding box center [1146, 214] width 2939 height 809
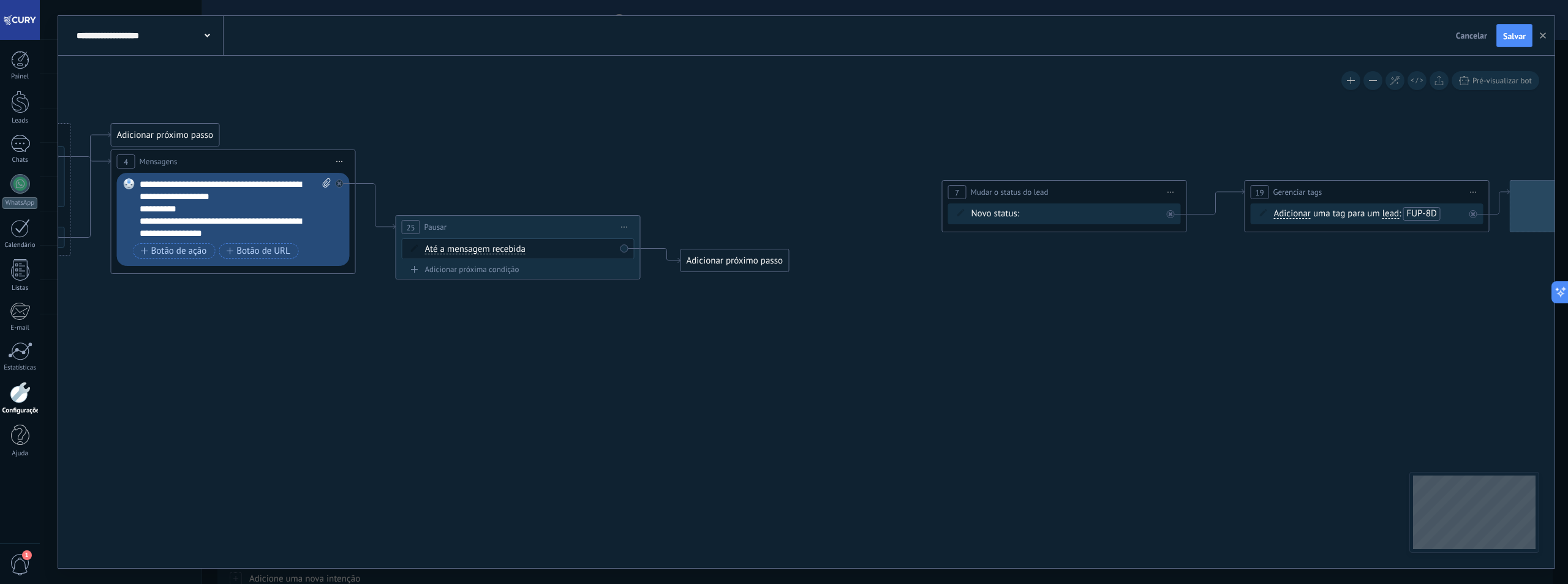
drag, startPoint x: 691, startPoint y: 358, endPoint x: 403, endPoint y: 325, distance: 289.9
click at [403, 325] on icon at bounding box center [857, 181] width 2939 height 809
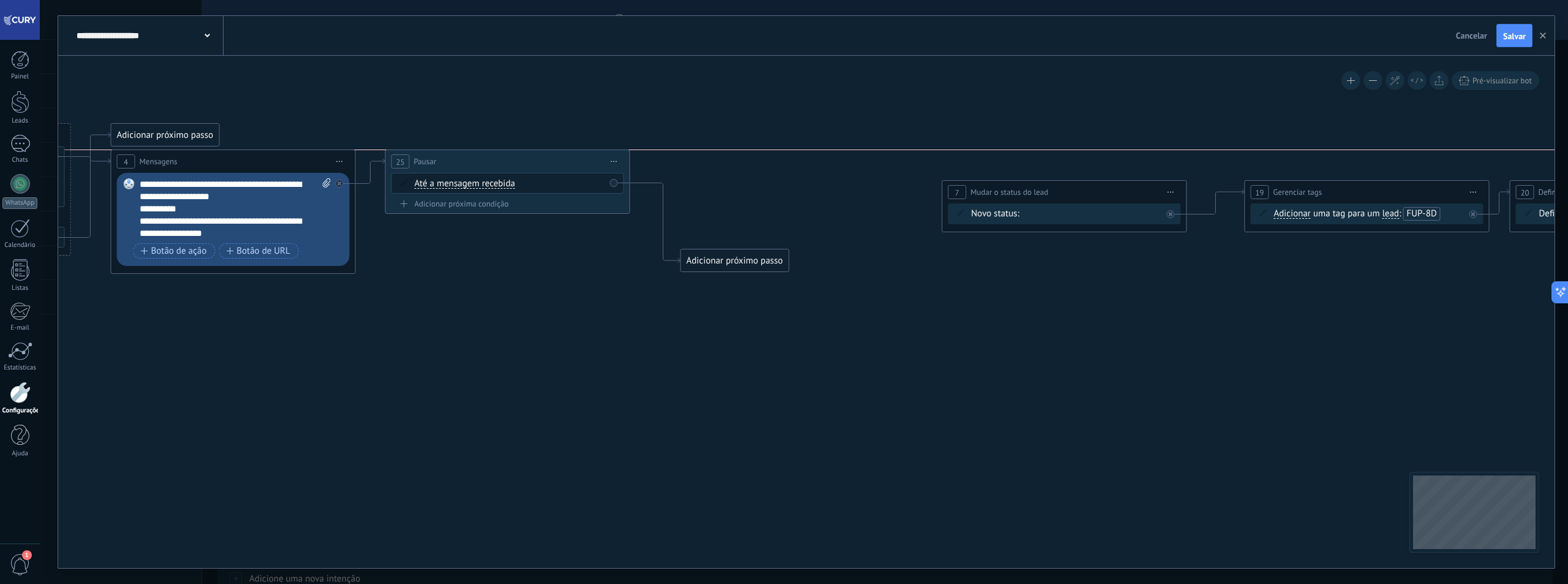
drag, startPoint x: 502, startPoint y: 233, endPoint x: 492, endPoint y: 166, distance: 67.7
click at [492, 166] on div "25 Pausar ****** Iniciar pré-visualização aqui Renomear Duplicar Excluir" at bounding box center [507, 162] width 244 height 23
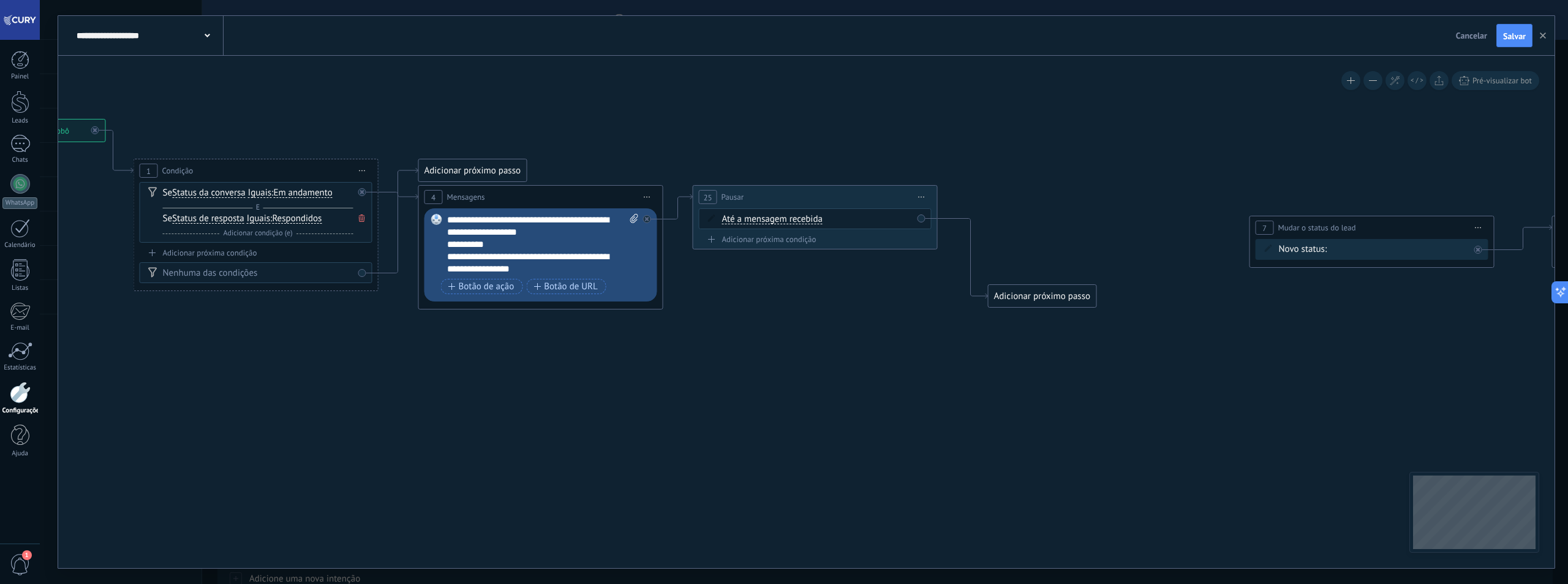
drag, startPoint x: 470, startPoint y: 289, endPoint x: 777, endPoint y: 325, distance: 309.1
click at [777, 325] on icon at bounding box center [1165, 214] width 2939 height 804
click at [929, 199] on span "Iniciar pré-visualização aqui Renomear Duplicar Excluir" at bounding box center [921, 197] width 20 height 18
click at [945, 278] on div "Excluir" at bounding box center [987, 276] width 141 height 21
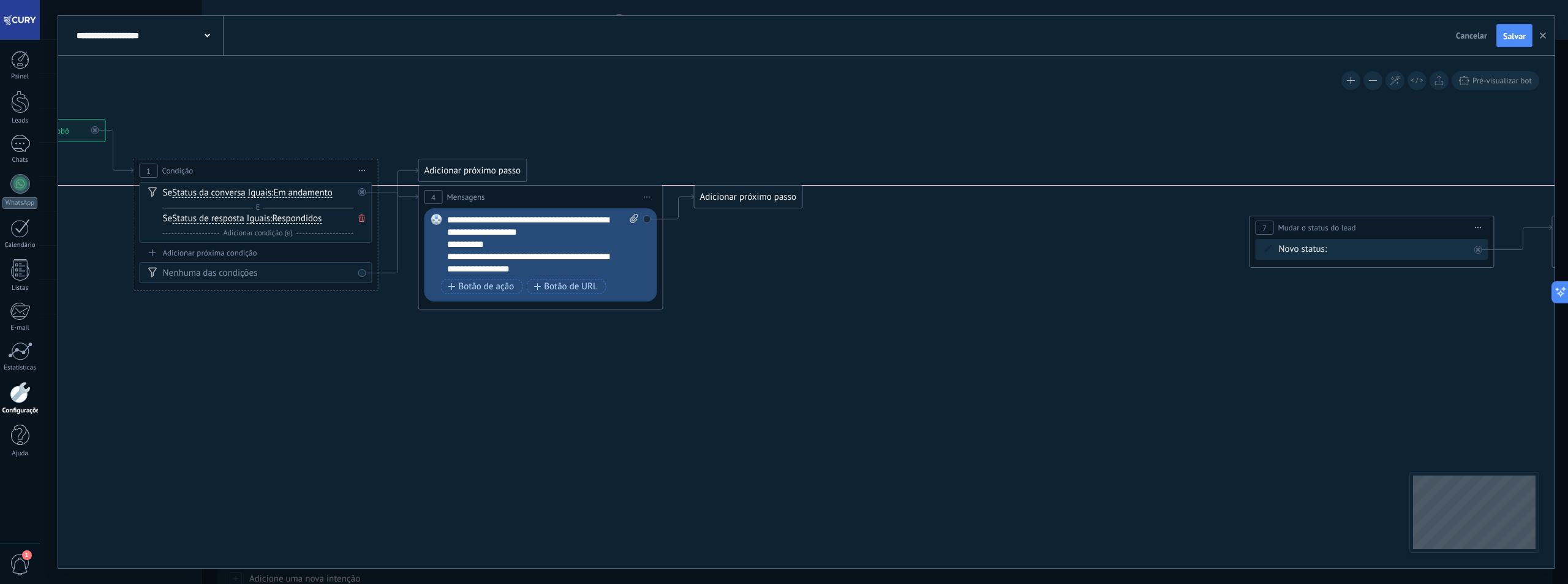
drag, startPoint x: 755, startPoint y: 240, endPoint x: 746, endPoint y: 194, distance: 46.9
click at [746, 194] on div "Adicionar próximo passo" at bounding box center [749, 197] width 108 height 20
click at [749, 199] on div "Adicionar próximo passo" at bounding box center [751, 197] width 108 height 20
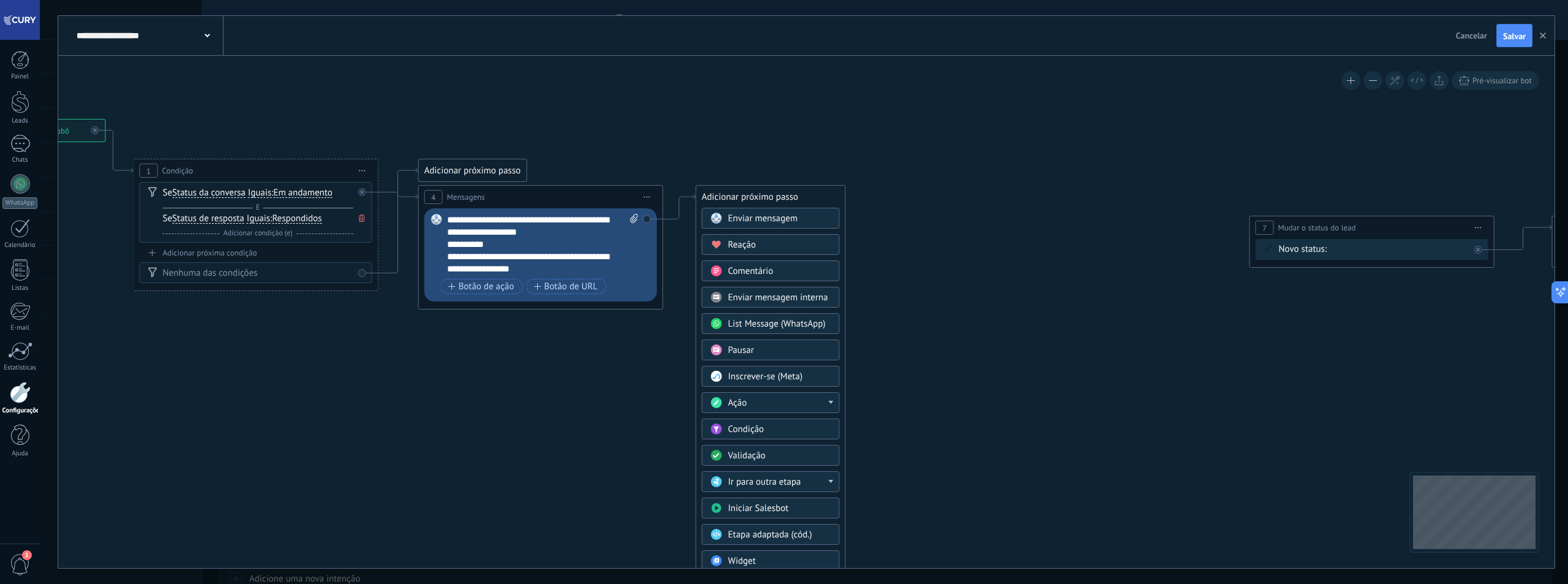
click at [1017, 346] on icon at bounding box center [1165, 214] width 2939 height 804
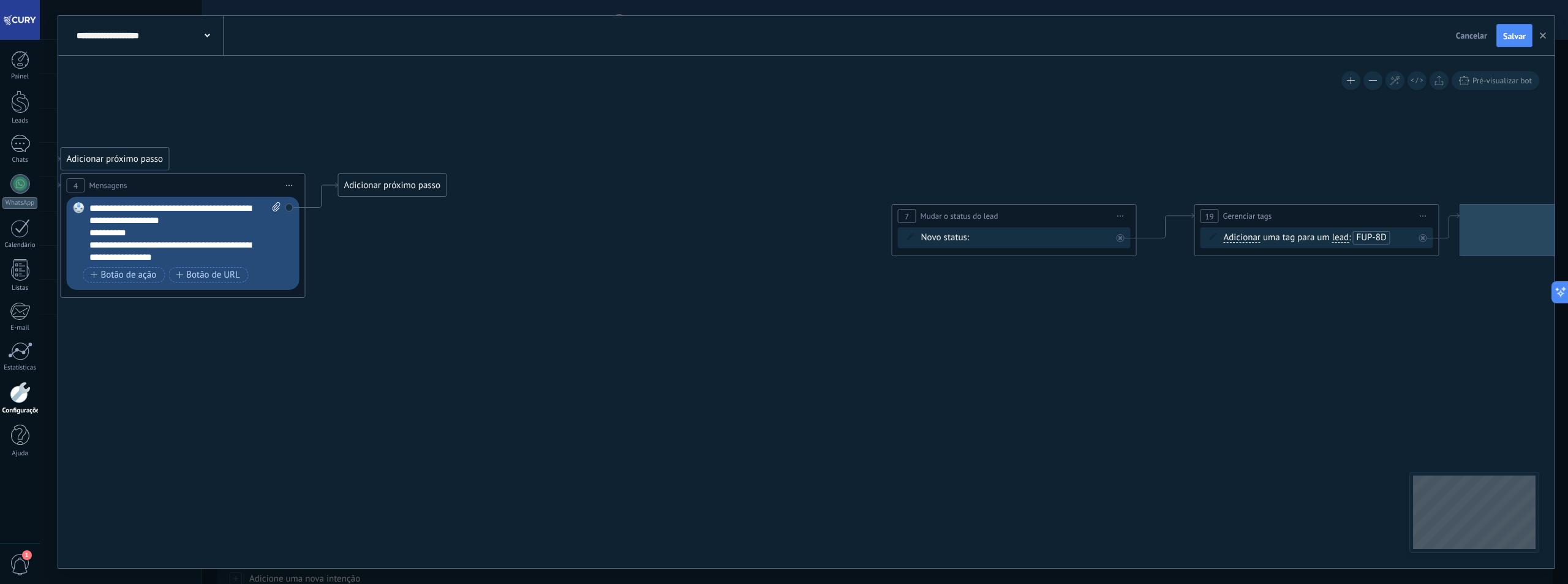
drag, startPoint x: 1130, startPoint y: 352, endPoint x: 772, endPoint y: 341, distance: 358.2
click at [772, 341] on icon at bounding box center [807, 202] width 2939 height 804
click at [0, 0] on div "Contato inicial Discussões Tomada de decisão Discussão de contrato Fechado - ga…" at bounding box center [0, 0] width 0 height 0
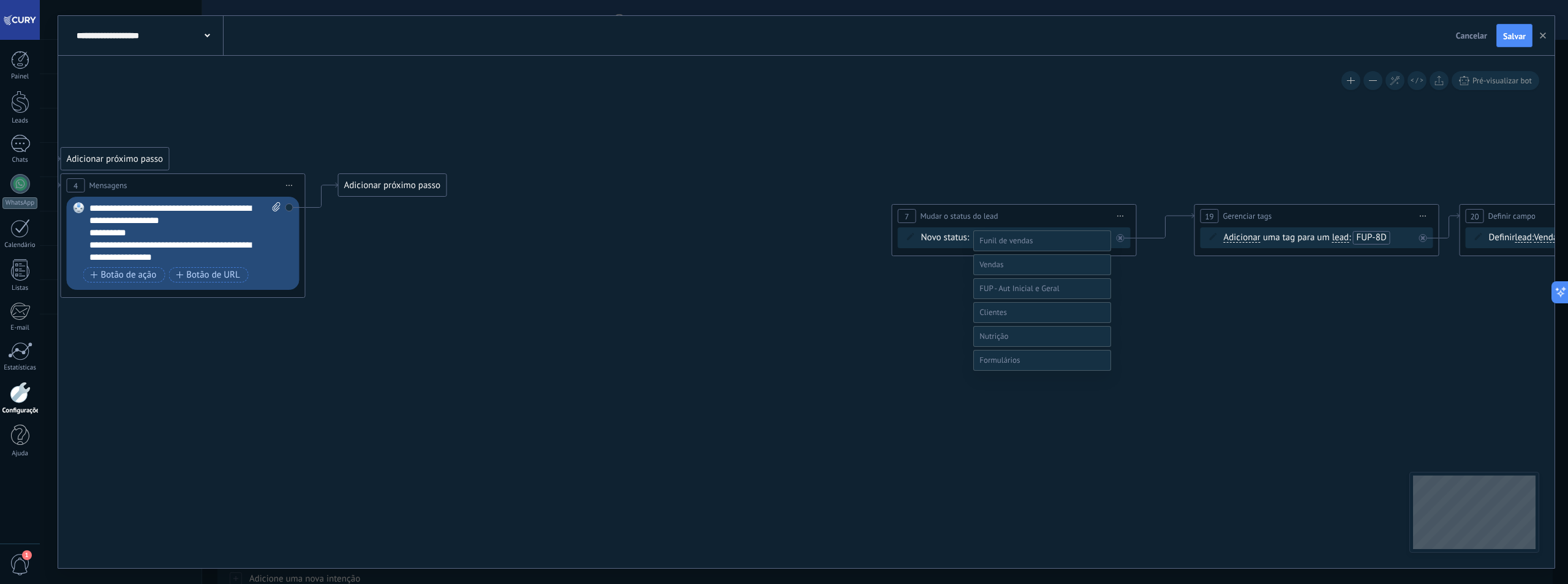
click at [1029, 275] on label at bounding box center [1042, 264] width 138 height 21
click at [1009, 270] on span at bounding box center [1019, 264] width 80 height 10
click at [0, 0] on label "FUP - Interesse Futuro" at bounding box center [0, 0] width 0 height 0
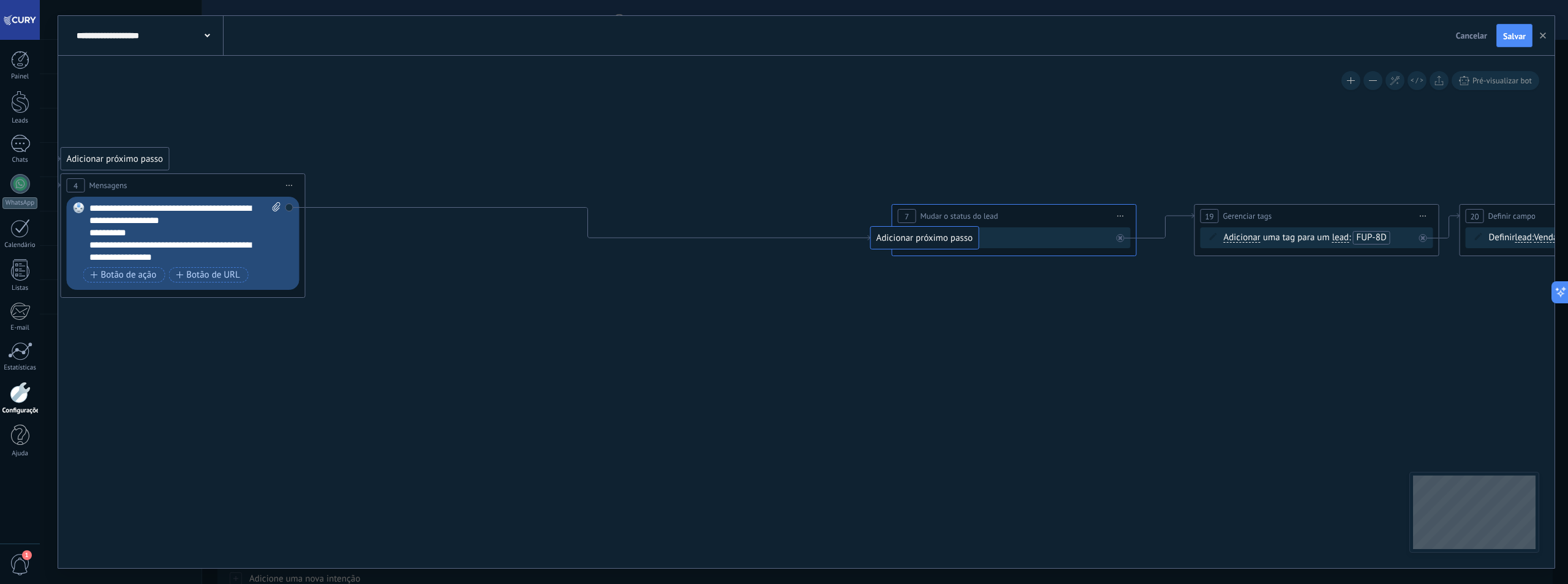
drag, startPoint x: 421, startPoint y: 185, endPoint x: 954, endPoint y: 237, distance: 535.5
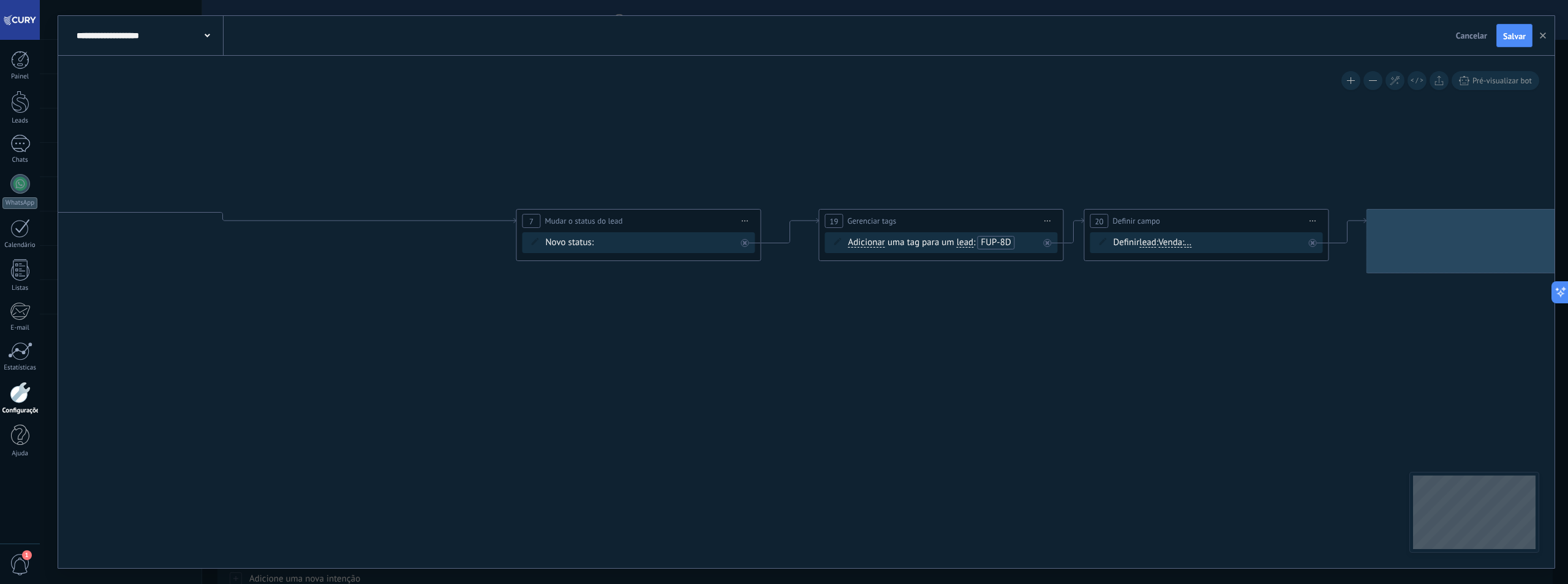
drag, startPoint x: 1171, startPoint y: 314, endPoint x: 796, endPoint y: 318, distance: 375.0
click at [792, 319] on icon at bounding box center [432, 208] width 2939 height 804
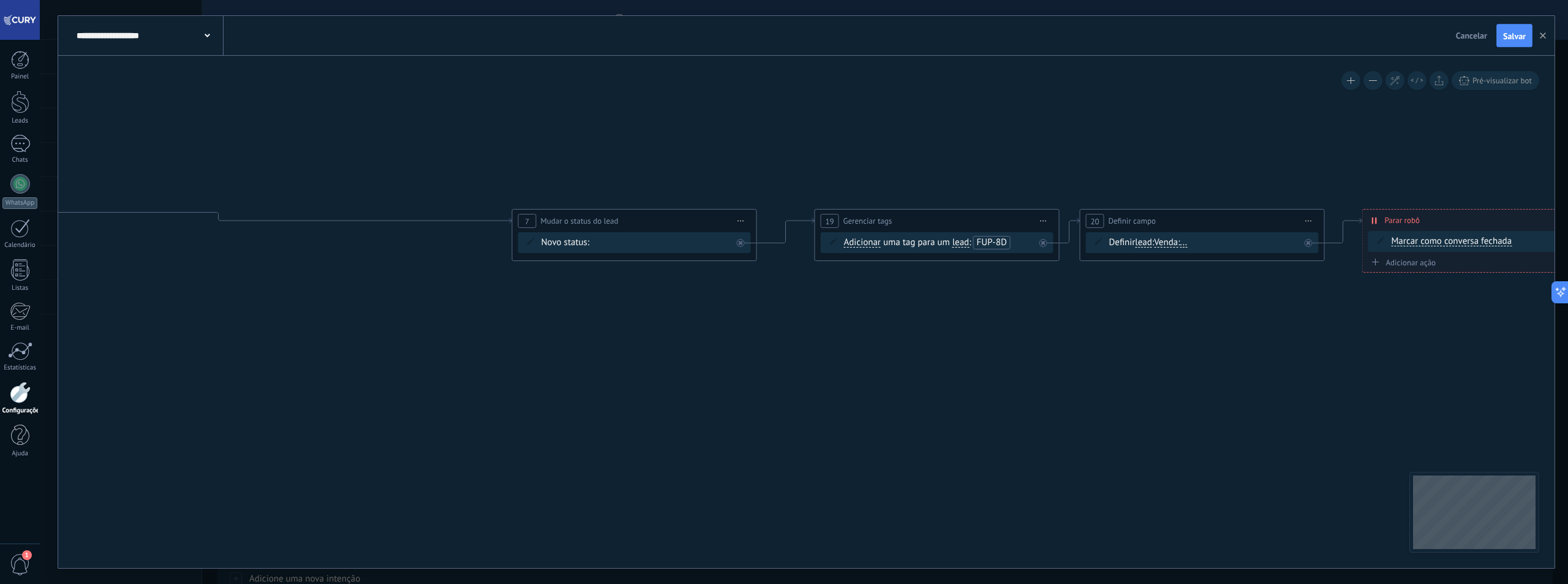
click at [990, 244] on span "FUP-8D" at bounding box center [991, 242] width 30 height 11
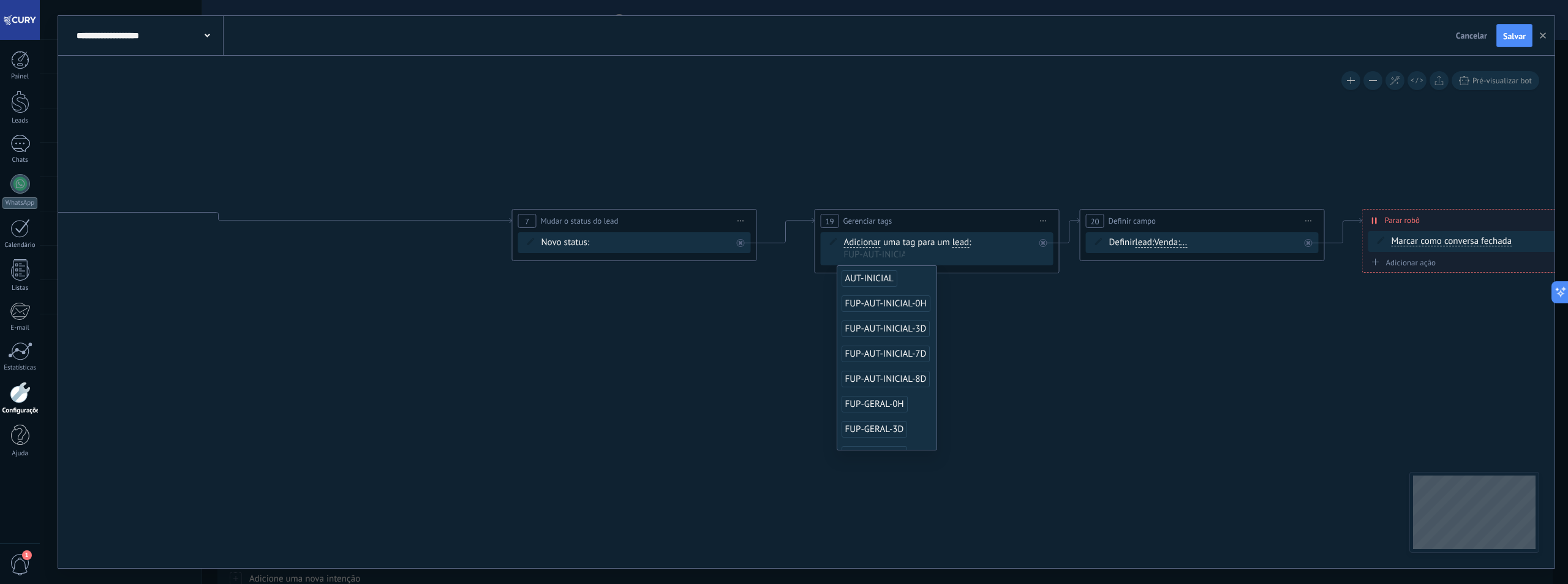
click at [913, 377] on span "FUP-AUT-INICIAL-8D" at bounding box center [886, 379] width 88 height 16
click at [1009, 358] on icon at bounding box center [428, 208] width 2939 height 804
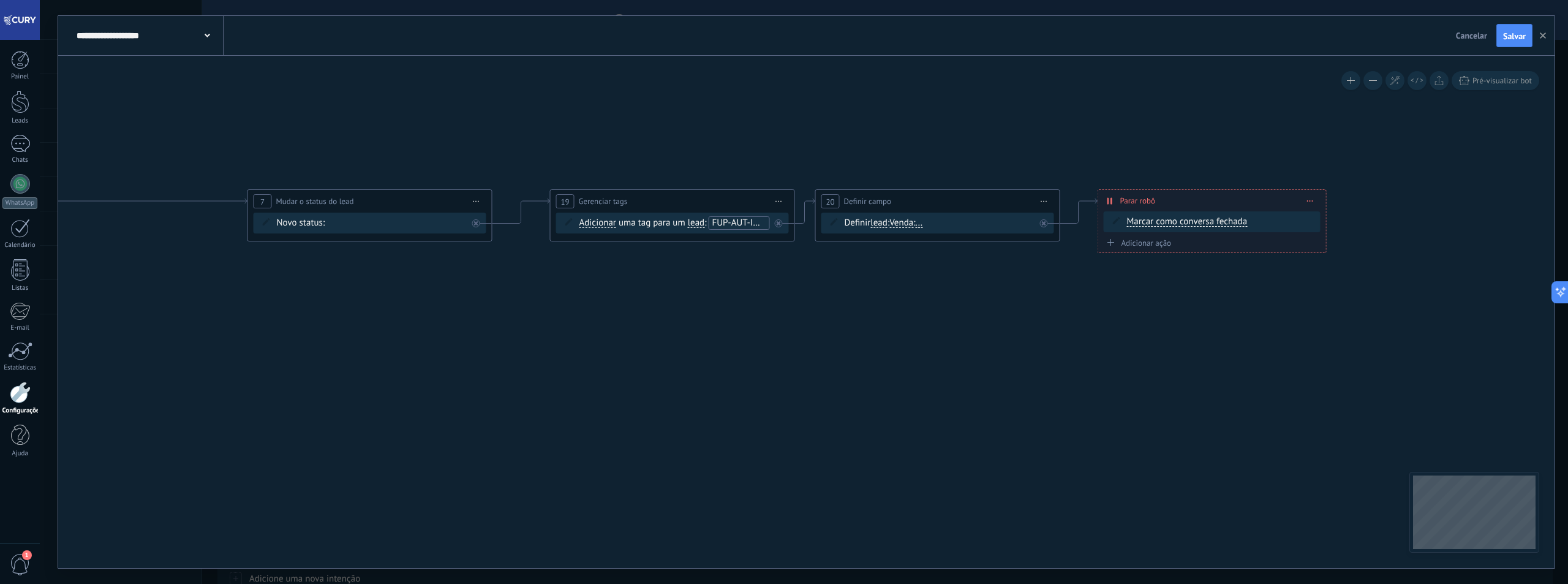
drag, startPoint x: 1215, startPoint y: 314, endPoint x: 1026, endPoint y: 251, distance: 199.2
click at [990, 289] on icon at bounding box center [163, 188] width 2939 height 804
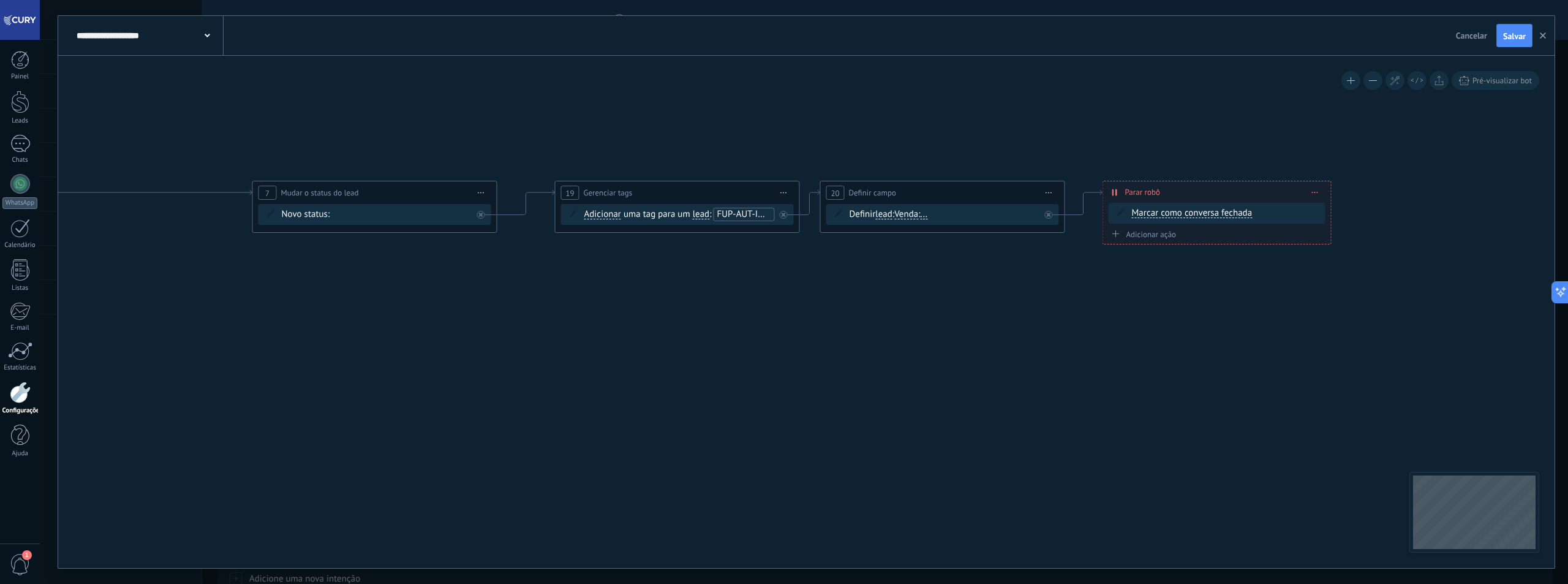
click at [1046, 193] on icon at bounding box center [1048, 193] width 6 height 1
click at [1074, 273] on div "Excluir" at bounding box center [1115, 272] width 141 height 21
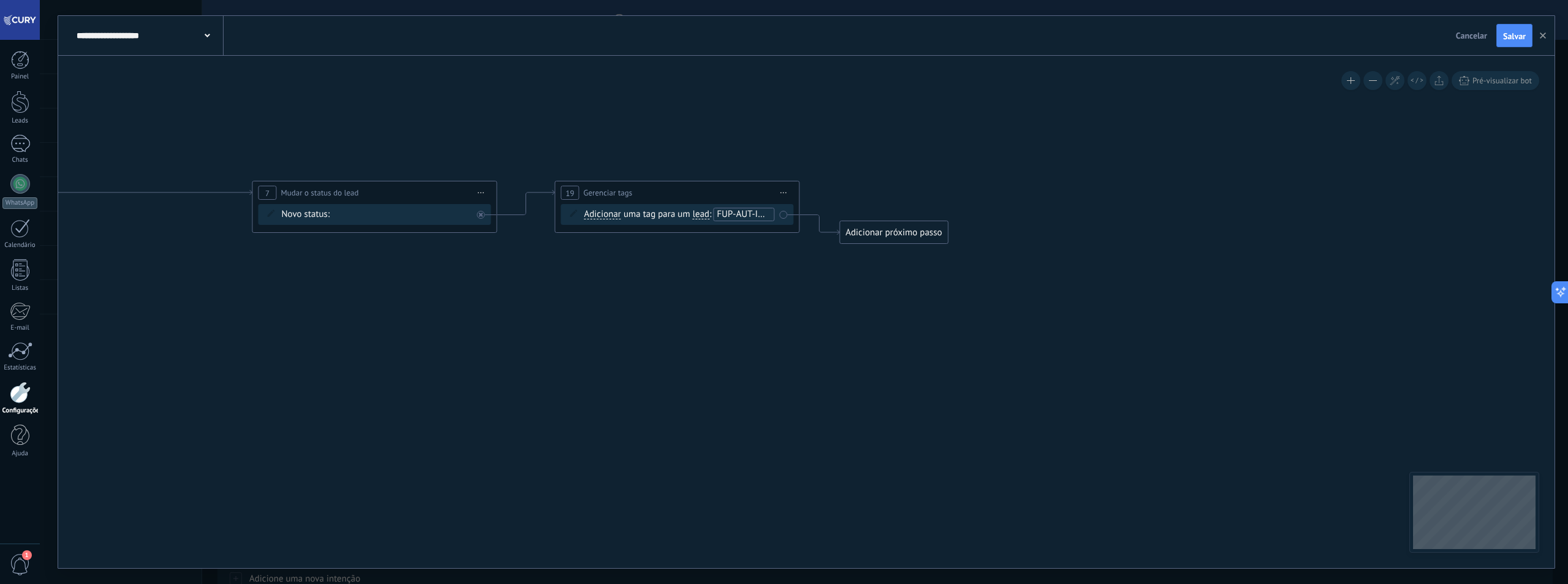
click at [901, 230] on div "Adicionar próximo passo" at bounding box center [894, 233] width 108 height 20
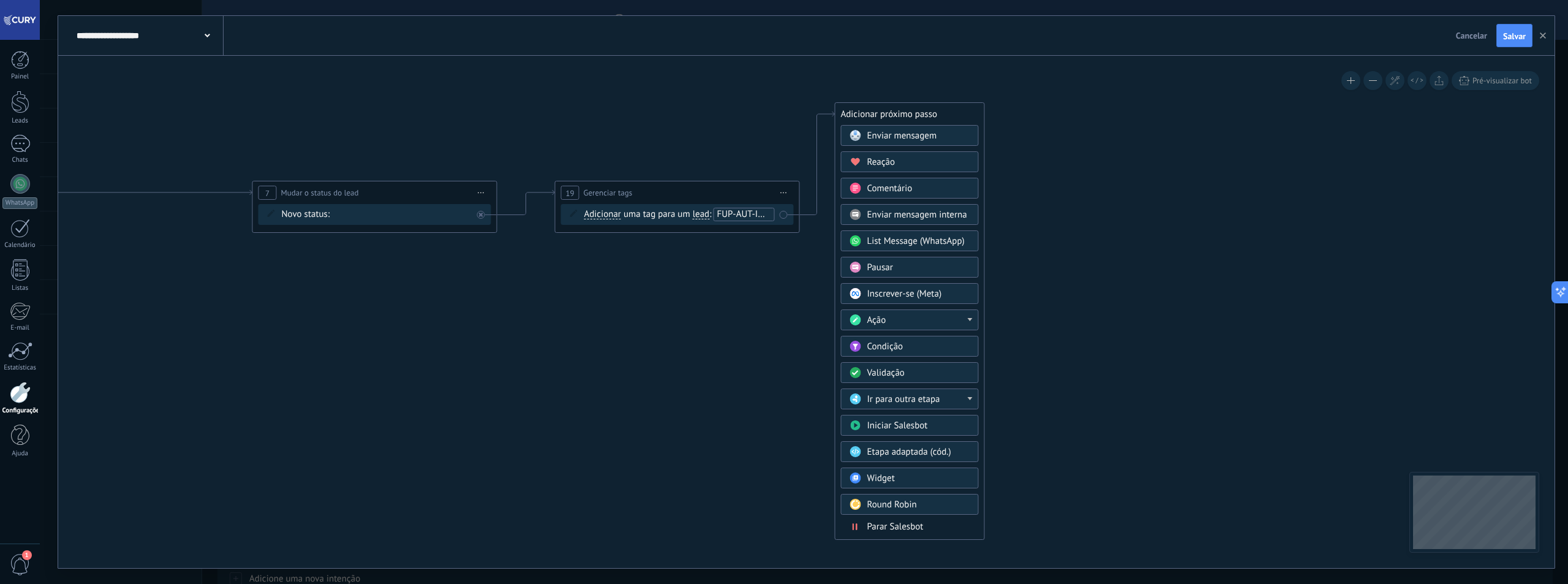
drag, startPoint x: 945, startPoint y: 230, endPoint x: 939, endPoint y: 110, distance: 120.1
click at [939, 110] on div "Adicionar próximo passo" at bounding box center [910, 114] width 149 height 20
click at [934, 306] on div "Ação" at bounding box center [909, 314] width 138 height 21
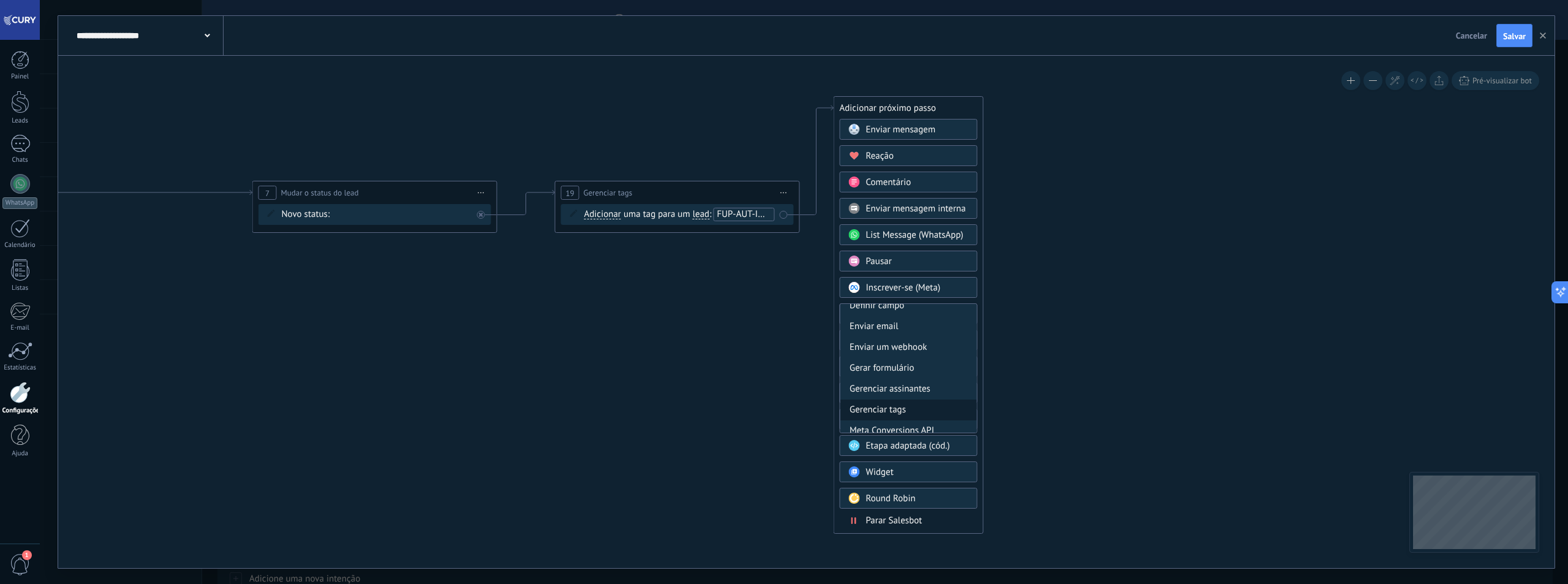
scroll to position [163, 0]
click at [925, 401] on div "Mudar o status do lead" at bounding box center [909, 401] width 136 height 21
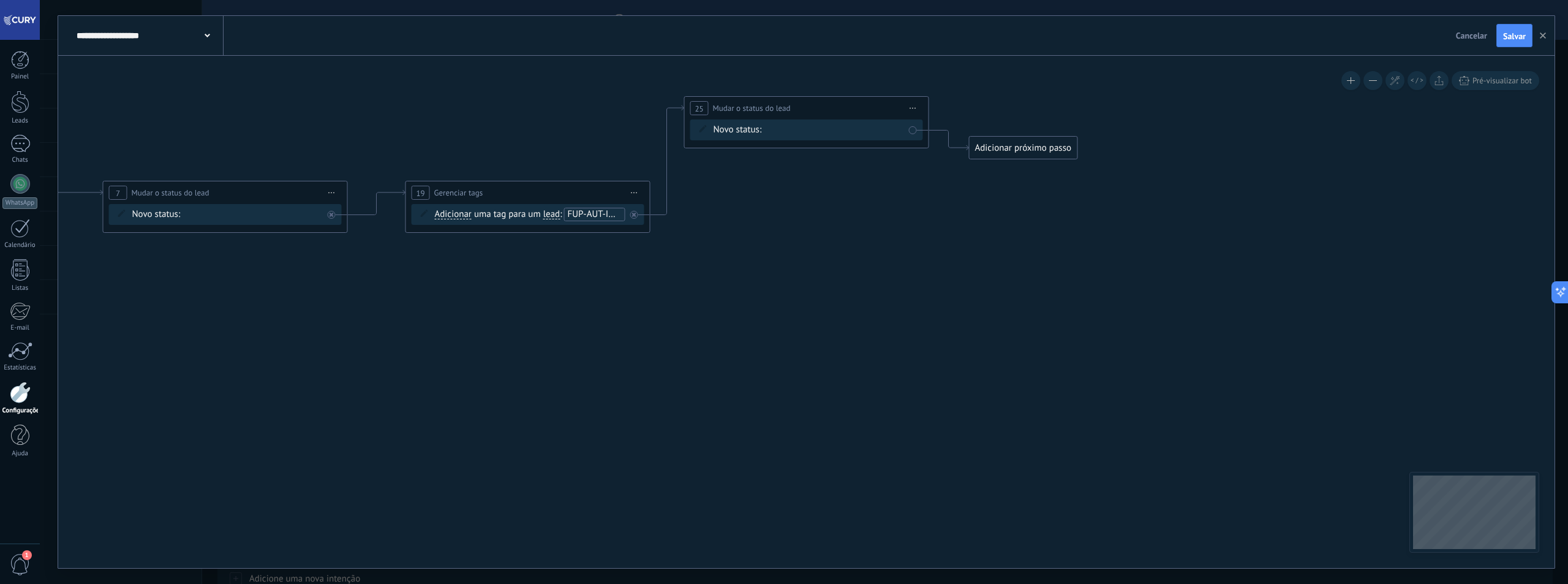
click at [0, 0] on div "Contato inicial Discussões Tomada de decisão Discussão de contrato Fechado - ga…" at bounding box center [0, 0] width 0 height 0
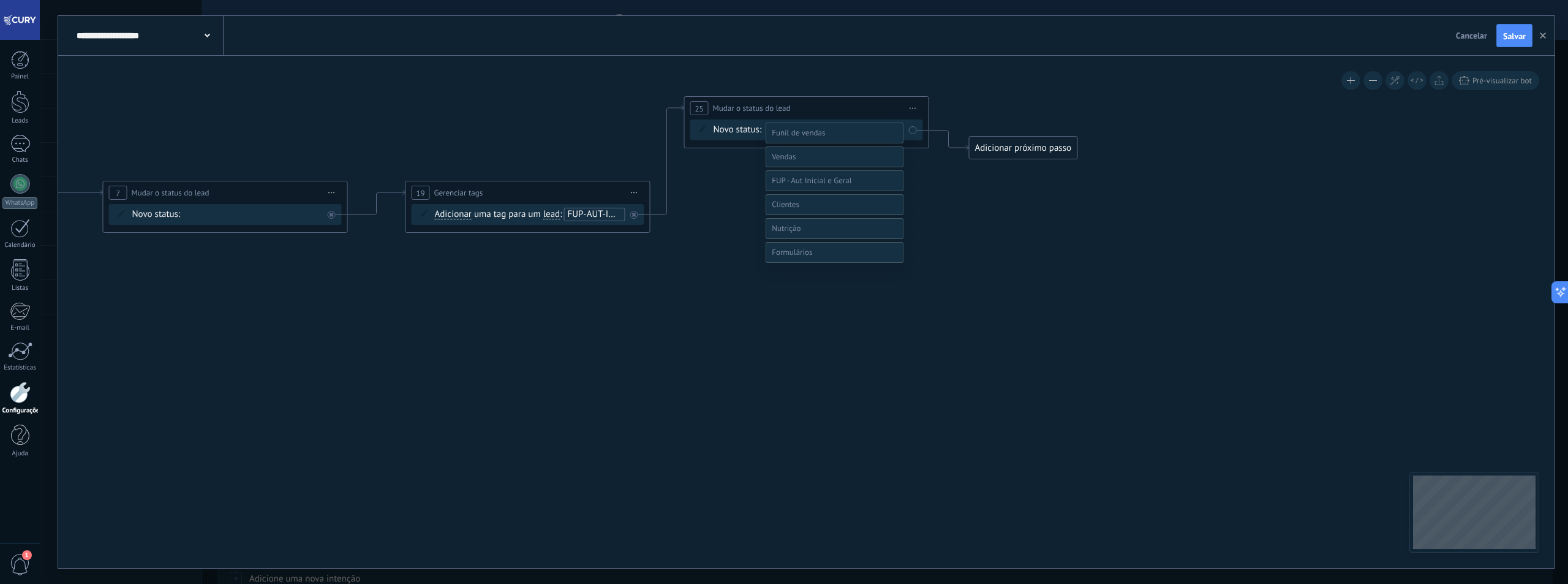
click at [810, 168] on label at bounding box center [834, 157] width 138 height 21
click at [0, 0] on label "Qualificação (MQL)" at bounding box center [0, 0] width 0 height 0
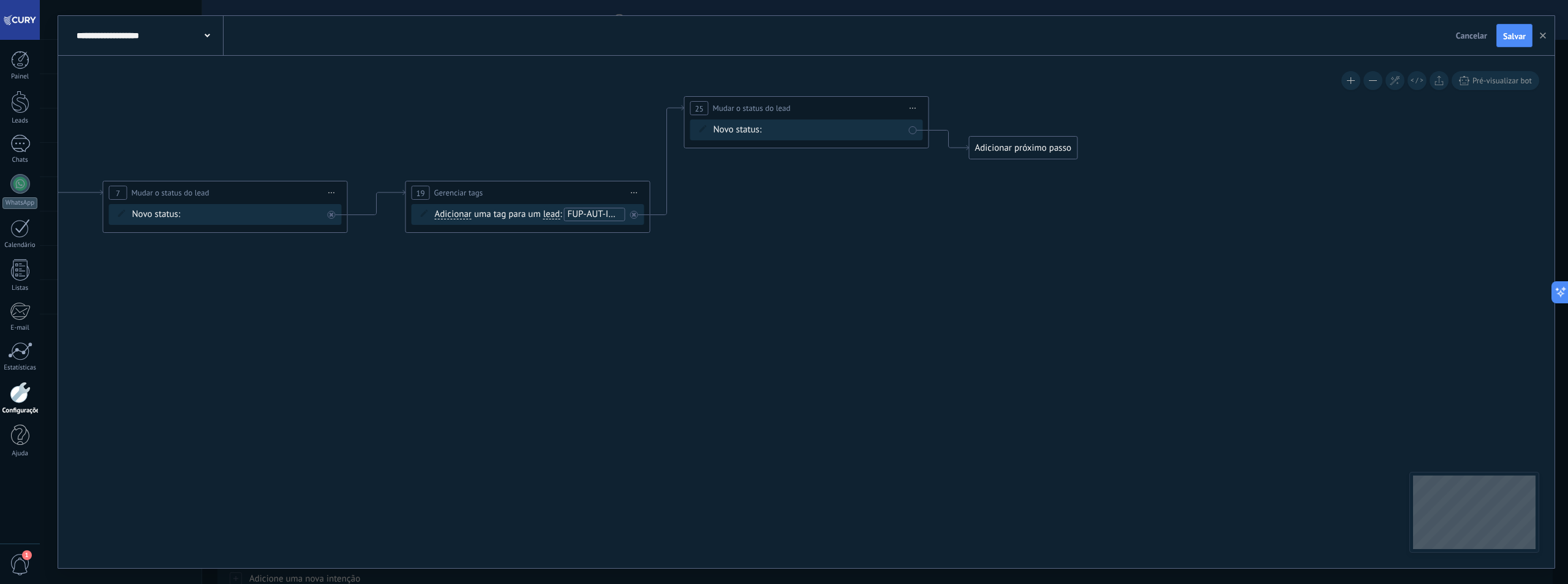
click at [1013, 155] on div "Adicionar próximo passo" at bounding box center [1023, 148] width 108 height 20
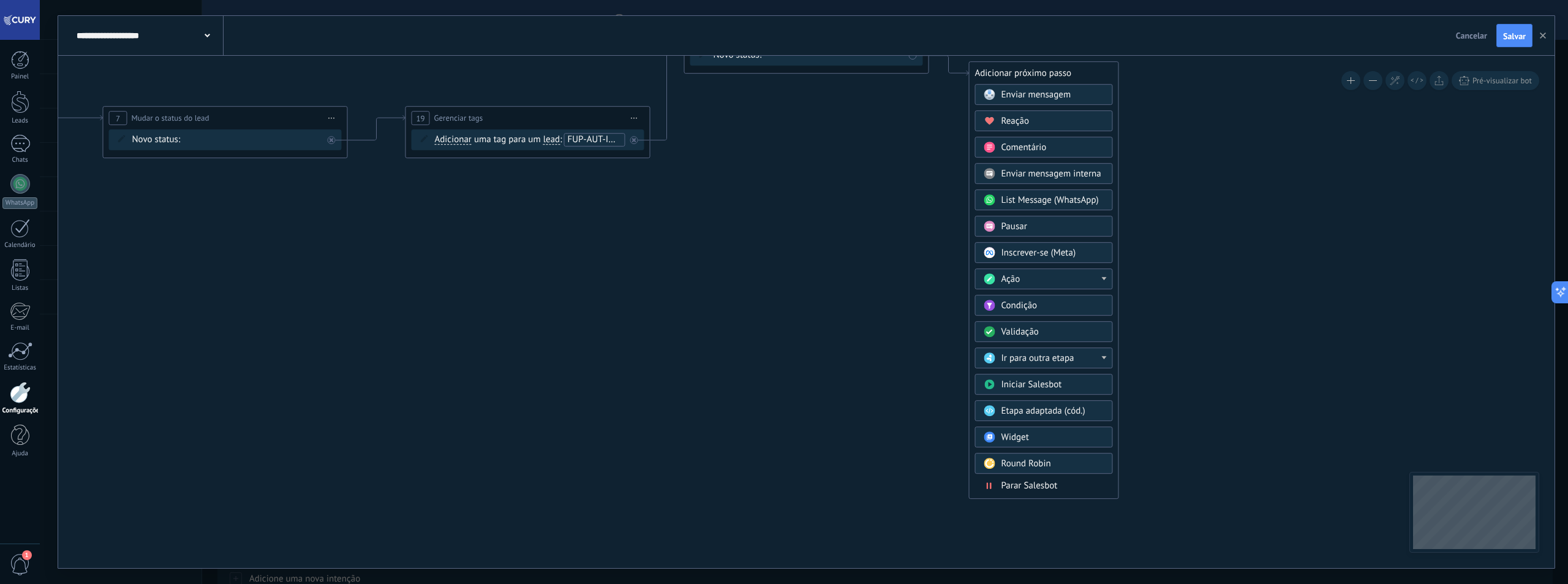
click at [1039, 489] on span "Parar Salesbot" at bounding box center [1029, 485] width 56 height 11
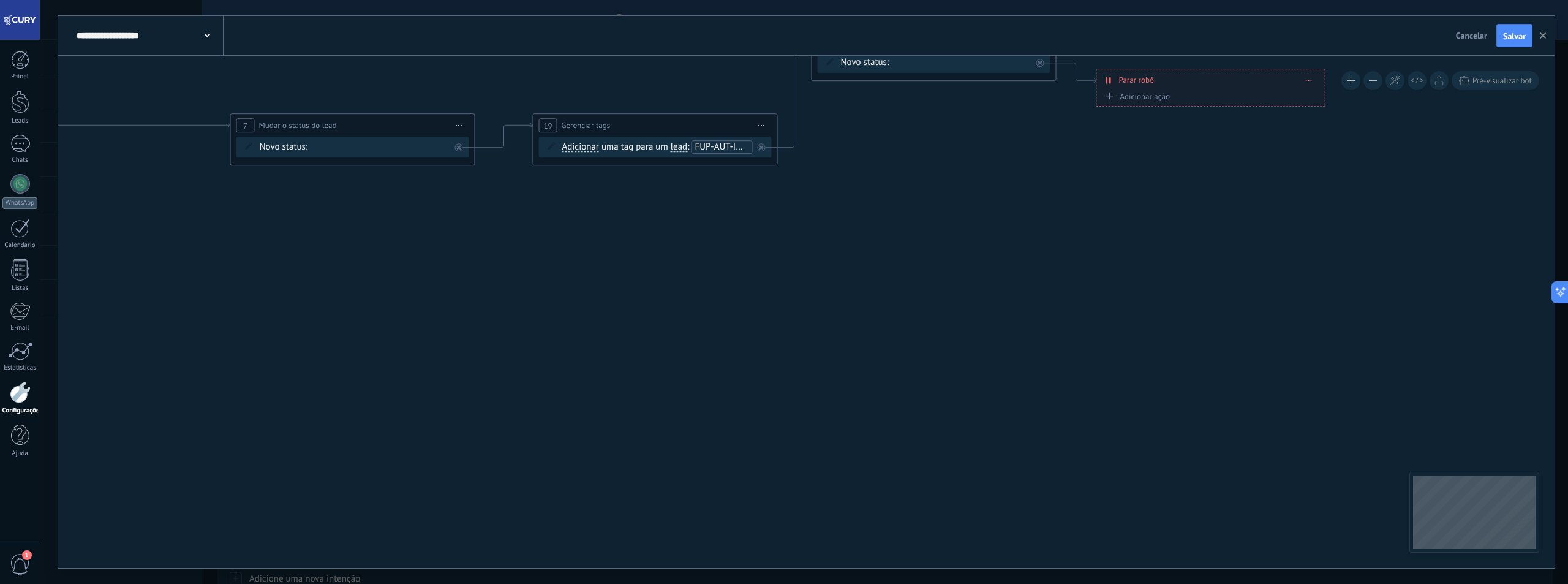
drag, startPoint x: 728, startPoint y: 324, endPoint x: 1132, endPoint y: 331, distance: 404.1
click at [1132, 331] on icon at bounding box center [73, 91] width 2793 height 762
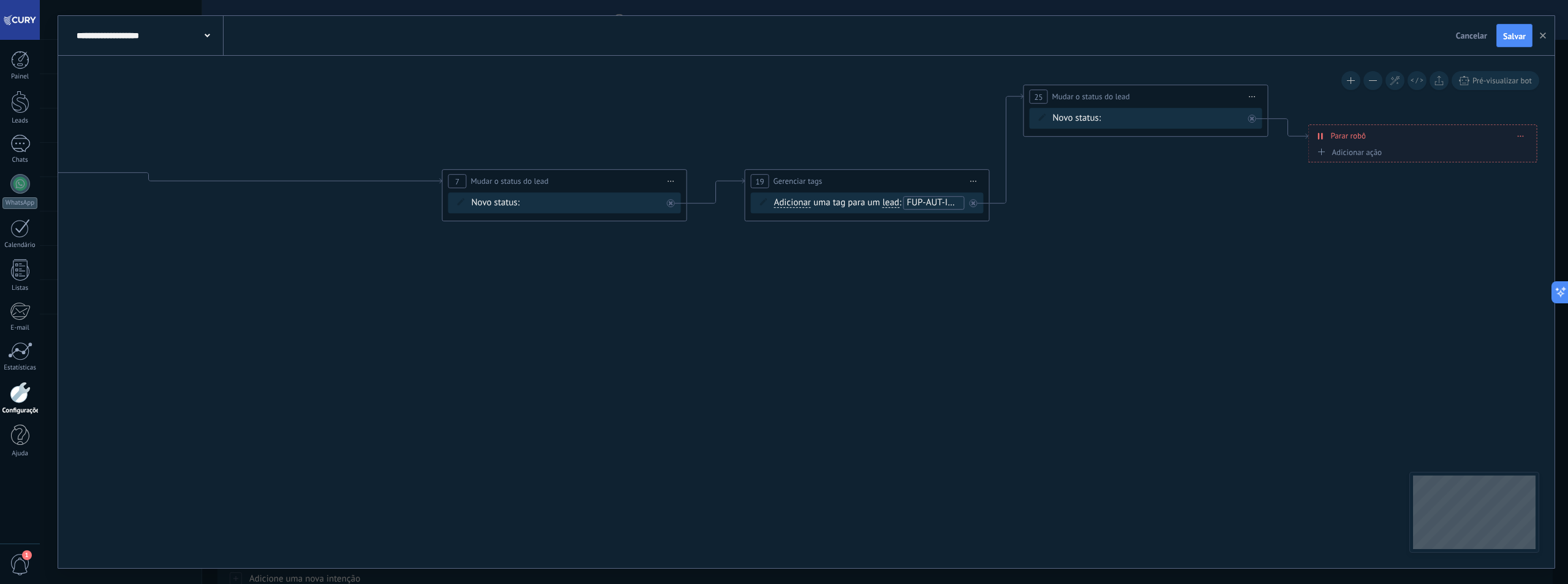
drag, startPoint x: 894, startPoint y: 374, endPoint x: 999, endPoint y: 387, distance: 105.8
click at [1040, 383] on icon at bounding box center [285, 147] width 2793 height 762
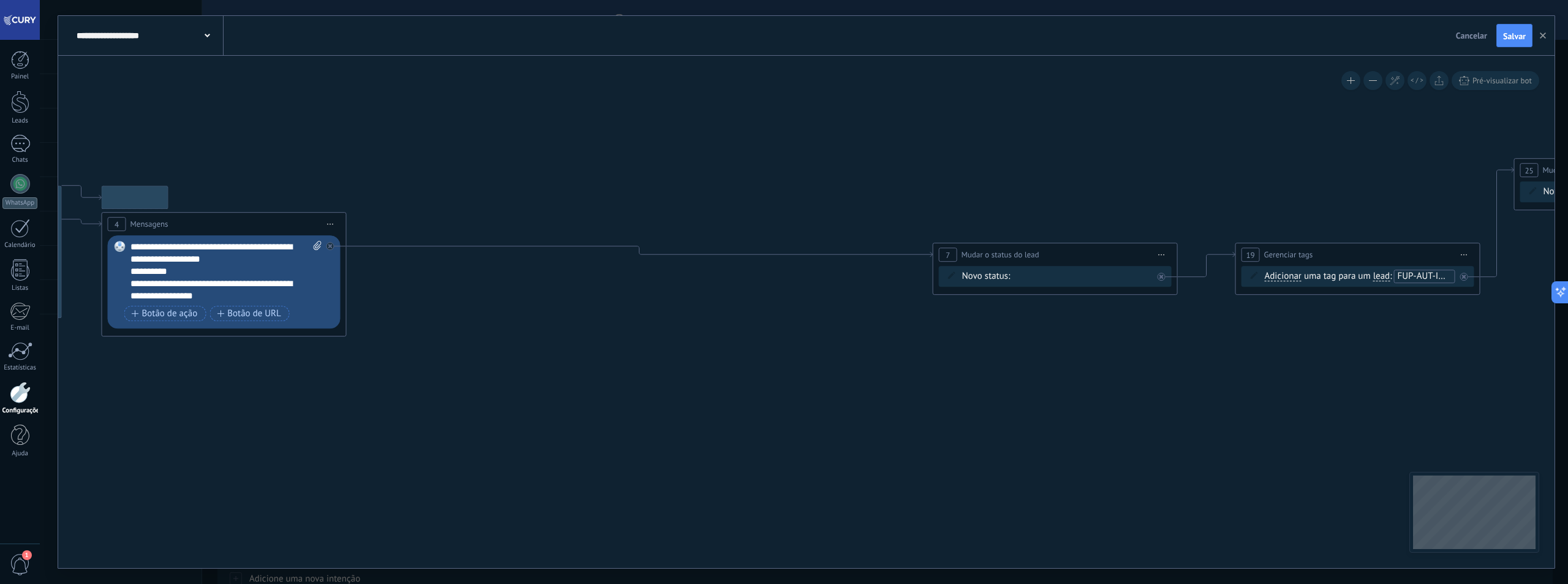
drag, startPoint x: 580, startPoint y: 371, endPoint x: 924, endPoint y: 437, distance: 350.3
click at [924, 437] on icon at bounding box center [776, 220] width 2793 height 762
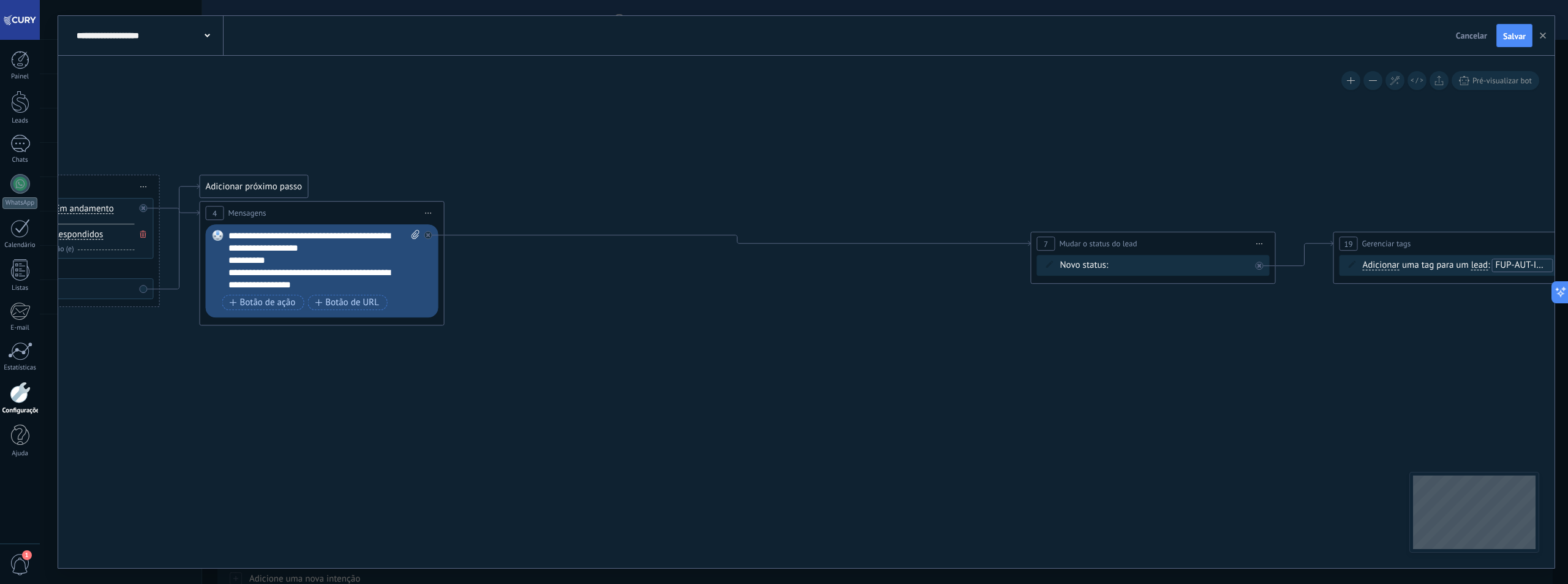
drag, startPoint x: 1051, startPoint y: 385, endPoint x: 673, endPoint y: 406, distance: 378.6
click at [673, 406] on icon at bounding box center [874, 209] width 2793 height 762
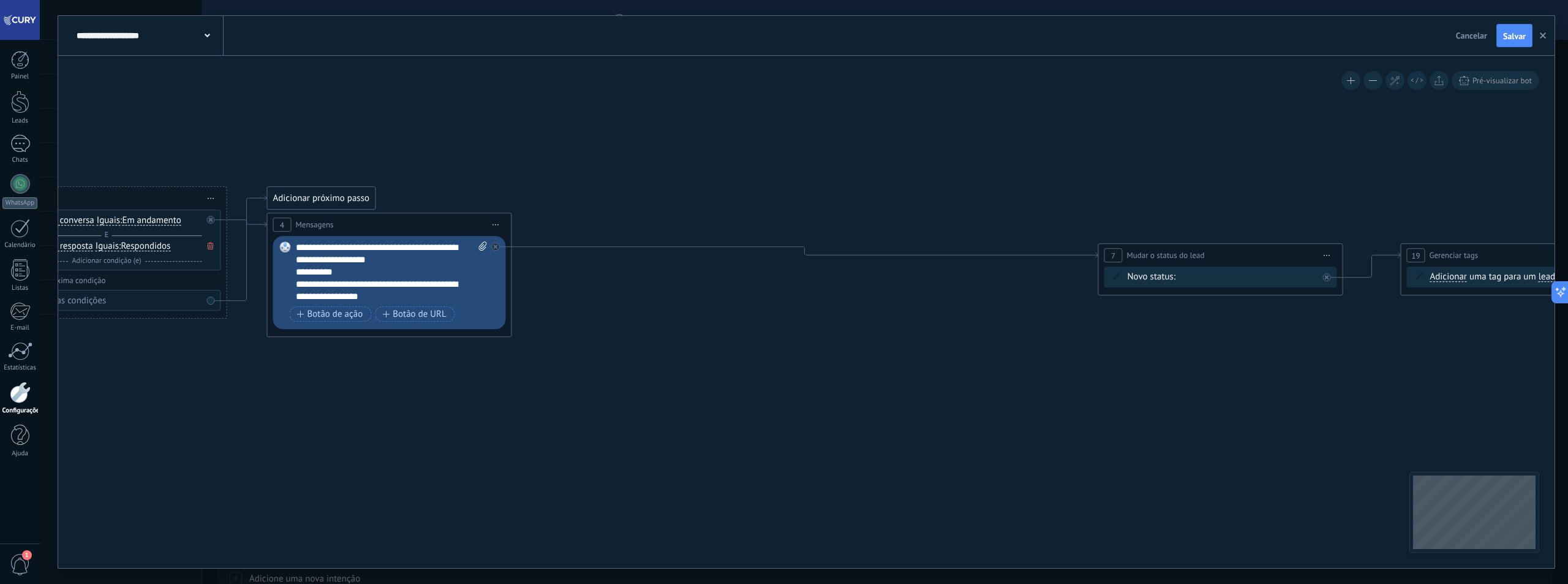
drag, startPoint x: 948, startPoint y: 382, endPoint x: 1186, endPoint y: 387, distance: 238.1
click at [1186, 387] on icon at bounding box center [940, 220] width 2793 height 762
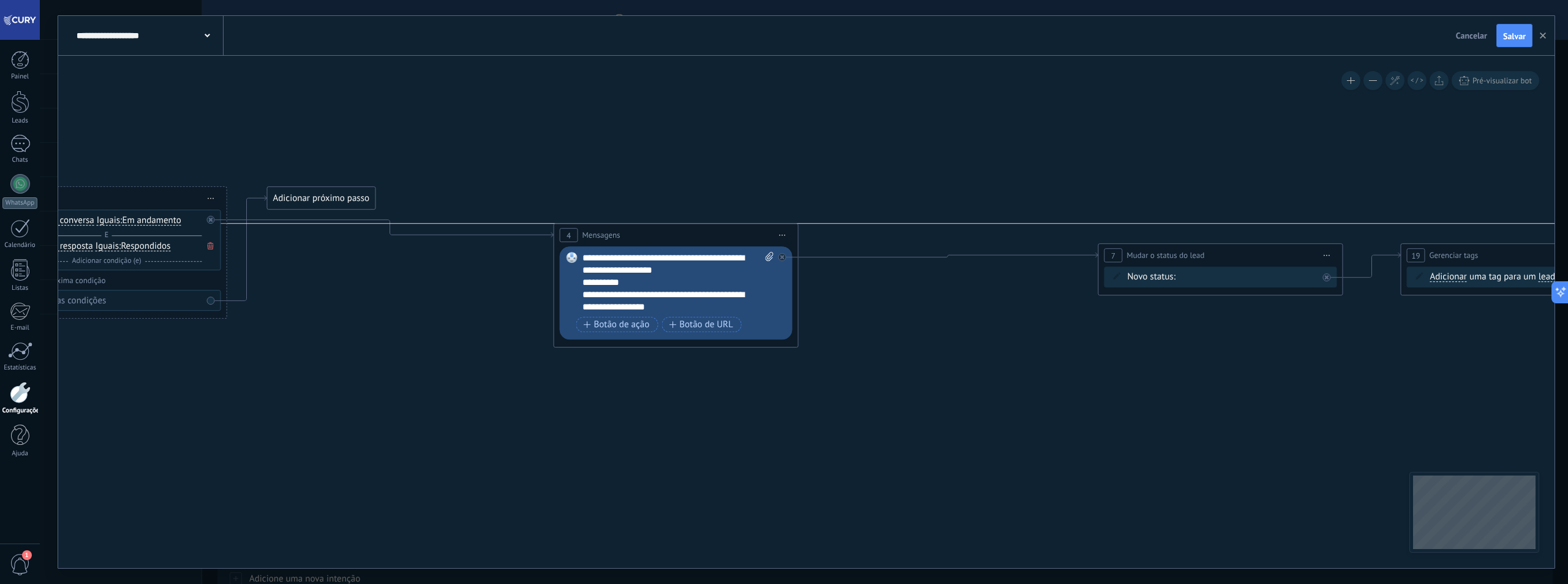
drag, startPoint x: 555, startPoint y: 230, endPoint x: 707, endPoint y: 229, distance: 152.0
click at [707, 229] on div "4 Mensagens ********* (para): Todos os contatos - canais selecionados Todos os …" at bounding box center [676, 235] width 244 height 23
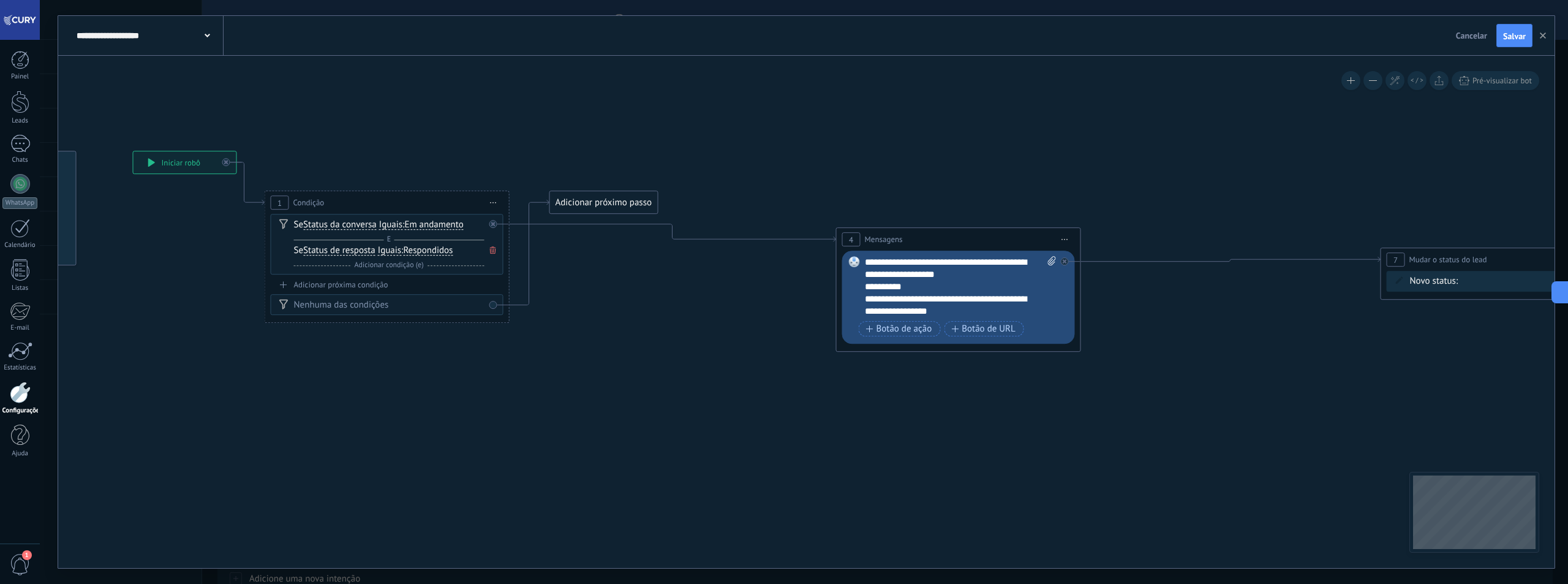
drag, startPoint x: 382, startPoint y: 356, endPoint x: 660, endPoint y: 325, distance: 279.7
click at [665, 354] on icon at bounding box center [1304, 251] width 2955 height 814
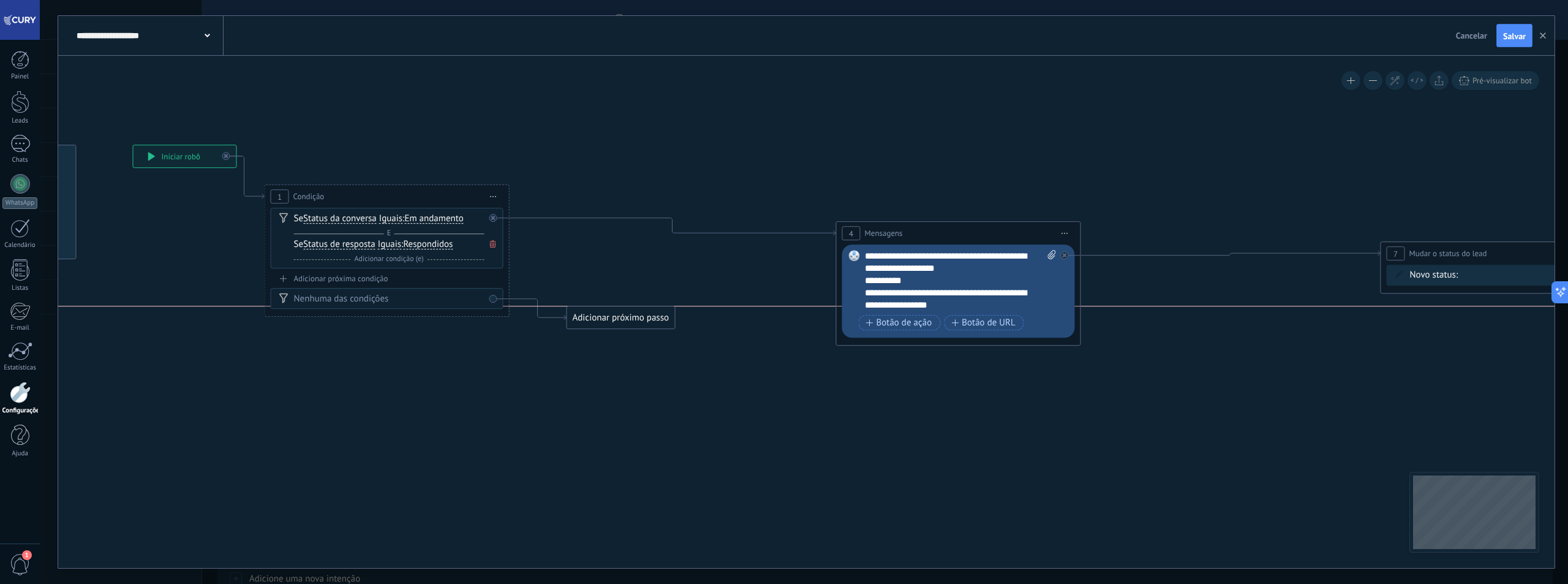
drag, startPoint x: 632, startPoint y: 200, endPoint x: 649, endPoint y: 326, distance: 127.1
click at [649, 326] on div "Adicionar próximo passo" at bounding box center [622, 318] width 108 height 20
click at [1505, 43] on button "Salvar" at bounding box center [1514, 35] width 36 height 23
click at [1477, 41] on span "Cancelar" at bounding box center [1474, 35] width 31 height 11
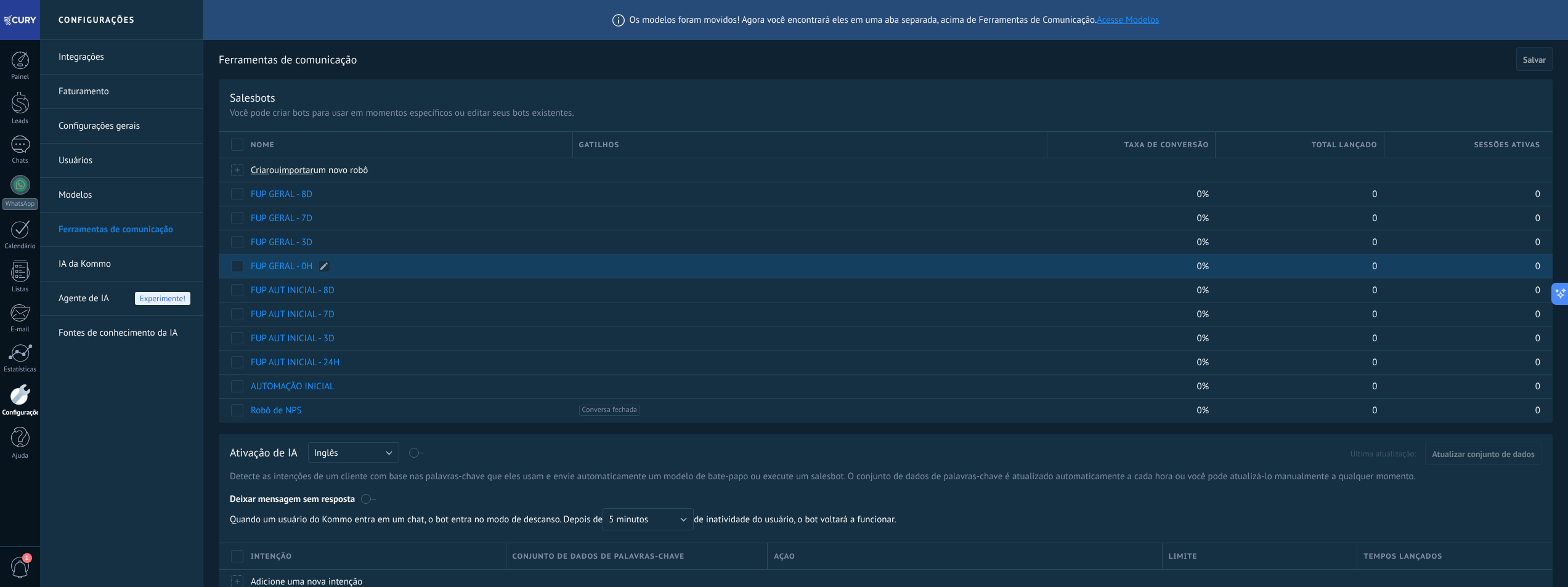
click at [289, 270] on link "FUP GERAL - 0H" at bounding box center [281, 266] width 62 height 12
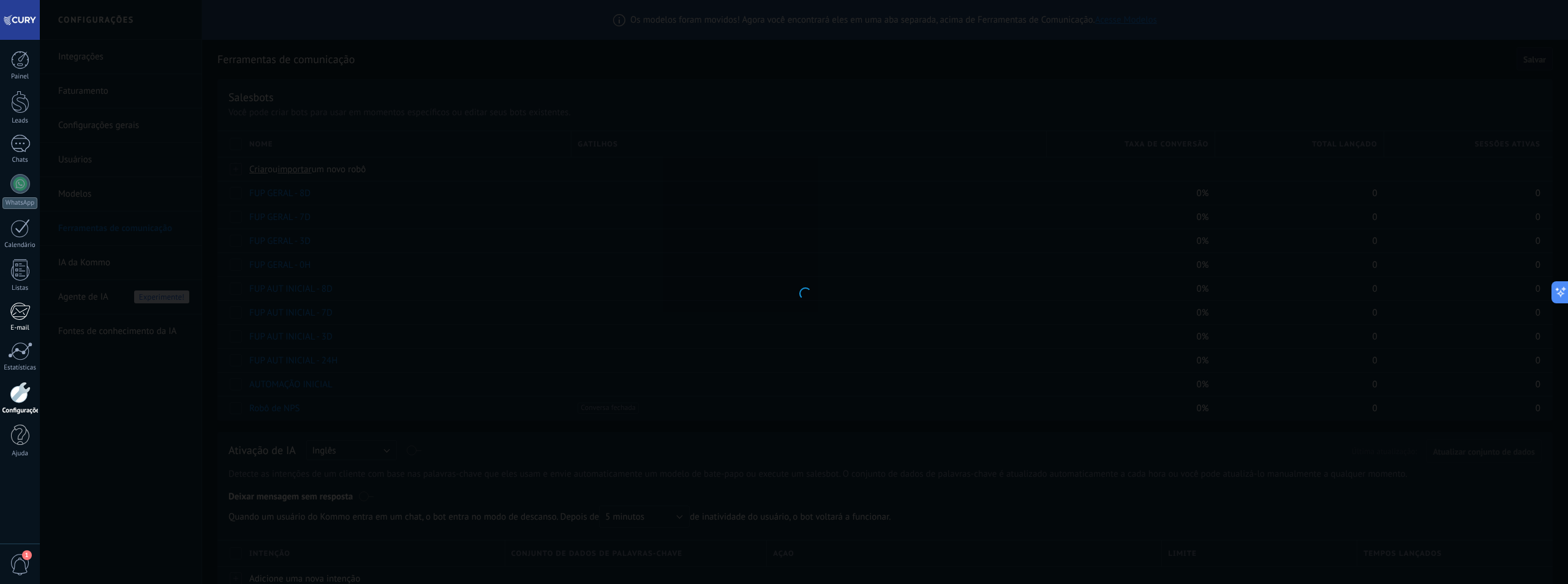
type input "**********"
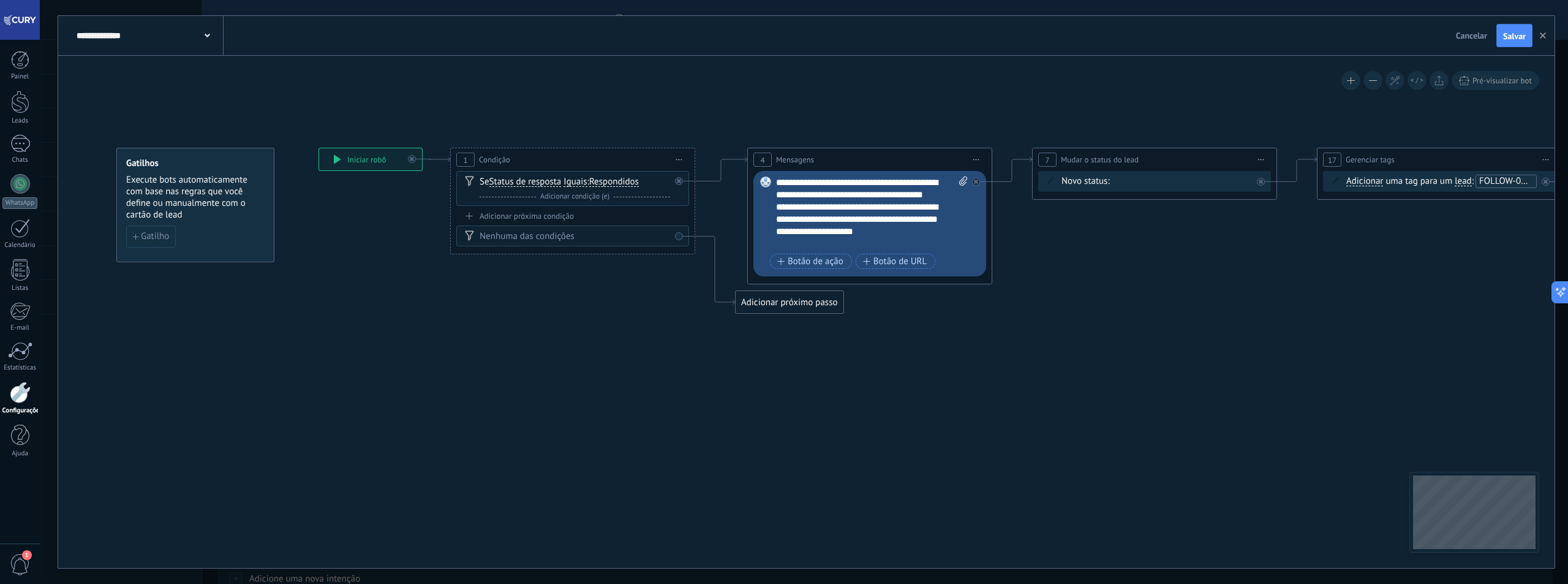
click at [869, 236] on div "**********" at bounding box center [872, 213] width 192 height 74
paste div
click at [778, 182] on div "**********" at bounding box center [872, 207] width 192 height 62
click at [1086, 338] on icon at bounding box center [1365, 230] width 2706 height 779
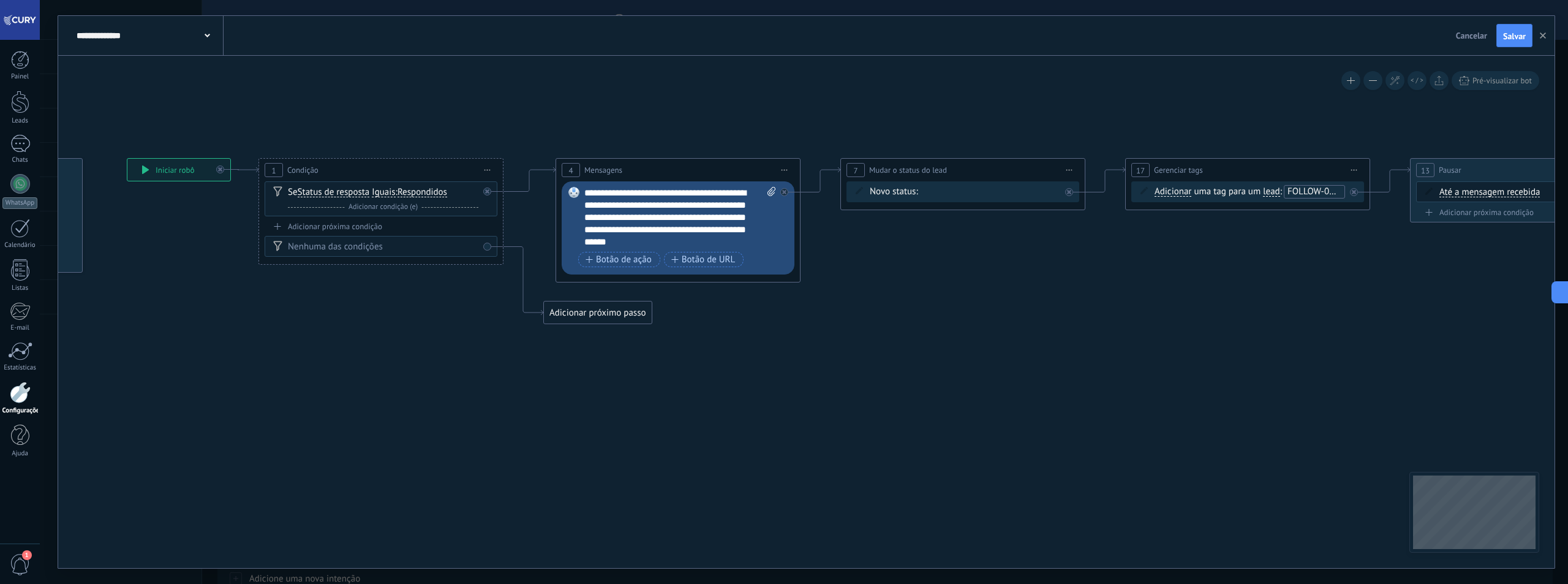
drag, startPoint x: 1053, startPoint y: 314, endPoint x: 1043, endPoint y: 313, distance: 10.0
click at [1043, 313] on icon at bounding box center [1173, 241] width 2706 height 779
click at [735, 207] on div "**********" at bounding box center [680, 218] width 192 height 62
click at [701, 204] on div "**********" at bounding box center [680, 218] width 192 height 62
click at [747, 215] on div "**********" at bounding box center [680, 218] width 192 height 62
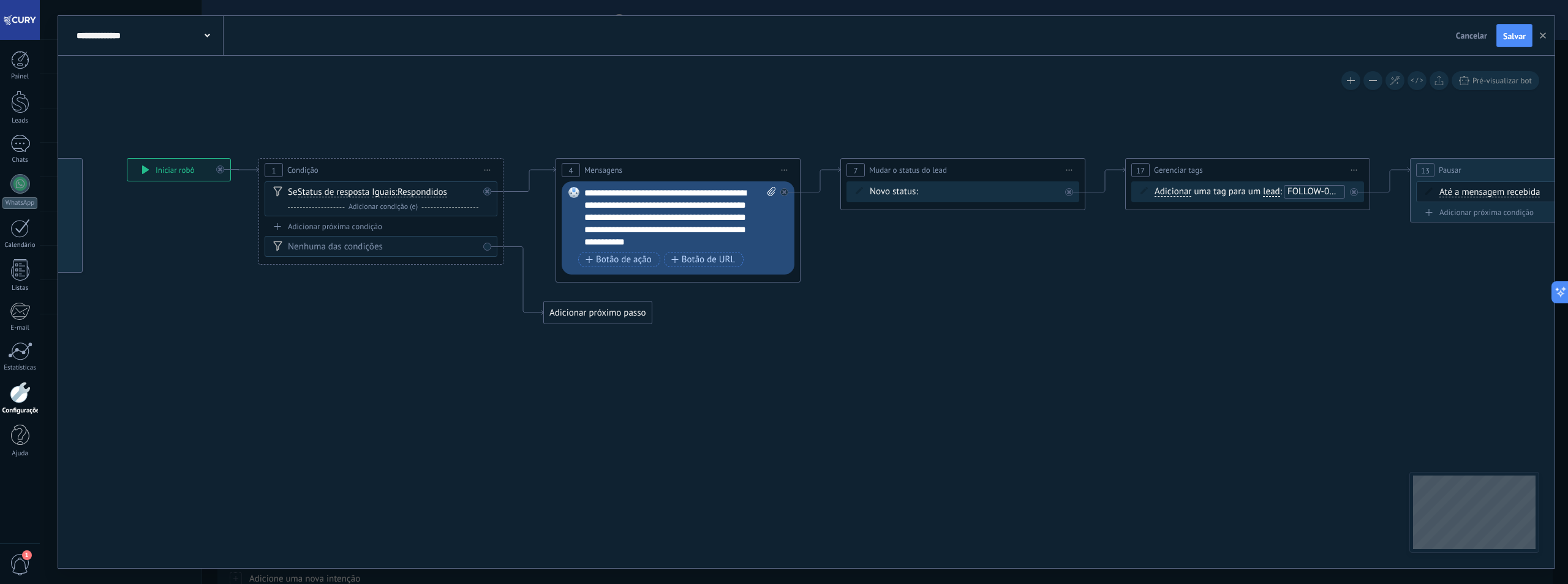
click at [587, 233] on div "**********" at bounding box center [680, 218] width 192 height 62
click at [798, 352] on icon at bounding box center [1173, 241] width 2706 height 779
click at [729, 241] on div "**********" at bounding box center [680, 218] width 192 height 62
click at [800, 345] on icon at bounding box center [1173, 241] width 2706 height 779
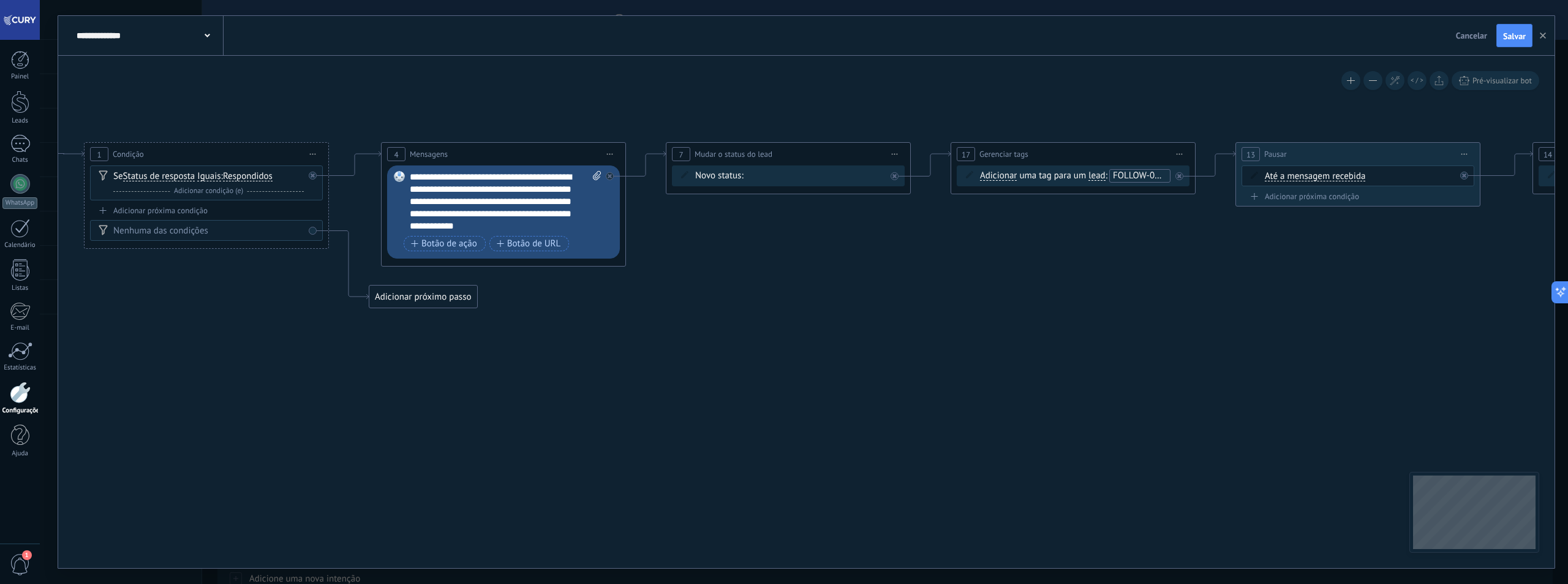
drag, startPoint x: 979, startPoint y: 316, endPoint x: 804, endPoint y: 300, distance: 175.7
click at [804, 300] on icon at bounding box center [999, 225] width 2706 height 779
click at [0, 0] on div "Contato inicial Discussões Tomada de decisão Discussão de contrato Fechado - ga…" at bounding box center [0, 0] width 0 height 0
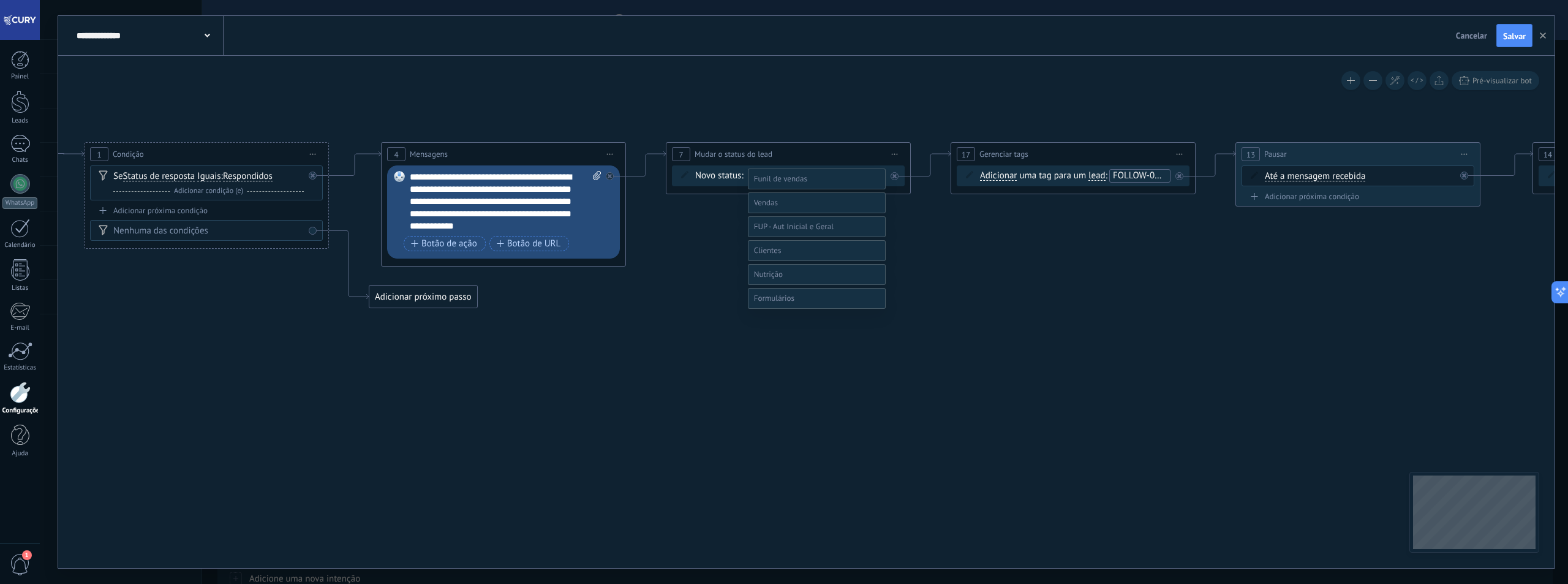
click at [817, 213] on label at bounding box center [817, 203] width 138 height 21
click at [805, 208] on span at bounding box center [794, 202] width 80 height 10
click at [0, 0] on label "FUP - Aut Geral - 3D" at bounding box center [0, 0] width 0 height 0
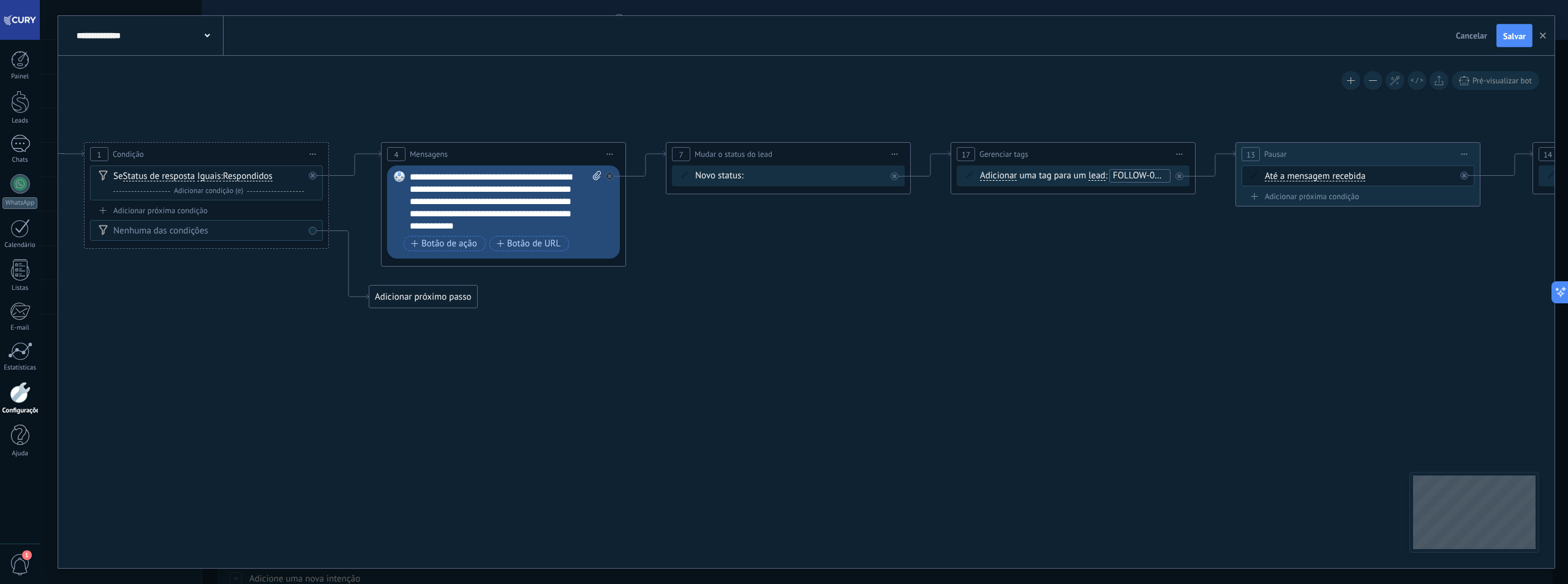
click at [1140, 178] on span "FOLLOW-0D-AUT-GERAL" at bounding box center [1161, 175] width 96 height 11
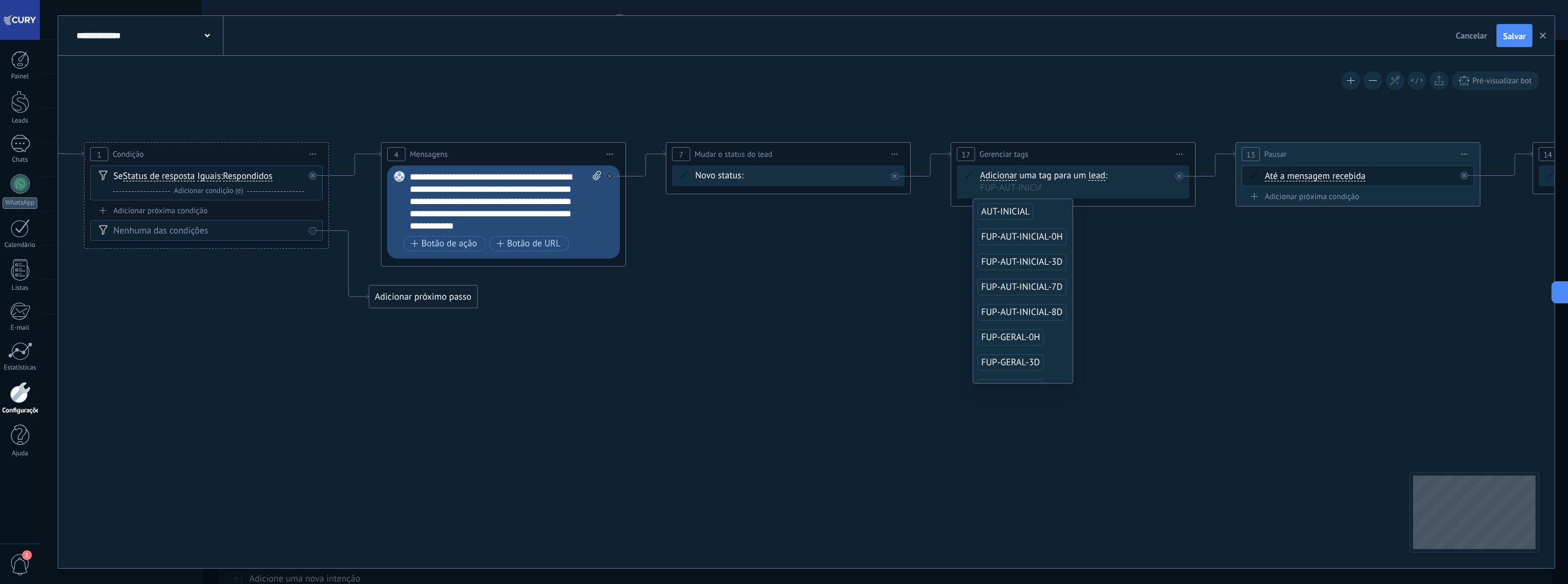
scroll to position [62, 0]
click at [1033, 276] on span "FUP-GERAL-0H" at bounding box center [1011, 276] width 66 height 16
click at [1122, 295] on icon at bounding box center [1000, 225] width 2706 height 779
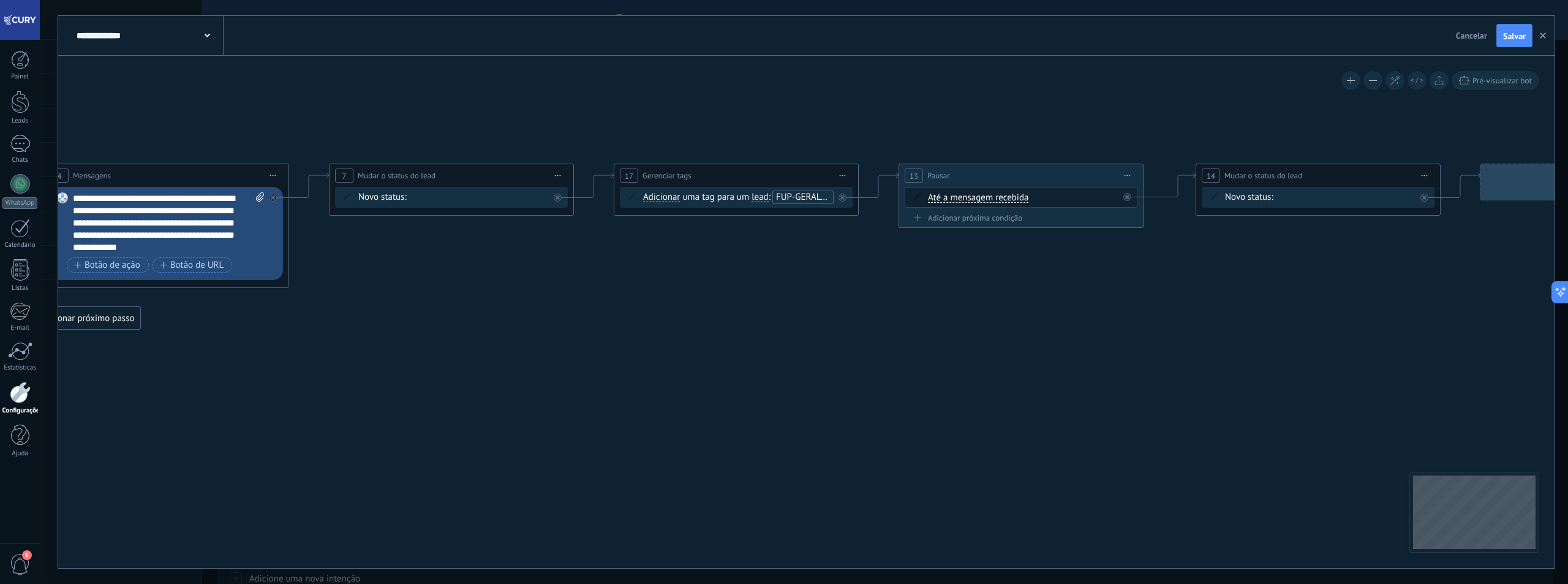
drag, startPoint x: 1325, startPoint y: 247, endPoint x: 987, endPoint y: 268, distance: 338.7
click at [987, 268] on icon at bounding box center [662, 247] width 2706 height 779
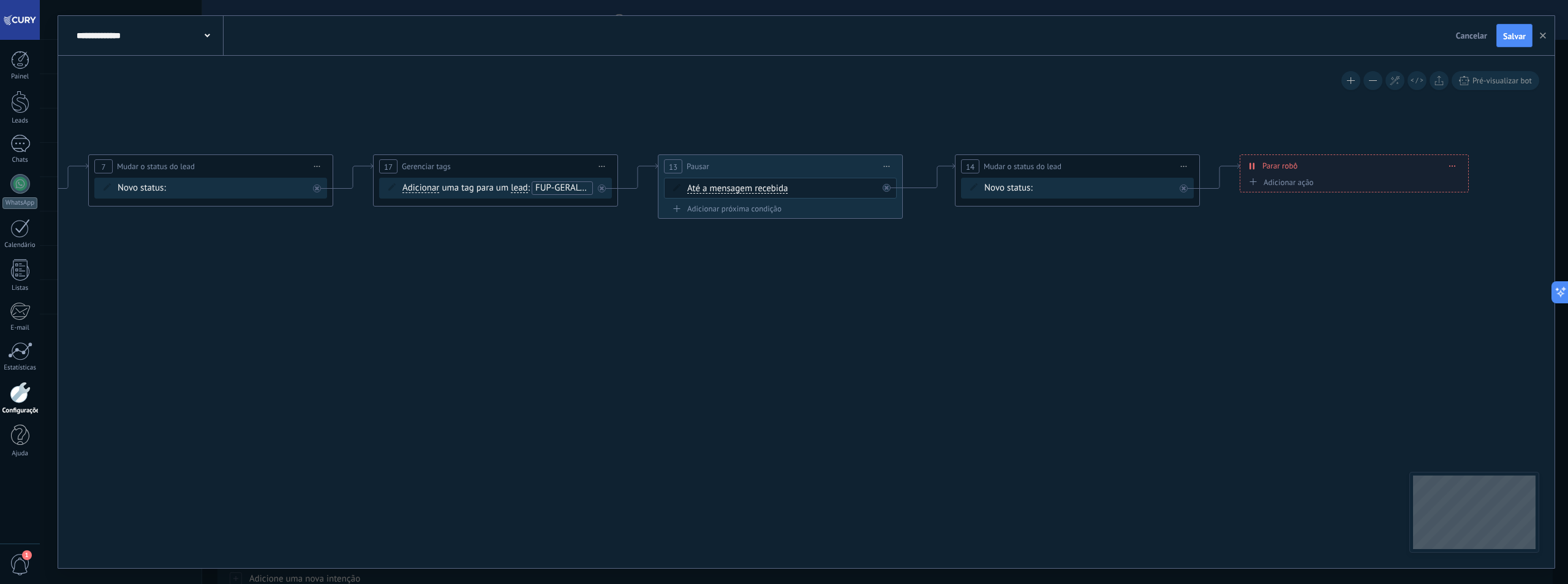
drag, startPoint x: 1221, startPoint y: 287, endPoint x: 980, endPoint y: 278, distance: 241.2
click at [980, 278] on icon at bounding box center [422, 237] width 2706 height 779
click at [1069, 179] on div "Novo status: Contato inicial Discussões Tomada de decisão Discussão de contrato…" at bounding box center [1077, 188] width 233 height 21
click at [0, 0] on div "Contato inicial Discussões Tomada de decisão Discussão de contrato Fechado - ga…" at bounding box center [0, 0] width 0 height 0
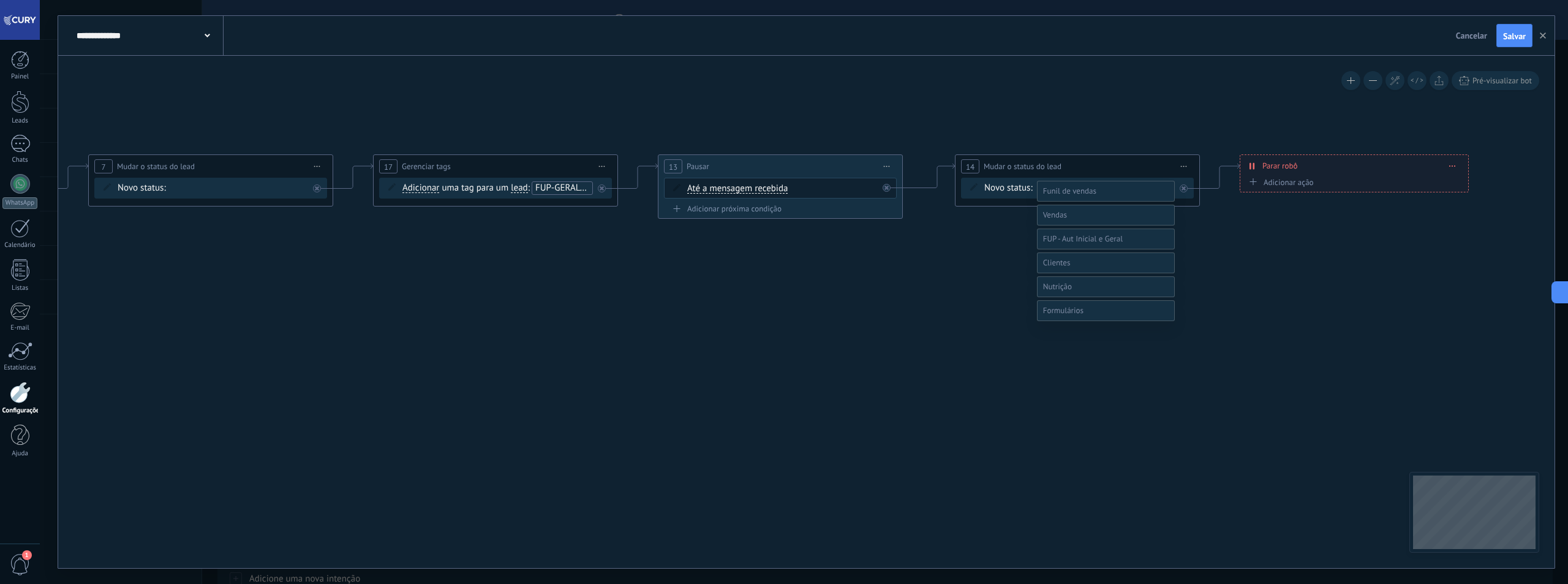
click at [1082, 226] on label at bounding box center [1106, 215] width 138 height 21
click at [0, 0] on label "Qualificação (MQL)" at bounding box center [0, 0] width 0 height 0
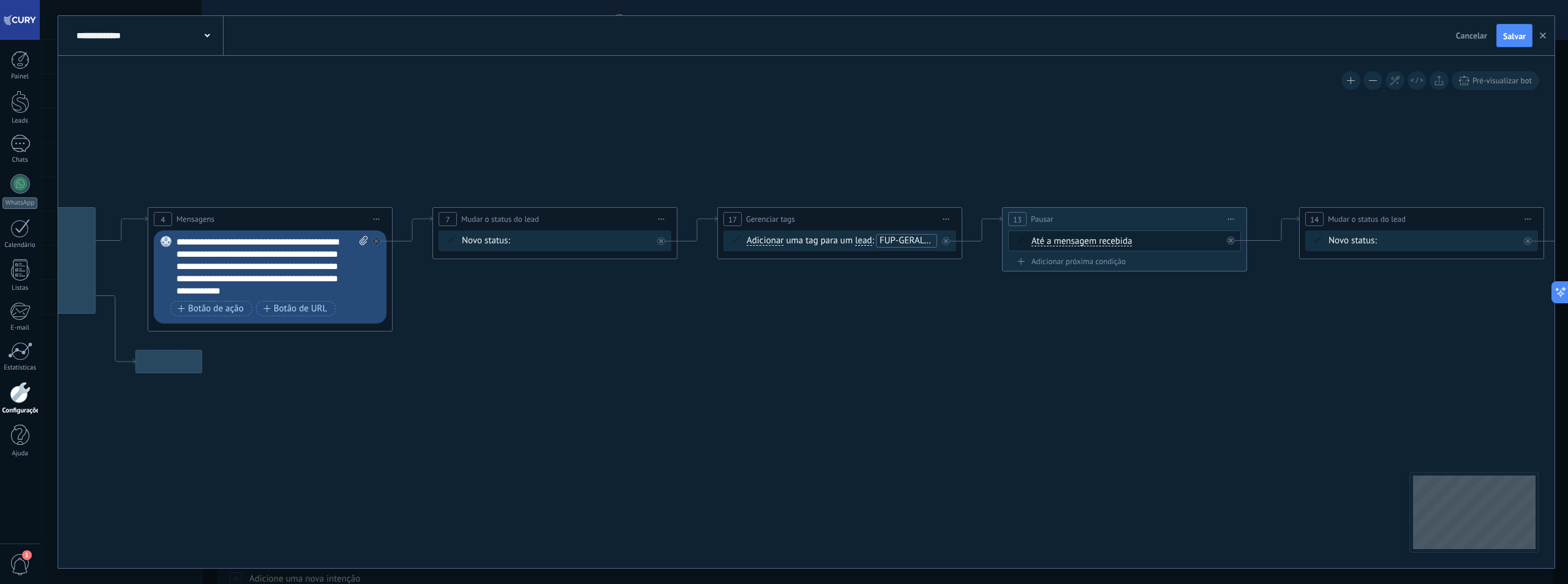
drag, startPoint x: 1007, startPoint y: 338, endPoint x: 1073, endPoint y: 345, distance: 66.4
click at [1073, 345] on icon at bounding box center [766, 290] width 2706 height 779
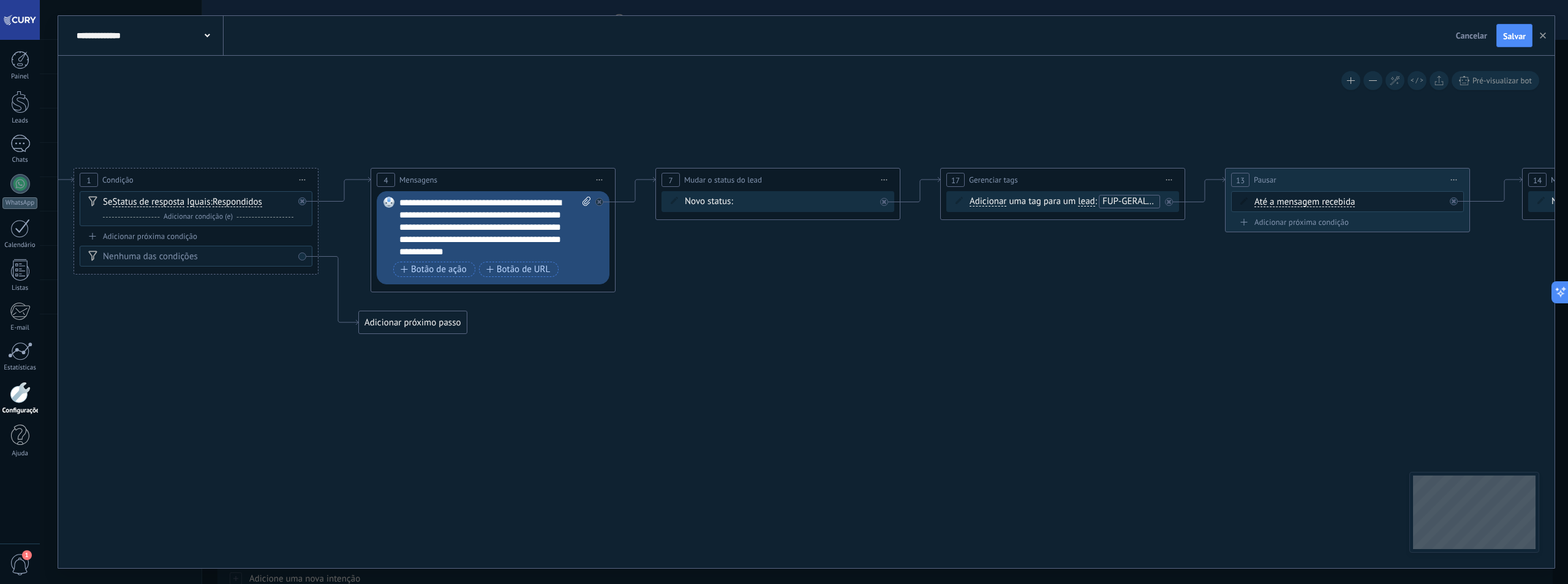
drag, startPoint x: 679, startPoint y: 354, endPoint x: 902, endPoint y: 315, distance: 226.4
click at [902, 315] on icon at bounding box center [989, 251] width 2706 height 779
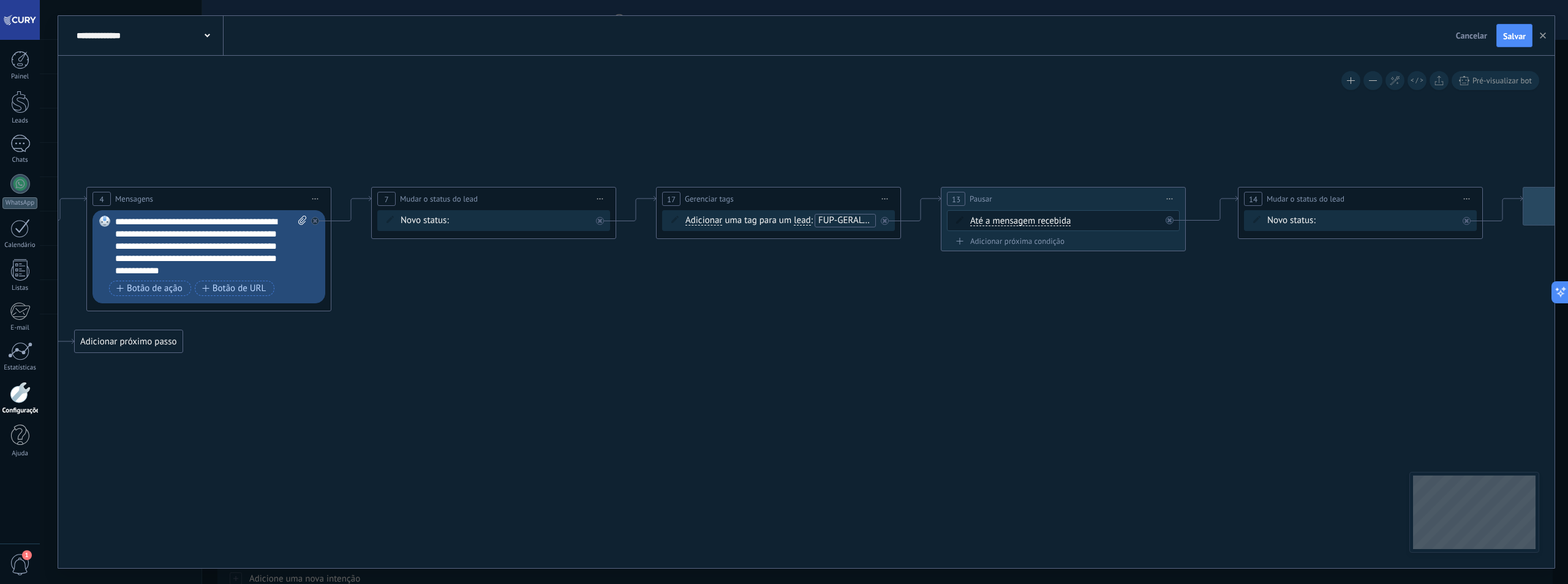
drag, startPoint x: 1265, startPoint y: 292, endPoint x: 936, endPoint y: 308, distance: 329.4
click at [936, 308] on icon at bounding box center [705, 270] width 2706 height 779
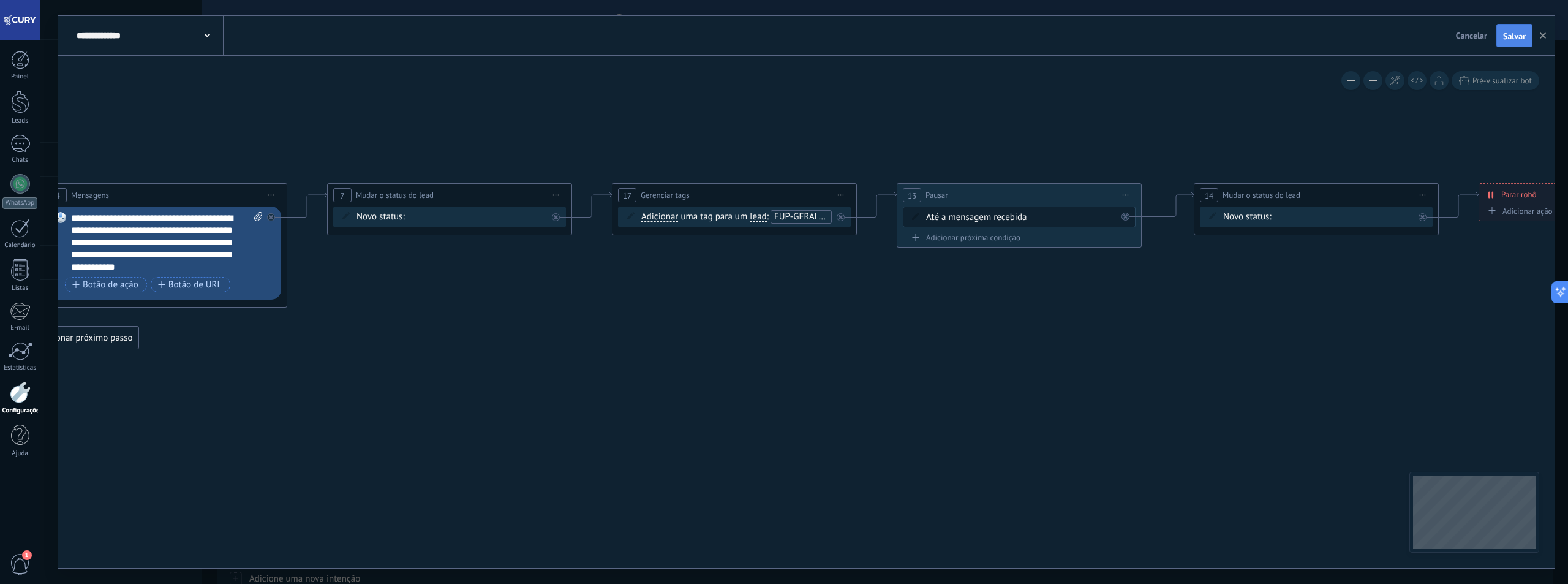
click at [1510, 36] on span "Salvar" at bounding box center [1515, 36] width 23 height 9
click at [1474, 35] on span "Cancelar" at bounding box center [1471, 35] width 31 height 11
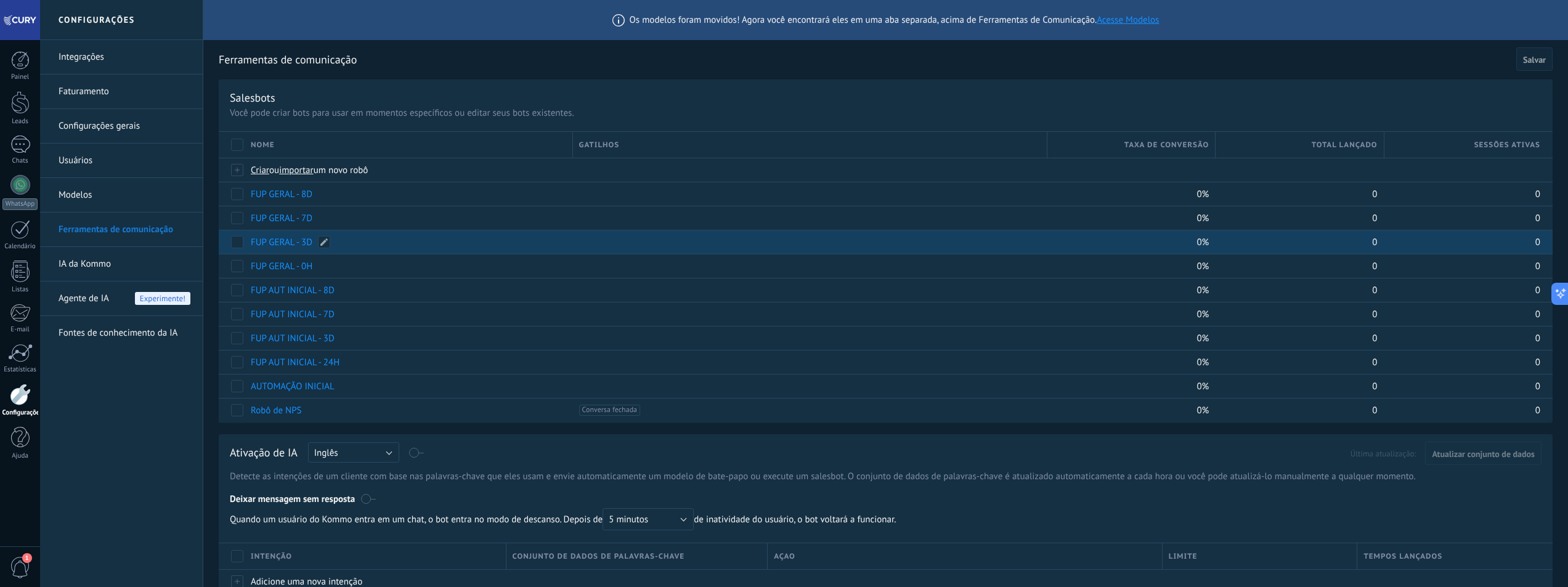
click at [296, 243] on link "FUP GERAL - 3D" at bounding box center [281, 242] width 62 height 12
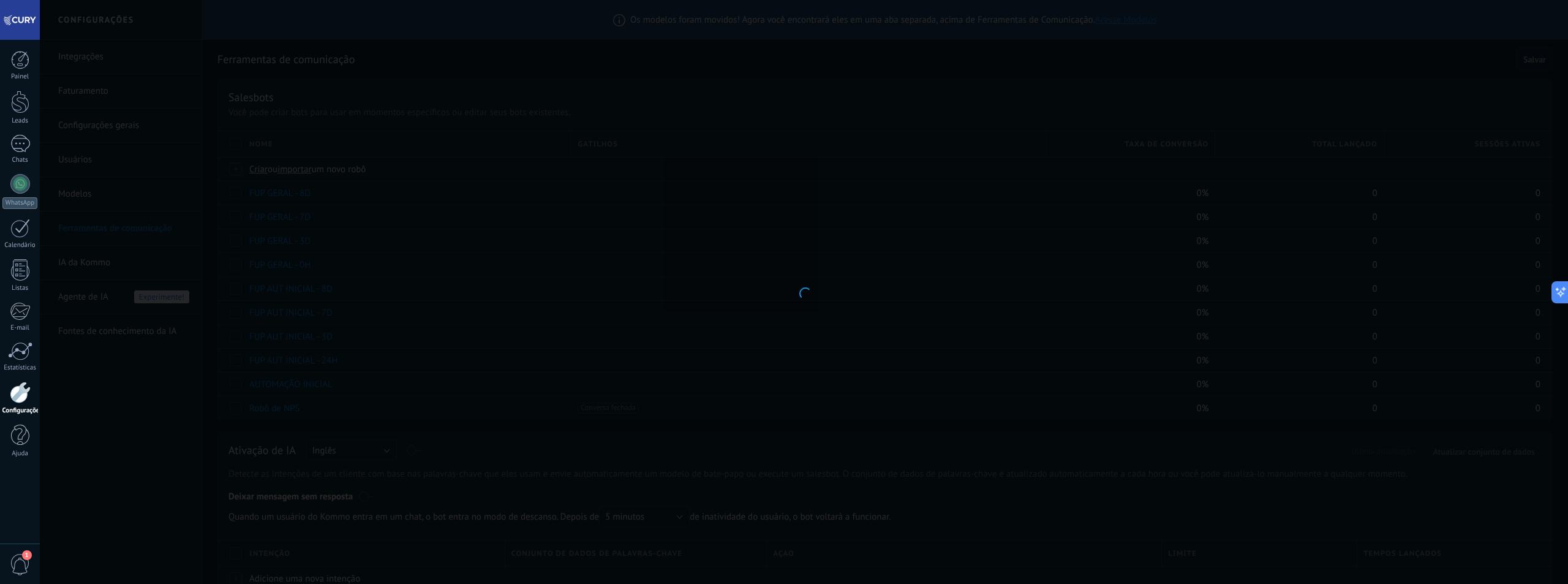
type input "**********"
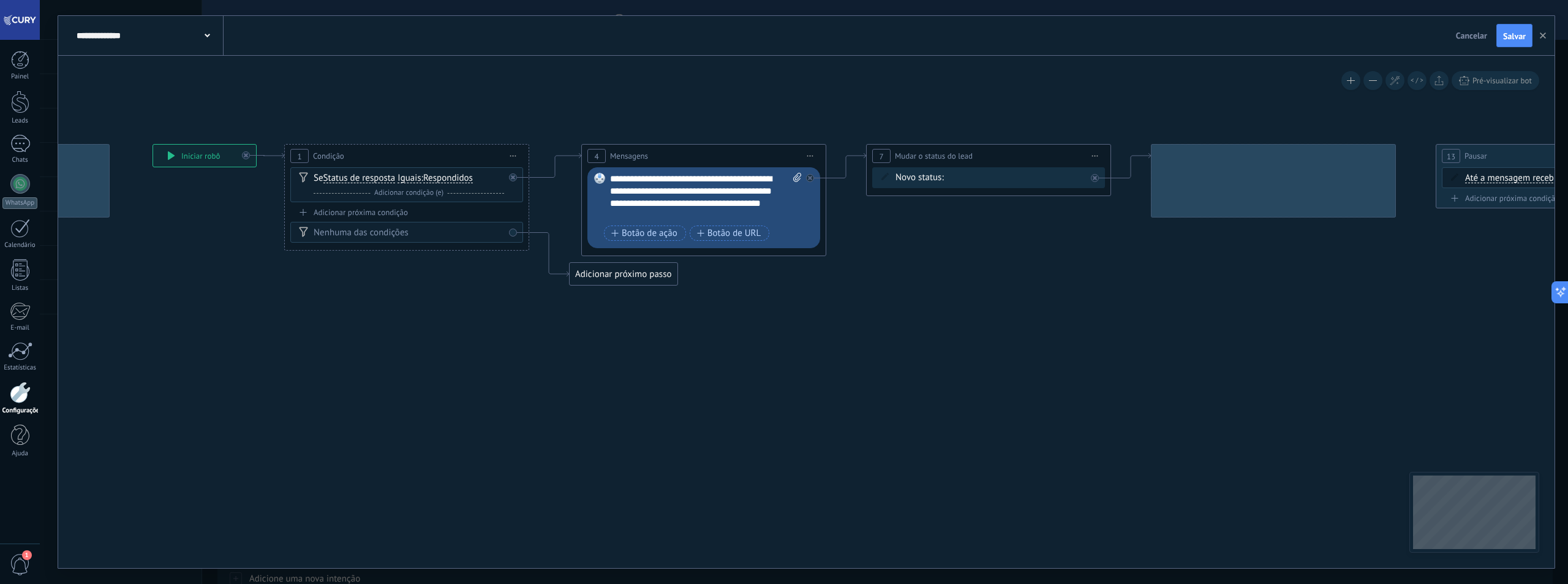
drag, startPoint x: 1098, startPoint y: 334, endPoint x: 755, endPoint y: 316, distance: 343.5
click at [755, 316] on icon at bounding box center [1199, 215] width 2706 height 754
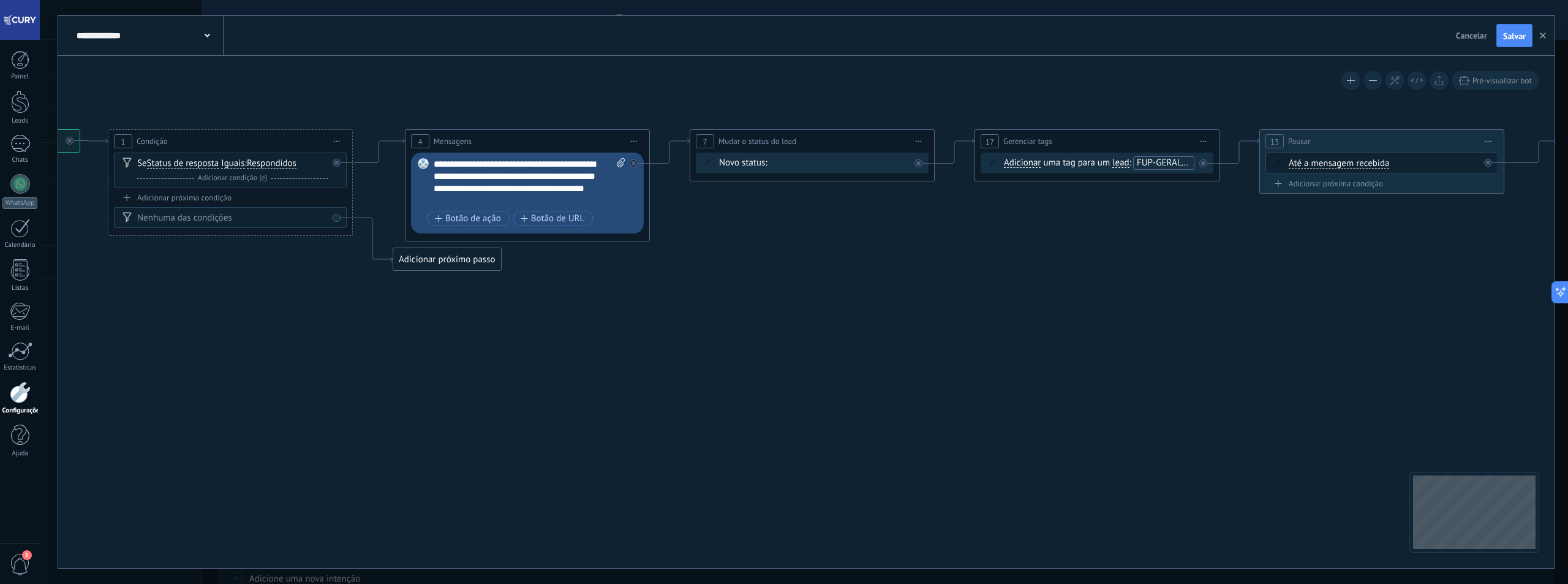
click at [551, 186] on div "**********" at bounding box center [530, 182] width 192 height 49
paste div
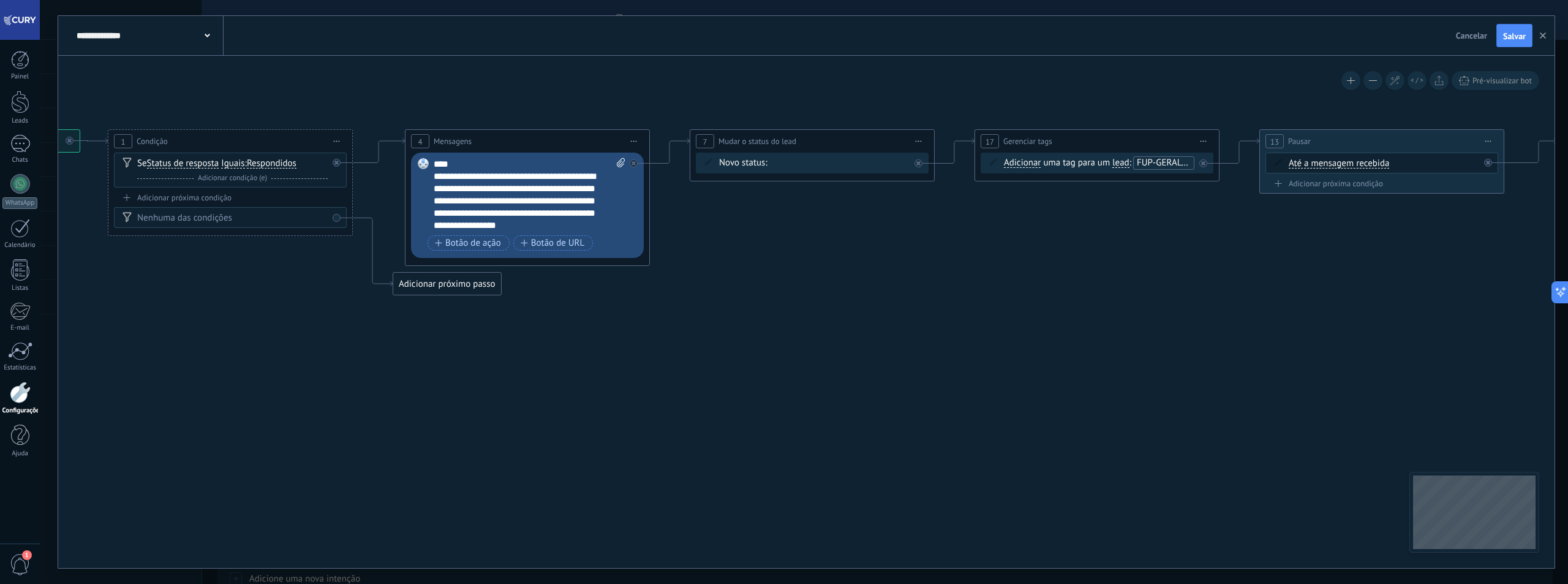
click at [434, 172] on div "**********" at bounding box center [519, 207] width 170 height 74
click at [0, 0] on div "Contato inicial Discussões Tomada de decisão Discussão de contrato Fechado - ga…" at bounding box center [0, 0] width 0 height 0
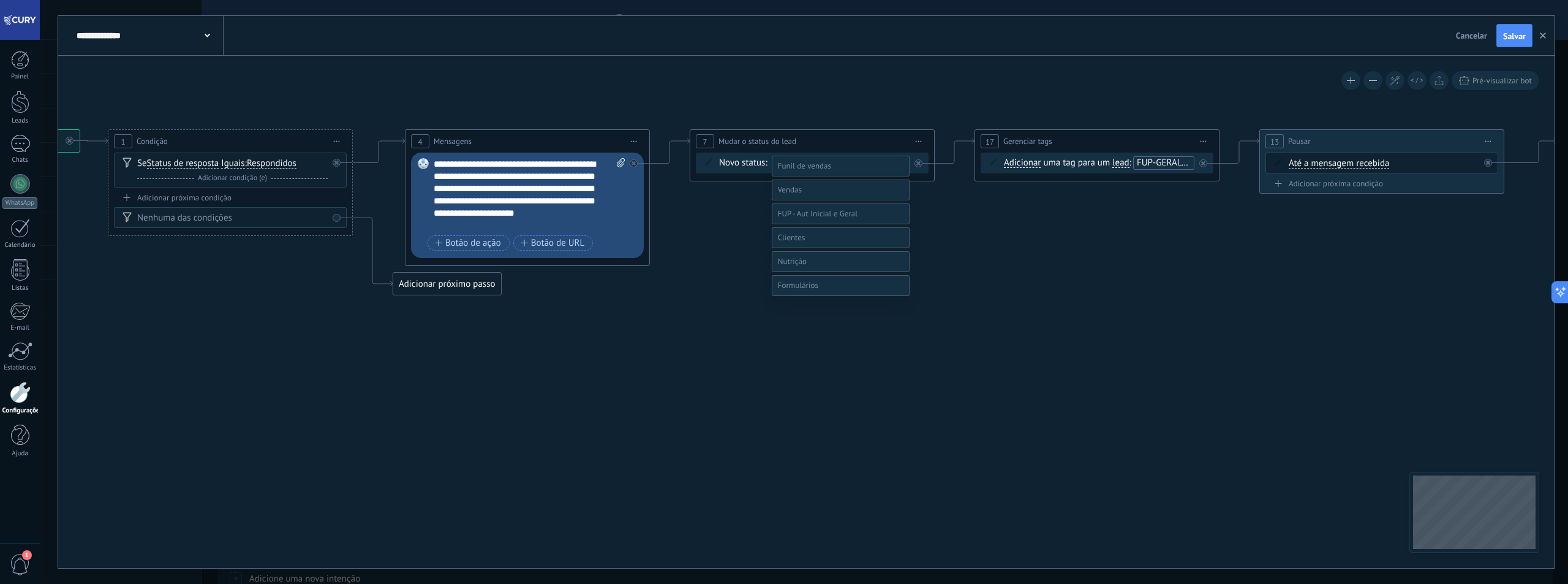
click at [814, 219] on span at bounding box center [817, 213] width 80 height 10
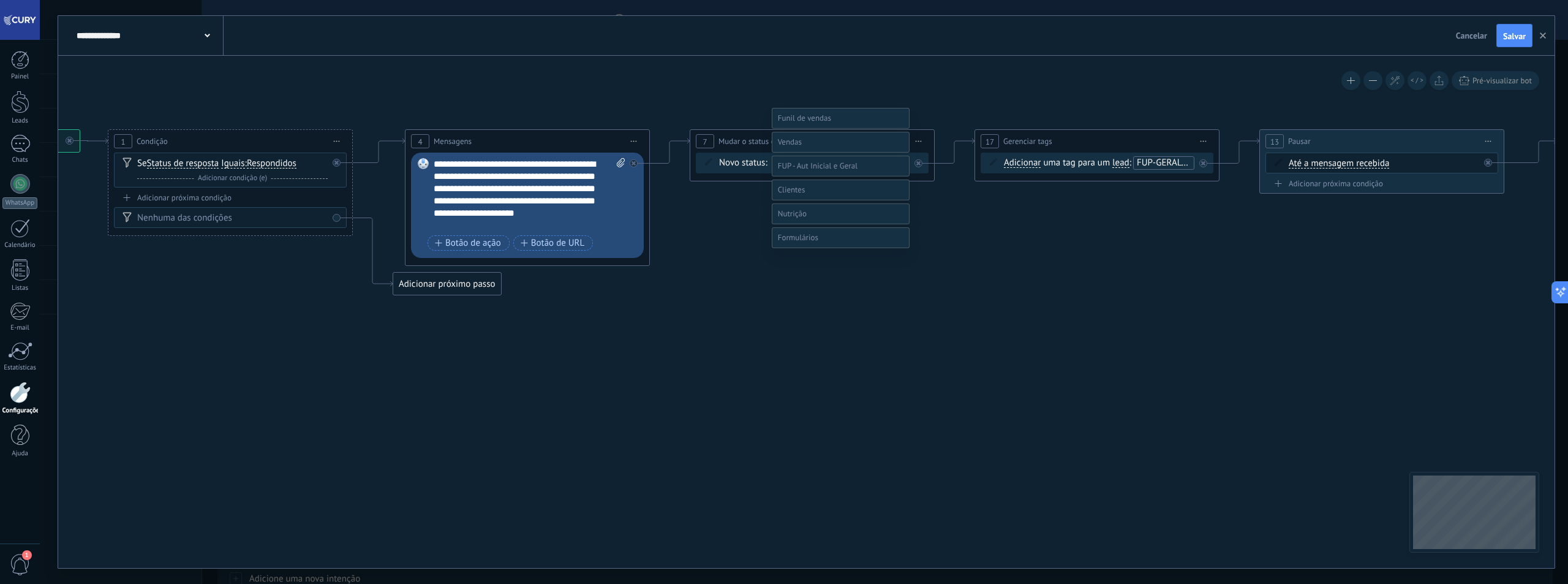
click at [0, 0] on label "FUP - Aut Inicial - 7D" at bounding box center [0, 0] width 0 height 0
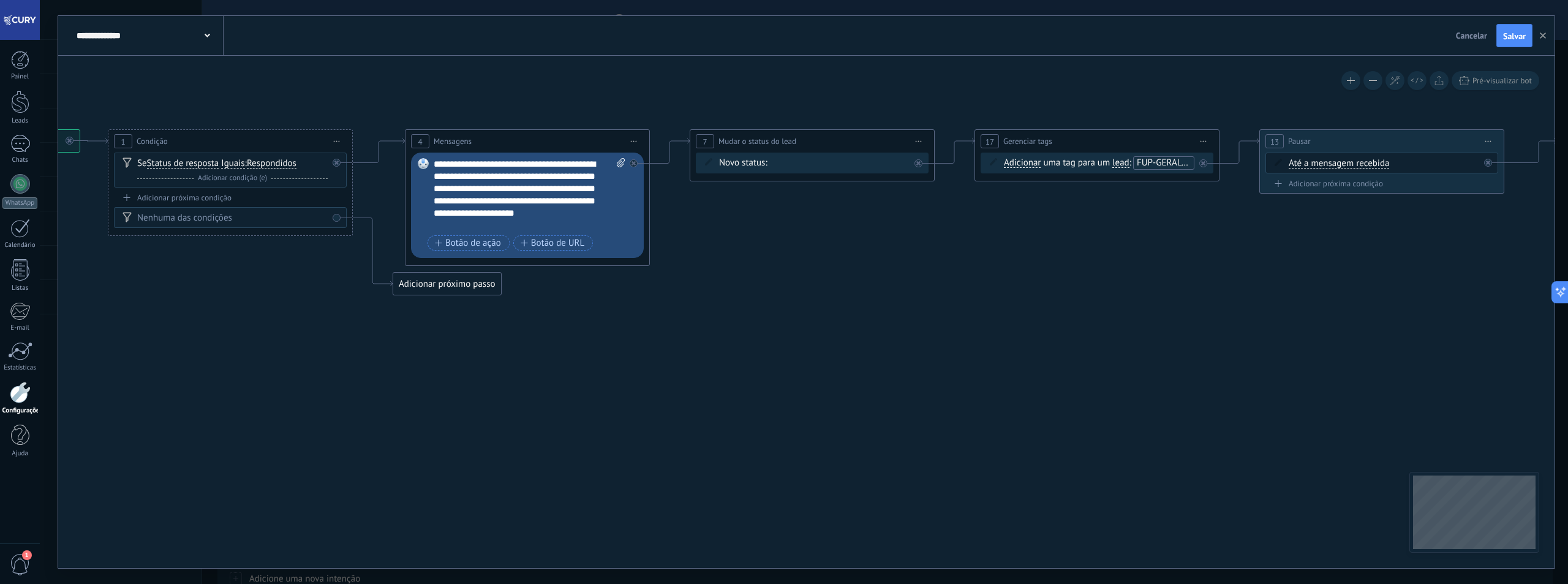
click at [907, 257] on icon at bounding box center [1023, 200] width 2706 height 754
drag, startPoint x: 1043, startPoint y: 259, endPoint x: 902, endPoint y: 253, distance: 141.1
click at [900, 259] on icon at bounding box center [1023, 200] width 2706 height 754
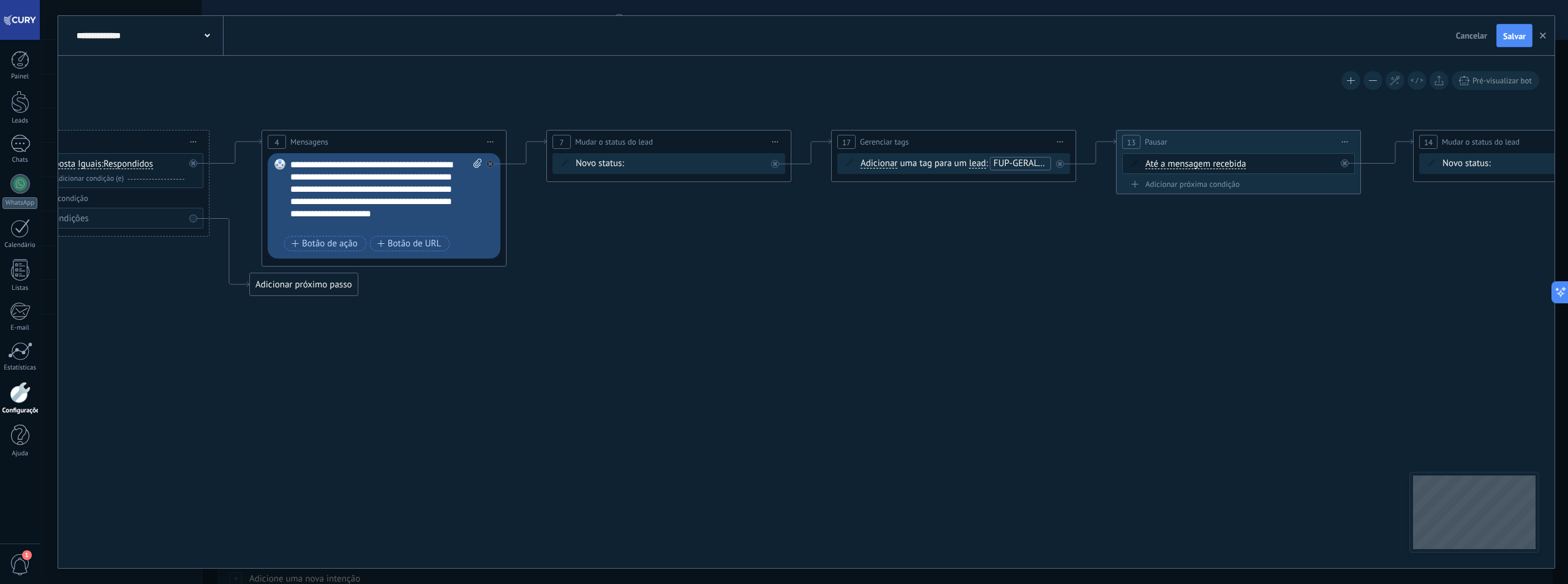
click at [1015, 166] on span "FUP-GERAL-3D" at bounding box center [1023, 163] width 59 height 11
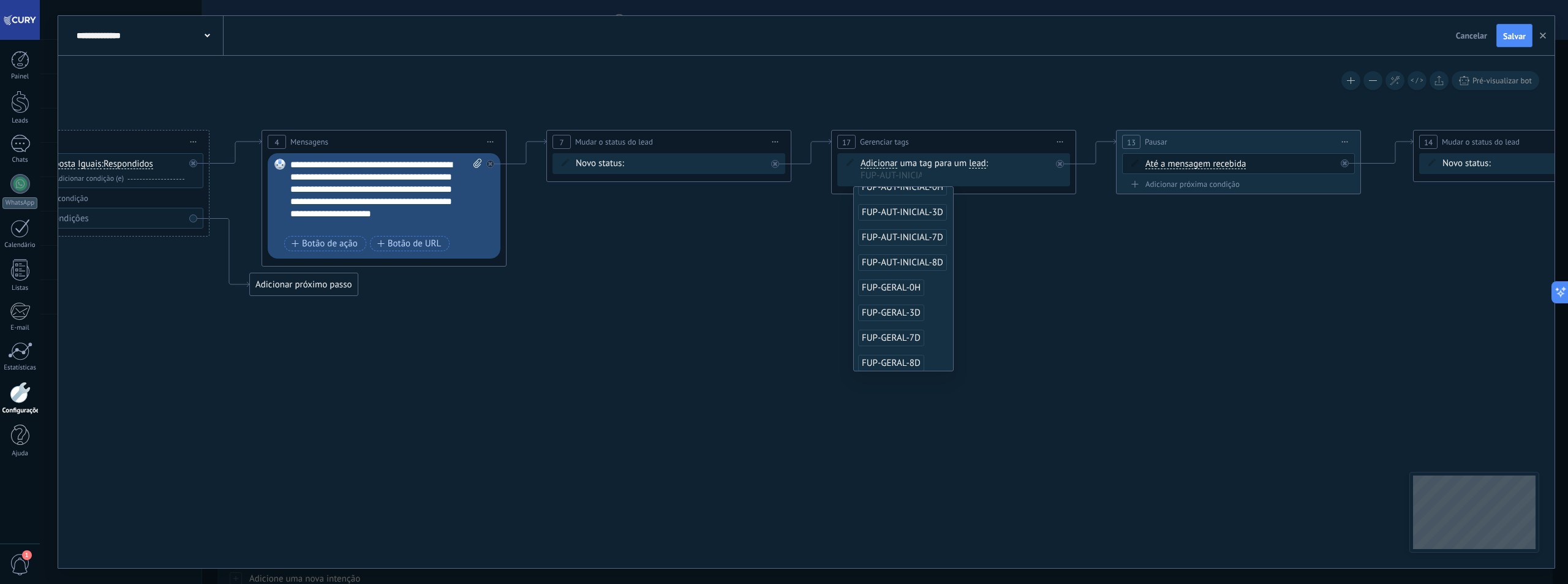
scroll to position [62, 0]
click at [917, 287] on span "FUP-GERAL-3D" at bounding box center [891, 289] width 66 height 16
click at [1077, 276] on icon at bounding box center [880, 213] width 2706 height 779
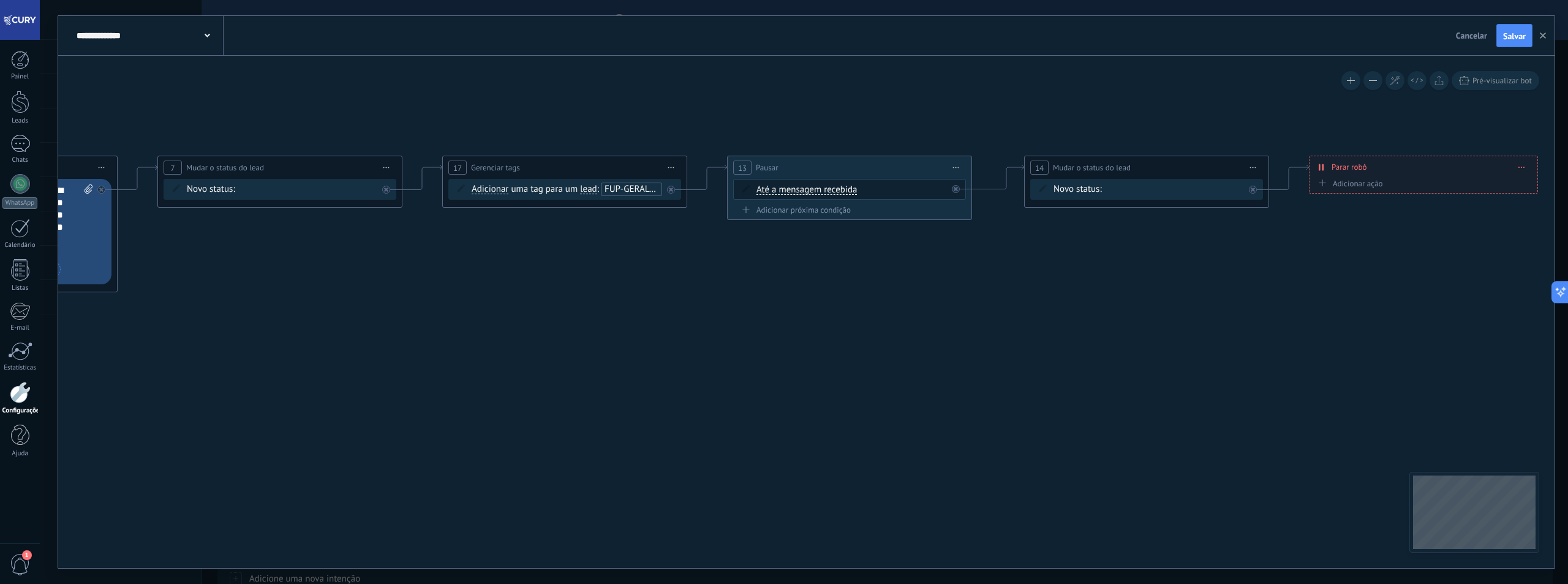
drag, startPoint x: 1280, startPoint y: 278, endPoint x: 890, endPoint y: 304, distance: 390.9
click at [890, 304] on icon at bounding box center [490, 239] width 2706 height 779
click at [0, 0] on div "Contato inicial Discussões Tomada de decisão Discussão de contrato Fechado - ga…" at bounding box center [0, 0] width 0 height 0
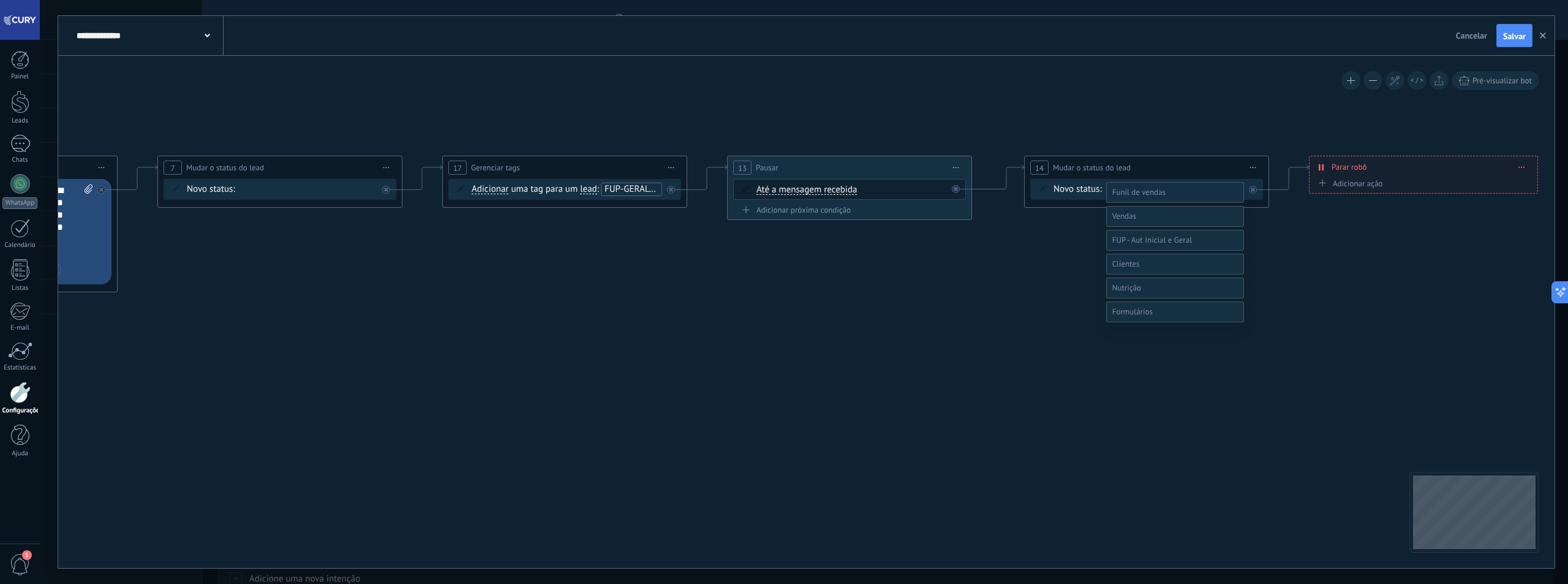
click at [1148, 226] on label at bounding box center [1175, 216] width 138 height 21
click at [0, 0] on label "Qualificação (MQL)" at bounding box center [0, 0] width 0 height 0
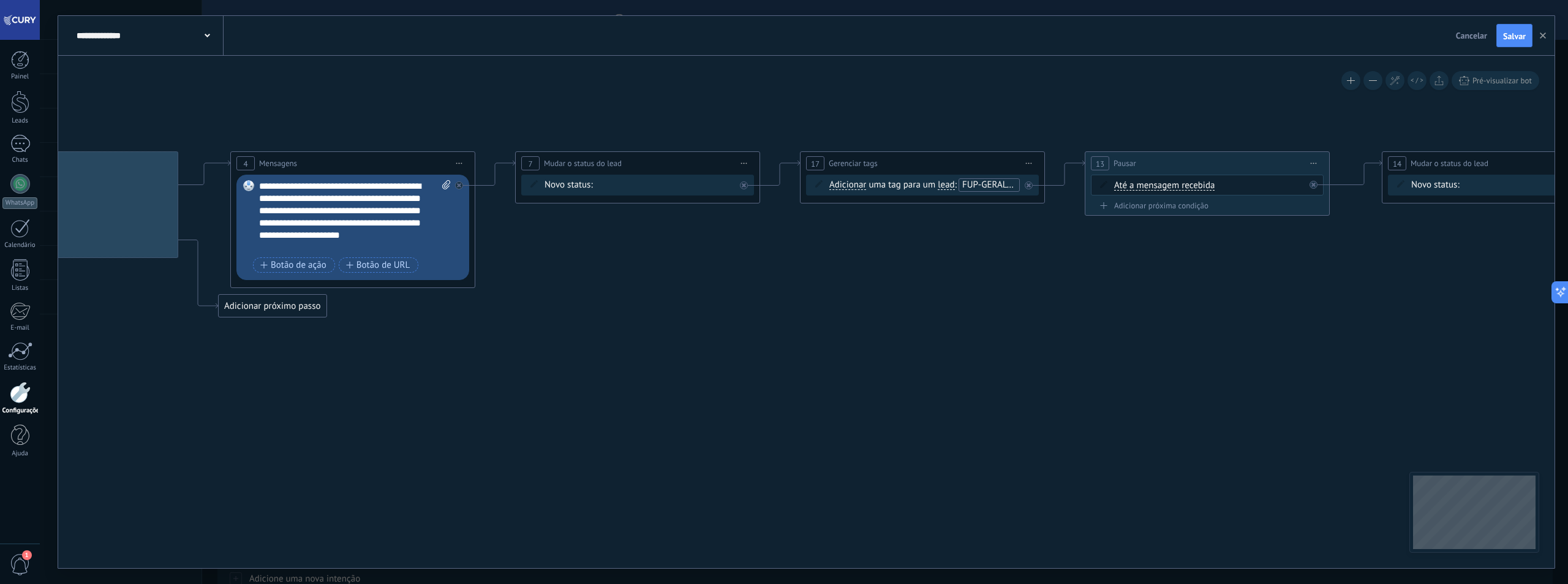
drag, startPoint x: 776, startPoint y: 324, endPoint x: 1133, endPoint y: 320, distance: 357.0
click at [1133, 320] on icon at bounding box center [849, 235] width 2706 height 779
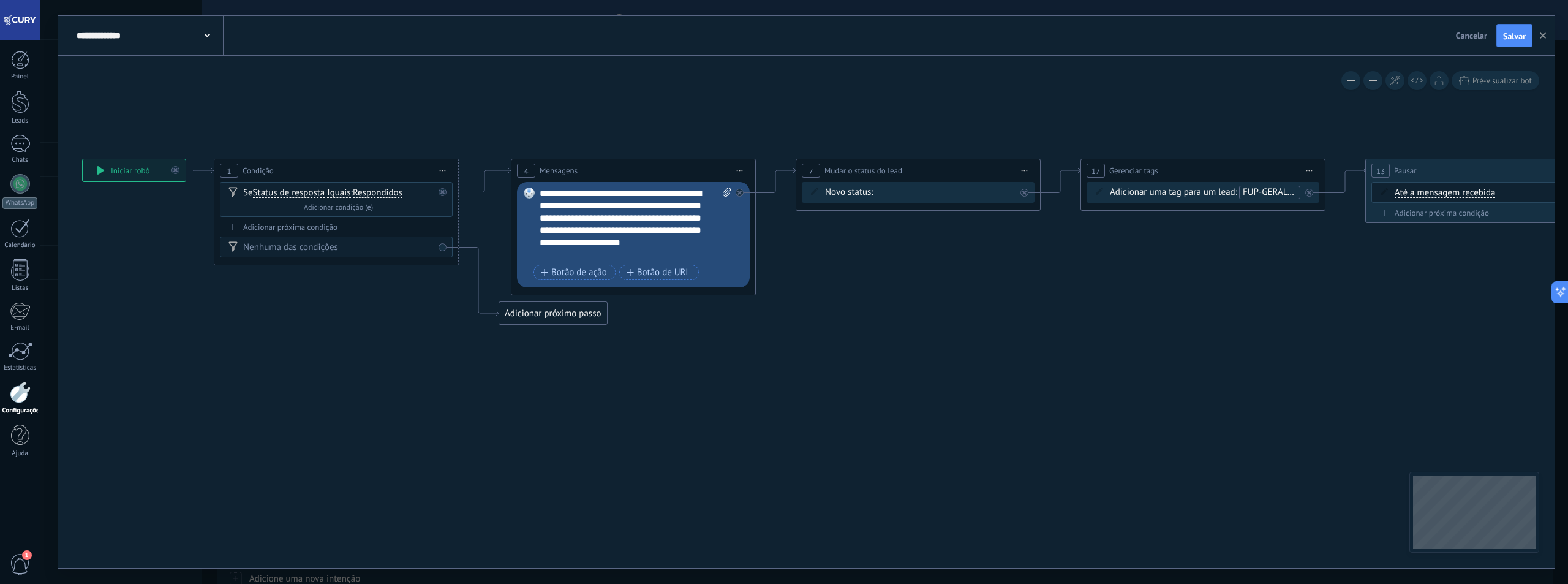
drag, startPoint x: 707, startPoint y: 319, endPoint x: 987, endPoint y: 326, distance: 280.1
click at [987, 326] on icon at bounding box center [1129, 242] width 2706 height 779
click at [1506, 36] on span "Salvar" at bounding box center [1515, 36] width 23 height 9
click at [210, 31] on div "**********" at bounding box center [149, 36] width 150 height 39
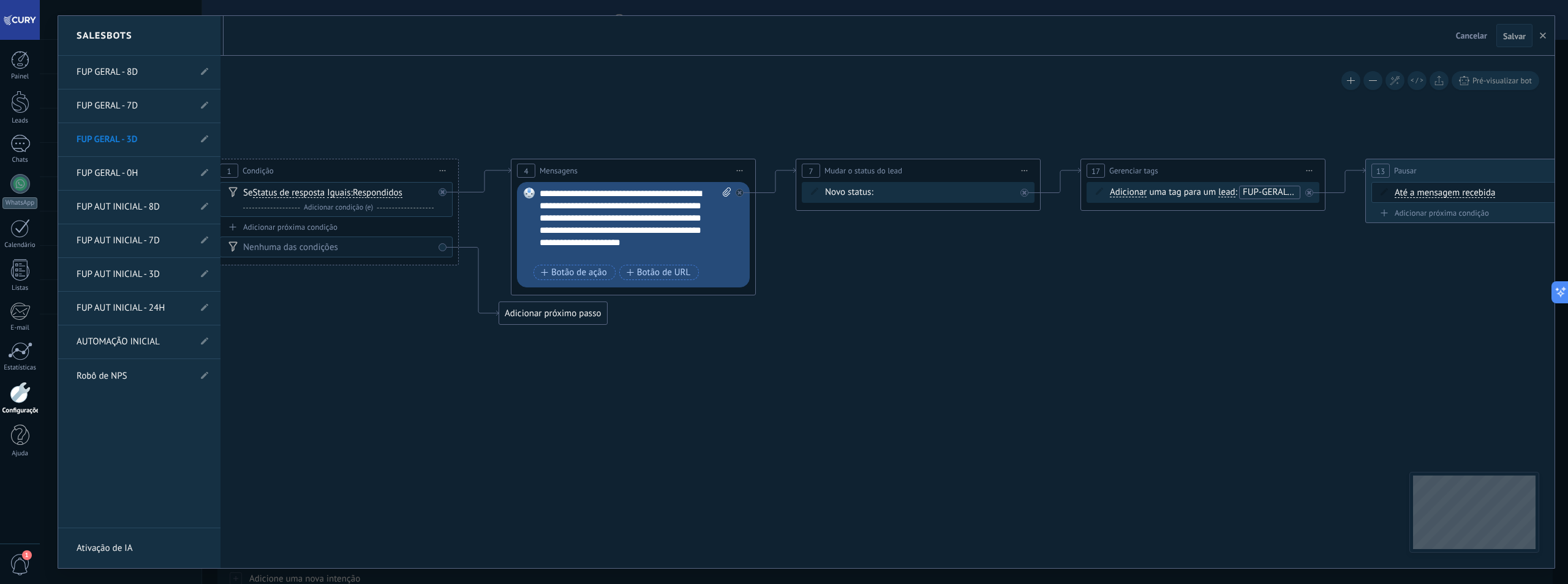
click at [132, 107] on link "FUP GERAL - 7D" at bounding box center [133, 105] width 113 height 34
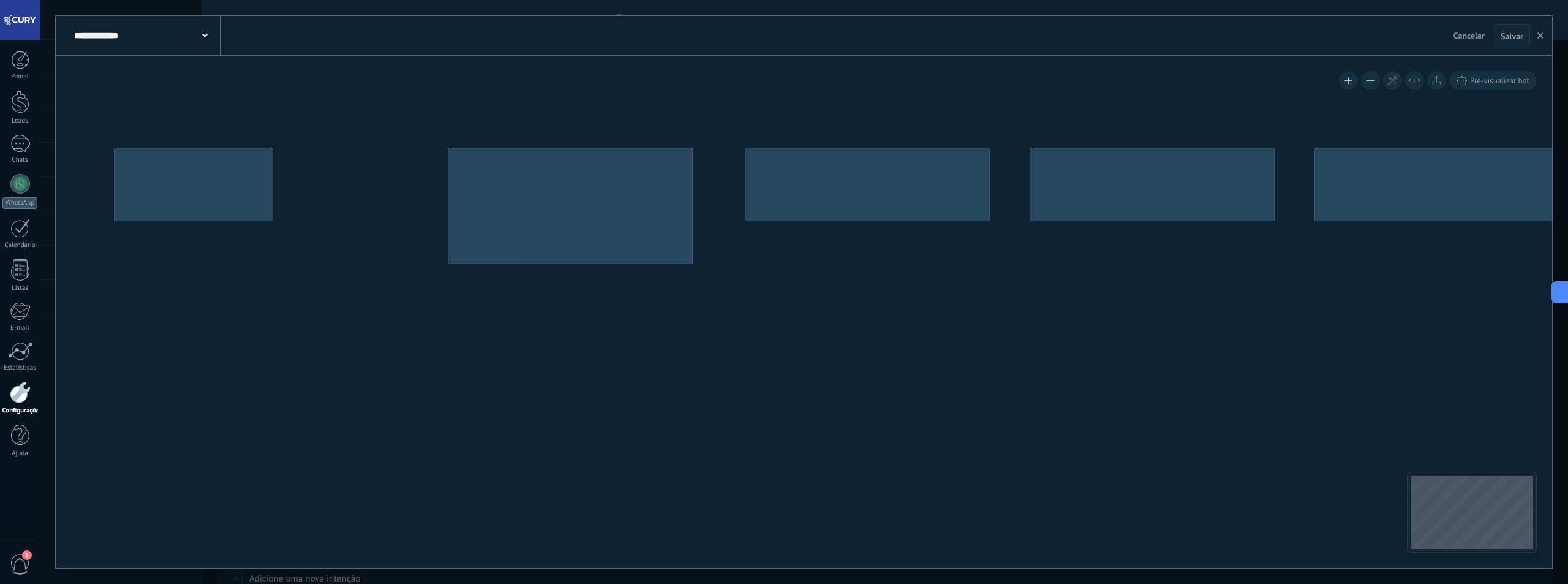
type input "**********"
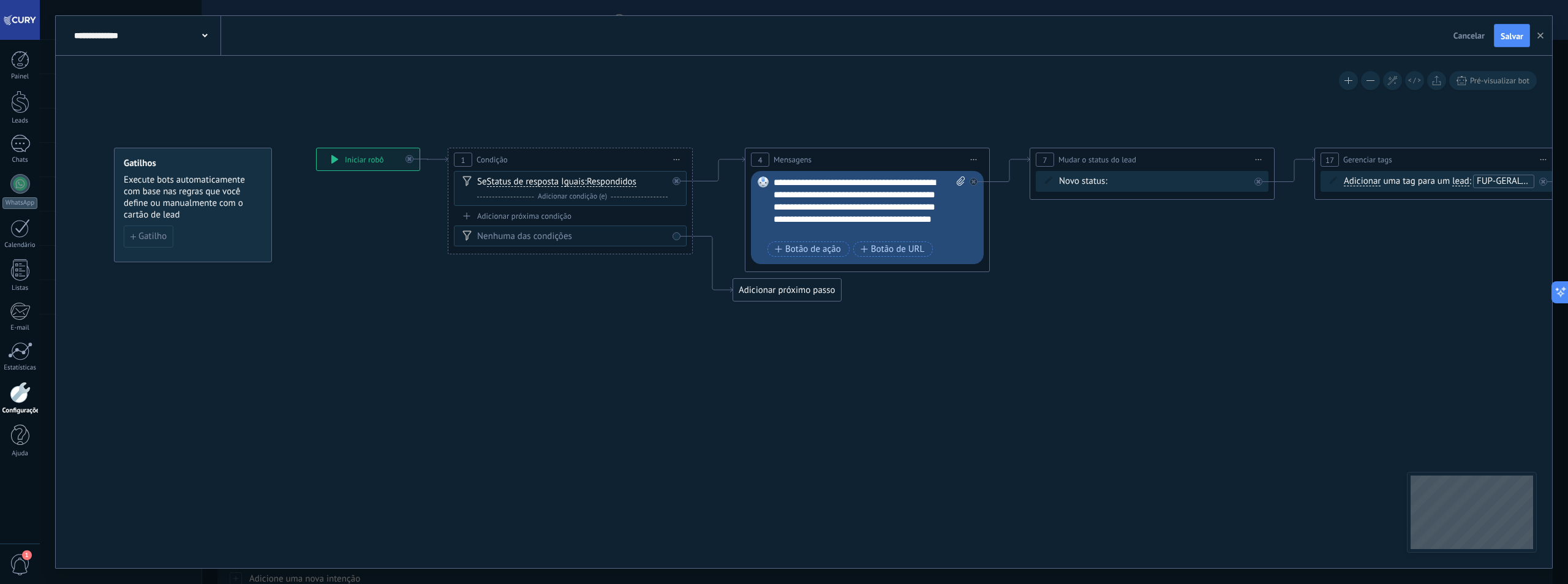
click at [859, 205] on div "**********" at bounding box center [869, 207] width 192 height 62
click at [794, 182] on div "**********" at bounding box center [869, 213] width 192 height 74
click at [888, 367] on icon at bounding box center [1363, 224] width 2706 height 766
click at [993, 298] on icon at bounding box center [1363, 224] width 2706 height 766
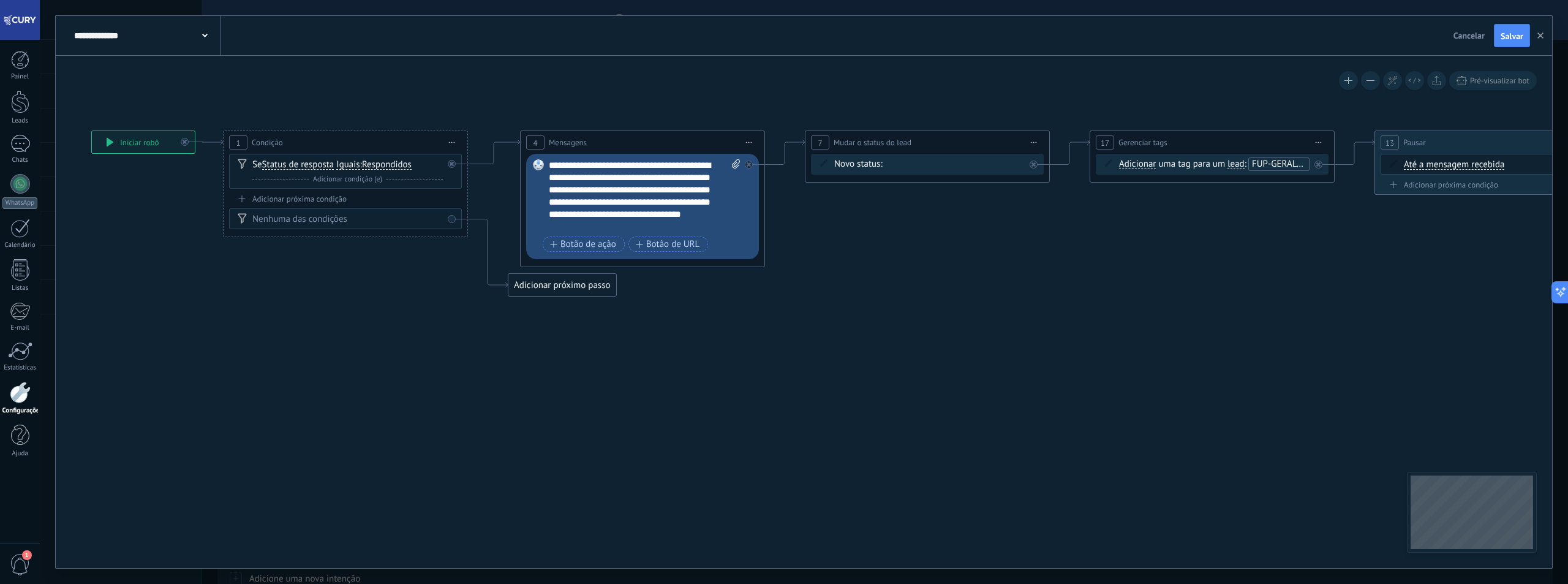
drag, startPoint x: 1283, startPoint y: 312, endPoint x: 986, endPoint y: 274, distance: 299.4
click at [994, 285] on icon at bounding box center [1138, 208] width 2706 height 766
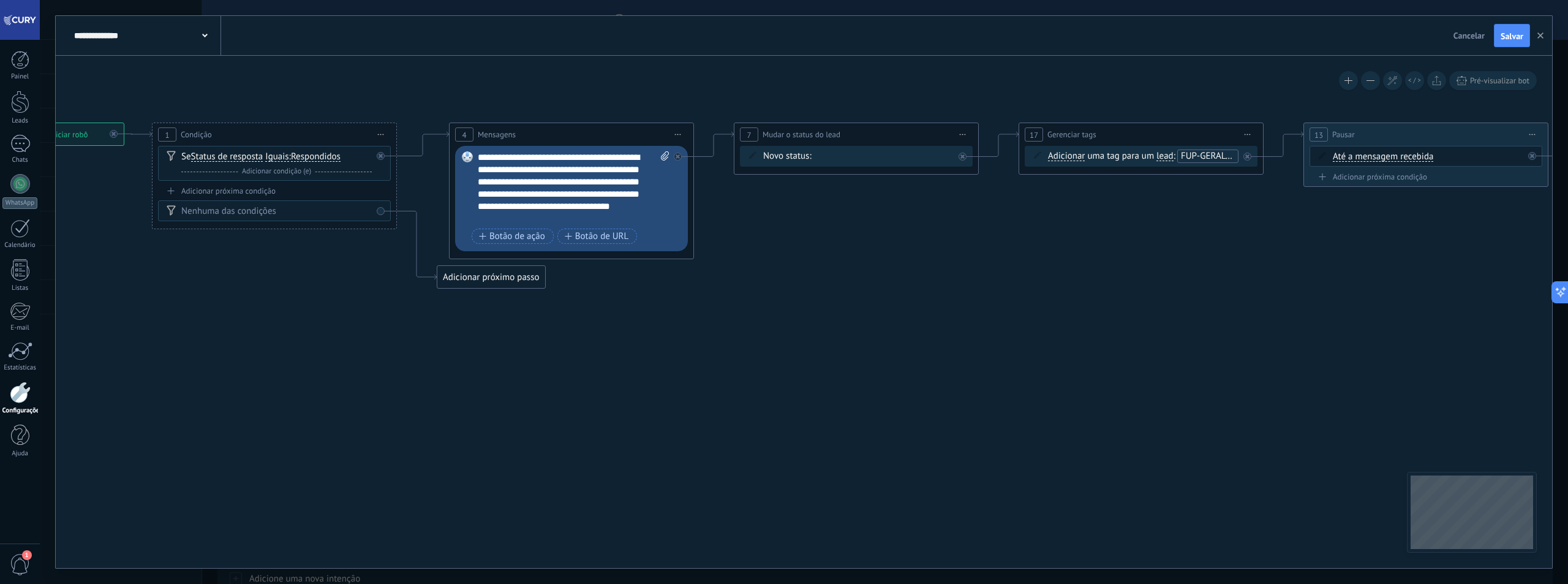
click at [0, 0] on div "Contato inicial Discussões Tomada de decisão Discussão de contrato Fechado - ga…" at bounding box center [0, 0] width 0 height 0
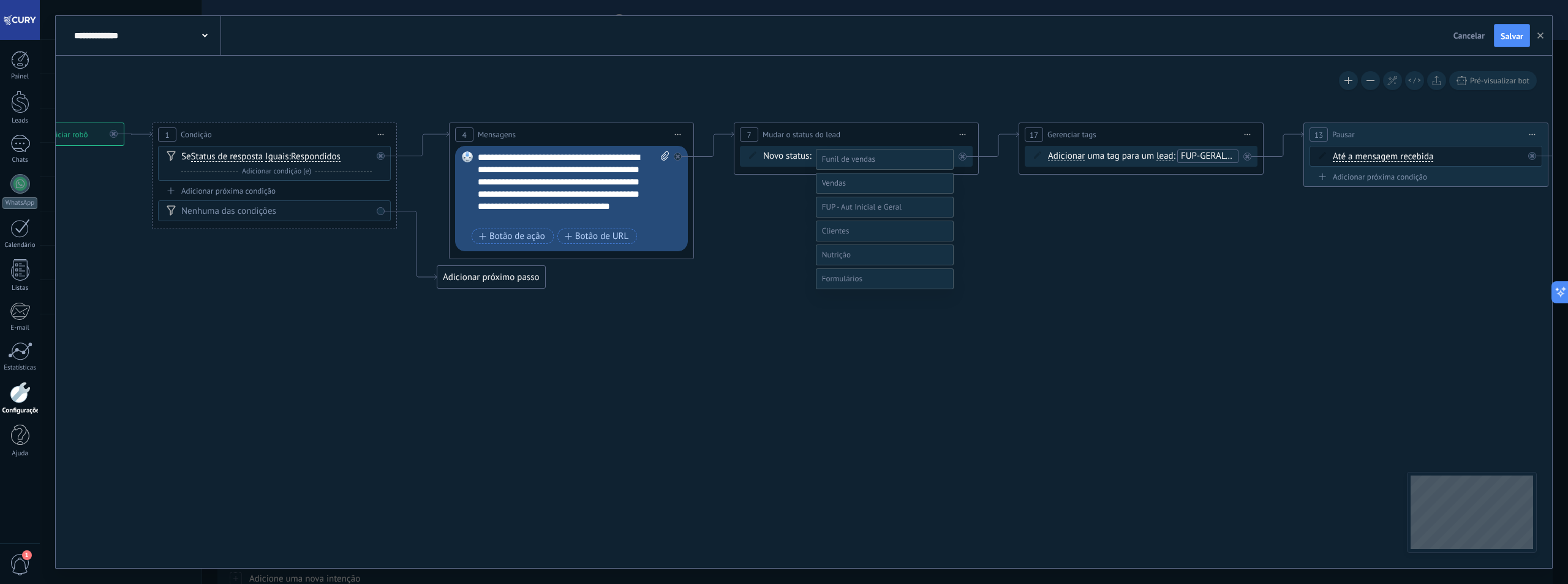
click at [861, 218] on label at bounding box center [885, 207] width 138 height 21
click at [0, 0] on label "FUP - Aut Geral - 8D" at bounding box center [0, 0] width 0 height 0
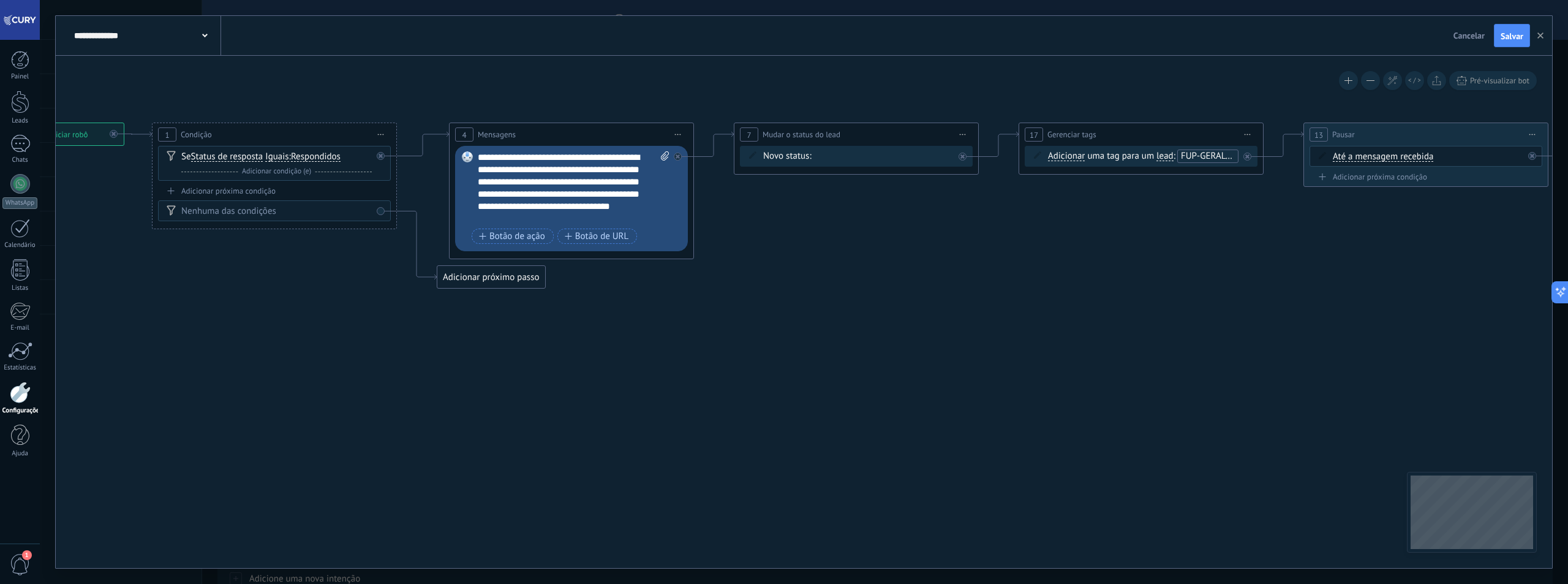
click at [976, 306] on icon at bounding box center [1067, 199] width 2706 height 766
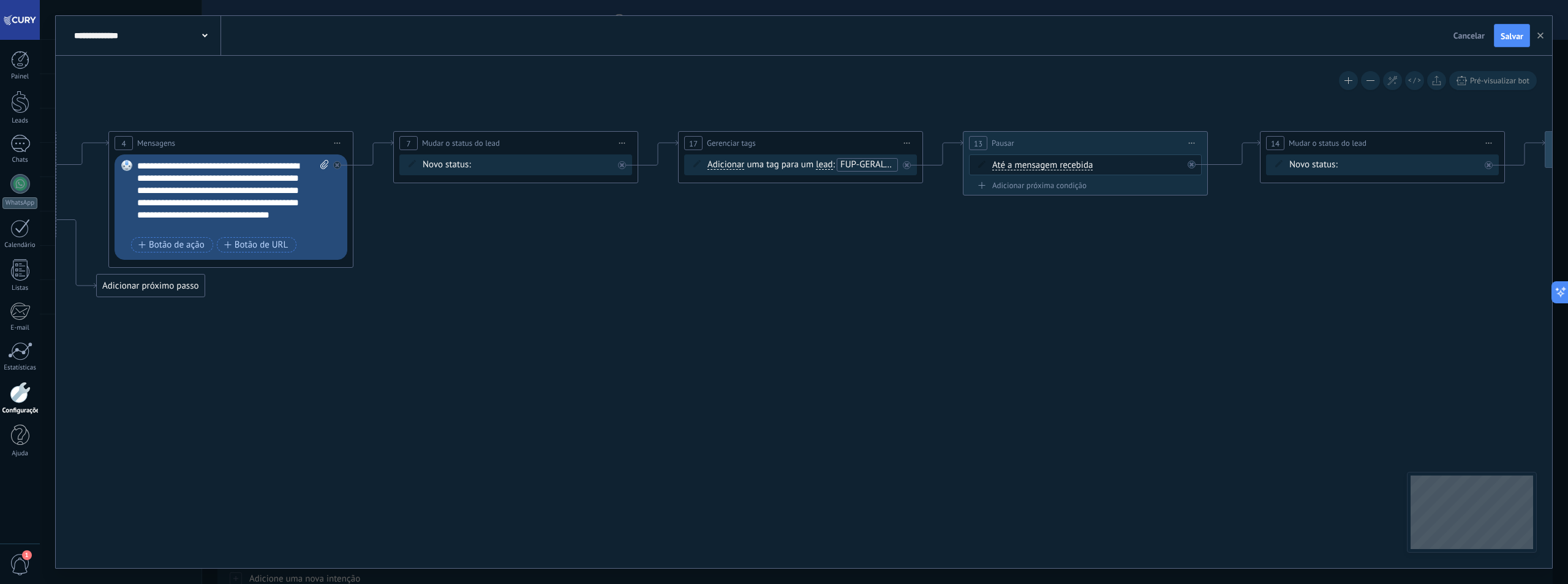
drag, startPoint x: 961, startPoint y: 297, endPoint x: 886, endPoint y: 291, distance: 75.2
click at [886, 291] on icon at bounding box center [727, 208] width 2706 height 766
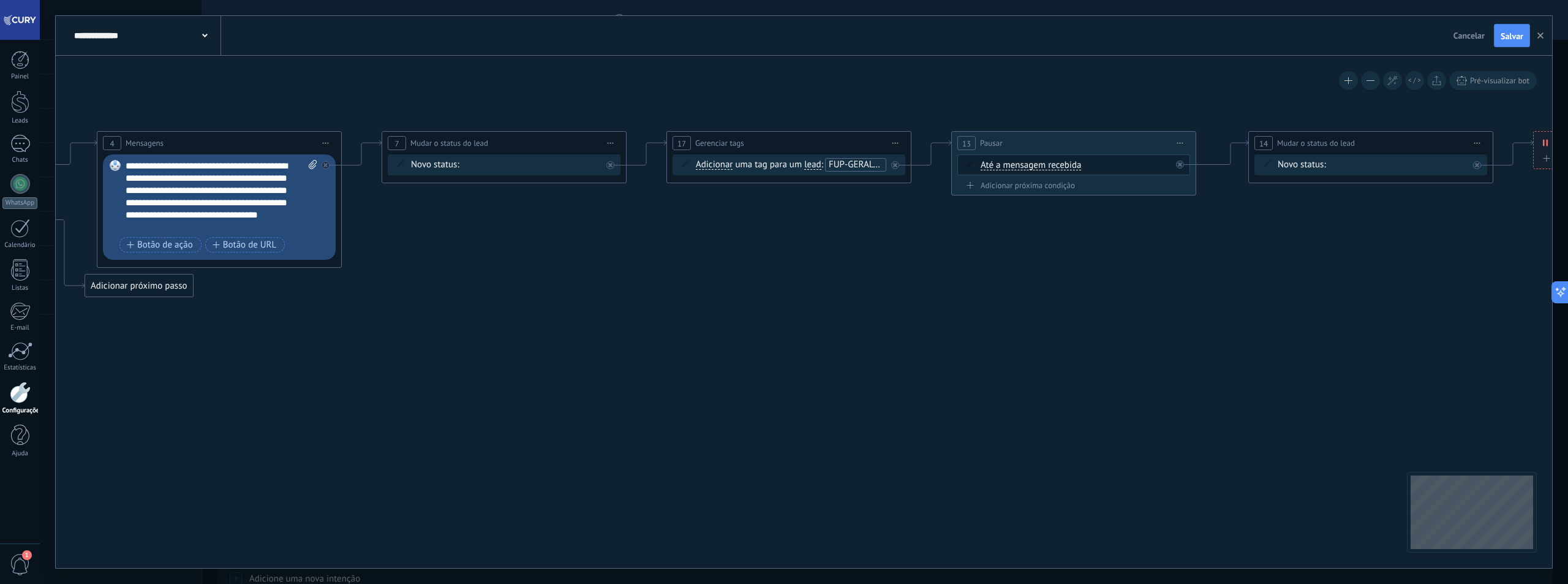
click at [859, 166] on span "FUP-GERAL-7D" at bounding box center [858, 164] width 59 height 11
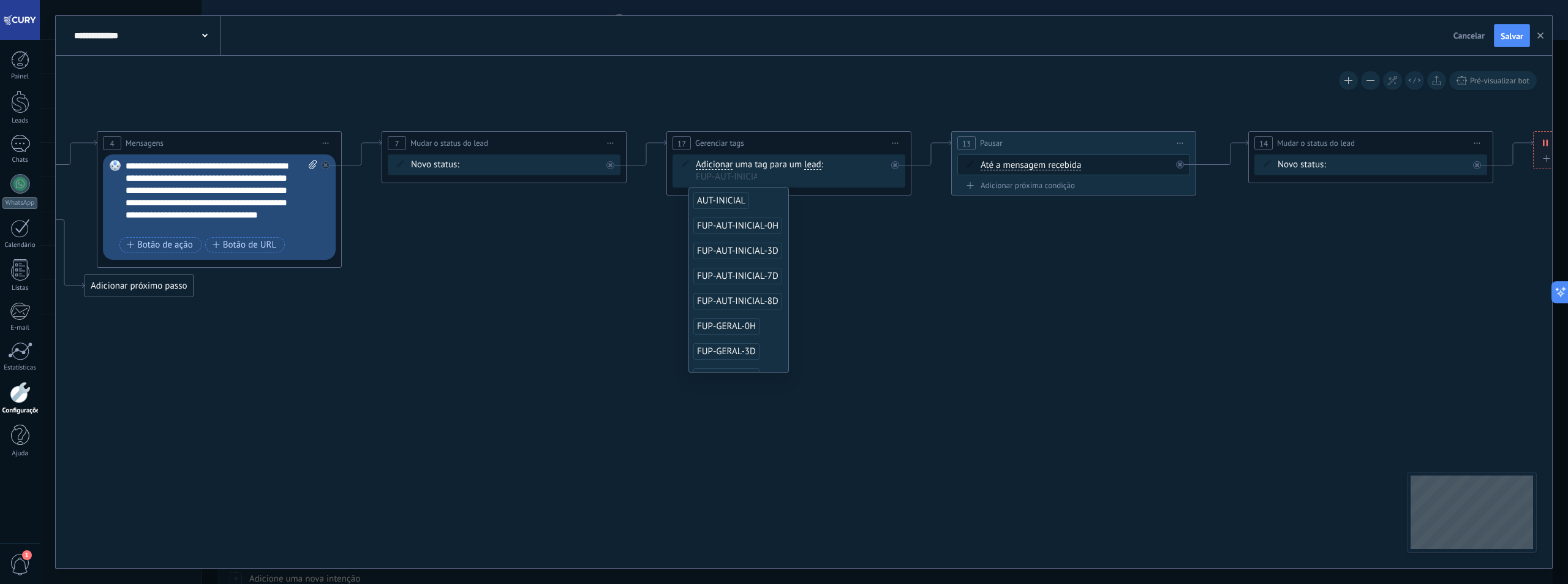
click at [766, 272] on span "FUP-AUT-INICIAL-7D" at bounding box center [737, 276] width 88 height 16
click at [888, 284] on icon at bounding box center [715, 214] width 2706 height 779
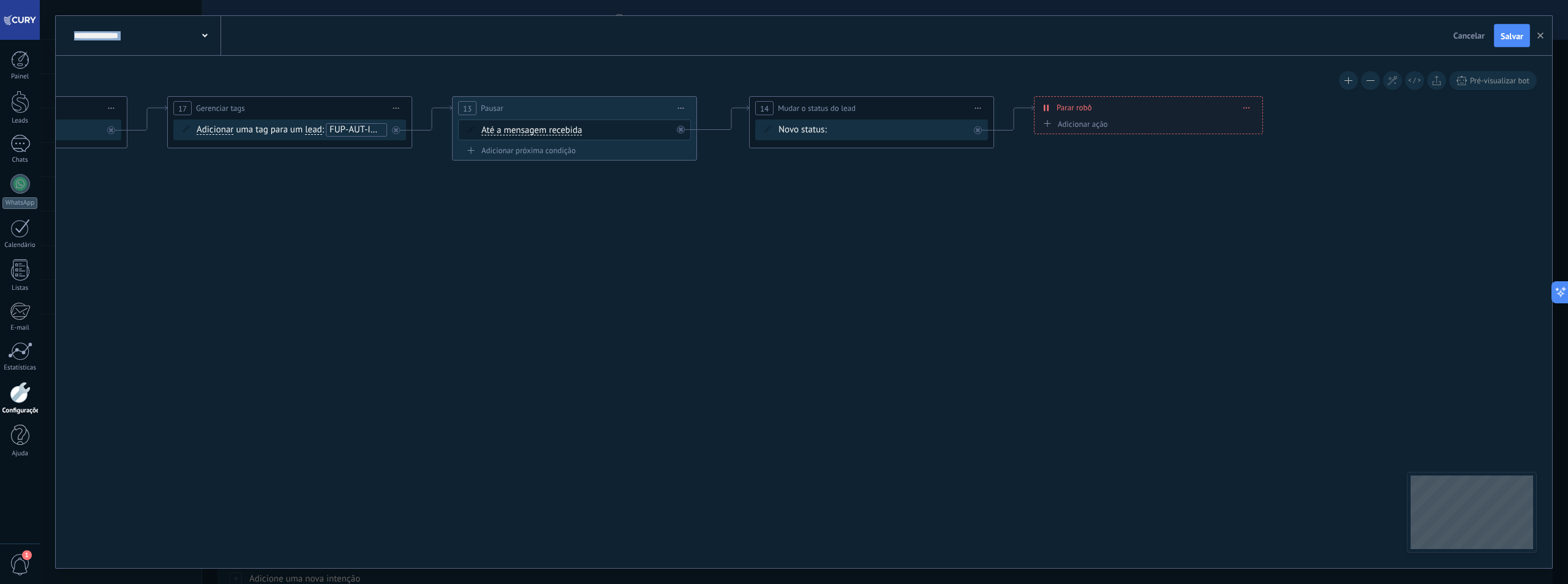
drag, startPoint x: 1088, startPoint y: 278, endPoint x: 626, endPoint y: 226, distance: 464.9
click at [587, 246] on icon at bounding box center [216, 179] width 2706 height 779
click at [0, 0] on div "Contato inicial Discussões Tomada de decisão Discussão de contrato Fechado - ga…" at bounding box center [0, 0] width 0 height 0
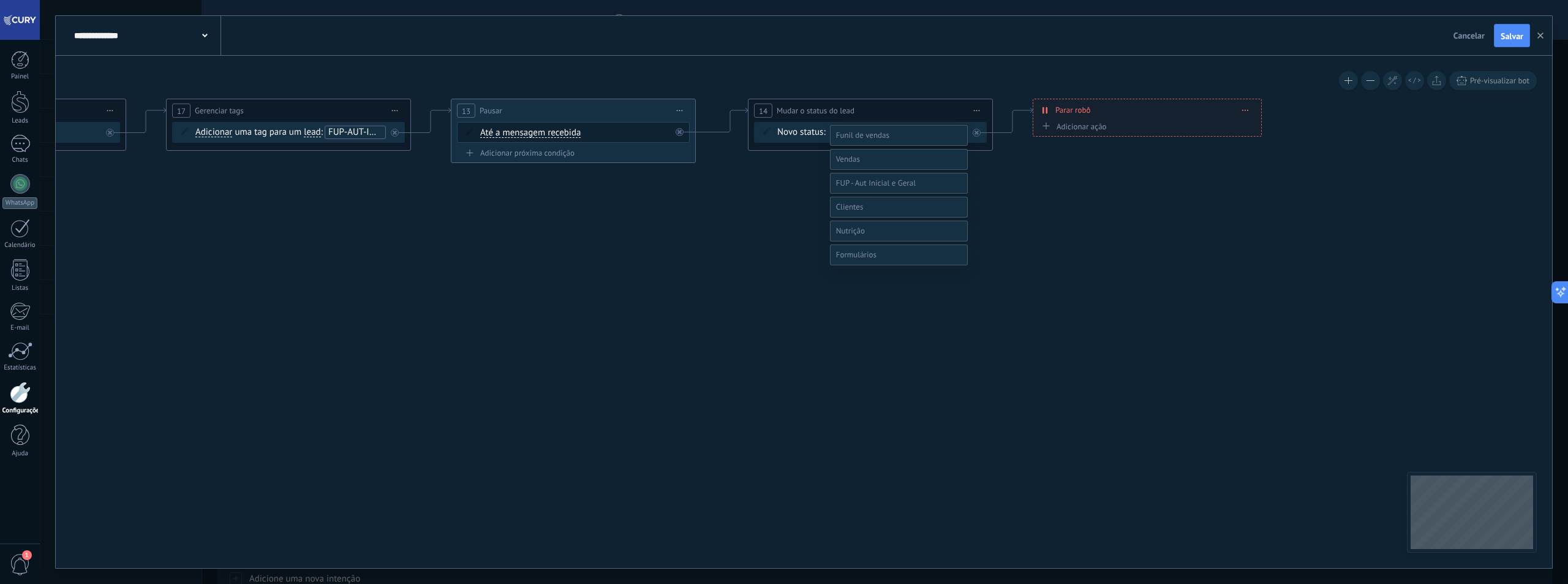
click at [870, 170] on label at bounding box center [899, 159] width 138 height 21
drag, startPoint x: 888, startPoint y: 155, endPoint x: 963, endPoint y: 200, distance: 87.5
click at [0, 0] on label "Qualificação (MQL)" at bounding box center [0, 0] width 0 height 0
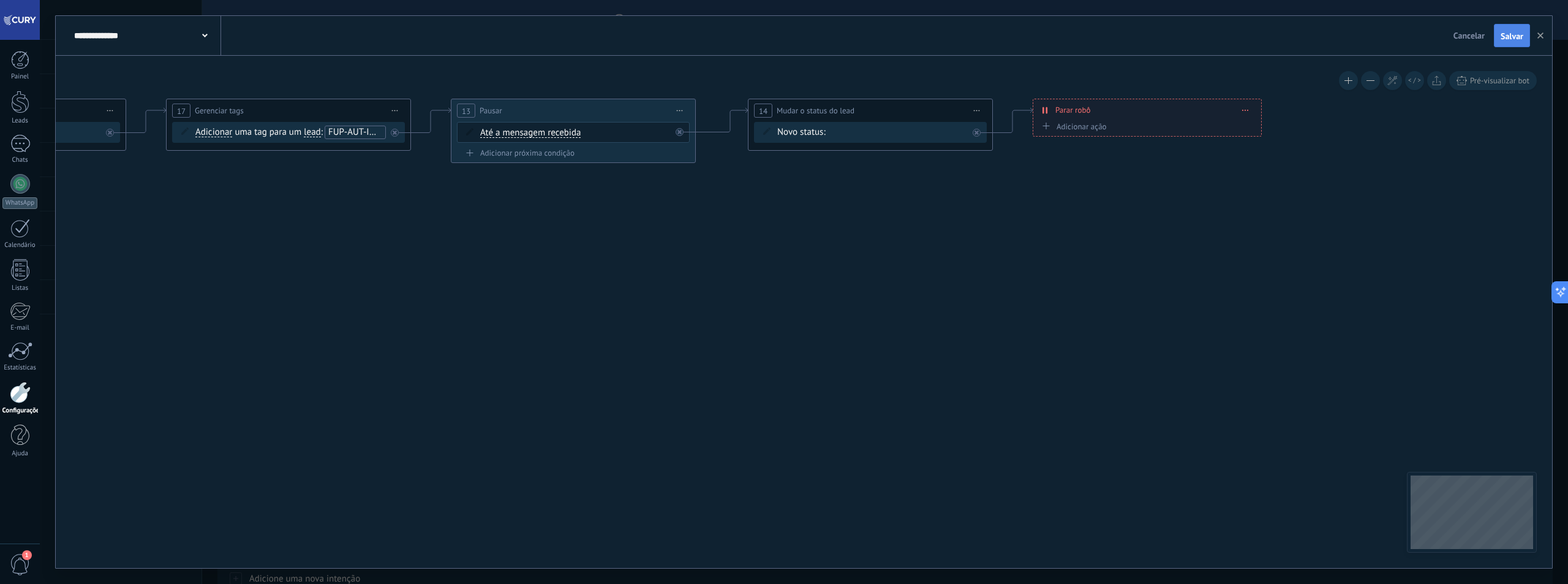
click at [1504, 36] on span "Salvar" at bounding box center [1512, 36] width 23 height 9
click at [206, 34] on icon at bounding box center [205, 35] width 5 height 3
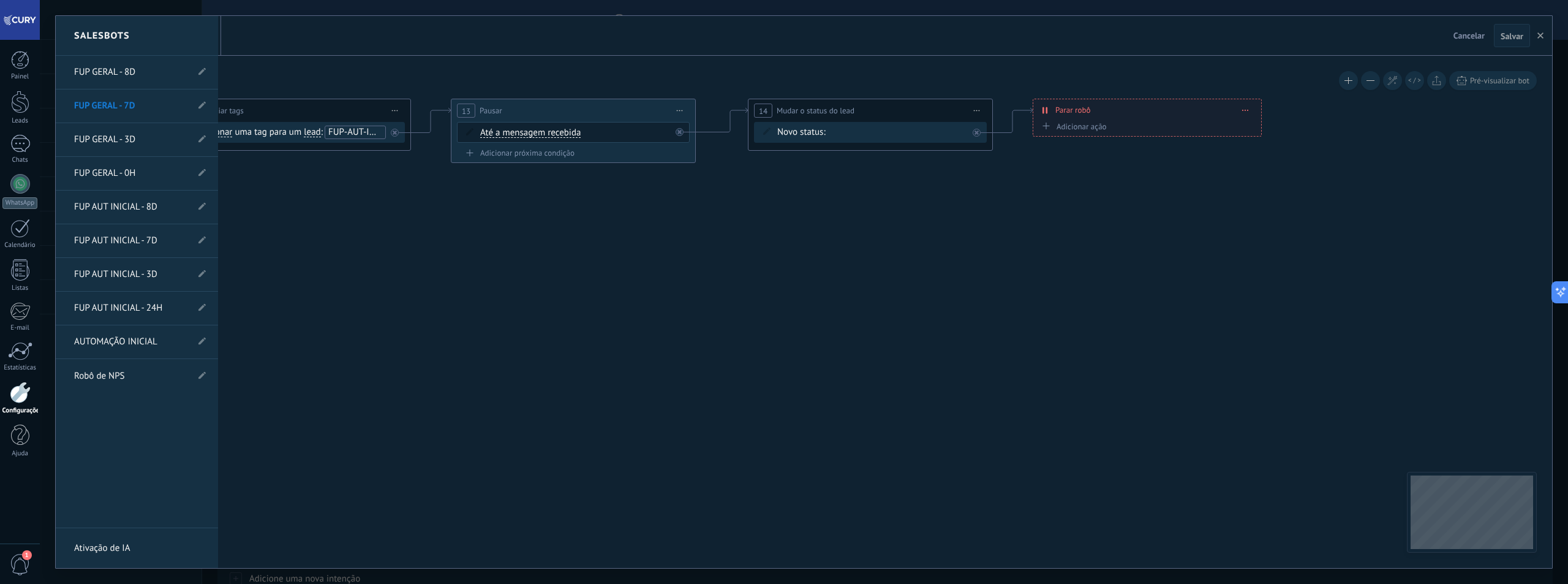
click at [134, 61] on link "FUP GERAL - 8D" at bounding box center [131, 72] width 113 height 34
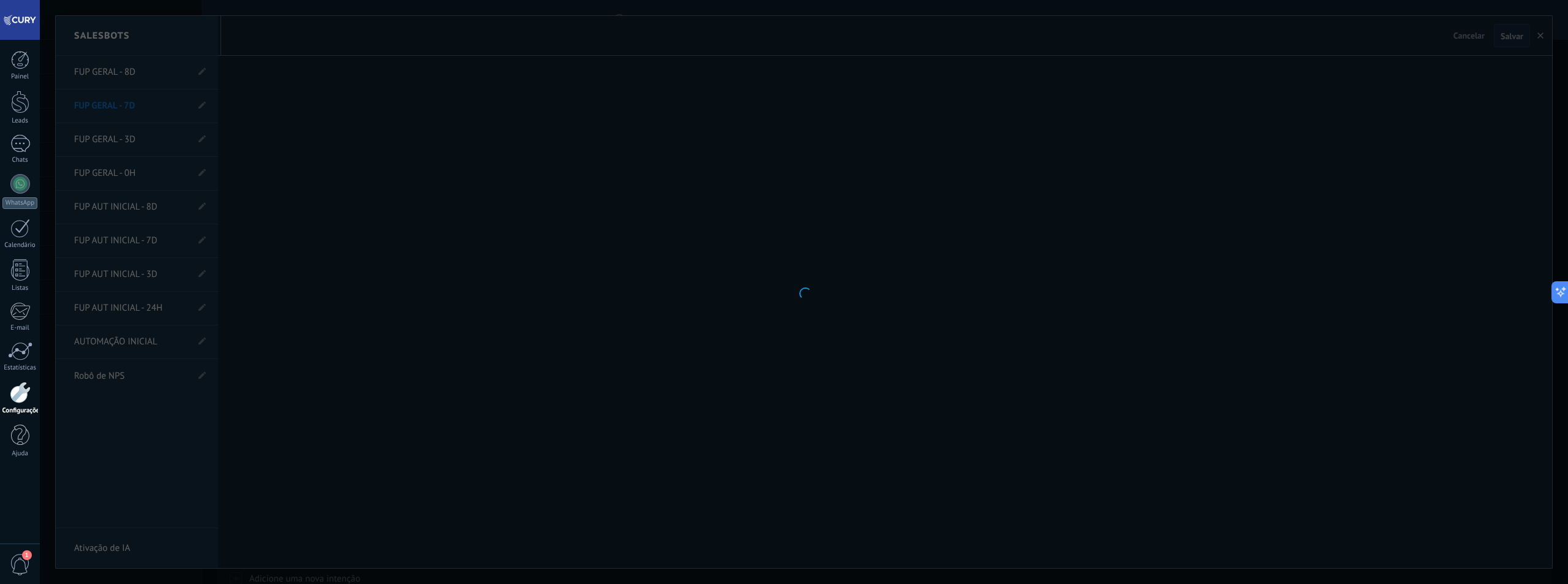
type input "**********"
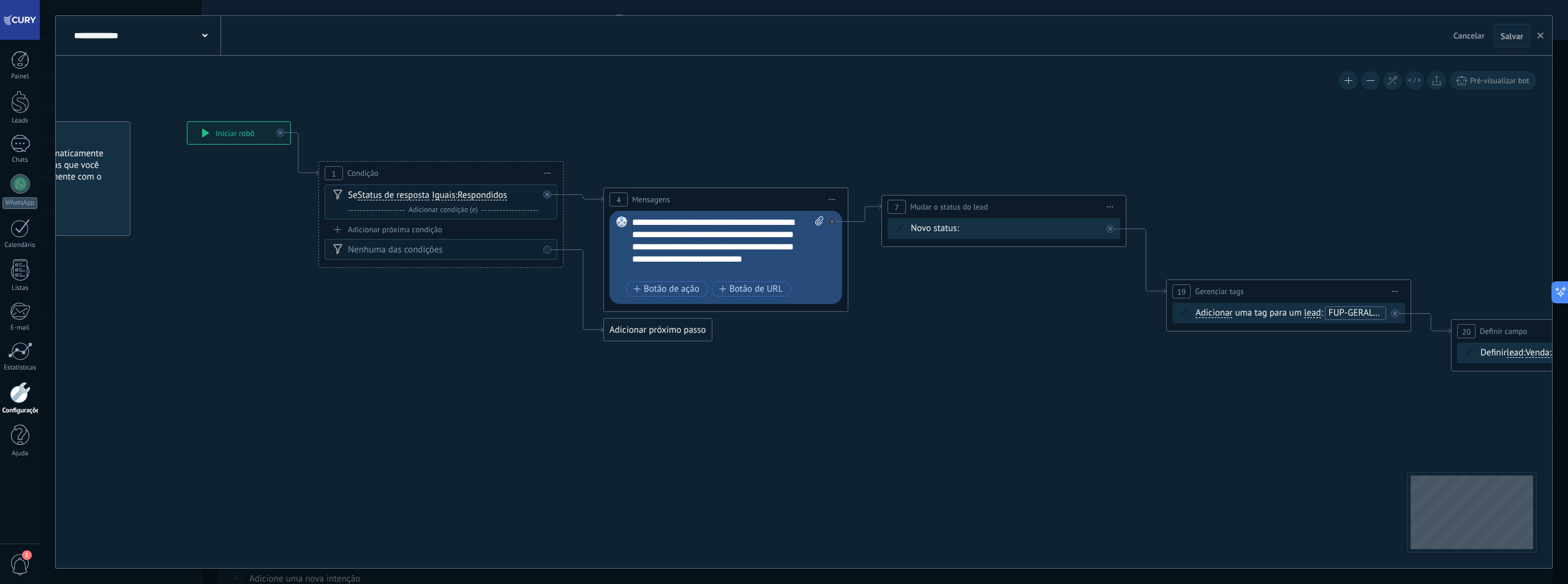
drag, startPoint x: 940, startPoint y: 410, endPoint x: 816, endPoint y: 377, distance: 128.3
click at [811, 384] on icon at bounding box center [1076, 272] width 2390 height 915
click at [696, 233] on div "**********" at bounding box center [729, 247] width 192 height 62
paste div
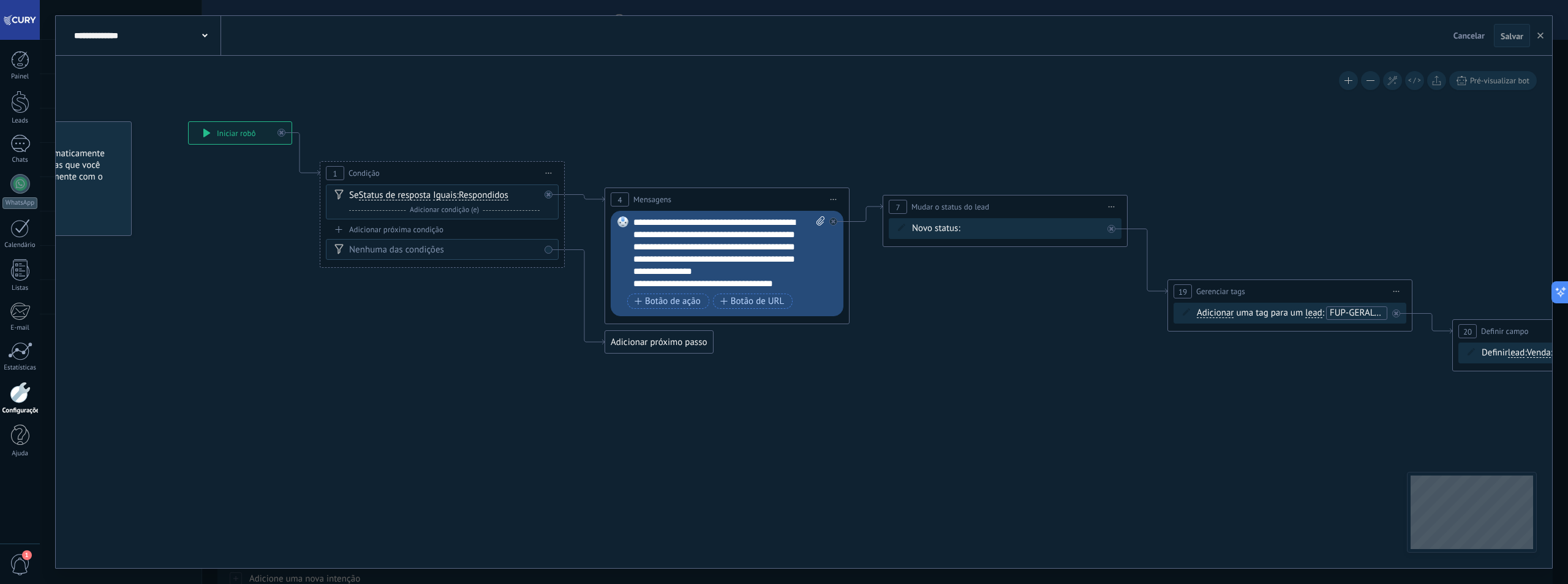
click at [886, 350] on icon at bounding box center [1077, 272] width 2390 height 915
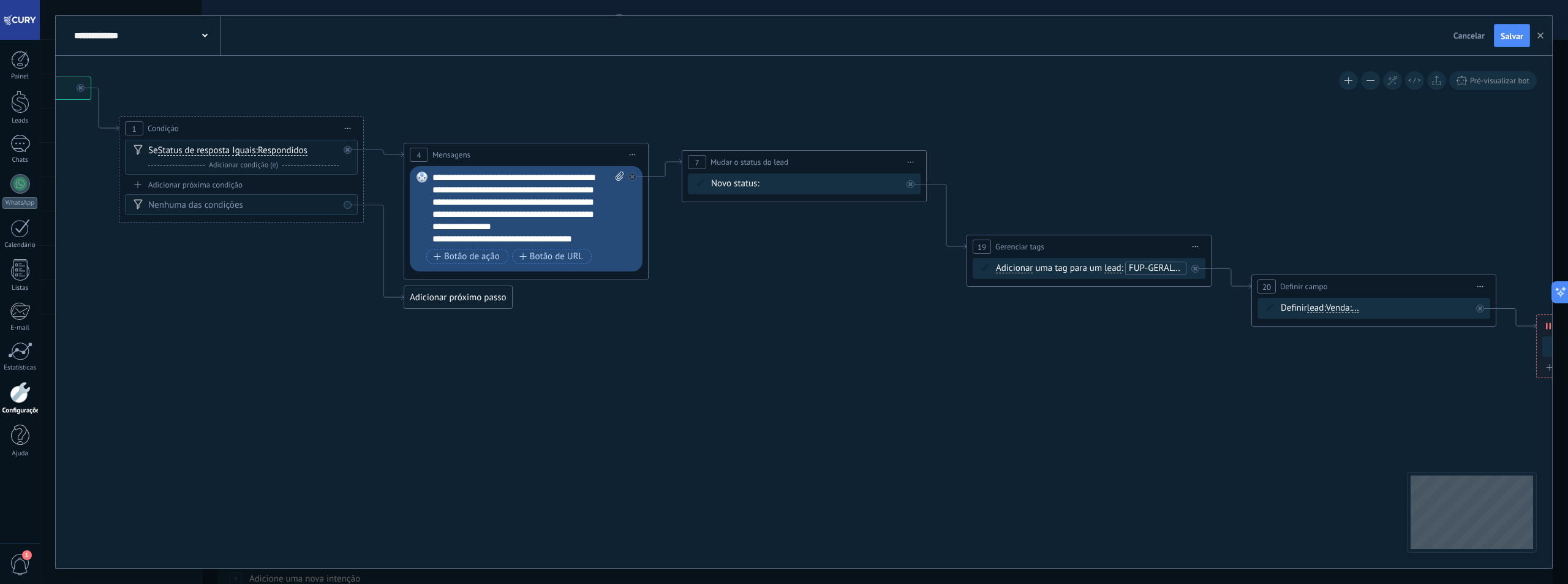
drag, startPoint x: 971, startPoint y: 338, endPoint x: 771, endPoint y: 293, distance: 205.0
click at [771, 293] on icon at bounding box center [876, 228] width 2390 height 915
click at [0, 0] on div "Contato inicial Discussões Tomada de decisão Discussão de contrato Fechado - ga…" at bounding box center [0, 0] width 0 height 0
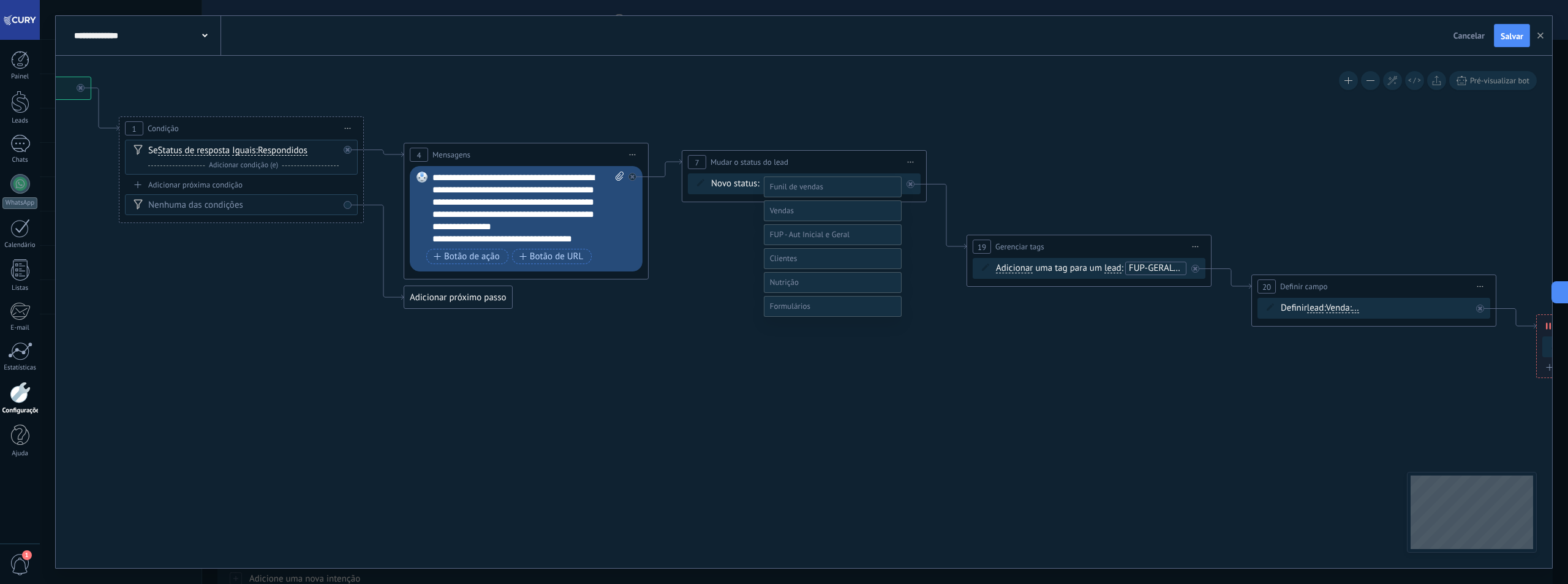
click at [814, 221] on label at bounding box center [833, 210] width 138 height 21
click at [835, 216] on span at bounding box center [810, 210] width 80 height 10
click at [0, 0] on label "FUP - Venda Perdida" at bounding box center [0, 0] width 0 height 0
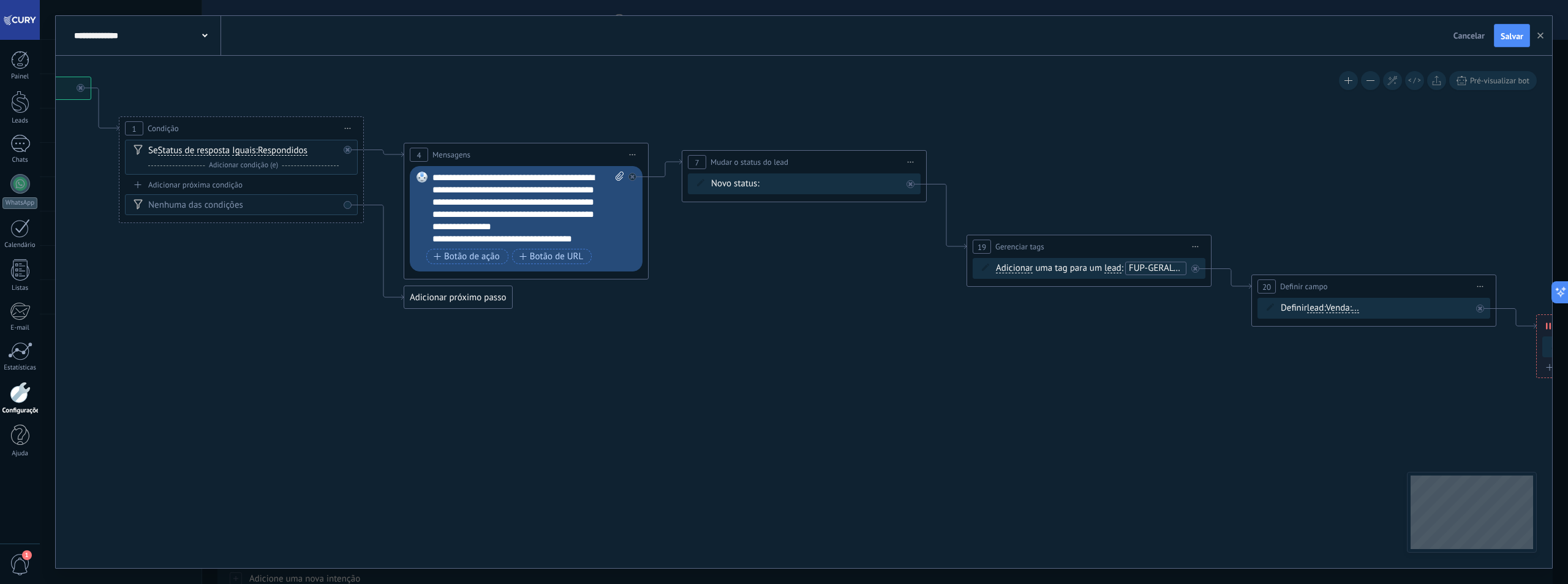
click at [1032, 379] on icon at bounding box center [876, 228] width 2390 height 915
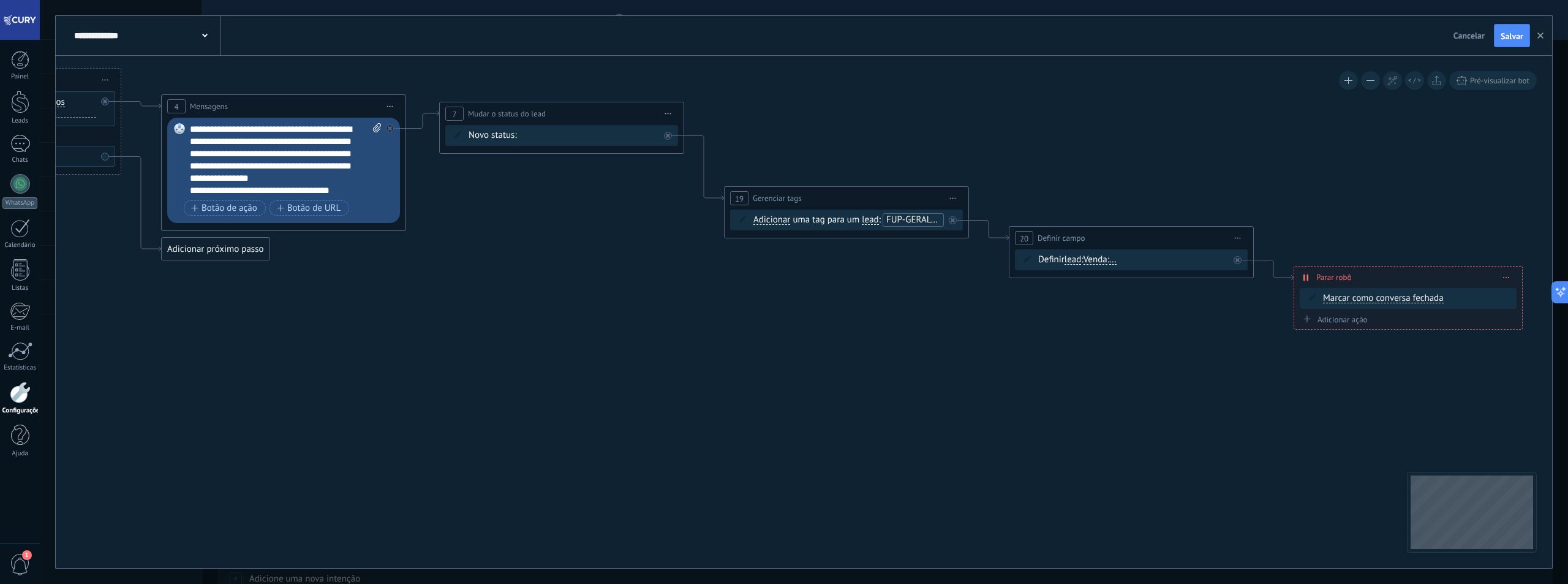
drag, startPoint x: 1123, startPoint y: 385, endPoint x: 887, endPoint y: 318, distance: 245.3
click at [880, 337] on icon at bounding box center [634, 179] width 2390 height 915
click at [917, 225] on span "FUP-GERAL-8D" at bounding box center [915, 219] width 59 height 11
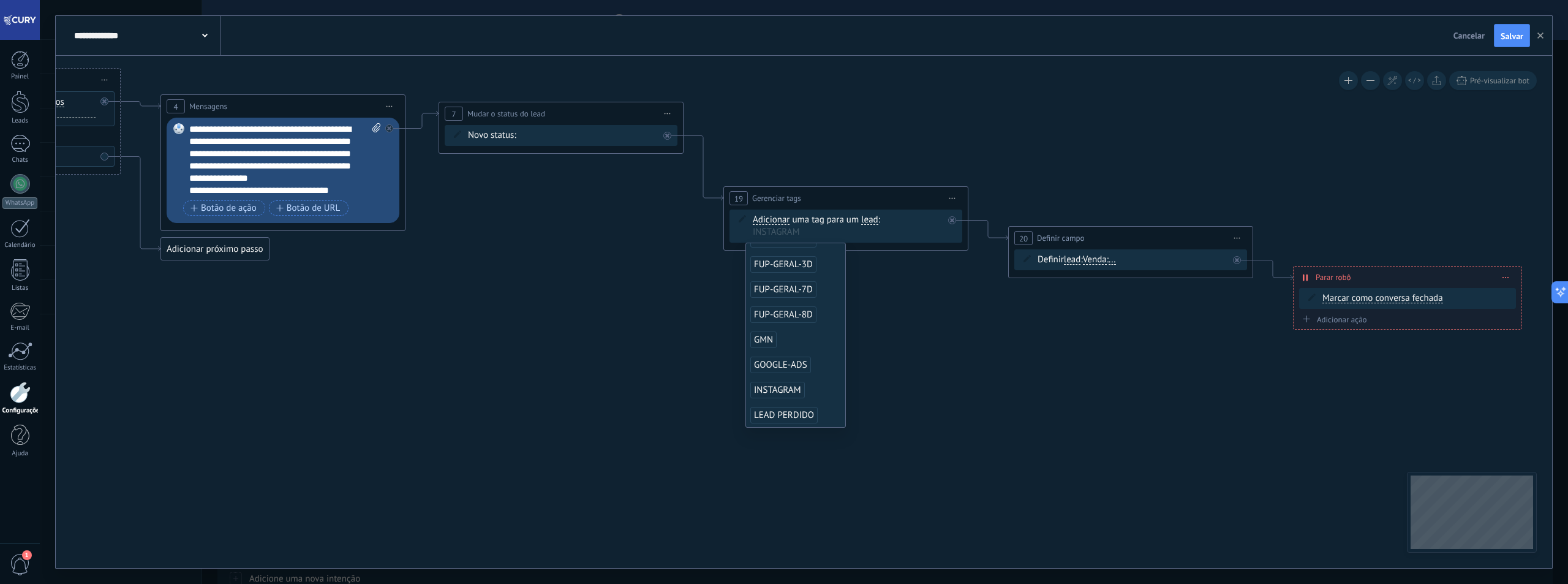
scroll to position [122, 0]
click at [800, 335] on span "FUP-GERAL-8D" at bounding box center [784, 334] width 66 height 16
click at [939, 347] on icon at bounding box center [633, 179] width 2390 height 915
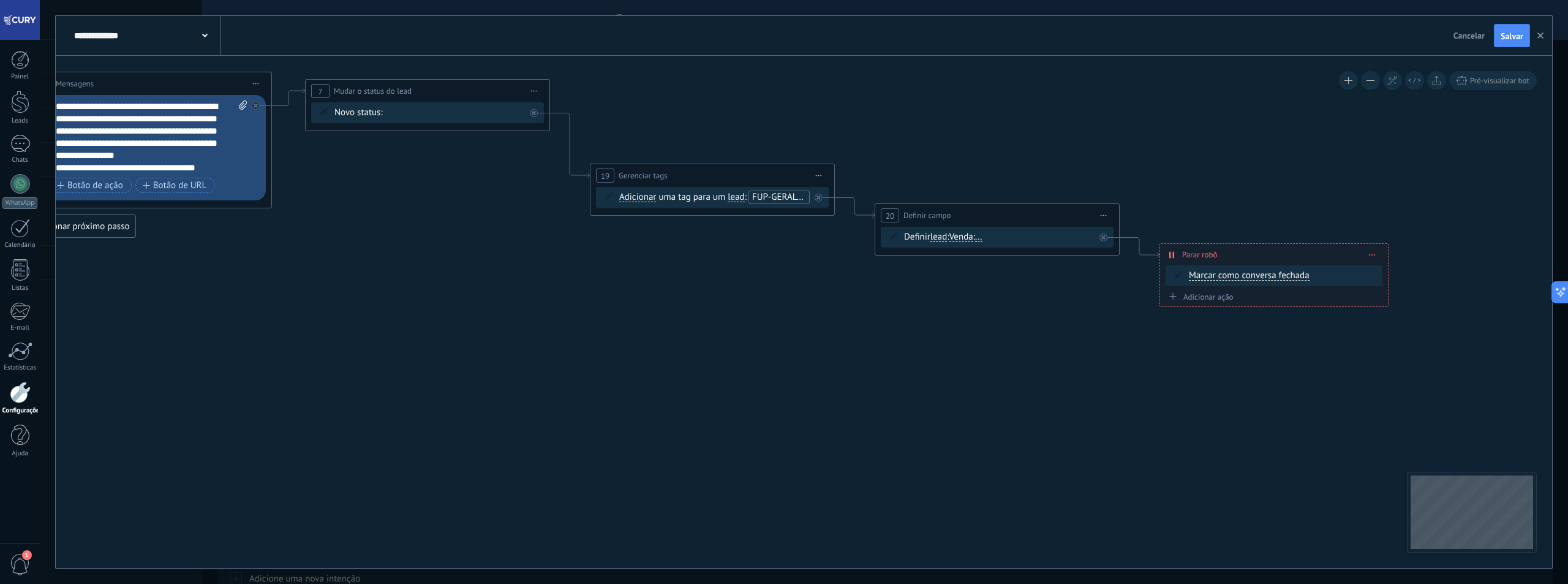
drag, startPoint x: 1157, startPoint y: 370, endPoint x: 1023, endPoint y: 348, distance: 135.8
click at [1023, 348] on icon at bounding box center [499, 157] width 2390 height 915
click at [1103, 210] on span "Iniciar pré-visualização aqui Renomear Duplicar Excluir" at bounding box center [1103, 216] width 20 height 18
drag, startPoint x: 1132, startPoint y: 289, endPoint x: 1013, endPoint y: 245, distance: 126.9
click at [1133, 289] on div "Excluir" at bounding box center [1169, 295] width 141 height 21
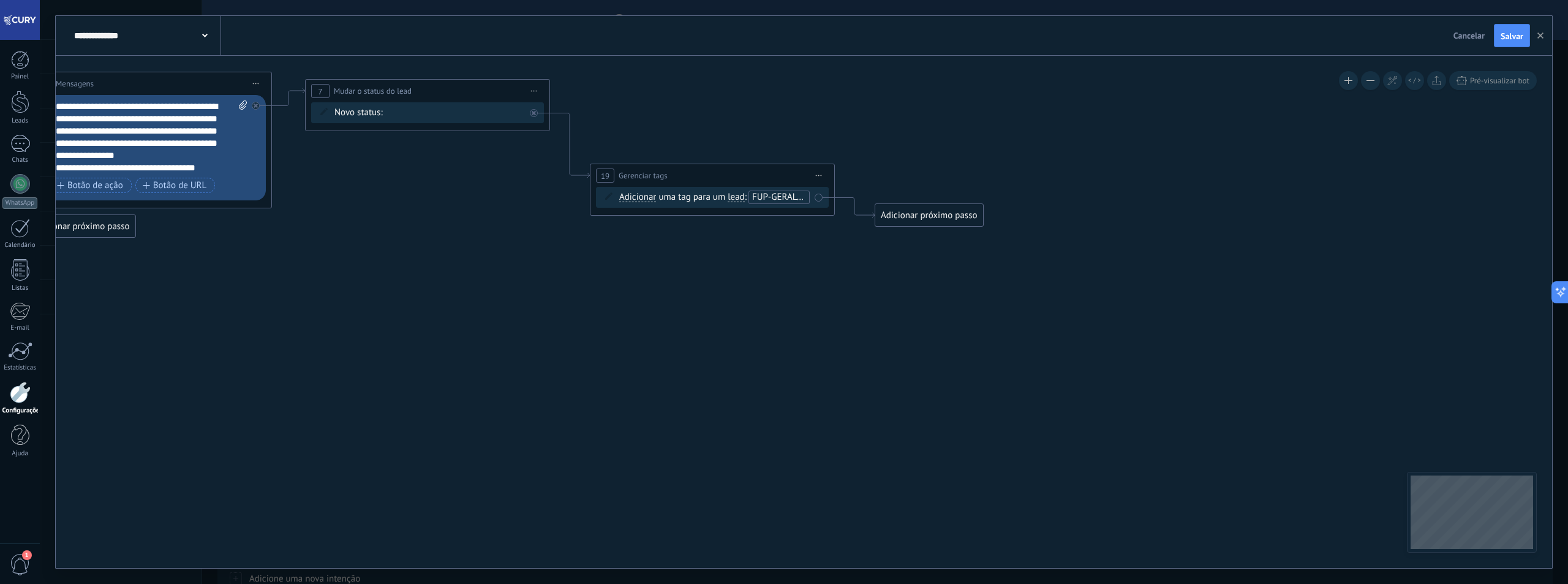
click at [947, 217] on div "Adicionar próximo passo" at bounding box center [930, 216] width 108 height 20
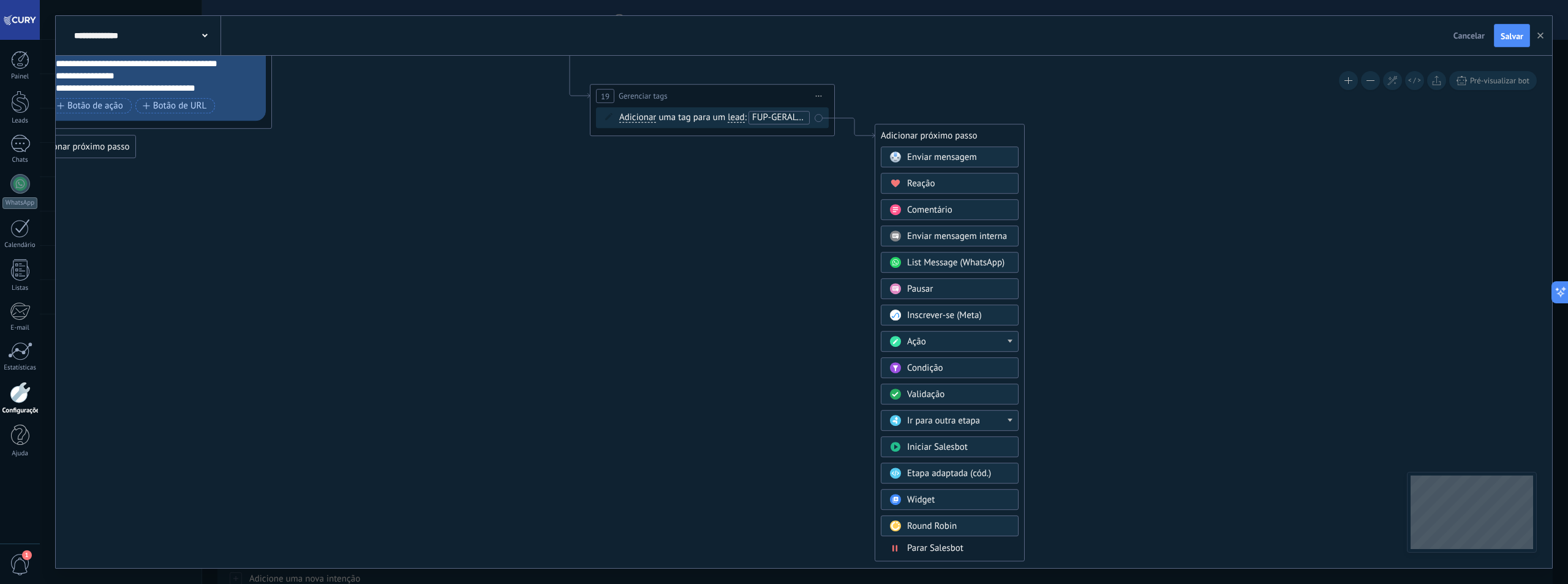
click at [957, 342] on div "Ação" at bounding box center [959, 342] width 103 height 12
click at [973, 429] on div "Mudar o status do lead" at bounding box center [950, 429] width 136 height 21
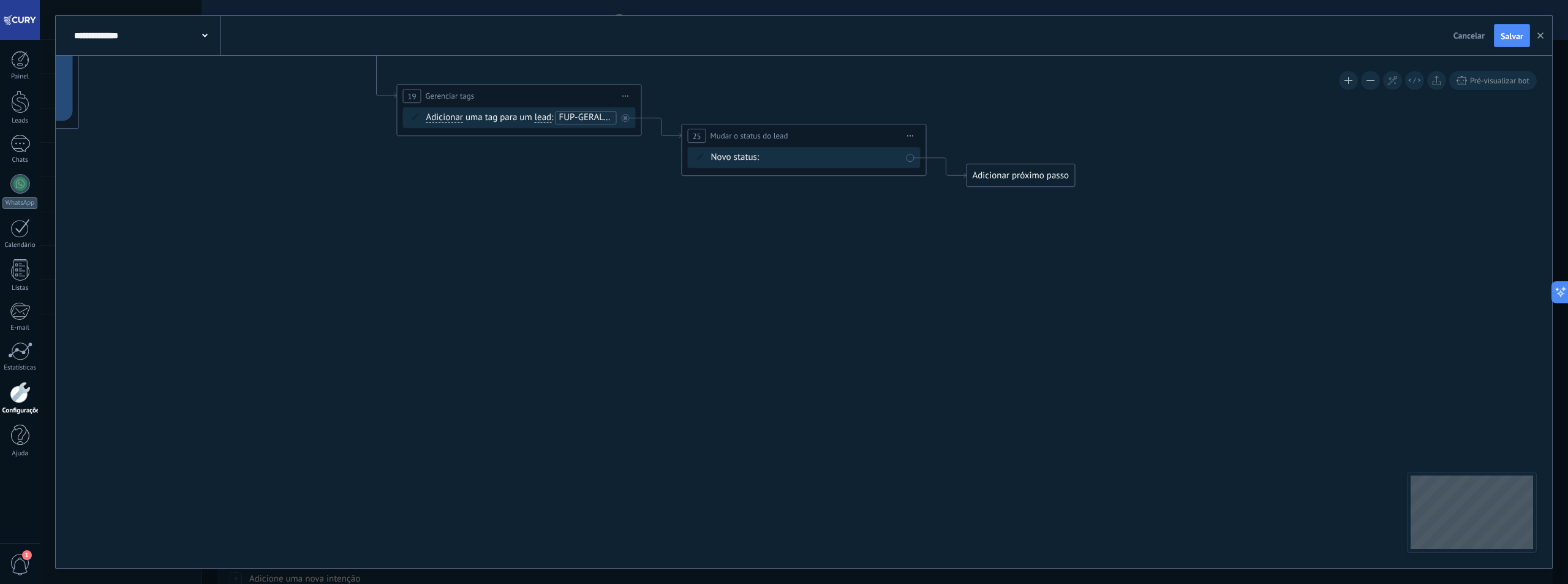
click at [0, 0] on div "Contato inicial Discussões Tomada de decisão Discussão de contrato Fechado - ga…" at bounding box center [0, 0] width 0 height 0
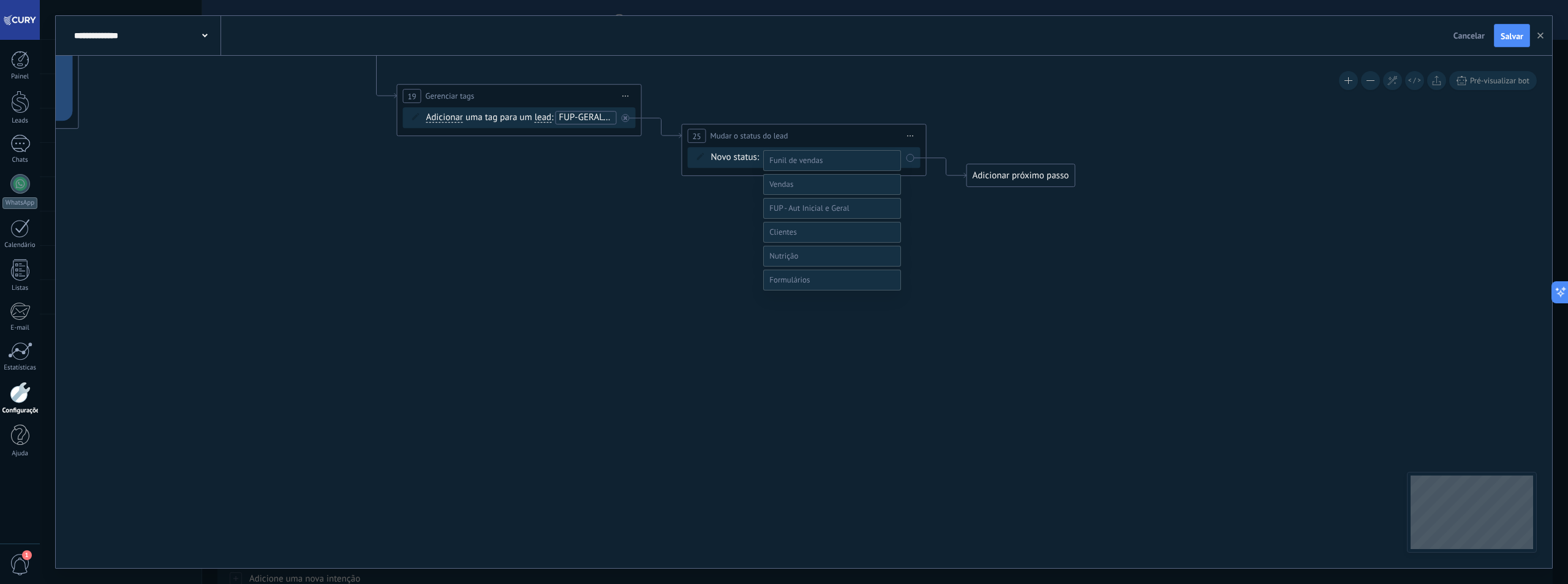
click at [812, 195] on label at bounding box center [832, 184] width 138 height 21
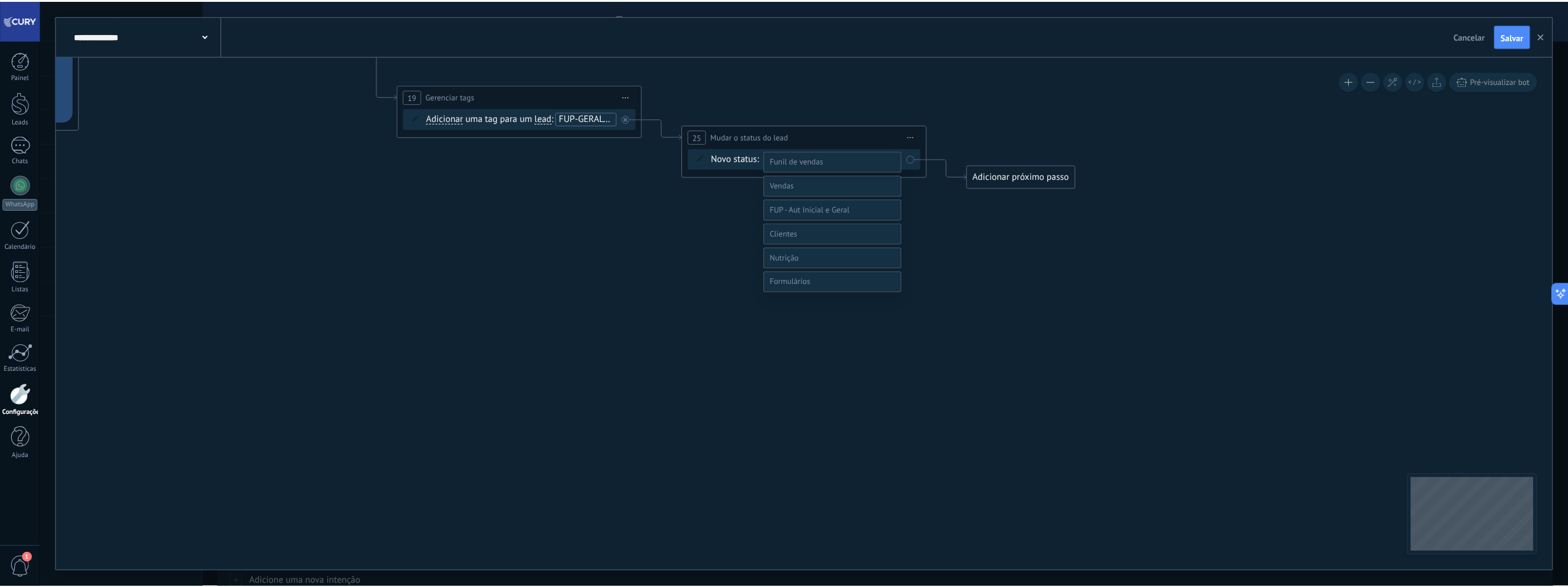
scroll to position [24, 0]
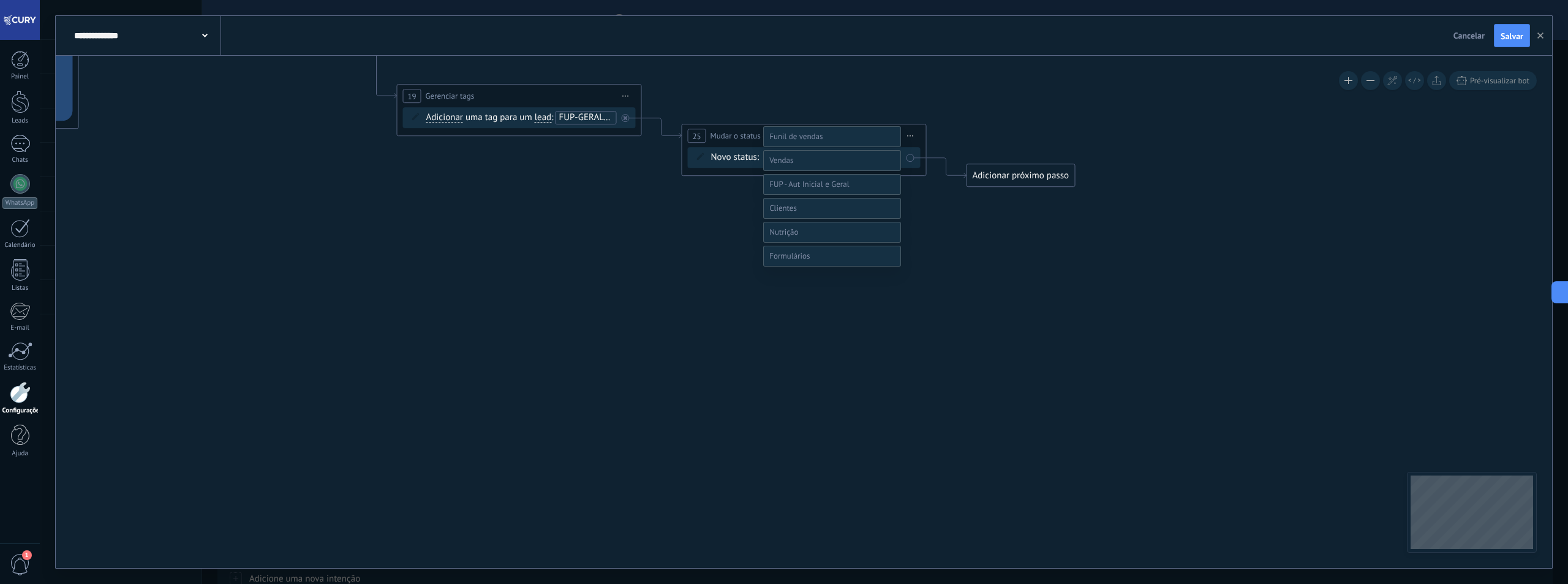
click at [0, 0] on label "Qualificação (MQL)" at bounding box center [0, 0] width 0 height 0
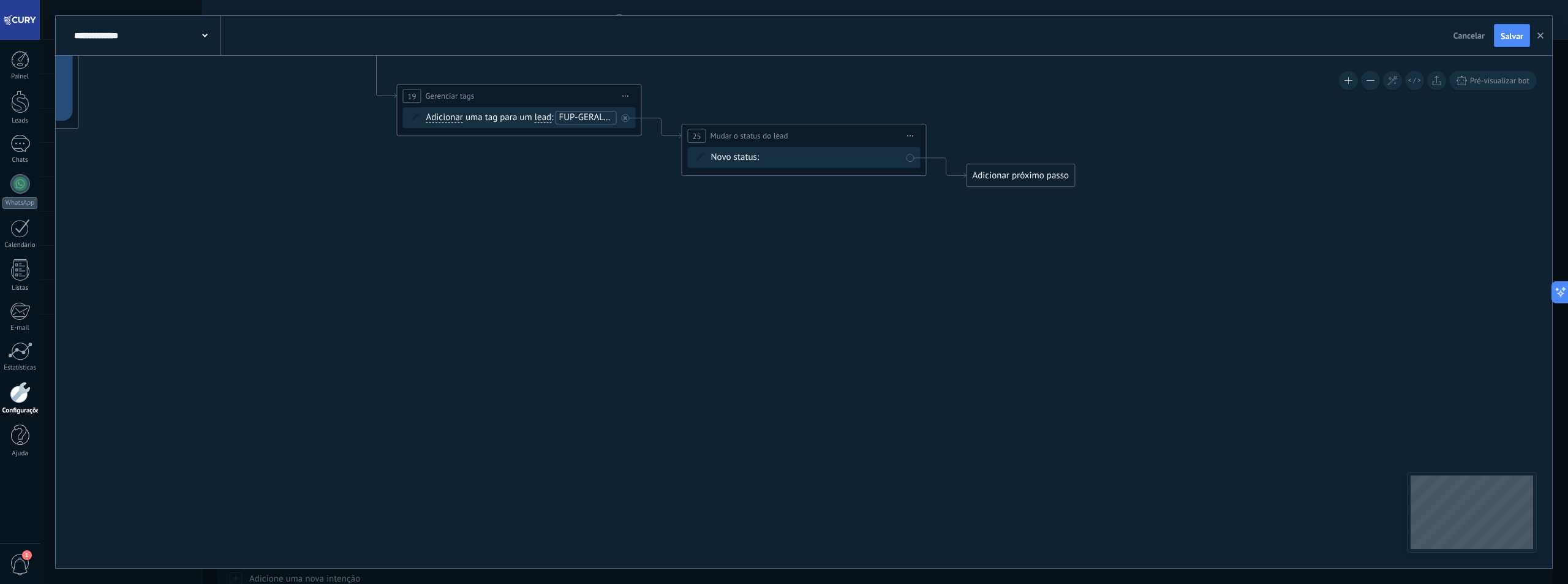
drag, startPoint x: 992, startPoint y: 174, endPoint x: 1005, endPoint y: 178, distance: 13.6
click at [993, 174] on div "Adicionar próximo passo" at bounding box center [1021, 176] width 108 height 20
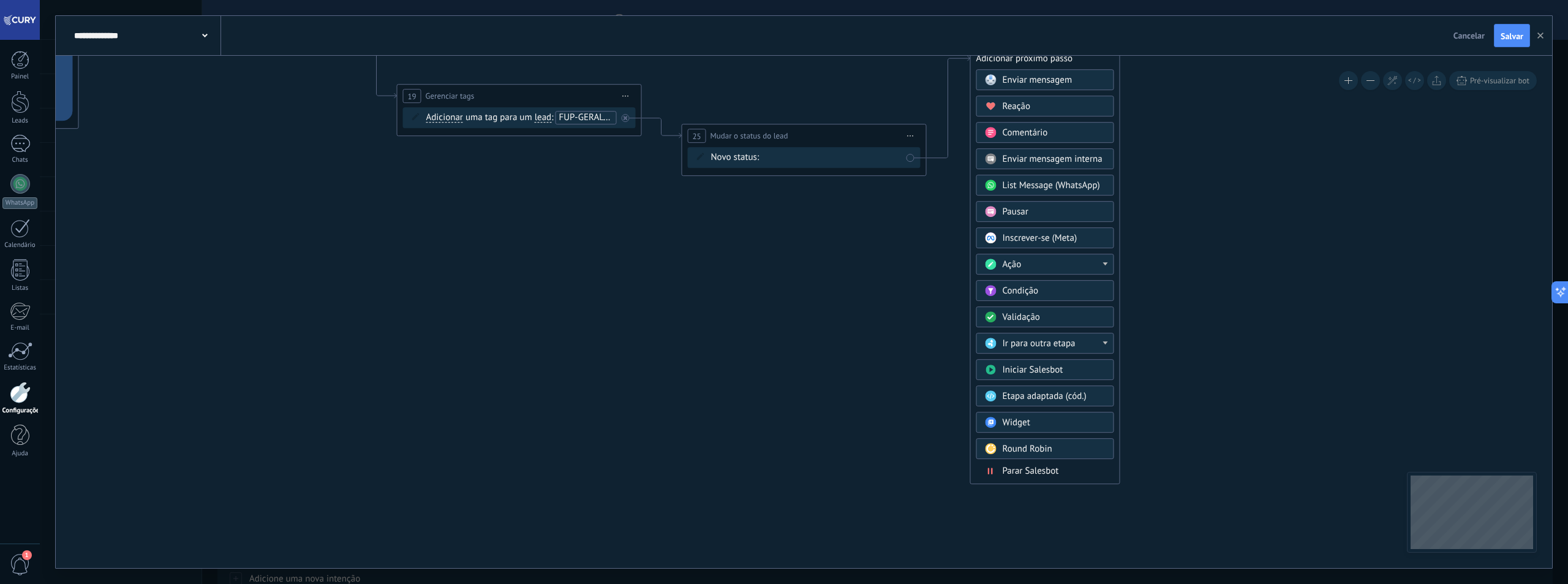
drag, startPoint x: 1076, startPoint y: 174, endPoint x: 1066, endPoint y: 193, distance: 21.5
click at [1079, 55] on div "**********" at bounding box center [804, 292] width 1496 height 552
click at [1051, 474] on span "Parar Salesbot" at bounding box center [1030, 468] width 56 height 11
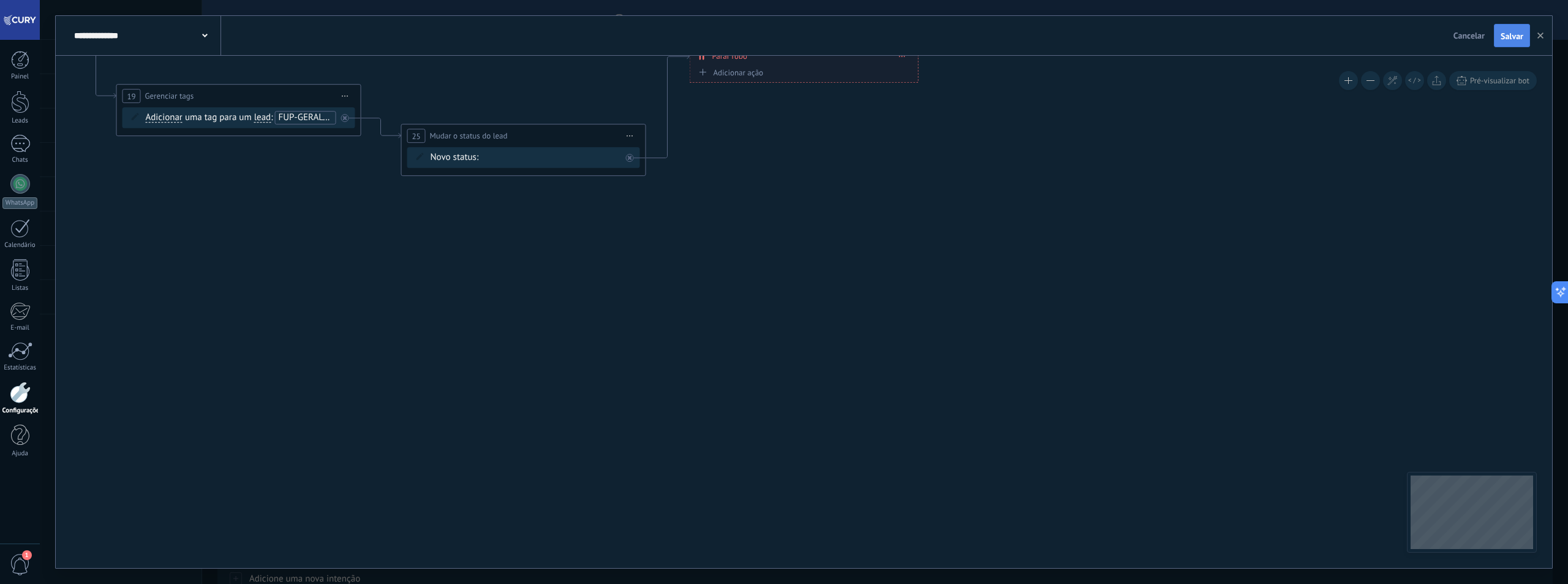
click at [1510, 33] on span "Salvar" at bounding box center [1512, 36] width 23 height 9
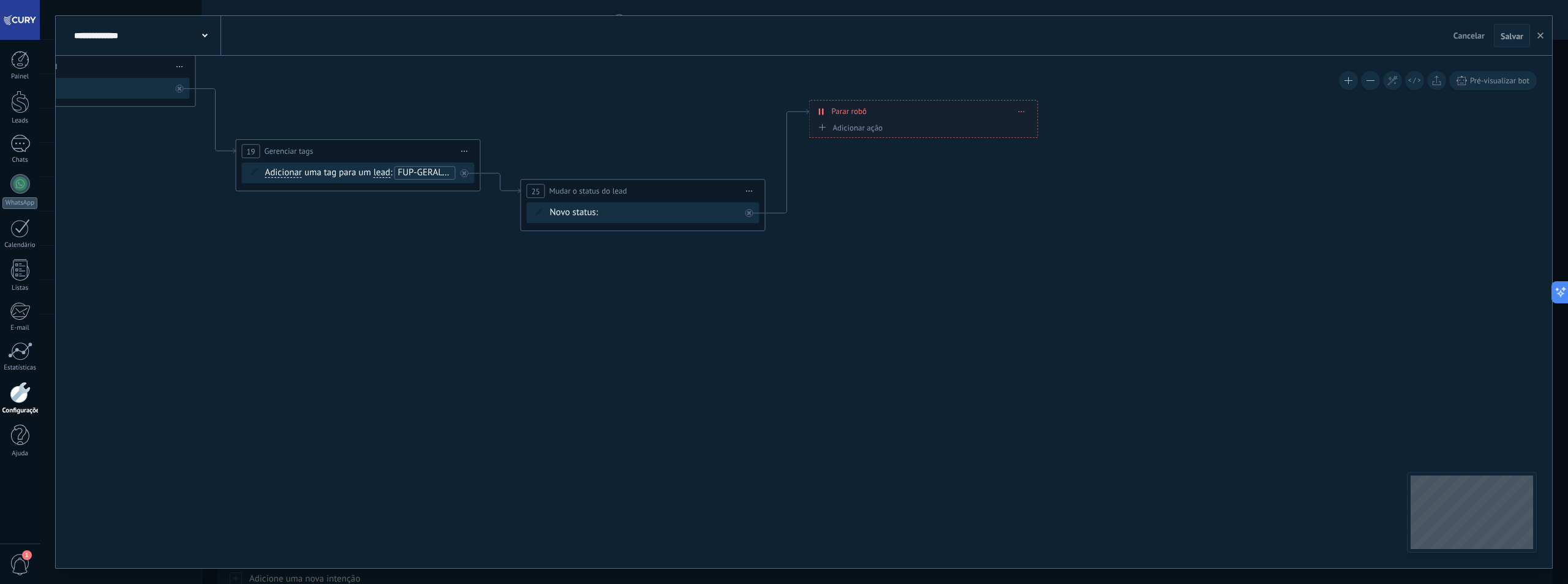
drag, startPoint x: 628, startPoint y: 294, endPoint x: 786, endPoint y: 344, distance: 165.7
click at [772, 358] on icon at bounding box center [66, 106] width 2232 height 863
click at [1476, 33] on span "Cancelar" at bounding box center [1469, 35] width 31 height 11
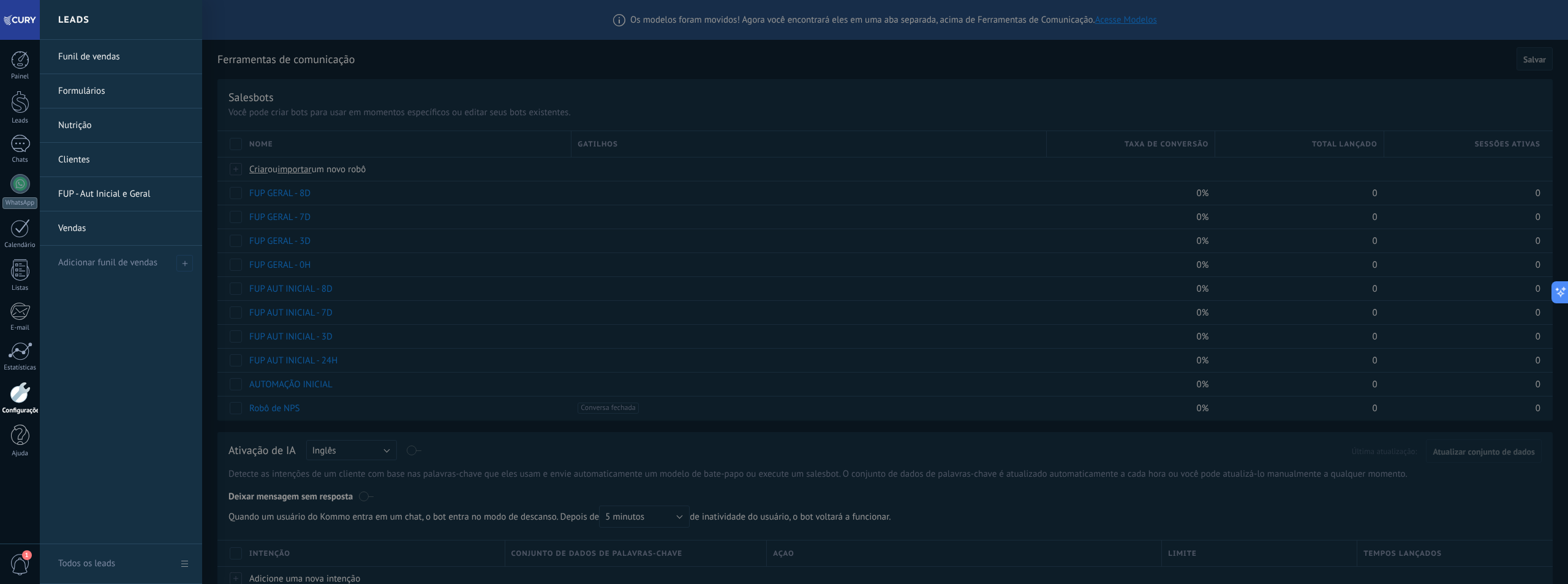
click at [86, 228] on link "Vendas" at bounding box center [124, 228] width 132 height 34
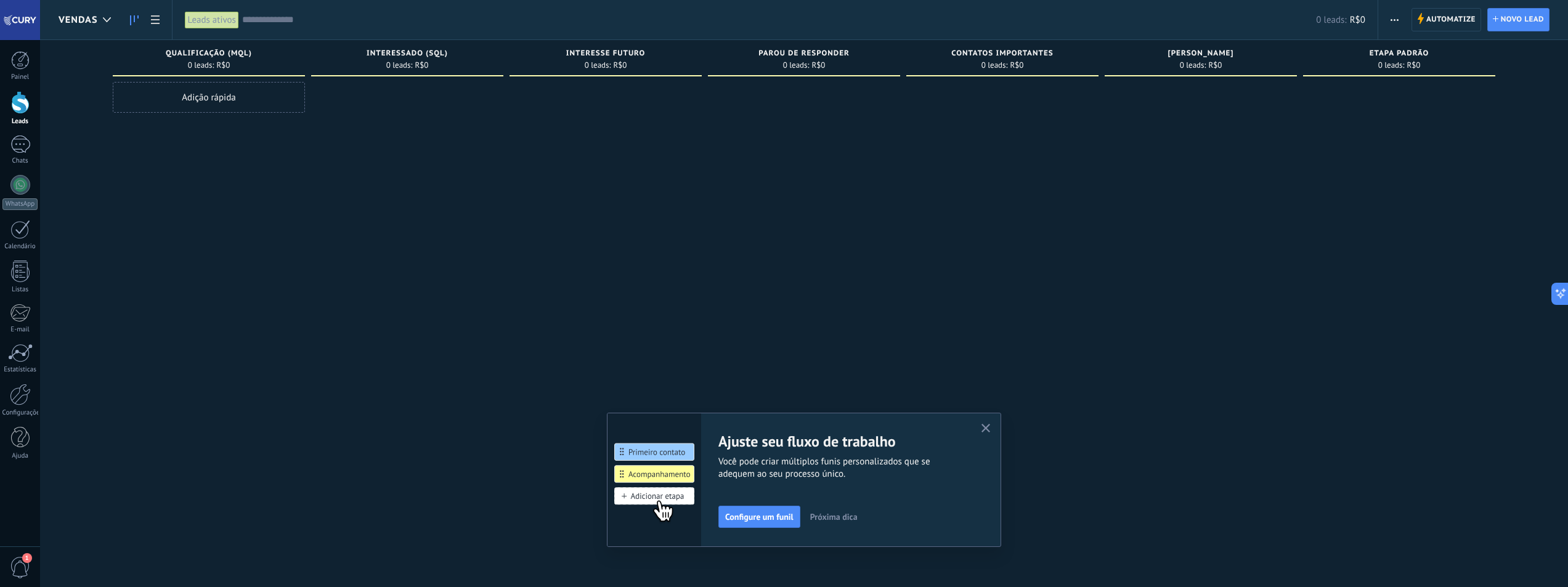
click at [991, 425] on icon "button" at bounding box center [986, 429] width 10 height 10
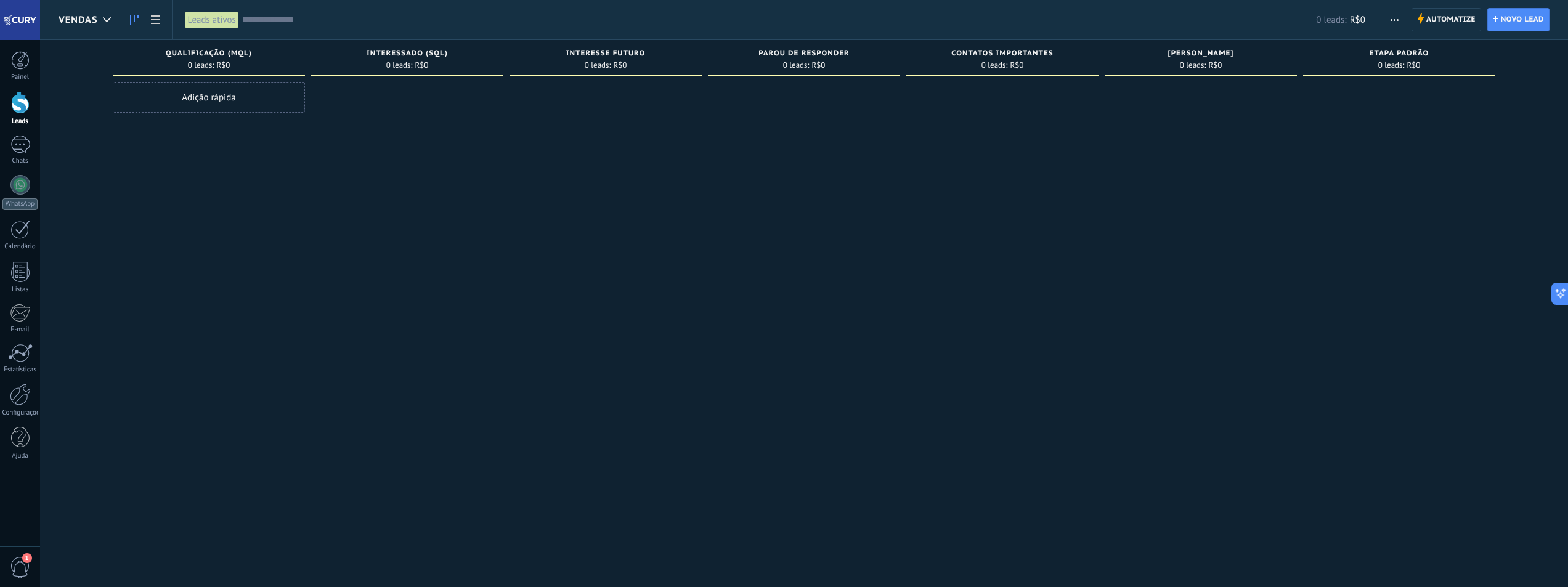
drag, startPoint x: 994, startPoint y: 235, endPoint x: 860, endPoint y: 247, distance: 134.5
click at [860, 247] on div "Etapa de leads de entrada solicitações: 0 0 0 0 0 0 0 0 0 Qualificação (MQL) 0 …" at bounding box center [813, 274] width 1510 height 468
drag, startPoint x: 670, startPoint y: 241, endPoint x: 1368, endPoint y: 94, distance: 713.3
click at [716, 243] on div "Etapa de leads de entrada solicitações: 0 0 0 0 0 0 0 0 0 Qualificação (MQL) 0 …" at bounding box center [813, 274] width 1510 height 468
click at [1459, 16] on span "Automatize" at bounding box center [1451, 20] width 50 height 22
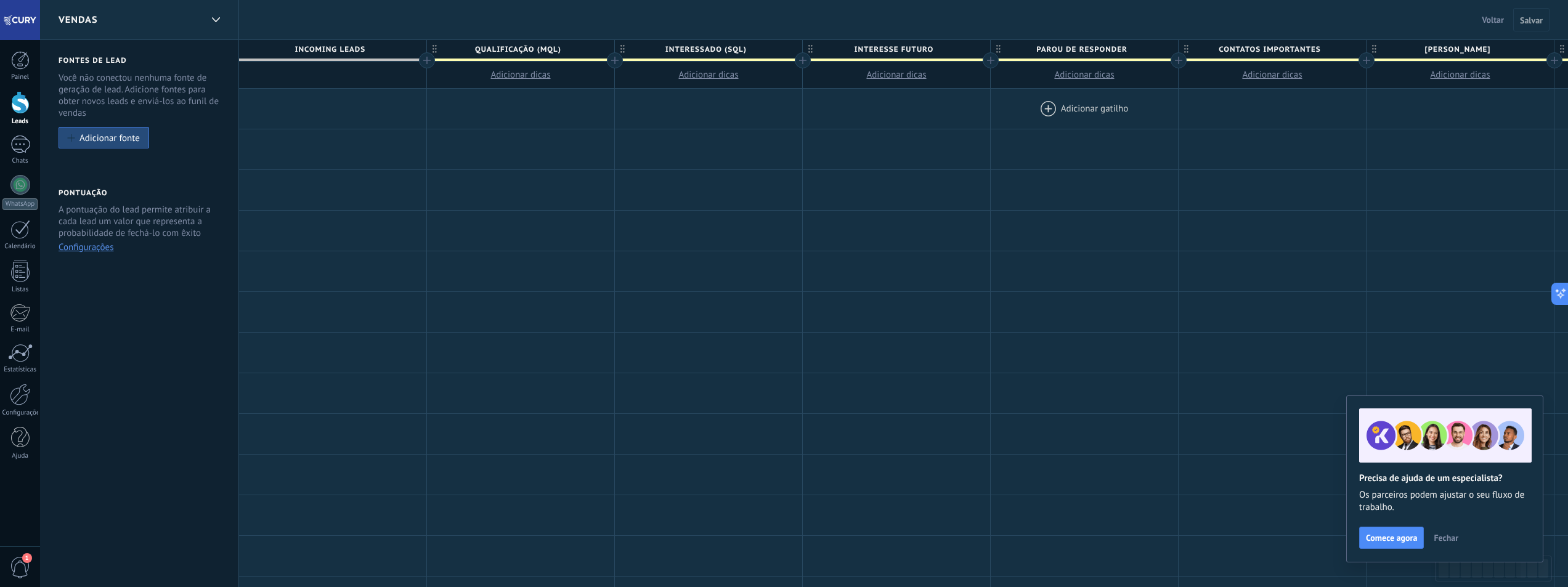
click at [1074, 107] on div at bounding box center [1085, 109] width 188 height 40
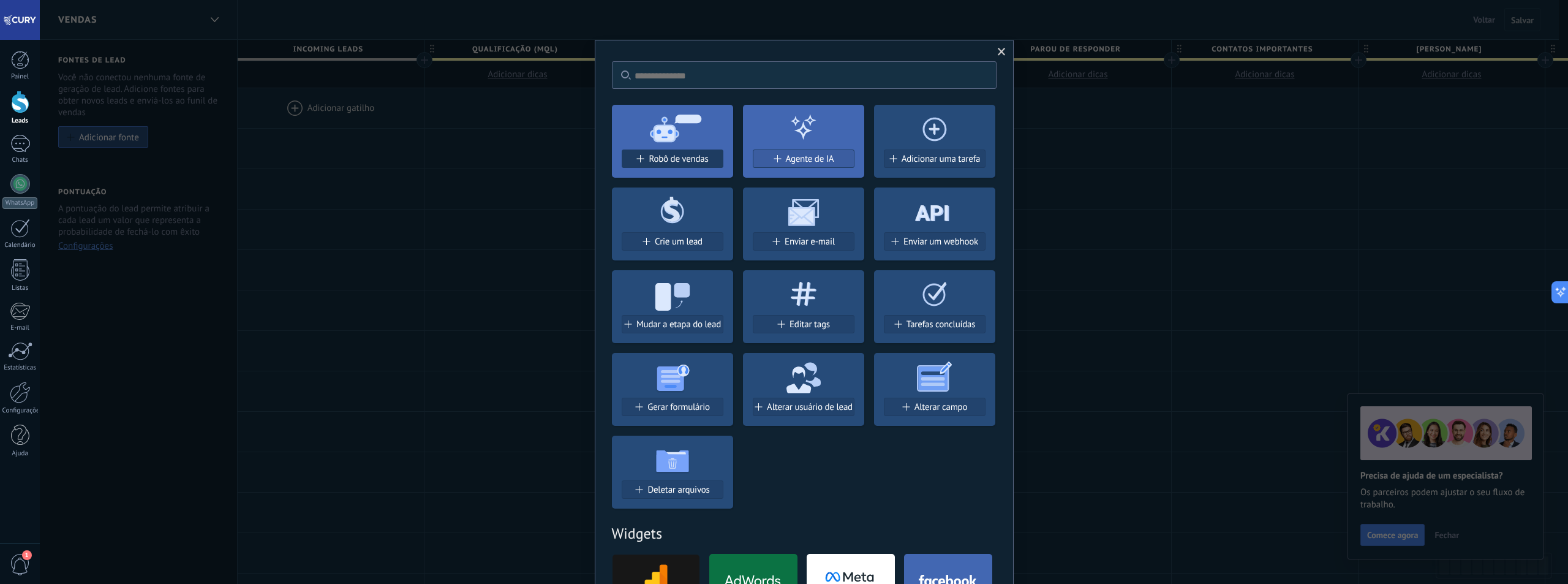
click at [649, 157] on span "Robô de vendas" at bounding box center [678, 159] width 59 height 10
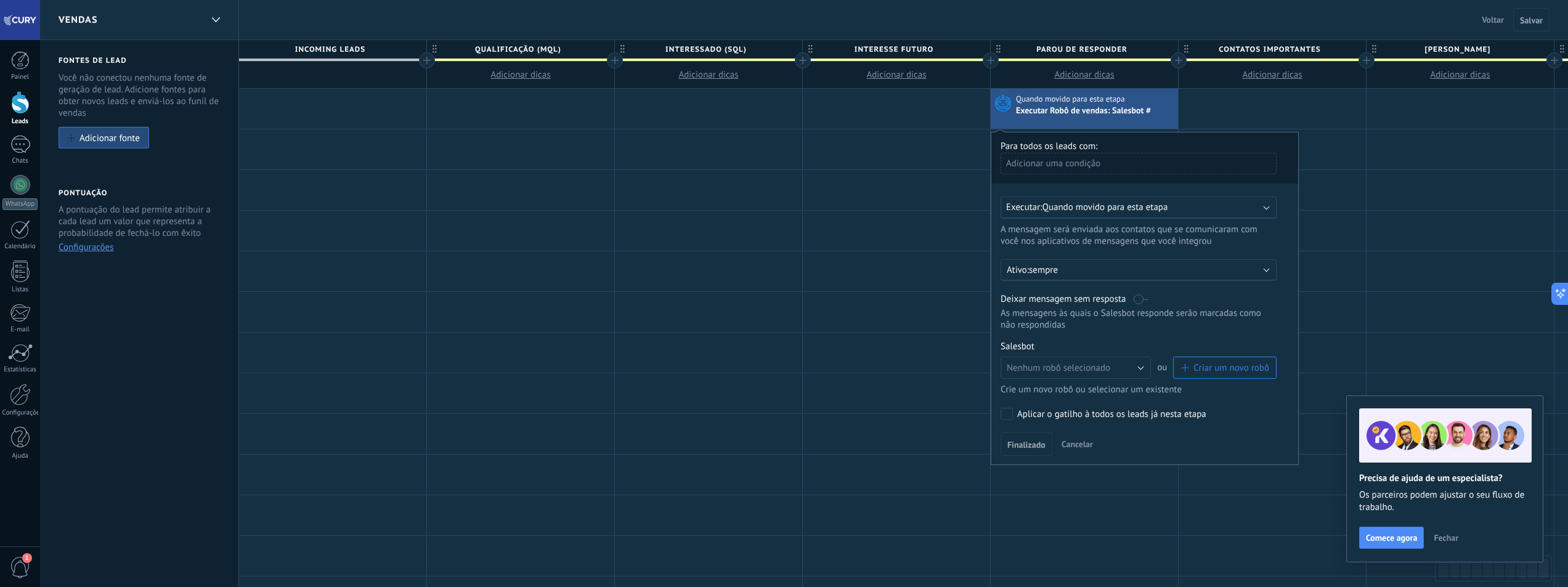
click at [1196, 214] on div "Executar: Quando movido para esta etapa" at bounding box center [1138, 207] width 276 height 22
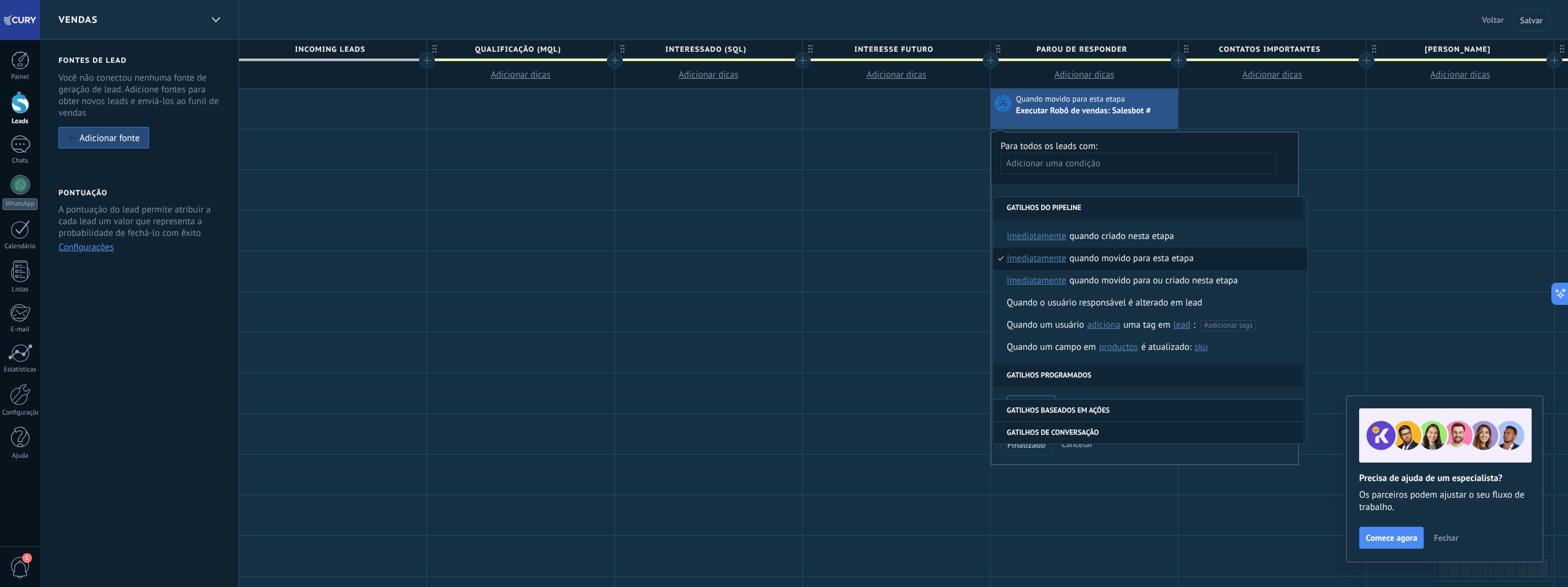
click at [1115, 260] on div "Quando movido para esta etapa" at bounding box center [1132, 258] width 124 height 22
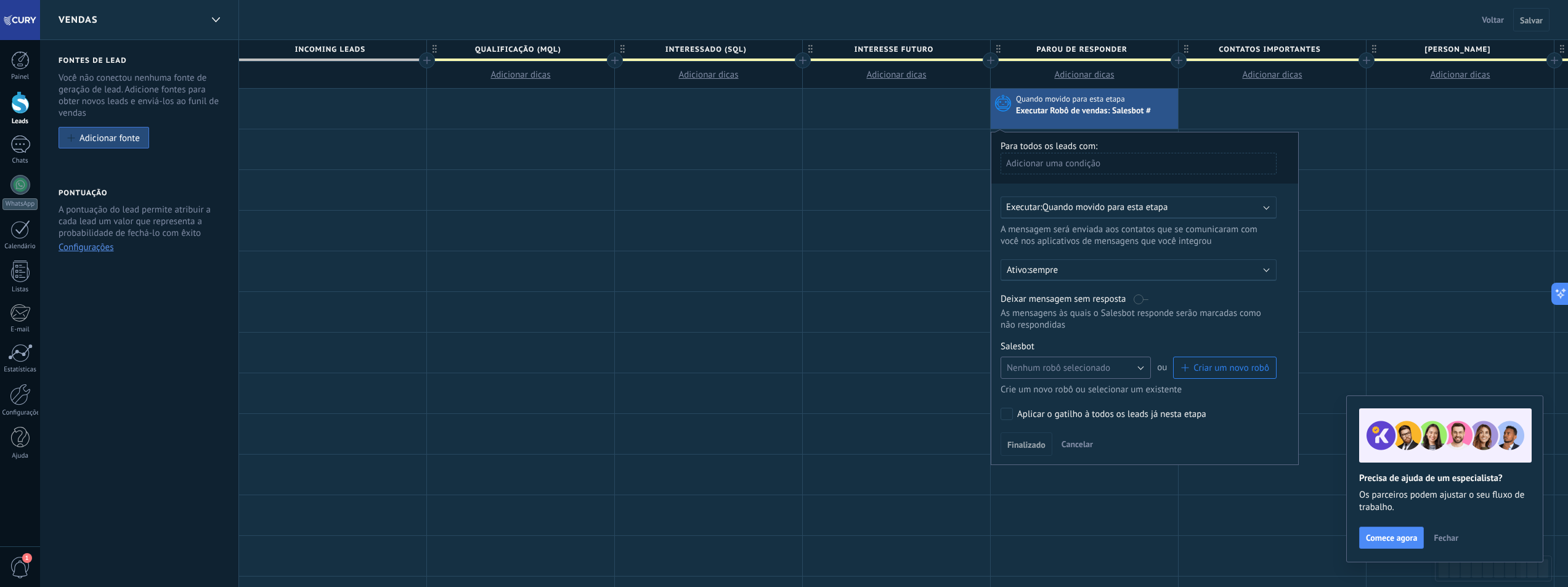
click at [1140, 368] on button "Nenhum robô selecionado" at bounding box center [1075, 368] width 150 height 22
click at [1078, 437] on span "FUP GERAL - 0H" at bounding box center [1070, 433] width 154 height 12
click at [1028, 445] on span "Finalizado" at bounding box center [1026, 444] width 38 height 9
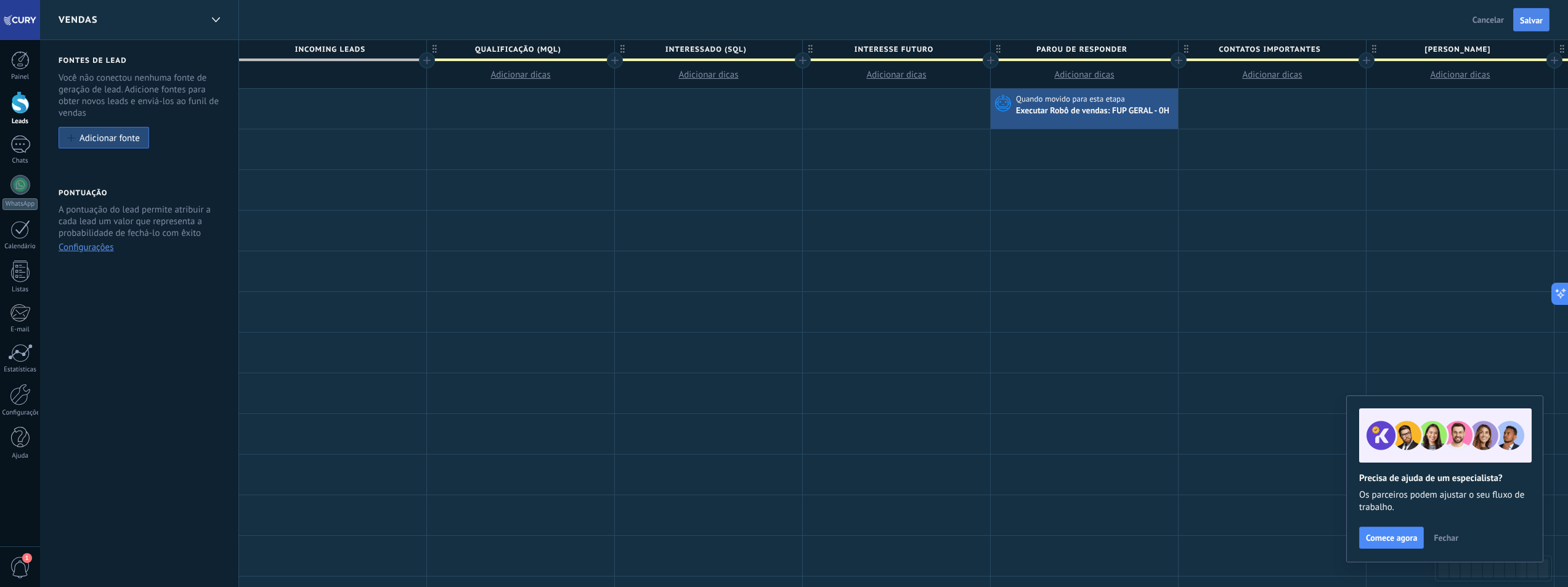
click at [1531, 22] on span "Salvar" at bounding box center [1532, 20] width 23 height 9
click at [345, 109] on div at bounding box center [333, 109] width 188 height 40
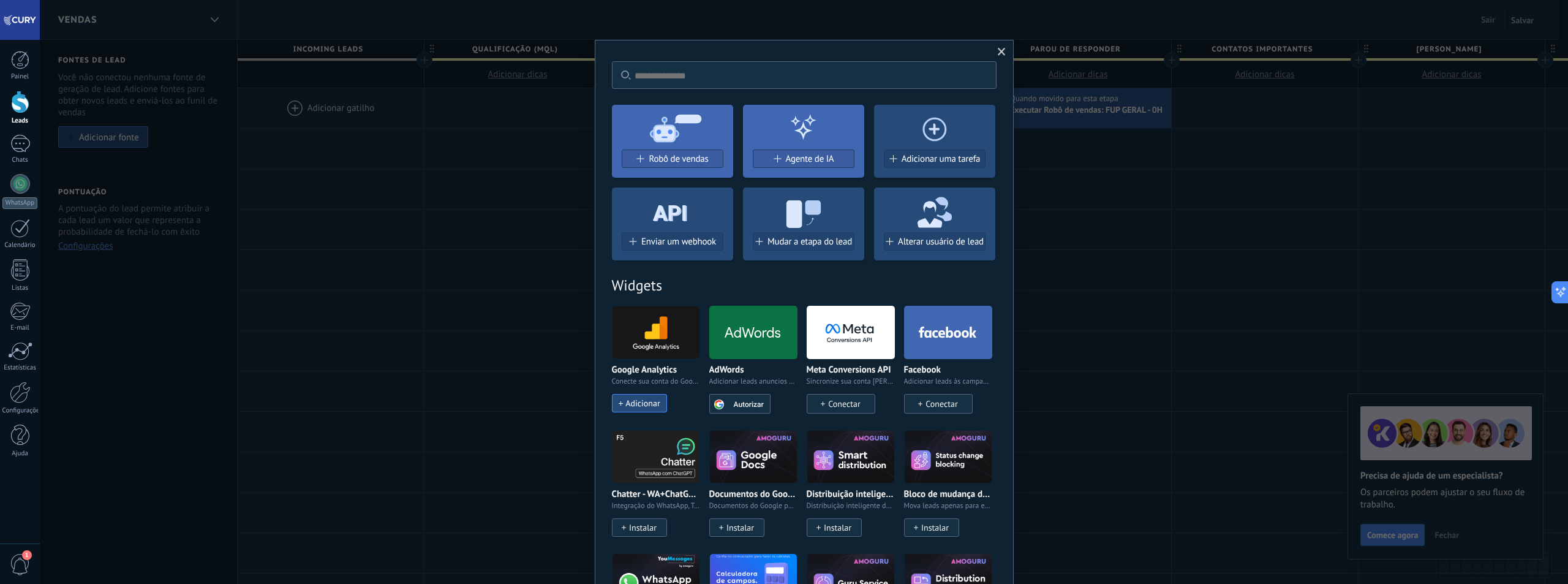
click at [661, 259] on div "Enviar um webhook" at bounding box center [673, 247] width 122 height 28
click at [673, 157] on span "Robô de vendas" at bounding box center [678, 159] width 59 height 10
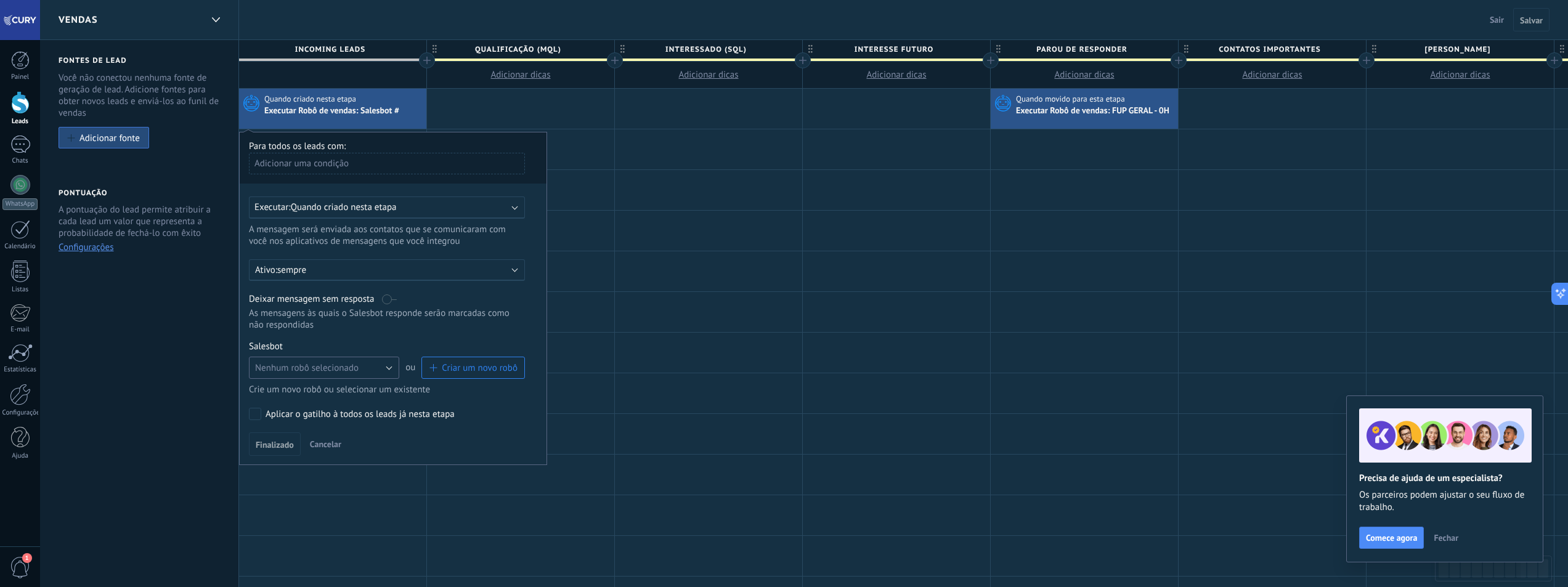
click at [382, 363] on button "Nenhum robô selecionado" at bounding box center [324, 368] width 150 height 22
click at [332, 472] on span "AUTOMAÇÃO INICIAL" at bounding box center [318, 477] width 154 height 12
click at [274, 449] on span "Finalizado" at bounding box center [275, 444] width 38 height 9
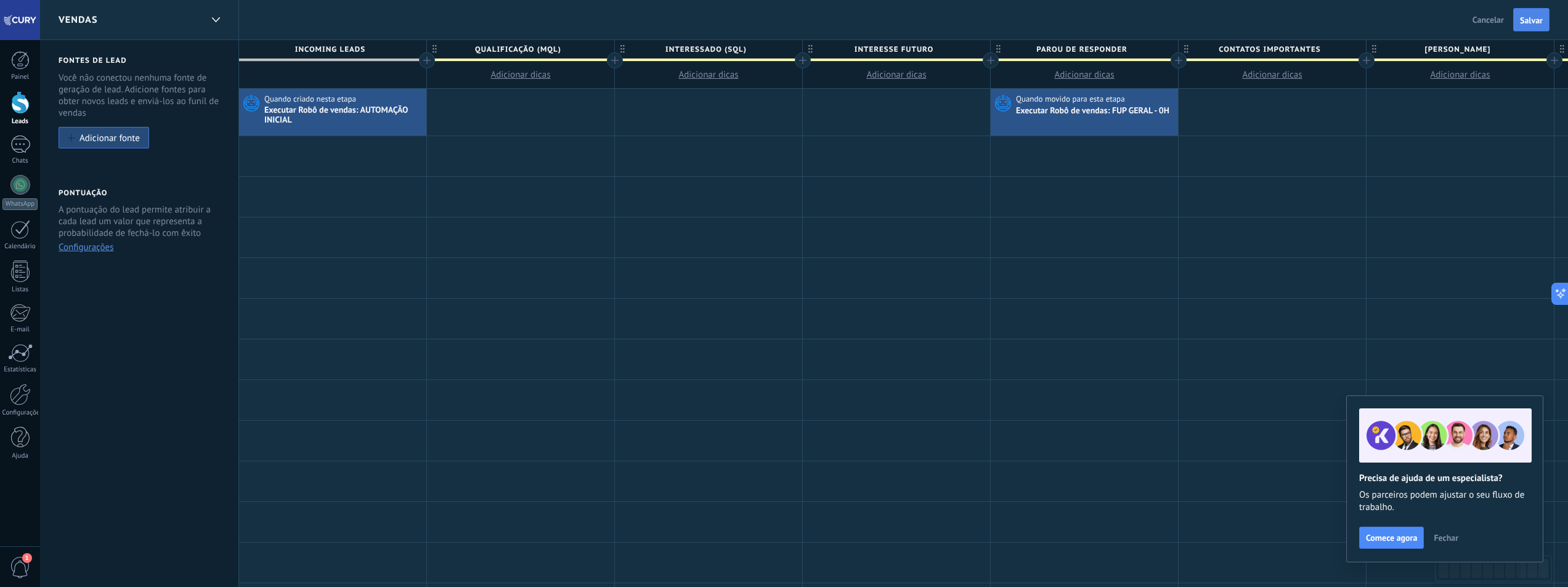
click at [1533, 24] on span "Salvar" at bounding box center [1532, 20] width 23 height 9
click at [216, 22] on div at bounding box center [215, 20] width 21 height 24
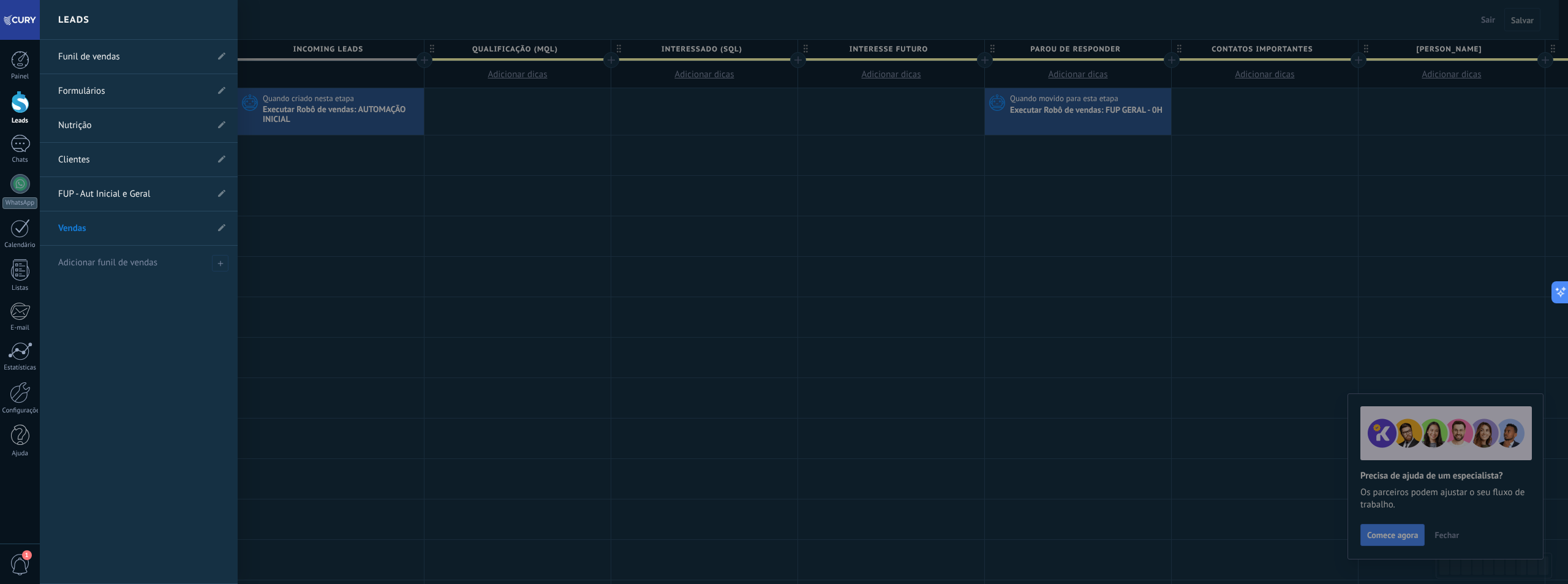
click at [143, 189] on link "FUP - Aut Inicial e Geral" at bounding box center [132, 194] width 149 height 34
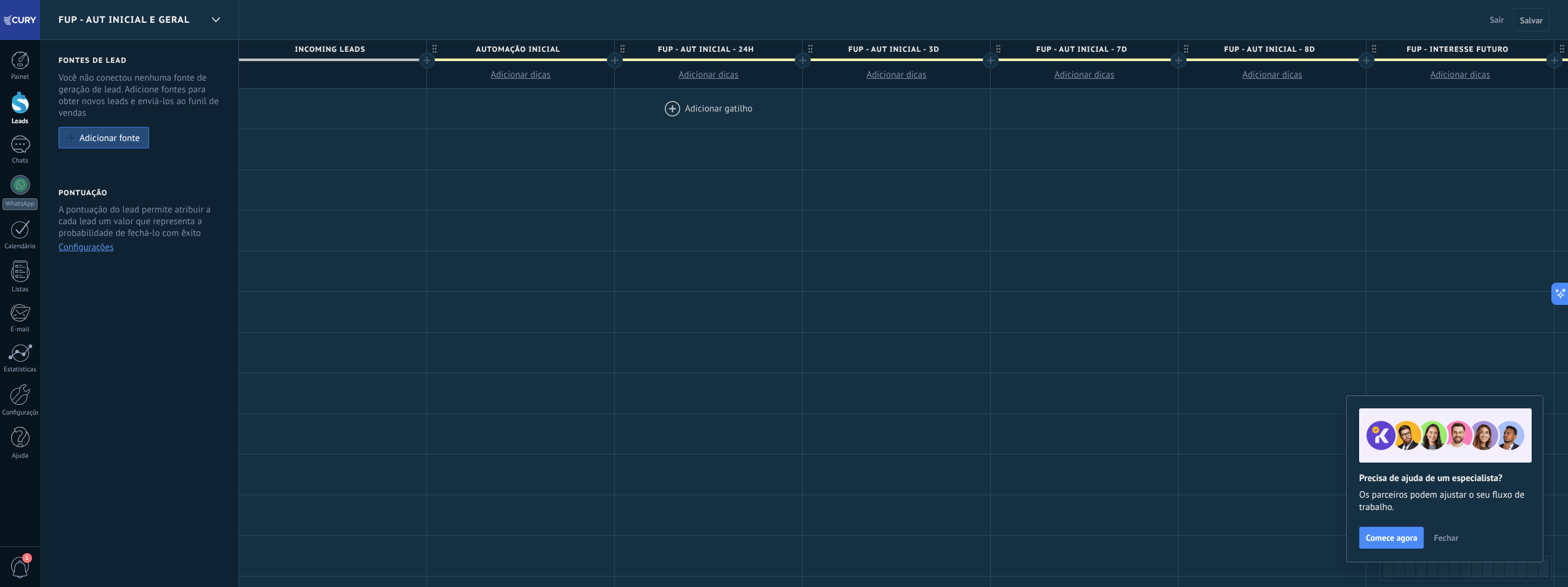
click at [704, 107] on div at bounding box center [709, 109] width 188 height 40
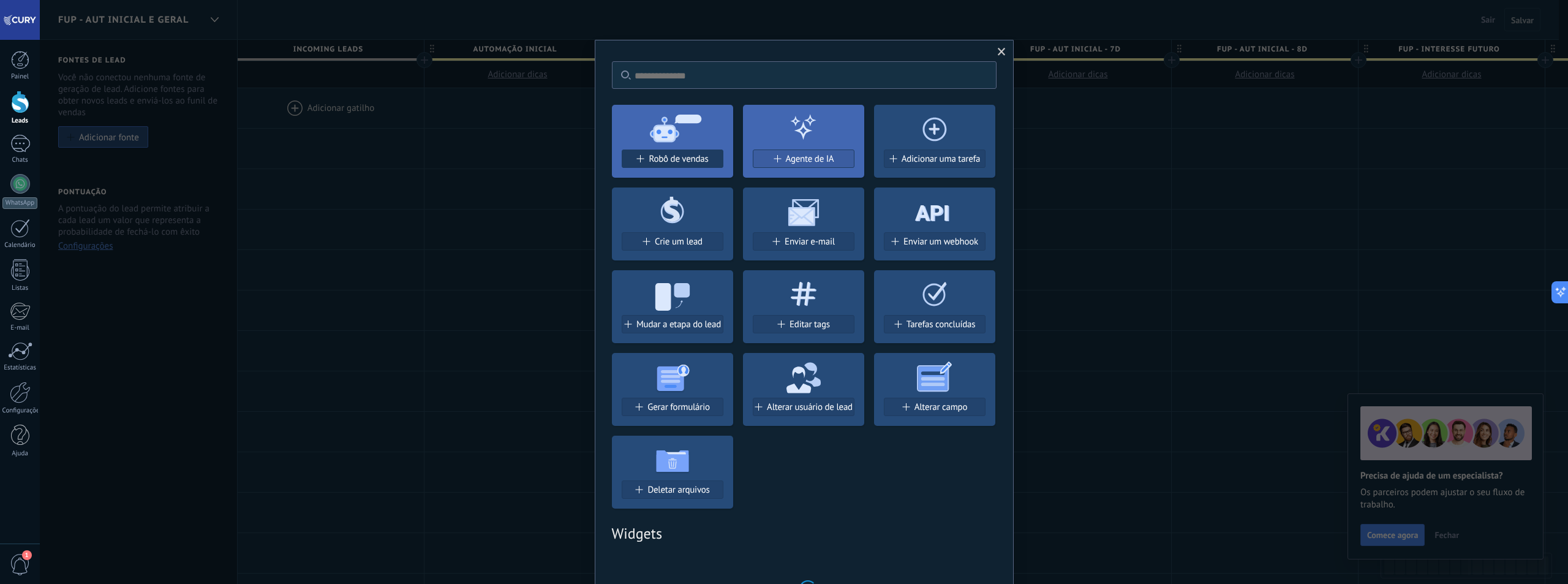
click at [678, 159] on span "Robô de vendas" at bounding box center [678, 159] width 59 height 10
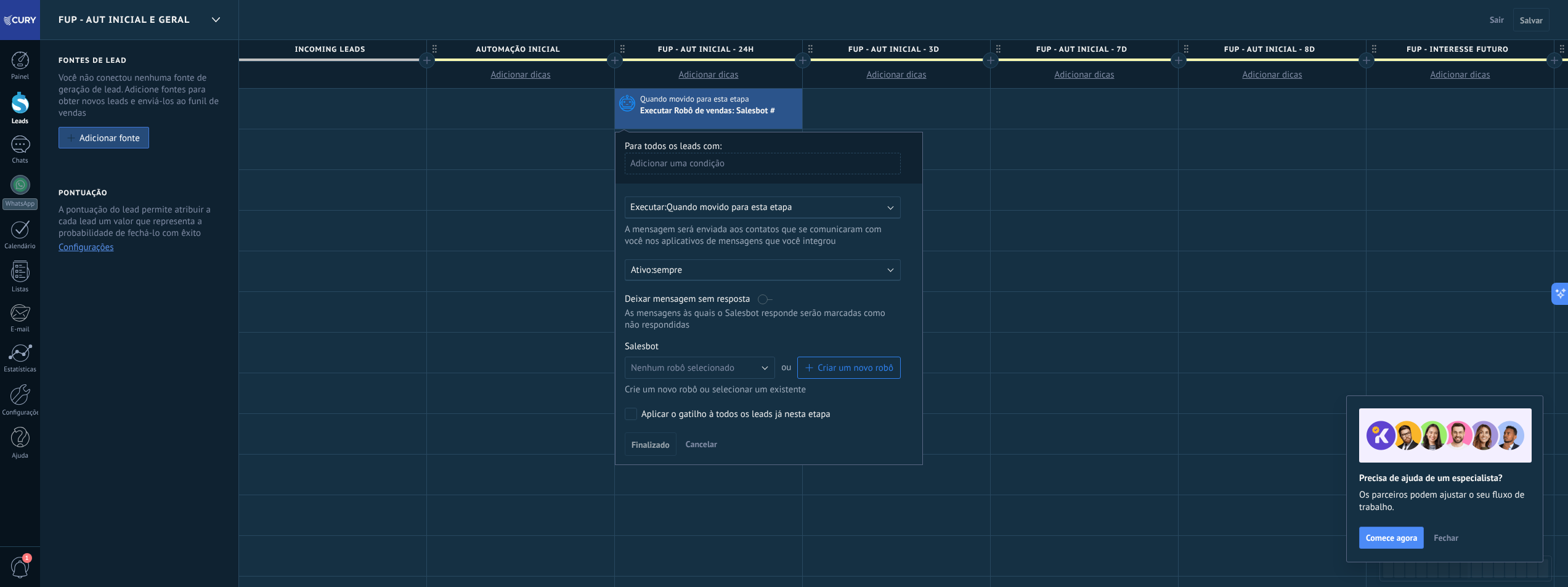
click at [747, 207] on span "Quando movido para esta etapa" at bounding box center [729, 207] width 126 height 12
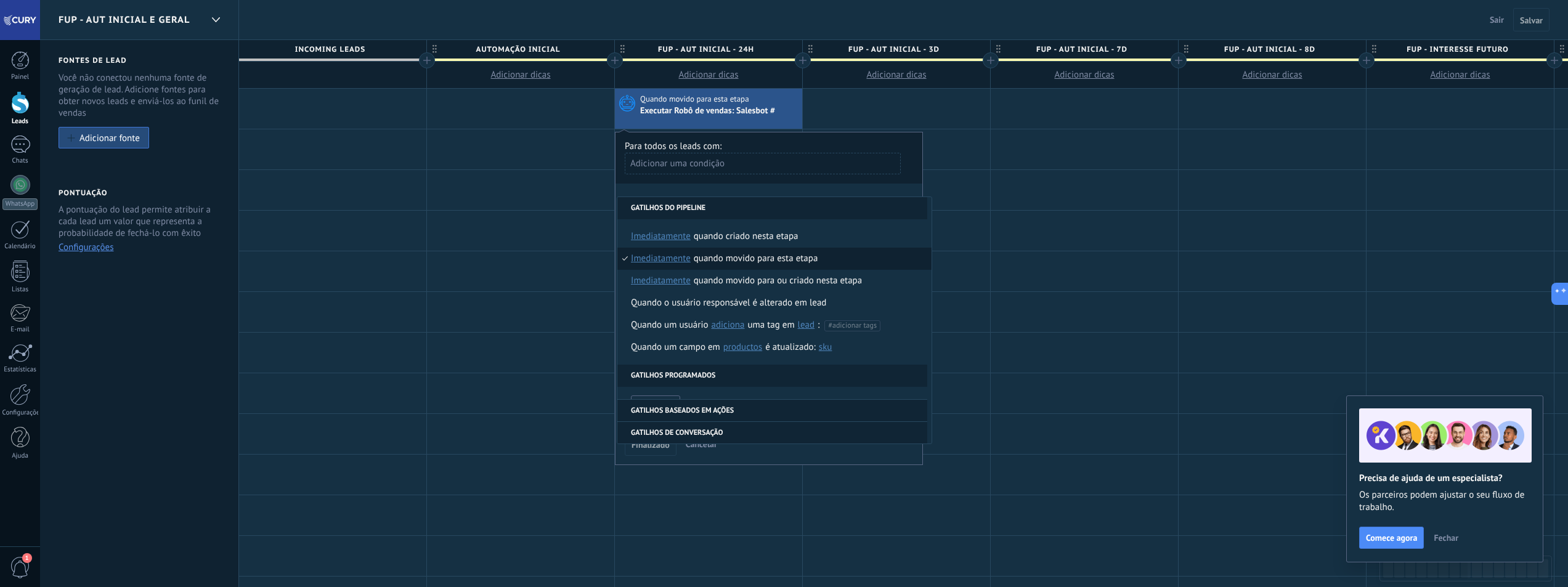
click at [658, 257] on span "imediatamente" at bounding box center [661, 258] width 60 height 22
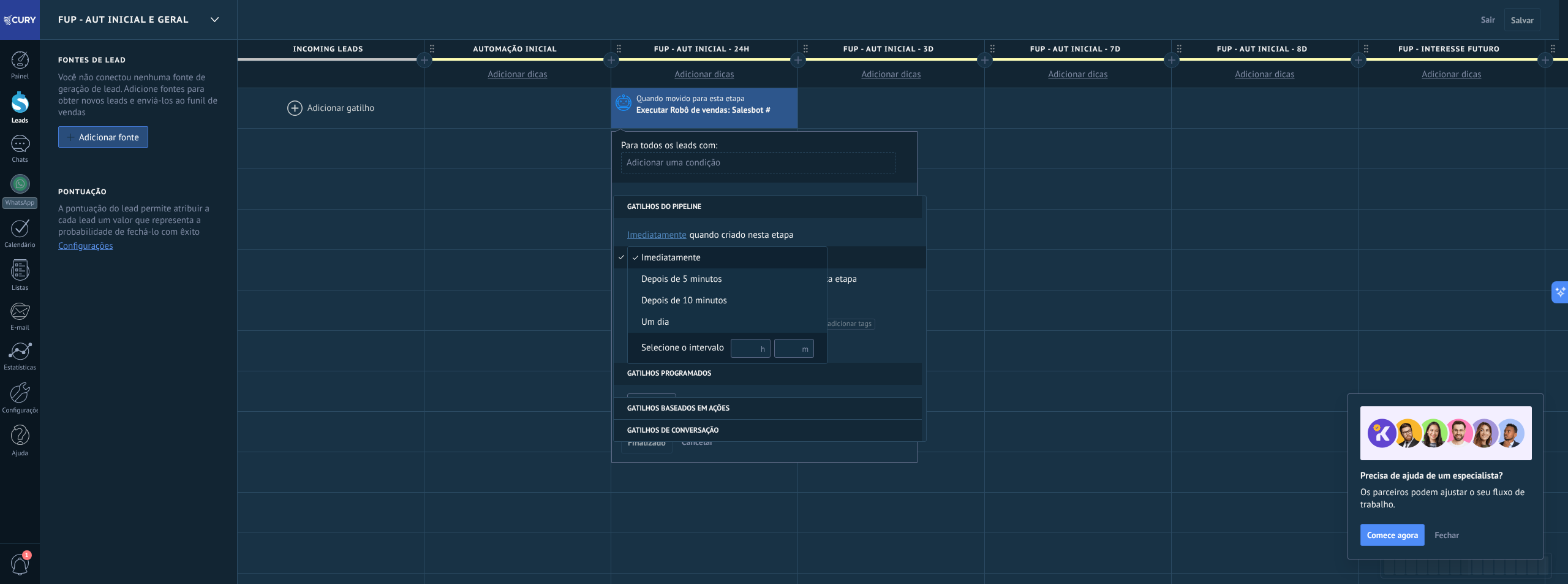
click at [745, 348] on input "text" at bounding box center [751, 348] width 40 height 19
type input "**"
click at [694, 346] on div "Selecione o intervalo" at bounding box center [682, 348] width 82 height 12
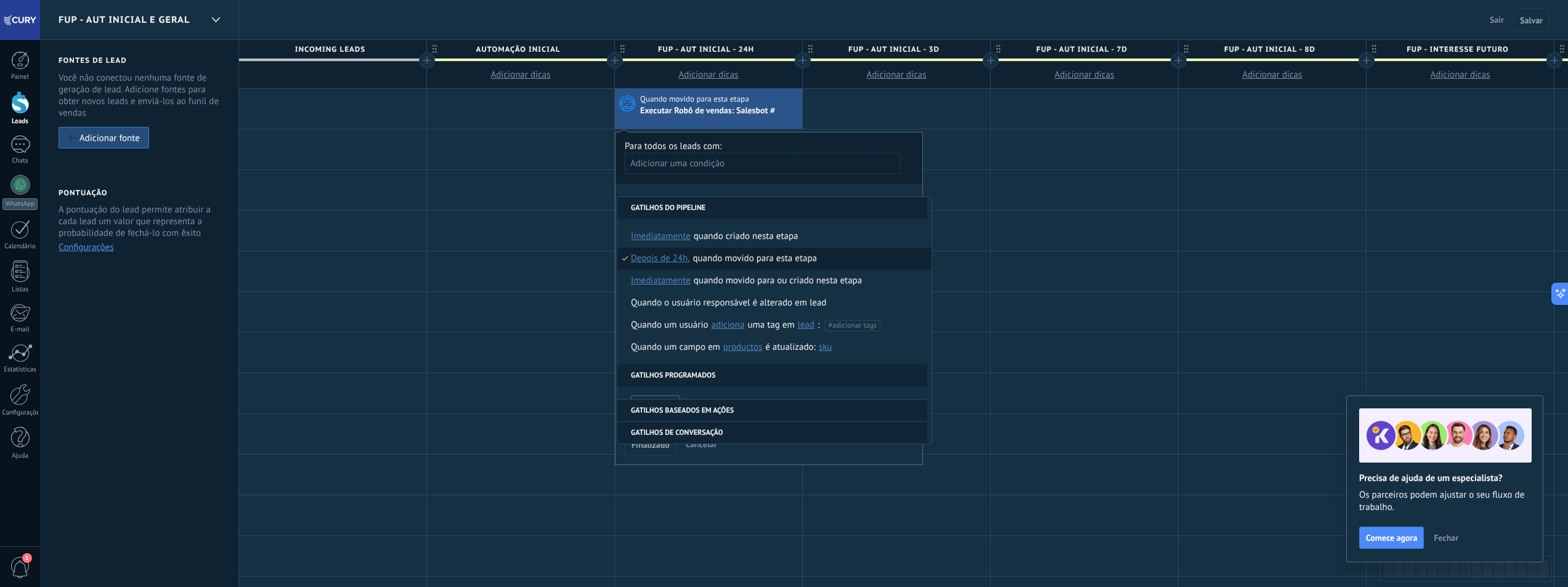
click at [698, 184] on div "**********" at bounding box center [769, 298] width 308 height 333
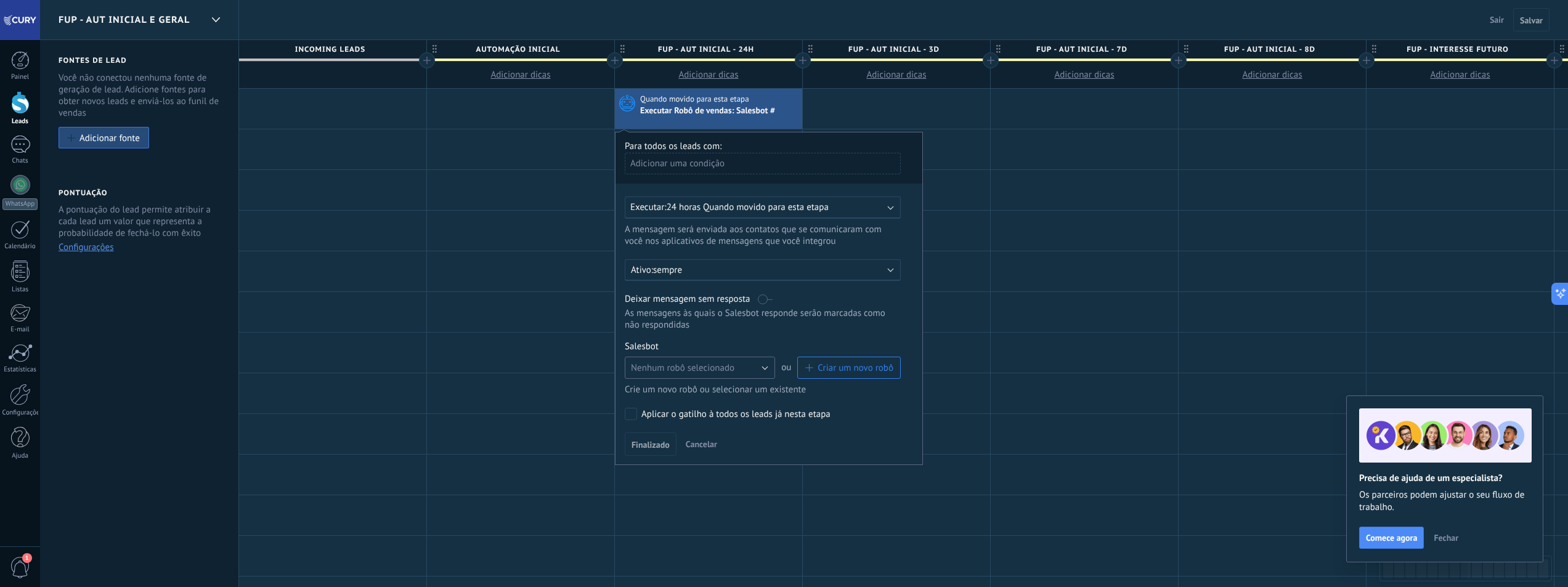
click at [763, 367] on button "Nenhum robô selecionado" at bounding box center [699, 368] width 150 height 22
click at [706, 450] on span "FUP AUT INICIAL - 24H" at bounding box center [694, 456] width 154 height 12
click at [665, 446] on span "Finalizado" at bounding box center [650, 444] width 38 height 9
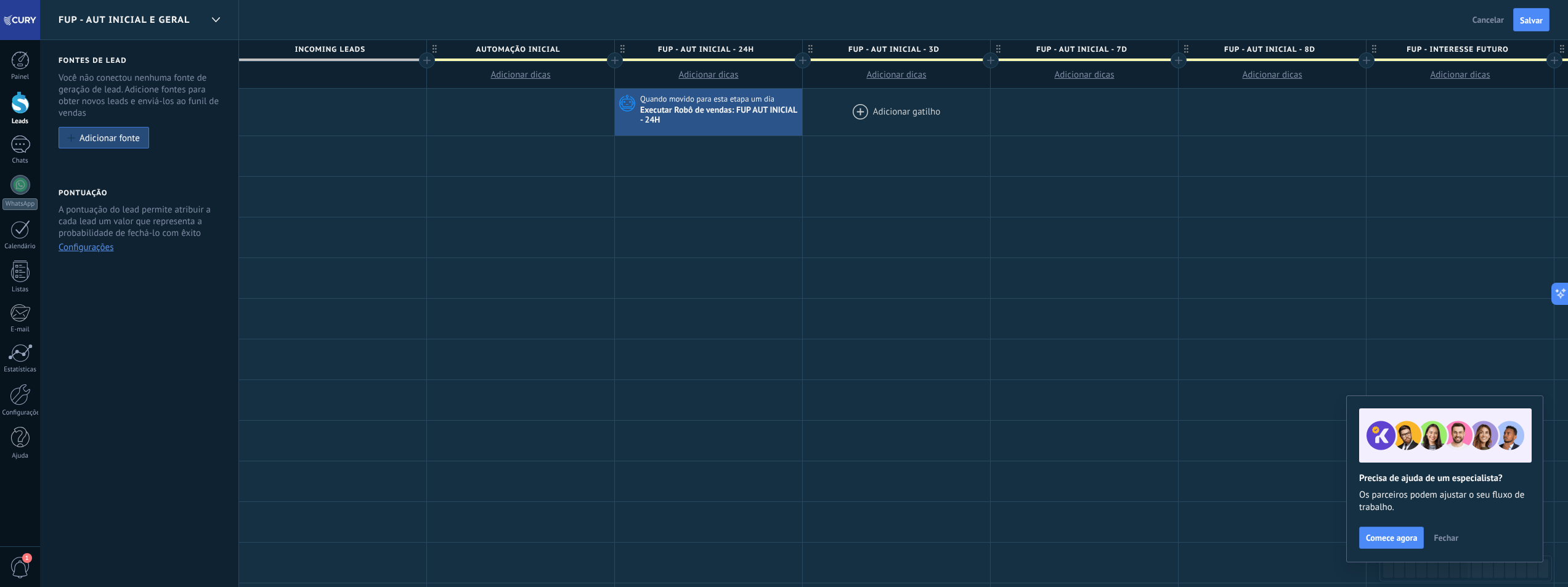
click at [886, 114] on div at bounding box center [896, 112] width 188 height 47
click at [856, 107] on div at bounding box center [896, 112] width 188 height 47
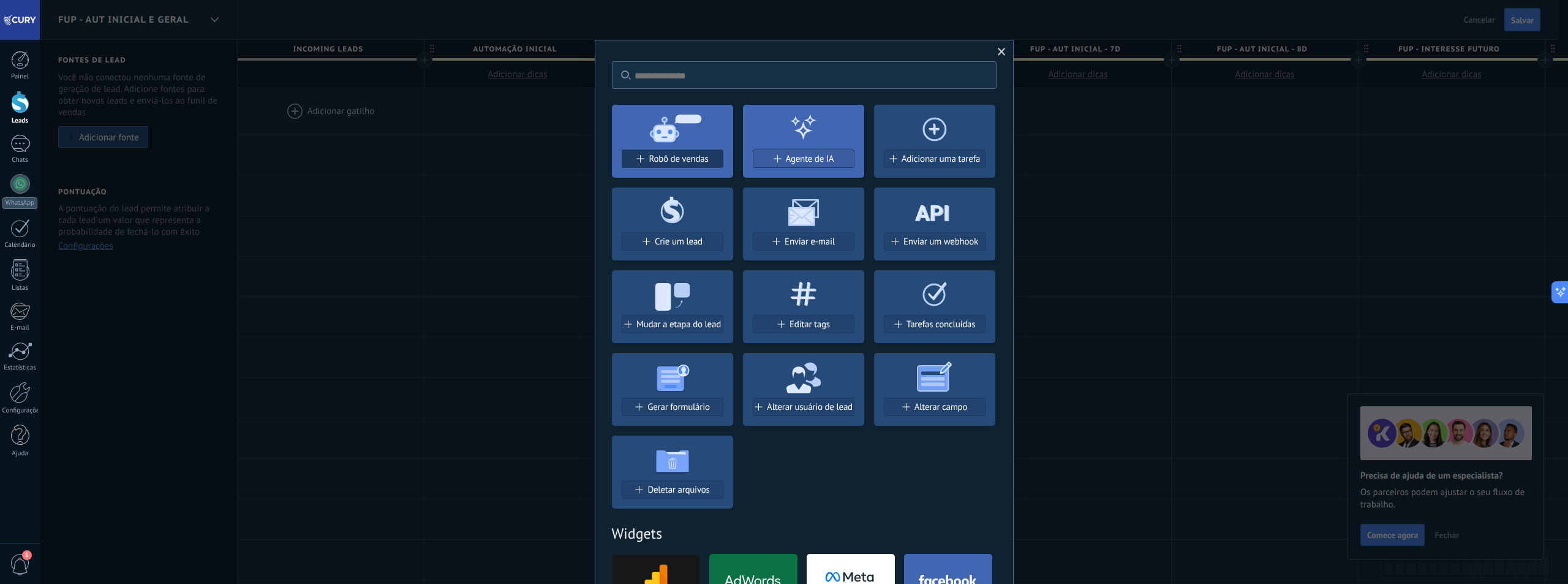
click at [692, 155] on span "Robô de vendas" at bounding box center [678, 159] width 59 height 10
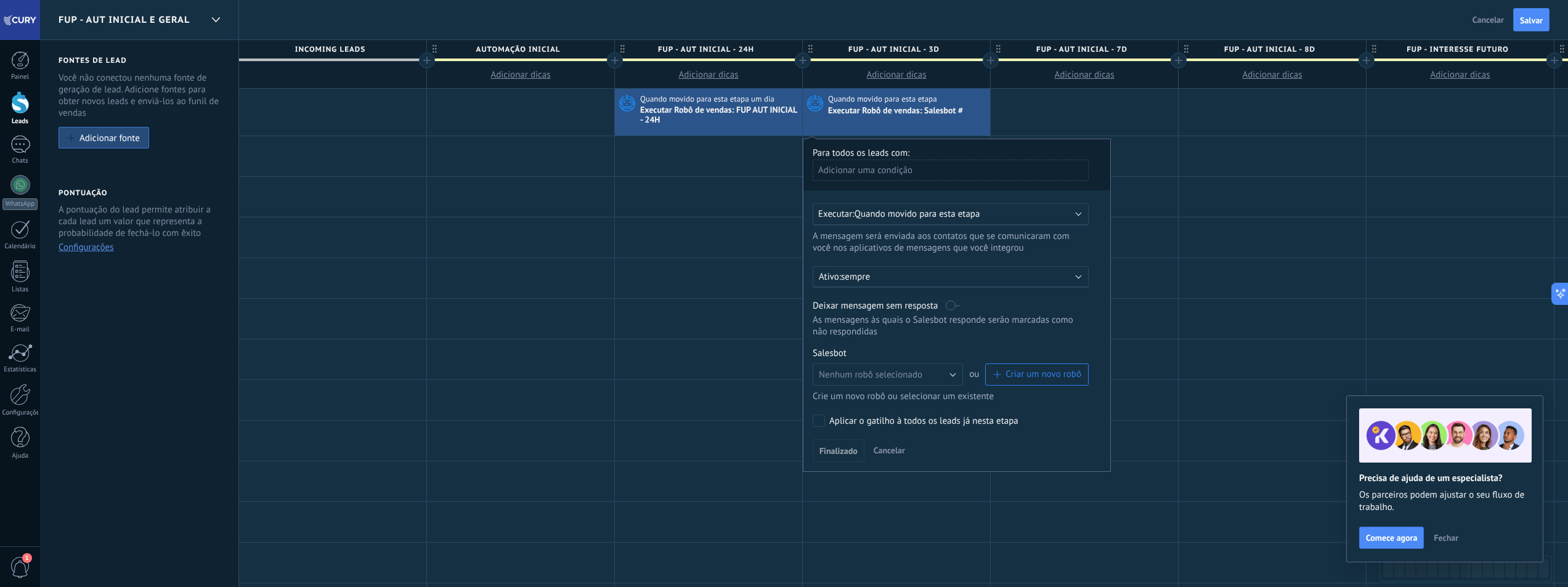
click at [915, 219] on span "Quando movido para esta etapa" at bounding box center [917, 213] width 126 height 12
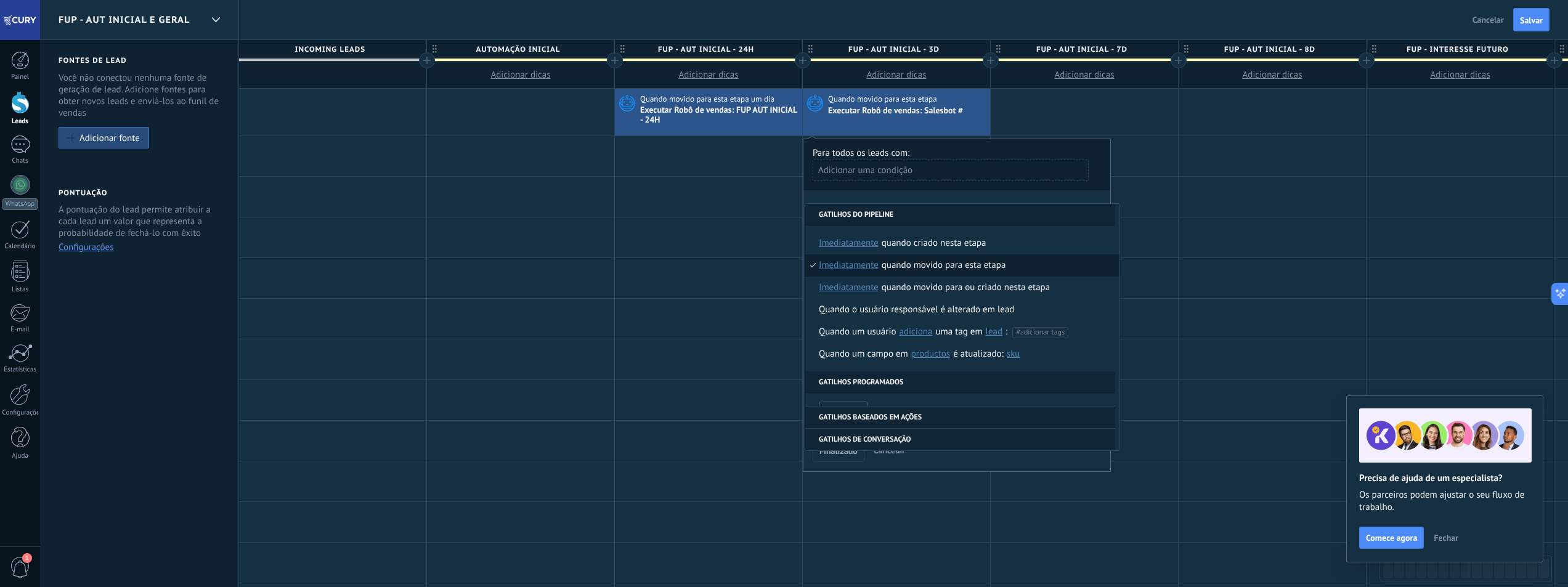
click at [865, 266] on span "imediatamente" at bounding box center [849, 265] width 60 height 22
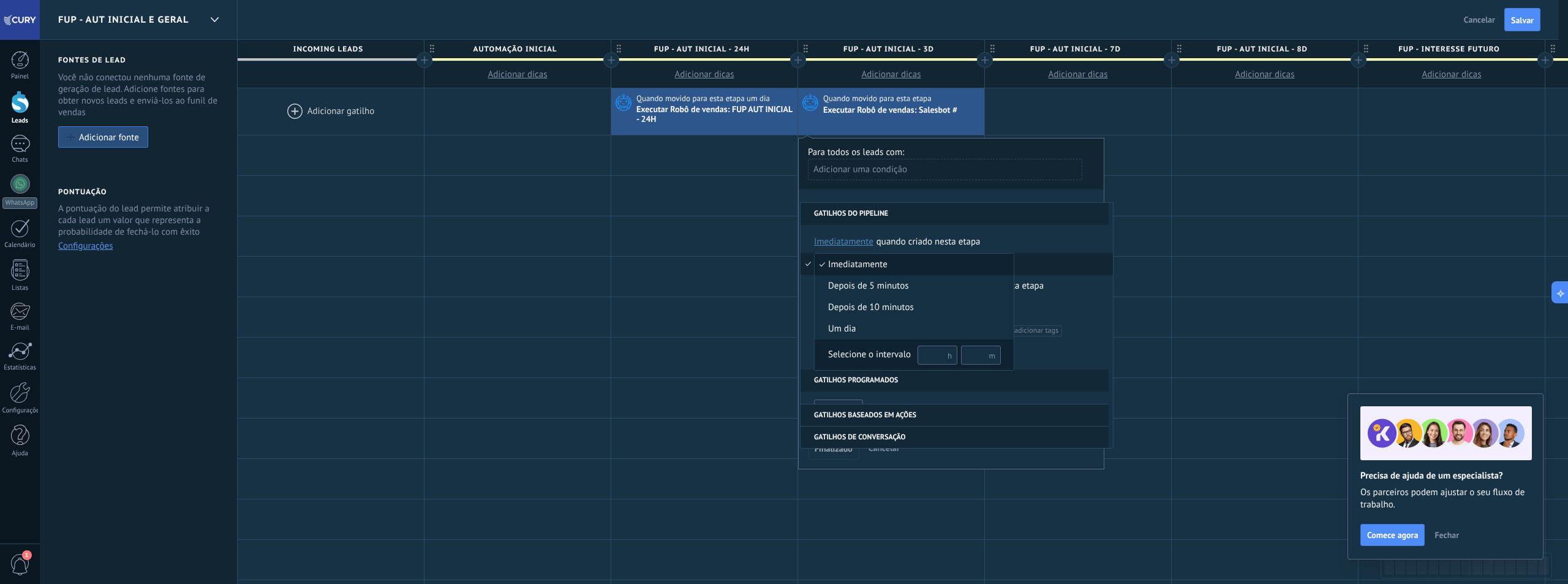
click at [928, 352] on input "text" at bounding box center [937, 355] width 40 height 19
type input "**"
click at [885, 351] on div "Selecione o intervalo" at bounding box center [869, 355] width 82 height 12
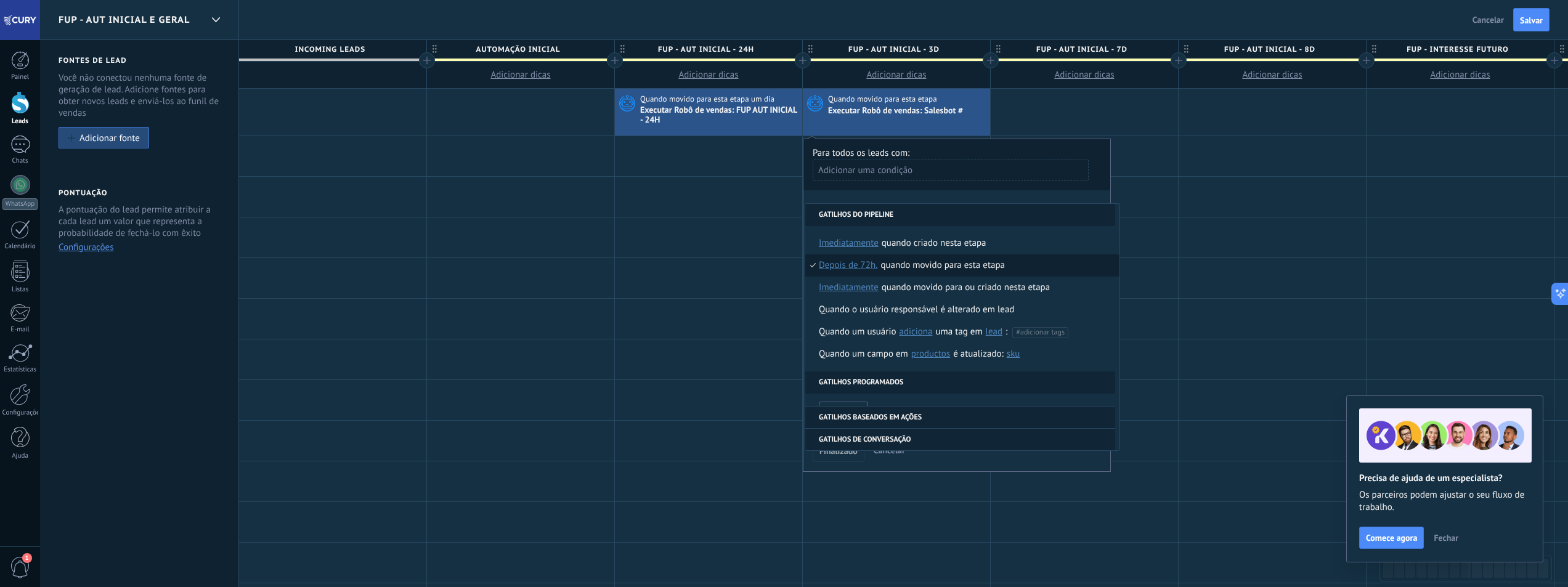
click at [903, 195] on div "**********" at bounding box center [956, 305] width 308 height 333
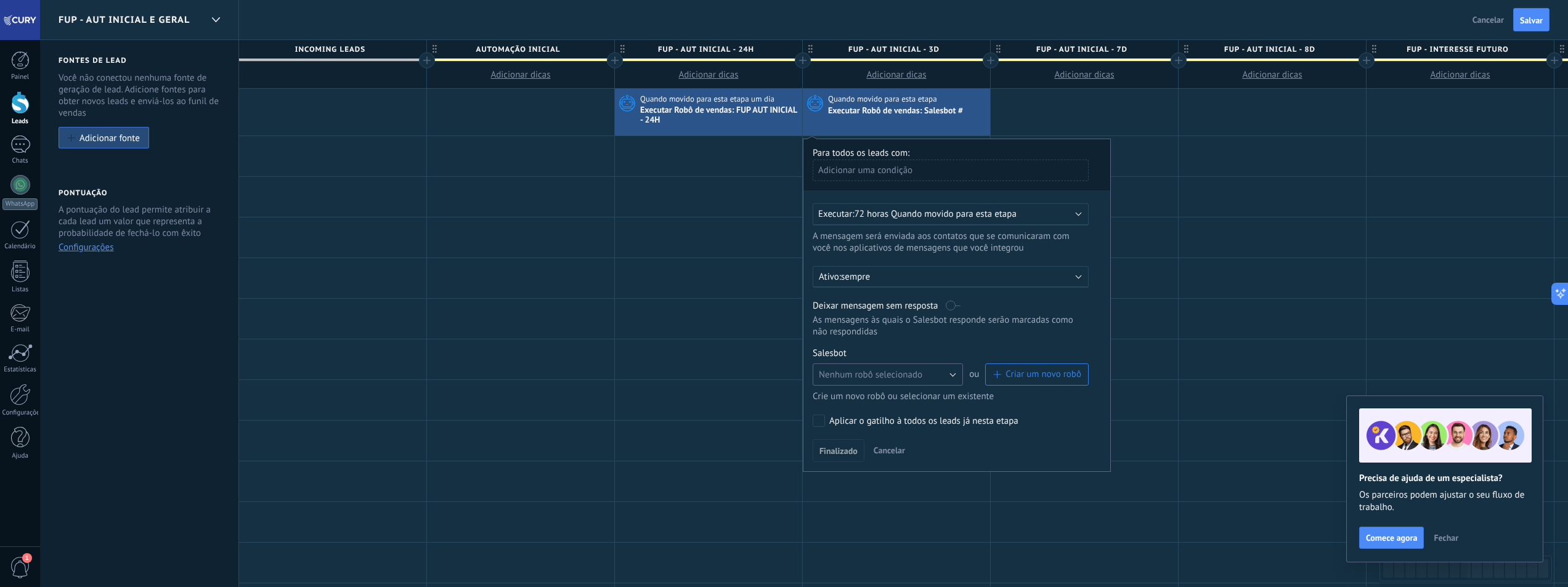
drag, startPoint x: 944, startPoint y: 373, endPoint x: 940, endPoint y: 379, distance: 7.2
click at [945, 373] on button "Nenhum robô selecionado" at bounding box center [888, 374] width 150 height 22
click at [898, 443] on span "FUP AUT INICIAL - 3D" at bounding box center [882, 442] width 154 height 12
click at [846, 452] on span "Finalizado" at bounding box center [839, 450] width 38 height 9
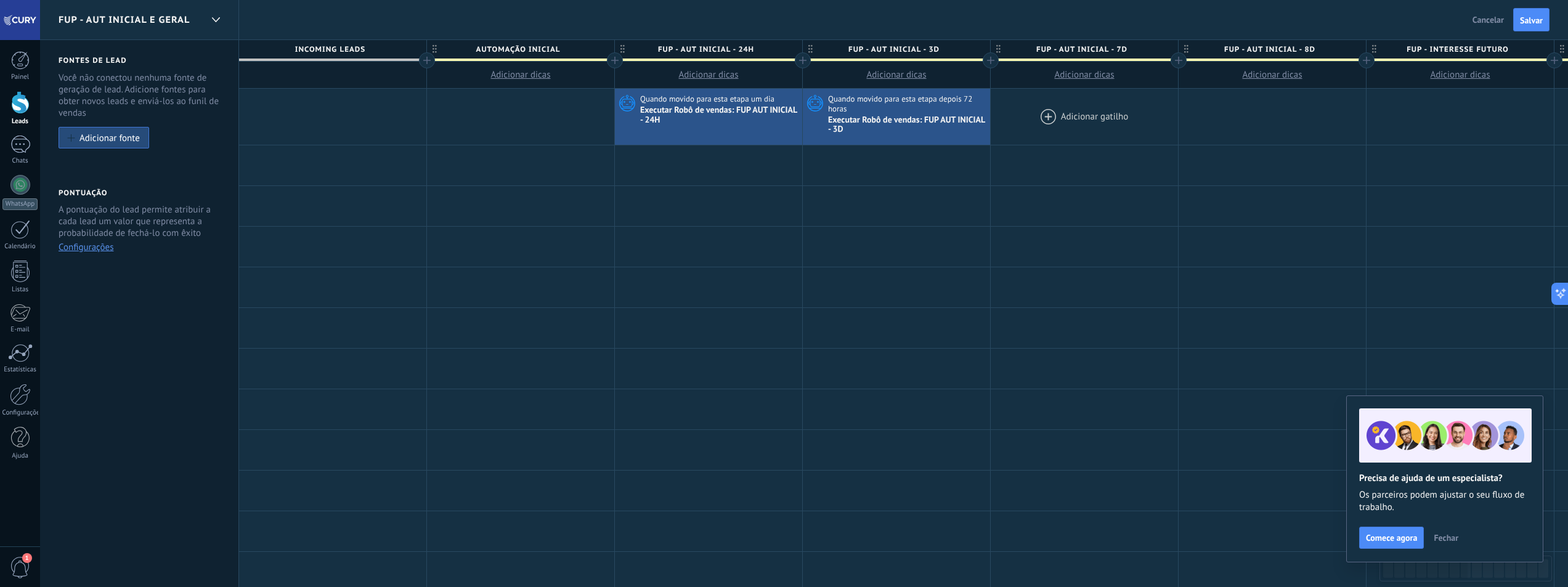
drag, startPoint x: 1080, startPoint y: 118, endPoint x: 1079, endPoint y: 126, distance: 8.1
click at [1081, 118] on div at bounding box center [1085, 117] width 188 height 56
click at [1053, 116] on div at bounding box center [1085, 117] width 188 height 56
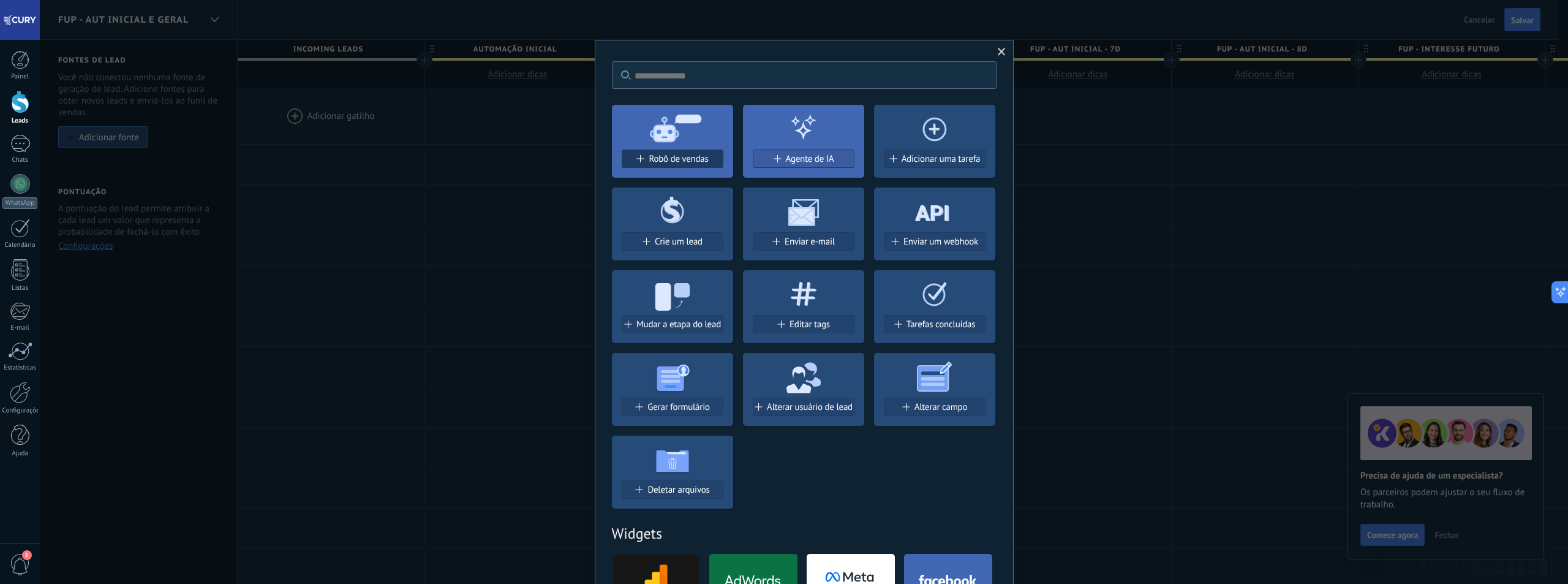
click at [655, 160] on span "Robô de vendas" at bounding box center [678, 159] width 59 height 10
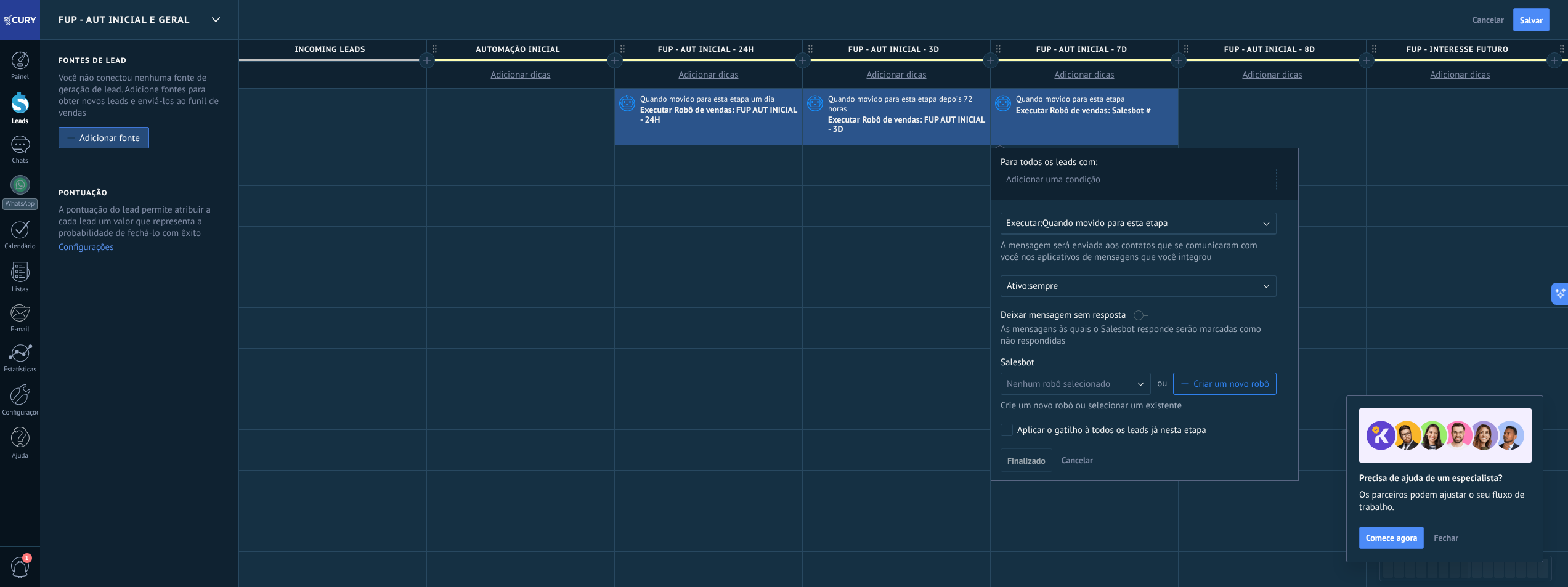
click at [1093, 221] on span "Quando movido para esta etapa" at bounding box center [1105, 223] width 126 height 12
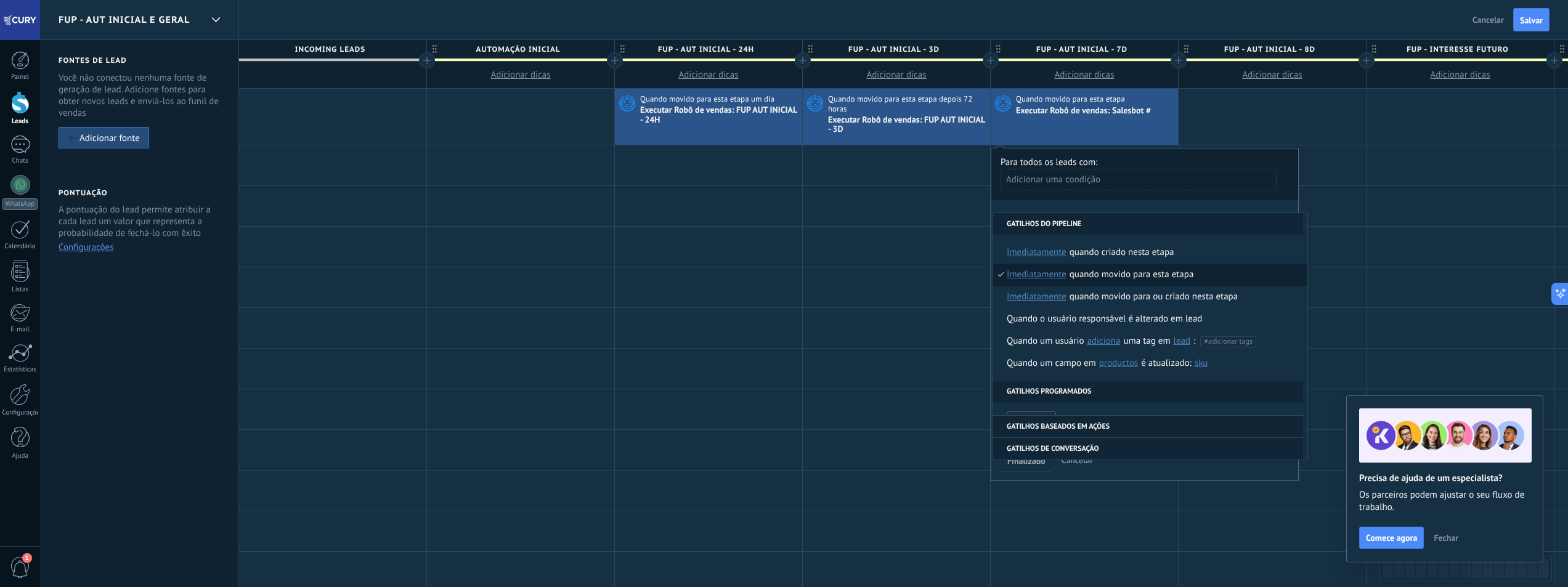
click at [1049, 274] on span "imediatamente" at bounding box center [1036, 274] width 60 height 22
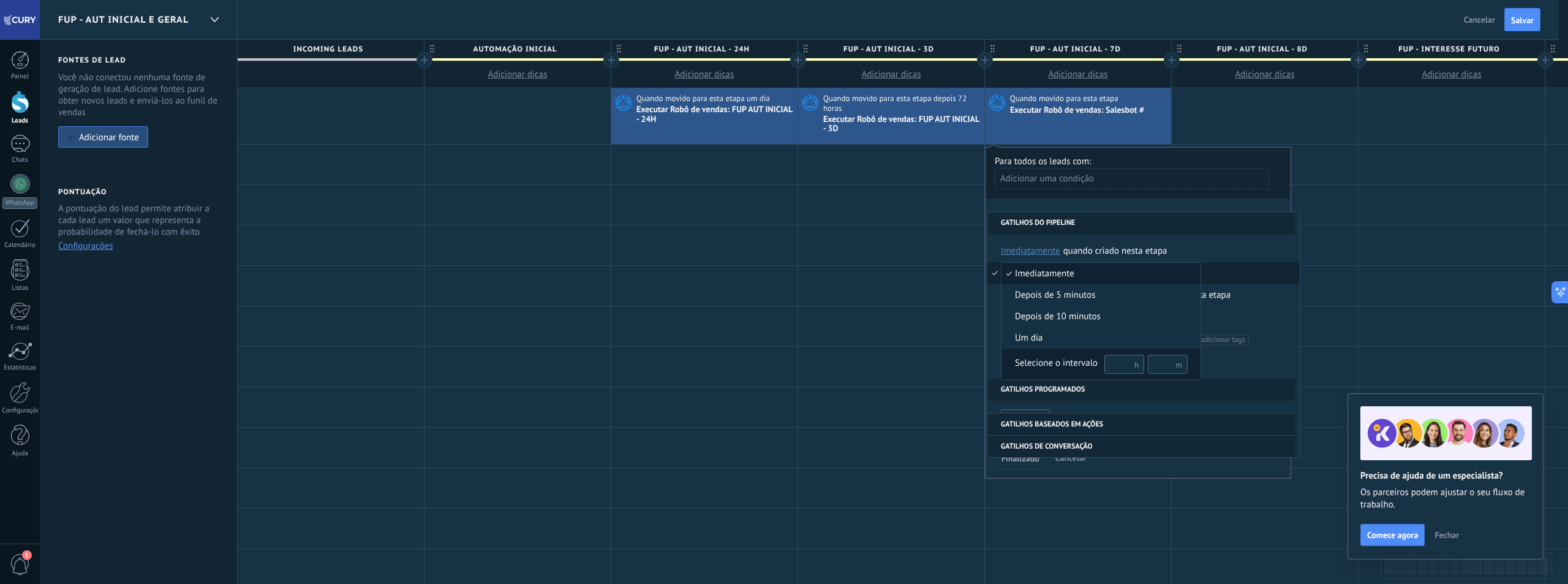
click at [1117, 368] on input "text" at bounding box center [1124, 364] width 40 height 19
type input "***"
click at [1056, 358] on div "Selecione o intervalo" at bounding box center [1056, 364] width 82 height 12
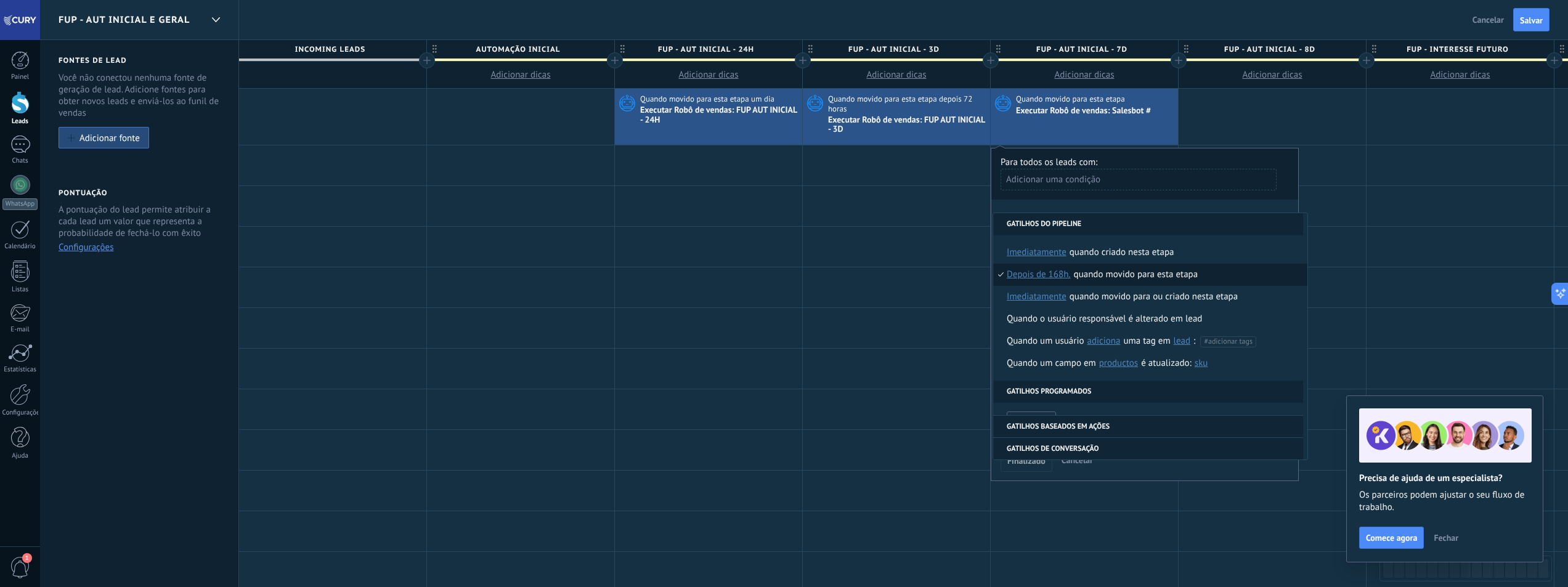
click at [1121, 204] on div "**********" at bounding box center [1145, 315] width 308 height 333
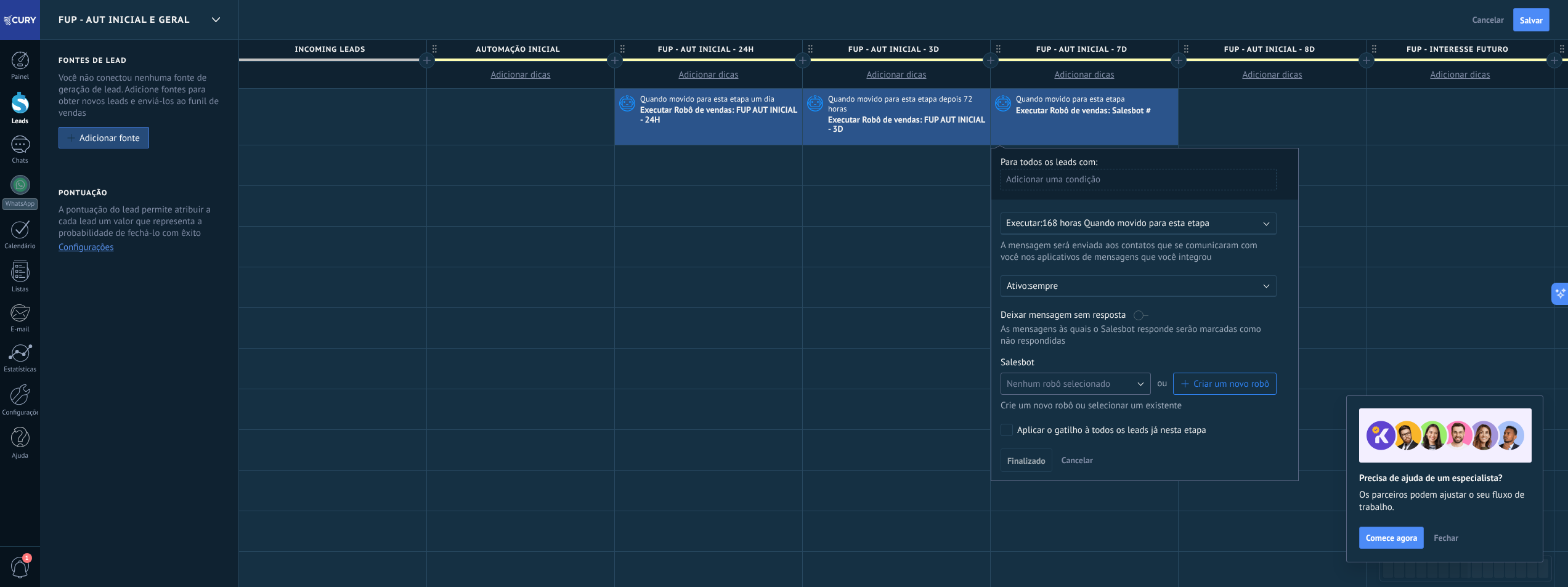
click at [1132, 382] on button "Nenhum robô selecionado" at bounding box center [1075, 383] width 150 height 22
click at [1088, 435] on span "FUP AUT INICIAL - 7D" at bounding box center [1070, 430] width 154 height 12
click at [1041, 463] on span "Finalizado" at bounding box center [1026, 461] width 38 height 9
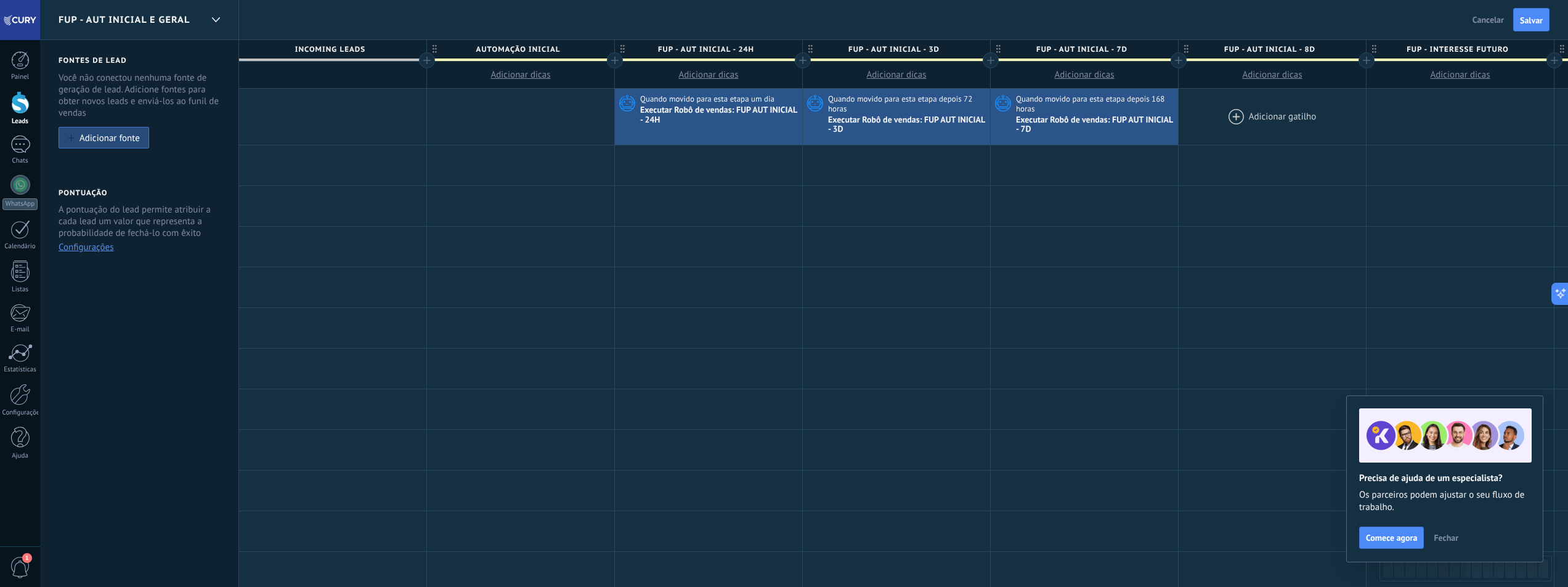
click at [1260, 116] on div at bounding box center [1272, 117] width 188 height 56
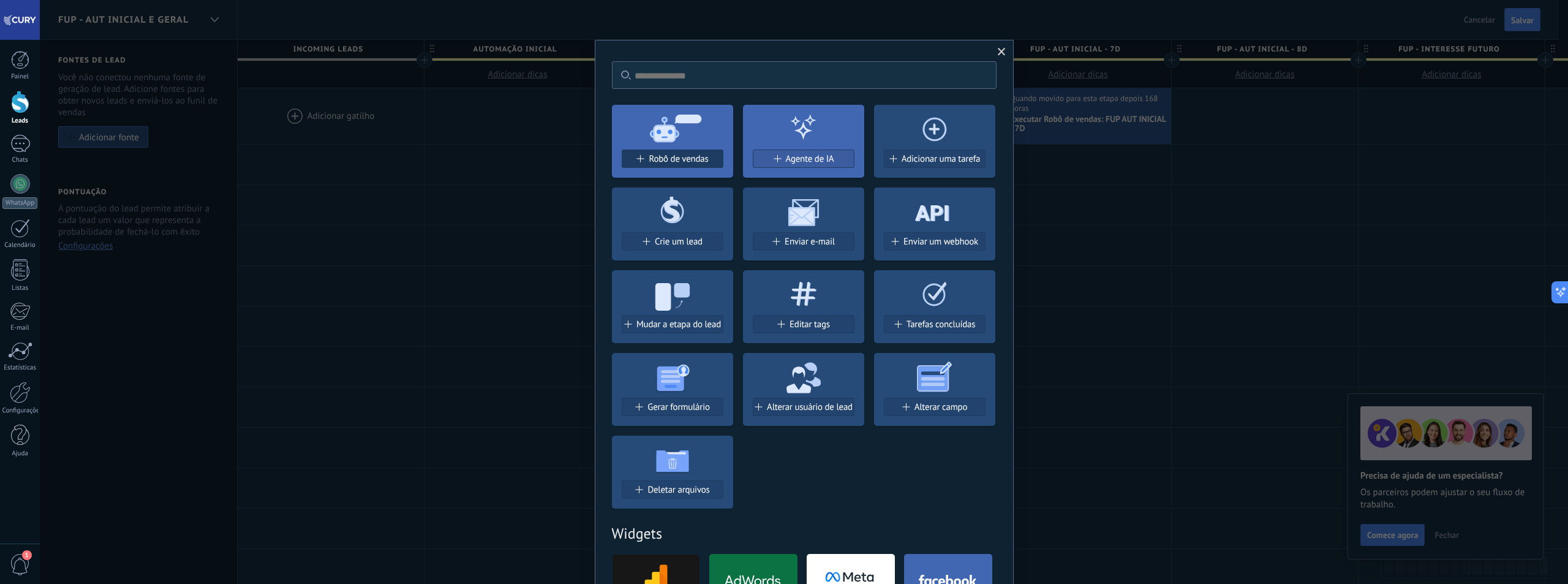
click at [698, 162] on span "Robô de vendas" at bounding box center [678, 159] width 59 height 10
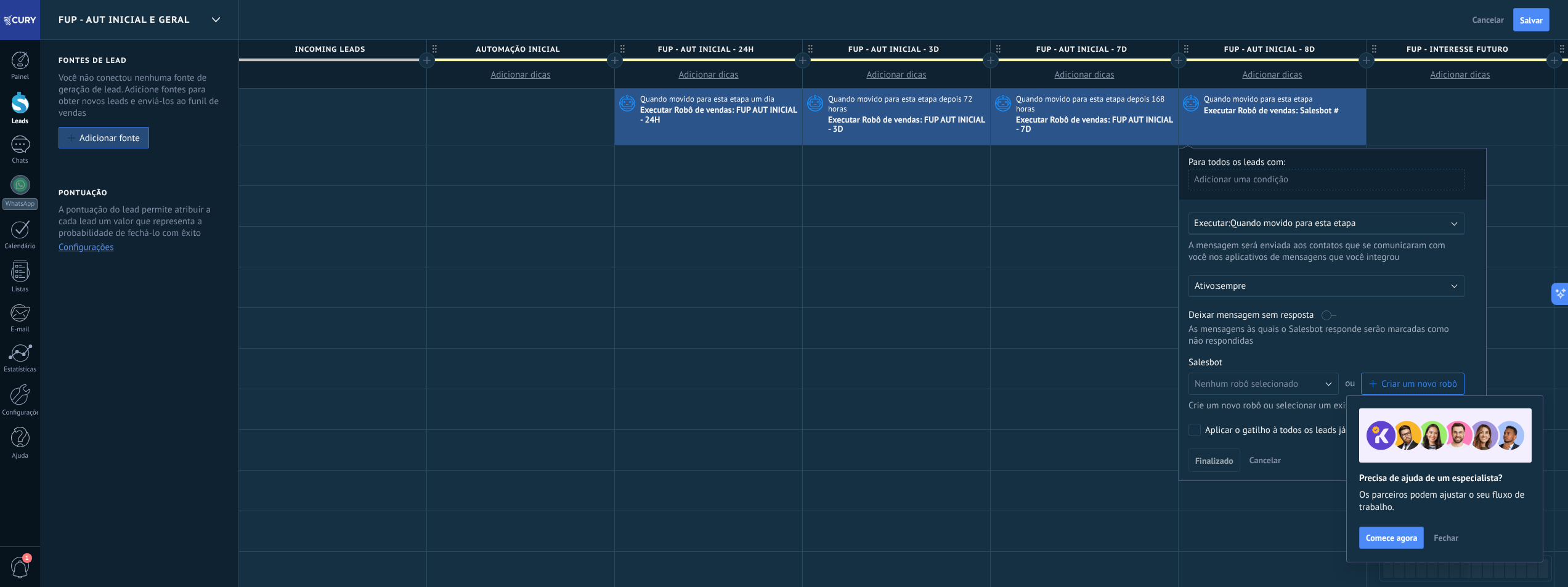
click at [1289, 225] on span "Quando movido para esta etapa" at bounding box center [1293, 223] width 126 height 12
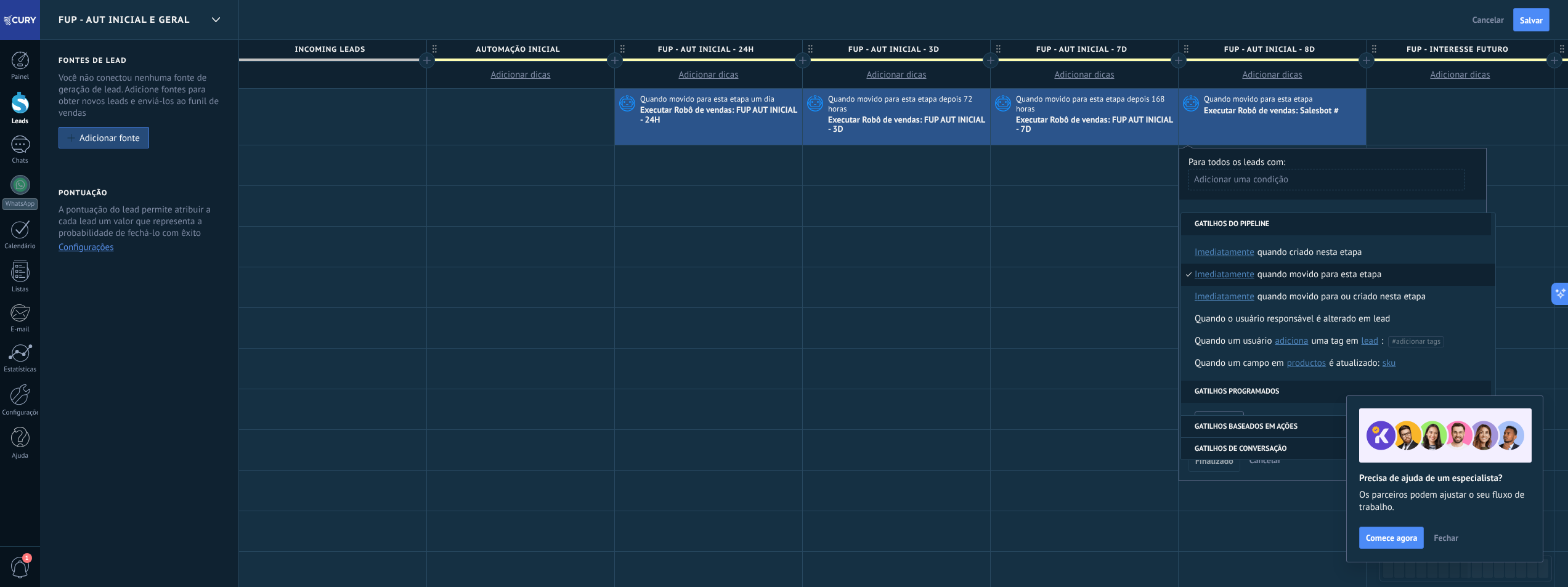
click at [1224, 277] on span "imediatamente" at bounding box center [1225, 274] width 60 height 22
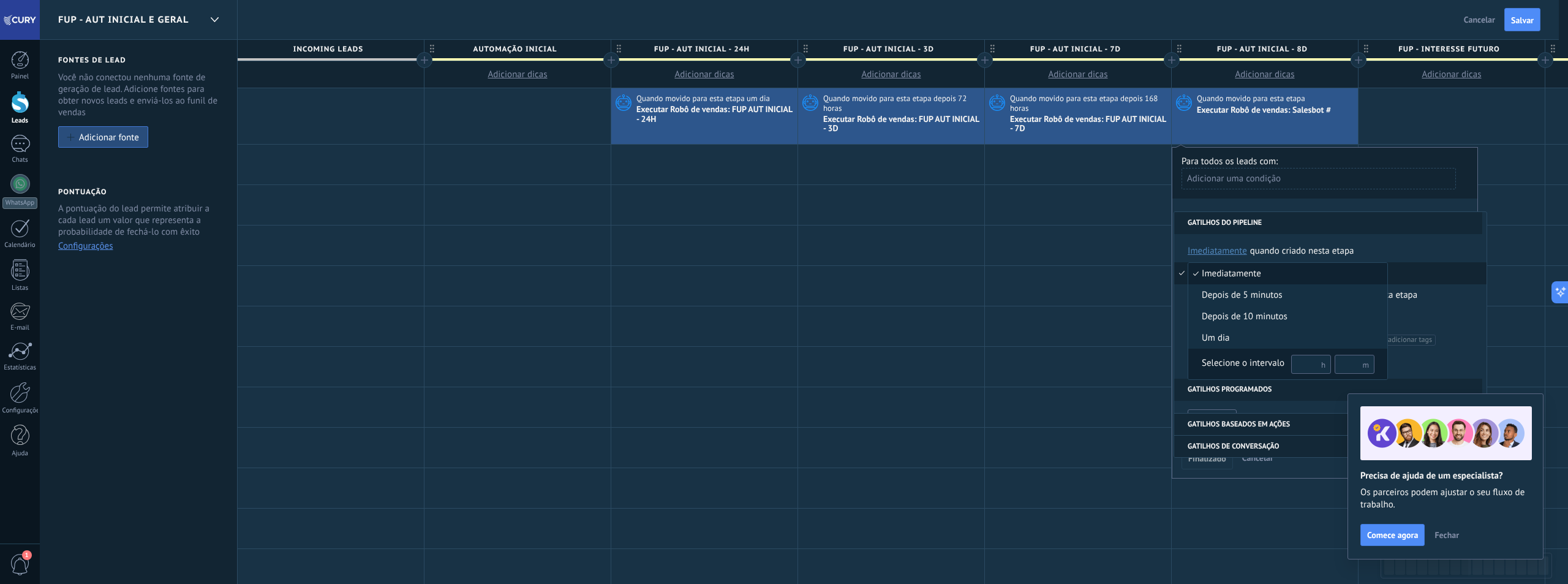
click at [1308, 366] on input "text" at bounding box center [1311, 364] width 40 height 19
type input "***"
click at [1256, 366] on div "Selecione o intervalo" at bounding box center [1243, 364] width 82 height 12
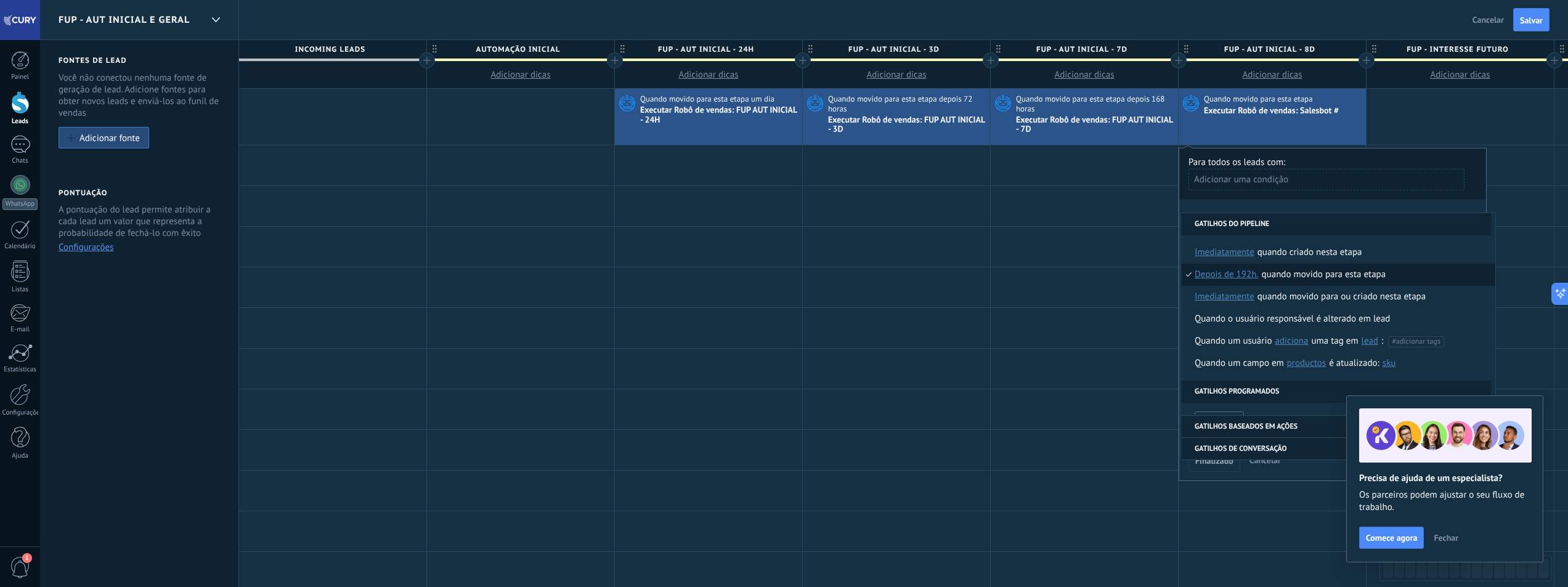
click at [1308, 208] on div "**********" at bounding box center [1332, 315] width 308 height 333
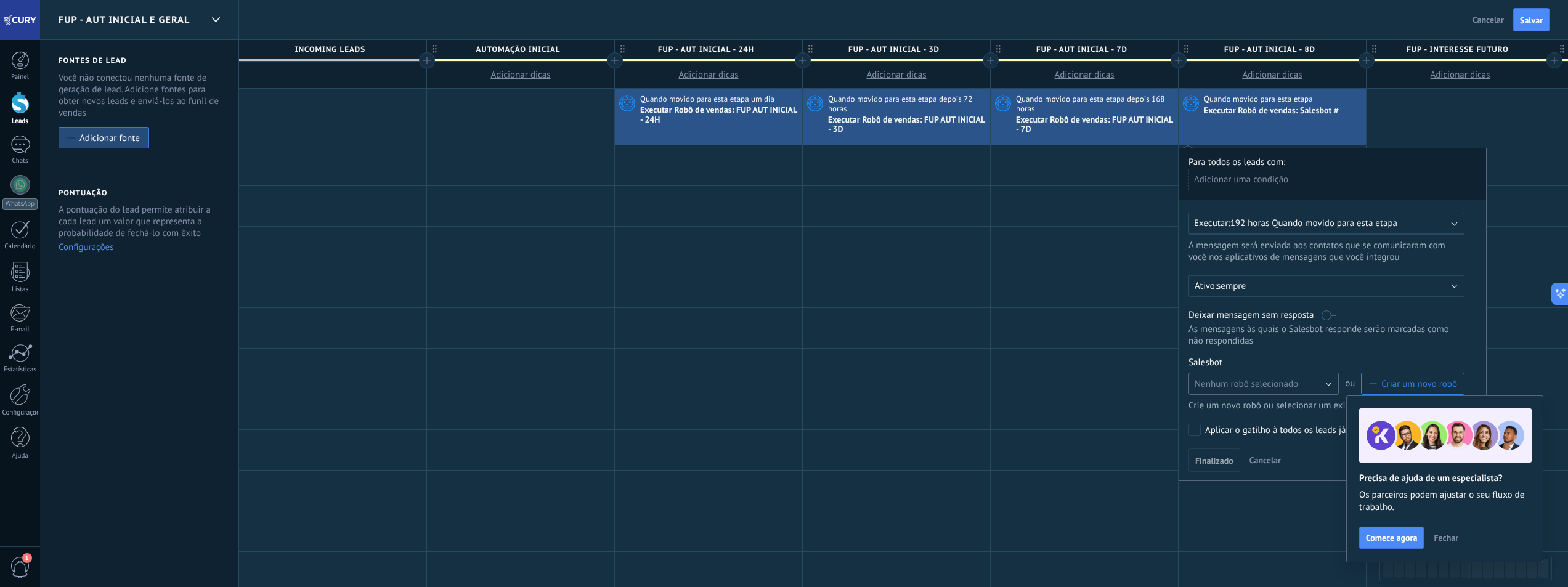
click at [1323, 381] on button "Nenhum robô selecionado" at bounding box center [1264, 383] width 150 height 22
click at [1274, 428] on span "FUP AUT INICIAL - 8D" at bounding box center [1258, 427] width 154 height 12
click at [1227, 457] on span "Finalizado" at bounding box center [1215, 461] width 38 height 9
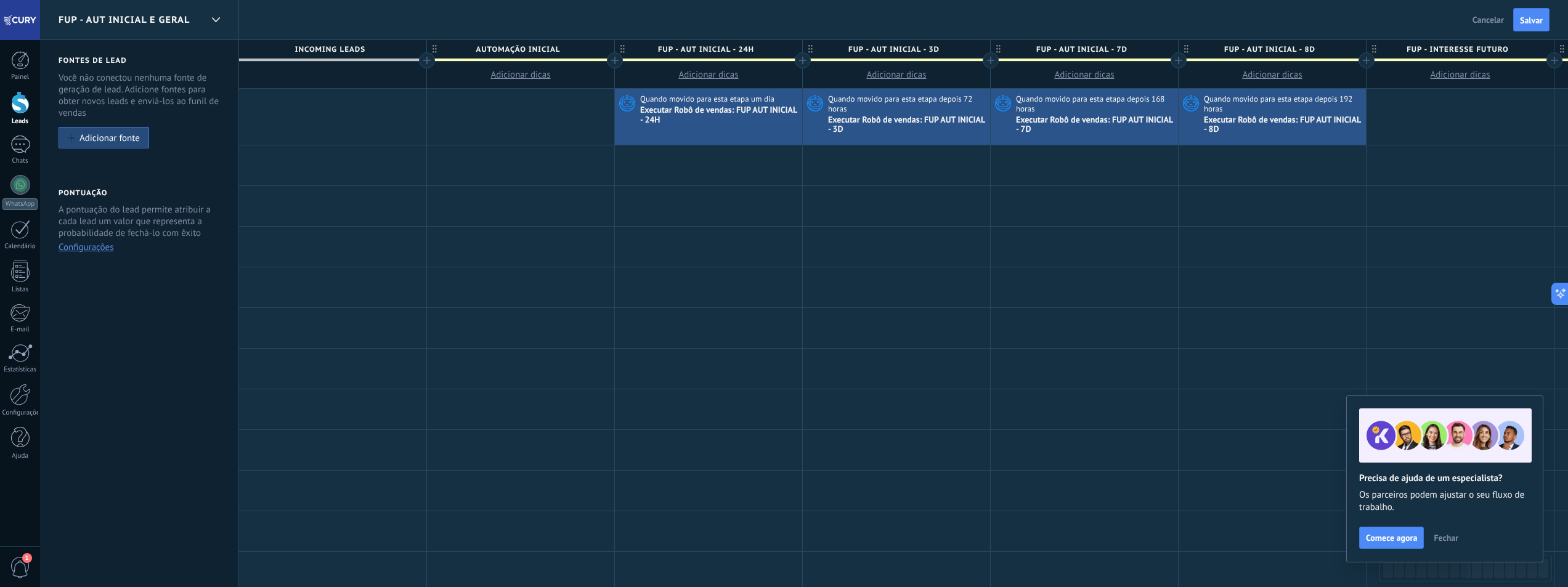
click at [1448, 541] on span "Fechar" at bounding box center [1446, 537] width 24 height 9
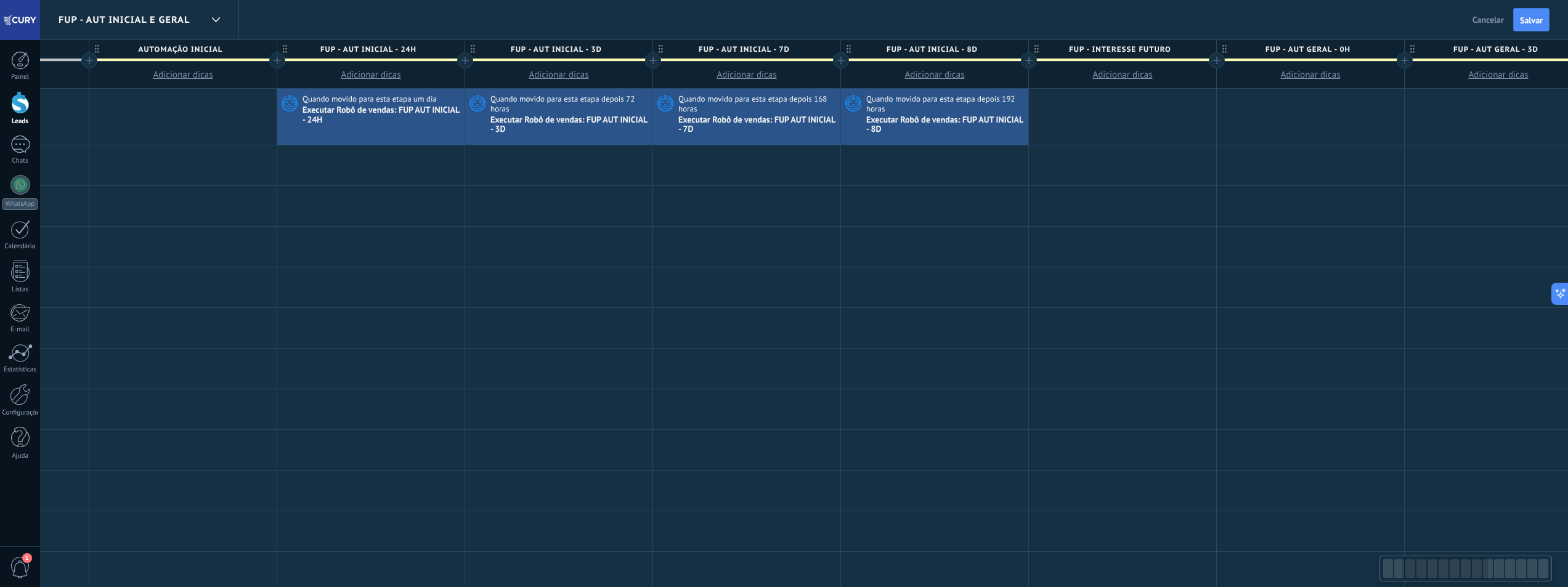
scroll to position [0, 383]
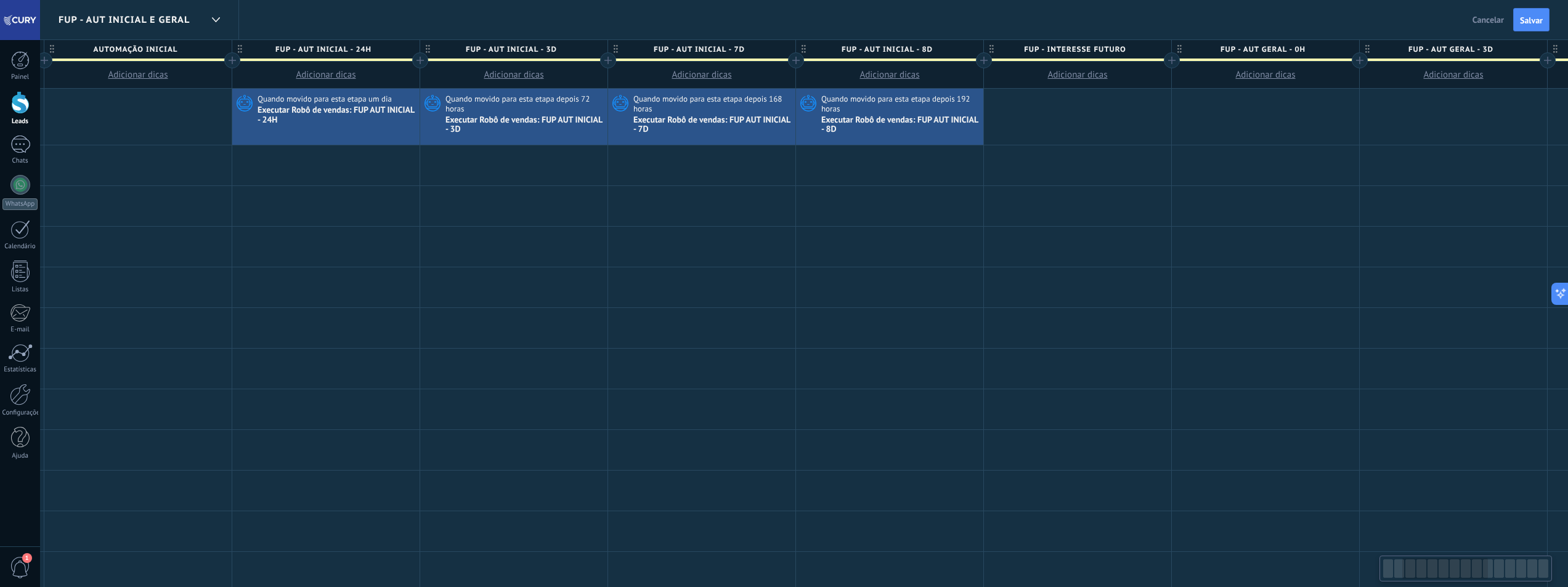
drag, startPoint x: 1423, startPoint y: 567, endPoint x: 1444, endPoint y: 575, distance: 22.5
click at [1444, 575] on div at bounding box center [1445, 568] width 86 height 21
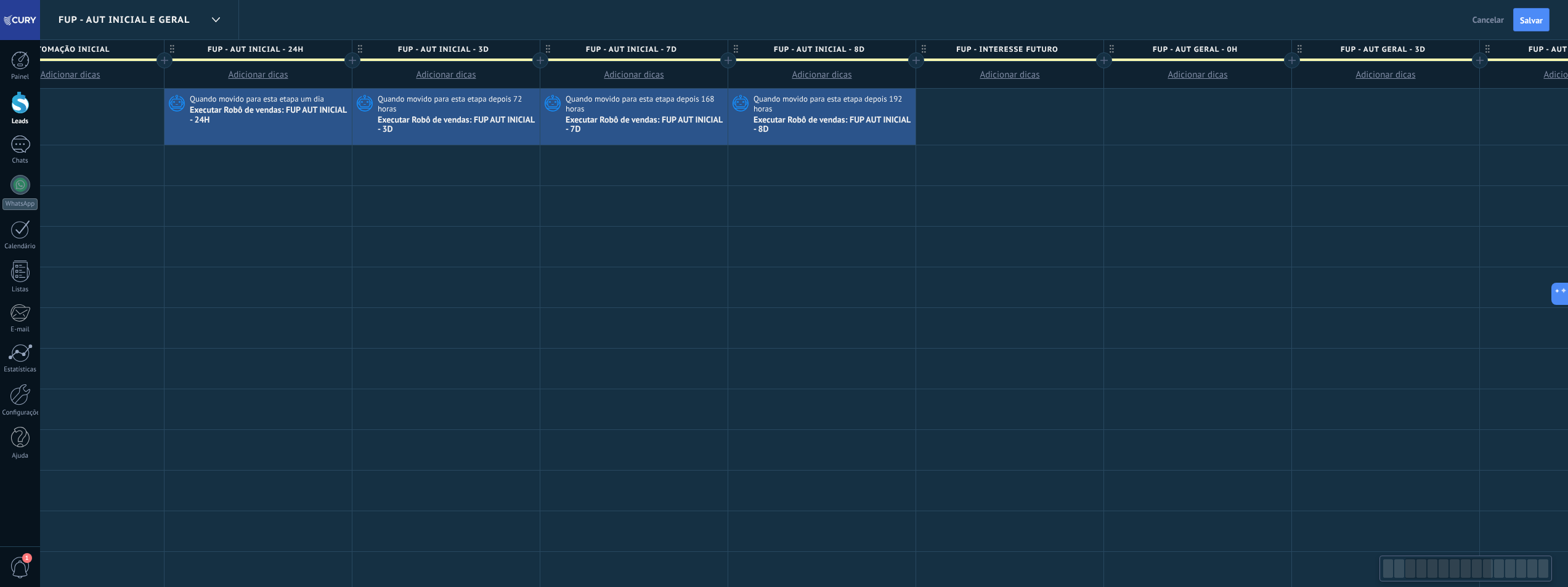
scroll to position [0, 473]
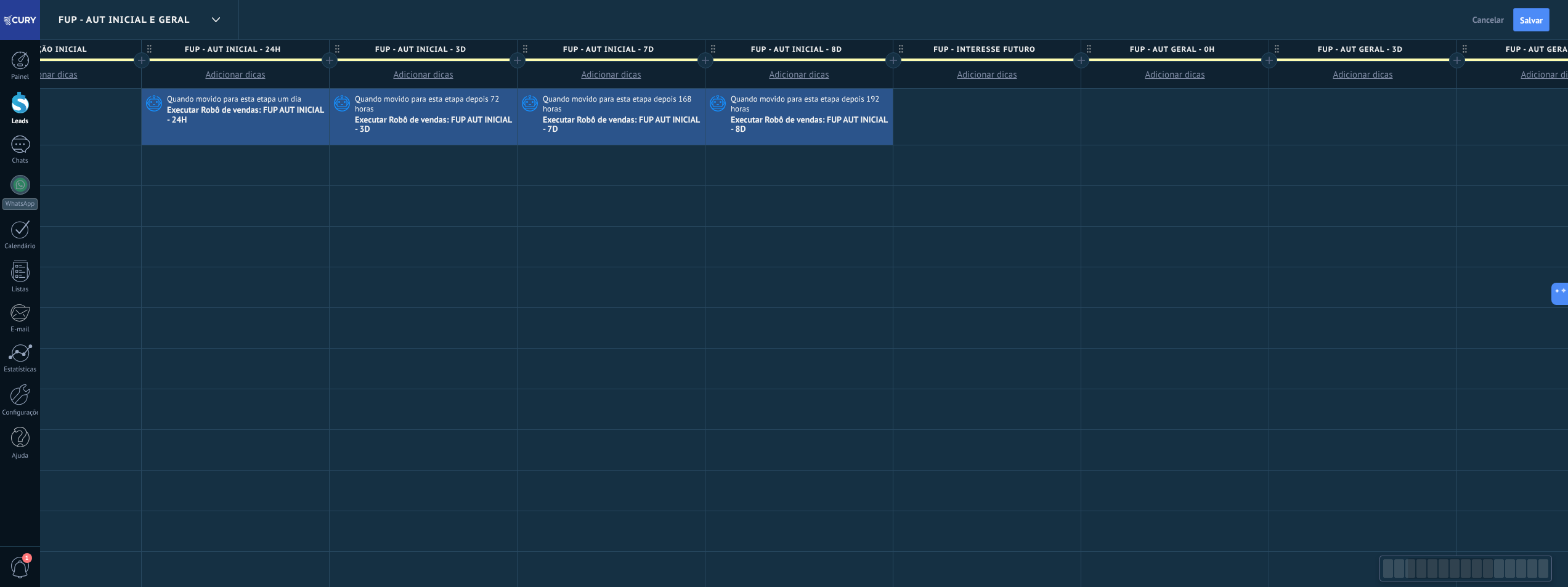
click at [1448, 574] on div at bounding box center [1451, 568] width 86 height 21
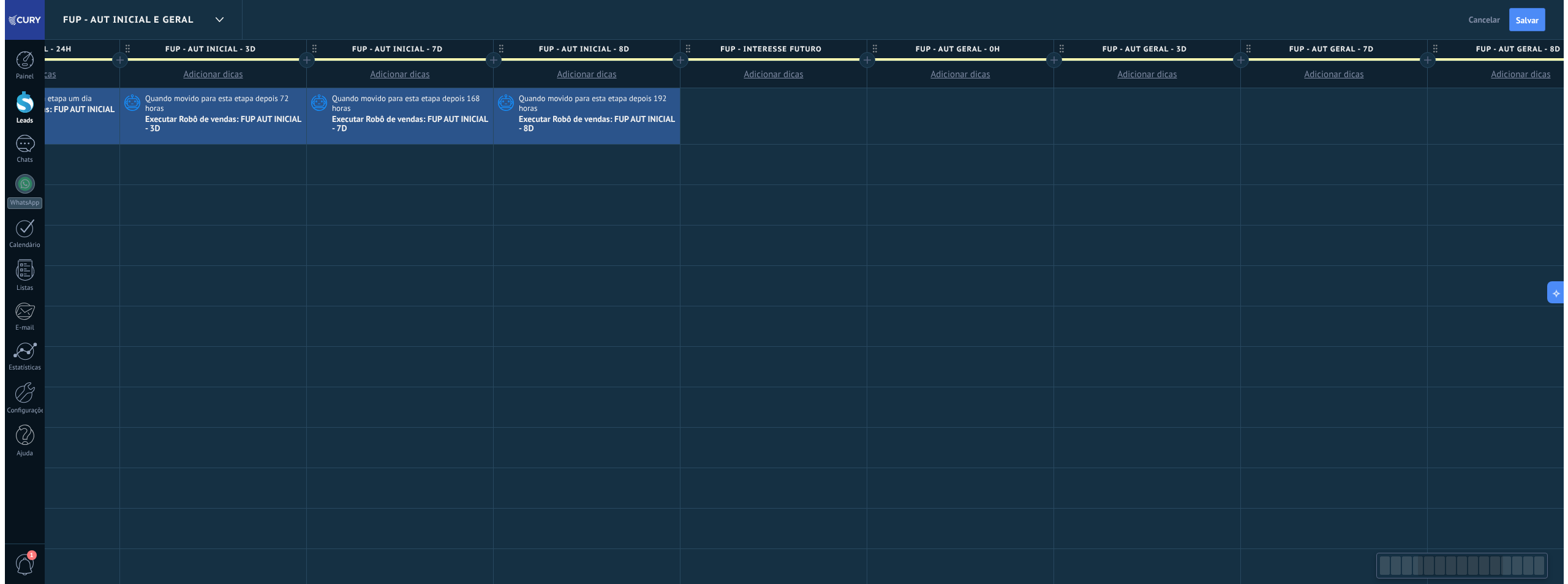
scroll to position [0, 738]
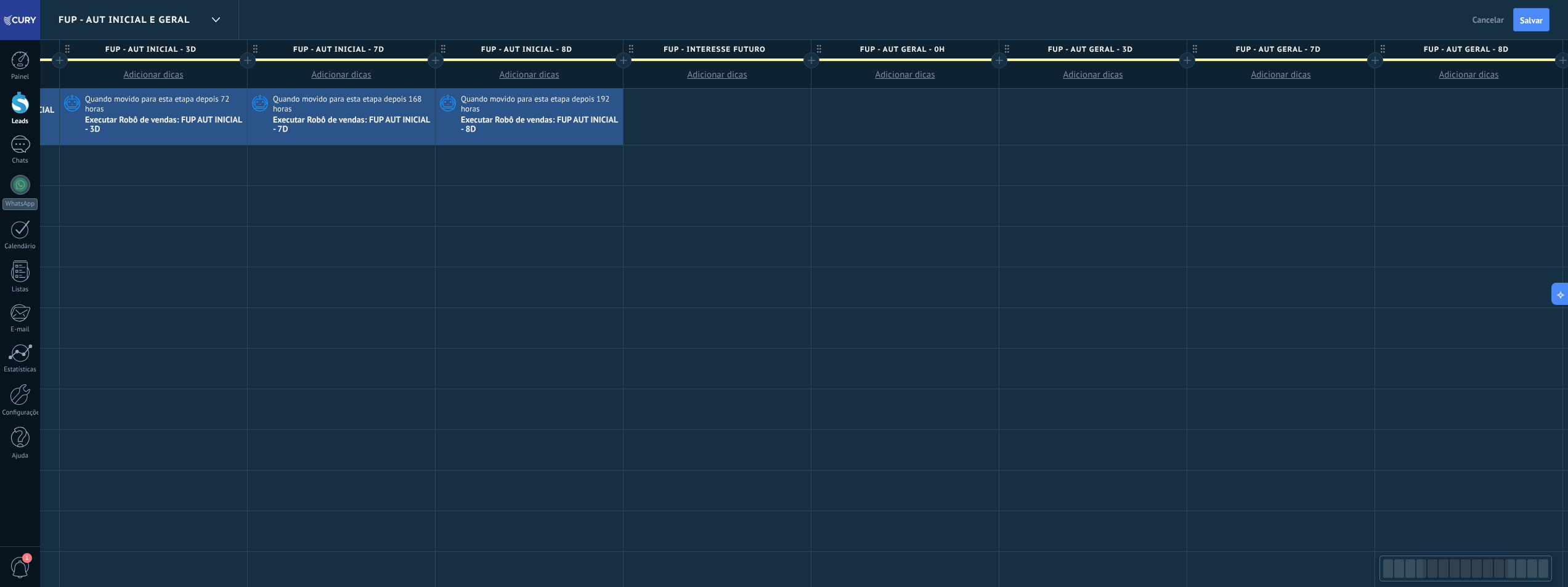
drag, startPoint x: 1452, startPoint y: 571, endPoint x: 1467, endPoint y: 575, distance: 15.5
click at [1467, 575] on div at bounding box center [1465, 568] width 86 height 21
click at [1096, 77] on span "Adicionar dicas" at bounding box center [1093, 75] width 60 height 12
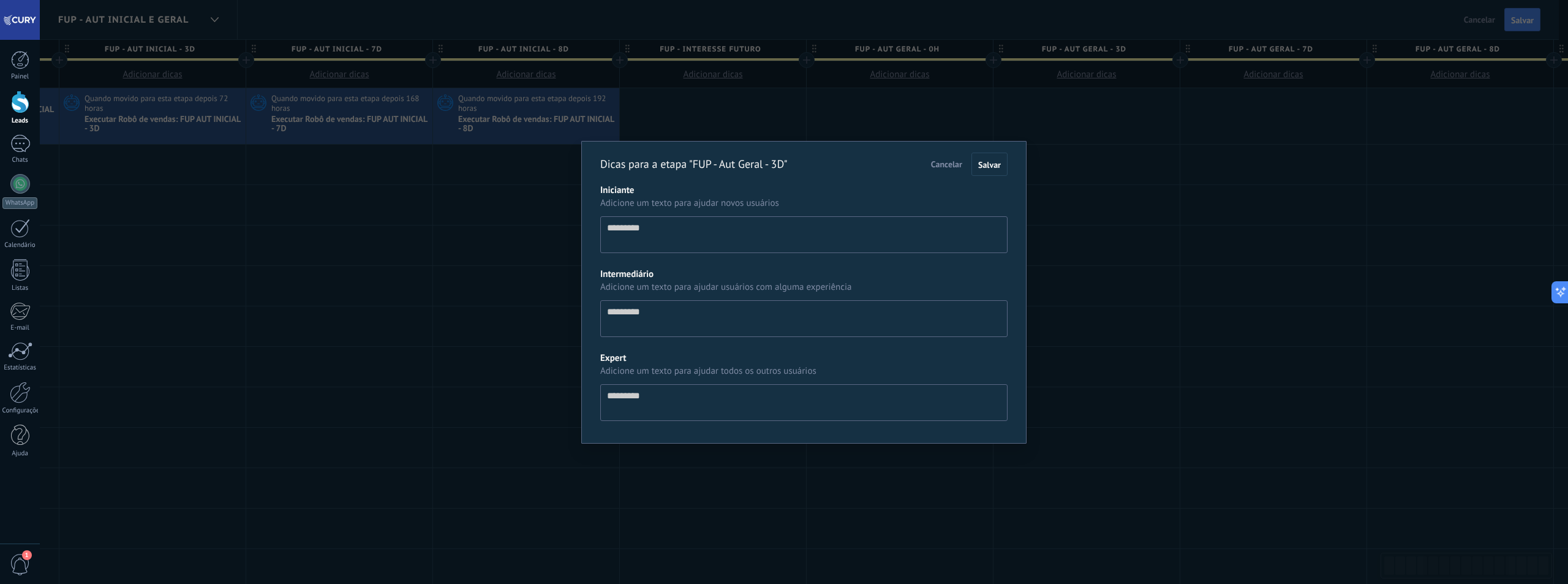
scroll to position [11, 0]
click at [948, 160] on span "Cancelar" at bounding box center [946, 164] width 31 height 11
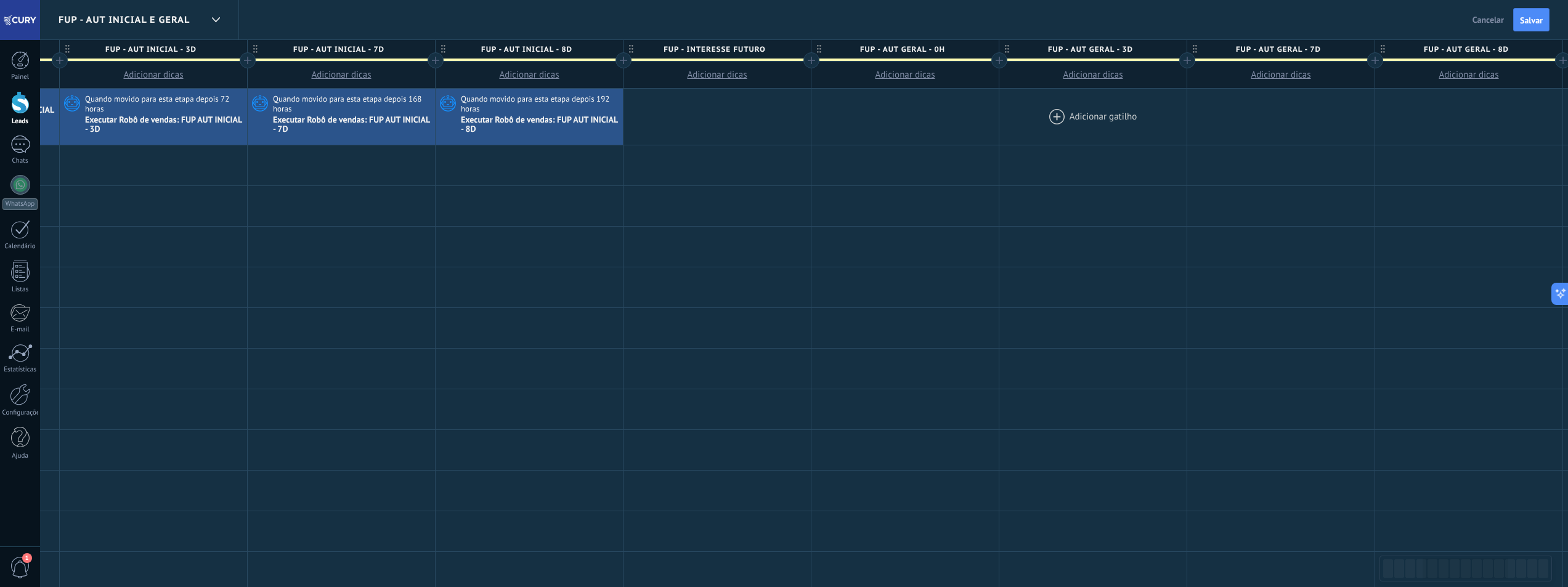
click at [1066, 118] on div at bounding box center [1094, 117] width 188 height 56
click at [1056, 120] on div at bounding box center [1094, 117] width 188 height 56
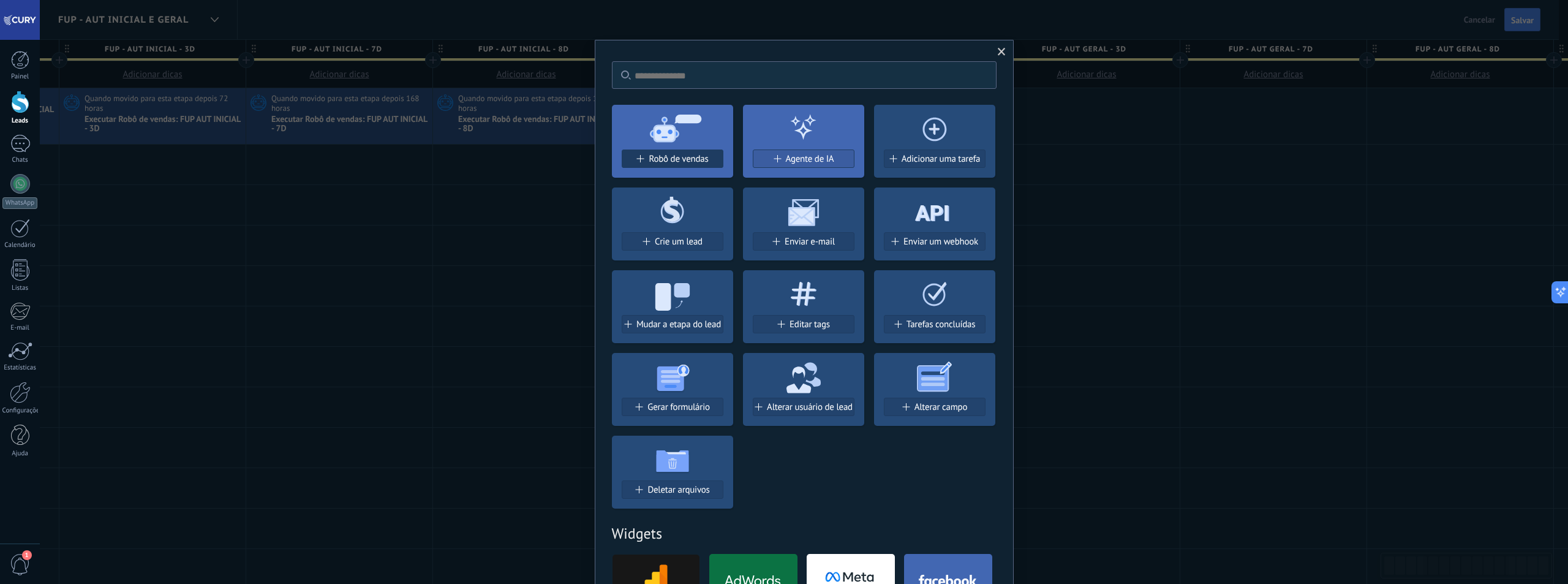
click at [711, 158] on div "Robô de vendas" at bounding box center [672, 159] width 101 height 10
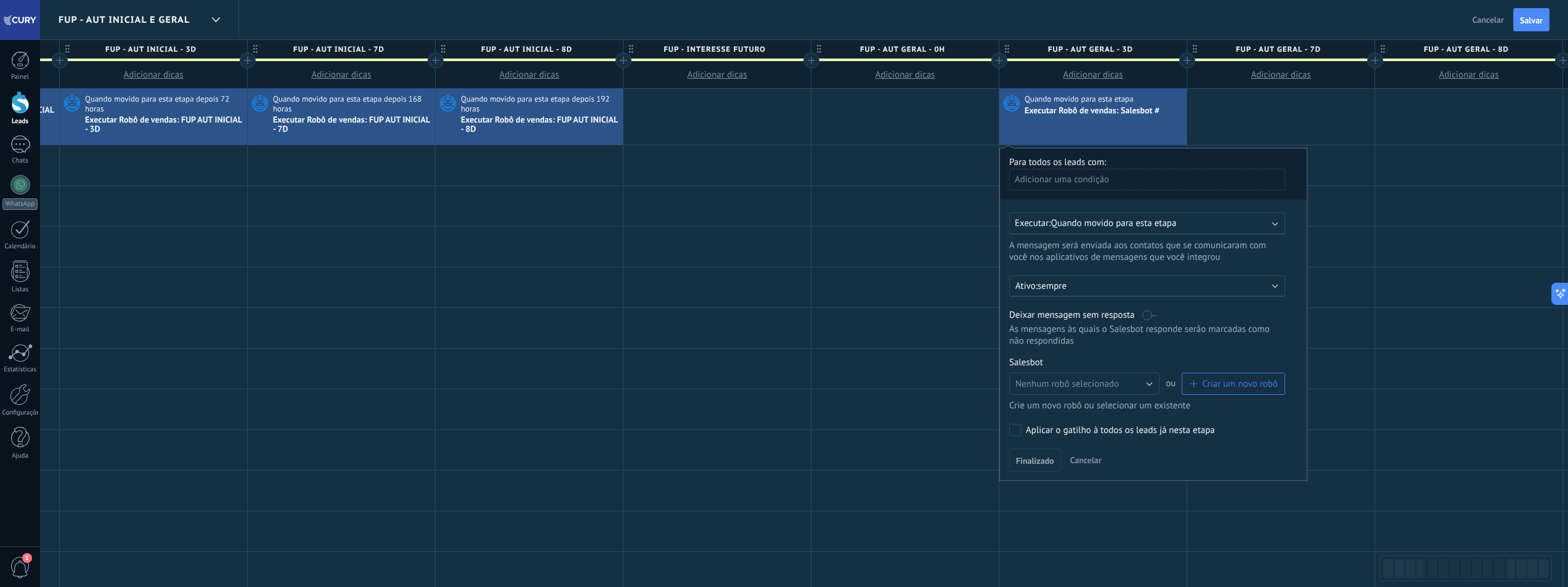
click at [1232, 228] on div "Executar: Quando movido para esta etapa" at bounding box center [1142, 223] width 255 height 12
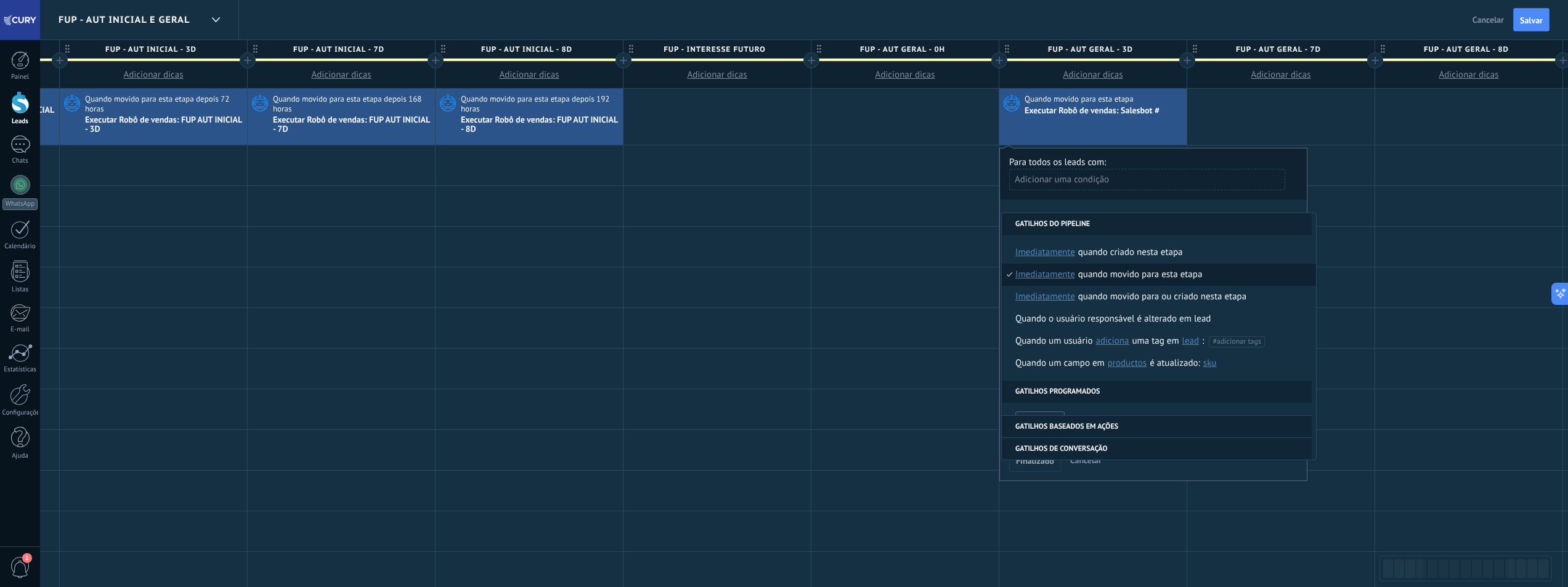
click at [1065, 273] on span "imediatamente" at bounding box center [1045, 274] width 60 height 22
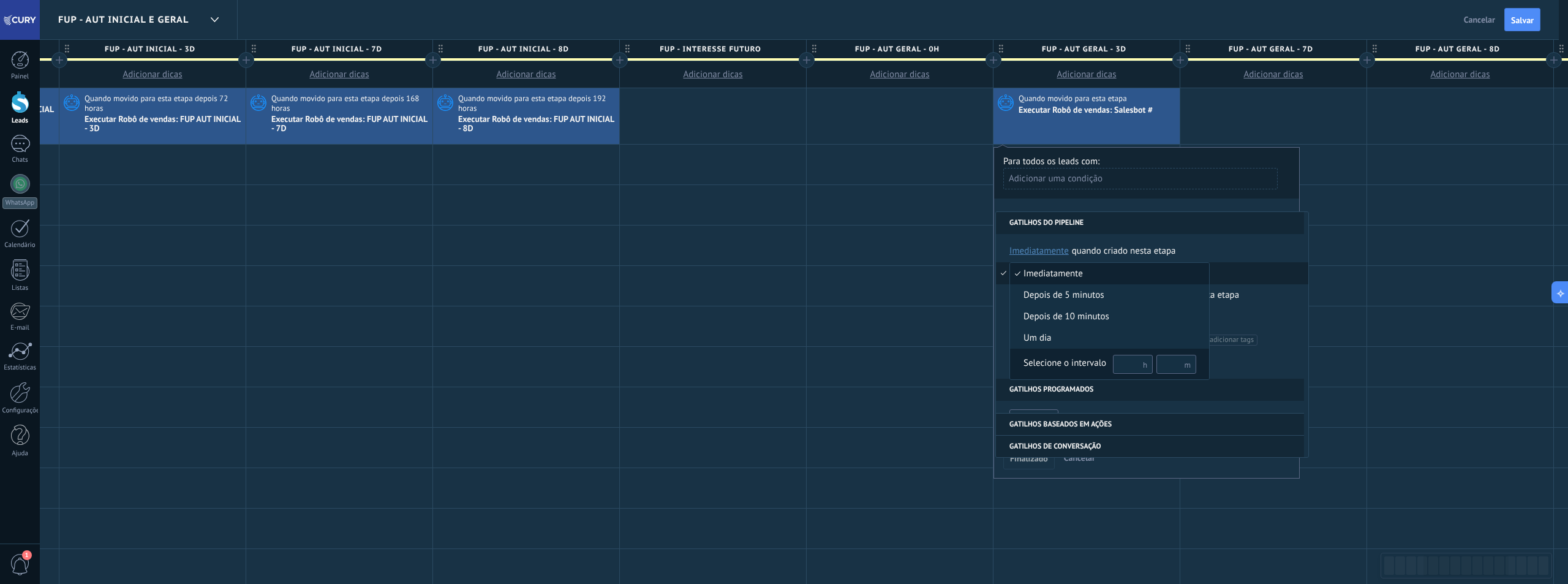
click at [1131, 366] on input "text" at bounding box center [1132, 364] width 40 height 19
type input "**"
click at [1069, 360] on div "Selecione o intervalo" at bounding box center [1065, 364] width 82 height 12
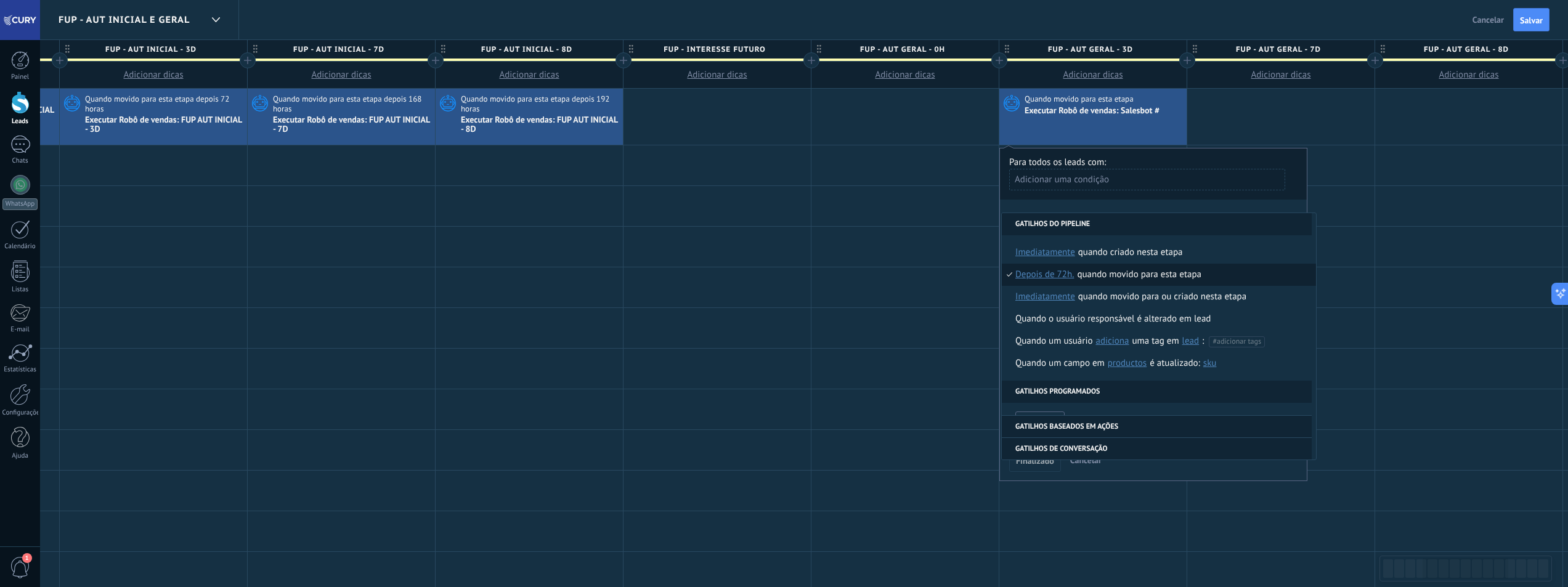
click at [1110, 207] on div "**********" at bounding box center [1153, 315] width 308 height 333
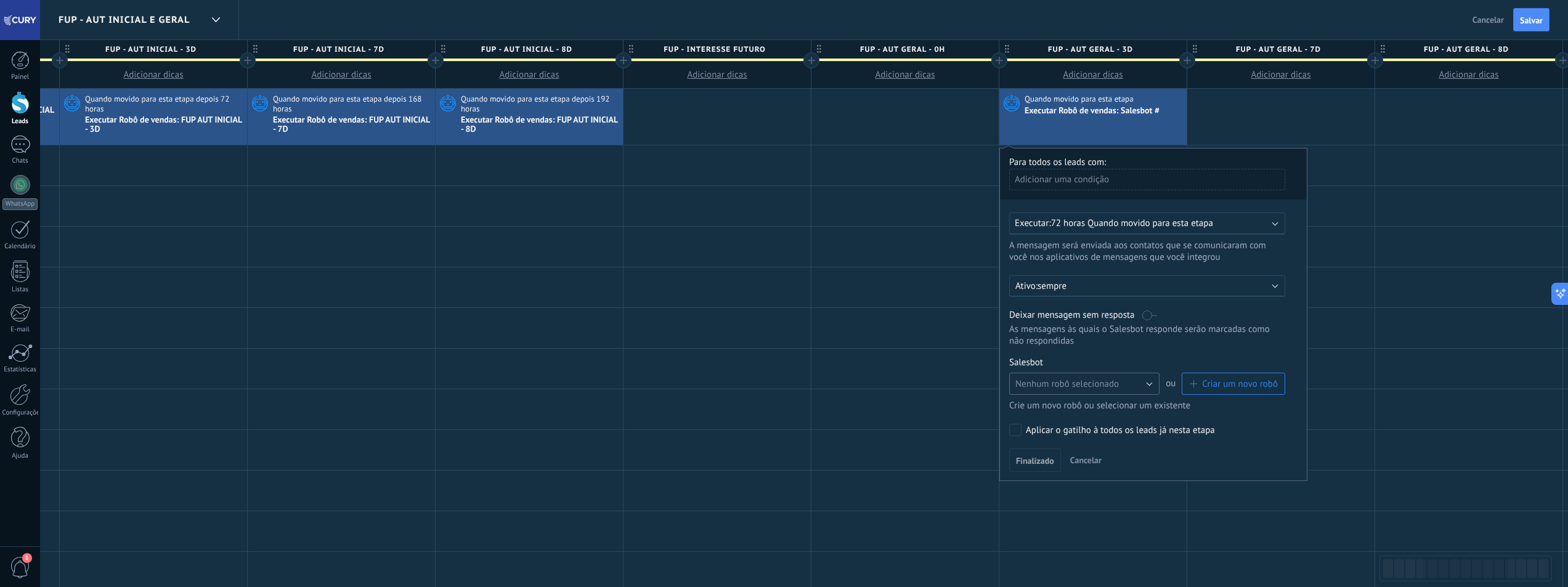
click at [1147, 393] on button "Nenhum robô selecionado" at bounding box center [1084, 383] width 150 height 22
click at [1117, 449] on span "FUP GERAL - 3D" at bounding box center [1079, 446] width 154 height 12
click at [1051, 463] on span "Finalizado" at bounding box center [1035, 461] width 38 height 9
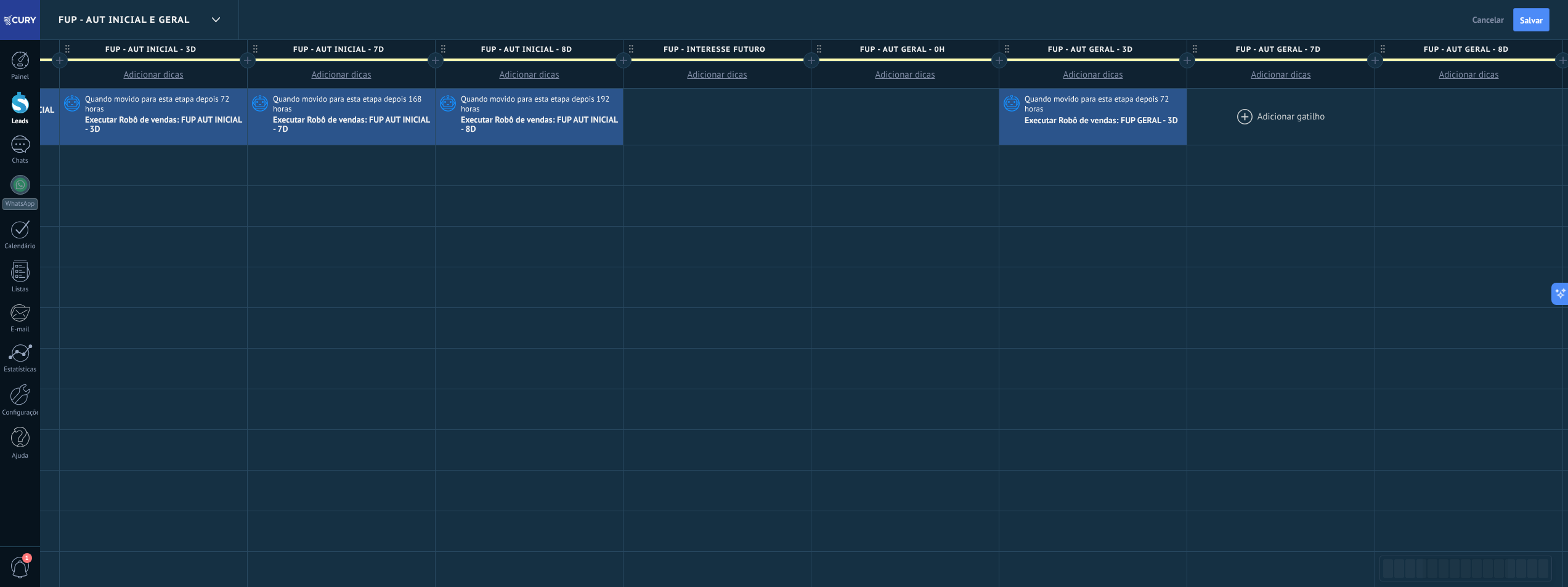
click at [1257, 120] on div at bounding box center [1281, 117] width 188 height 56
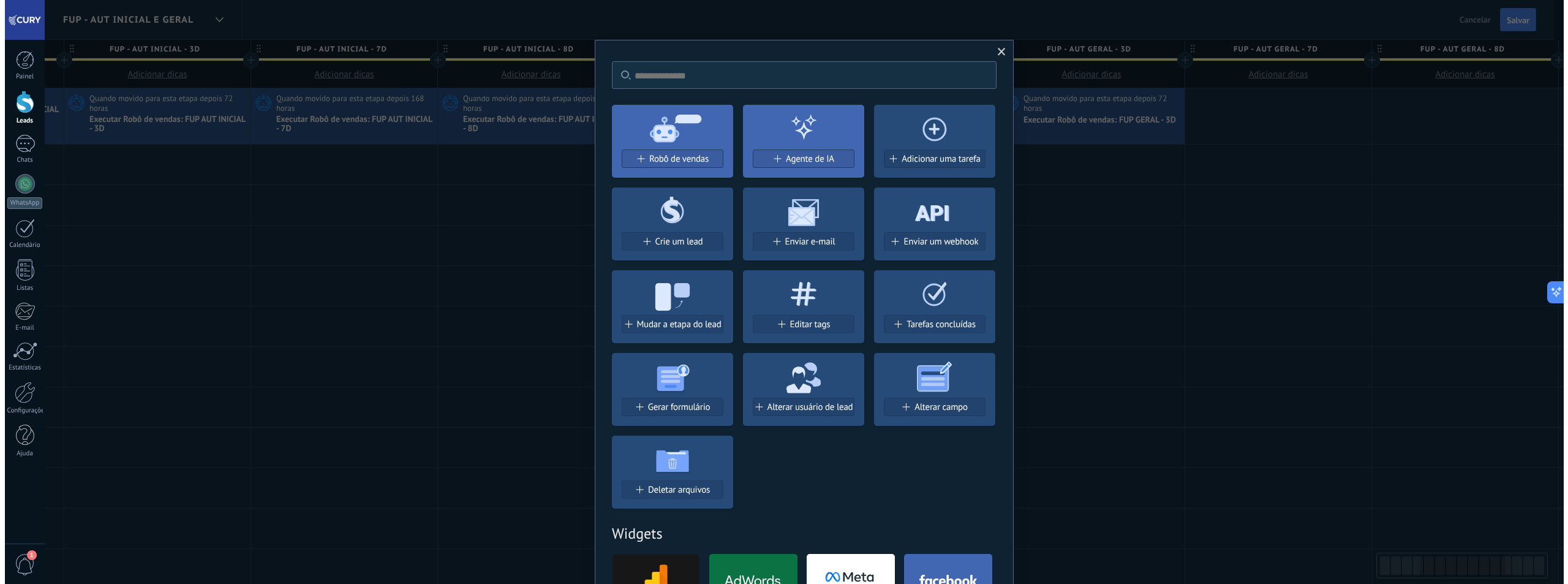
scroll to position [0, 738]
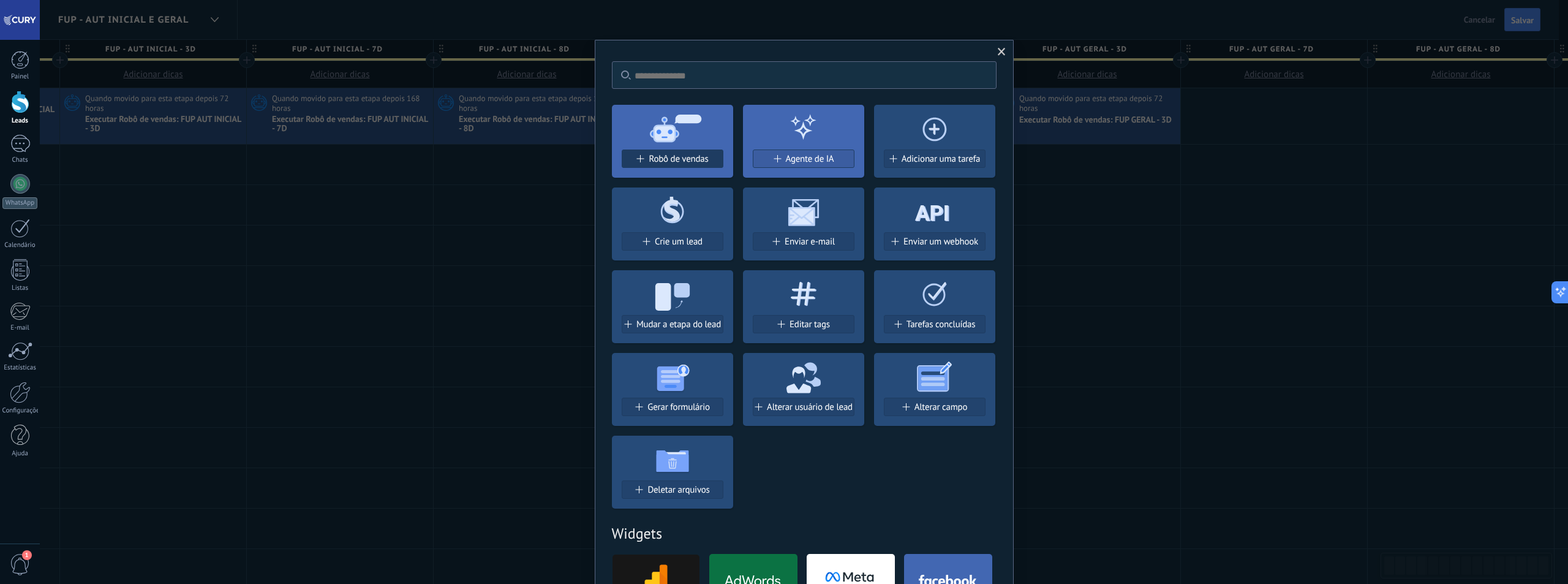
click at [697, 155] on span "Robô de vendas" at bounding box center [678, 159] width 59 height 10
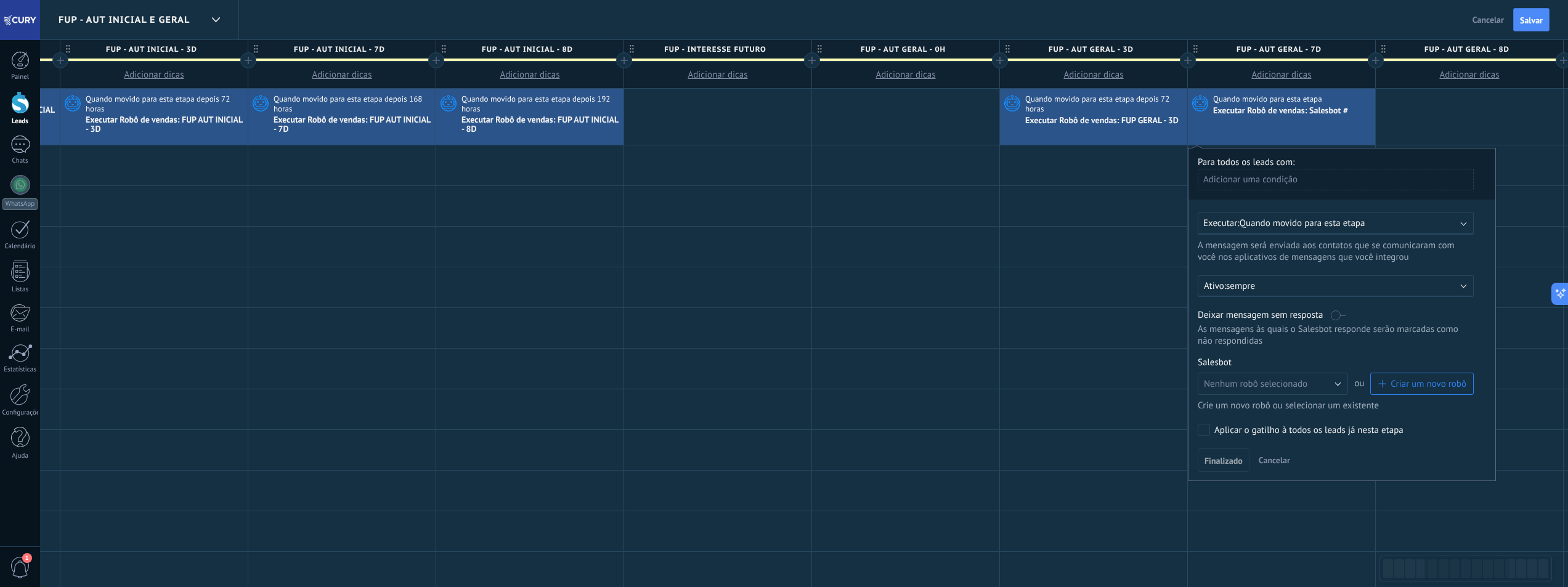
click at [1293, 226] on span "Quando movido para esta etapa" at bounding box center [1302, 223] width 126 height 12
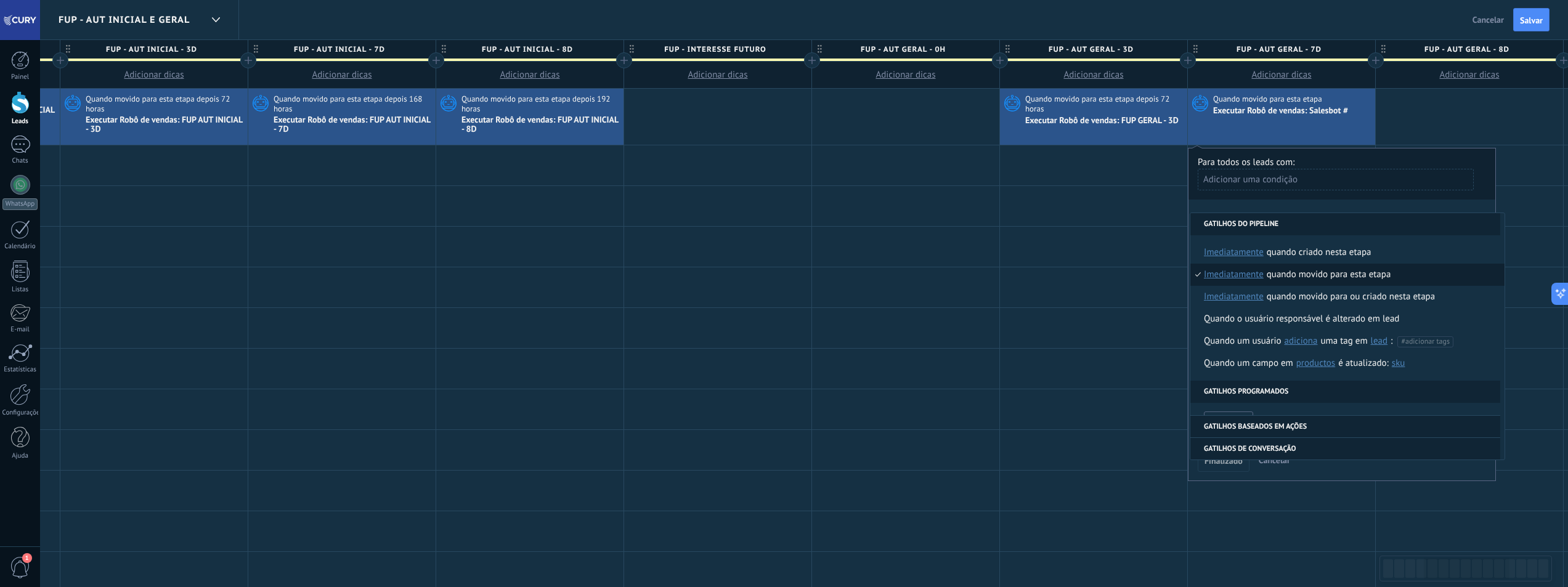
click at [1247, 277] on span "imediatamente" at bounding box center [1234, 274] width 60 height 22
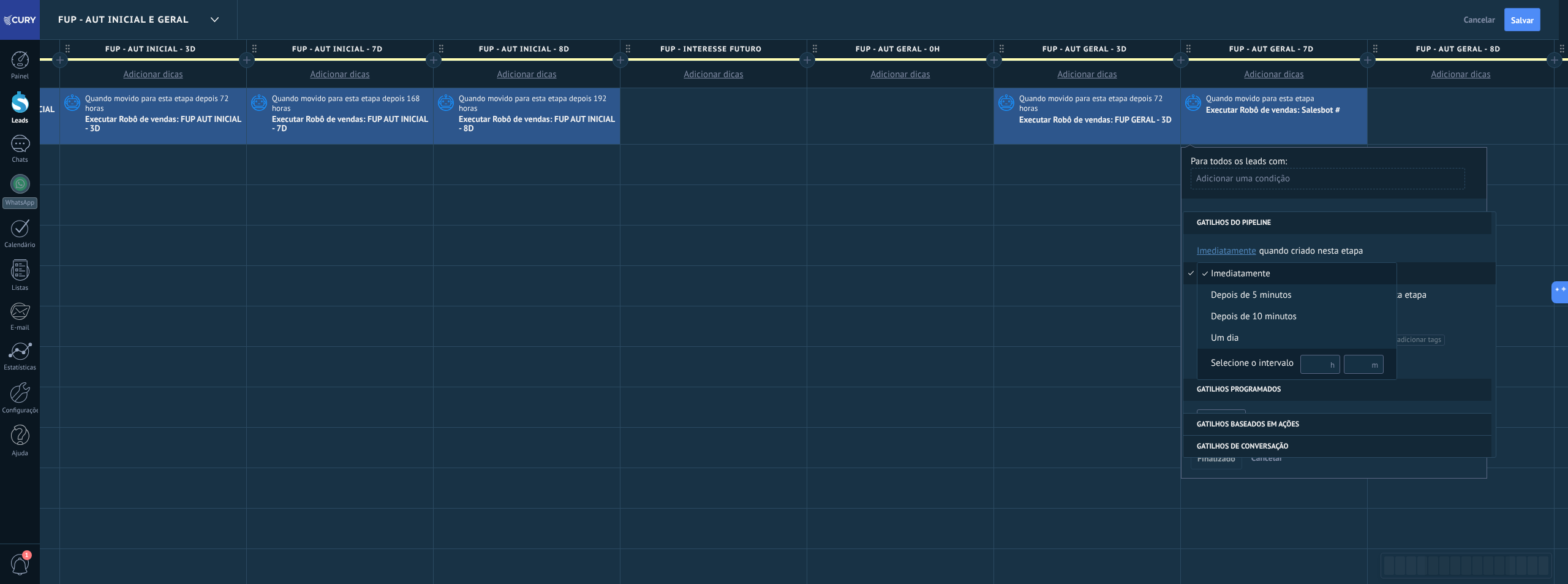
click at [1311, 361] on input "text" at bounding box center [1320, 364] width 40 height 19
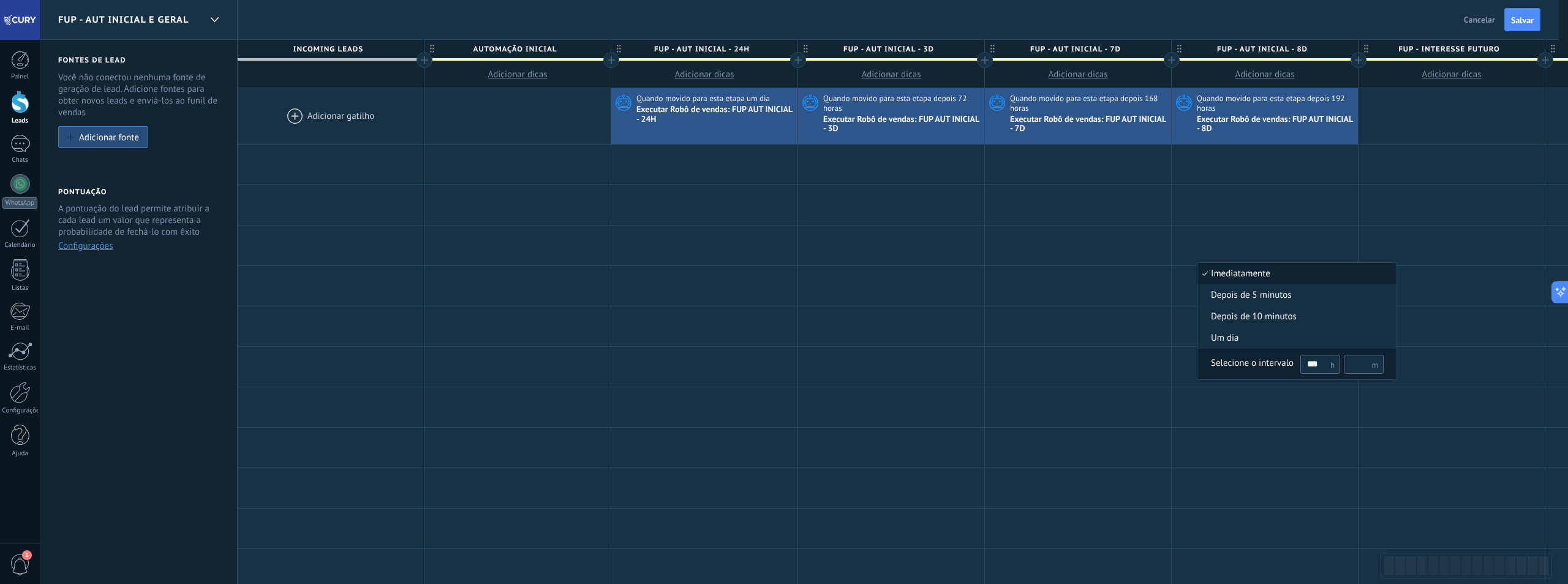
type input "***"
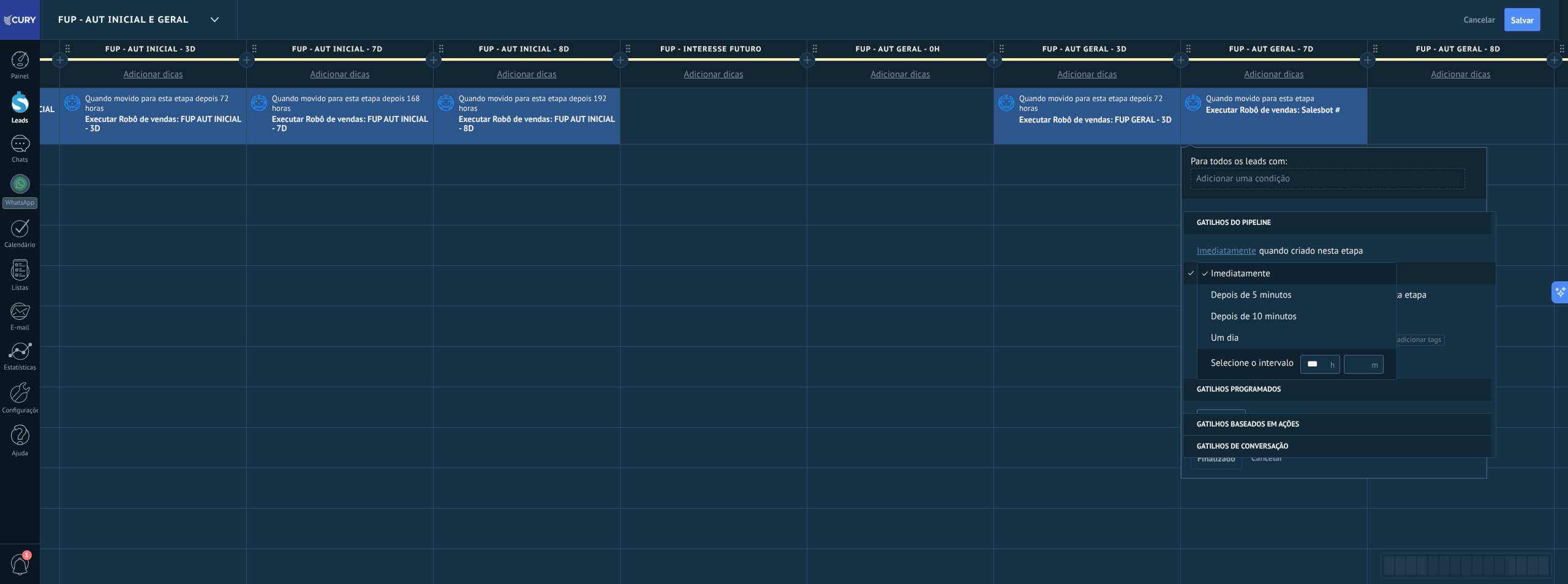
scroll to position [11, 0]
click at [1261, 364] on div "Selecione o intervalo" at bounding box center [1252, 364] width 82 height 12
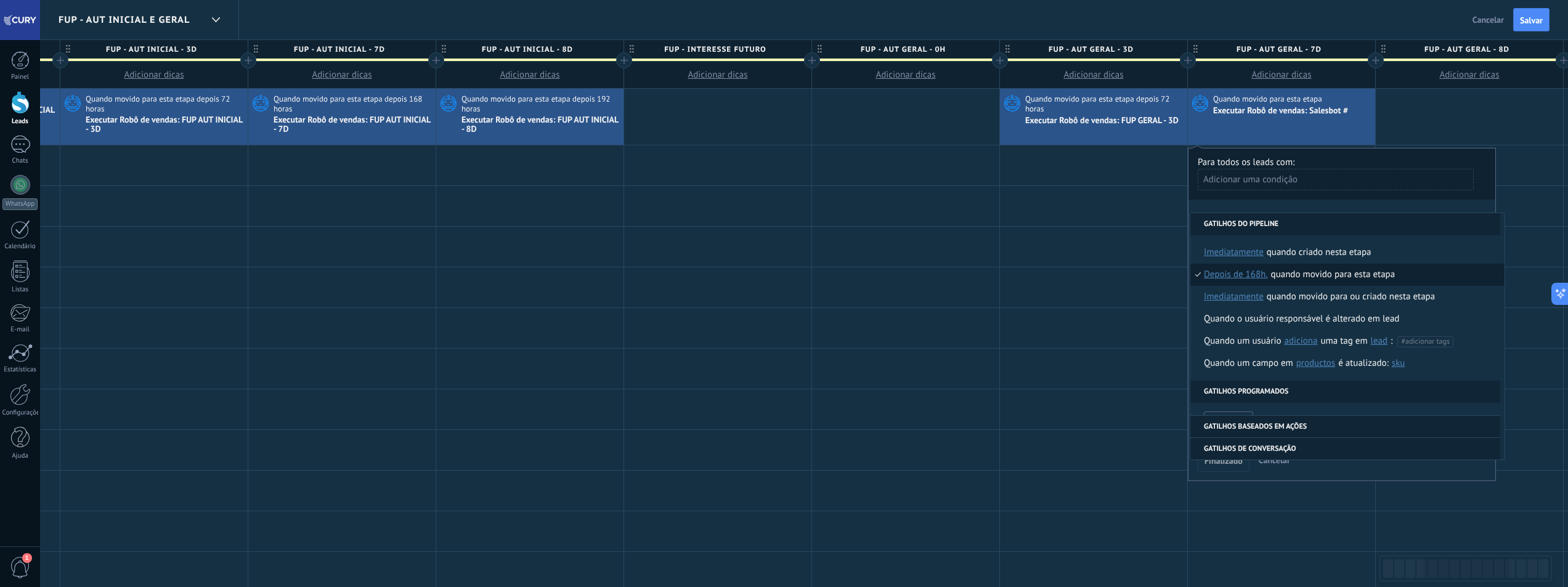
click at [1303, 205] on div "**********" at bounding box center [1342, 315] width 308 height 333
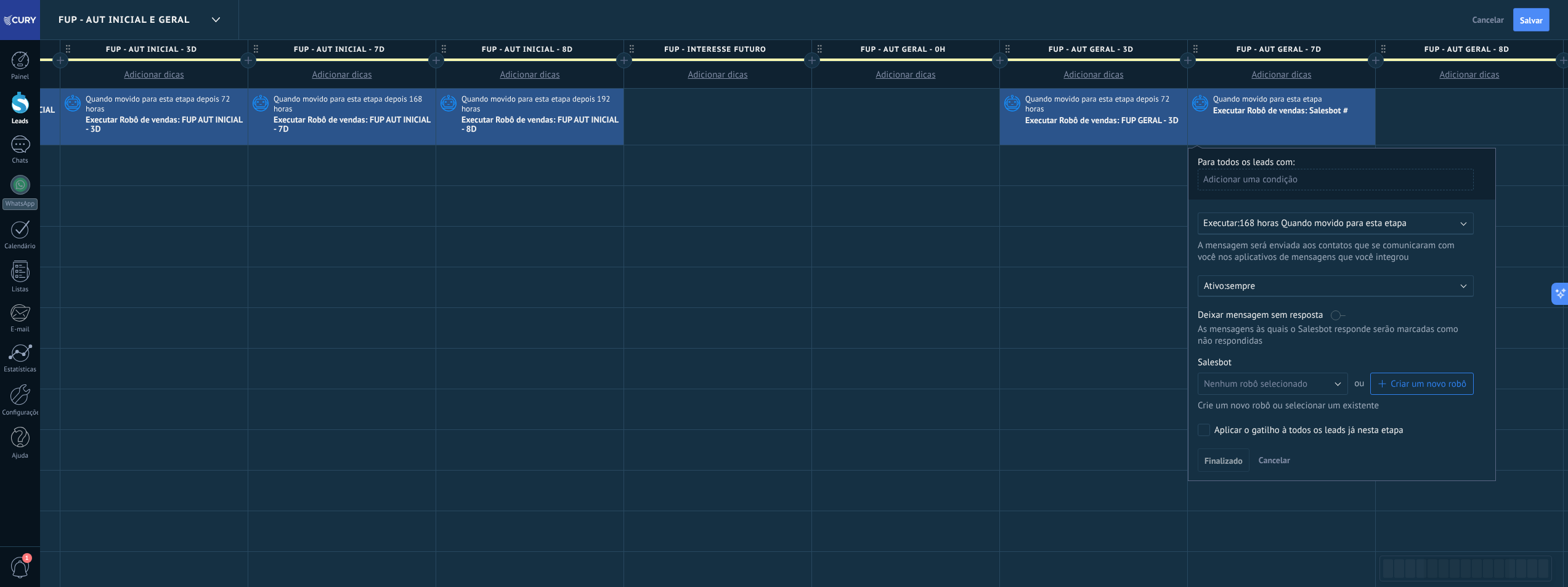
scroll to position [0, 742]
click at [1342, 386] on button "Nenhum robô selecionado" at bounding box center [1273, 383] width 150 height 22
click at [1269, 435] on ul "Nenhum robô selecionado FUP GERAL - 8D FUP GERAL - 7D FUP GERAL - 3D FUP GERAL …" at bounding box center [1270, 438] width 158 height 131
click at [1306, 383] on span "Nenhum robô selecionado" at bounding box center [1256, 384] width 103 height 12
click at [1273, 421] on span "FUP GERAL - 7D" at bounding box center [1268, 425] width 154 height 12
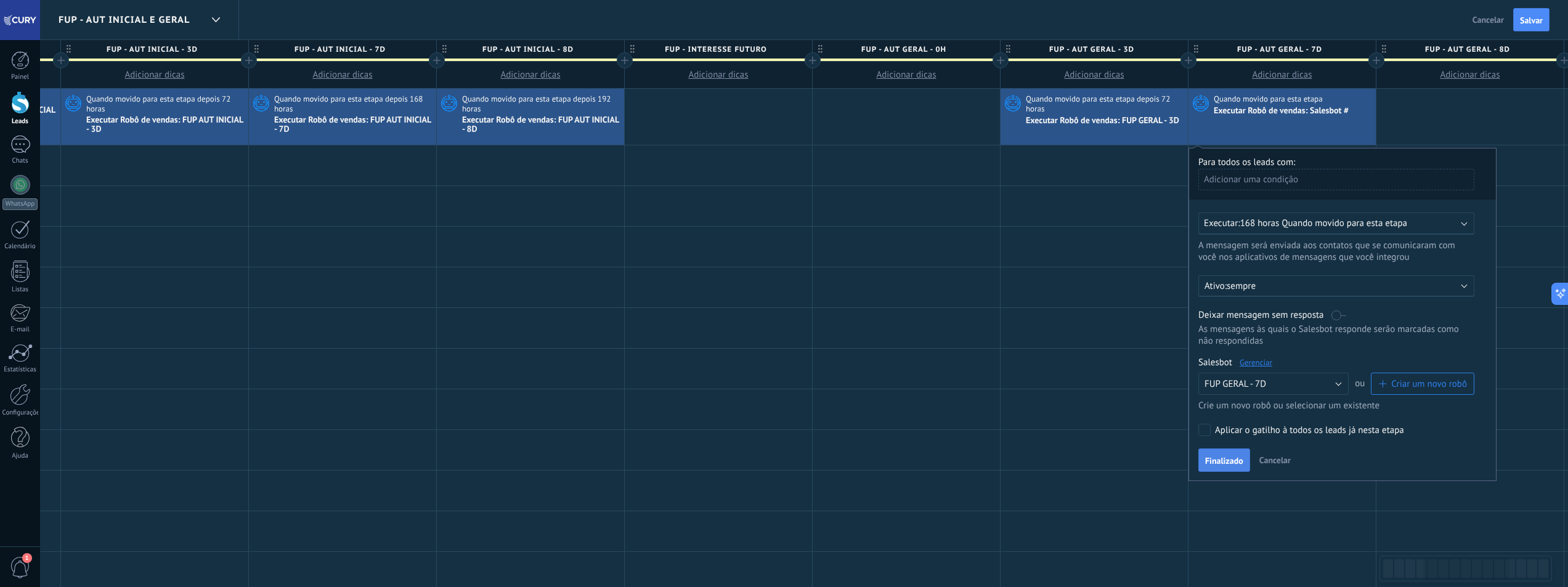
click at [1228, 463] on span "Finalizado" at bounding box center [1224, 461] width 38 height 9
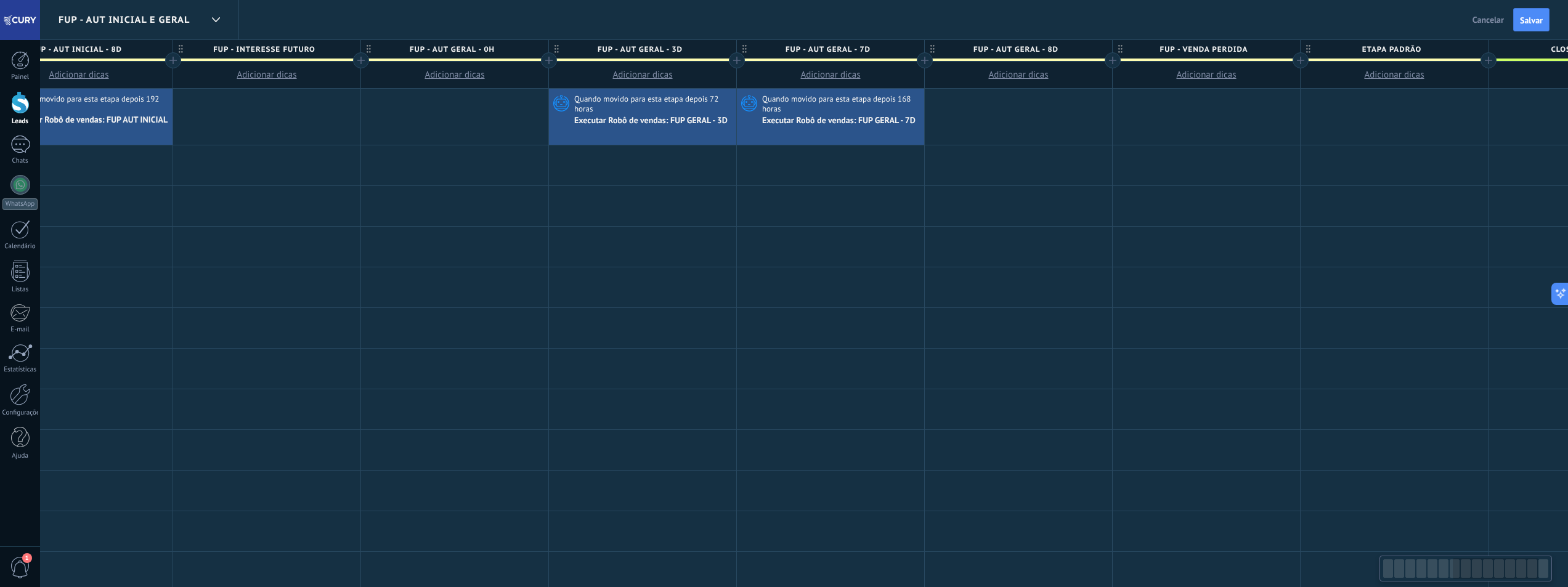
scroll to position [0, 1329]
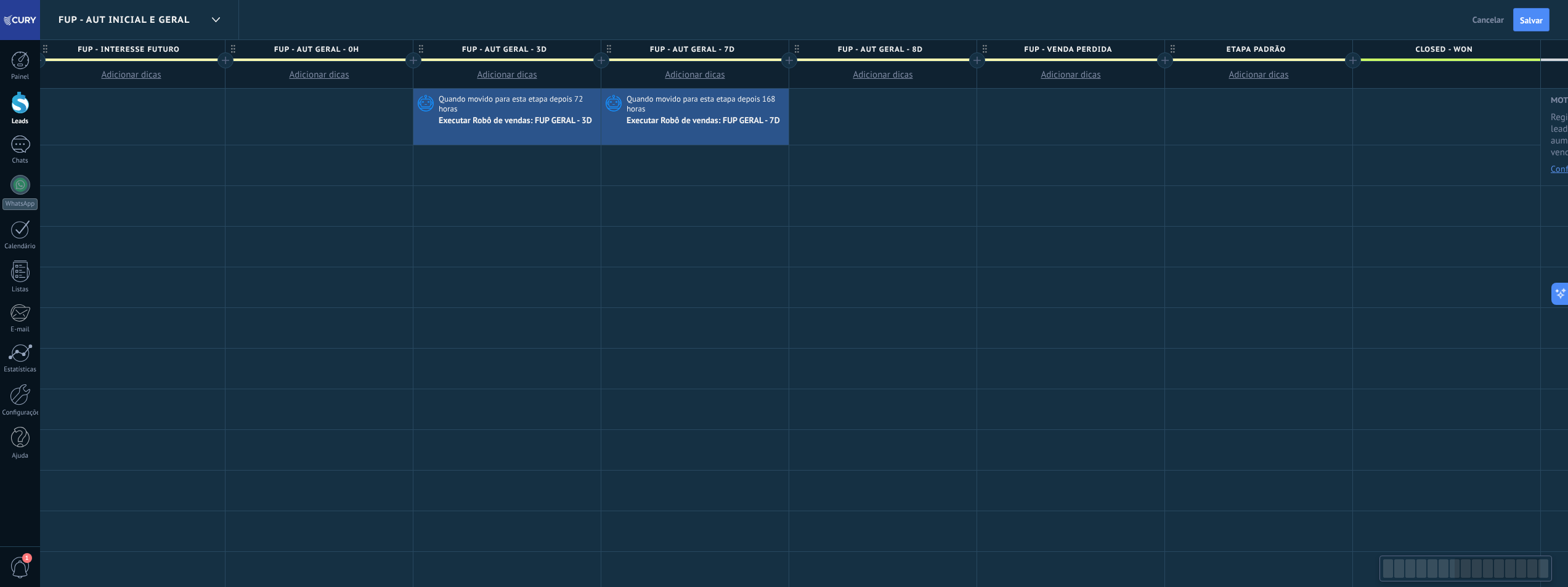
drag, startPoint x: 1446, startPoint y: 567, endPoint x: 1476, endPoint y: 573, distance: 30.6
click at [1476, 573] on div at bounding box center [1497, 568] width 86 height 21
click at [877, 111] on div at bounding box center [883, 117] width 188 height 56
click at [839, 124] on div at bounding box center [883, 117] width 188 height 56
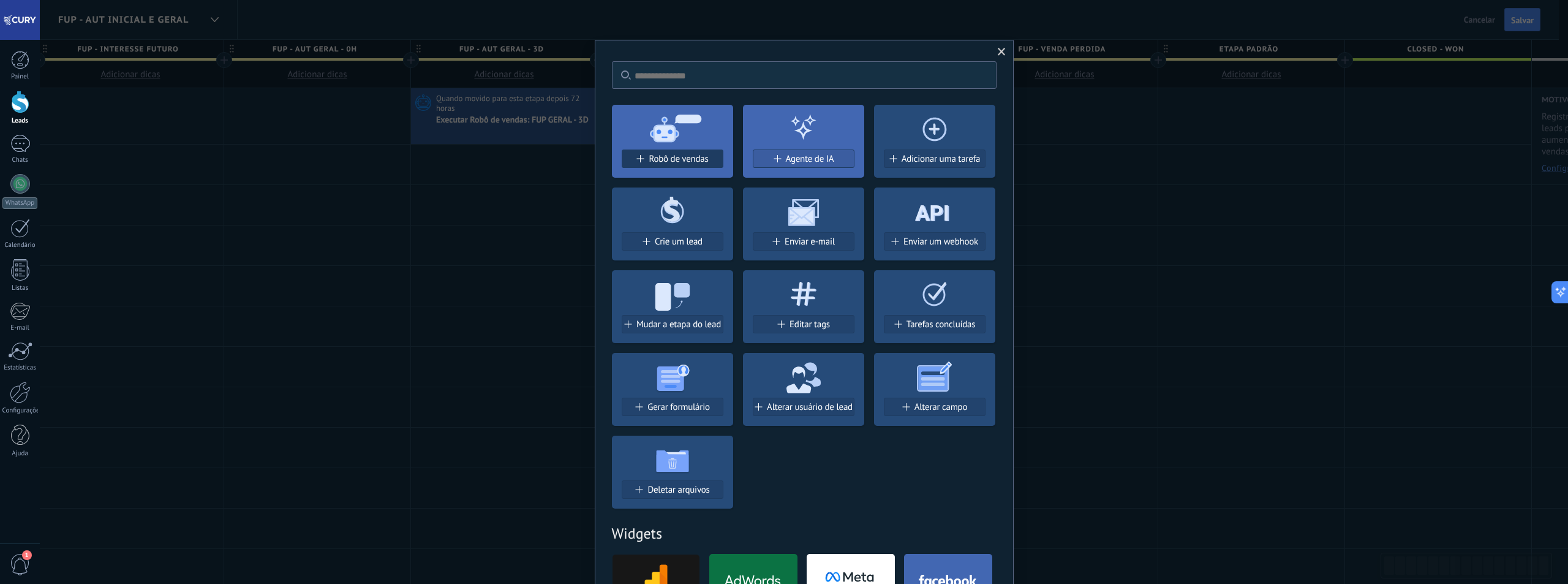
click at [698, 160] on span "Robô de vendas" at bounding box center [678, 159] width 59 height 10
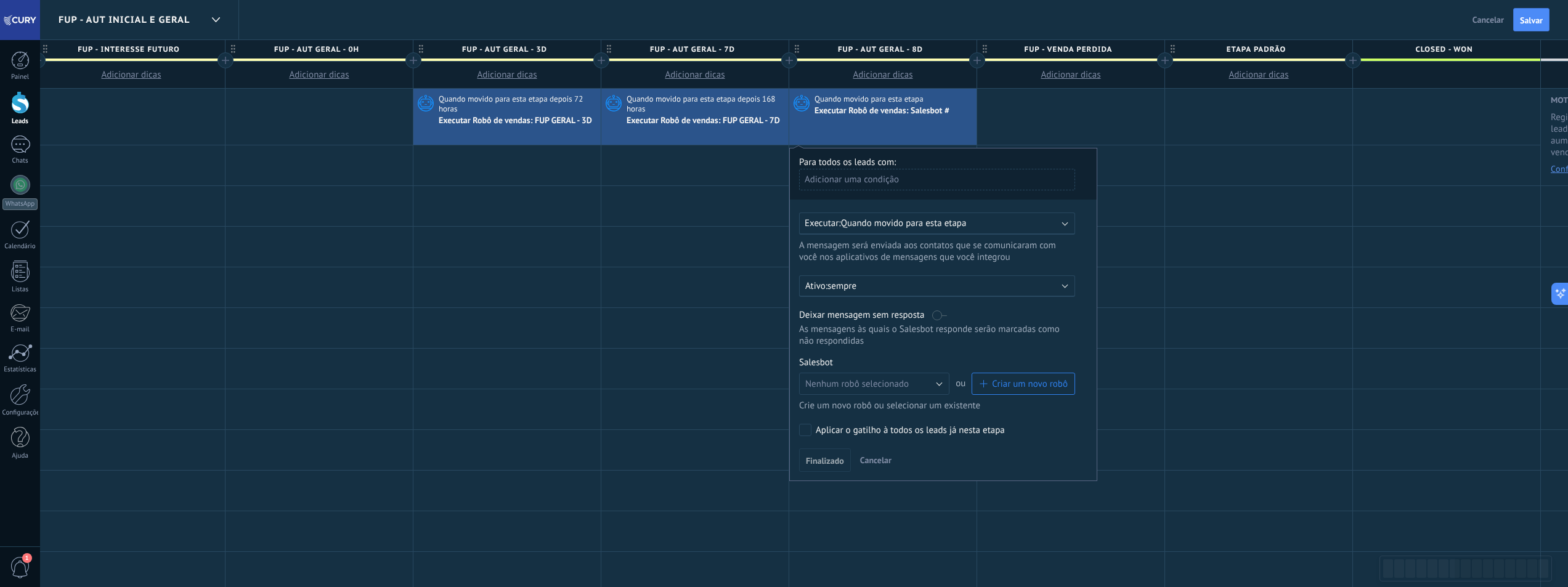
click at [906, 225] on span "Quando movido para esta etapa" at bounding box center [904, 223] width 126 height 12
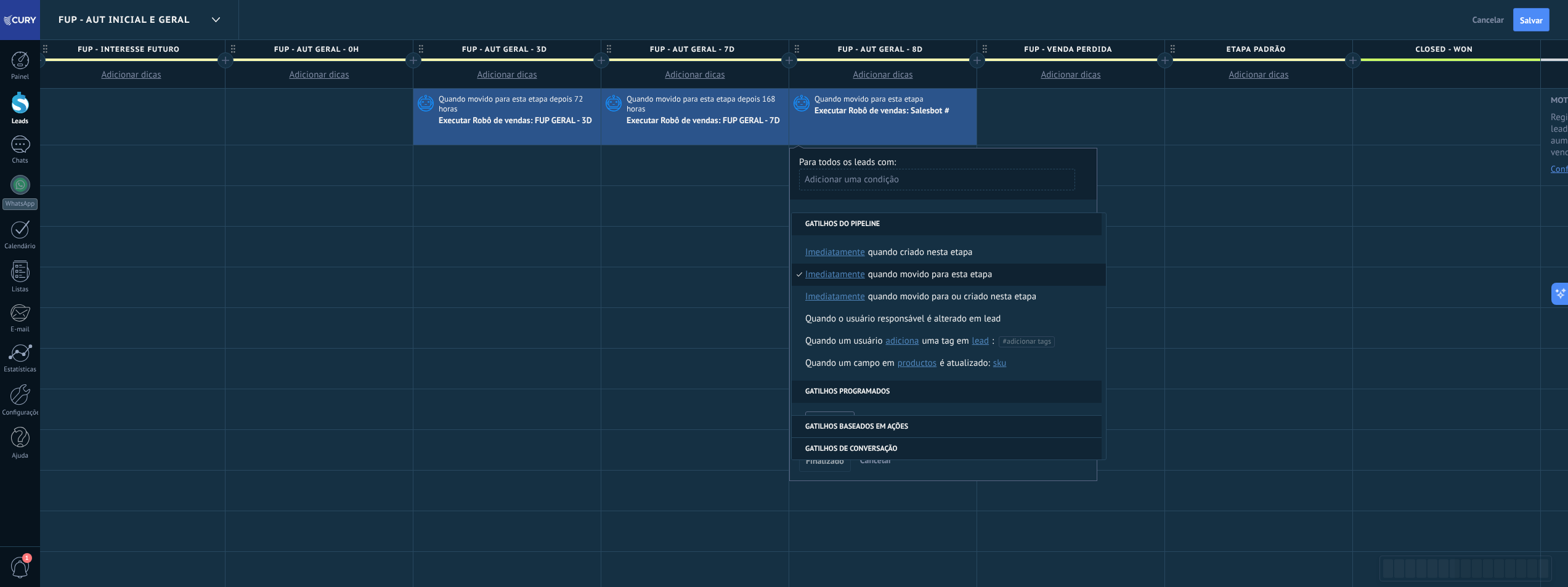
click at [851, 267] on span "imediatamente" at bounding box center [835, 274] width 60 height 22
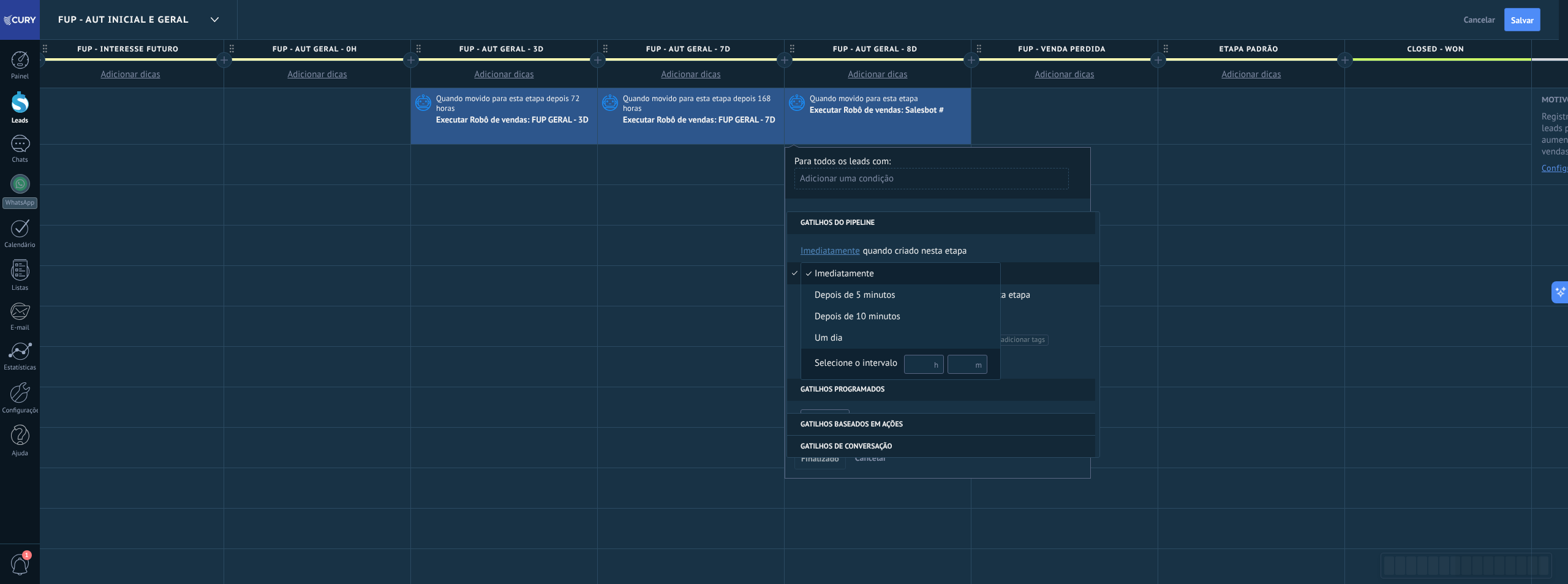
click at [915, 368] on input "text" at bounding box center [924, 364] width 40 height 19
type input "***"
click at [890, 364] on div "Selecione o intervalo" at bounding box center [856, 364] width 82 height 12
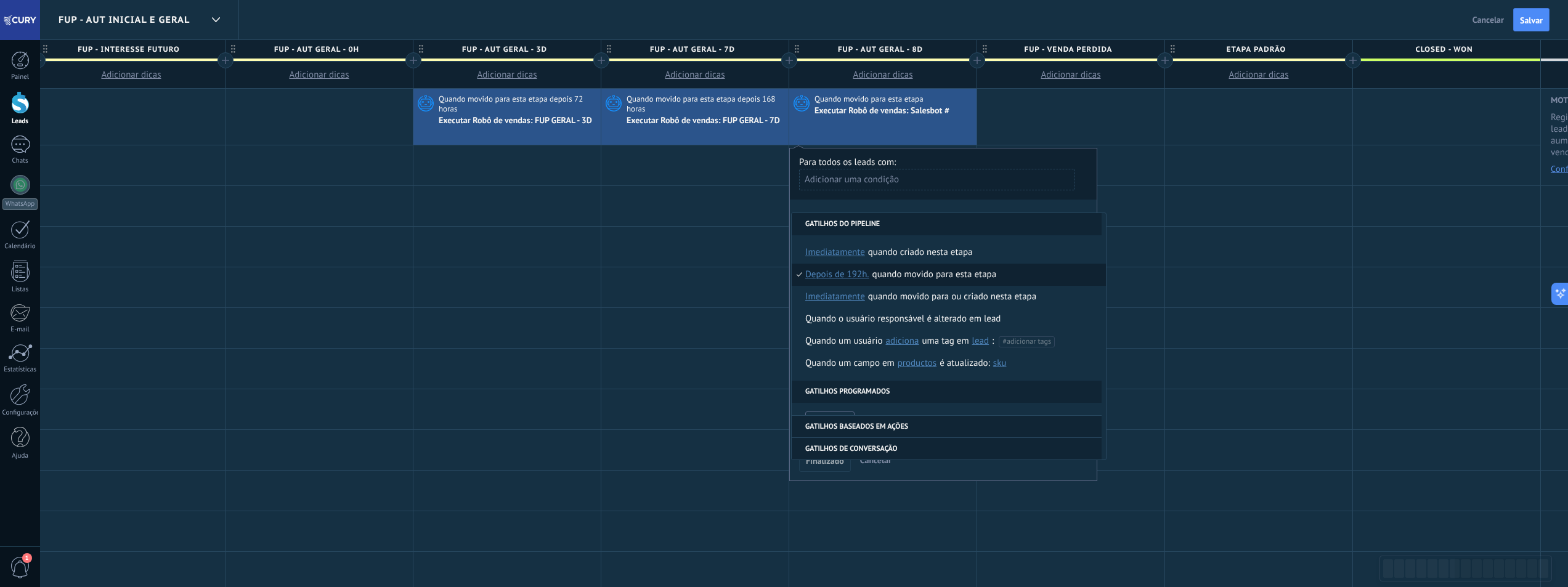
click at [877, 202] on div "**********" at bounding box center [943, 315] width 308 height 333
click at [878, 204] on div "**********" at bounding box center [943, 315] width 308 height 333
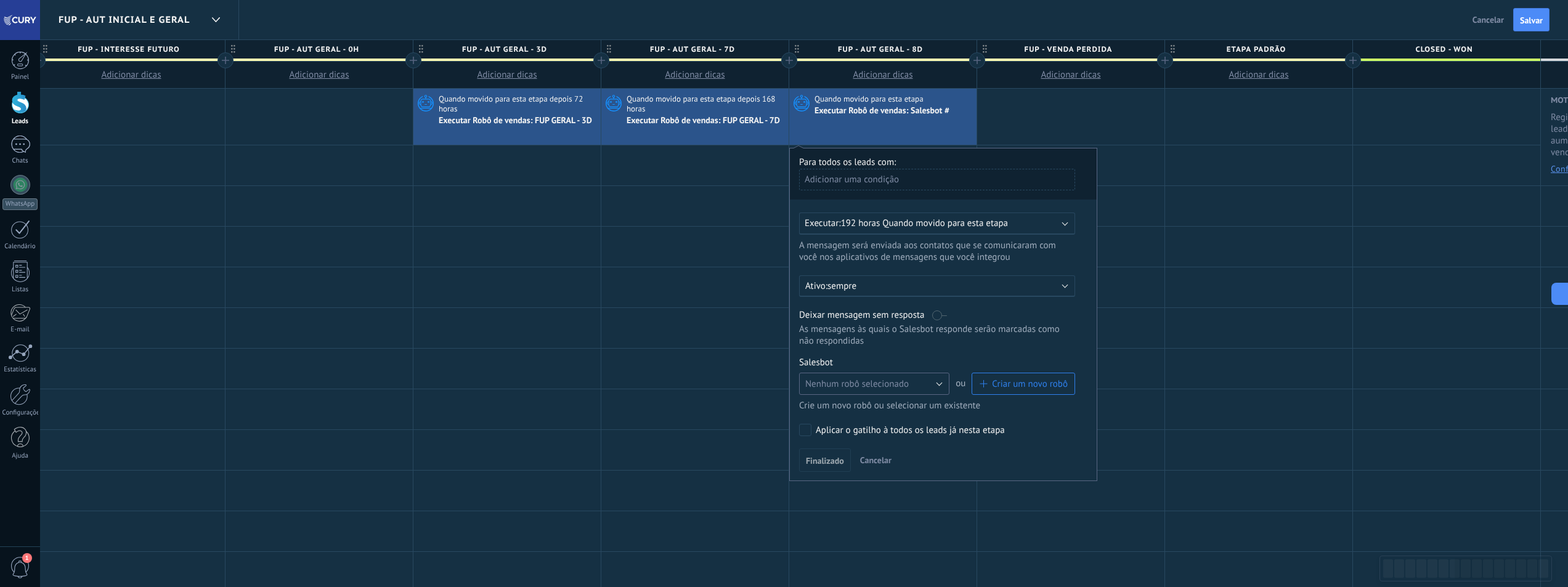
click at [932, 382] on button "Nenhum robô selecionado" at bounding box center [874, 383] width 150 height 22
click at [862, 408] on span "FUP GERAL - 8D" at bounding box center [869, 404] width 154 height 12
click at [835, 465] on span "Finalizado" at bounding box center [825, 461] width 38 height 9
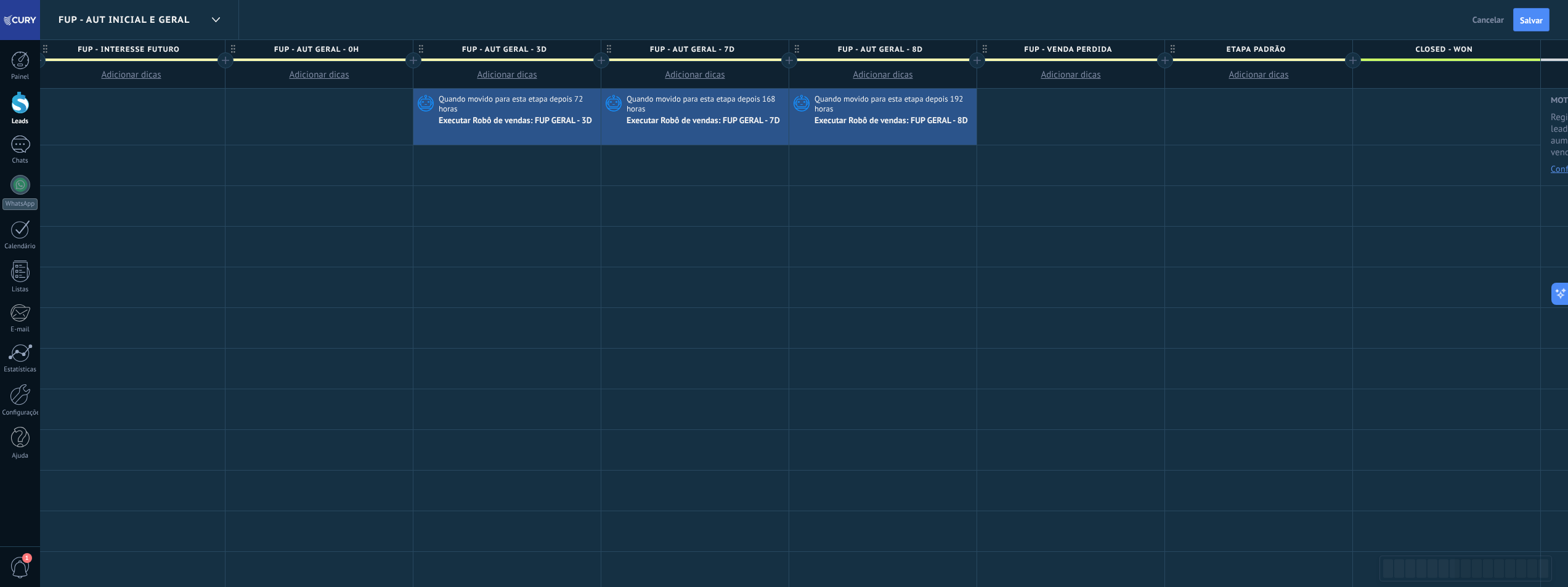
click at [1522, 20] on span "Salvar" at bounding box center [1532, 20] width 23 height 9
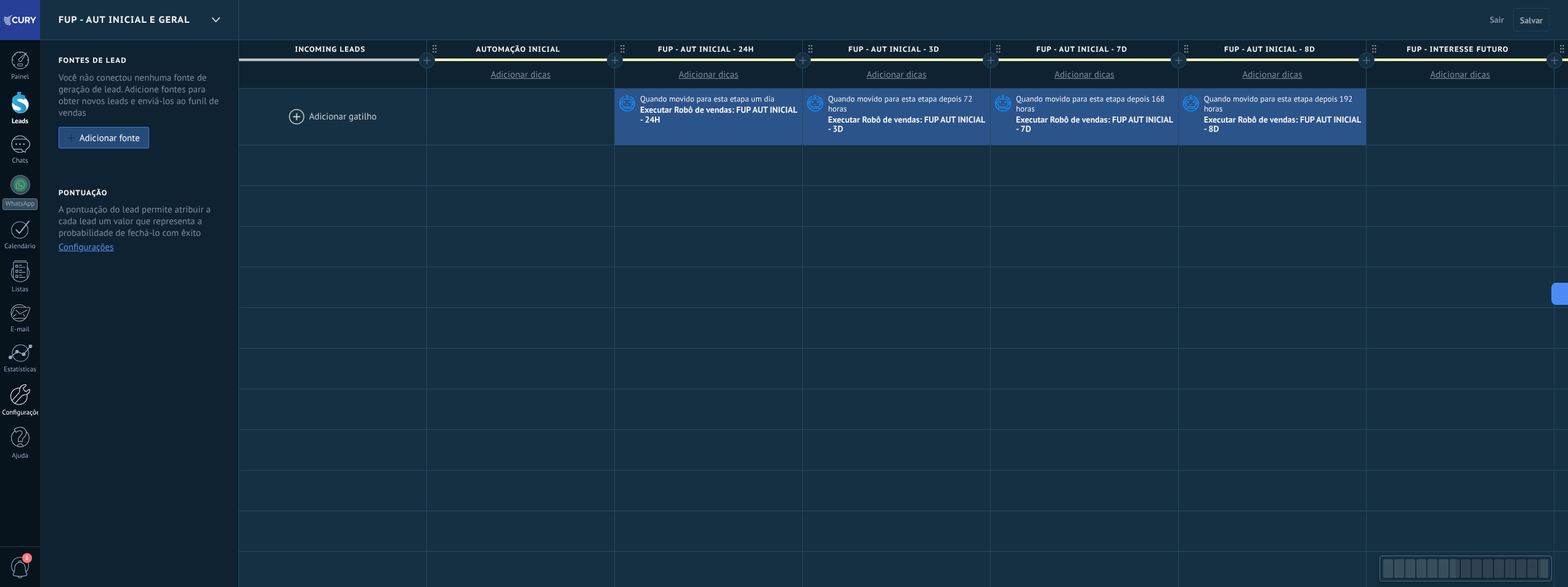
scroll to position [0, 1329]
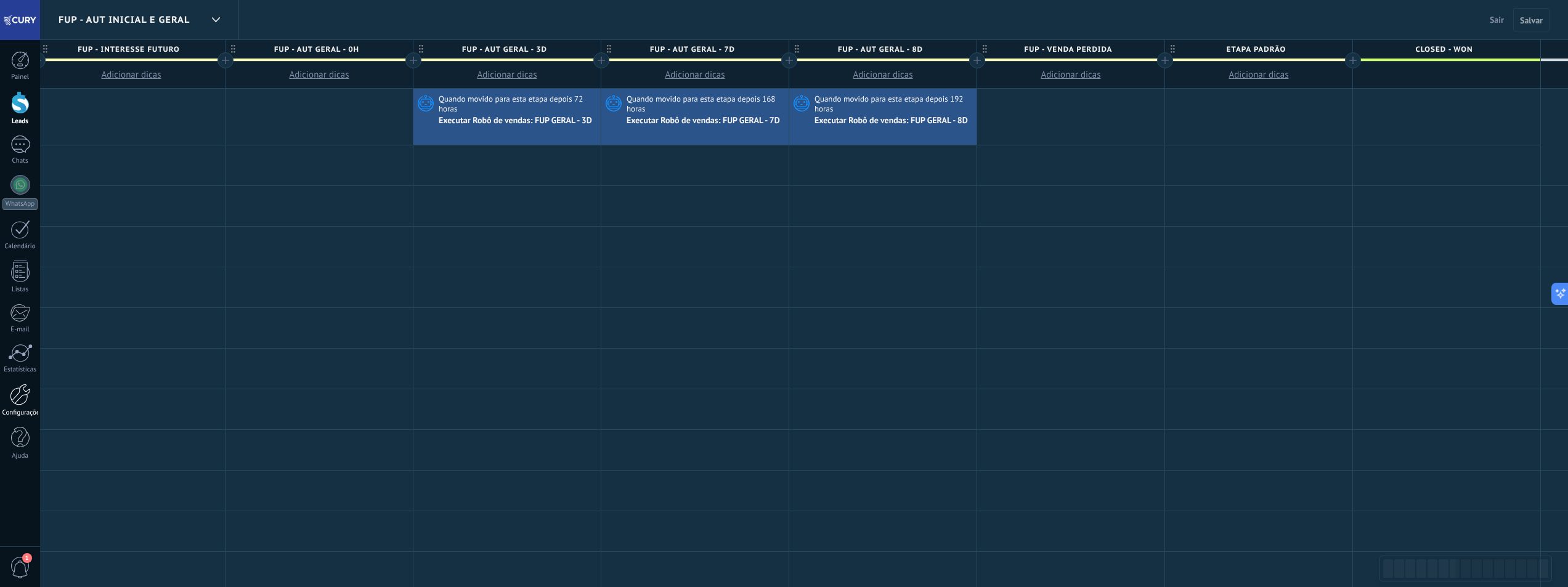
click at [16, 395] on div at bounding box center [20, 395] width 21 height 22
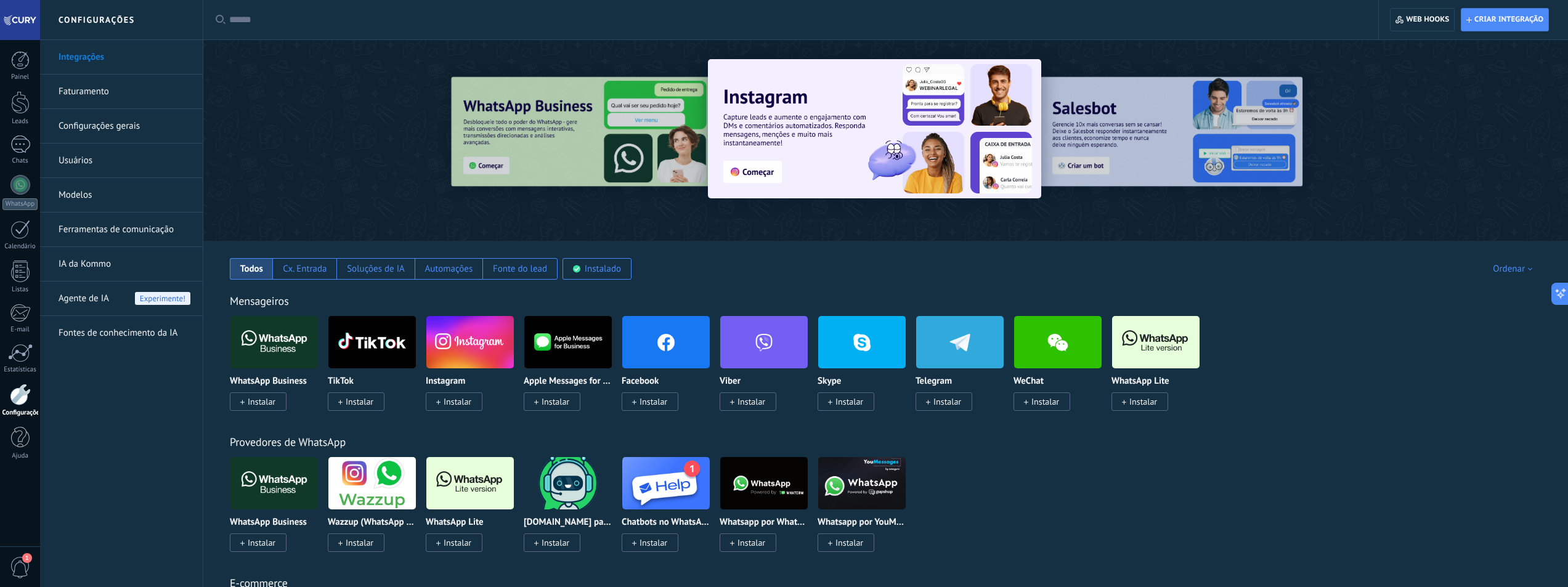
click at [133, 223] on link "Ferramentas de comunicação" at bounding box center [124, 230] width 132 height 35
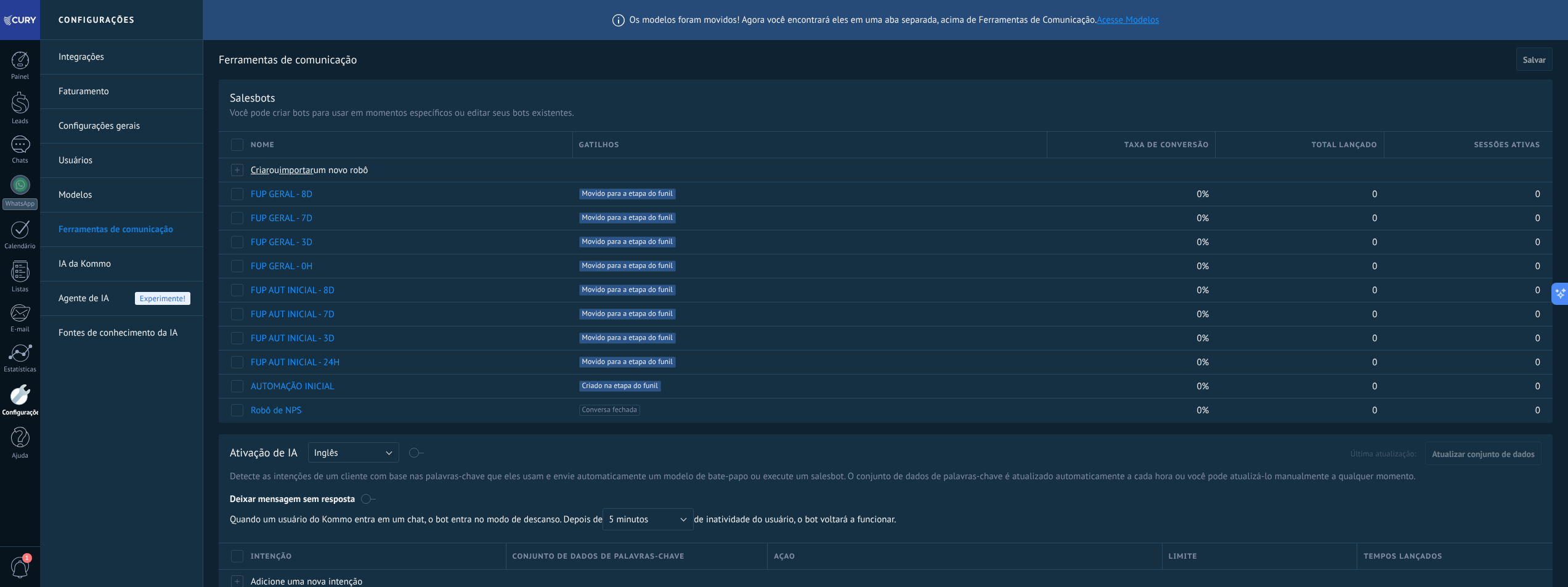
click at [26, 20] on div at bounding box center [20, 20] width 40 height 40
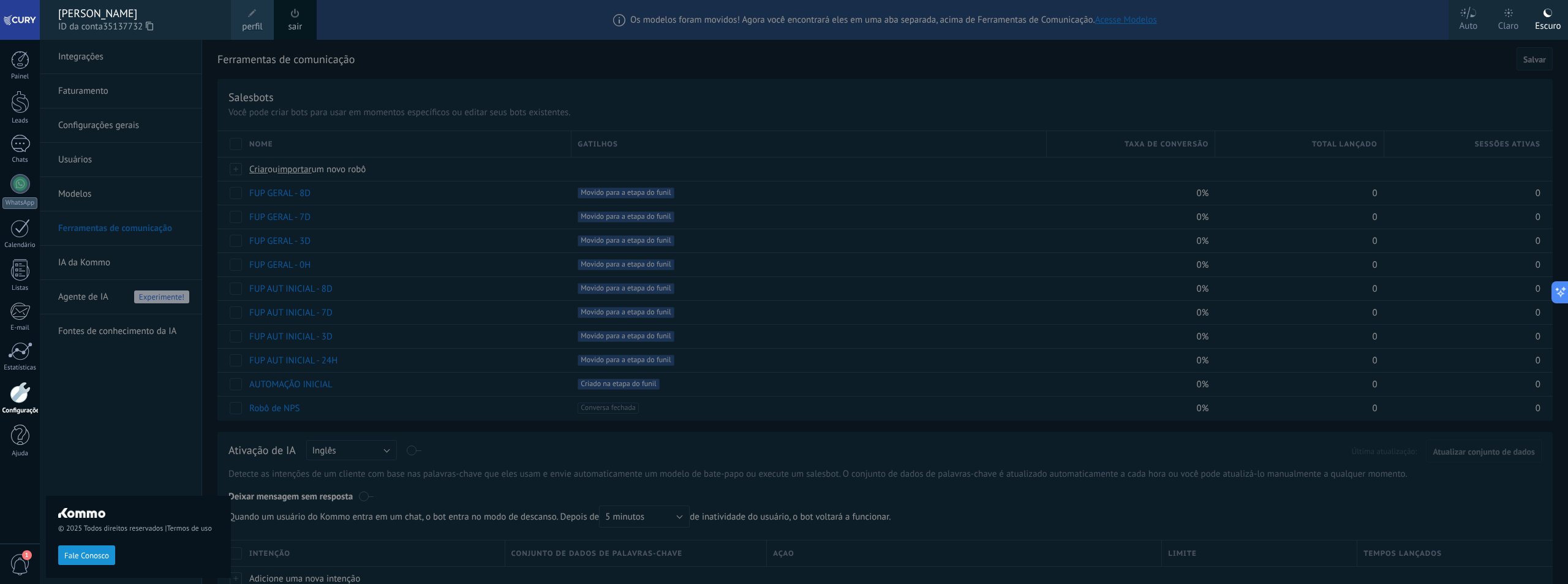
click at [292, 25] on link "sair" at bounding box center [295, 27] width 14 height 14
